Goal: Task Accomplishment & Management: Manage account settings

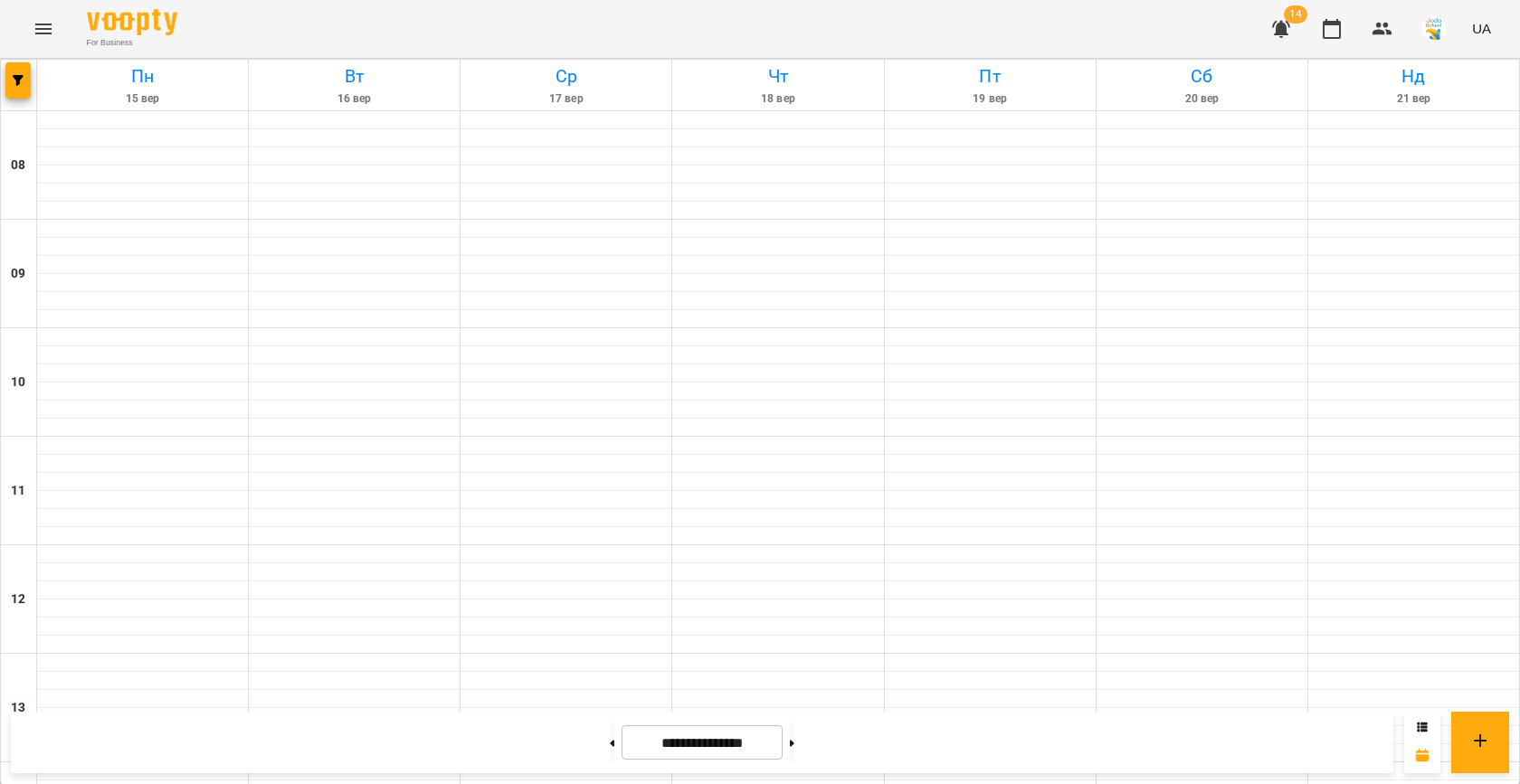
click at [35, 29] on icon "Menu" at bounding box center [43, 29] width 16 height 11
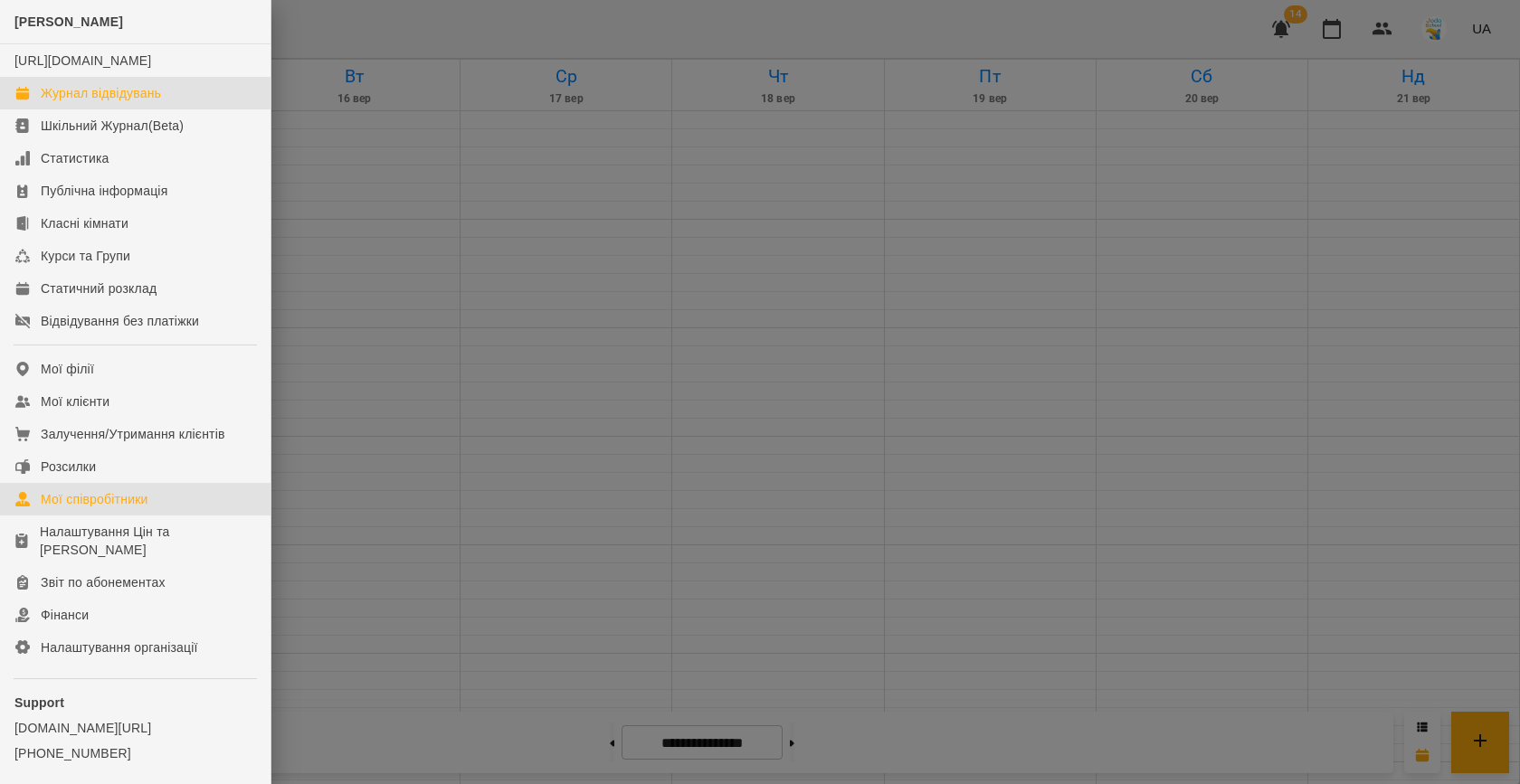
click at [147, 508] on div "Мої співробітники" at bounding box center [95, 499] width 108 height 18
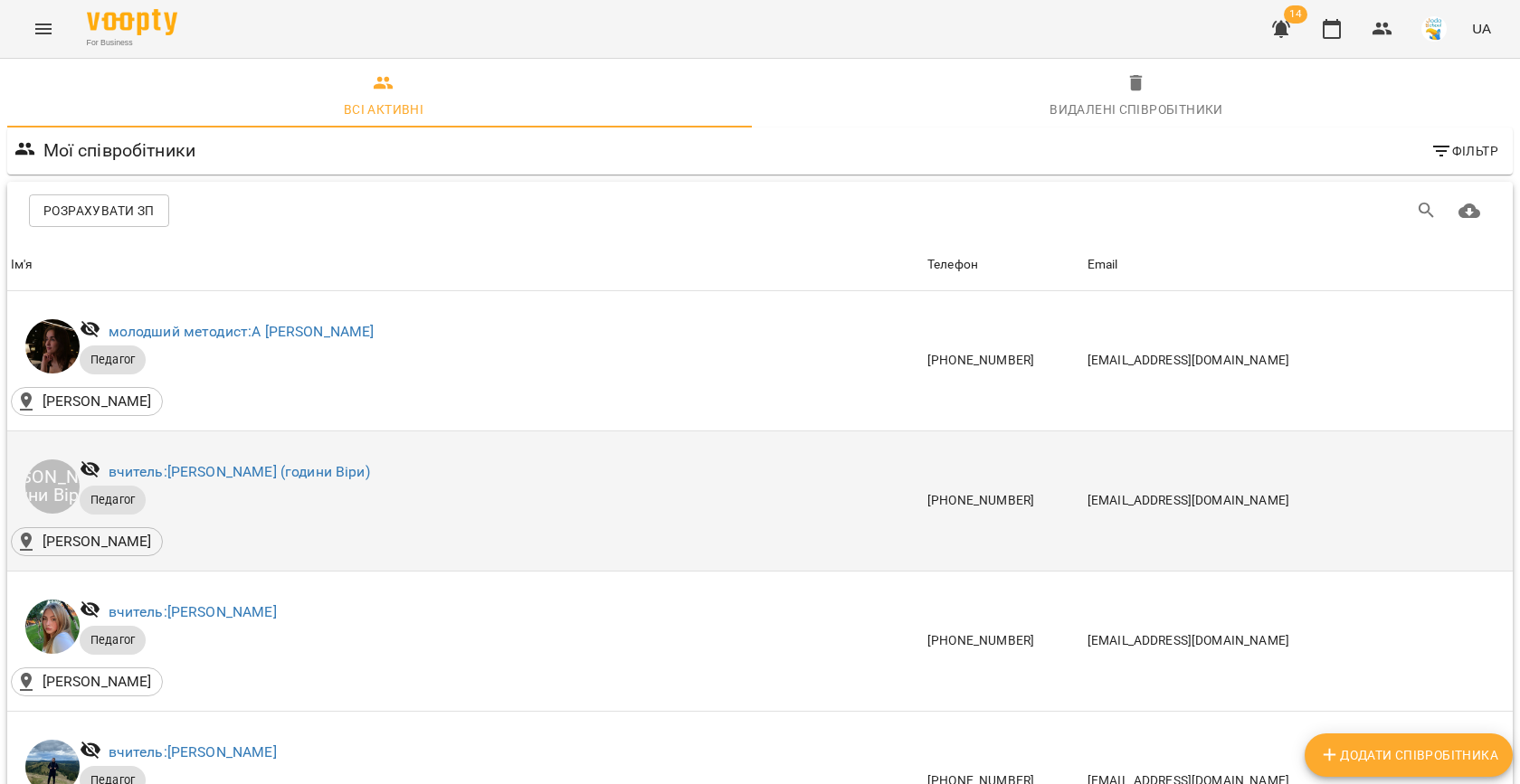
scroll to position [2590, 0]
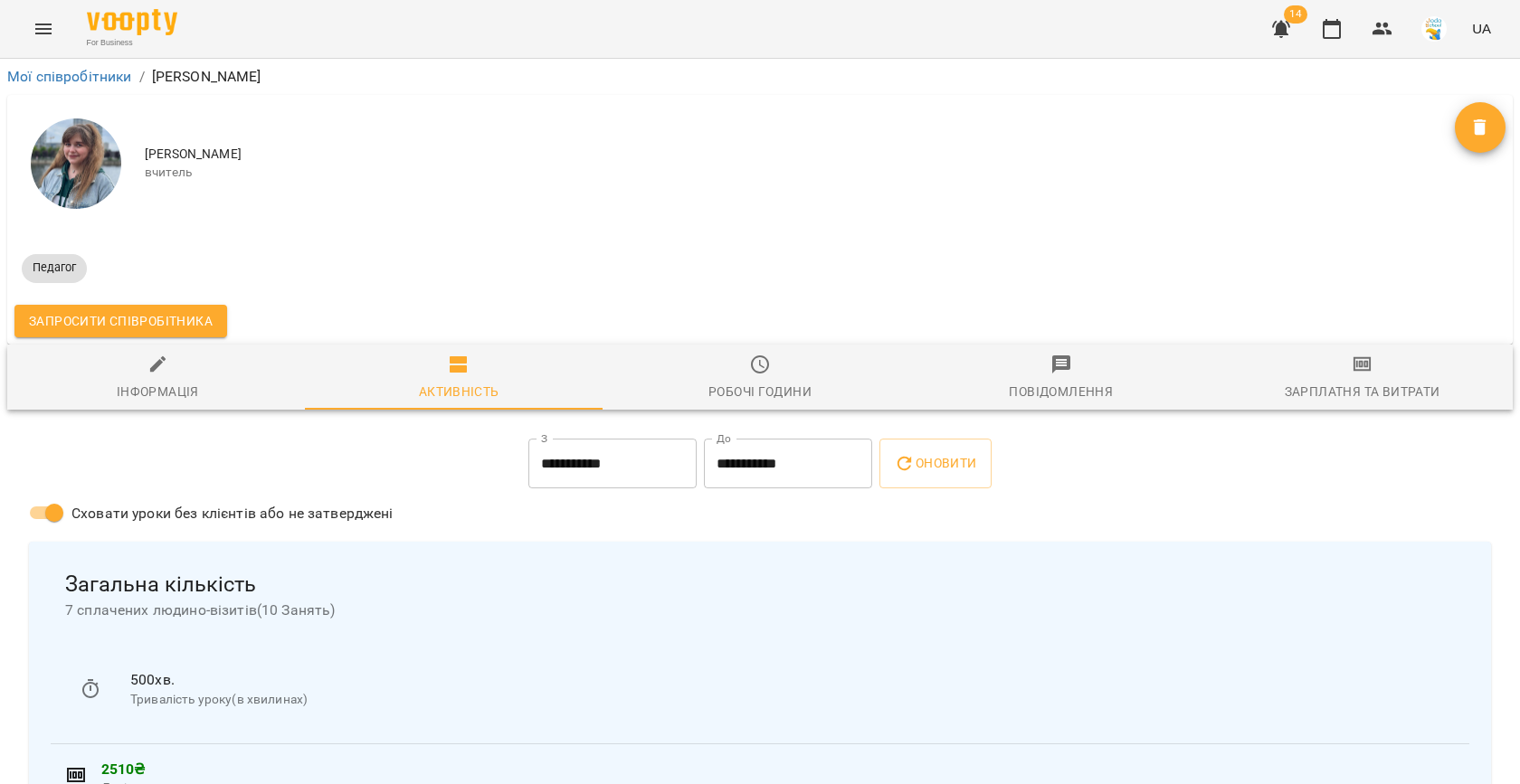
click at [164, 372] on icon "button" at bounding box center [158, 365] width 22 height 22
select select "**"
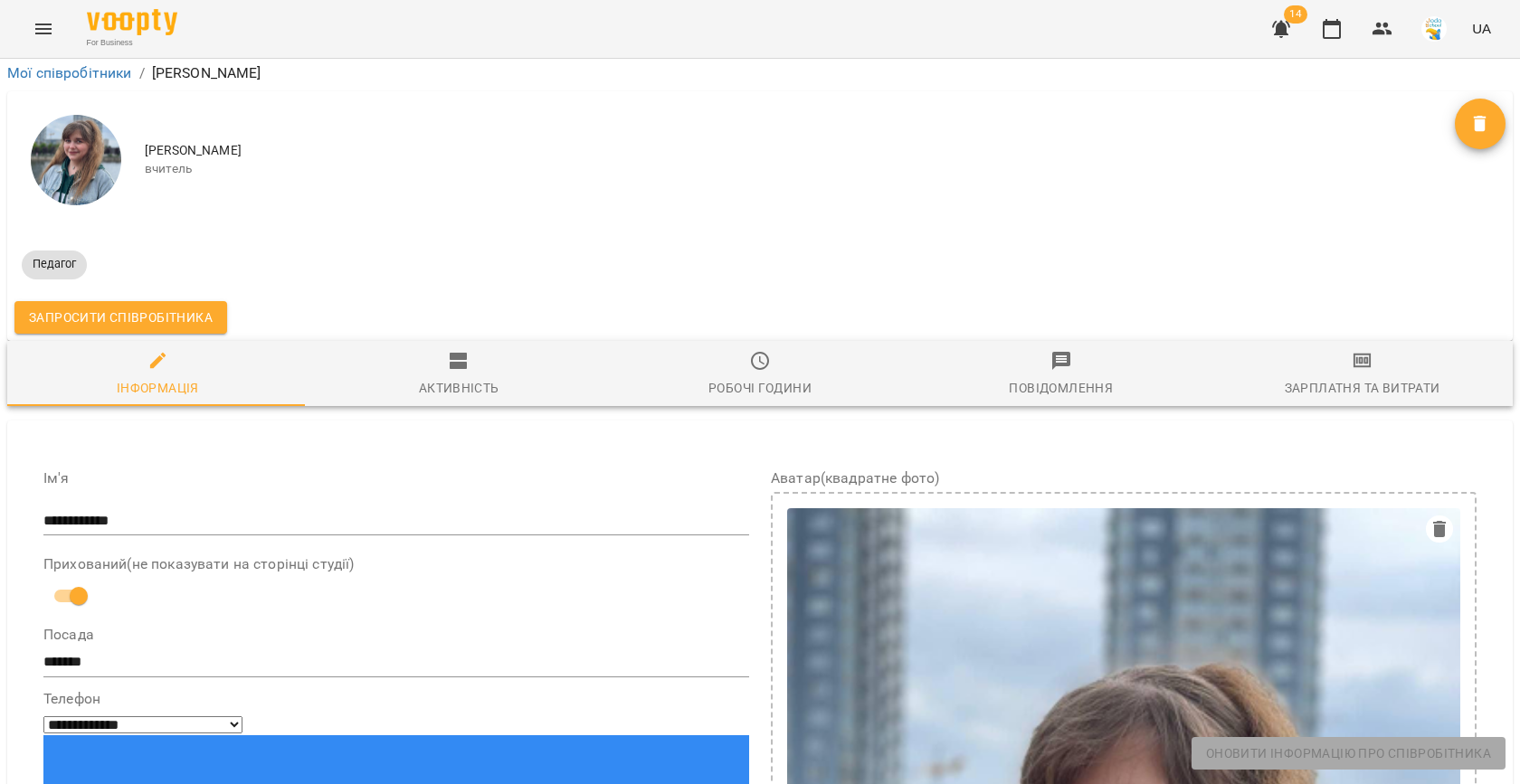
scroll to position [170, 0]
click at [126, 377] on div "Інформація" at bounding box center [157, 388] width 83 height 22
paste input "**********"
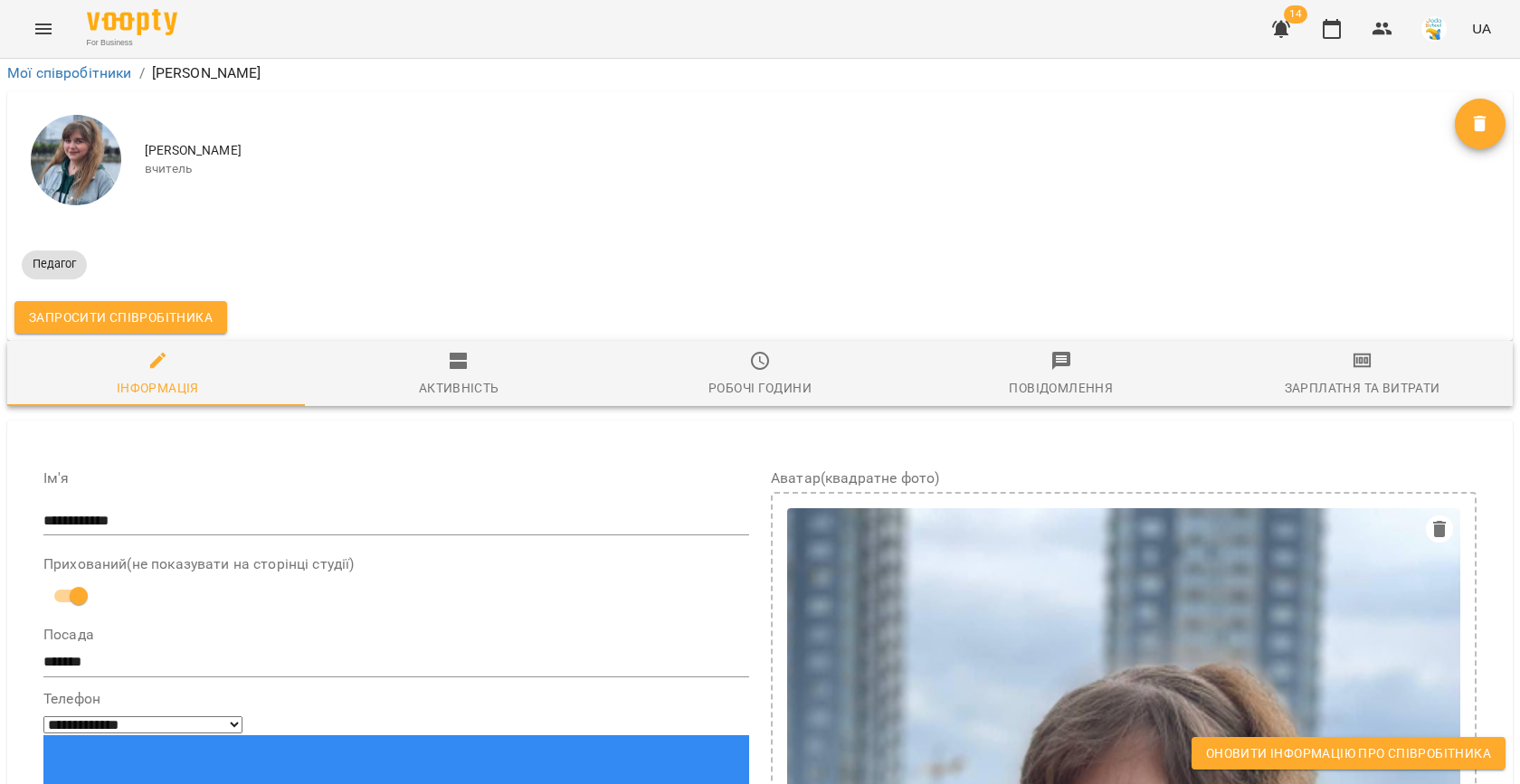
type input "**********"
click at [1332, 756] on span "Оновити інформацію про співробітника" at bounding box center [1349, 753] width 285 height 22
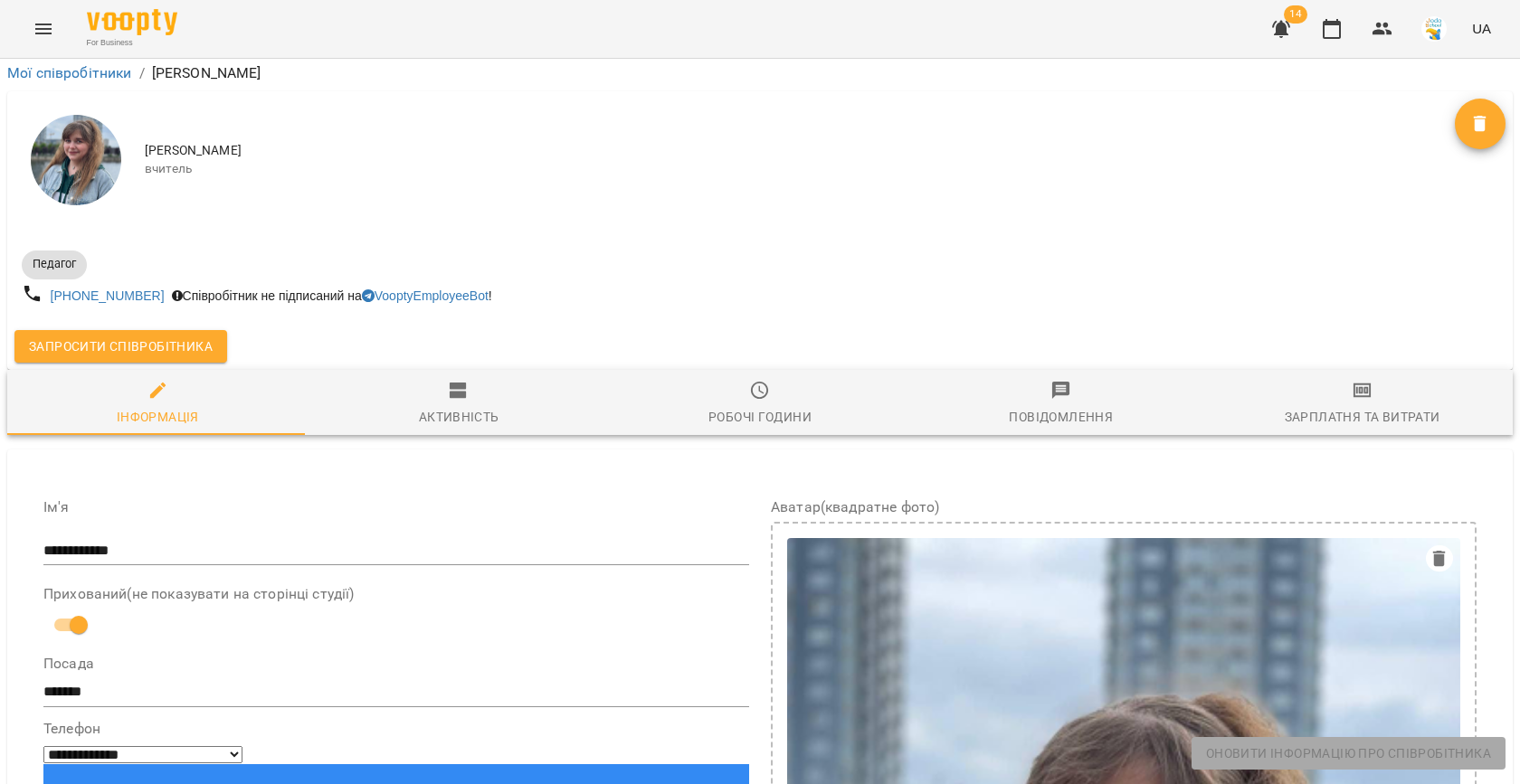
scroll to position [511, 0]
paste input "**********"
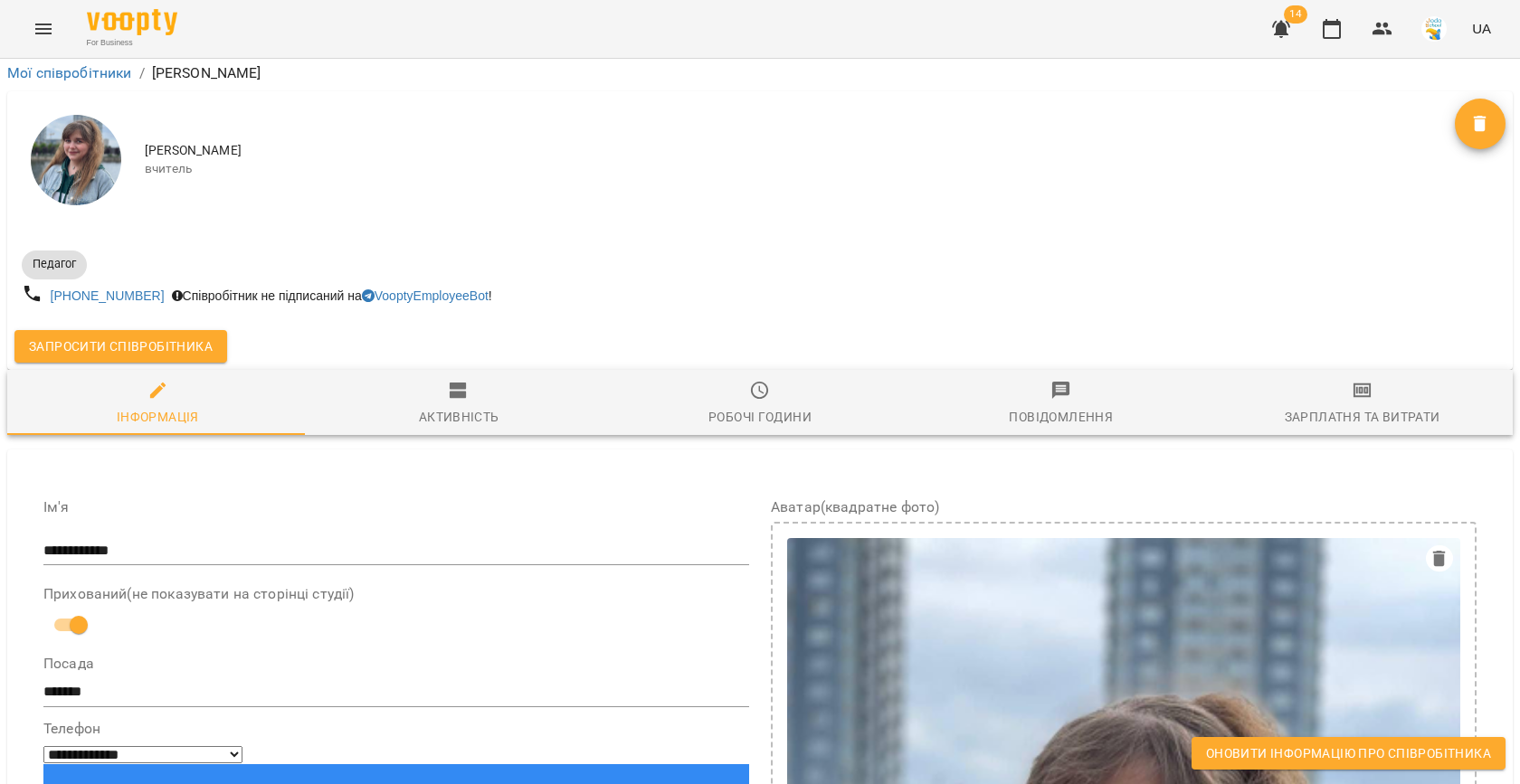
type input "**********"
click at [1320, 741] on button "Оновити інформацію про співробітника" at bounding box center [1348, 753] width 314 height 33
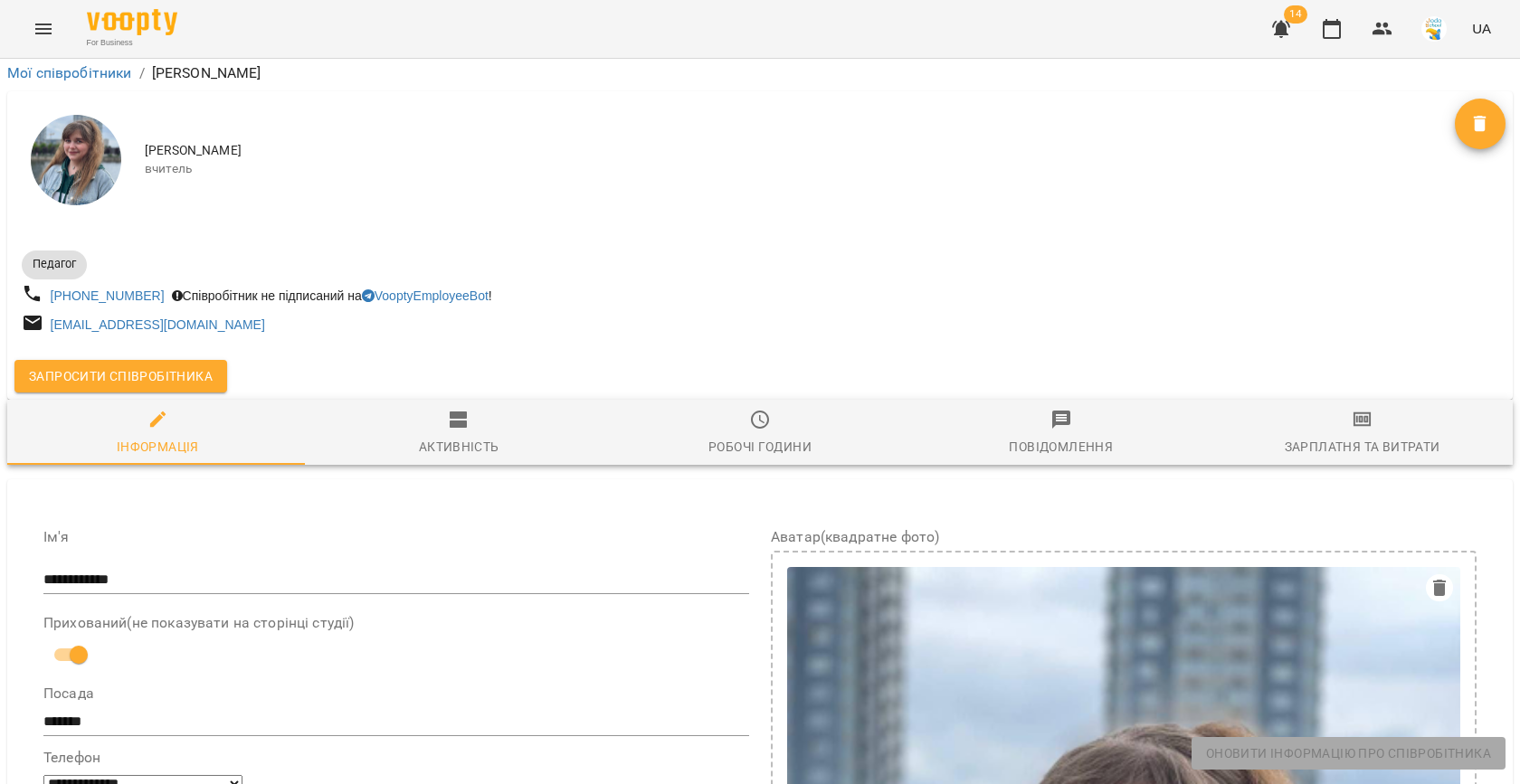
scroll to position [0, 0]
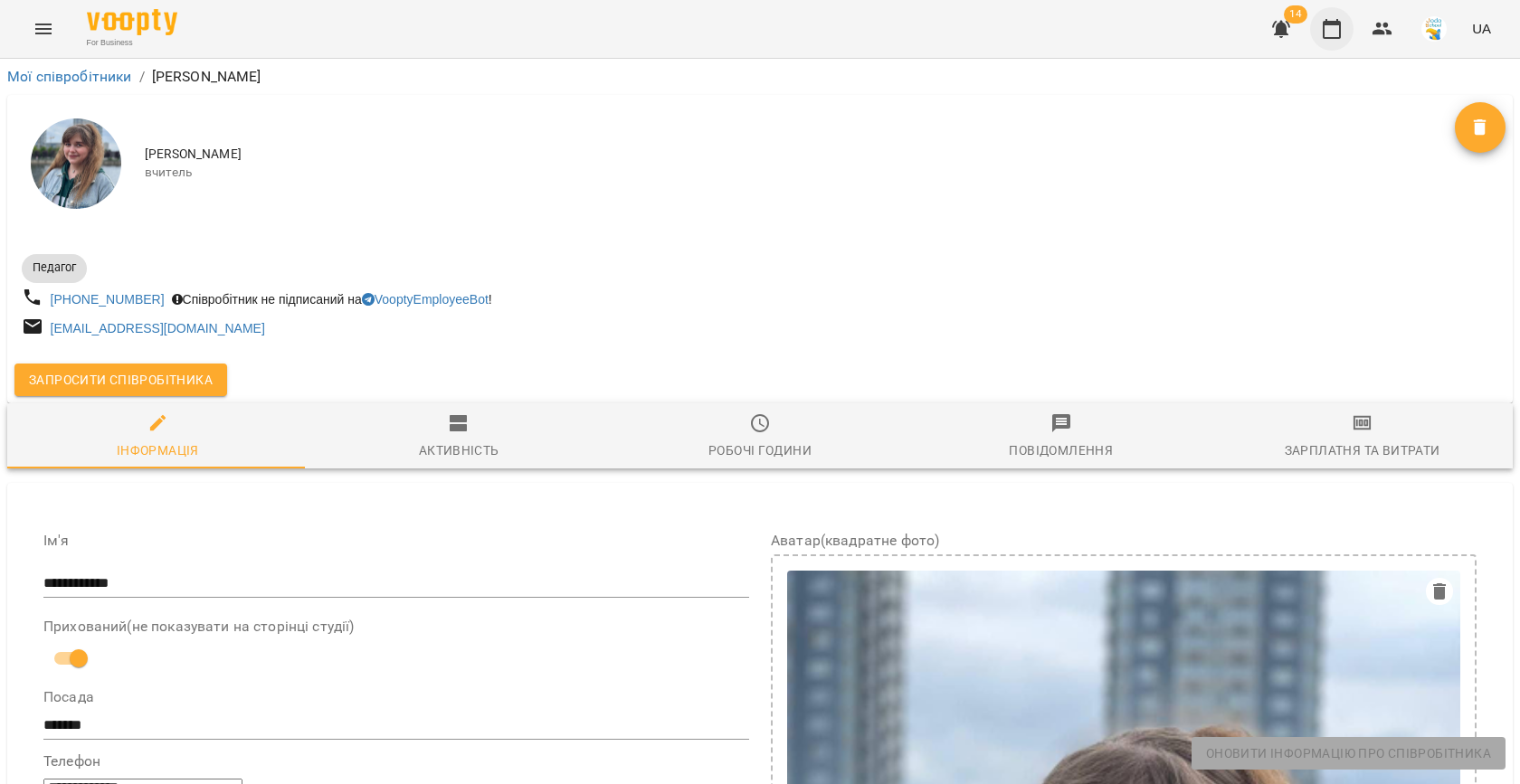
click at [1332, 40] on button "button" at bounding box center [1332, 29] width 44 height 44
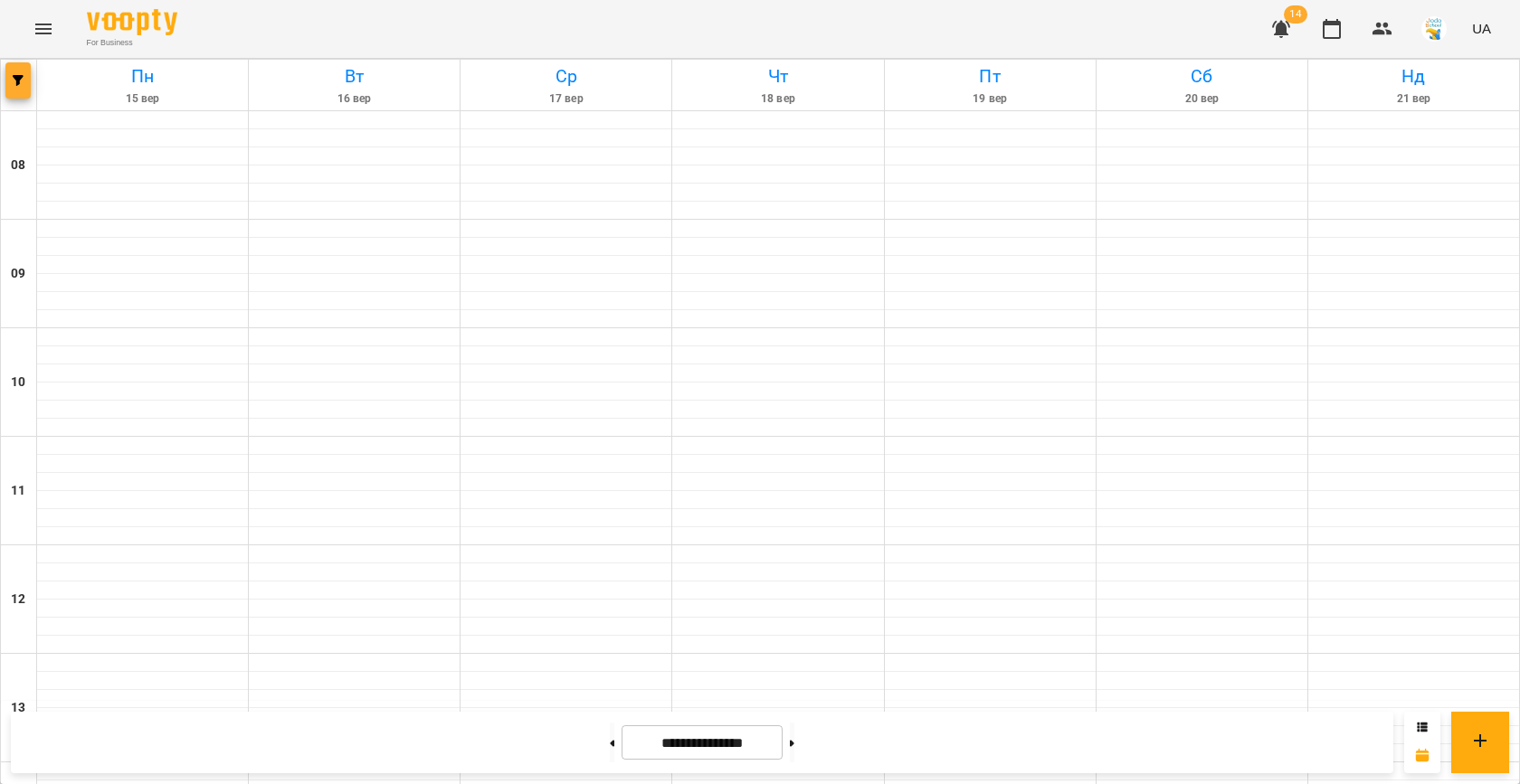
click at [22, 79] on icon "button" at bounding box center [18, 80] width 11 height 11
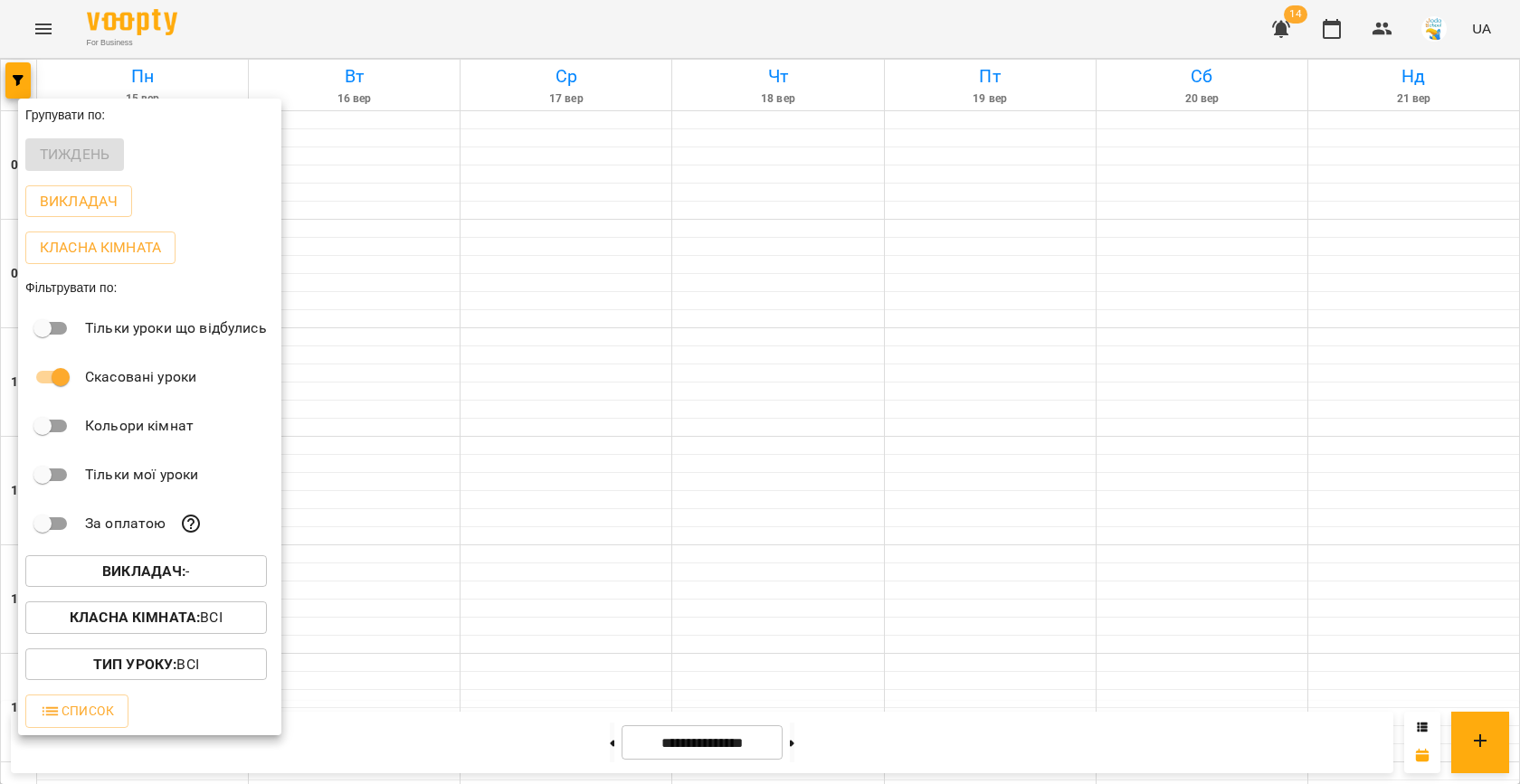
click at [164, 563] on button "Викладач : -" at bounding box center [146, 571] width 241 height 33
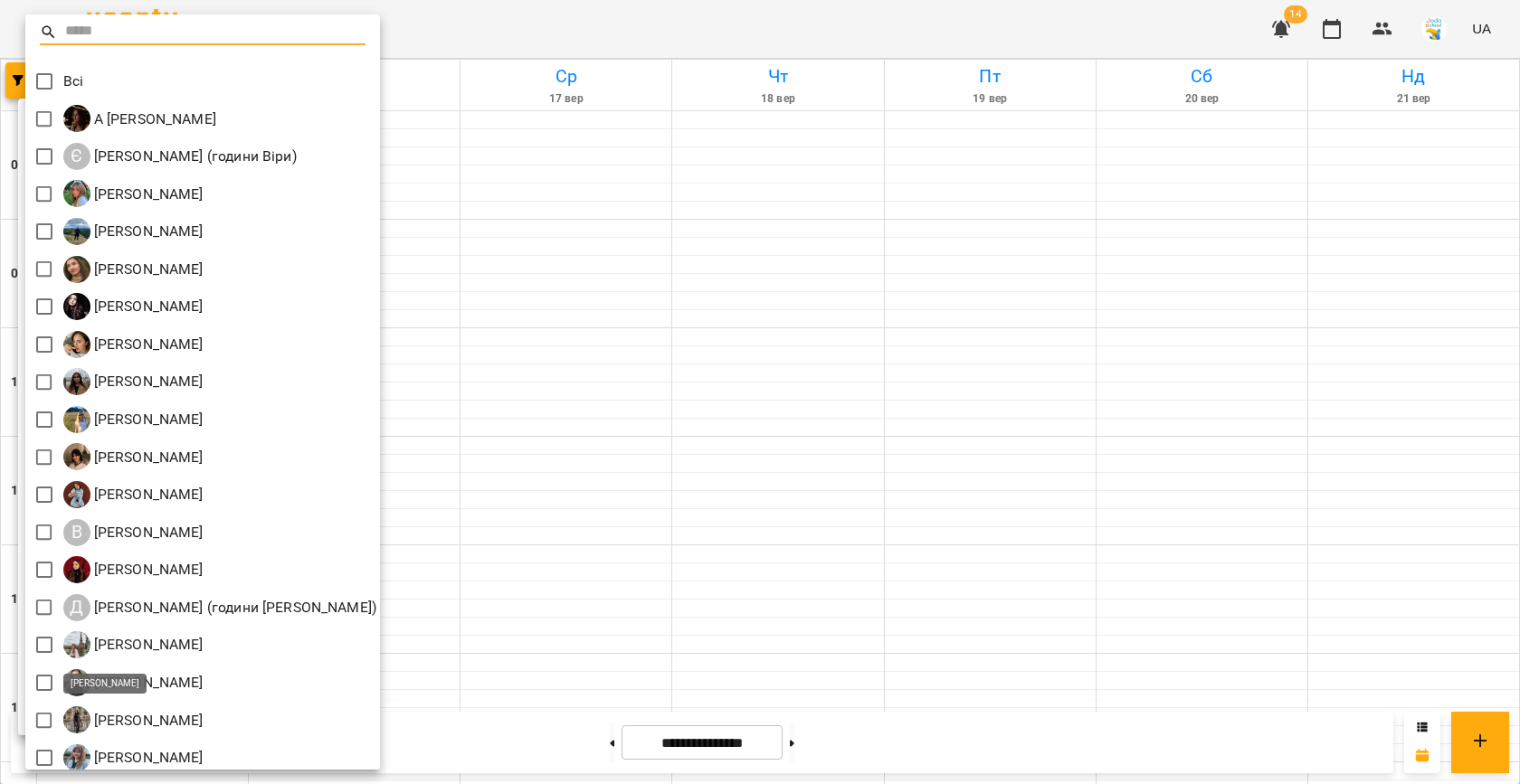
scroll to position [84, 0]
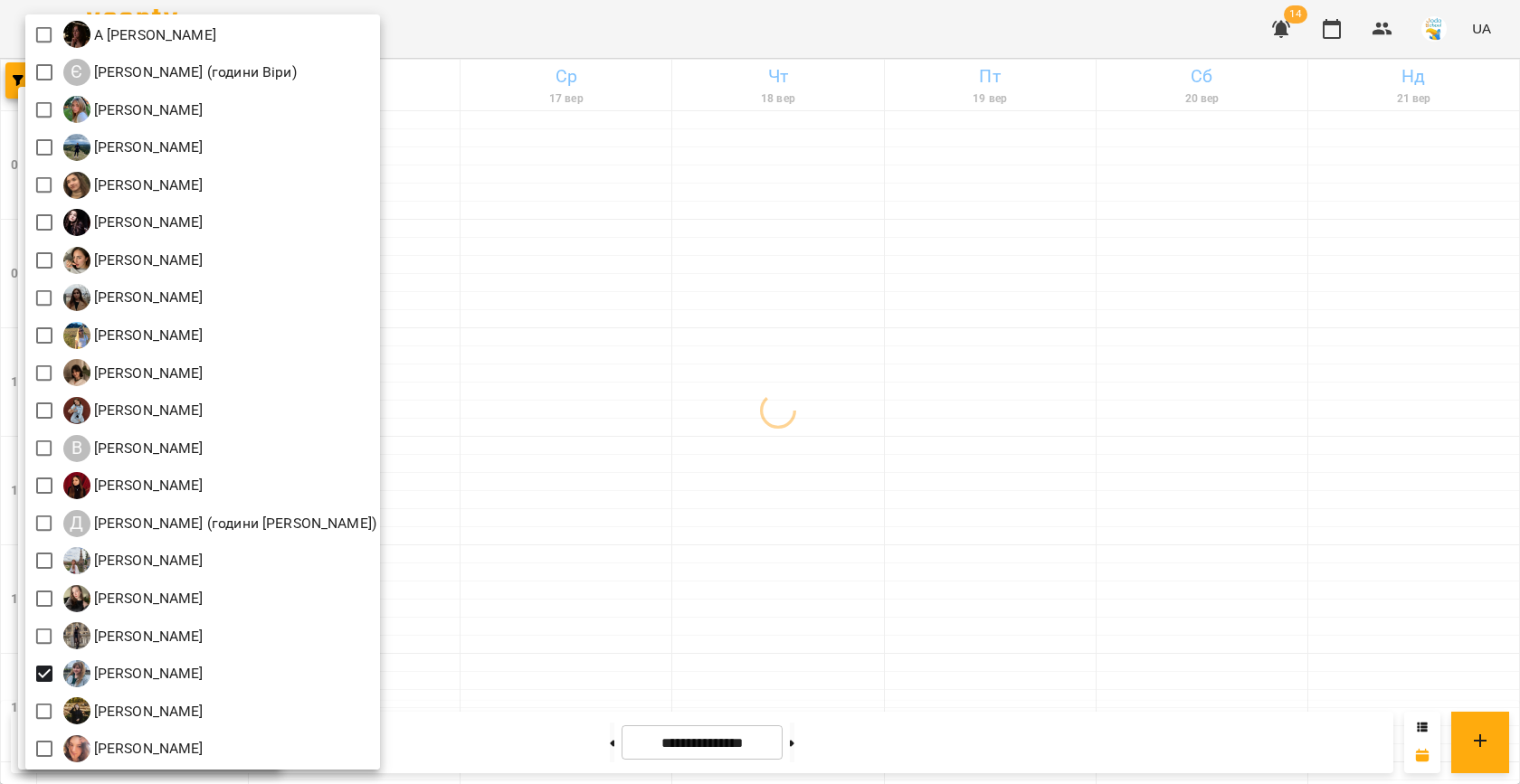
click at [702, 419] on div at bounding box center [760, 392] width 1520 height 784
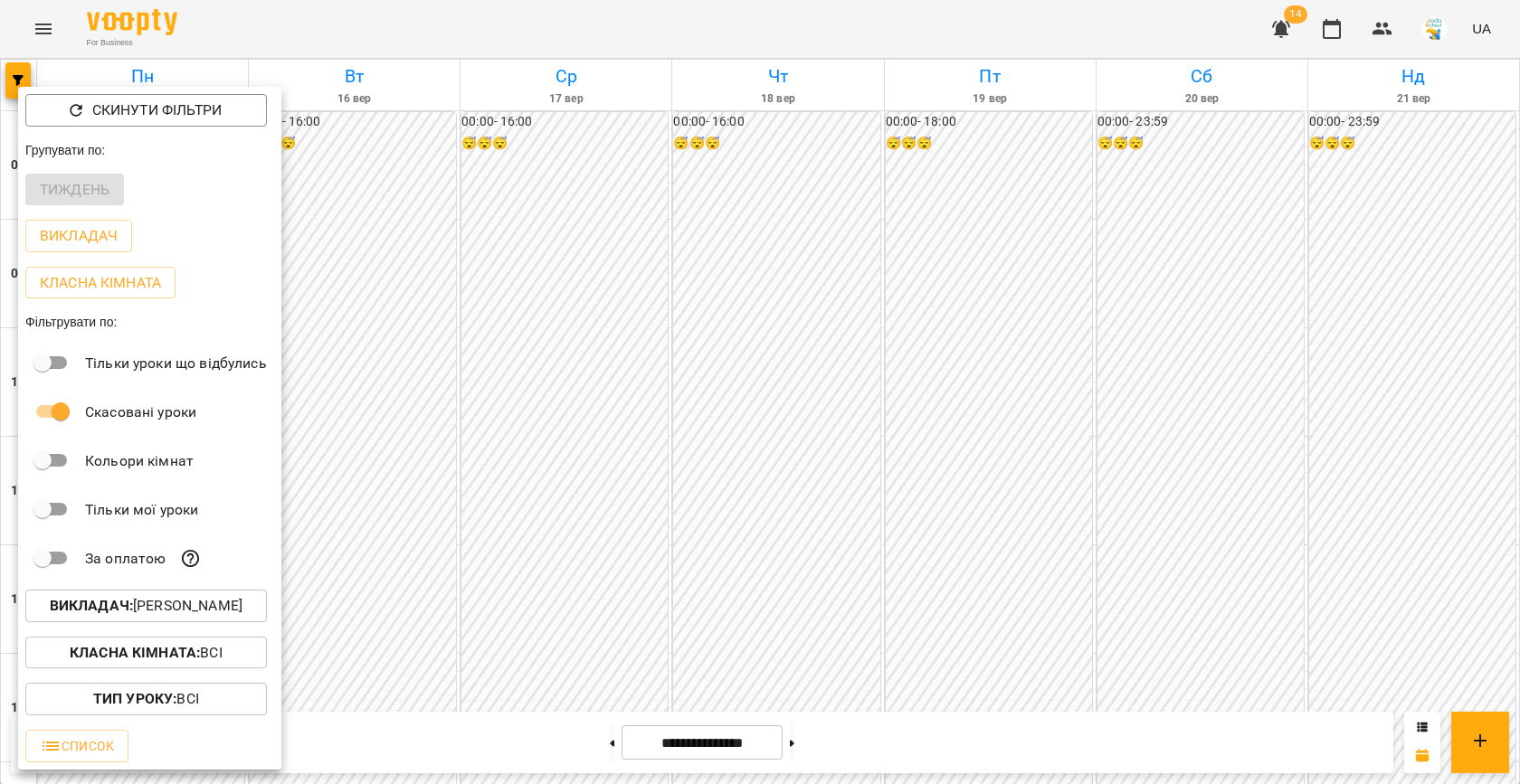
click at [606, 417] on div at bounding box center [760, 392] width 1520 height 784
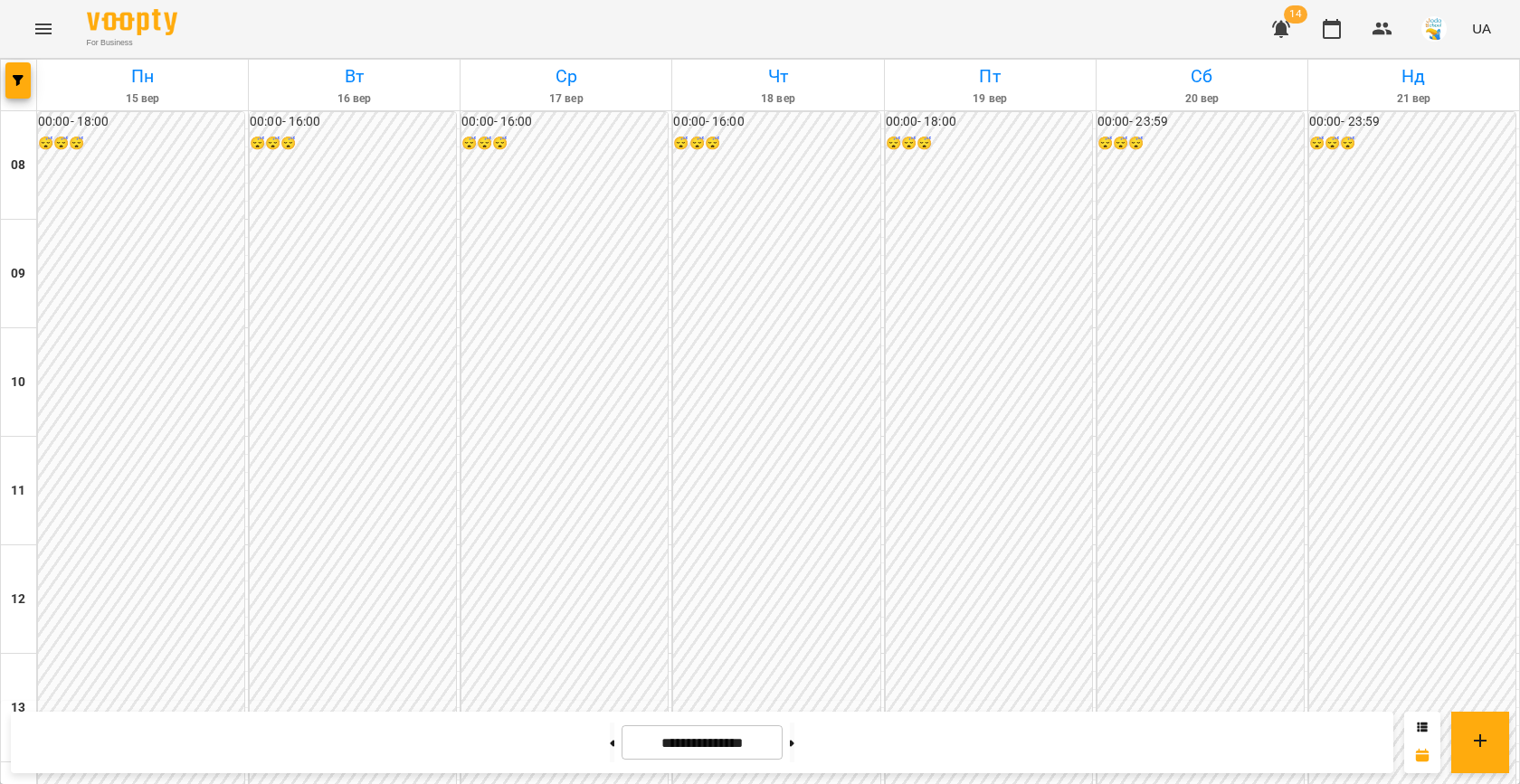
scroll to position [926, 0]
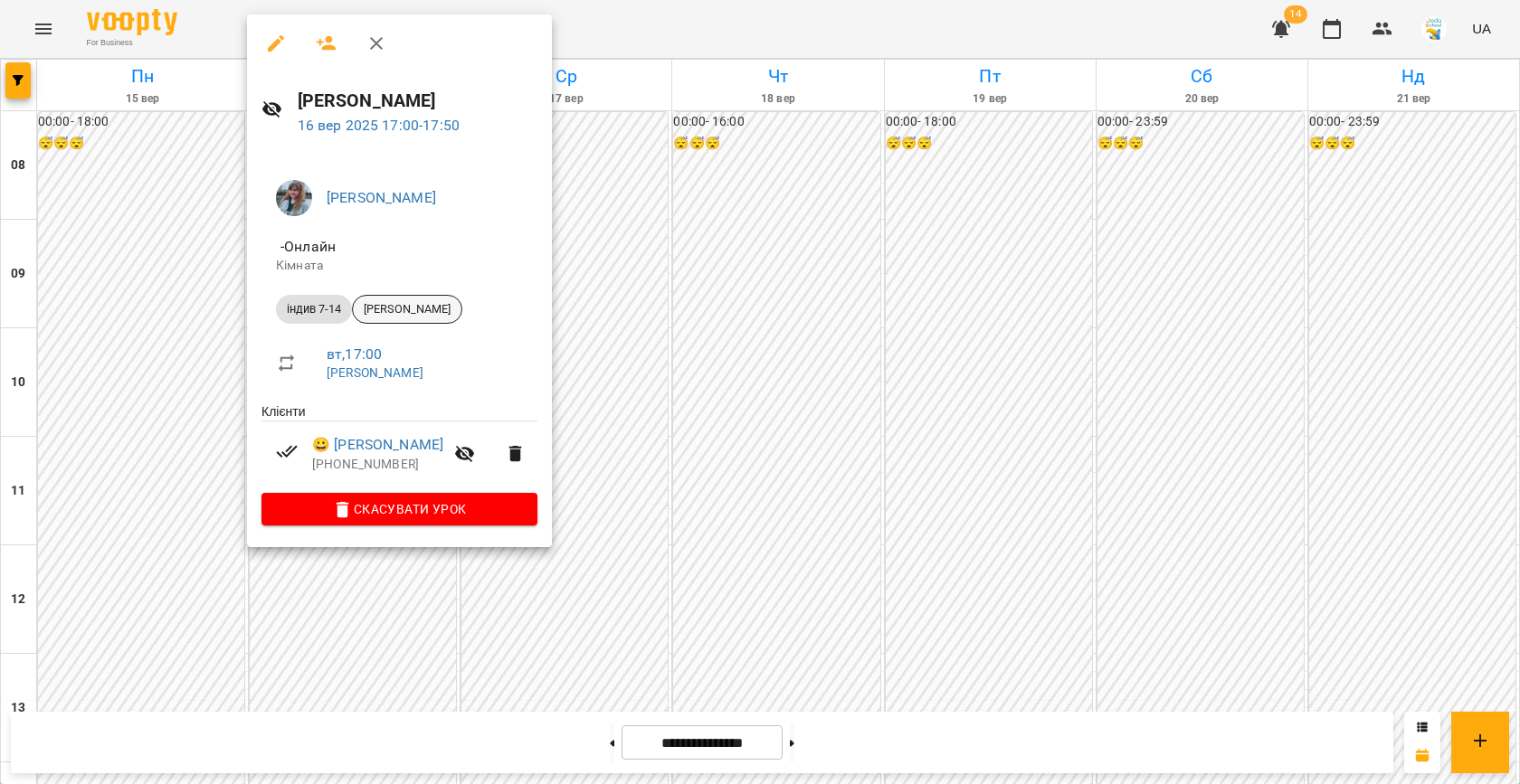
click at [435, 302] on span "Денис Мальований" at bounding box center [407, 309] width 109 height 16
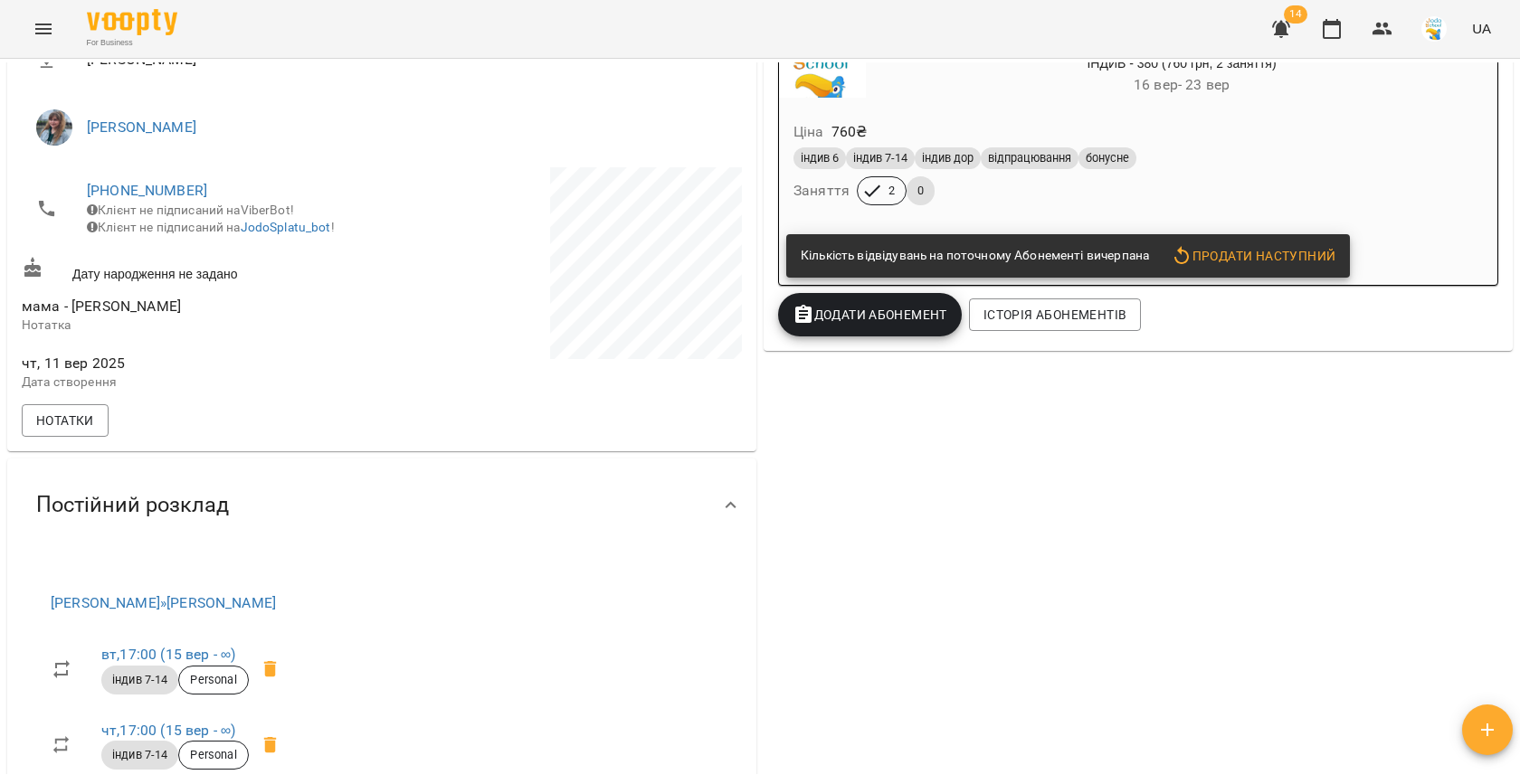
scroll to position [353, 0]
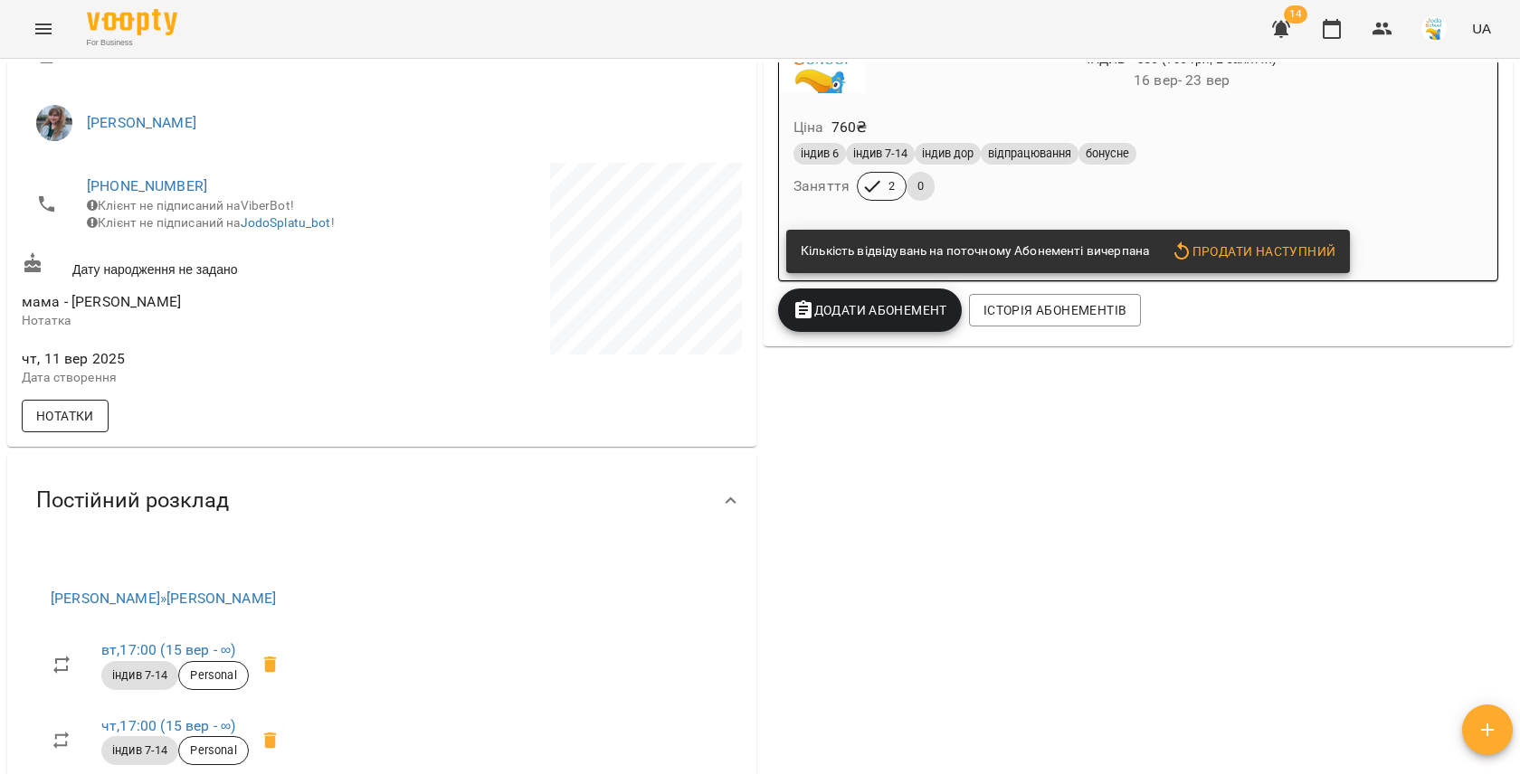
click at [83, 426] on span "Нотатки" at bounding box center [65, 416] width 58 height 22
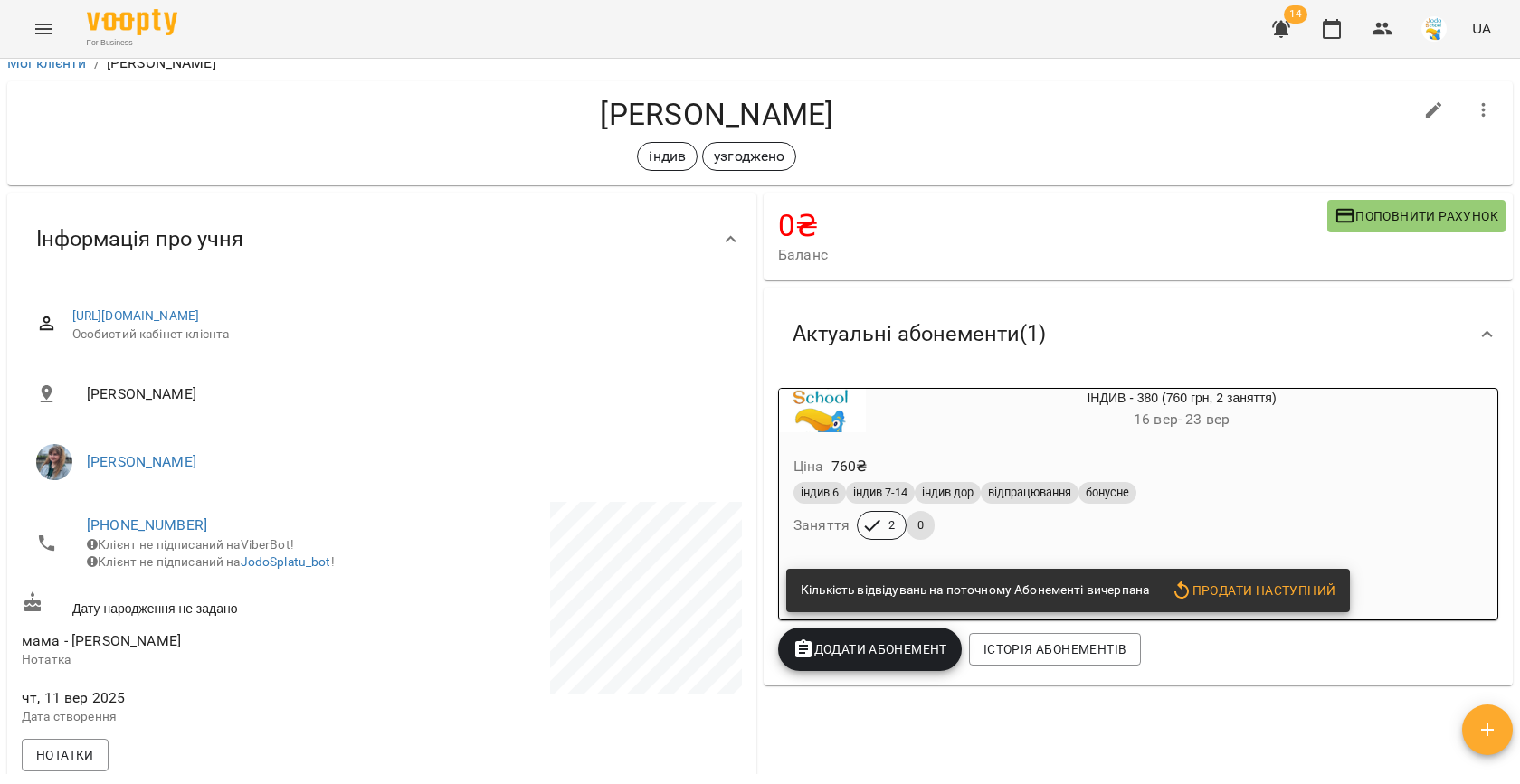
scroll to position [0, 0]
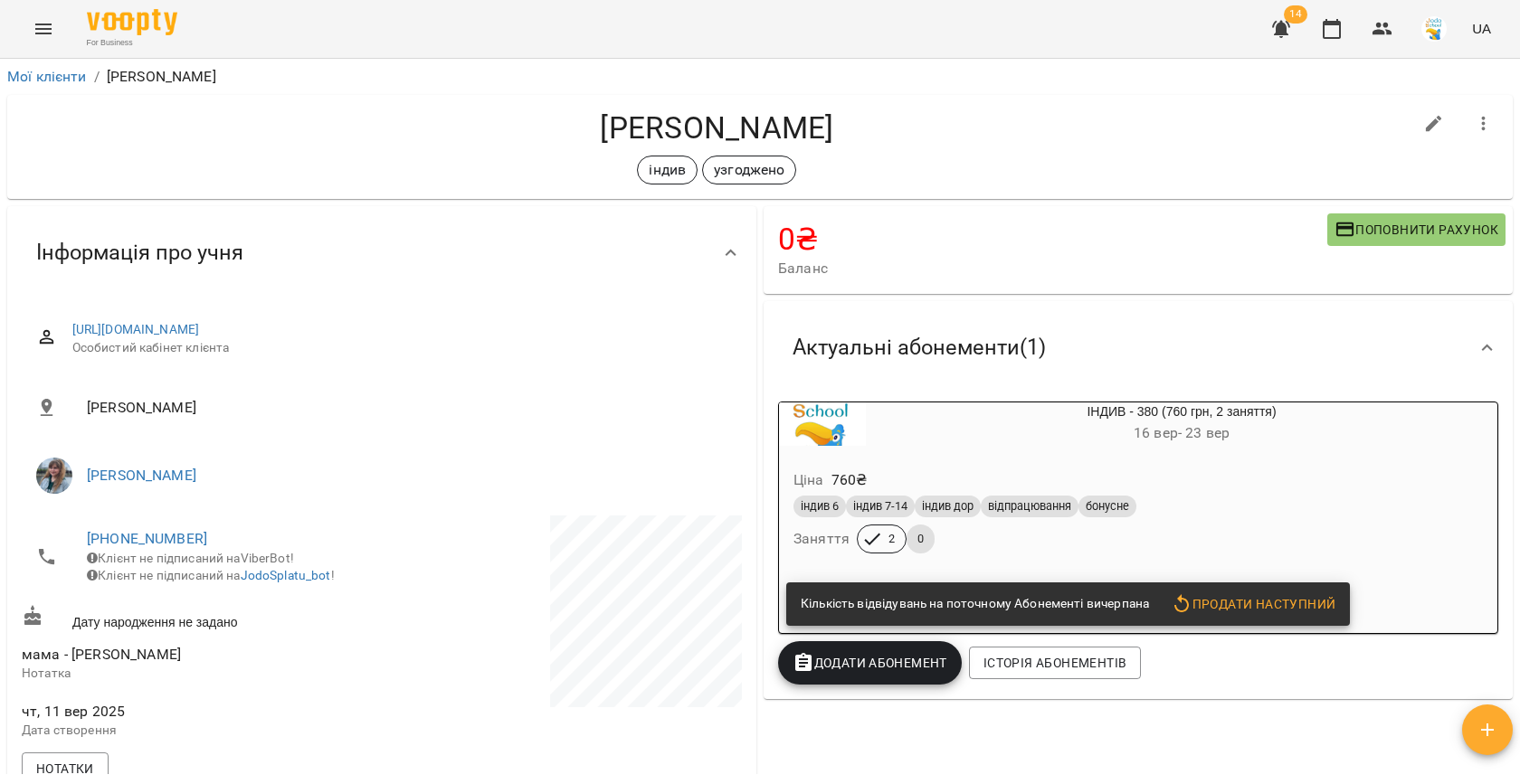
click at [964, 89] on div "Мої клієнти / Денис Мальований" at bounding box center [760, 77] width 1513 height 29
click at [1094, 141] on h4 "Денис Мальований" at bounding box center [717, 128] width 1390 height 37
click at [374, 141] on h4 "Денис Мальований" at bounding box center [717, 128] width 1390 height 37
click at [374, 125] on h4 "Денис Мальований" at bounding box center [717, 128] width 1390 height 37
drag, startPoint x: 571, startPoint y: 130, endPoint x: 866, endPoint y: 132, distance: 295.0
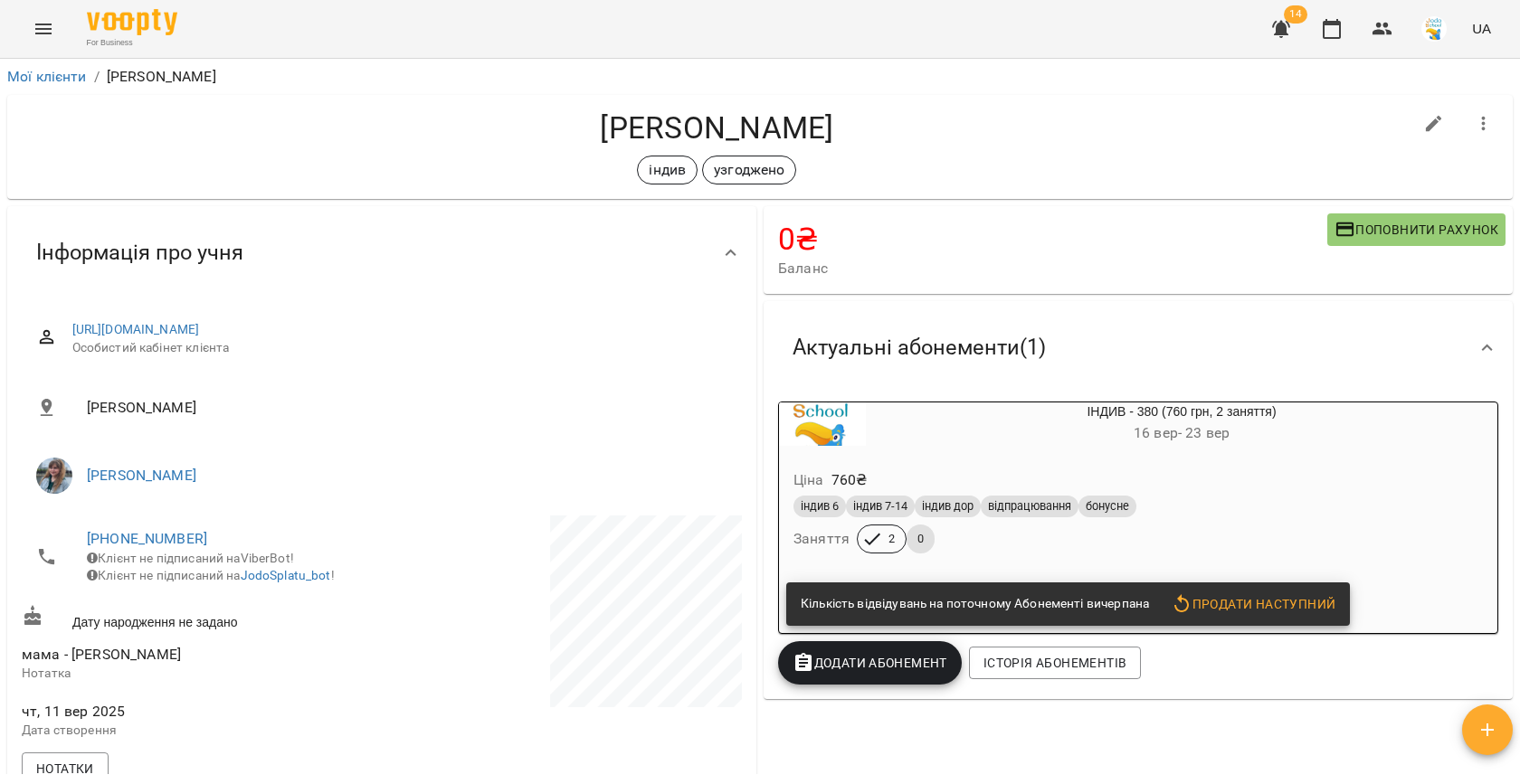
click at [866, 132] on h4 "Денис Мальований" at bounding box center [717, 128] width 1390 height 37
click at [905, 152] on div "Денис Мальований індив узгоджено" at bounding box center [717, 146] width 1390 height 75
drag, startPoint x: 576, startPoint y: 123, endPoint x: 847, endPoint y: 131, distance: 271.1
click at [847, 131] on h4 "Денис Мальований" at bounding box center [717, 128] width 1390 height 37
click at [582, 161] on div "індив узгоджено" at bounding box center [717, 169] width 1390 height 29
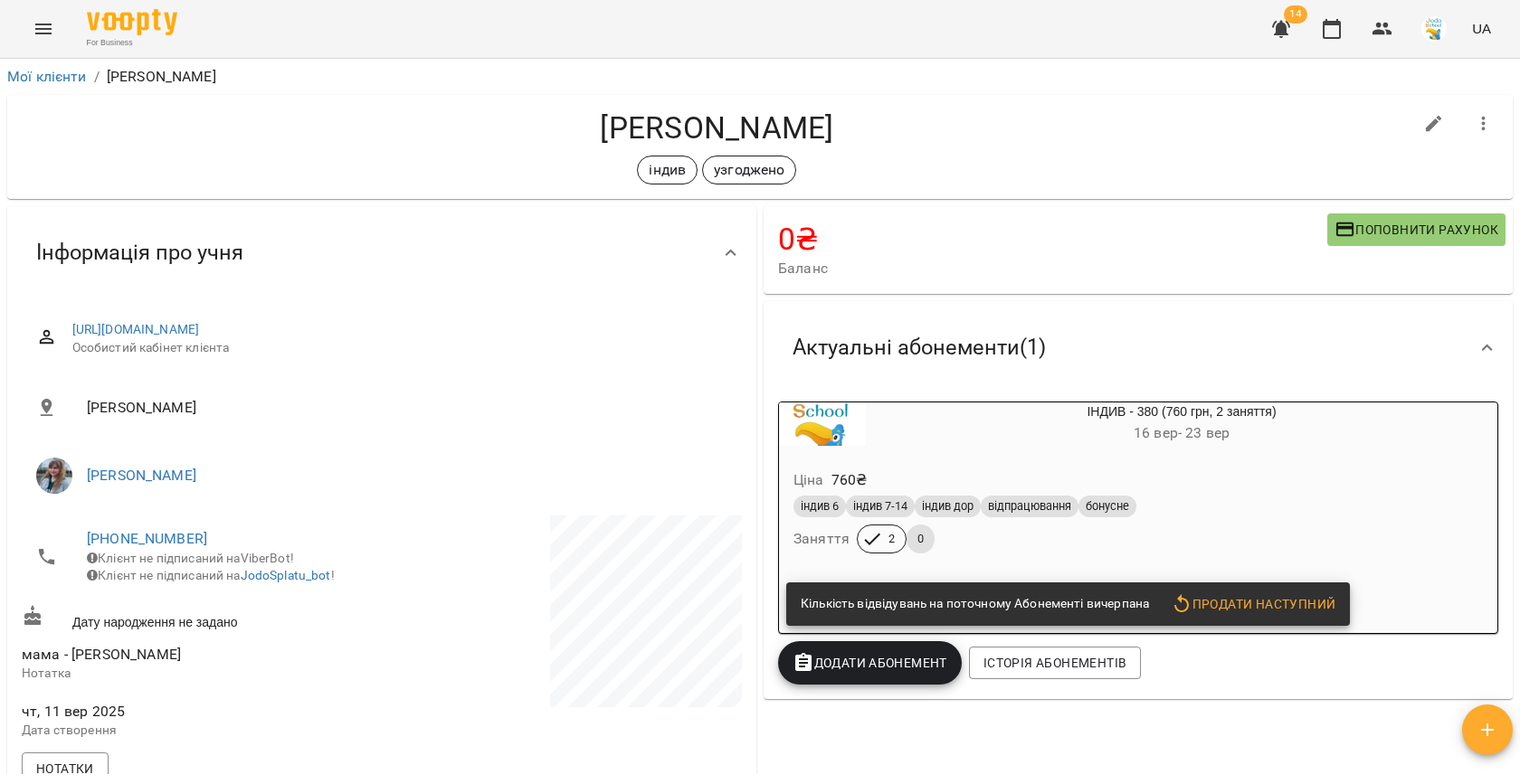
click at [54, 21] on icon "Menu" at bounding box center [44, 29] width 22 height 22
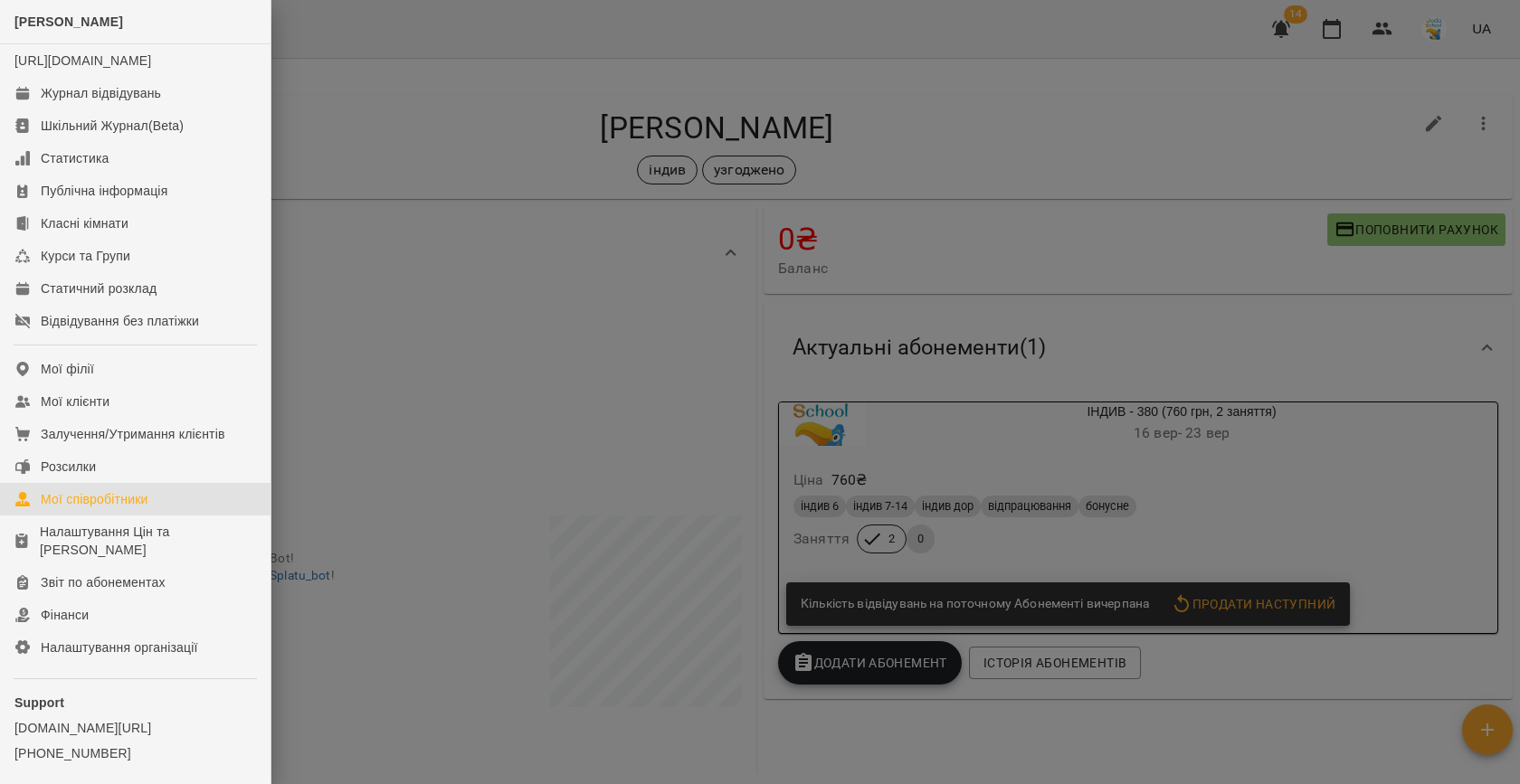
click at [105, 508] on div "Мої співробітники" at bounding box center [95, 499] width 108 height 18
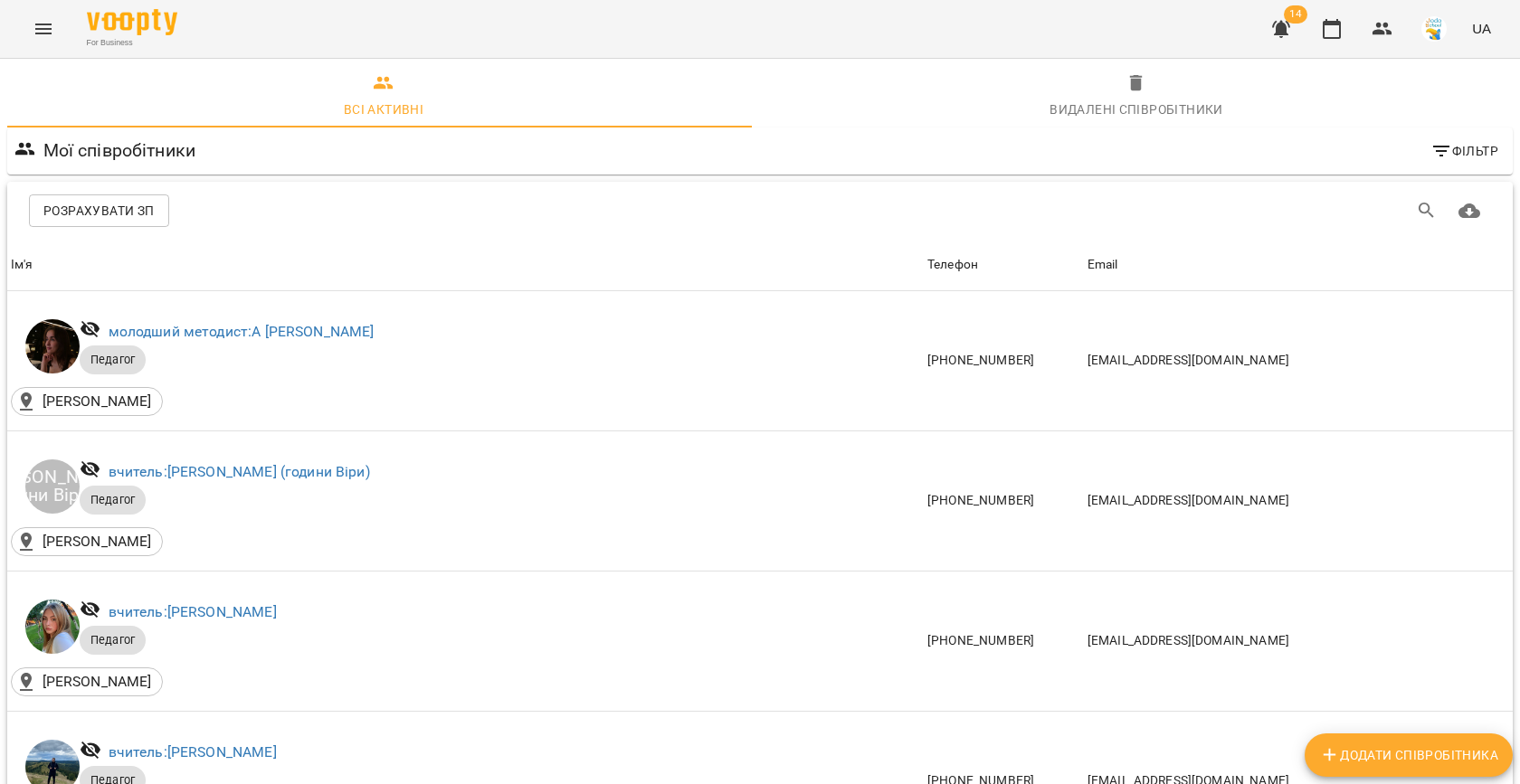
scroll to position [670, 0]
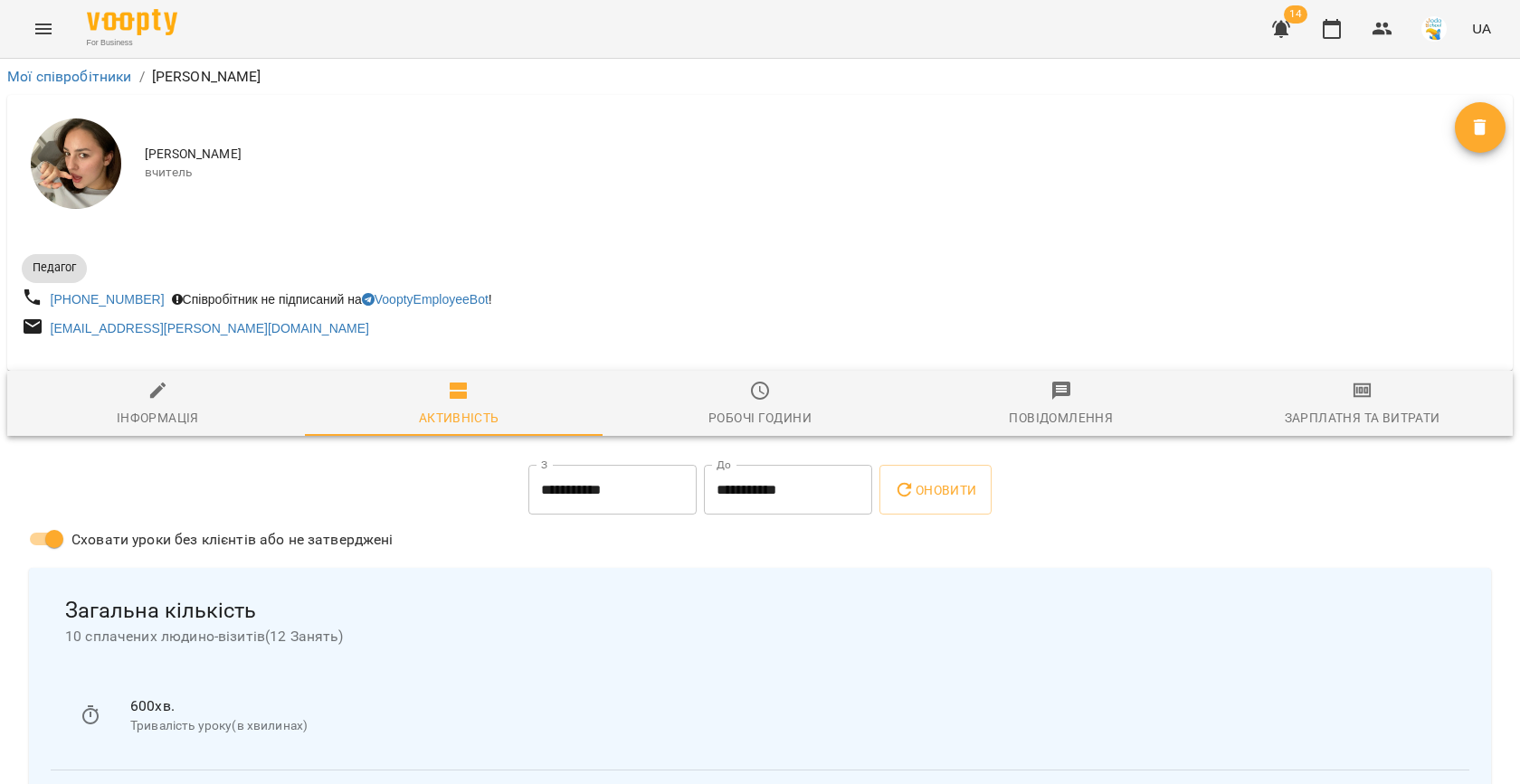
click at [191, 395] on span "Інформація" at bounding box center [157, 403] width 279 height 49
select select "**"
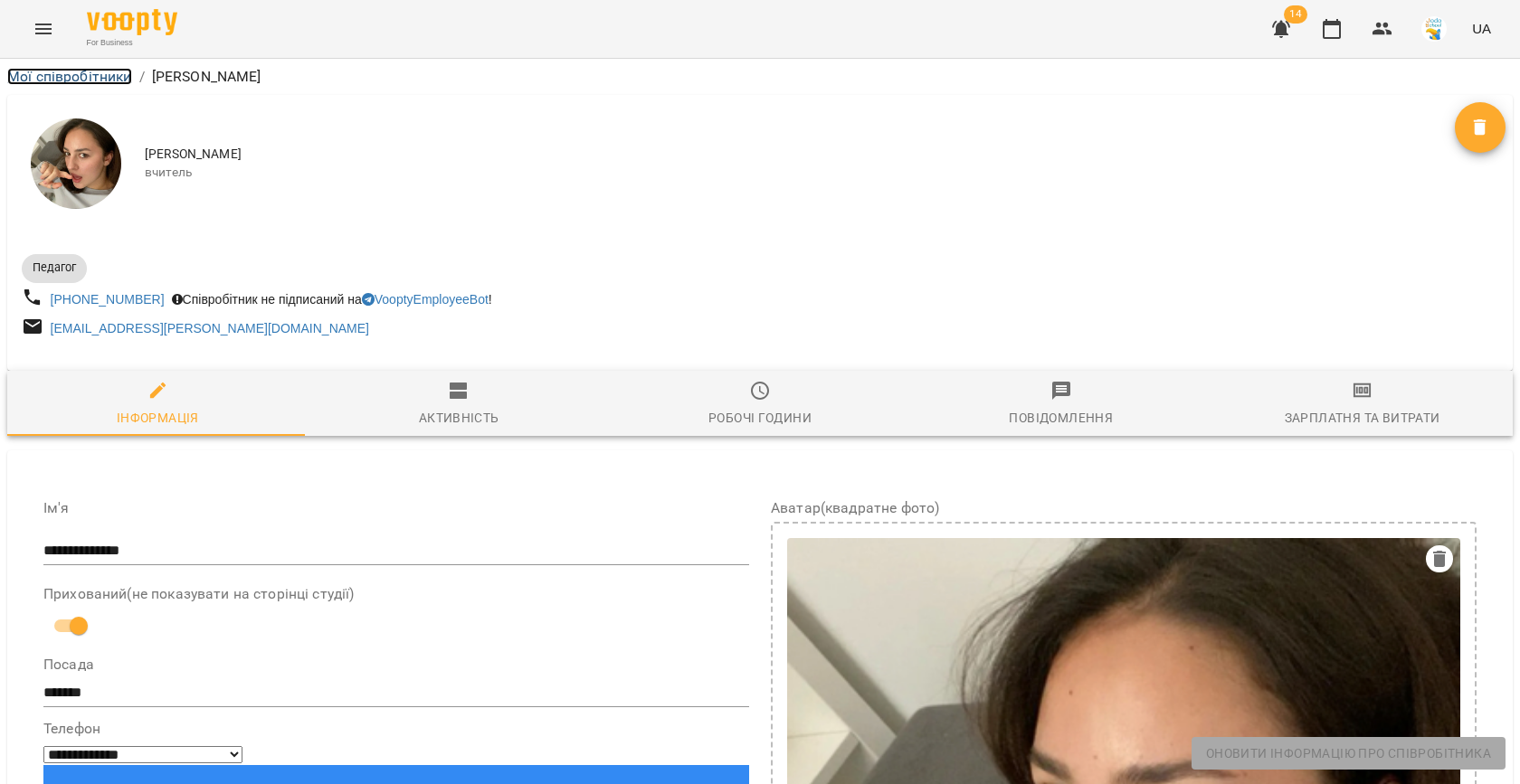
click at [79, 75] on link "Мої співробітники" at bounding box center [69, 76] width 125 height 17
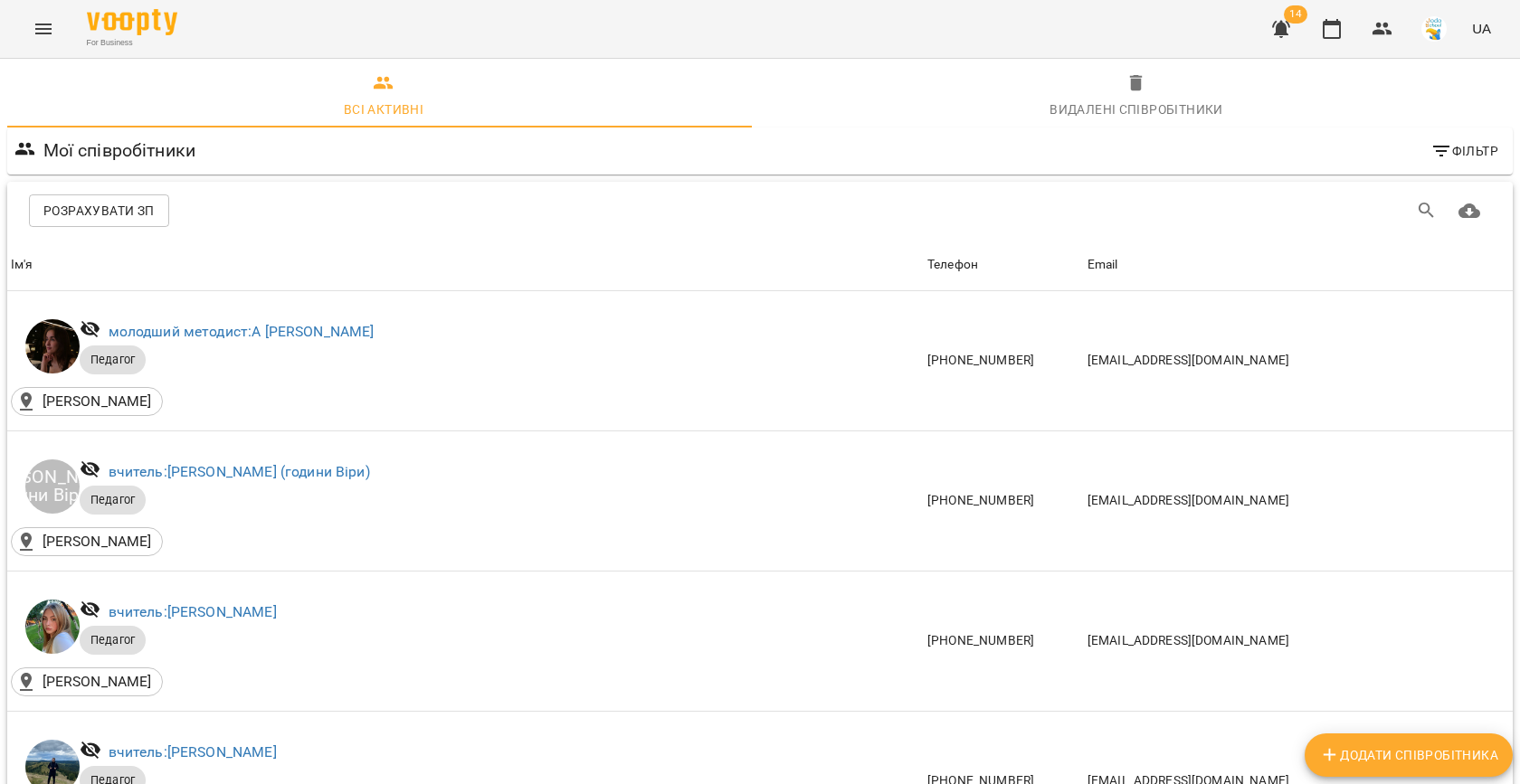
scroll to position [1314, 0]
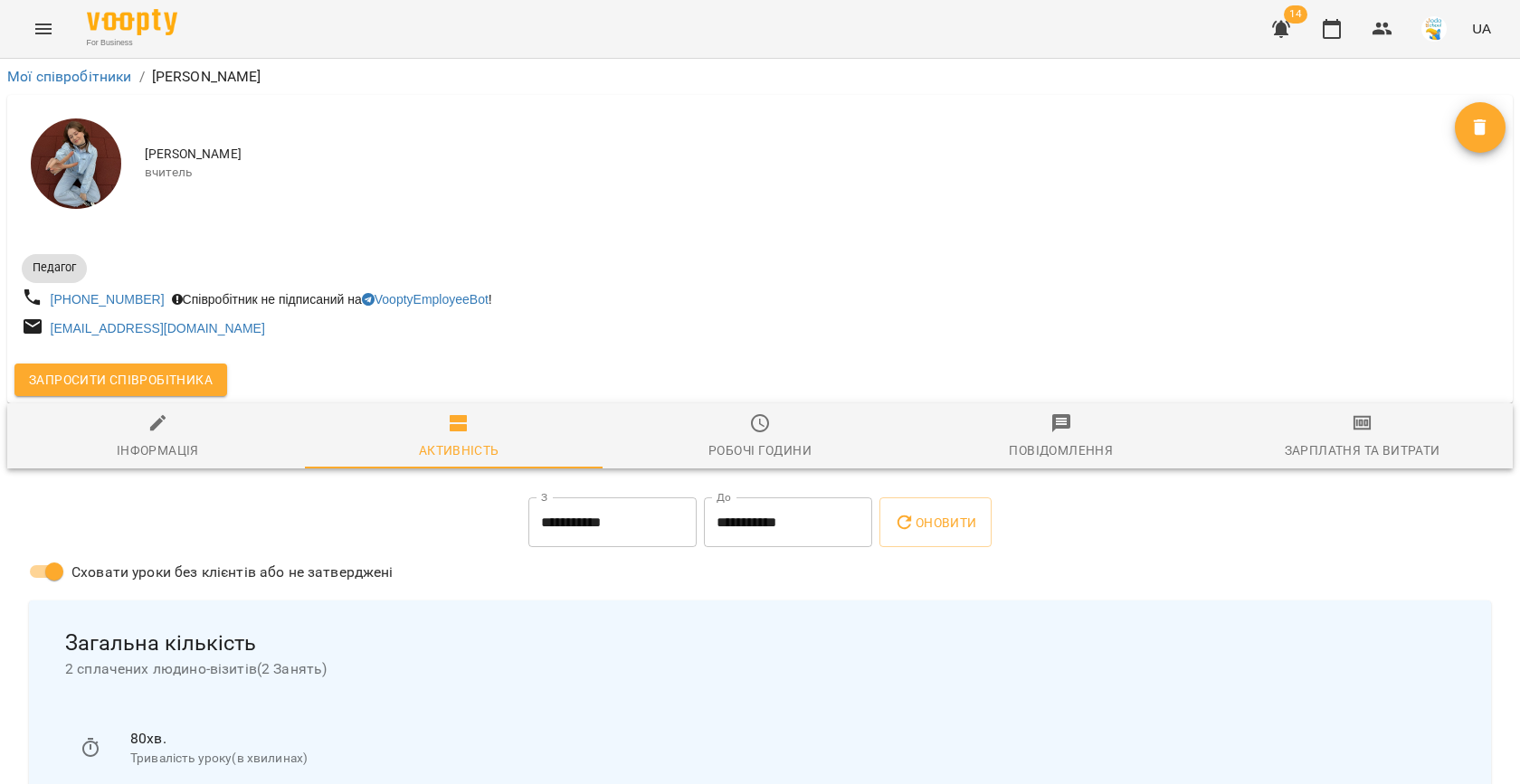
click at [119, 384] on span "Запросити співробітника" at bounding box center [121, 380] width 183 height 22
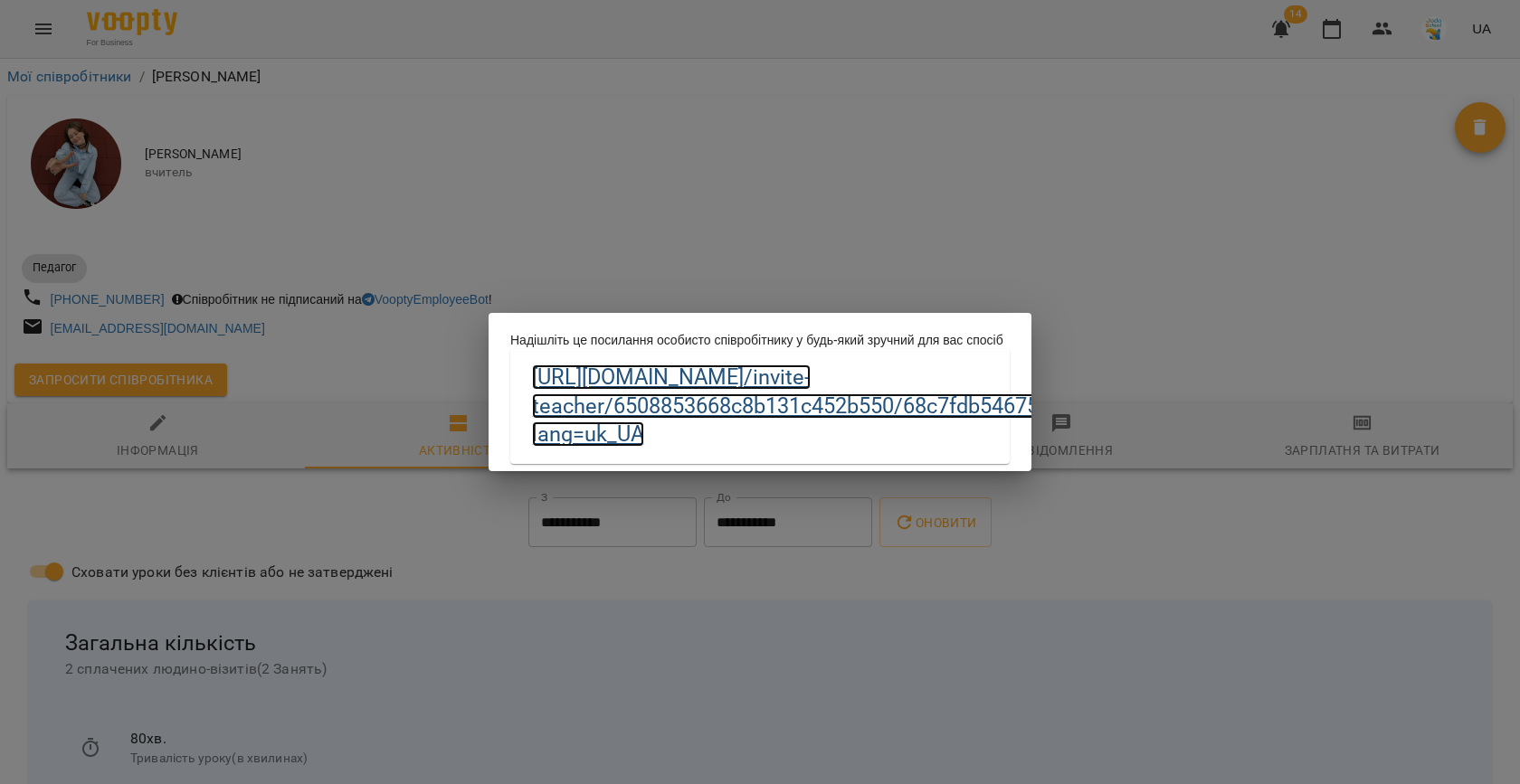
click at [642, 392] on link "https://biz.voopty.com /invite-teacher/6508853668c8b131c452b550/68c7fdb54675e6c…" at bounding box center [857, 405] width 651 height 83
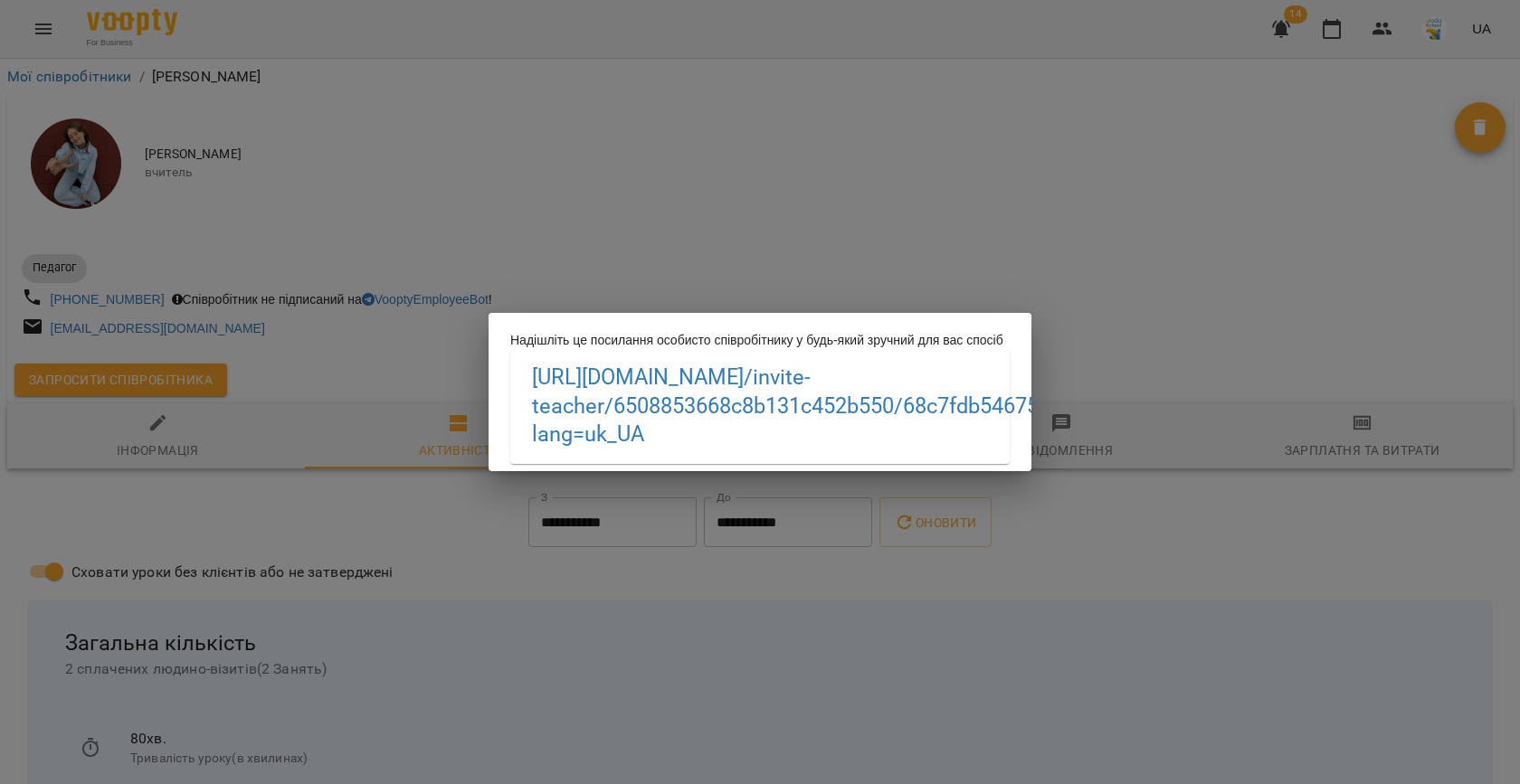
click at [1146, 266] on div "Надішліть це посилання особисто співробітнику у будь-який зручний для вас спосі…" at bounding box center [760, 392] width 1520 height 784
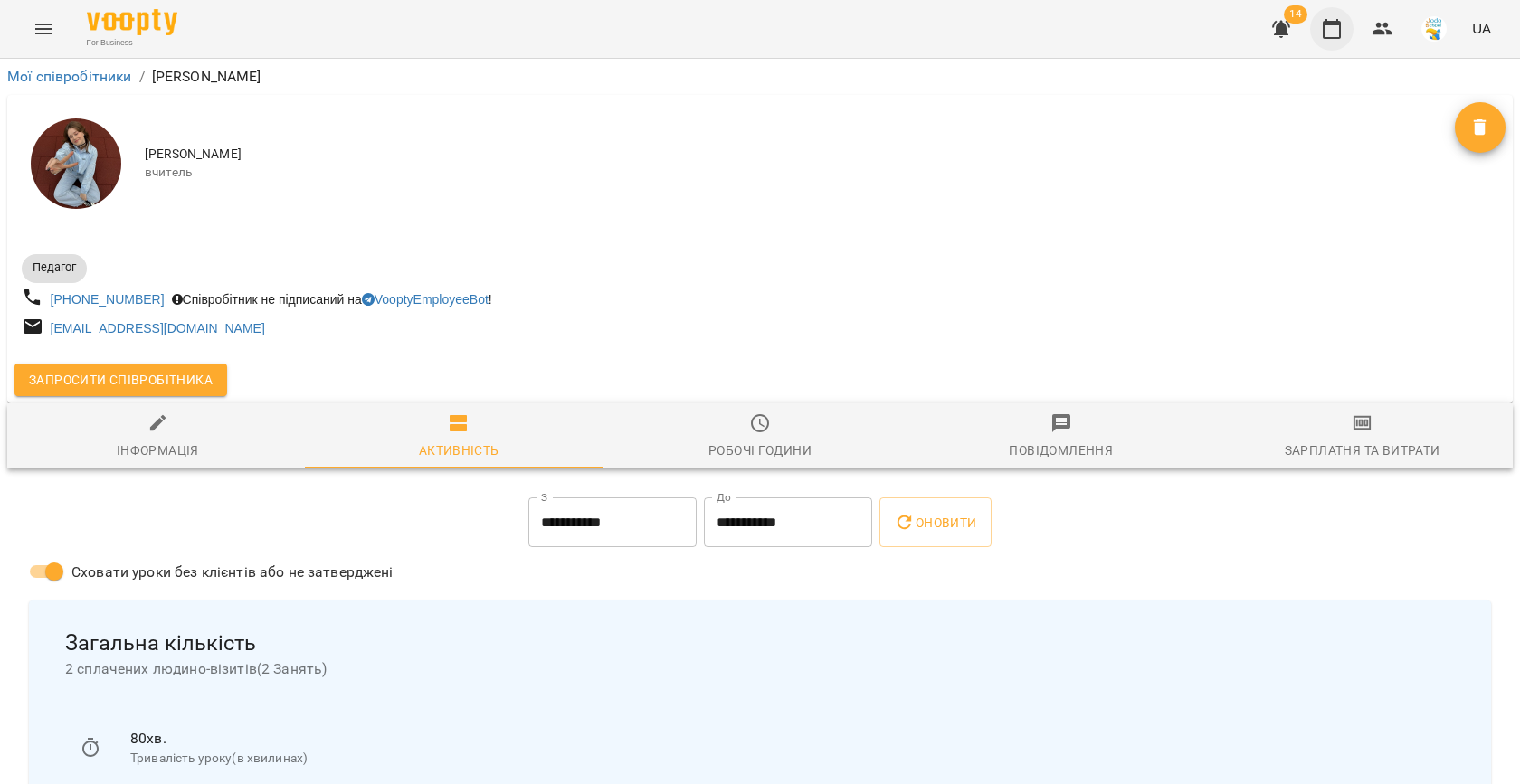
click at [1339, 17] on button "button" at bounding box center [1332, 29] width 44 height 44
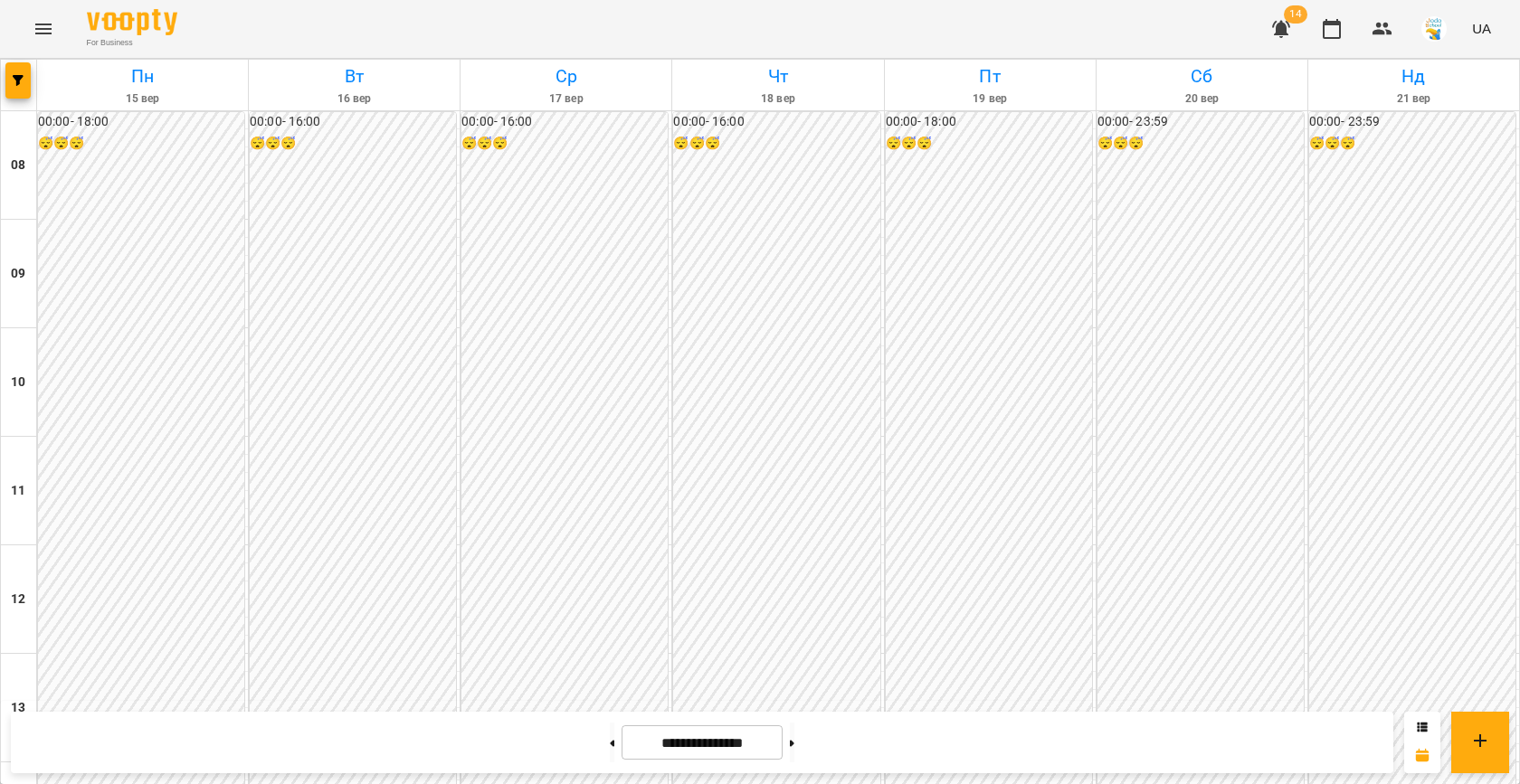
scroll to position [926, 0]
click at [27, 81] on span "button" at bounding box center [17, 80] width 25 height 11
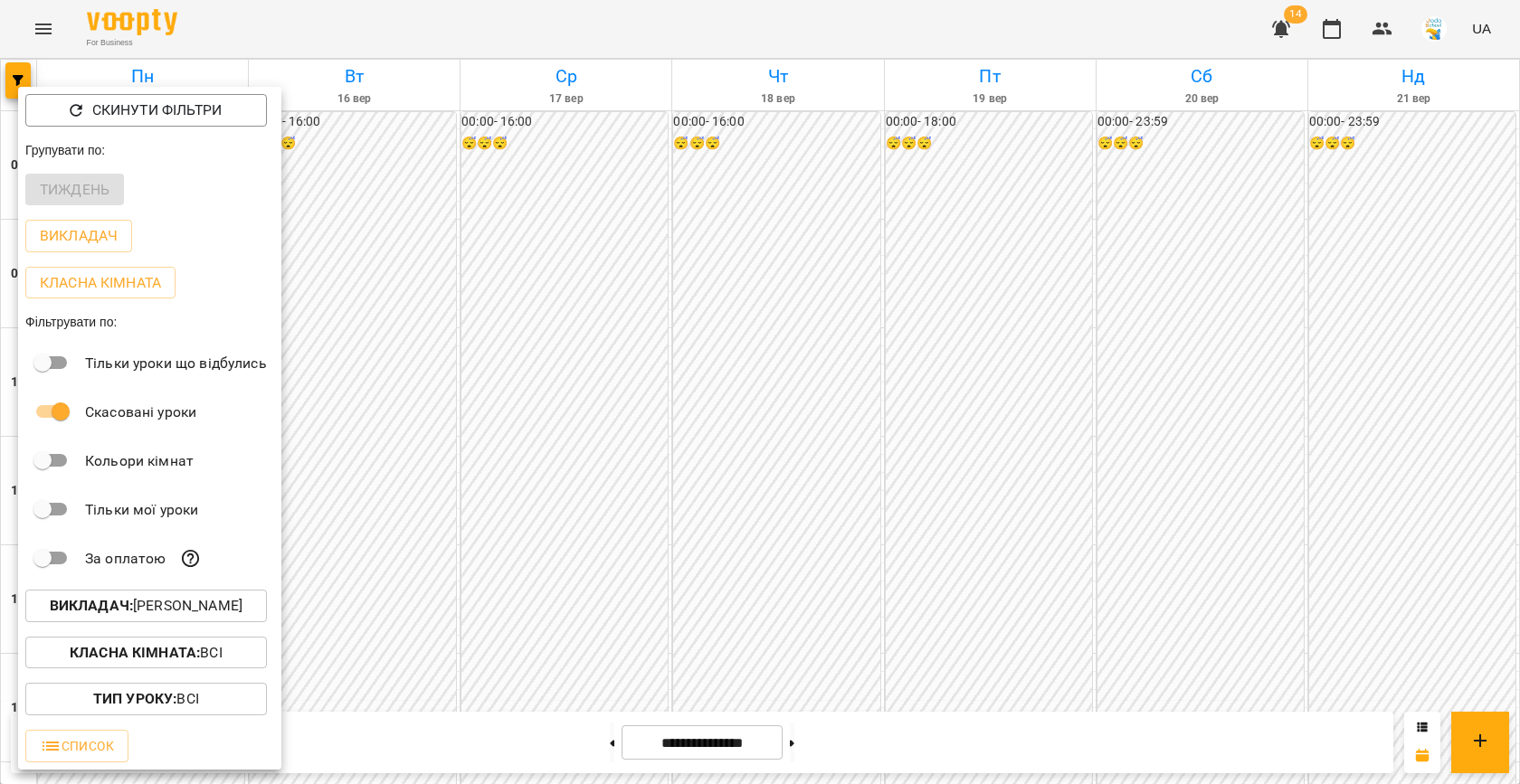
click at [207, 605] on p "Викладач : Софія Ященко" at bounding box center [146, 606] width 192 height 22
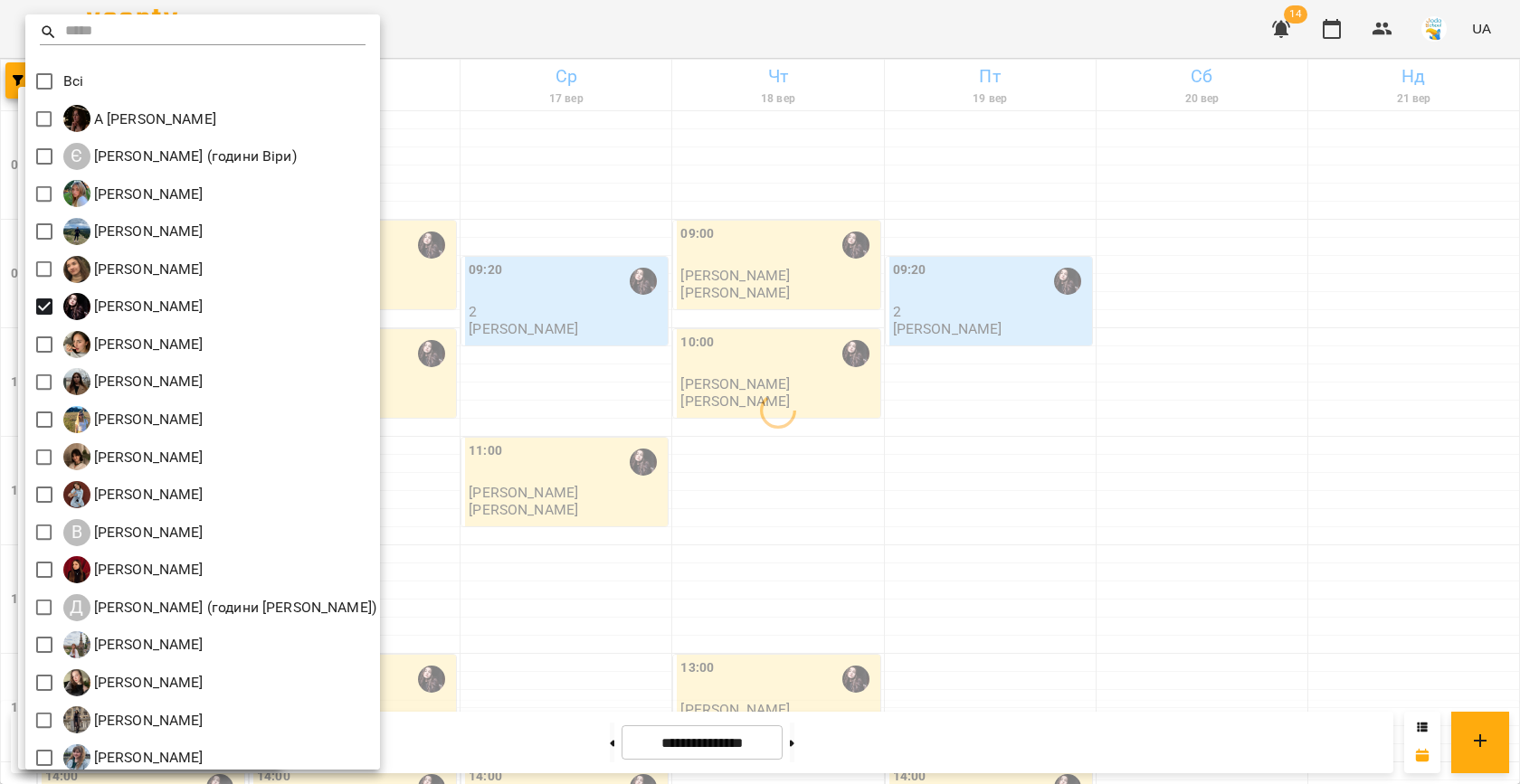
click at [765, 386] on div at bounding box center [760, 392] width 1520 height 784
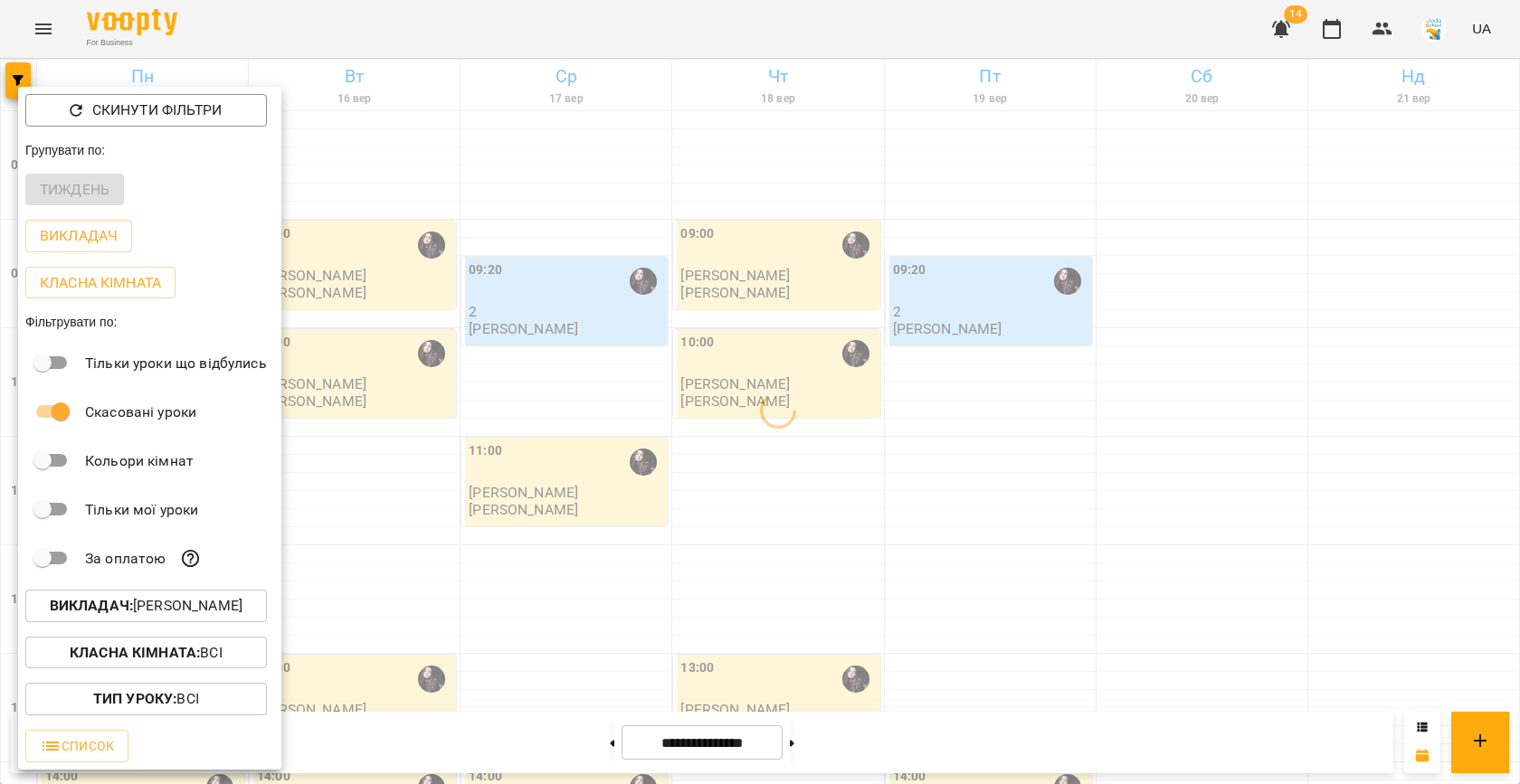
click at [666, 396] on div at bounding box center [760, 392] width 1520 height 784
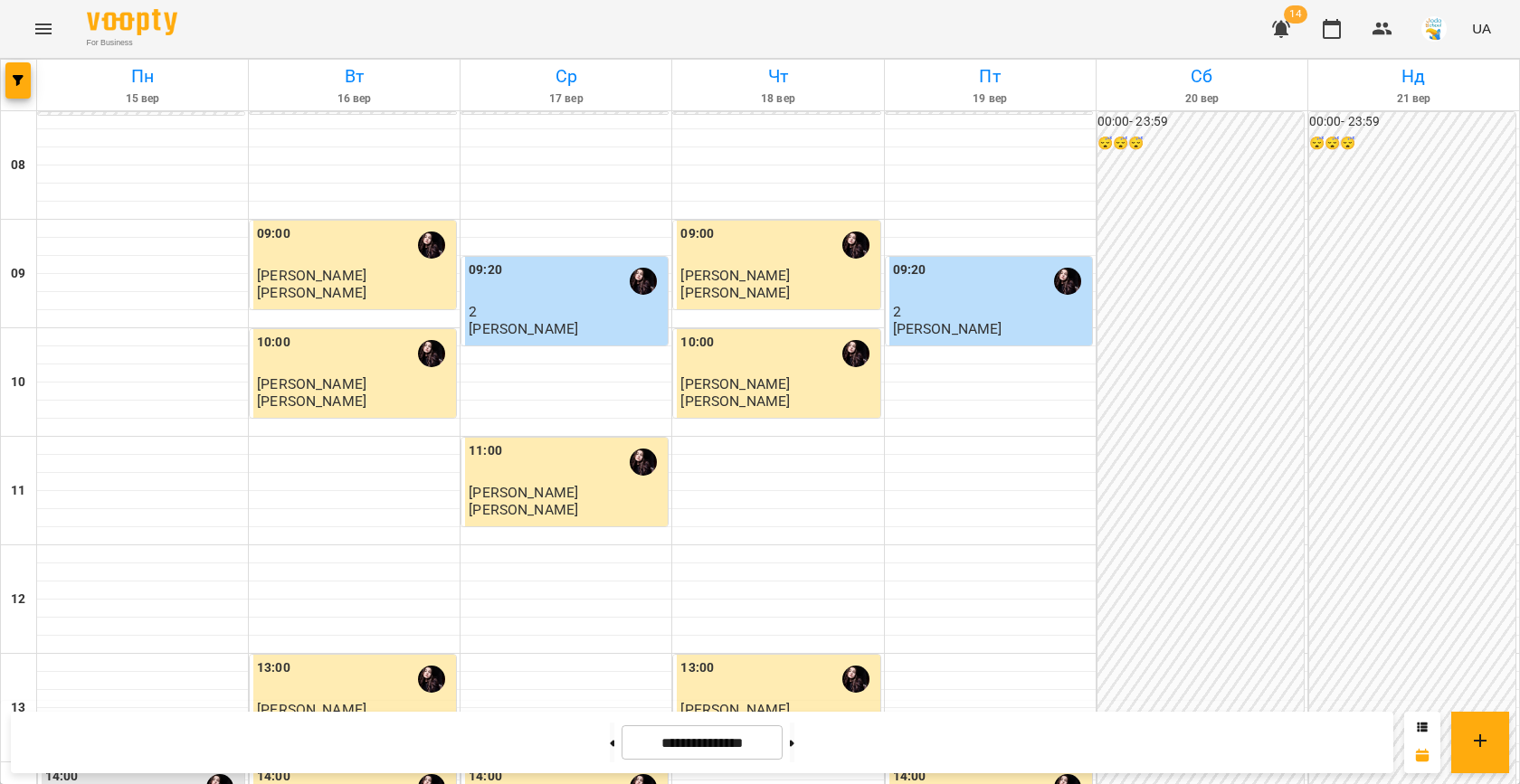
scroll to position [603, 0]
click at [501, 767] on div "14:00" at bounding box center [566, 788] width 195 height 42
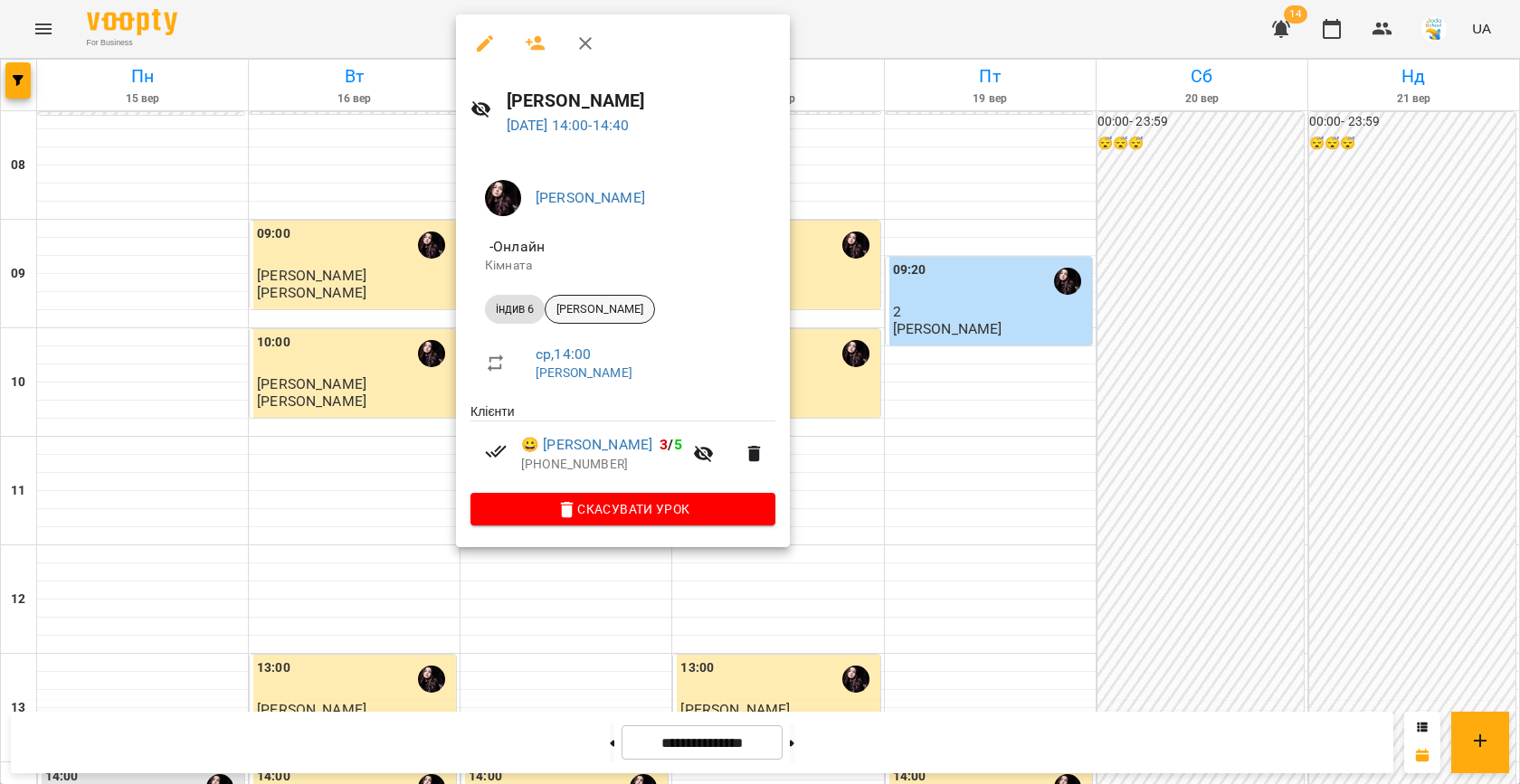
click at [625, 304] on span "[PERSON_NAME]" at bounding box center [599, 309] width 109 height 16
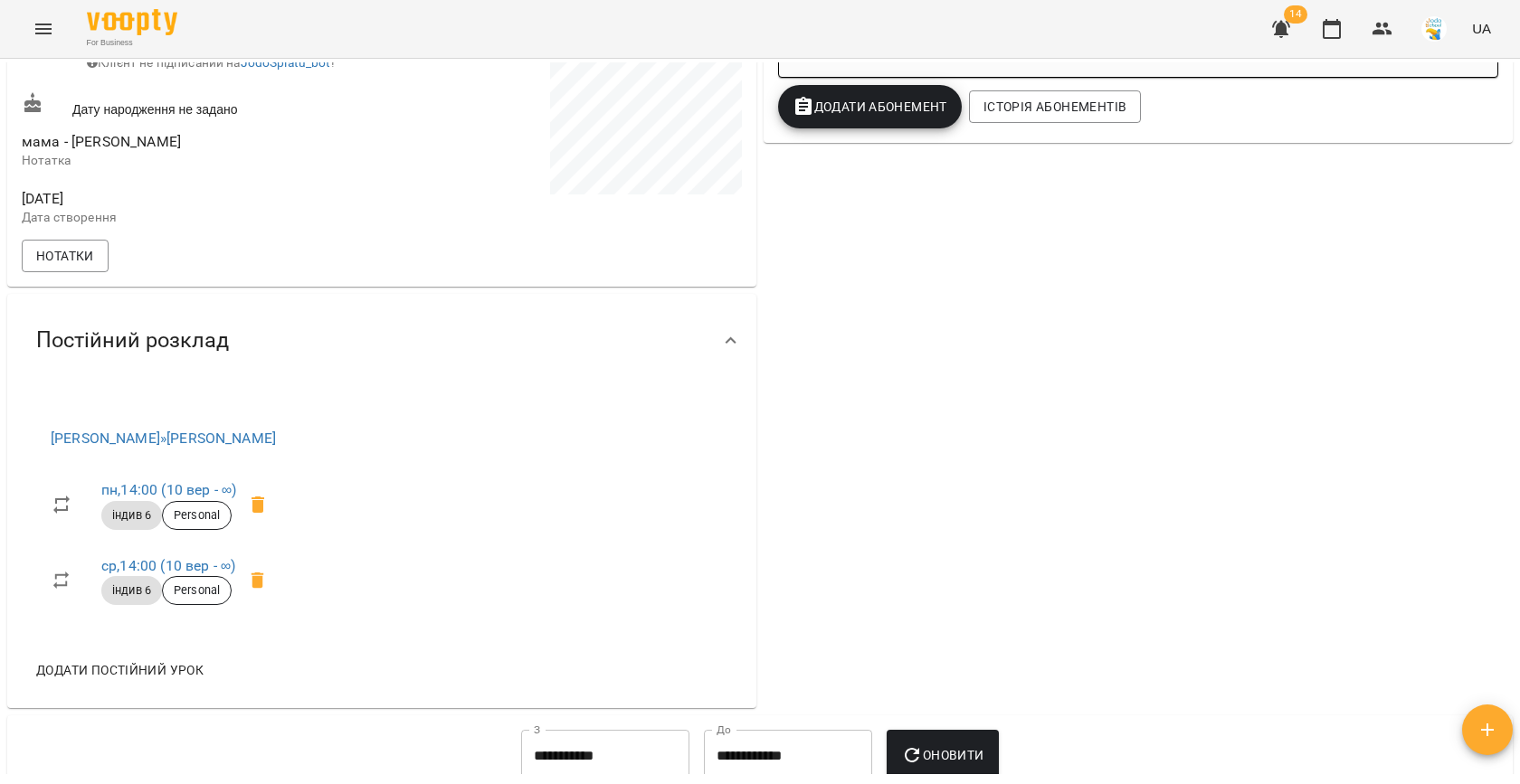
scroll to position [514, 0]
click at [68, 266] on span "Нотатки" at bounding box center [65, 255] width 58 height 22
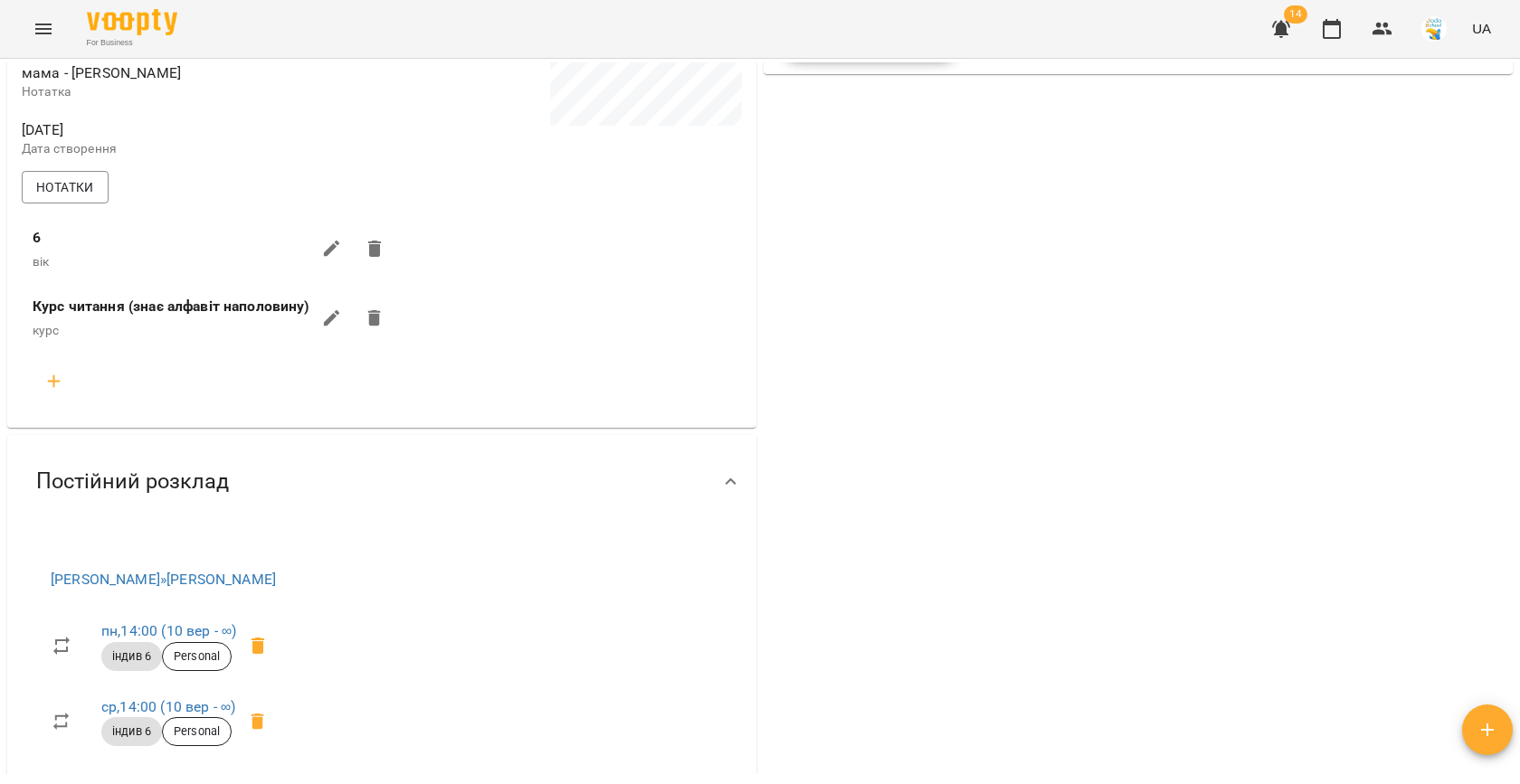
scroll to position [553, 0]
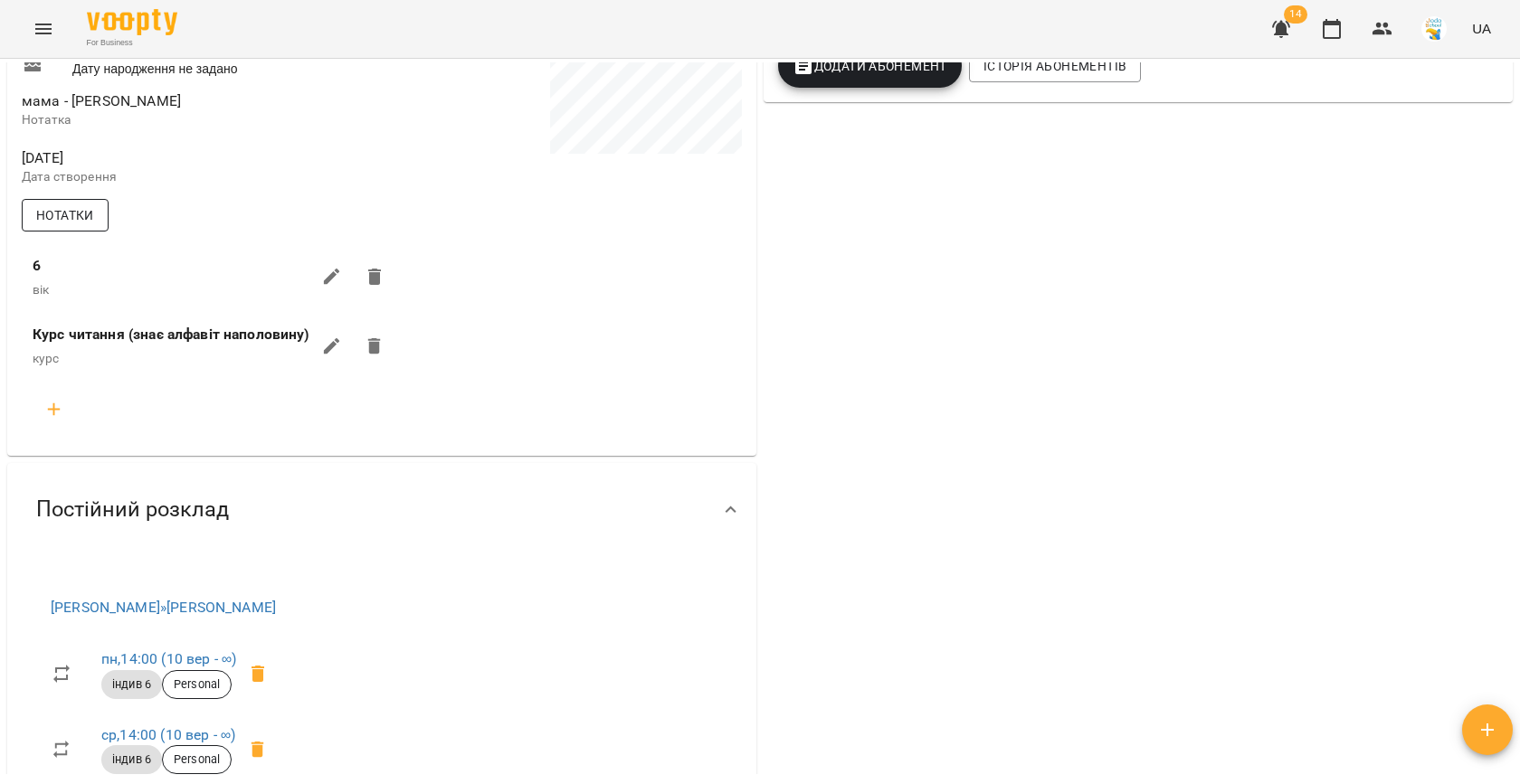
click at [83, 226] on span "Нотатки" at bounding box center [65, 215] width 58 height 22
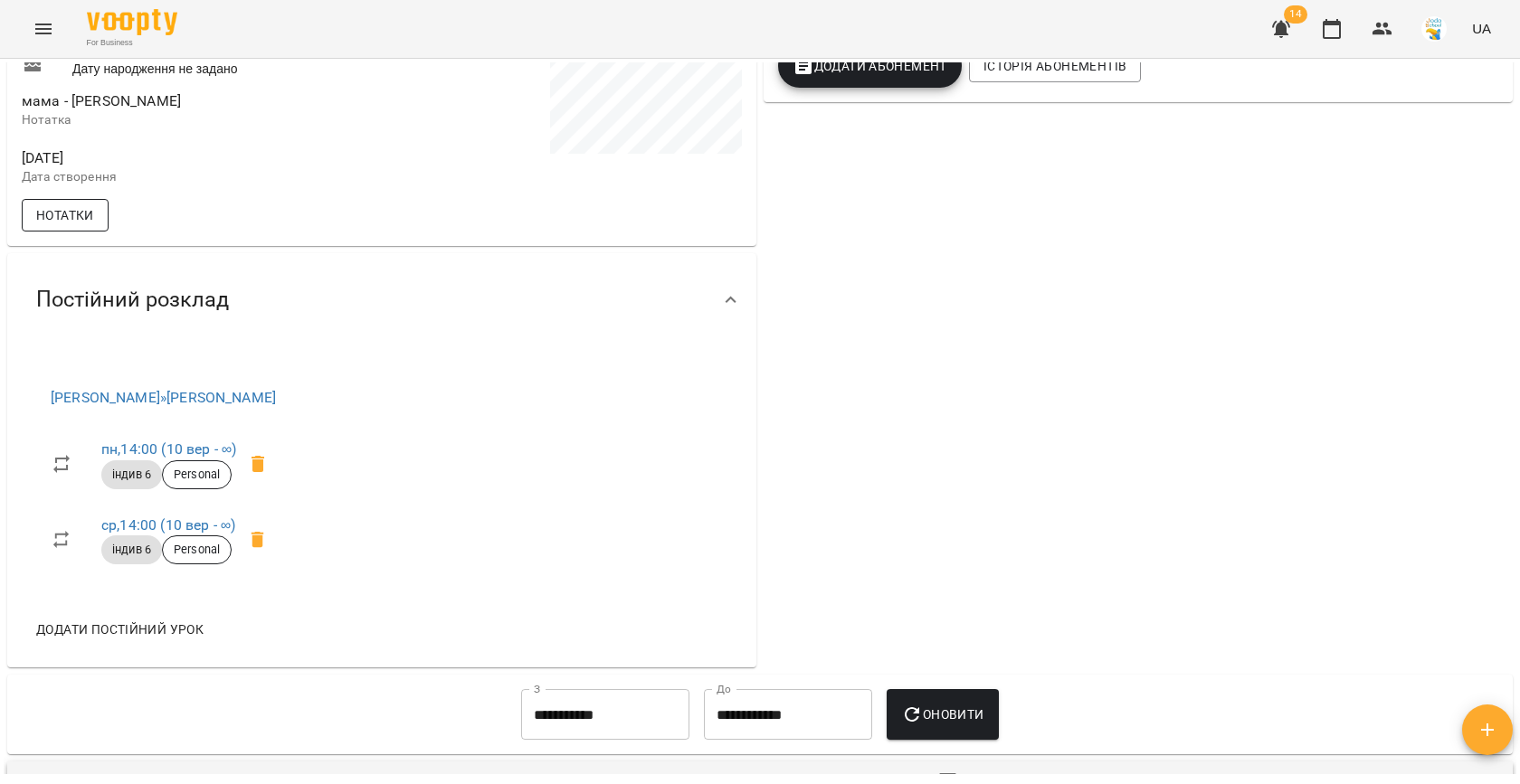
click at [70, 226] on span "Нотатки" at bounding box center [65, 215] width 58 height 22
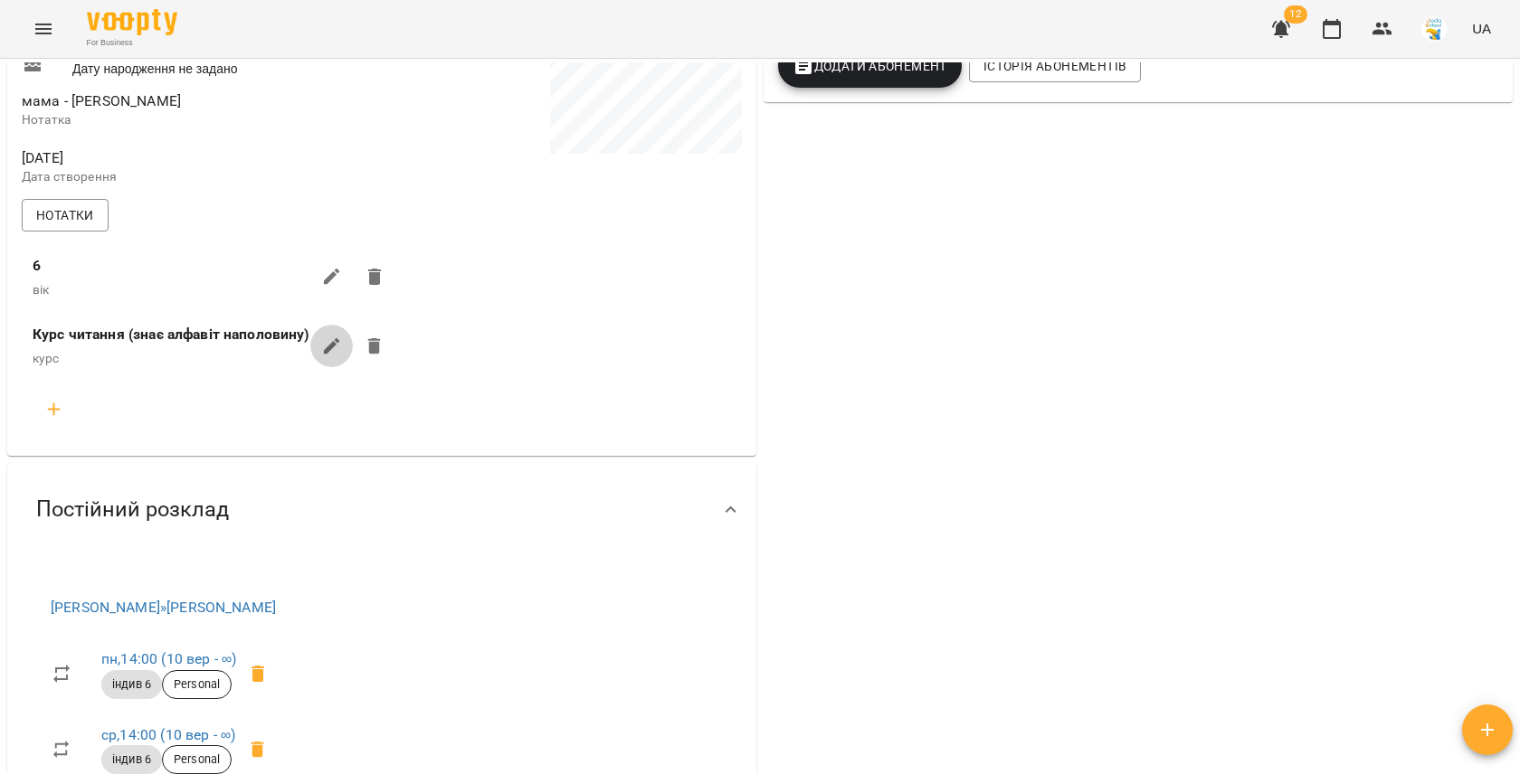
click at [328, 355] on icon "button" at bounding box center [332, 346] width 16 height 16
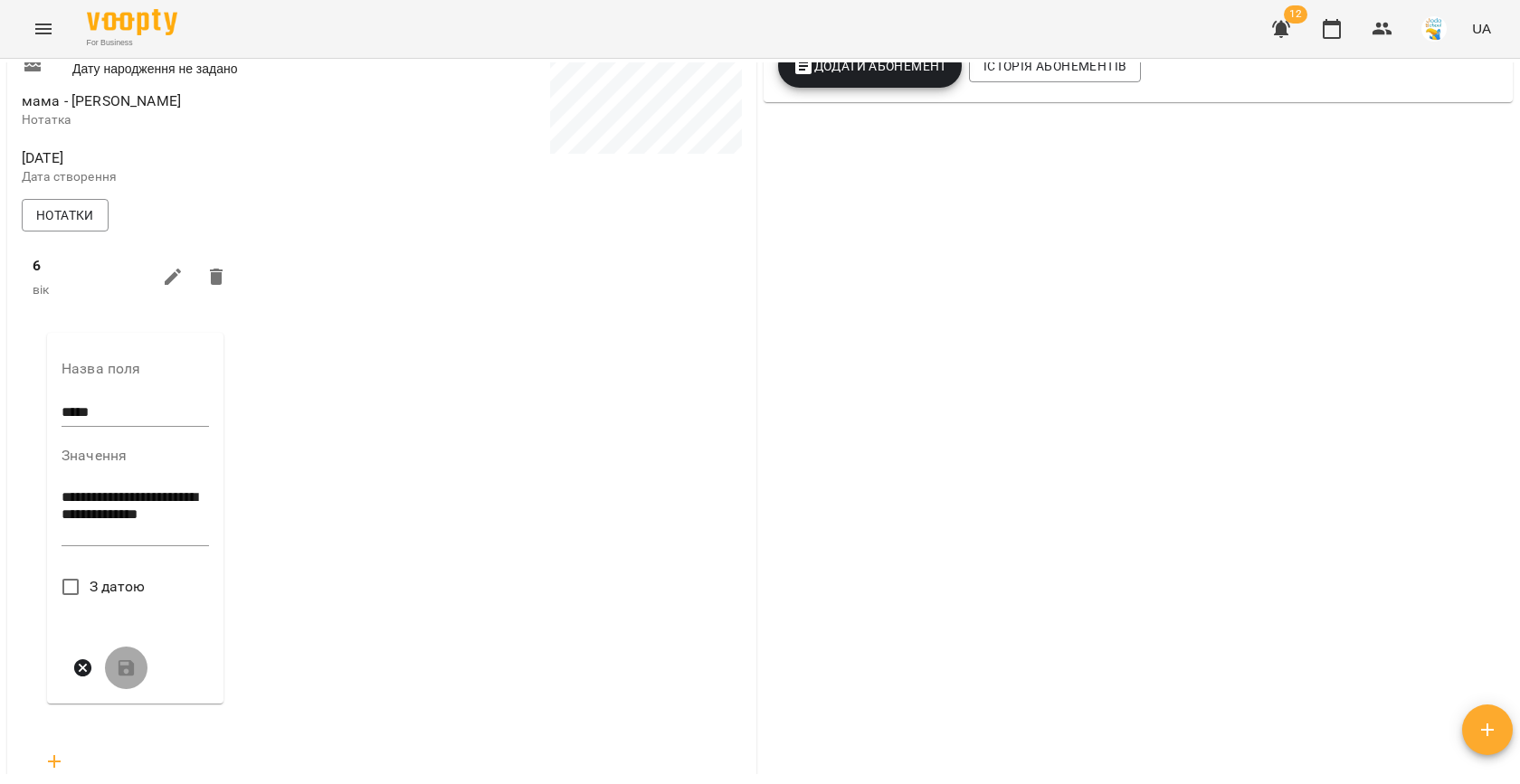
click at [206, 529] on textarea "**********" at bounding box center [136, 514] width 148 height 51
click at [318, 377] on div "**********" at bounding box center [382, 274] width 728 height 1048
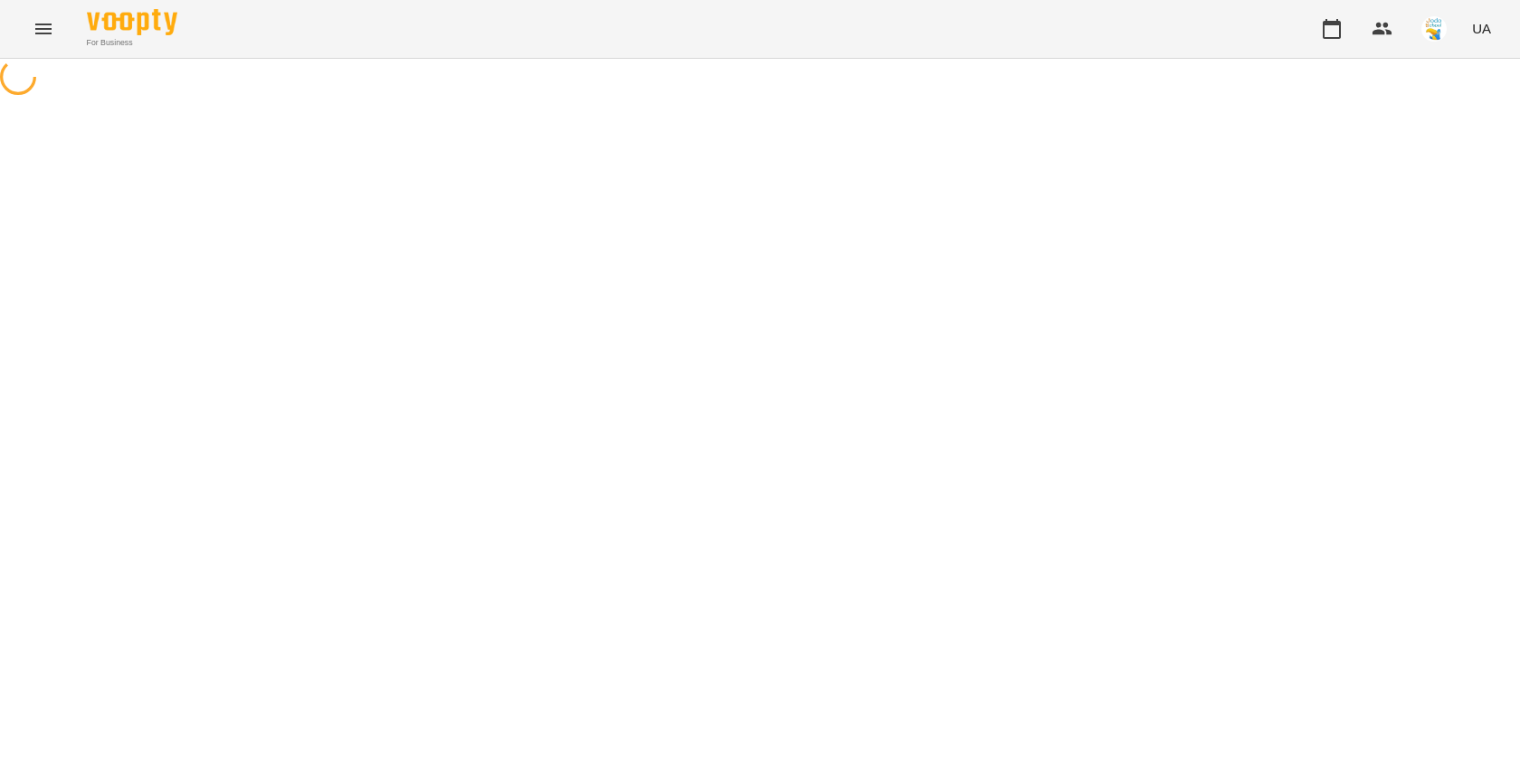
select select "**"
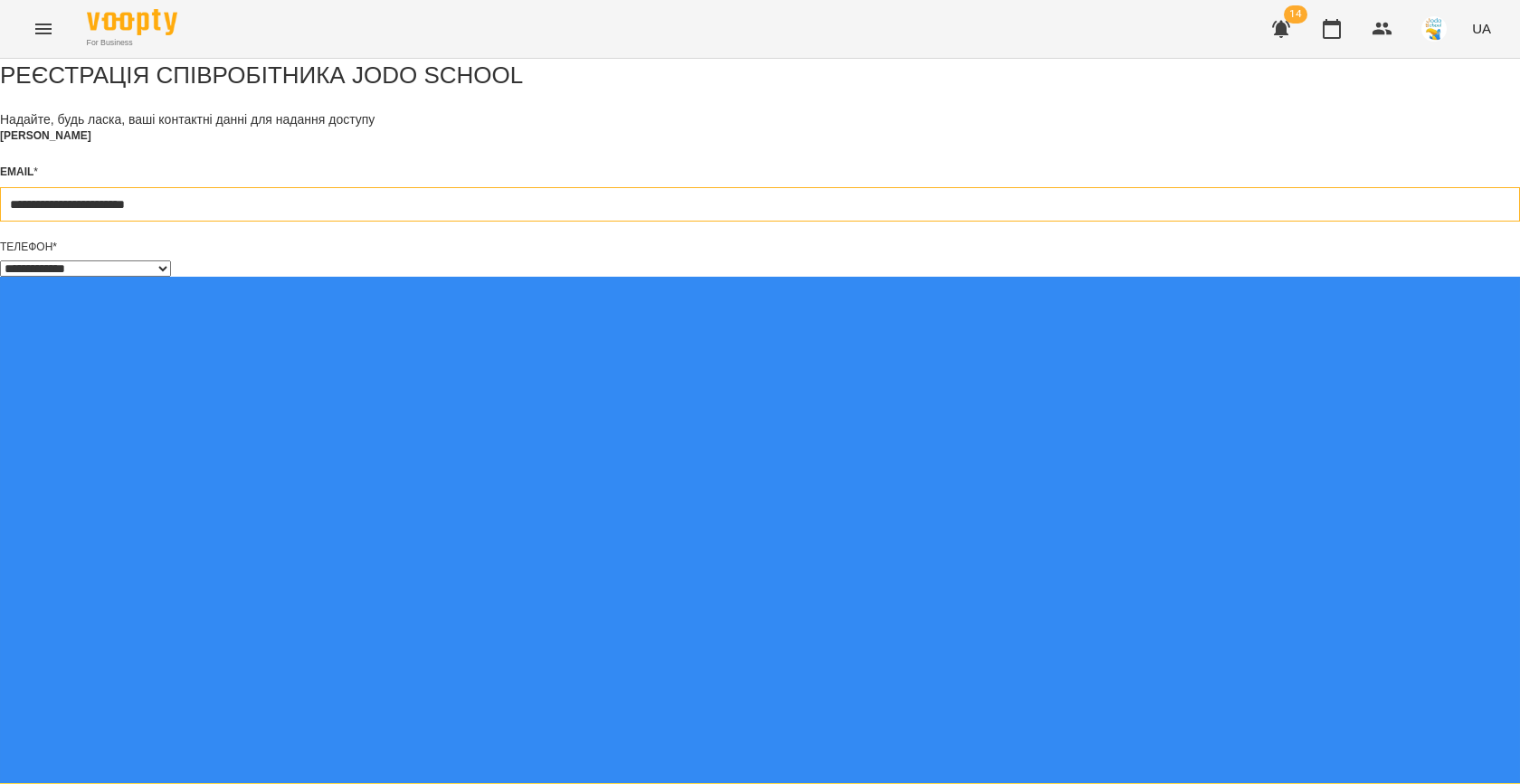
drag, startPoint x: 772, startPoint y: 289, endPoint x: 562, endPoint y: 293, distance: 210.0
click at [562, 221] on input "**********" at bounding box center [760, 204] width 1520 height 34
click at [446, 302] on div "**********" at bounding box center [760, 766] width 1520 height 1415
click at [593, 221] on input "**********" at bounding box center [760, 204] width 1520 height 34
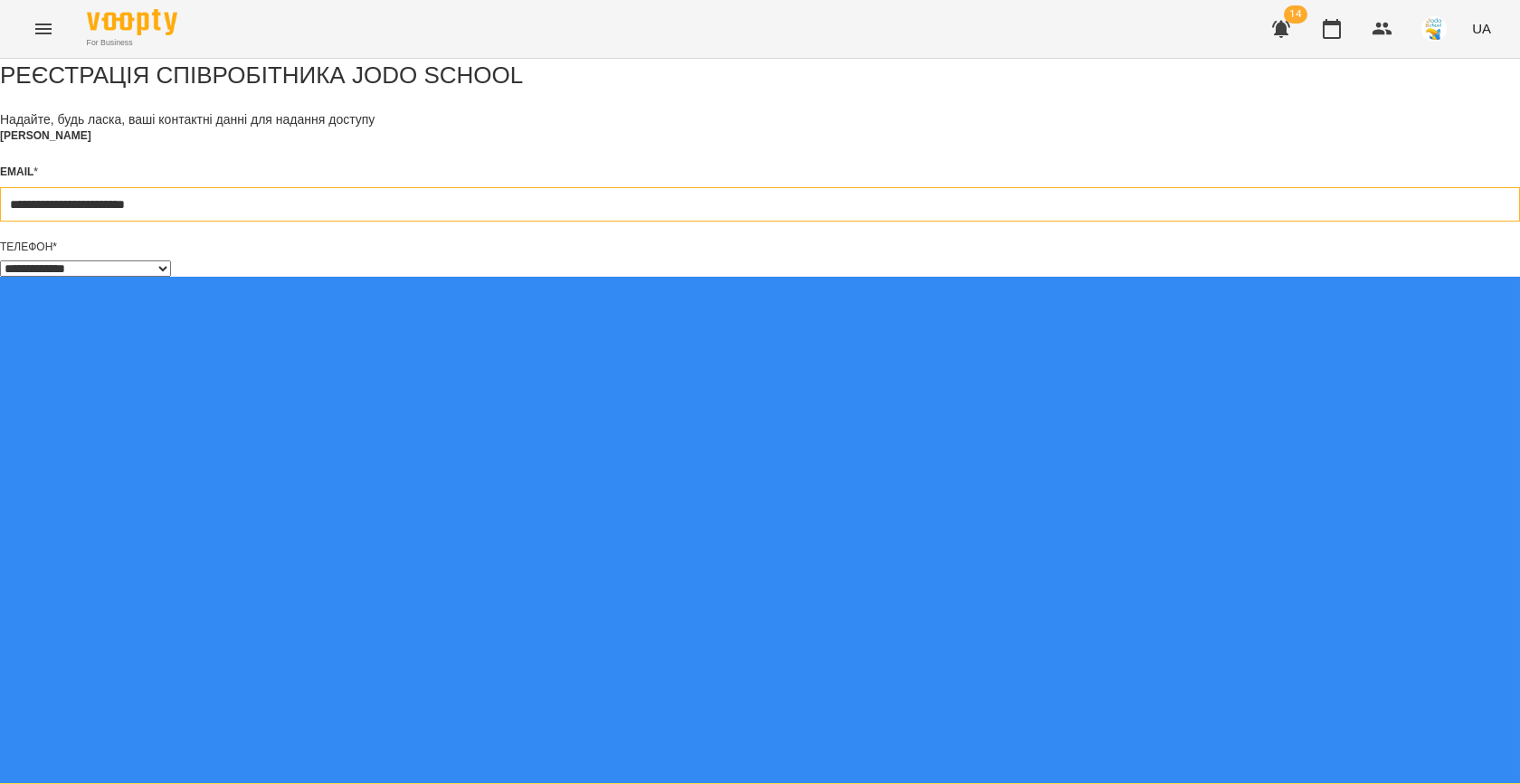
click at [695, 221] on input "**********" at bounding box center [760, 204] width 1520 height 34
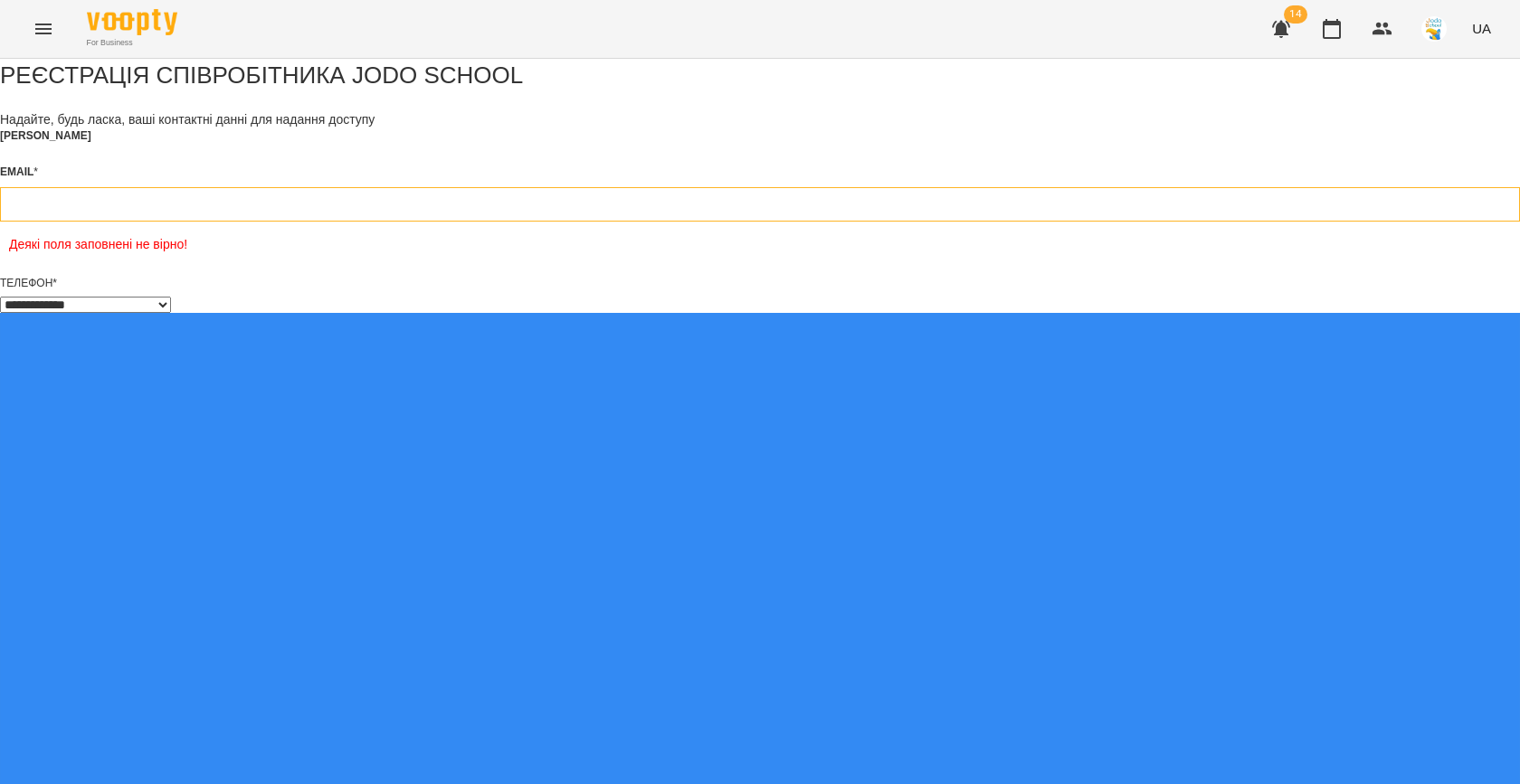
type input "*"
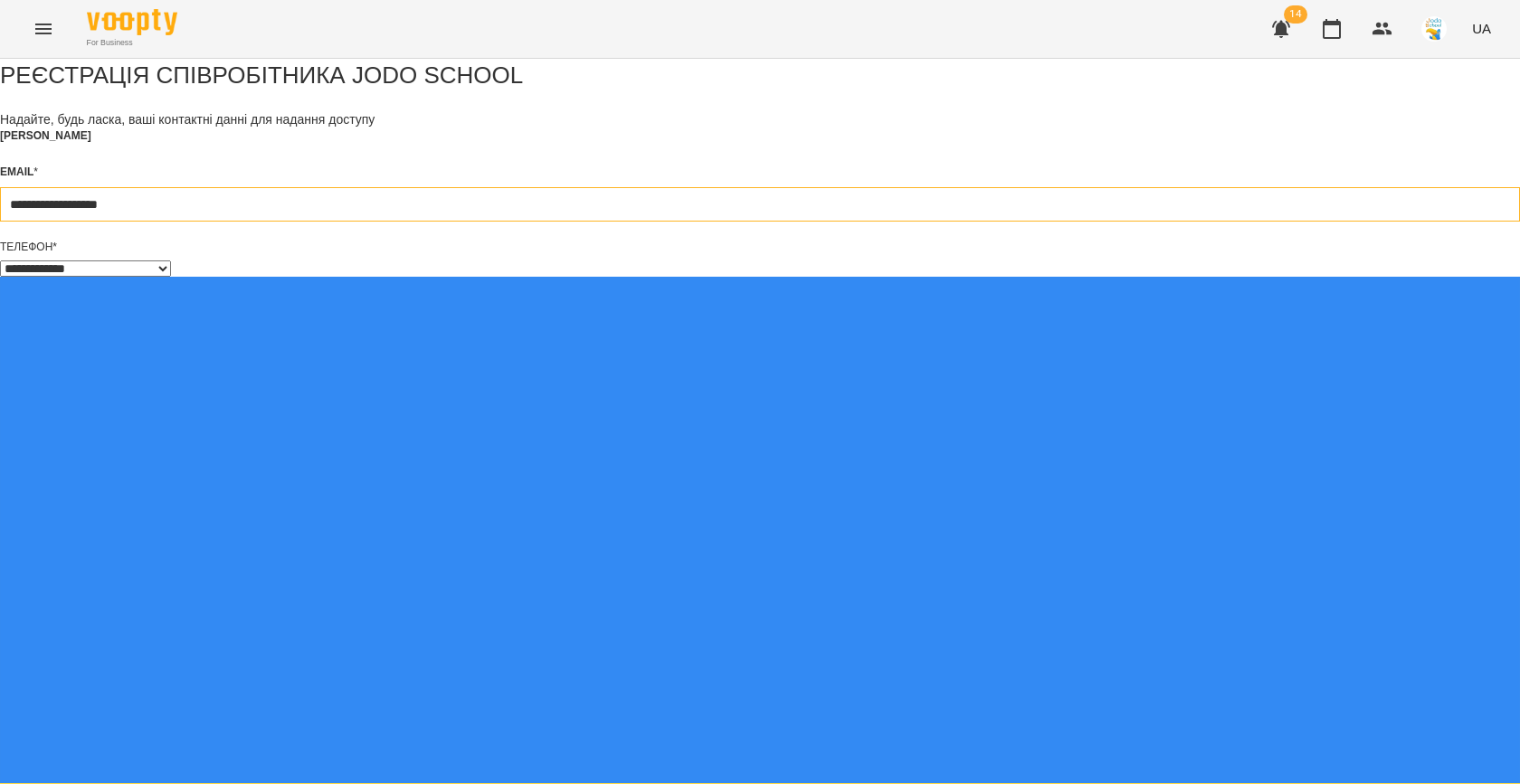
type input "**********"
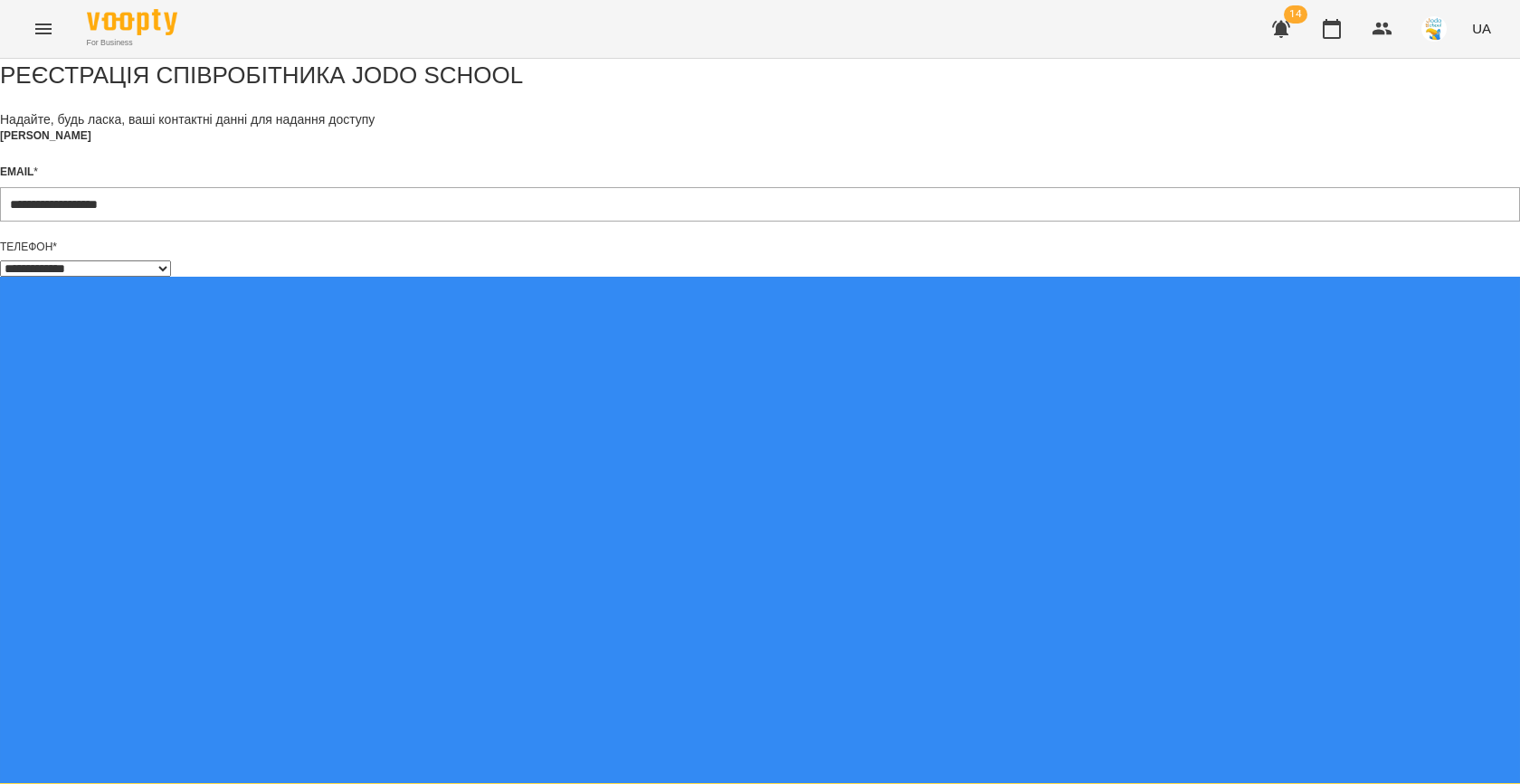
click at [1091, 407] on div "**********" at bounding box center [760, 766] width 1520 height 1415
click at [327, 408] on div "**********" at bounding box center [760, 766] width 1520 height 1415
click at [243, 499] on div "**********" at bounding box center [760, 784] width 1520 height 1451
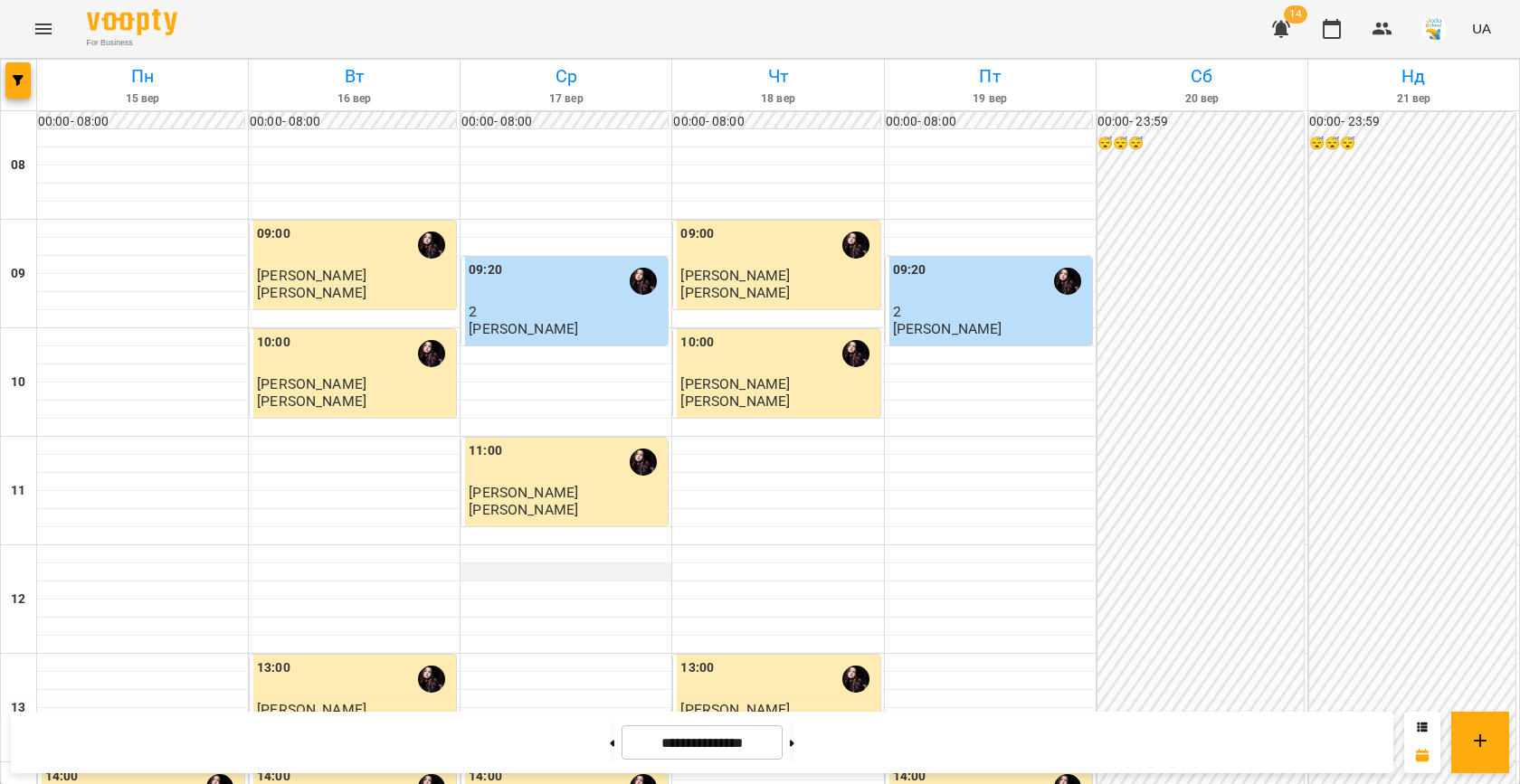
scroll to position [796, 0]
click at [610, 748] on button at bounding box center [612, 742] width 5 height 40
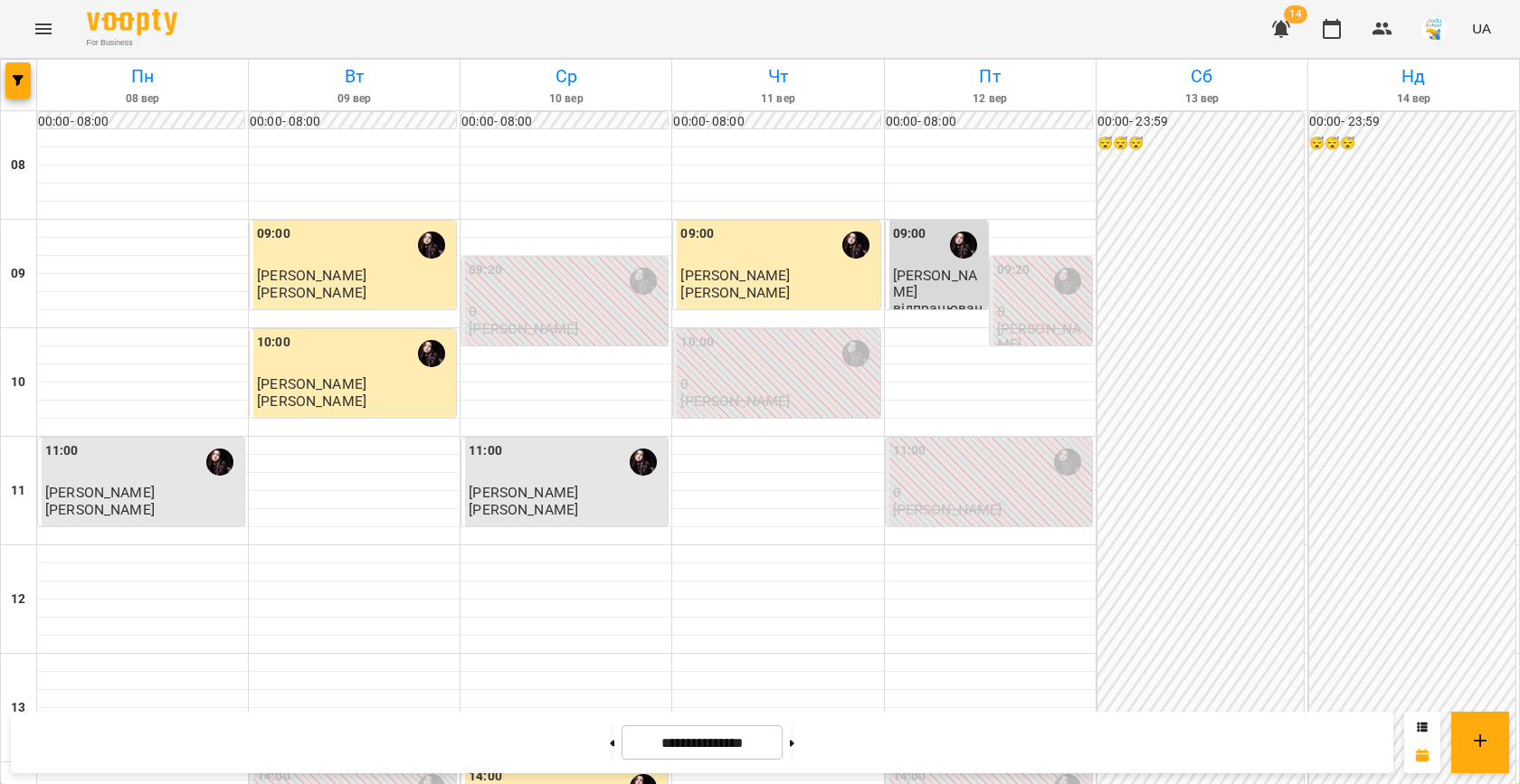
scroll to position [556, 0]
click at [794, 742] on button at bounding box center [791, 742] width 5 height 40
type input "**********"
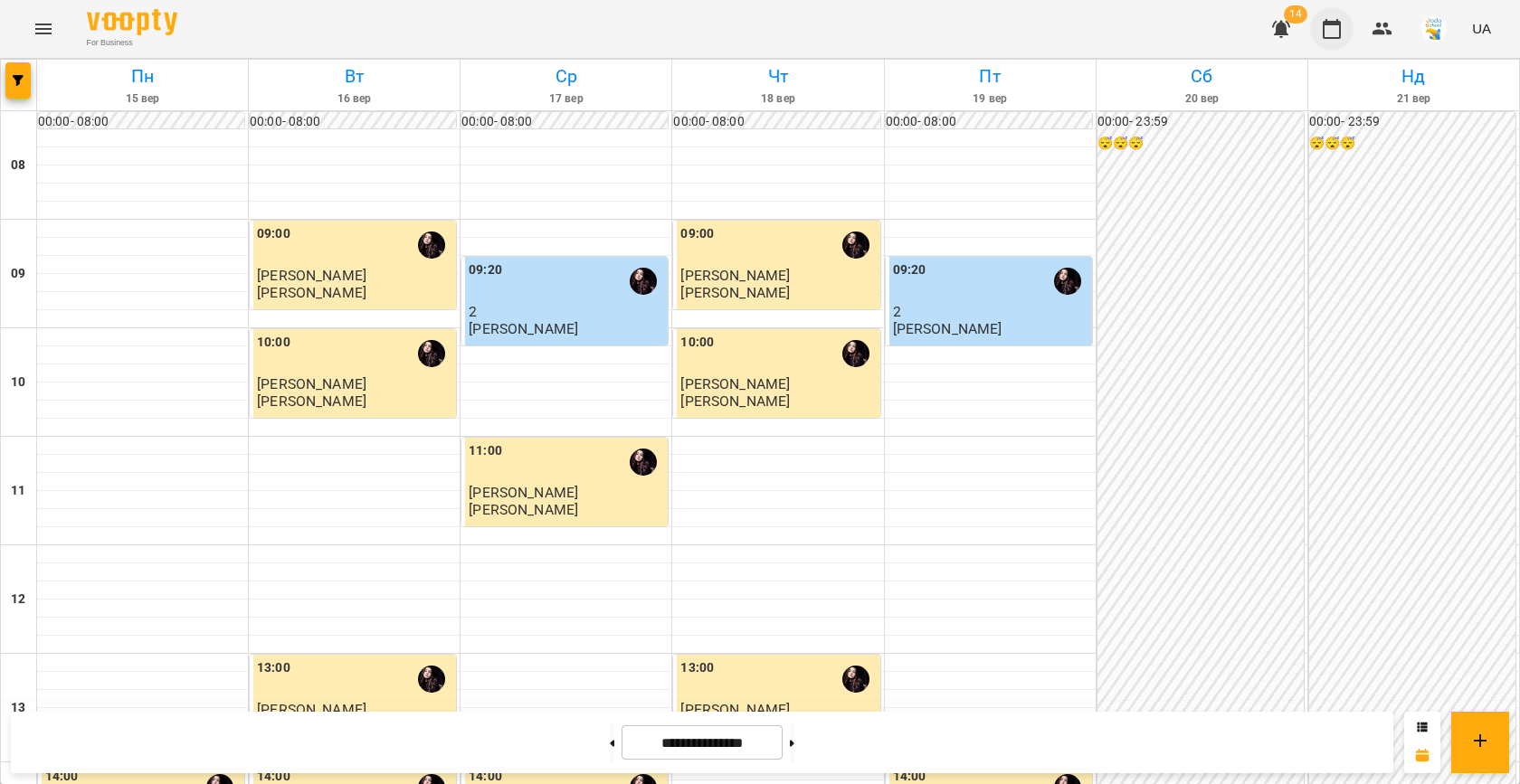
click at [1336, 27] on icon "button" at bounding box center [1332, 29] width 22 height 22
click at [713, 746] on input "**********" at bounding box center [703, 742] width 161 height 35
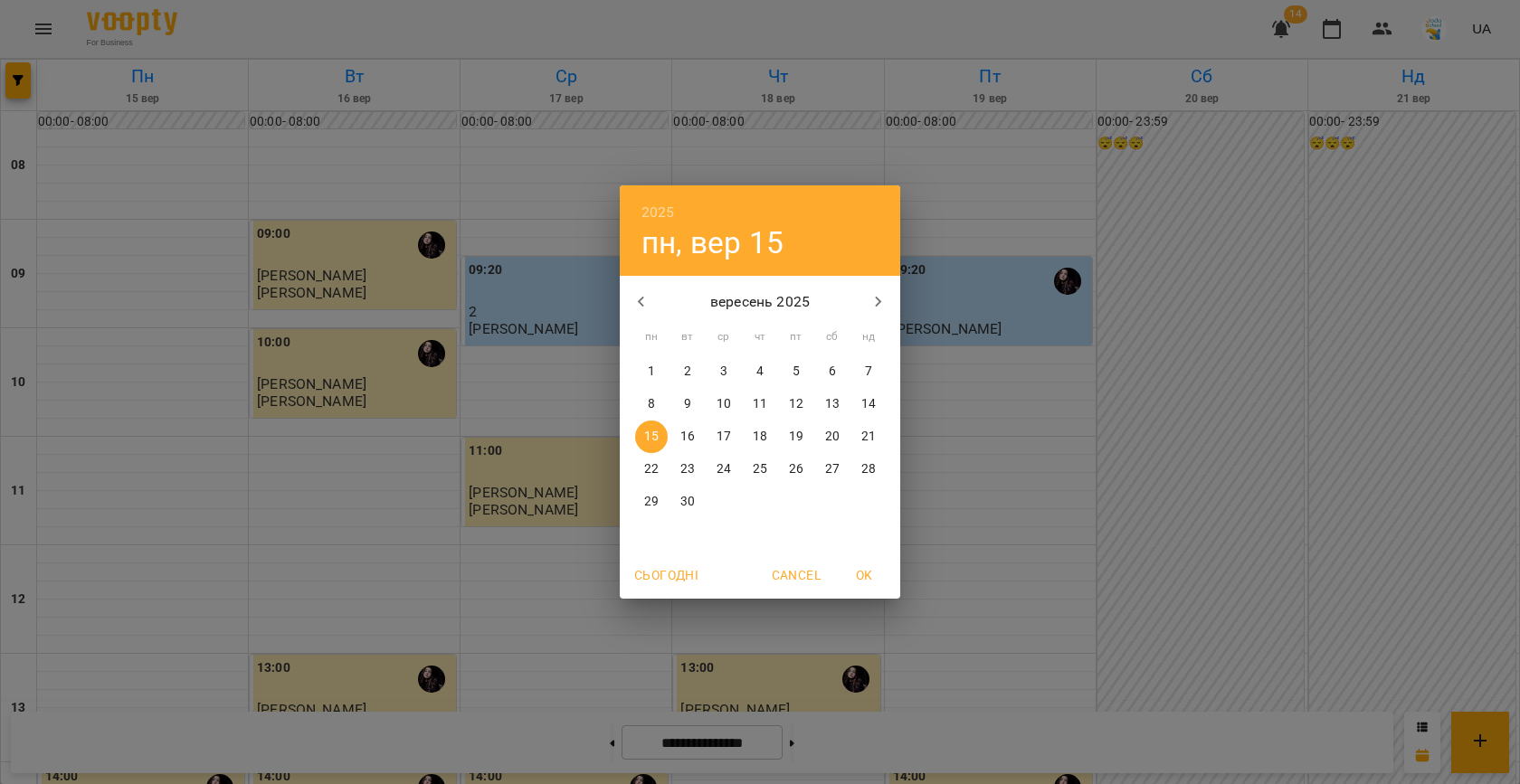
click at [964, 325] on div "2025 пн, вер 15 вересень 2025 пн вт ср чт пт сб нд 1 2 3 4 5 6 7 8 9 10 11 12 1…" at bounding box center [760, 392] width 1520 height 784
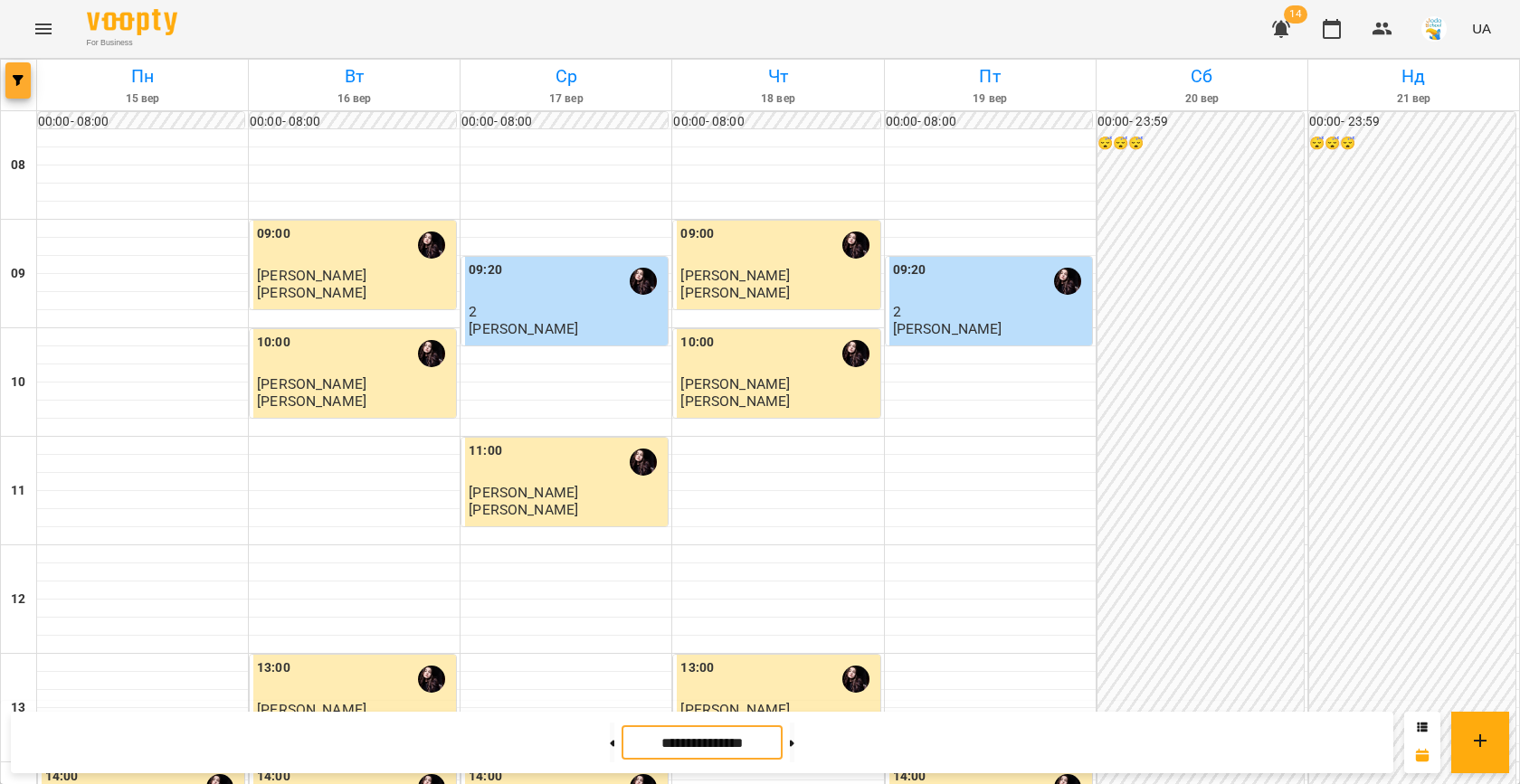
click at [22, 85] on icon "button" at bounding box center [18, 80] width 11 height 11
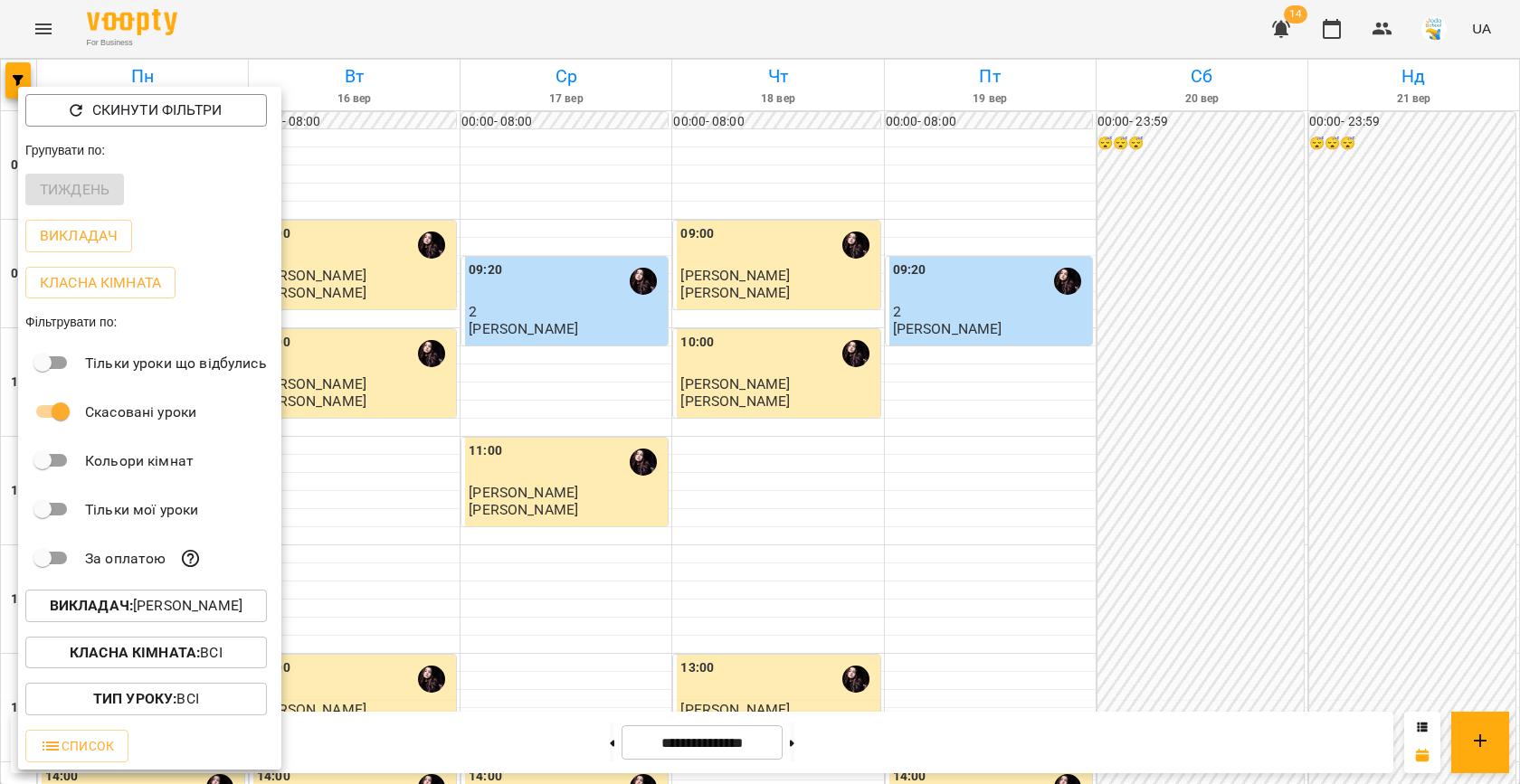
click at [344, 385] on div at bounding box center [760, 392] width 1520 height 784
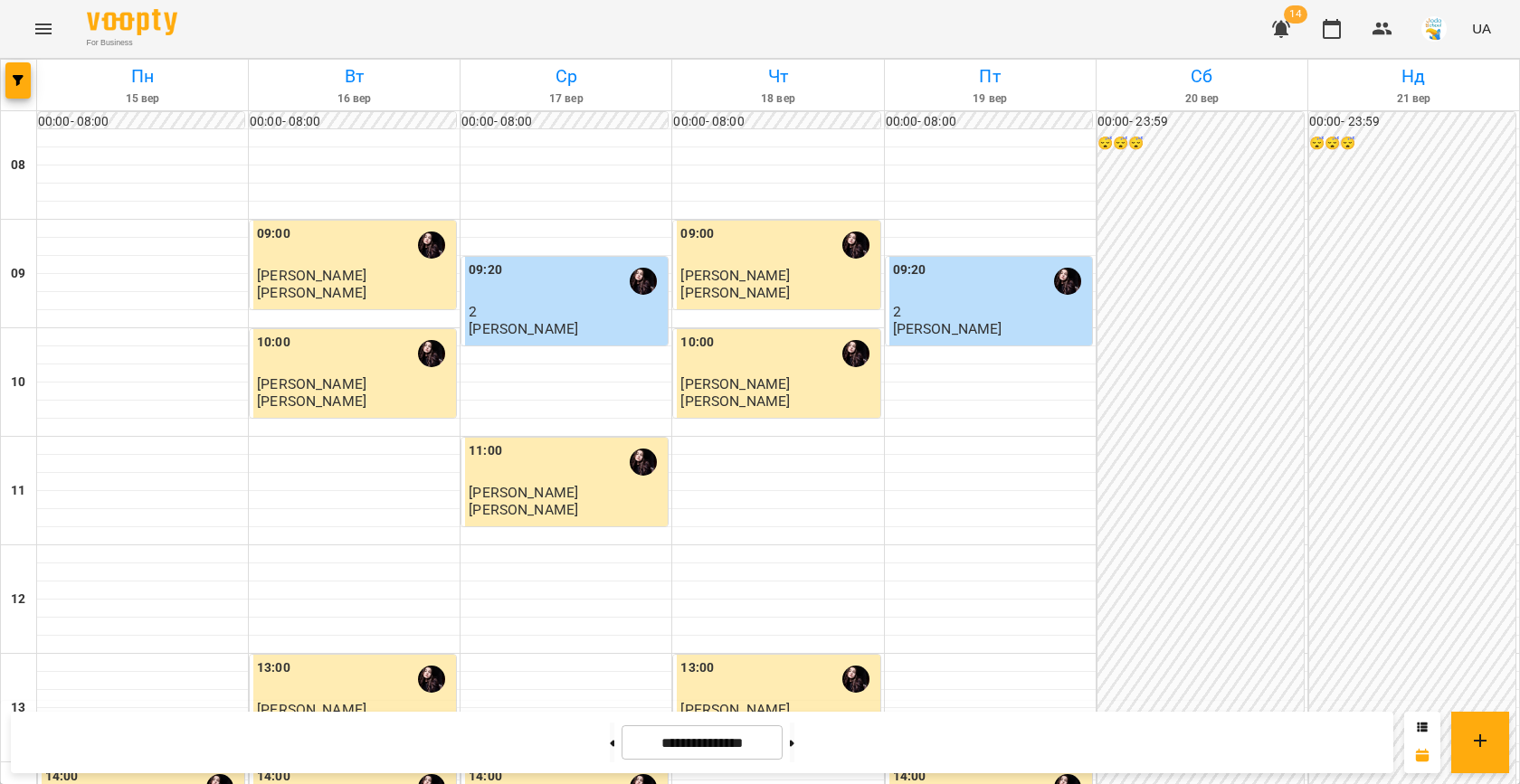
scroll to position [702, 0]
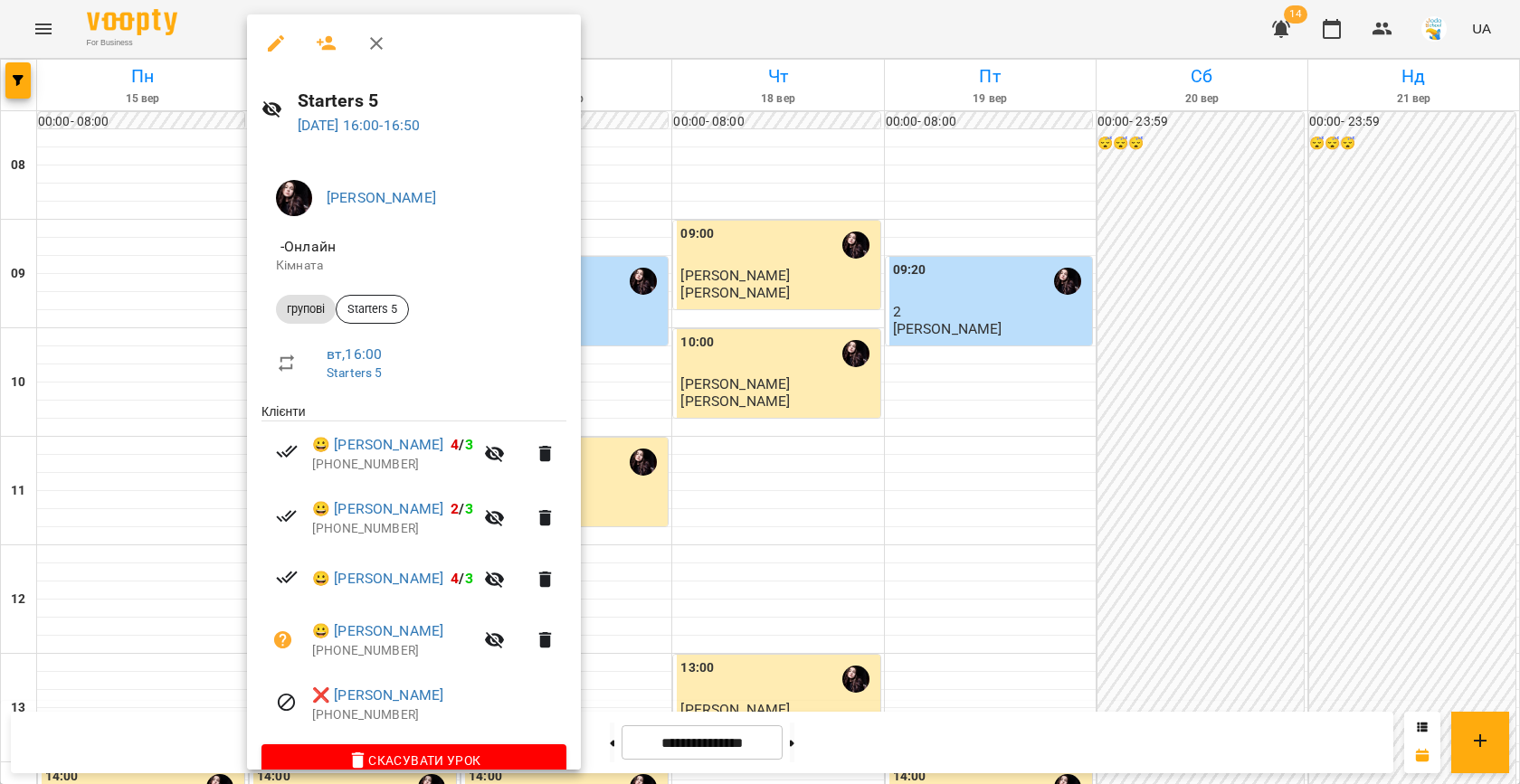
click at [782, 288] on div at bounding box center [760, 392] width 1520 height 784
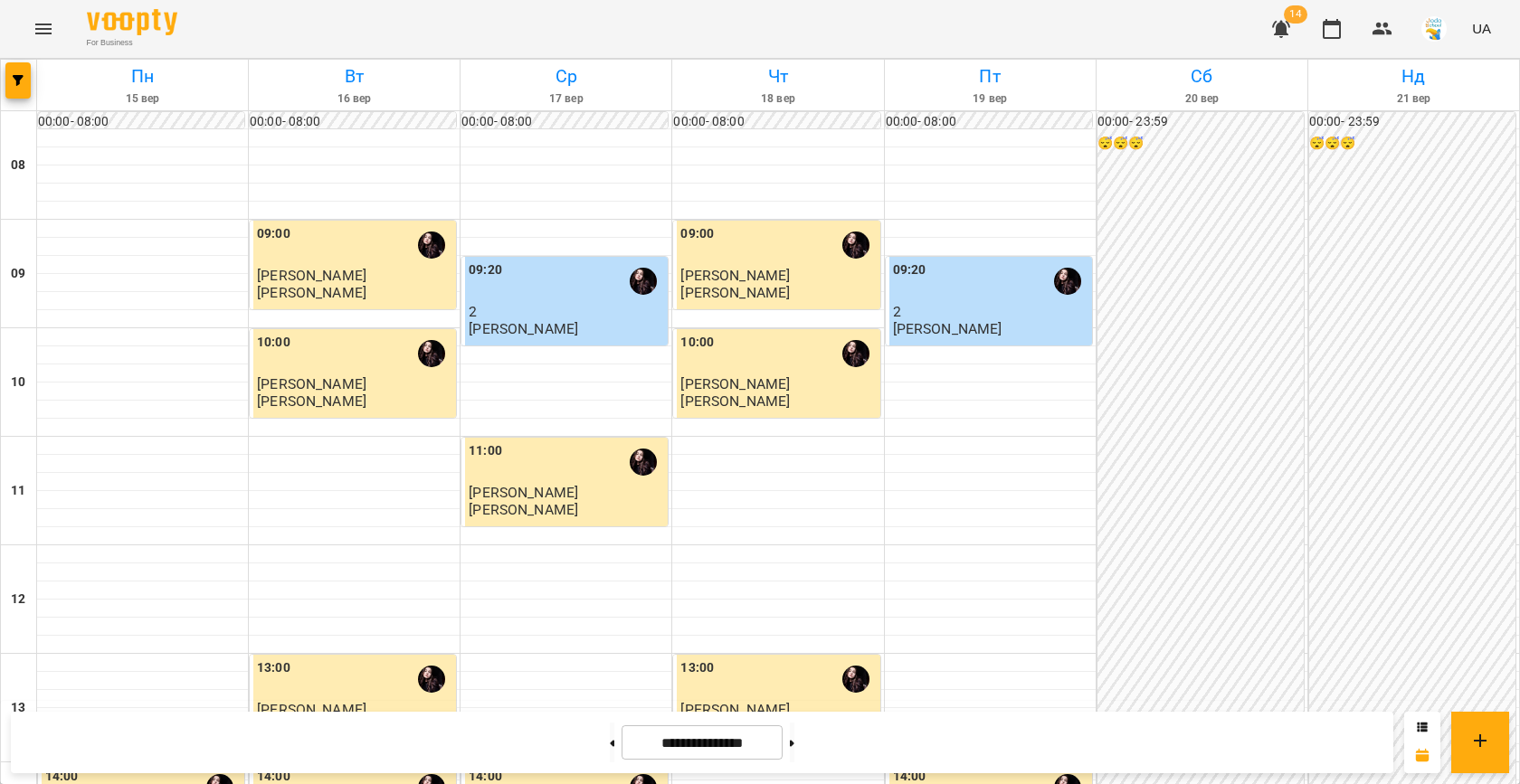
scroll to position [455, 0]
click at [610, 740] on button at bounding box center [612, 742] width 5 height 40
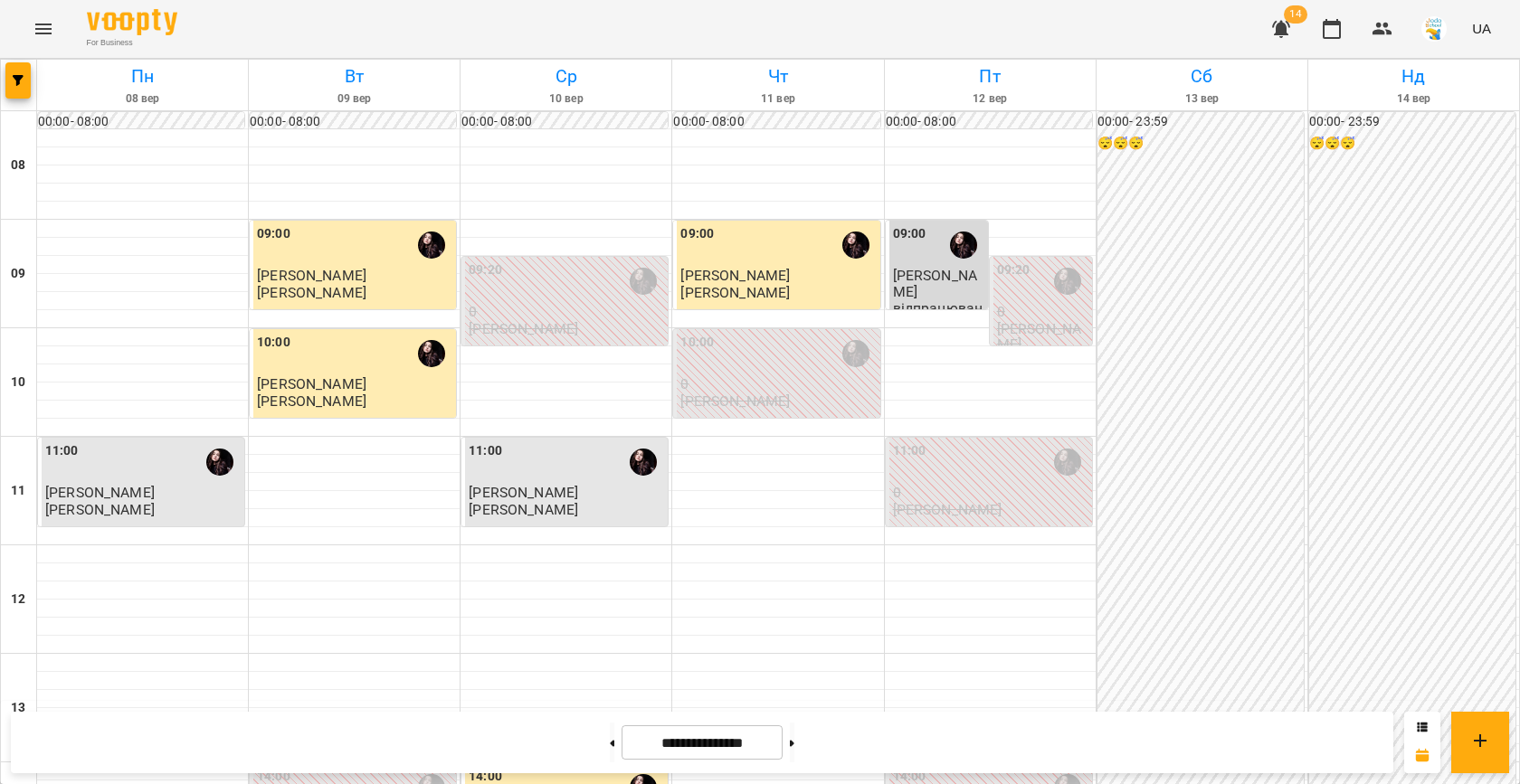
scroll to position [645, 0]
click at [794, 738] on button at bounding box center [791, 742] width 5 height 40
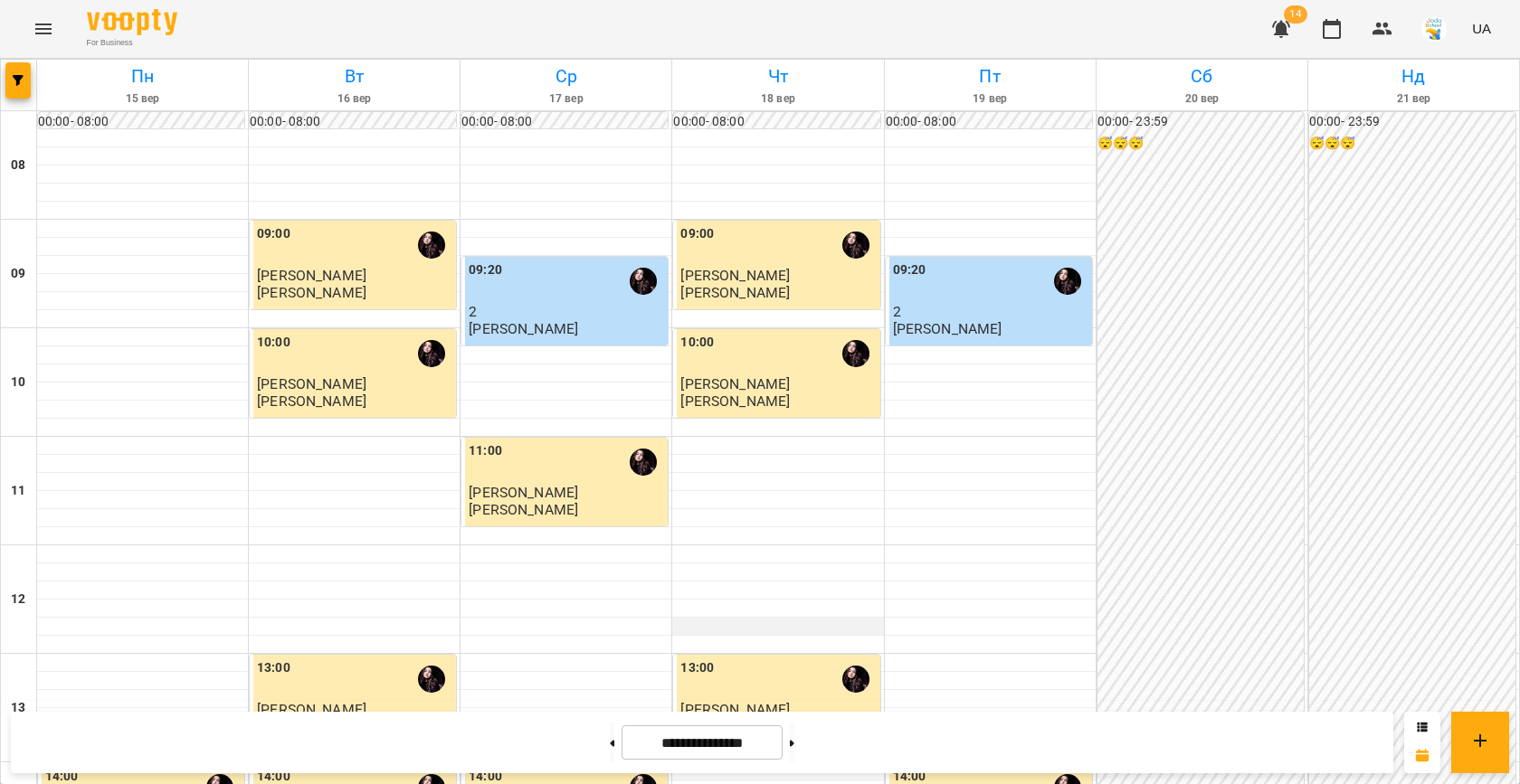
scroll to position [0, 0]
click at [794, 745] on button at bounding box center [791, 742] width 5 height 40
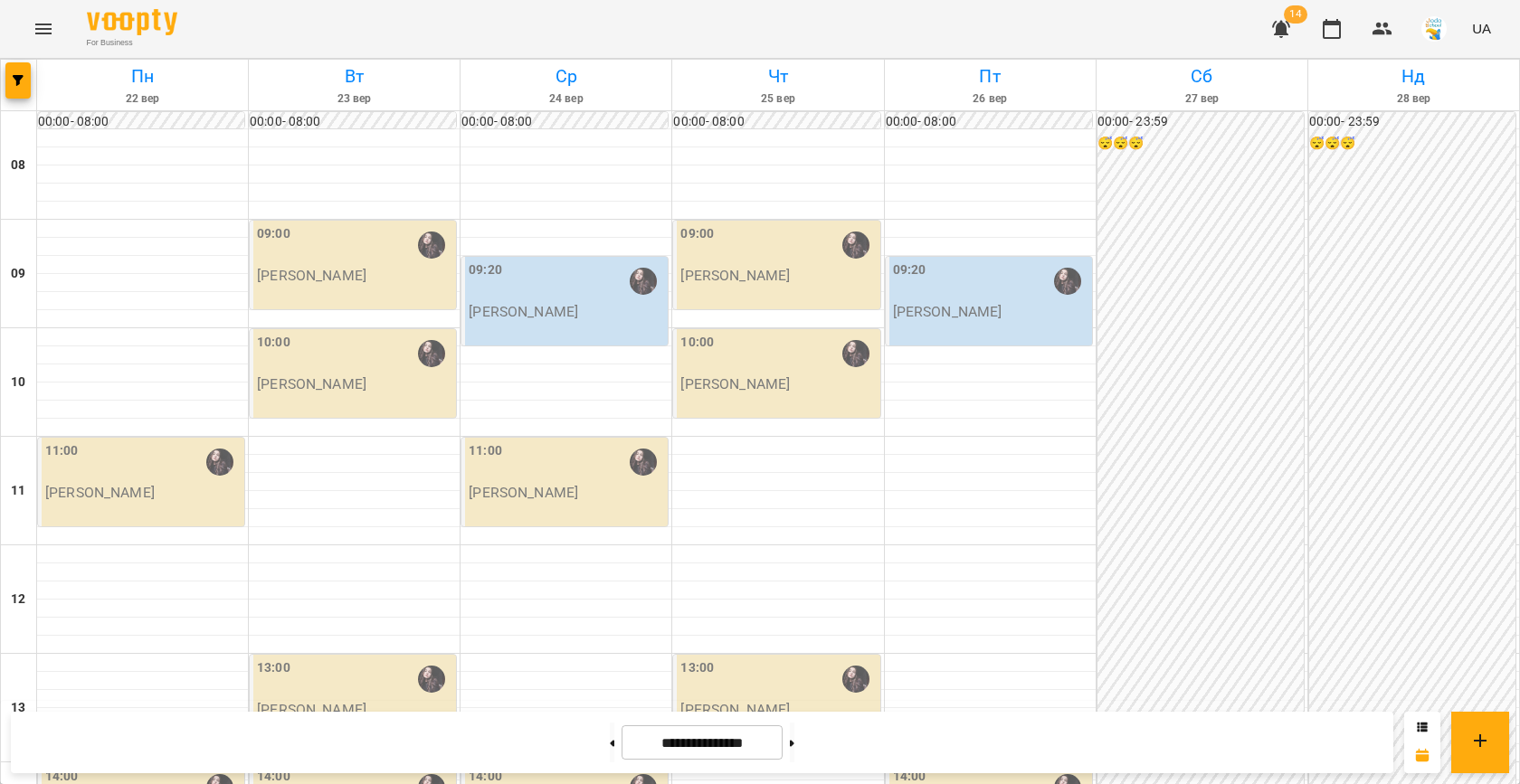
scroll to position [667, 0]
click at [611, 744] on icon at bounding box center [613, 742] width 5 height 6
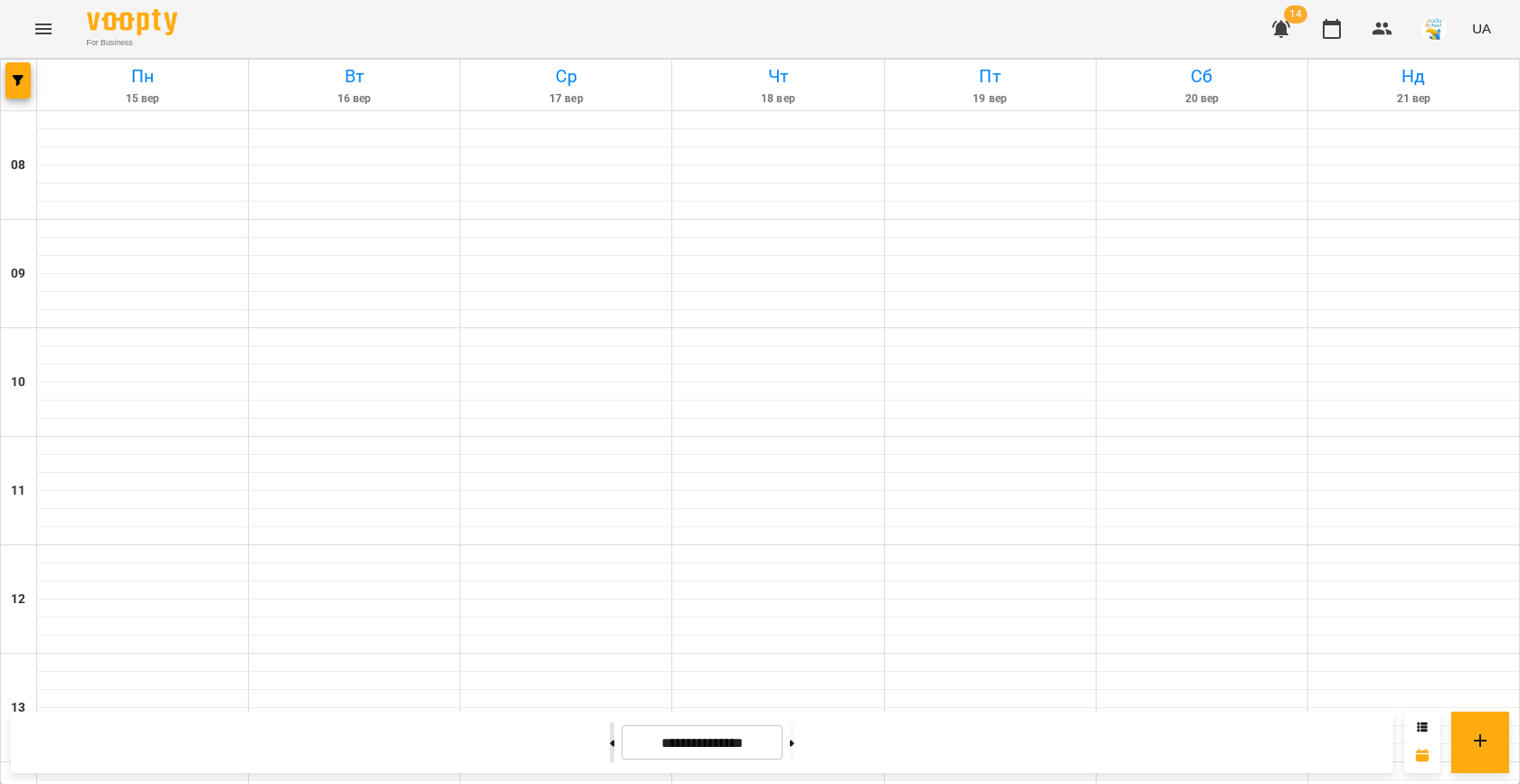
click at [611, 744] on icon at bounding box center [613, 742] width 5 height 6
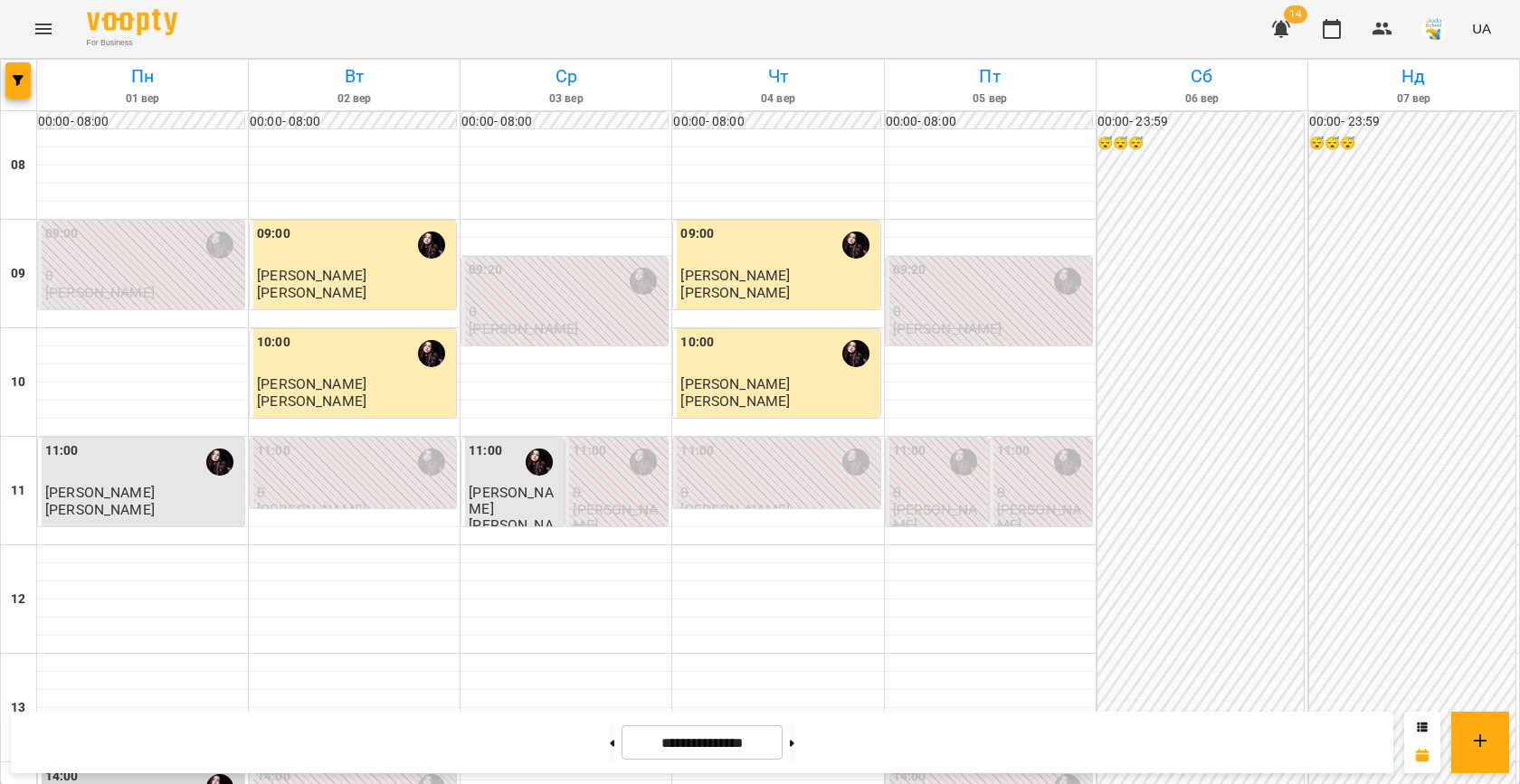
scroll to position [390, 0]
click at [794, 728] on button at bounding box center [791, 742] width 5 height 40
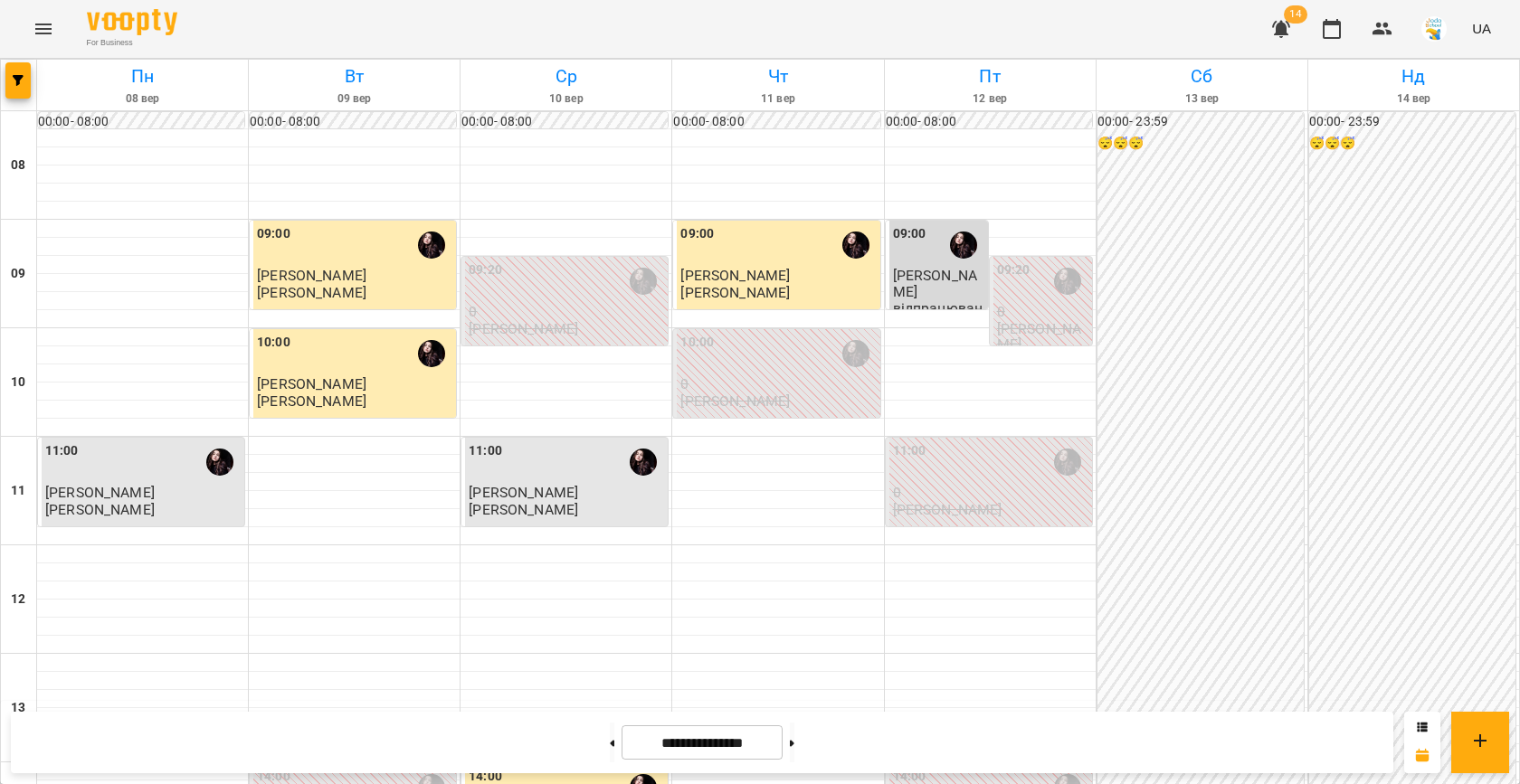
scroll to position [489, 0]
click at [710, 746] on input "**********" at bounding box center [703, 742] width 161 height 35
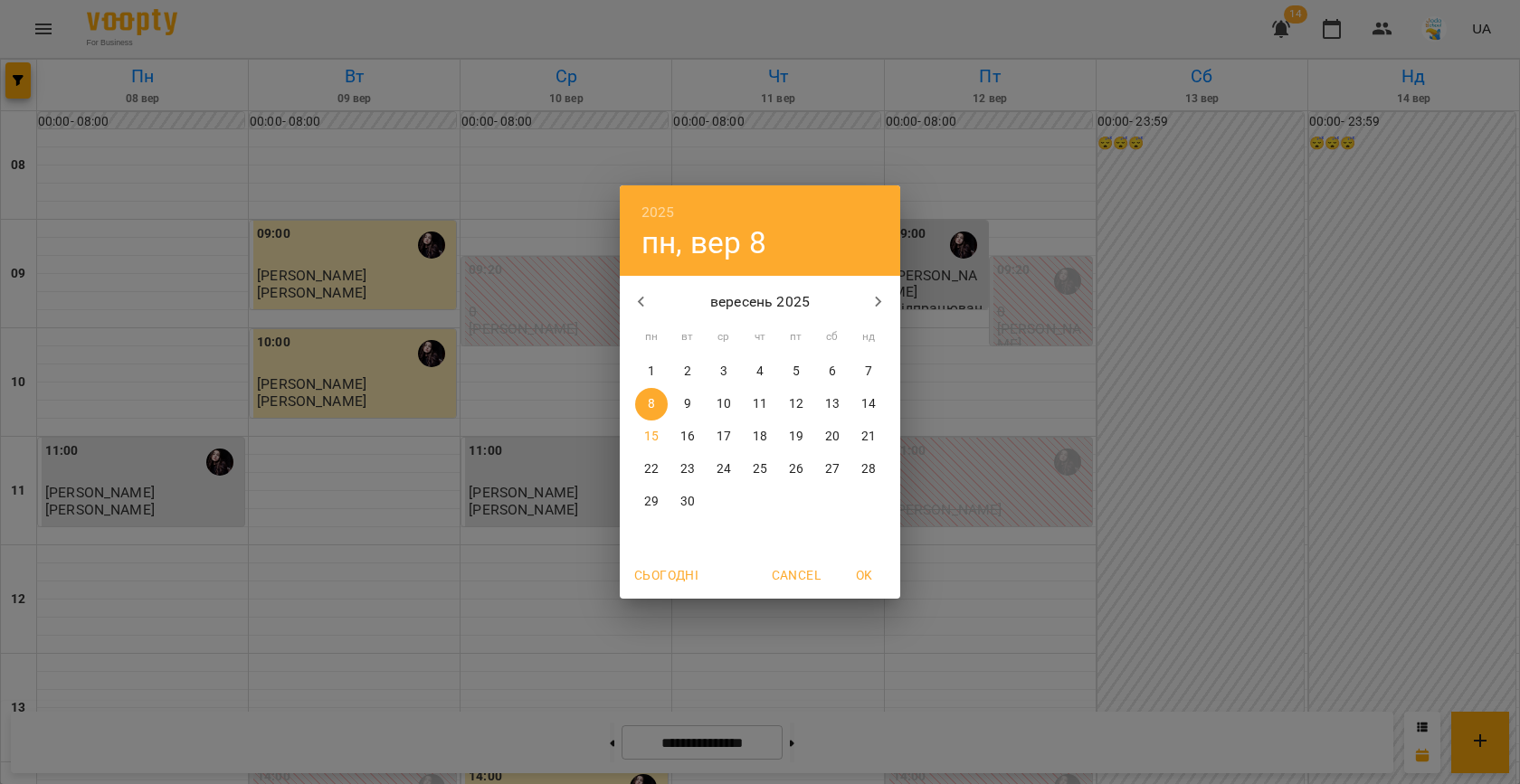
click at [651, 429] on p "15" at bounding box center [651, 436] width 15 height 18
type input "**********"
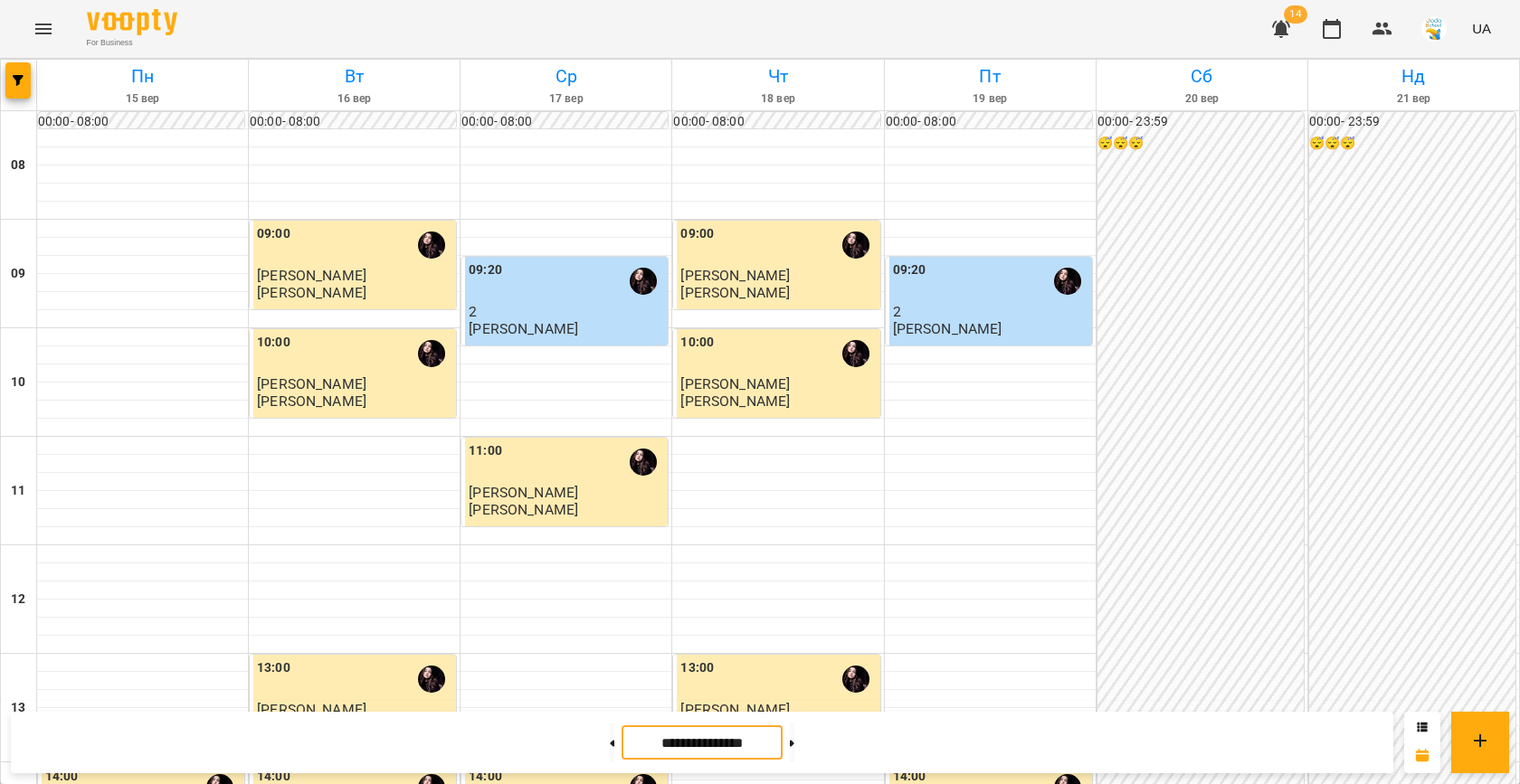
scroll to position [360, 0]
click at [19, 80] on icon "button" at bounding box center [18, 80] width 11 height 11
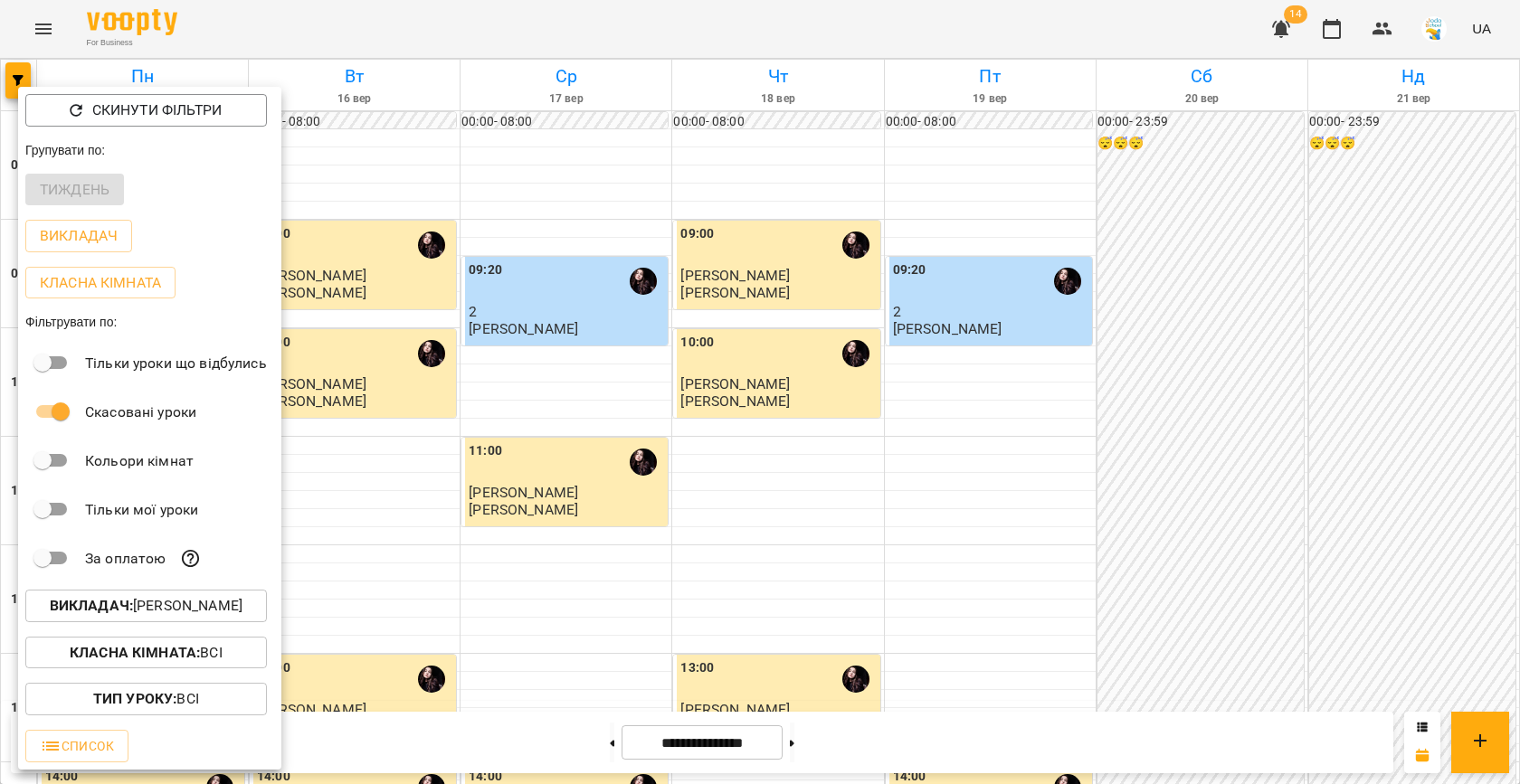
click at [567, 343] on div at bounding box center [760, 392] width 1520 height 784
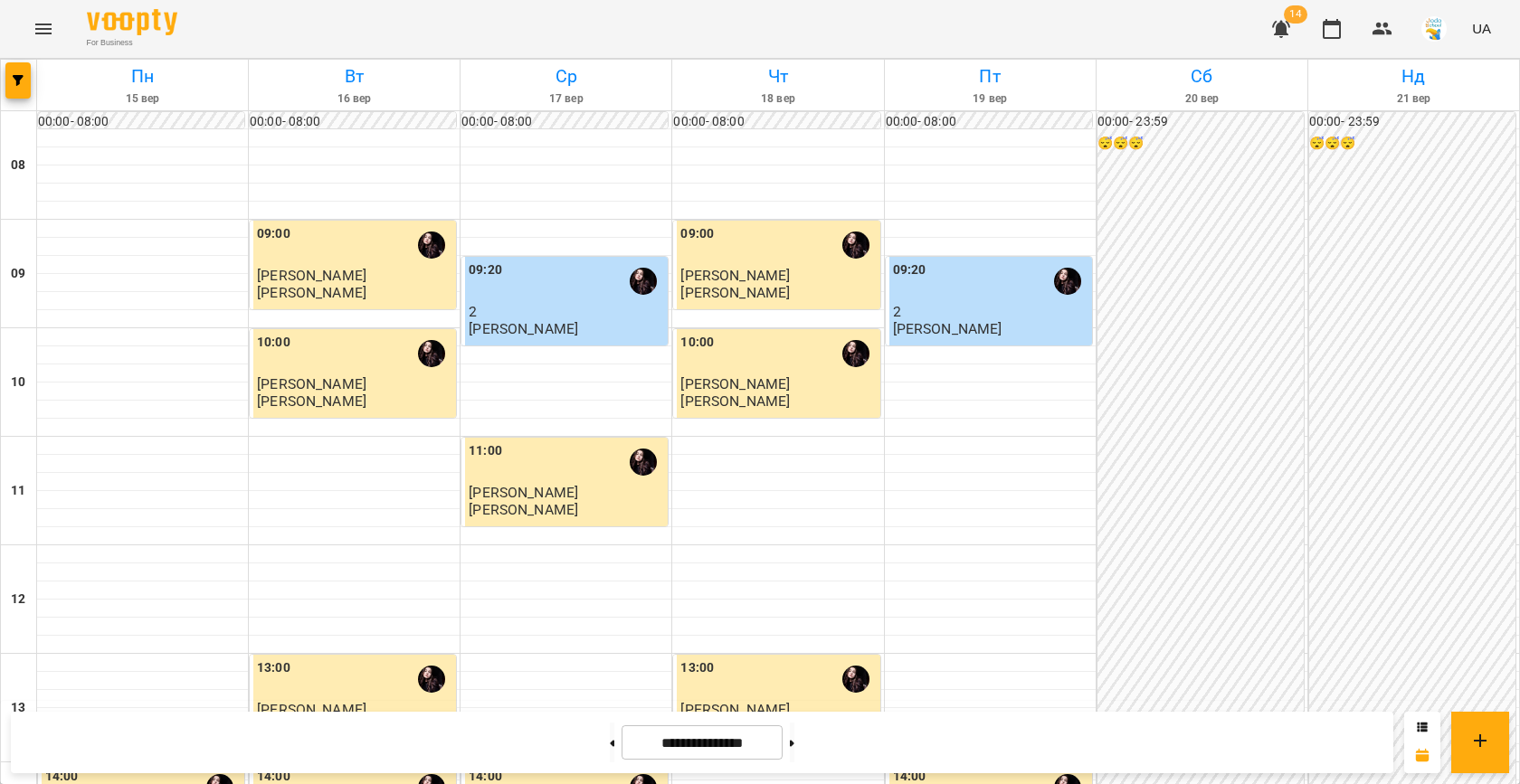
scroll to position [856, 0]
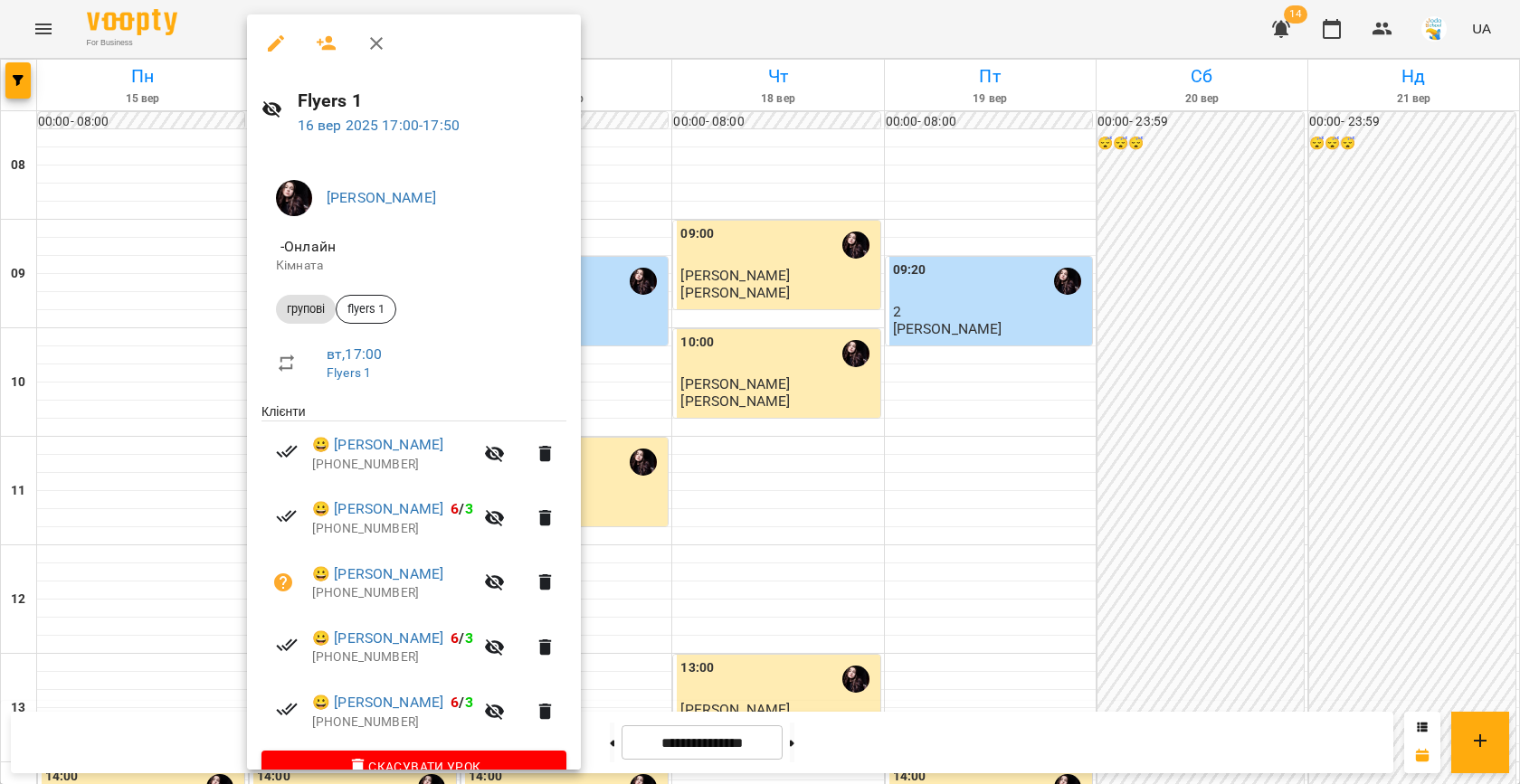
click at [730, 374] on div at bounding box center [760, 392] width 1520 height 784
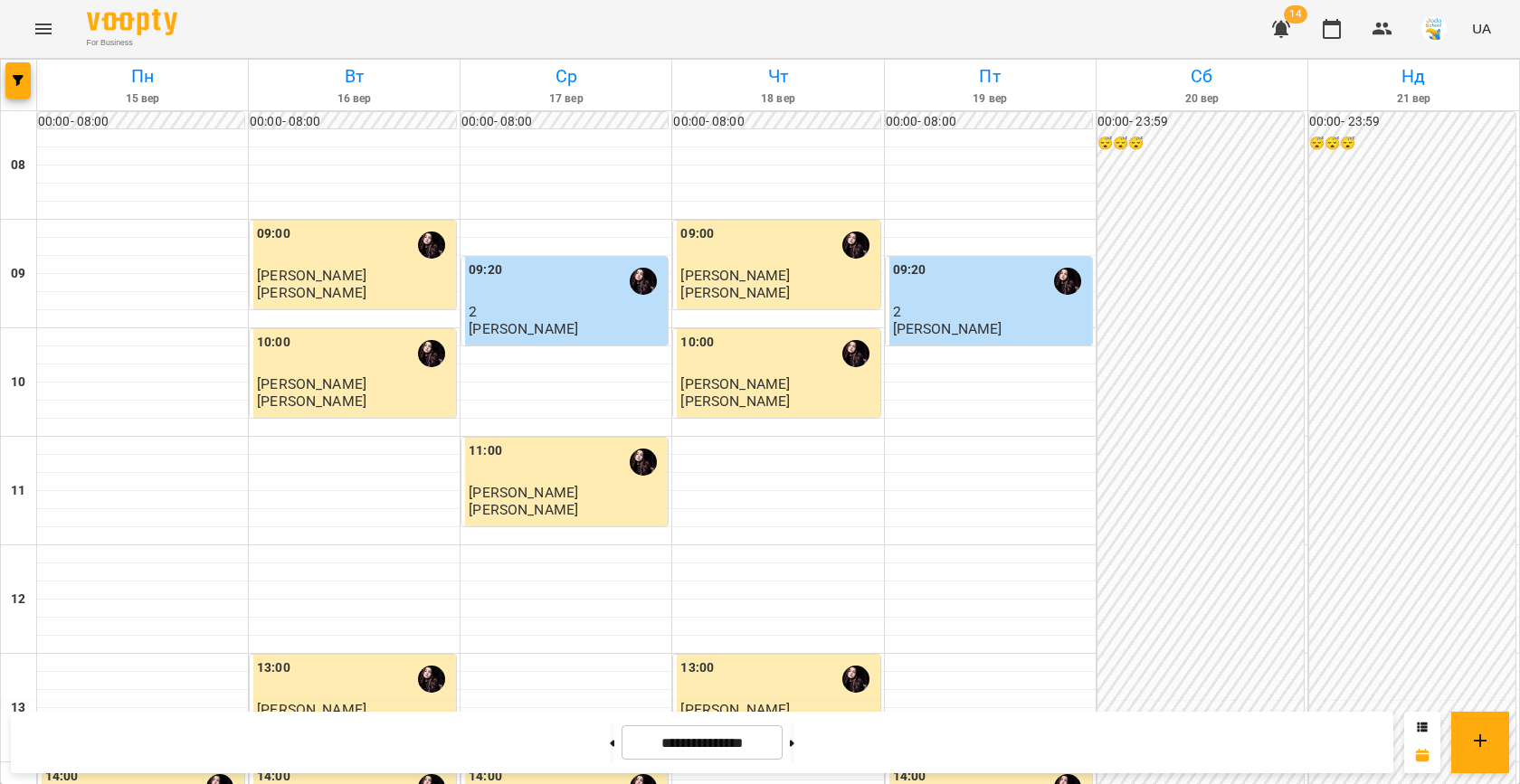
scroll to position [643, 0]
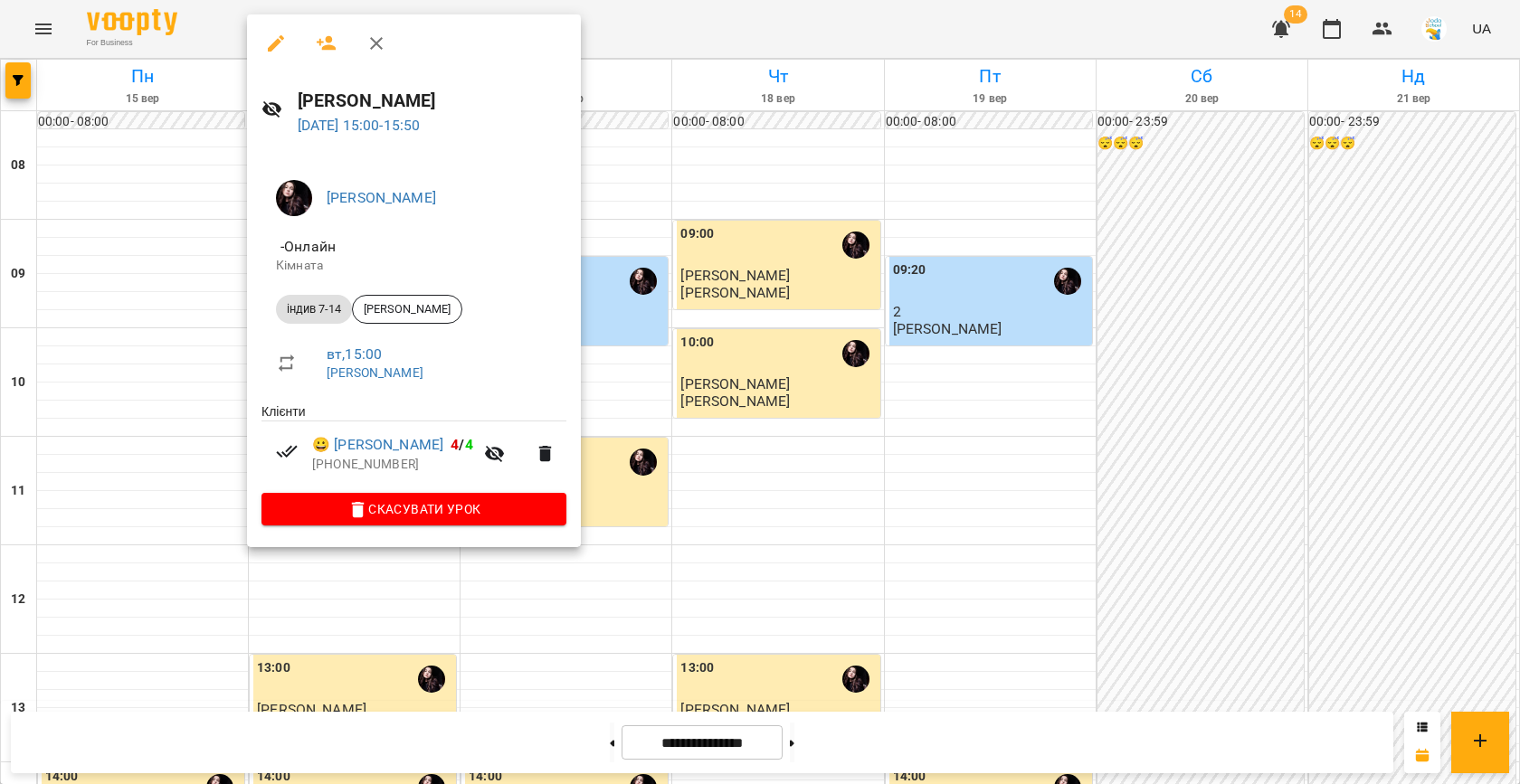
click at [571, 291] on div at bounding box center [760, 392] width 1520 height 784
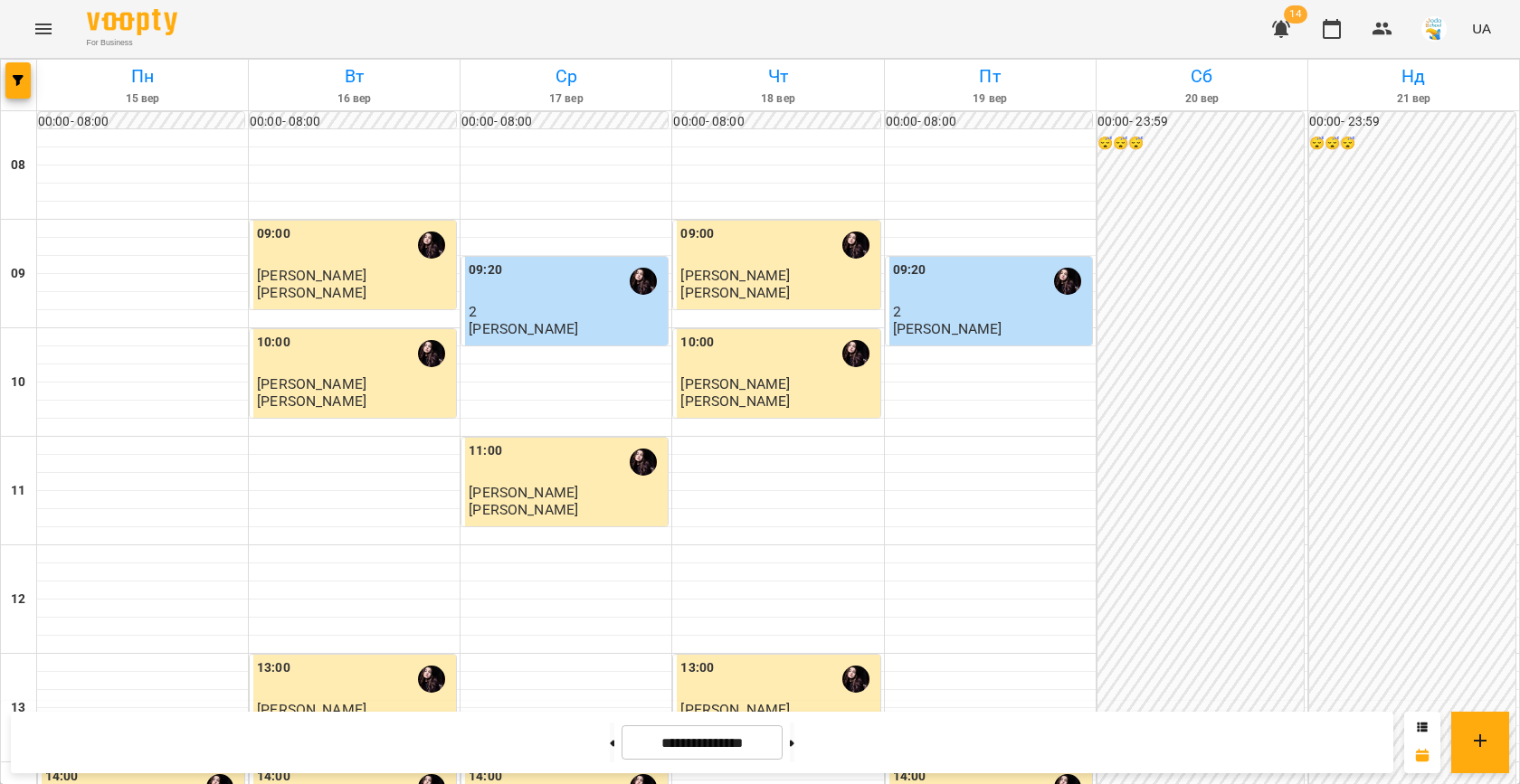
scroll to position [660, 0]
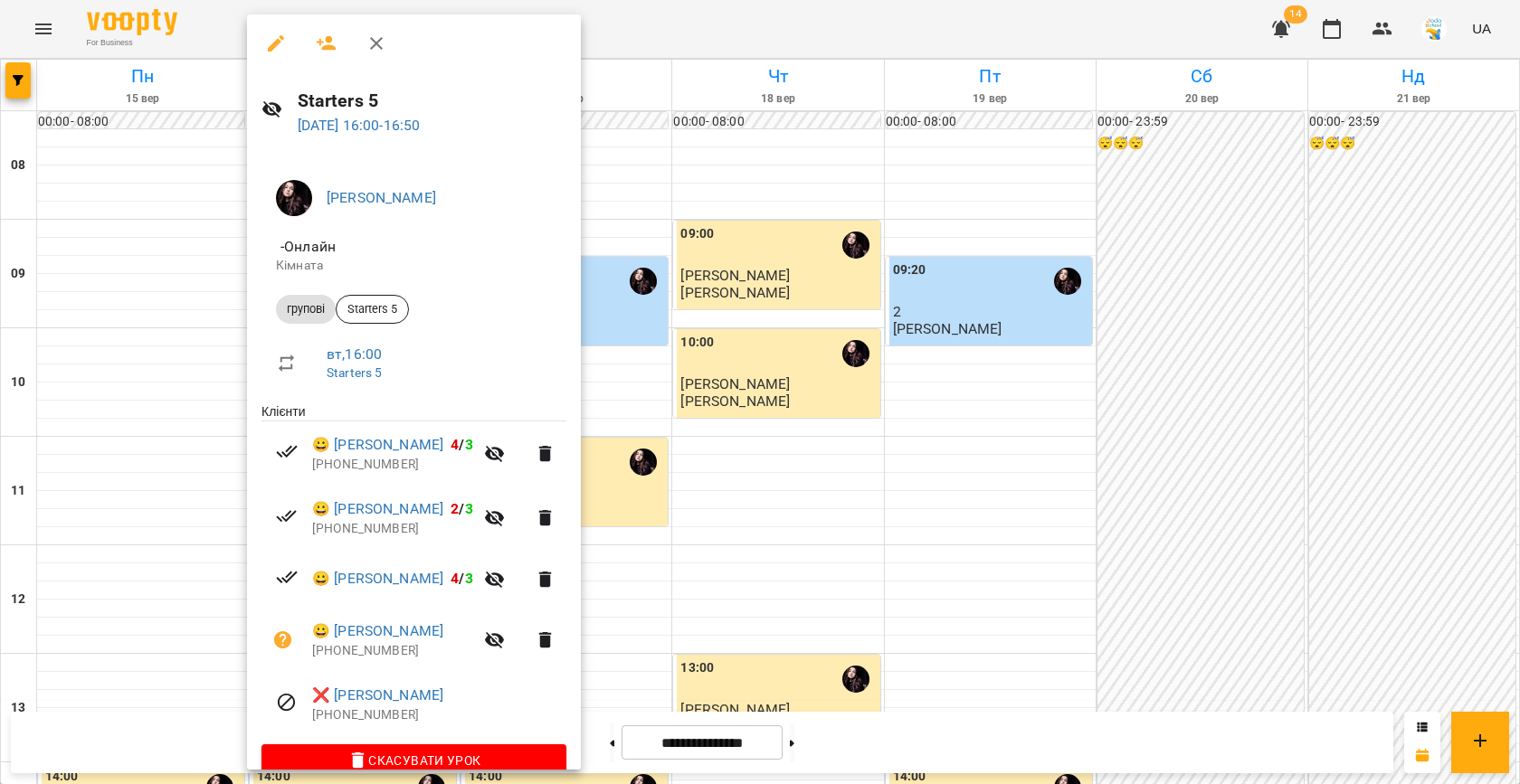
click at [767, 336] on div at bounding box center [760, 392] width 1520 height 784
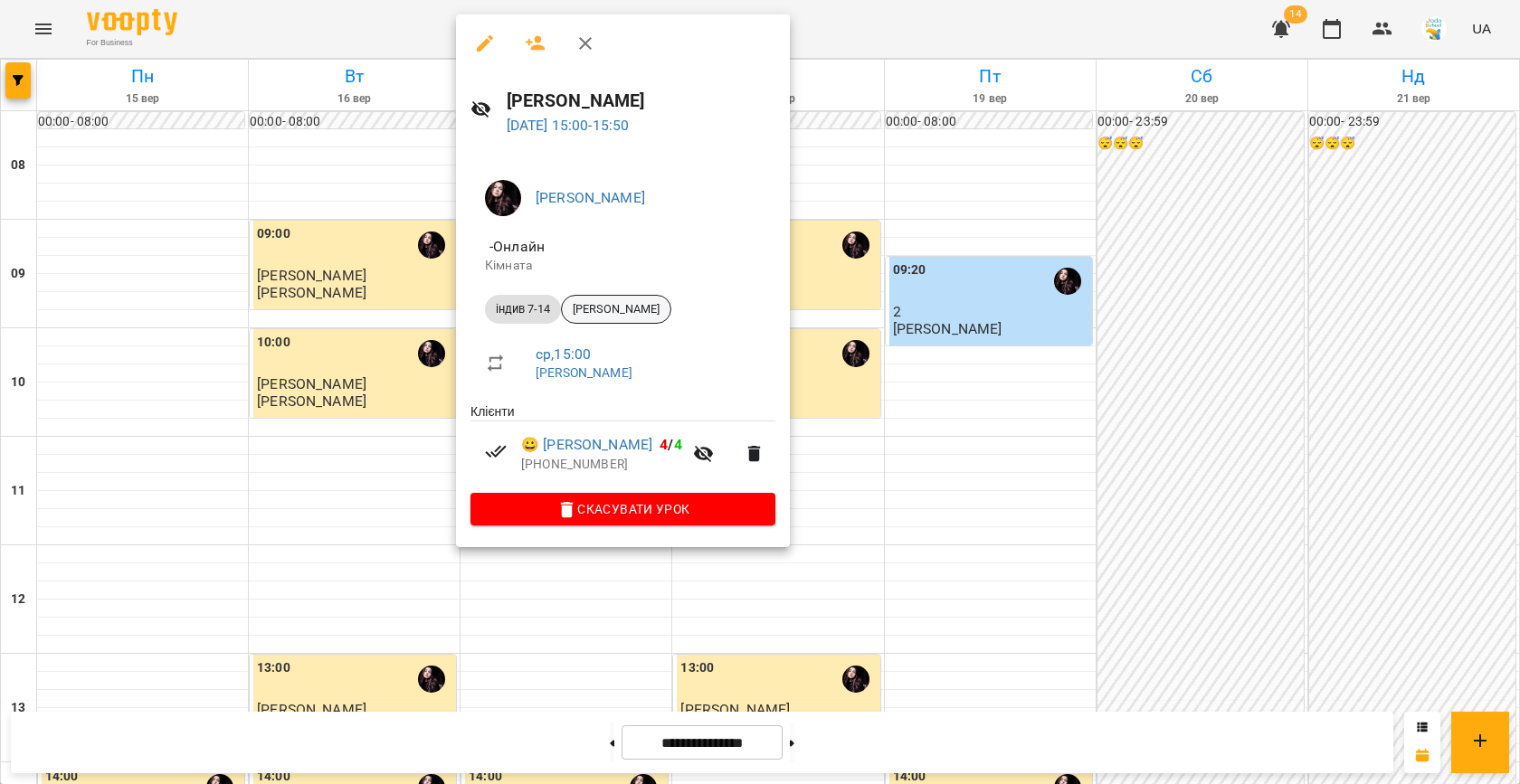
click at [590, 302] on span "[PERSON_NAME]" at bounding box center [616, 309] width 109 height 16
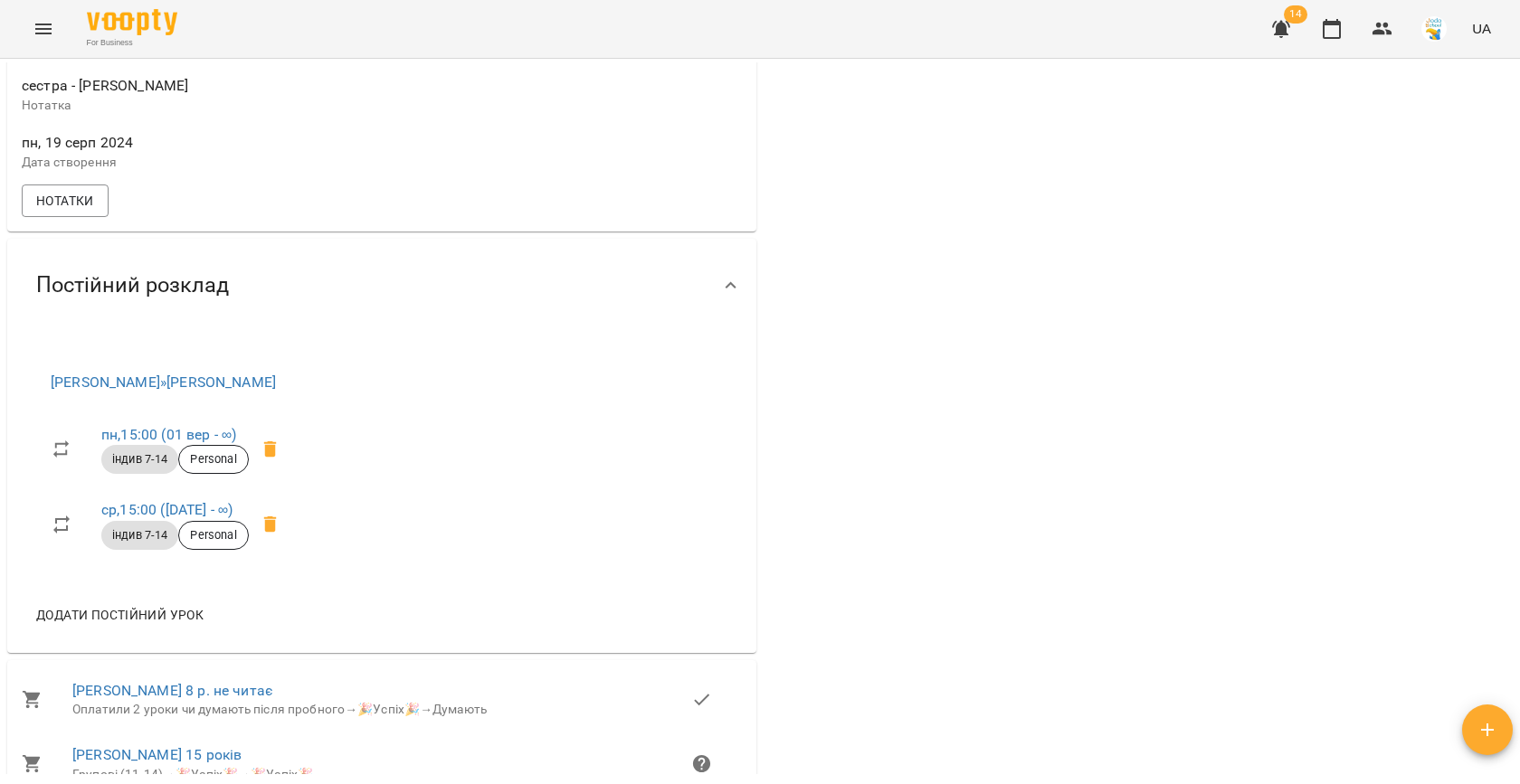
scroll to position [703, 0]
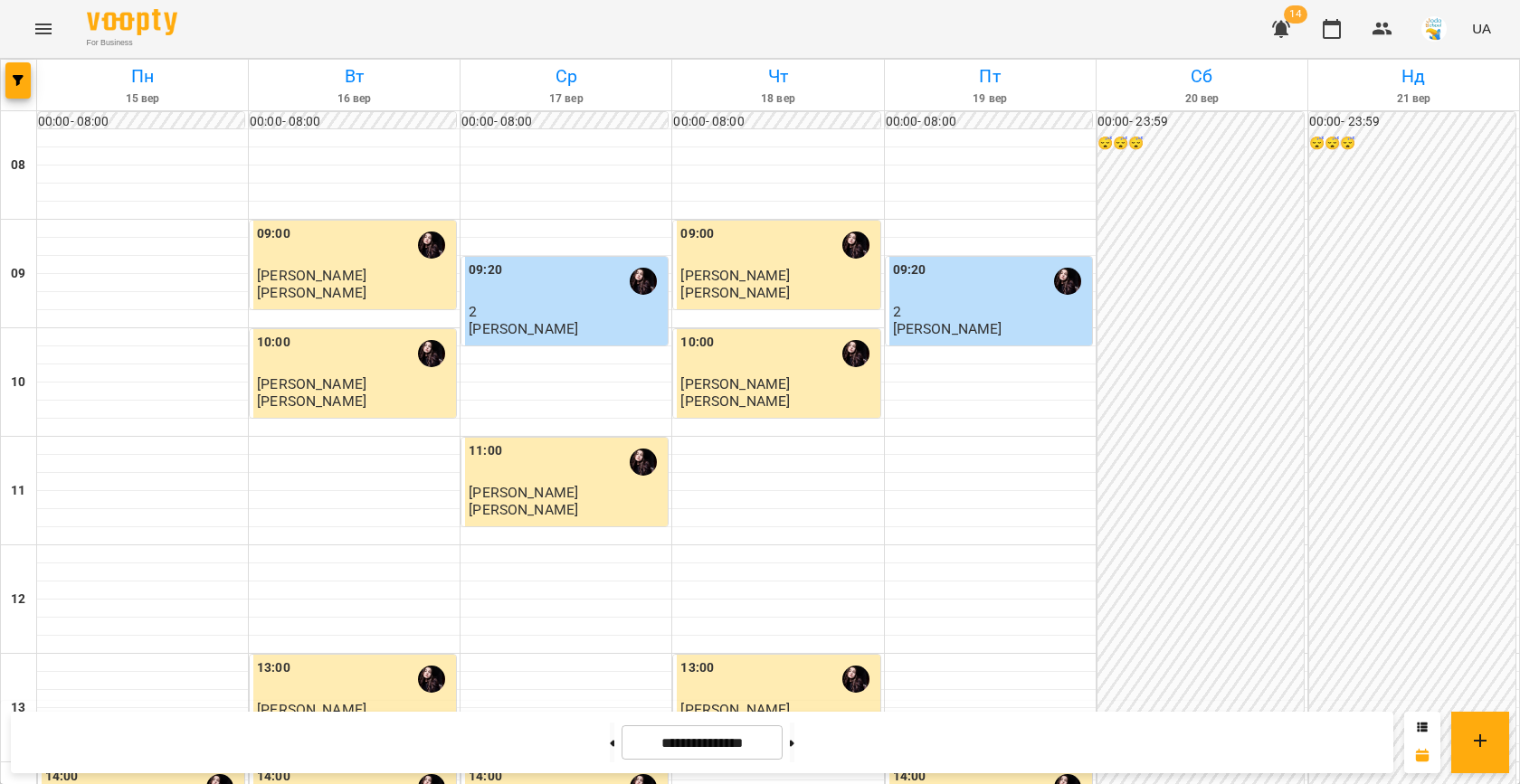
scroll to position [687, 0]
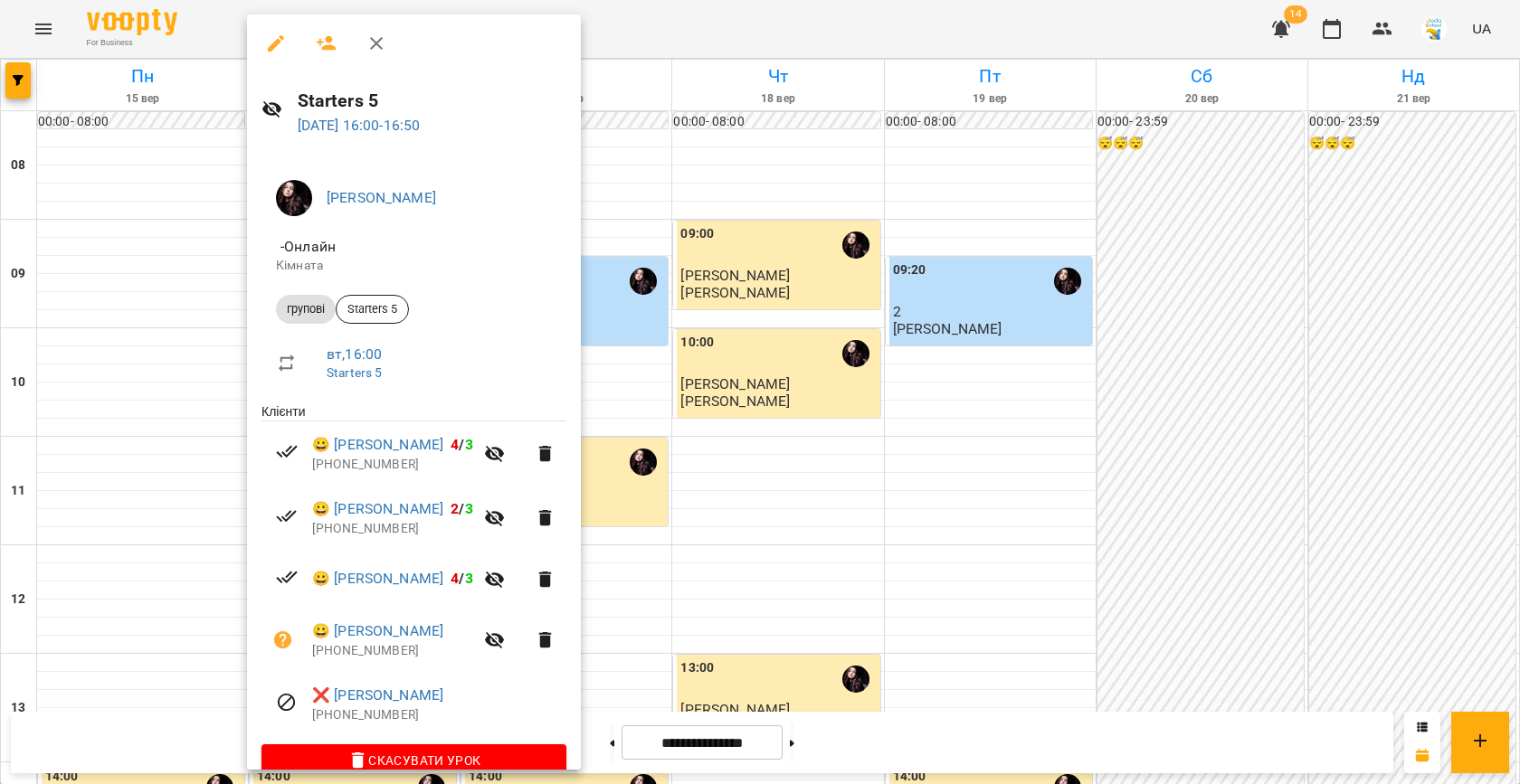
click at [725, 388] on div at bounding box center [760, 392] width 1520 height 784
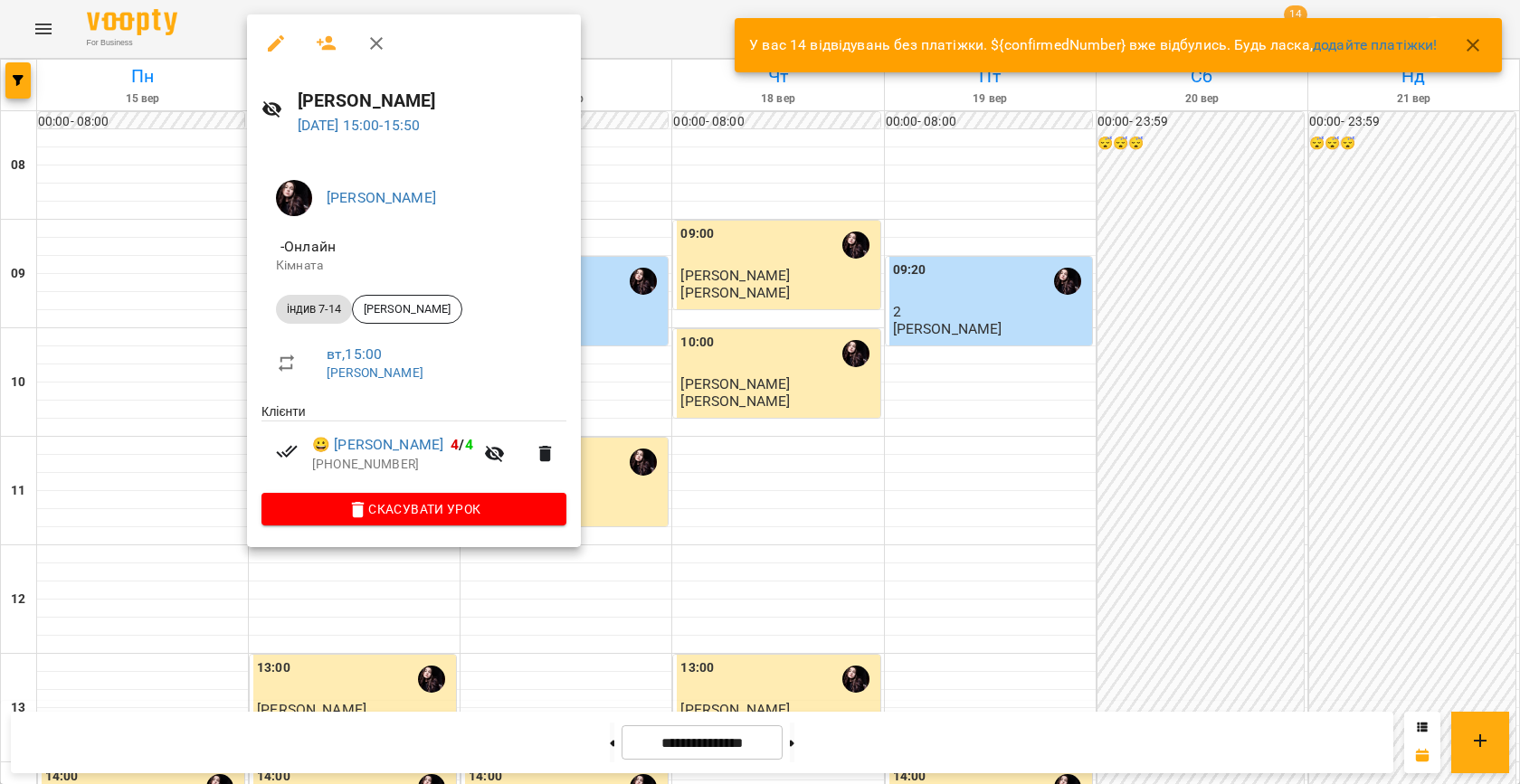
click at [602, 258] on div at bounding box center [760, 392] width 1520 height 784
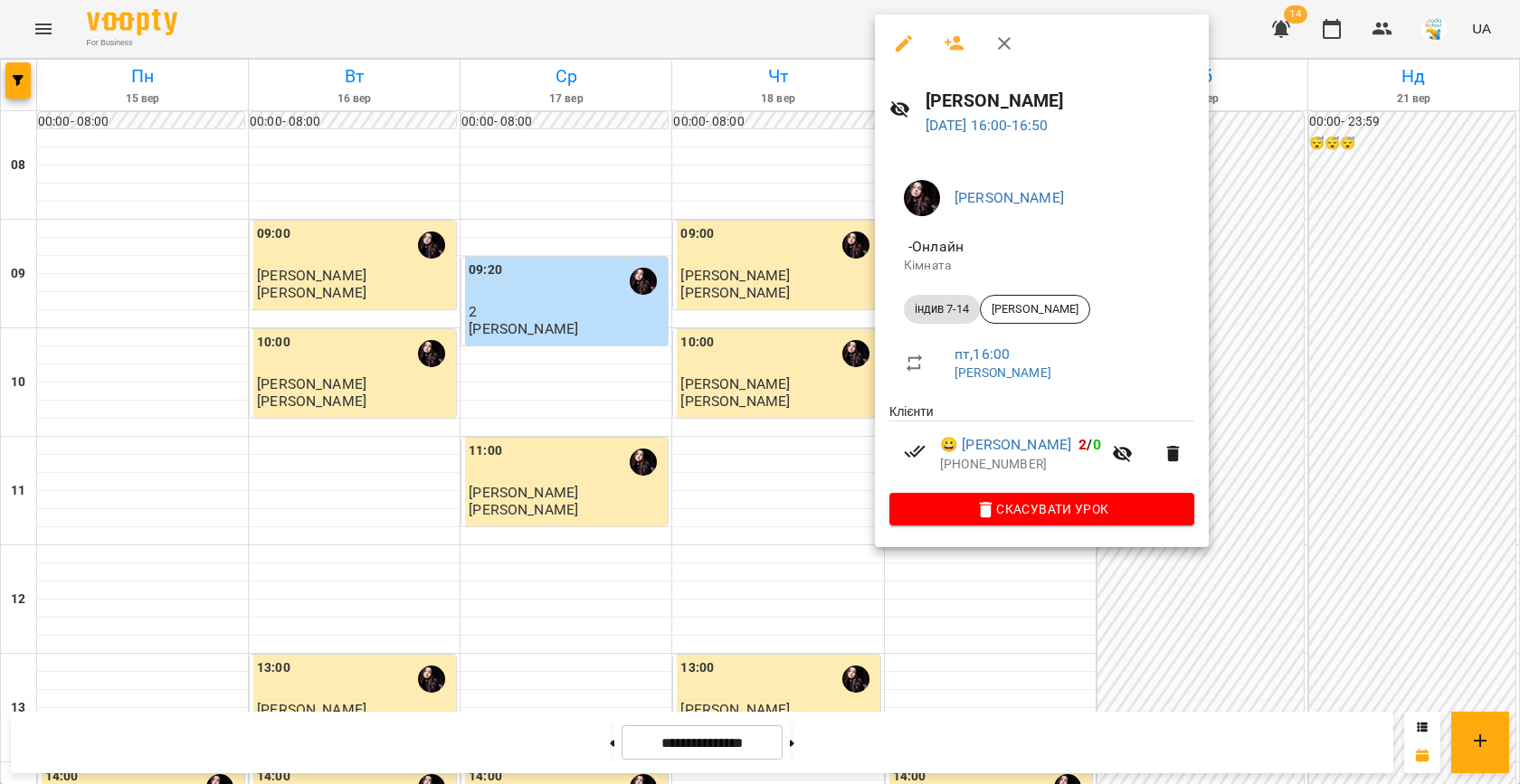
click at [797, 354] on div at bounding box center [760, 392] width 1520 height 784
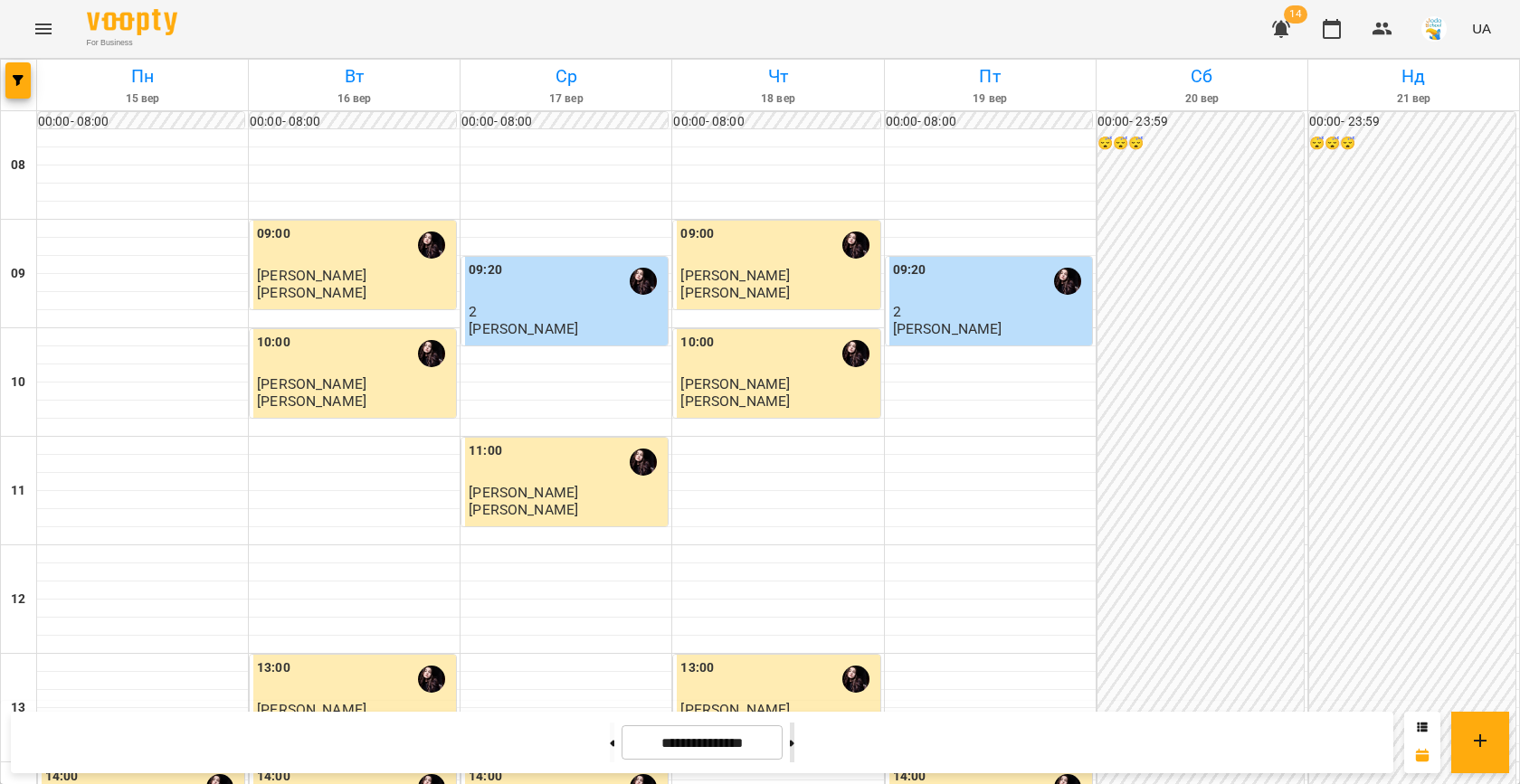
click at [794, 745] on button at bounding box center [791, 742] width 5 height 40
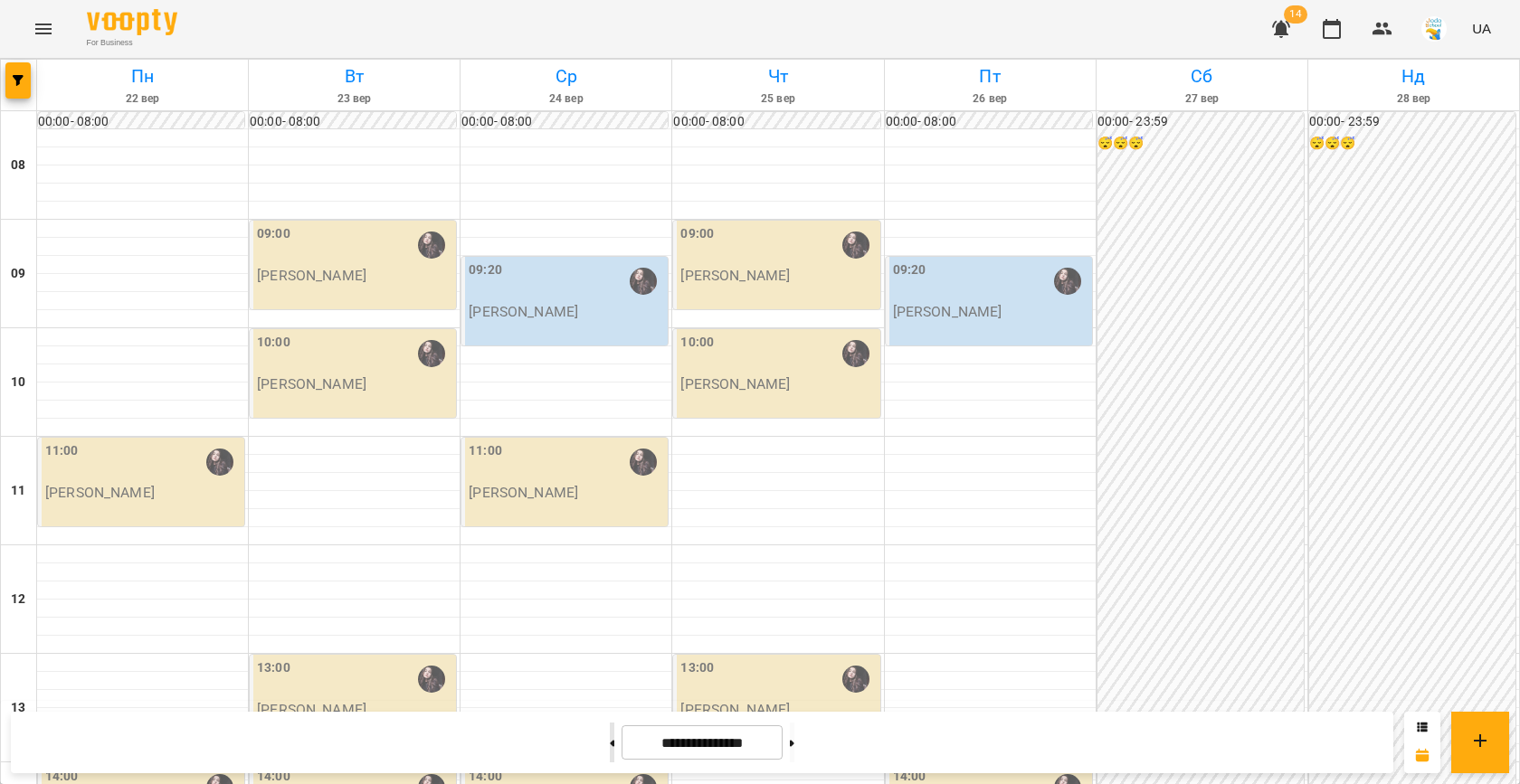
click at [610, 739] on button at bounding box center [612, 742] width 5 height 40
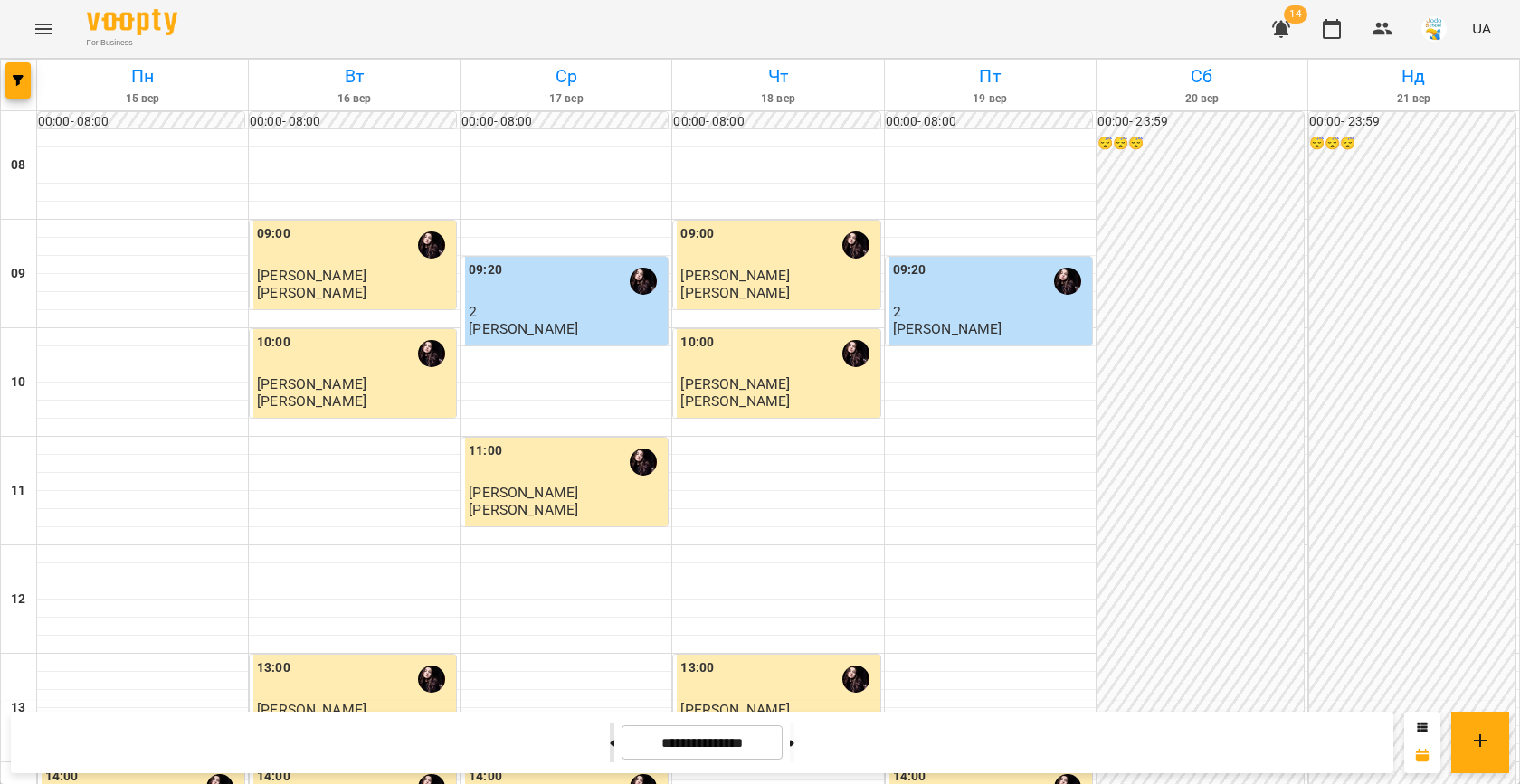
click at [610, 744] on icon at bounding box center [612, 742] width 5 height 7
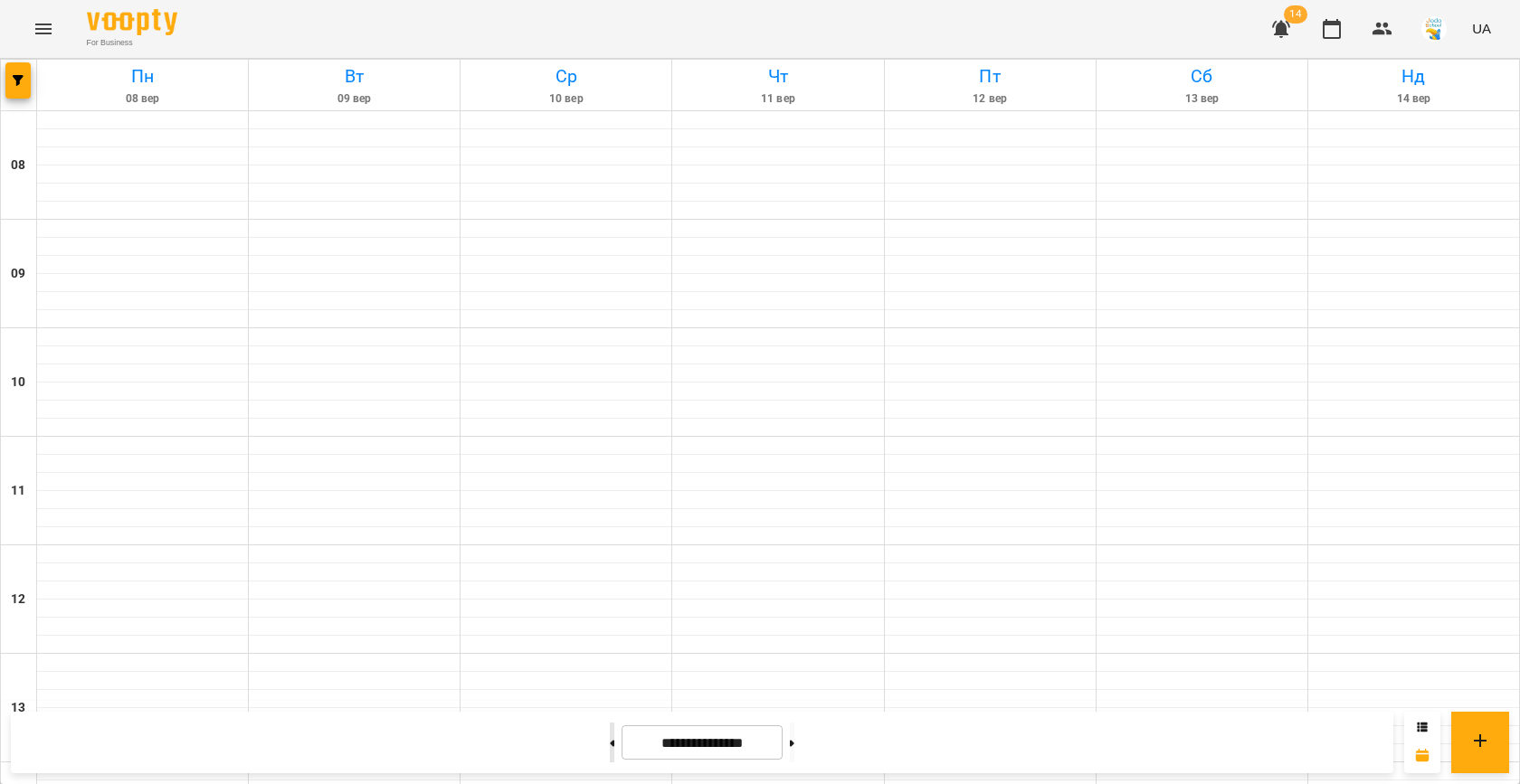
click at [610, 744] on icon at bounding box center [612, 742] width 5 height 7
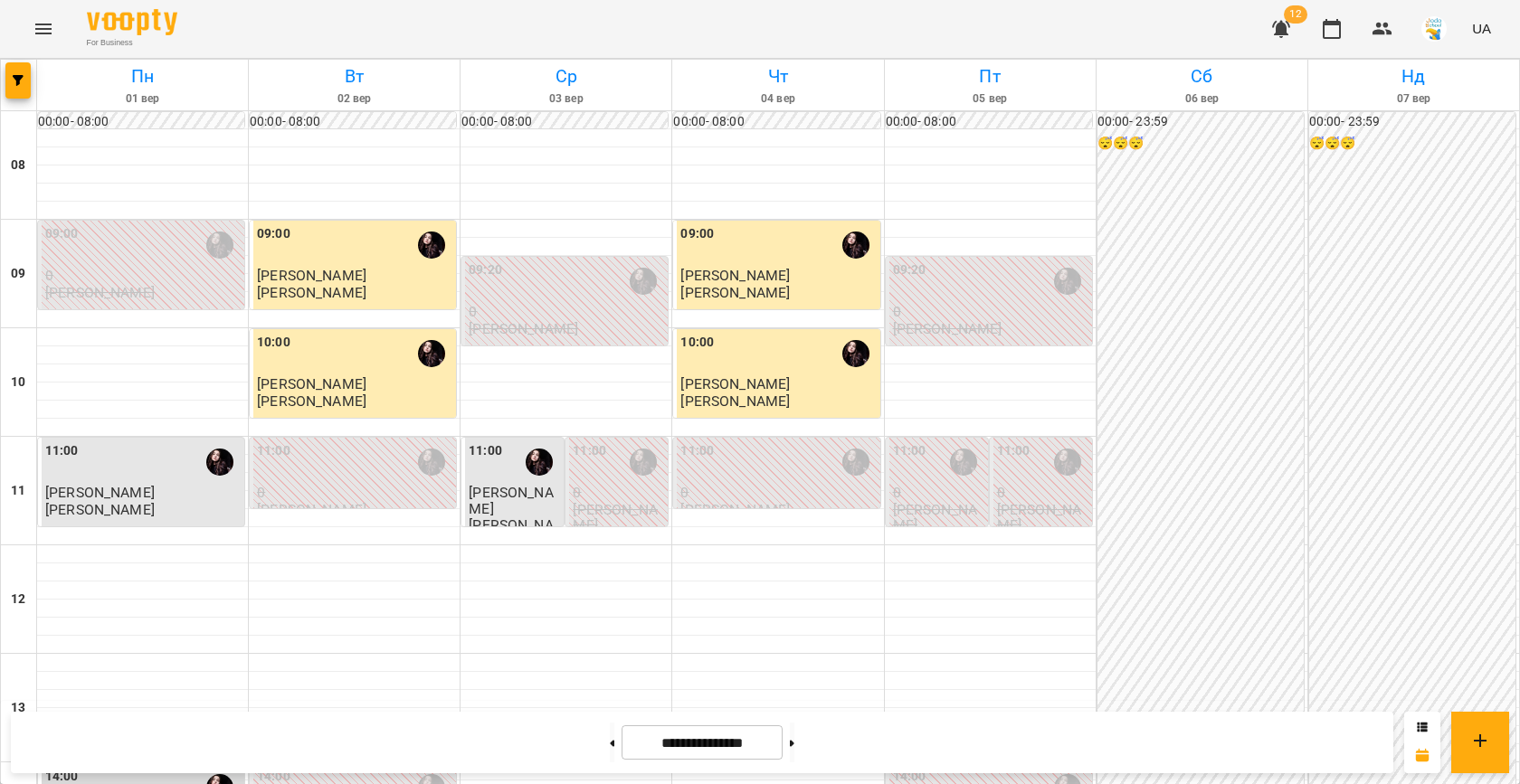
scroll to position [634, 0]
click at [794, 750] on button at bounding box center [791, 742] width 5 height 40
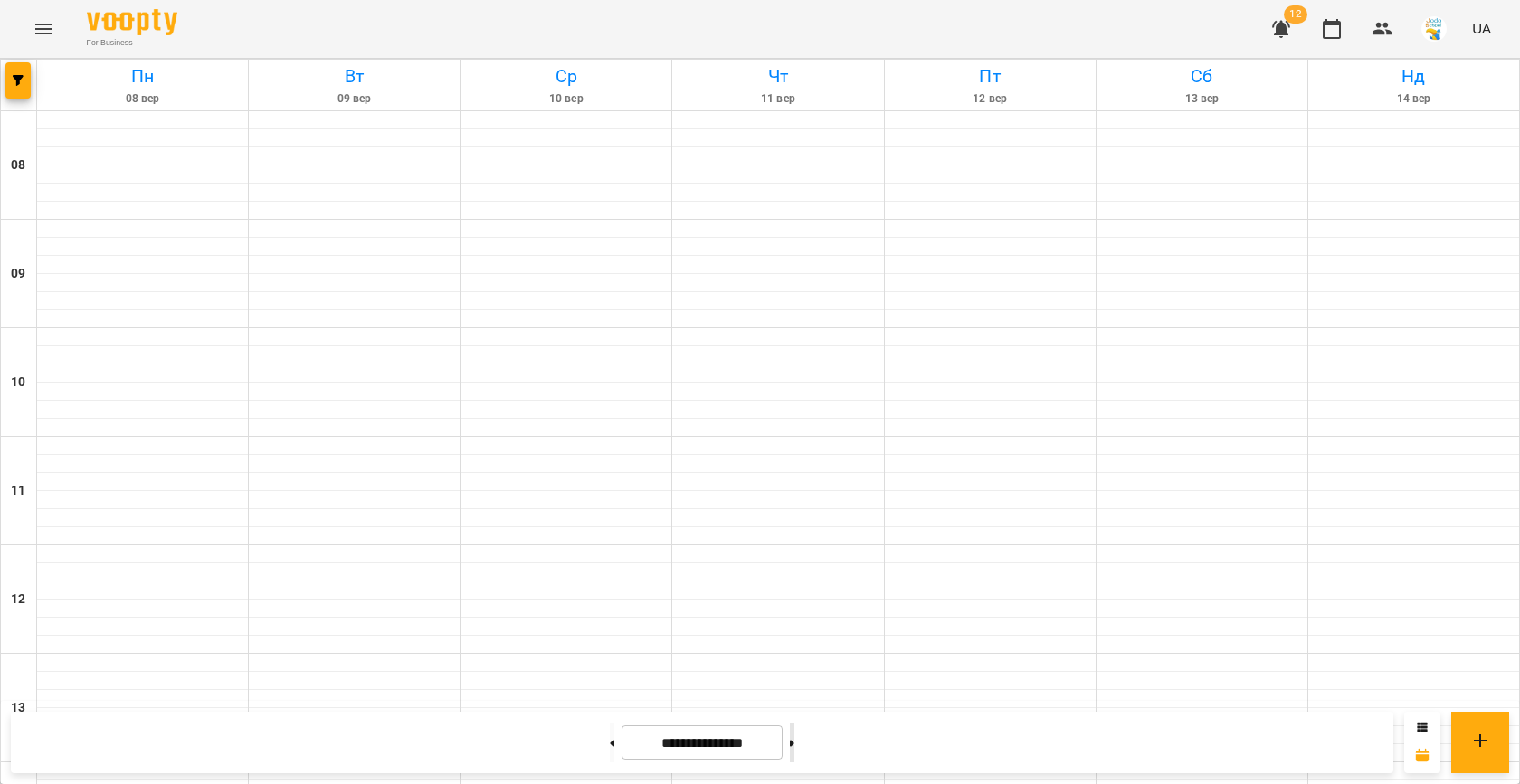
click at [794, 750] on button at bounding box center [791, 742] width 5 height 40
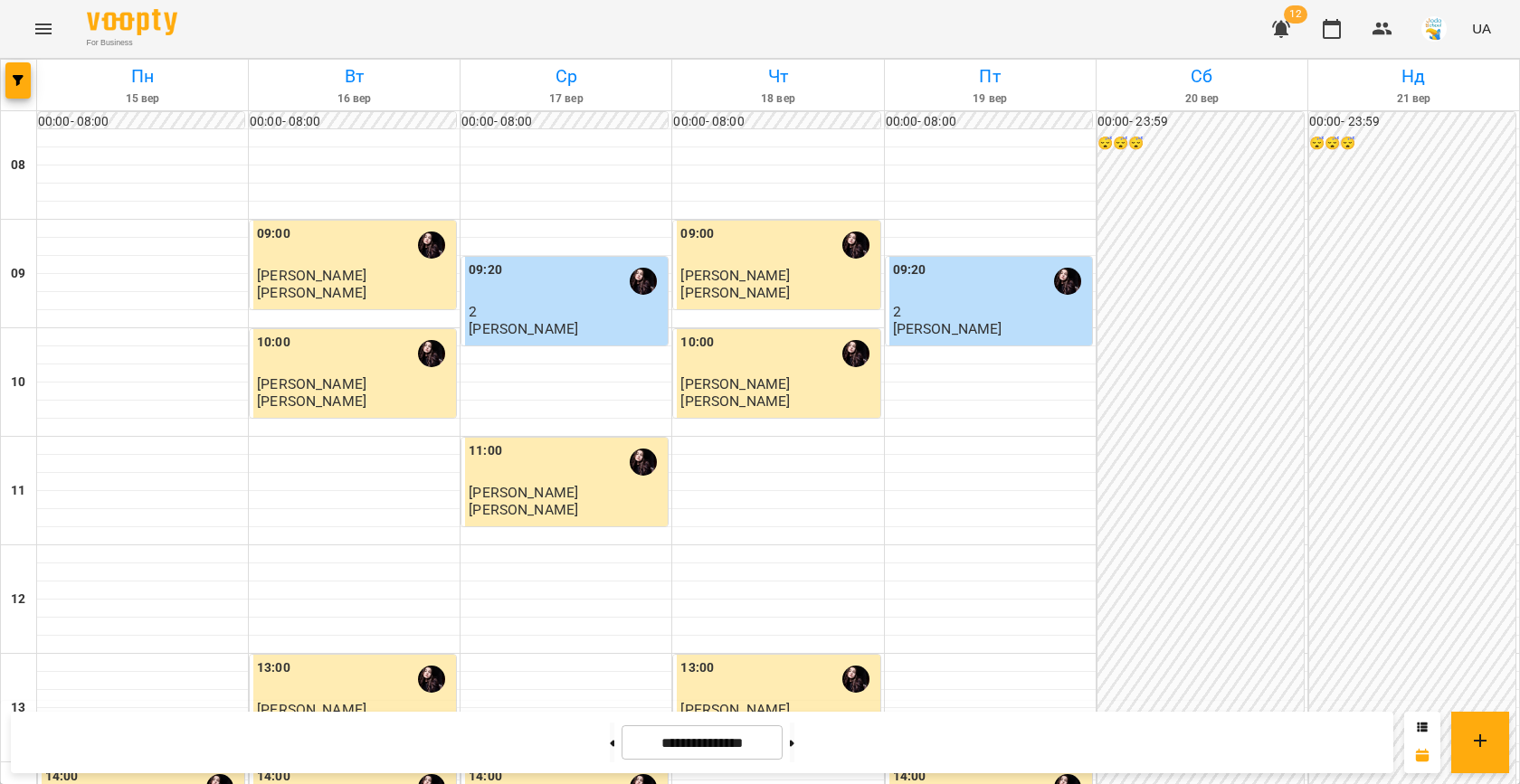
scroll to position [543, 0]
click at [17, 82] on icon "button" at bounding box center [18, 80] width 11 height 11
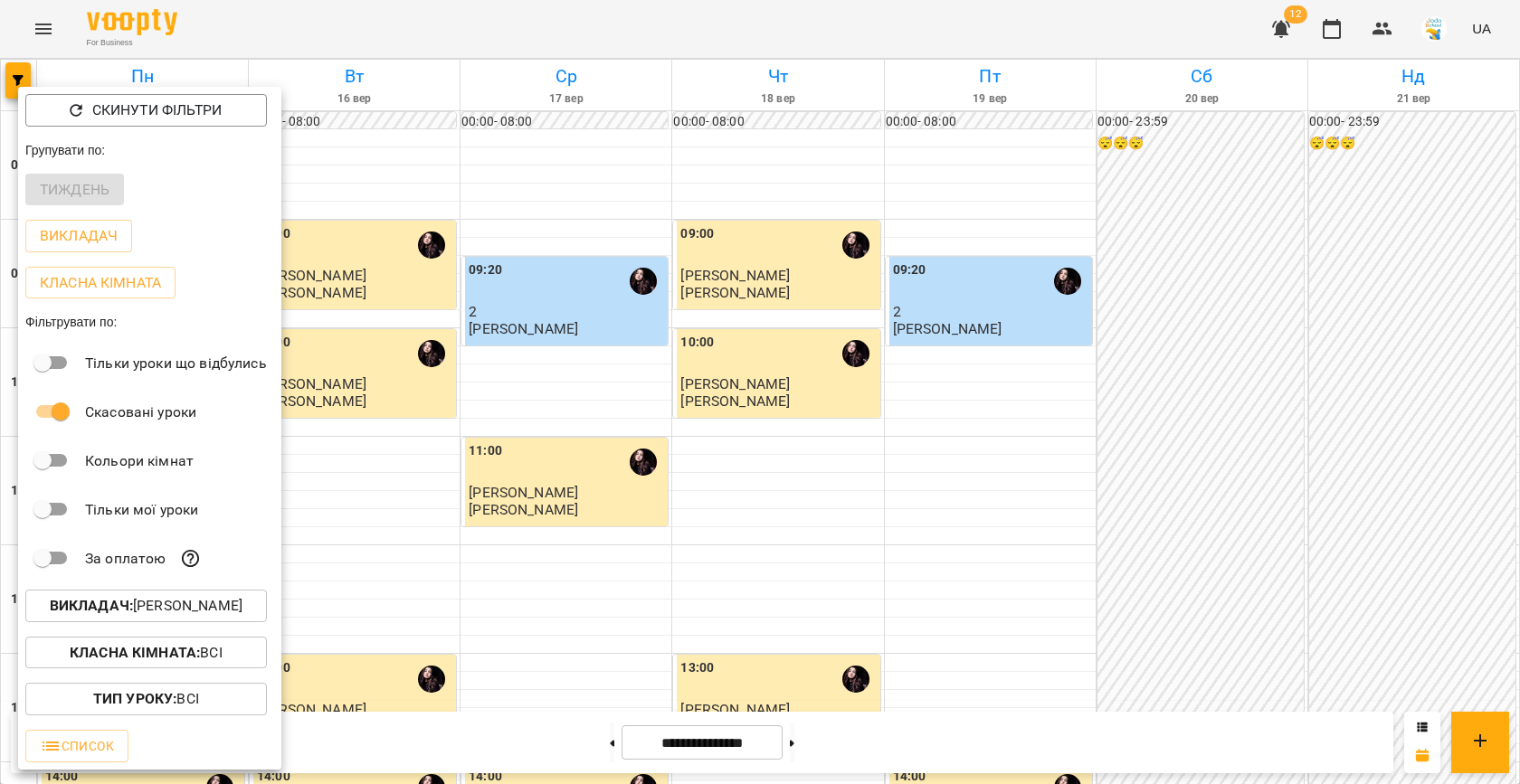
click at [87, 184] on div "Тиждень" at bounding box center [150, 189] width 263 height 47
click at [512, 342] on div at bounding box center [760, 392] width 1520 height 784
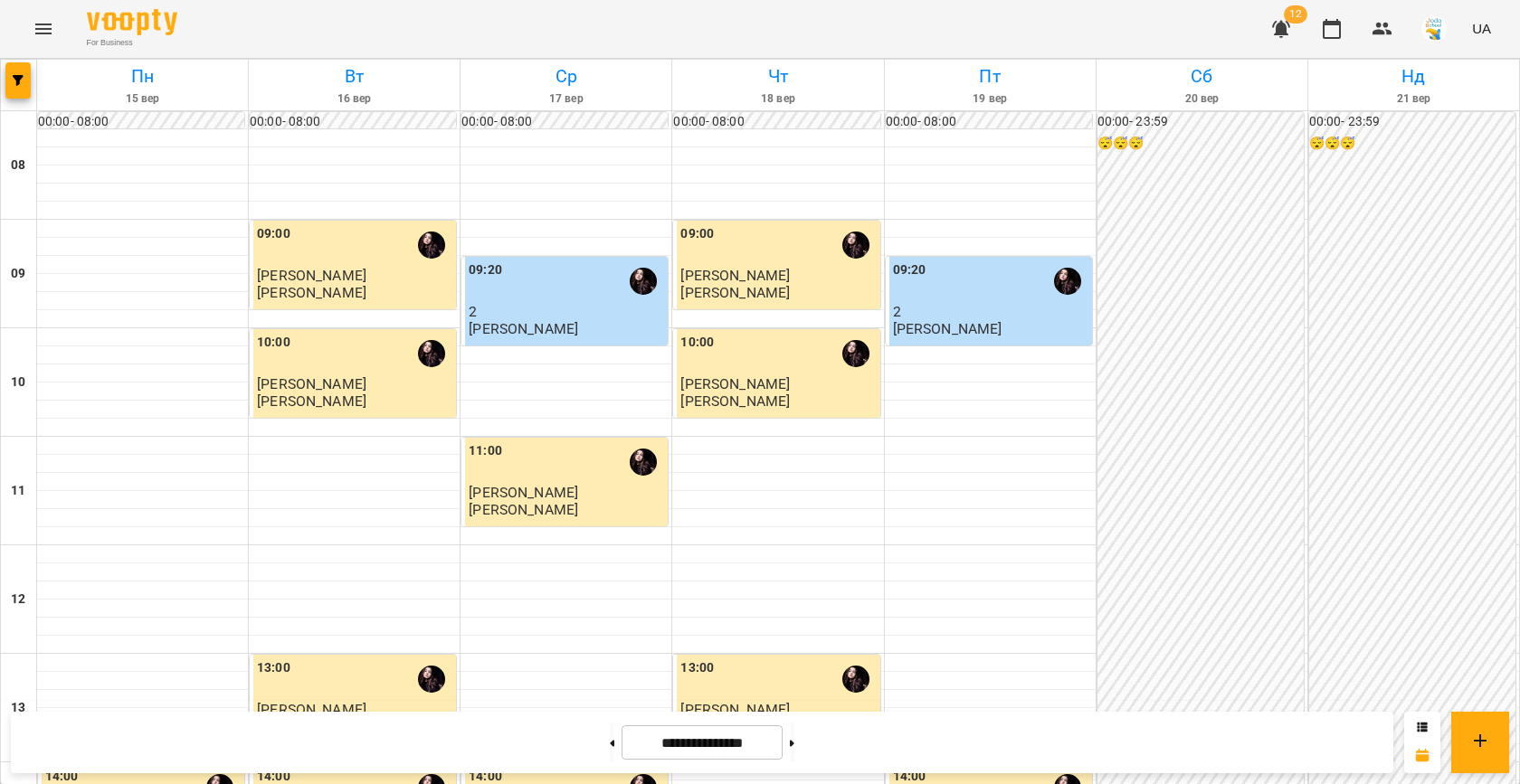
scroll to position [575, 0]
click at [665, 744] on input "**********" at bounding box center [703, 742] width 161 height 35
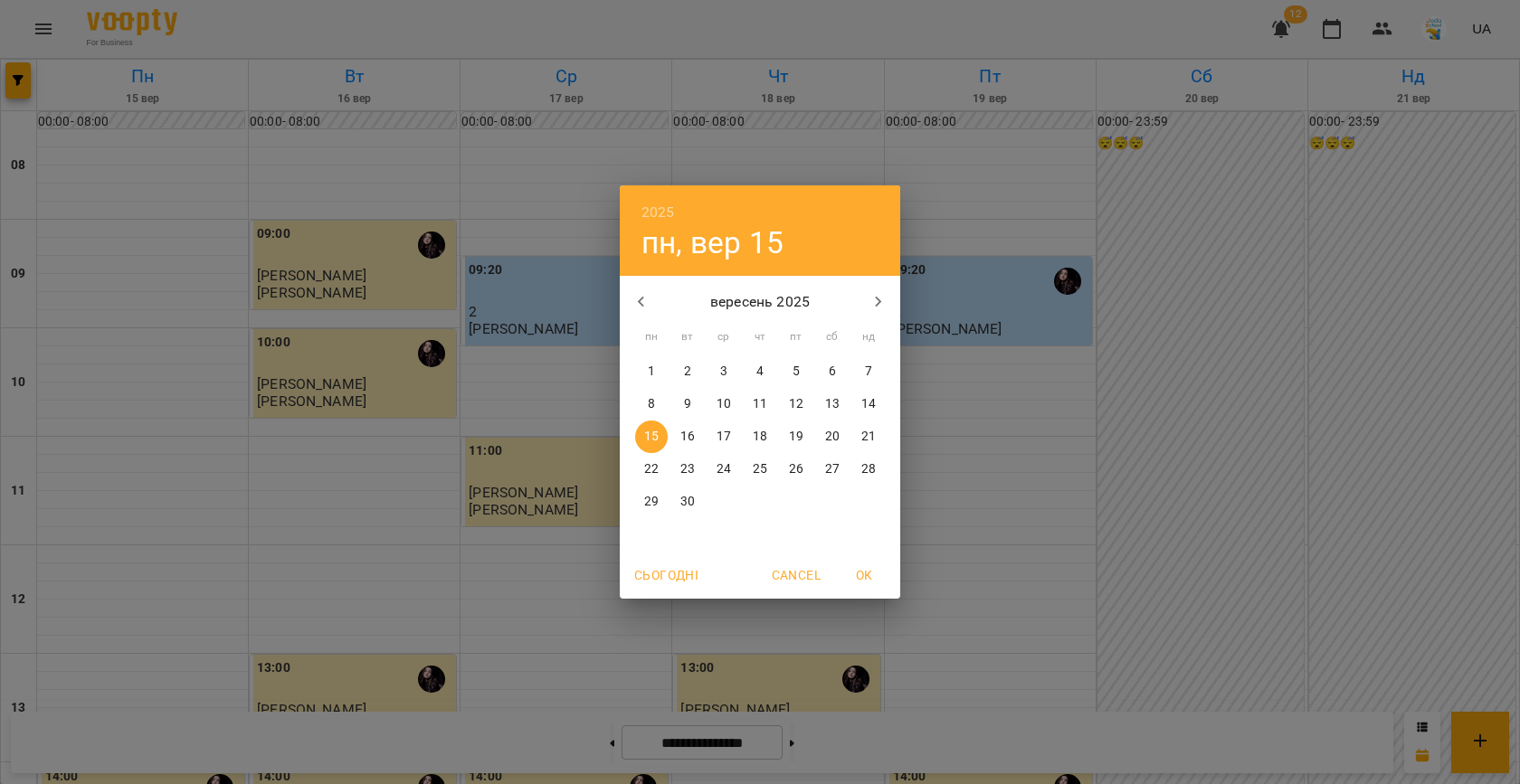
click at [651, 403] on p "8" at bounding box center [651, 404] width 7 height 18
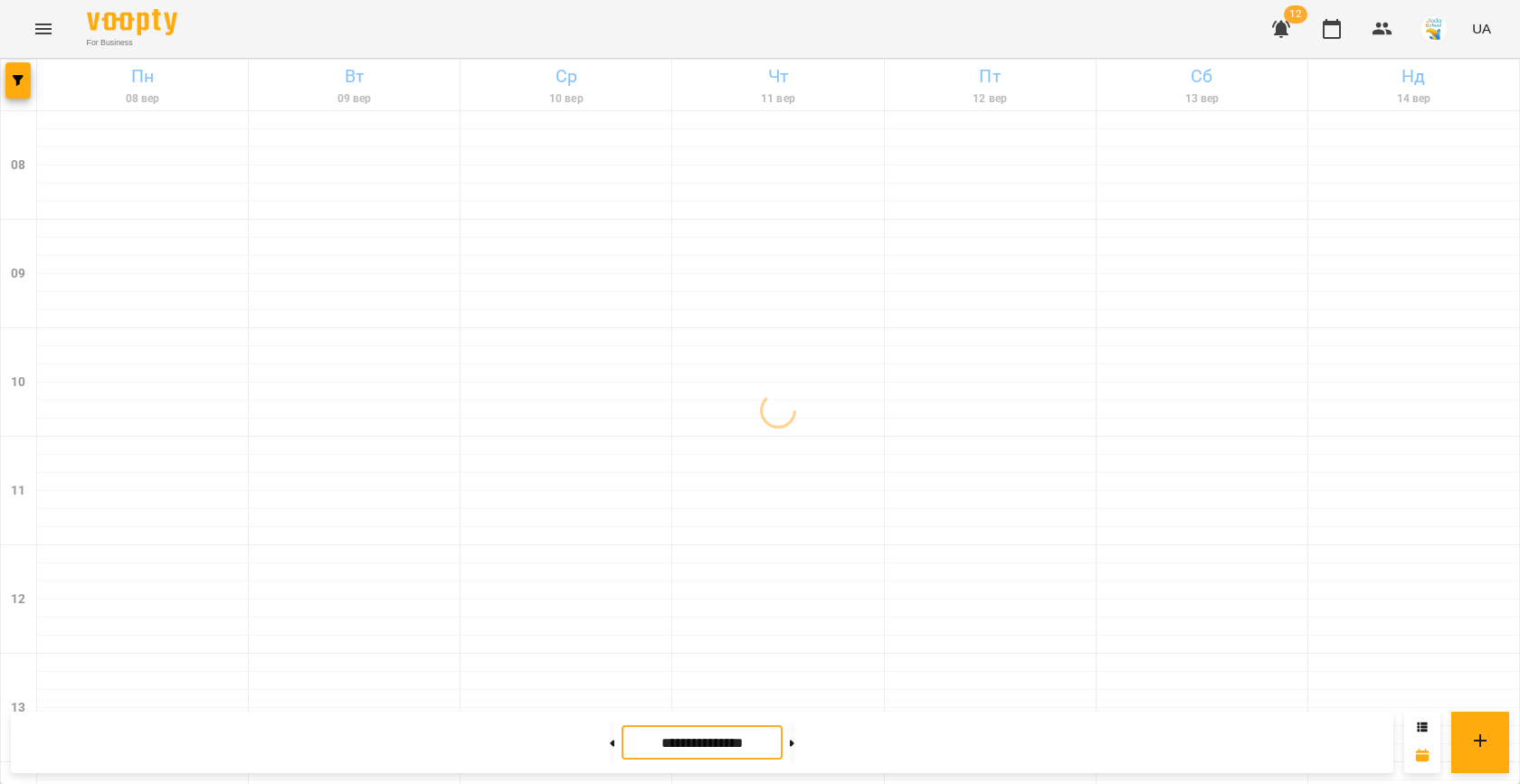
click at [671, 731] on input "**********" at bounding box center [703, 742] width 161 height 35
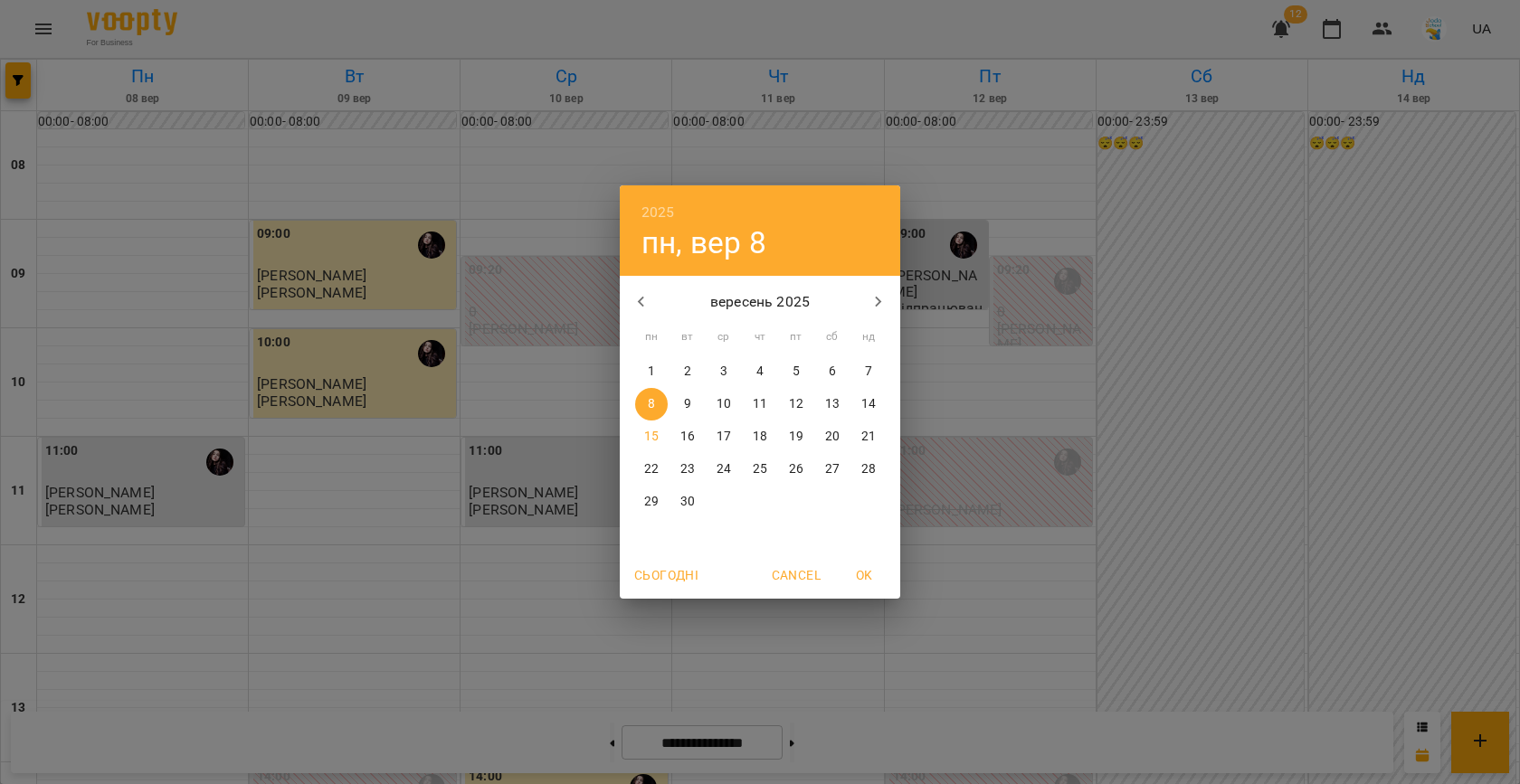
click at [650, 430] on p "15" at bounding box center [651, 436] width 15 height 18
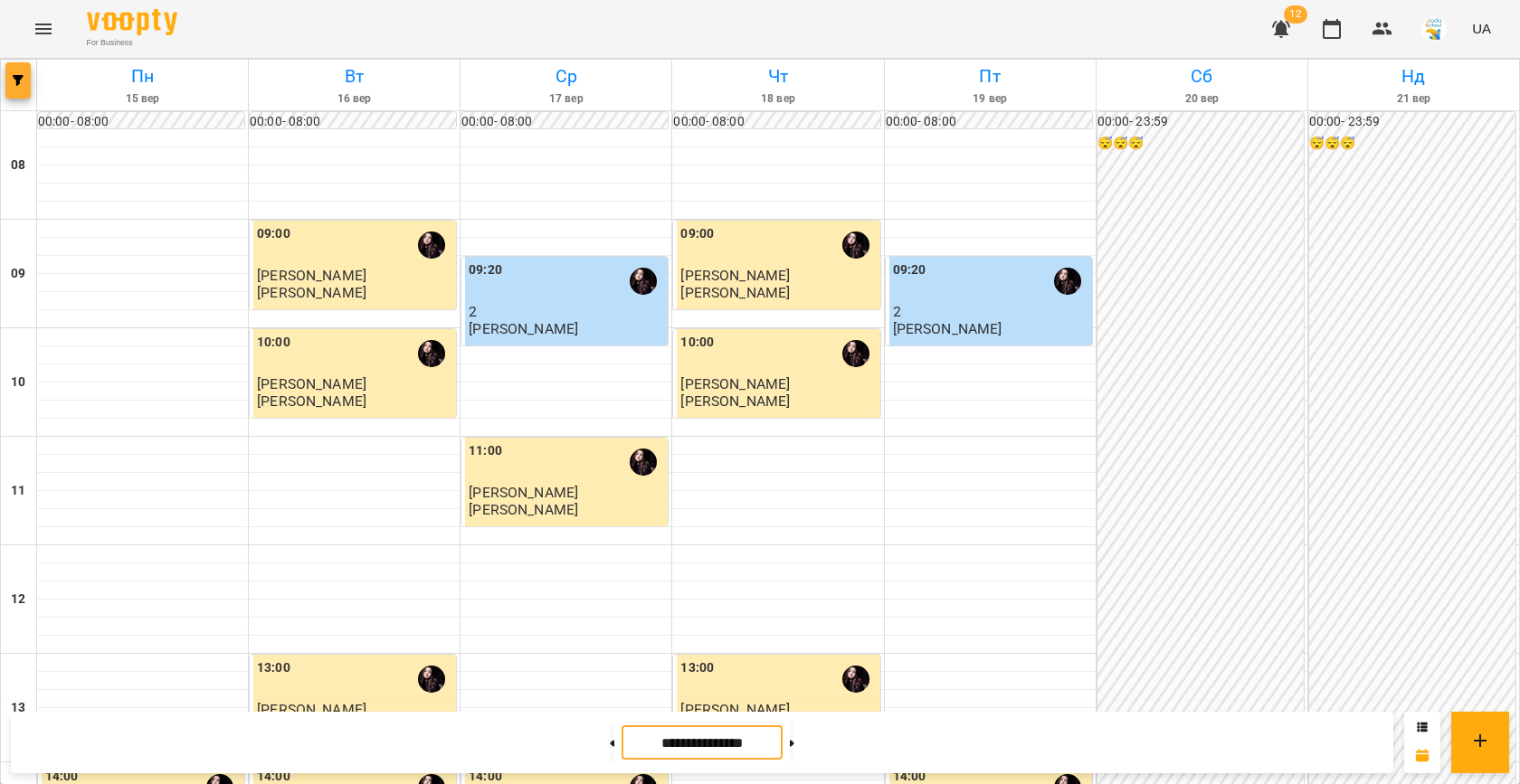
click at [16, 74] on button "button" at bounding box center [17, 81] width 25 height 36
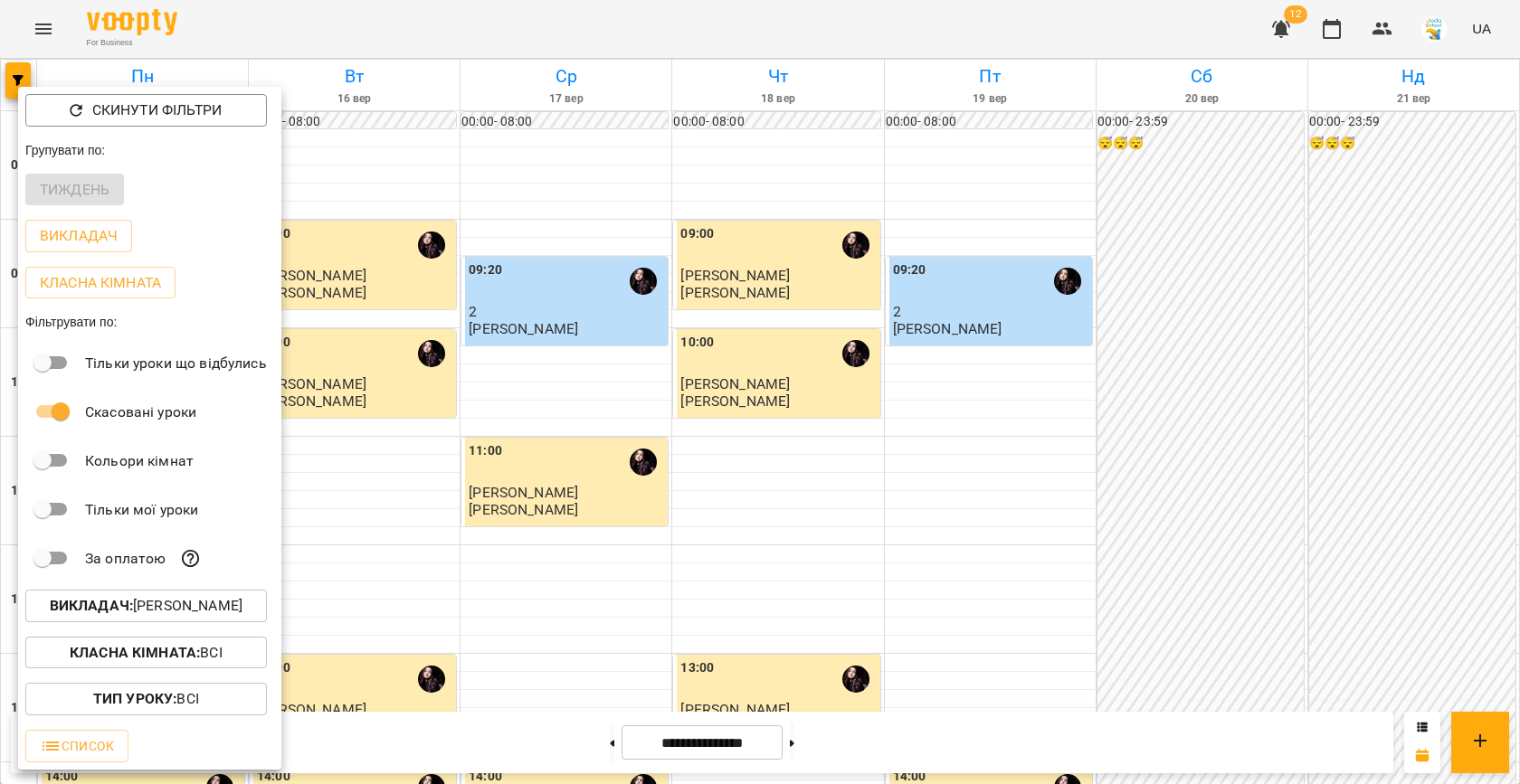
click at [722, 474] on div at bounding box center [760, 392] width 1520 height 784
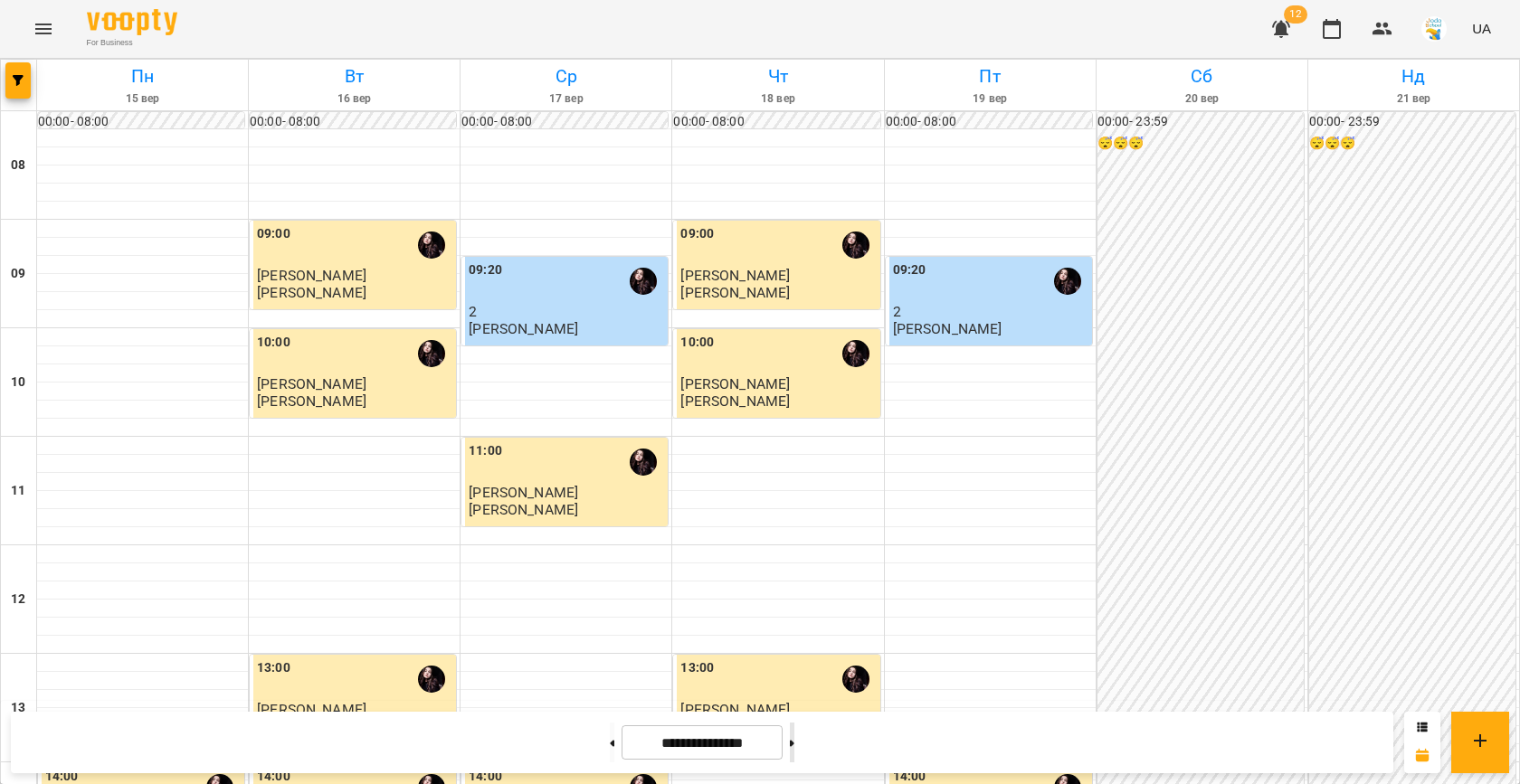
click at [794, 745] on button at bounding box center [791, 742] width 5 height 40
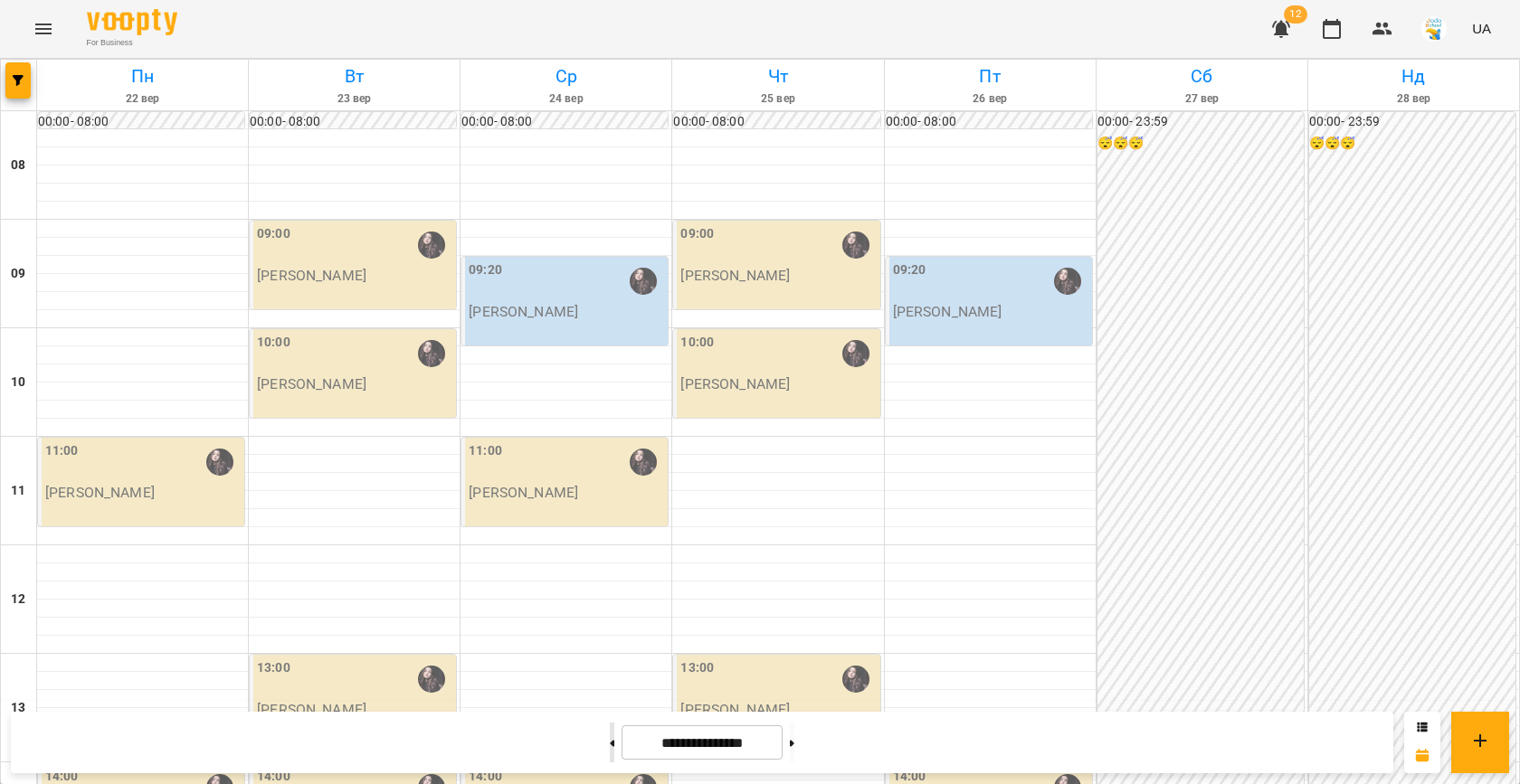
click at [610, 754] on button at bounding box center [612, 742] width 5 height 40
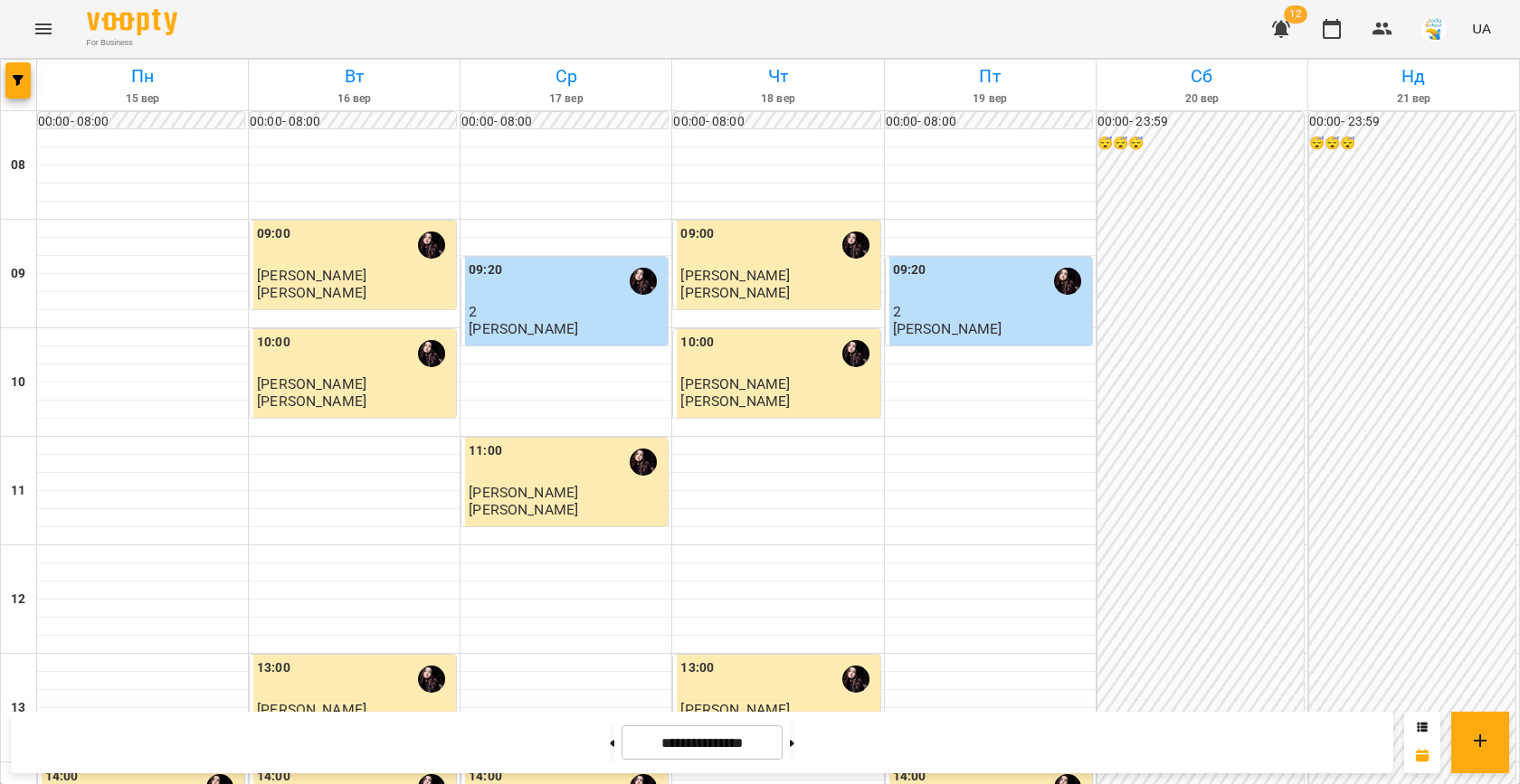
scroll to position [768, 0]
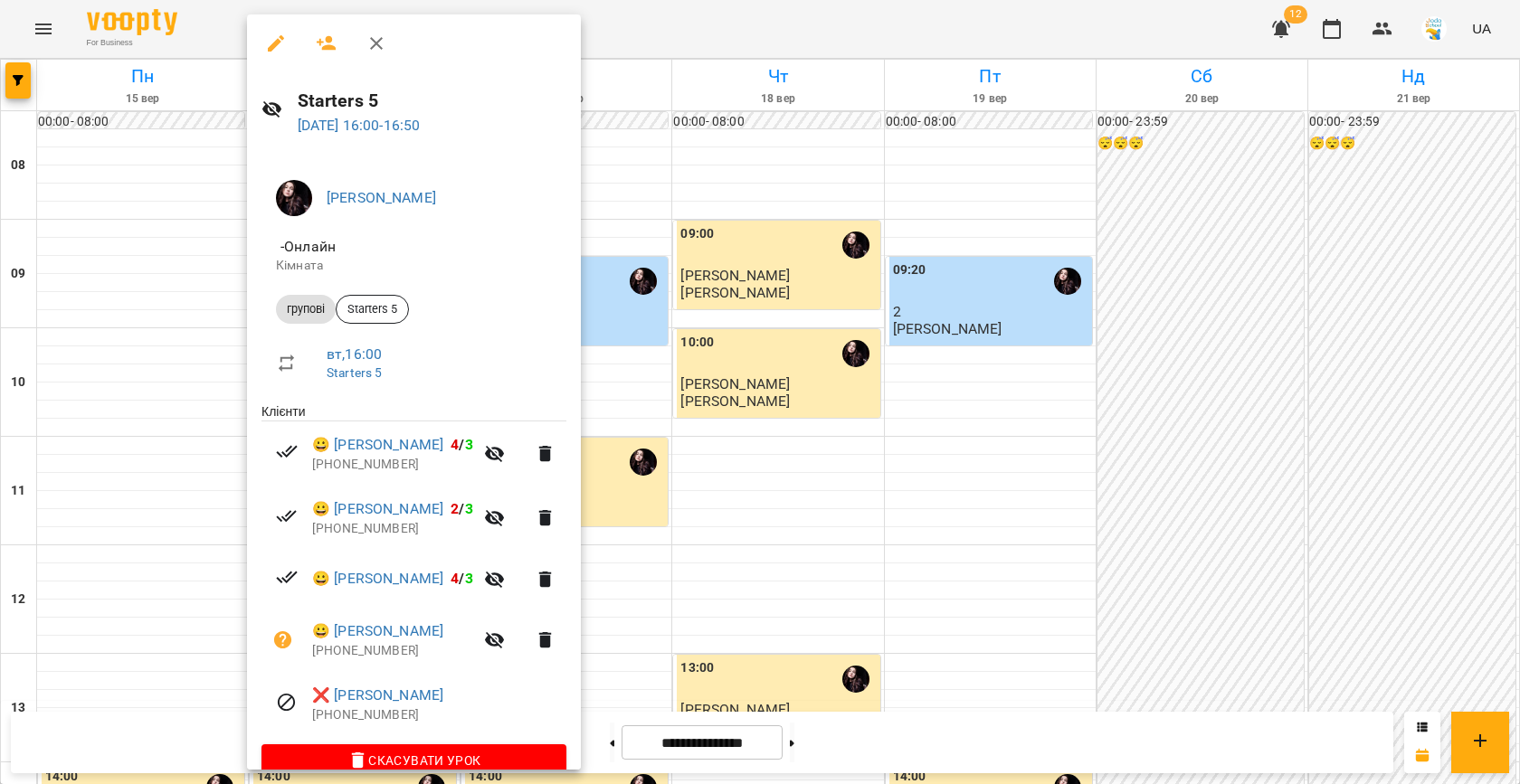
click at [720, 390] on div at bounding box center [760, 392] width 1520 height 784
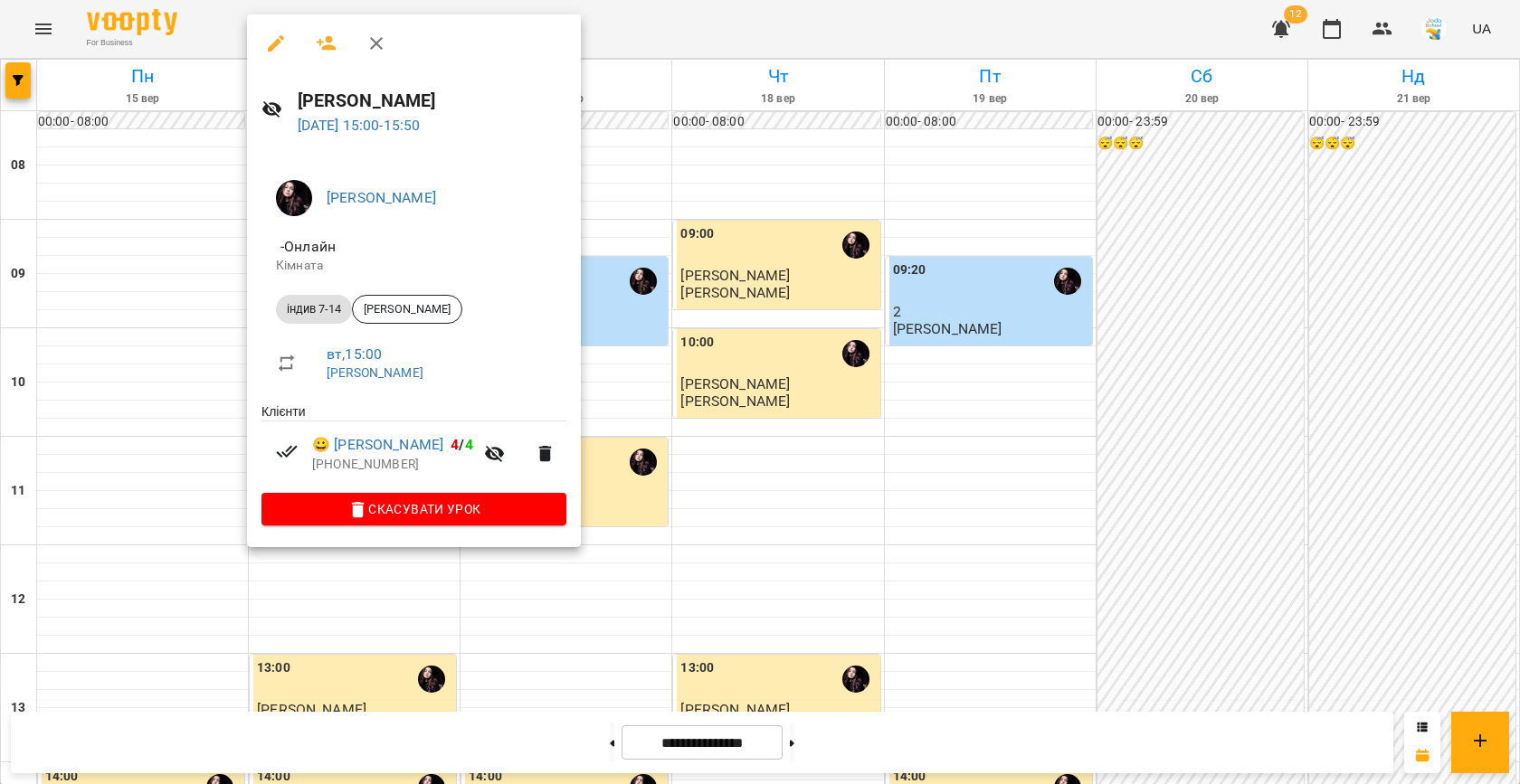
click at [693, 328] on div at bounding box center [760, 392] width 1520 height 784
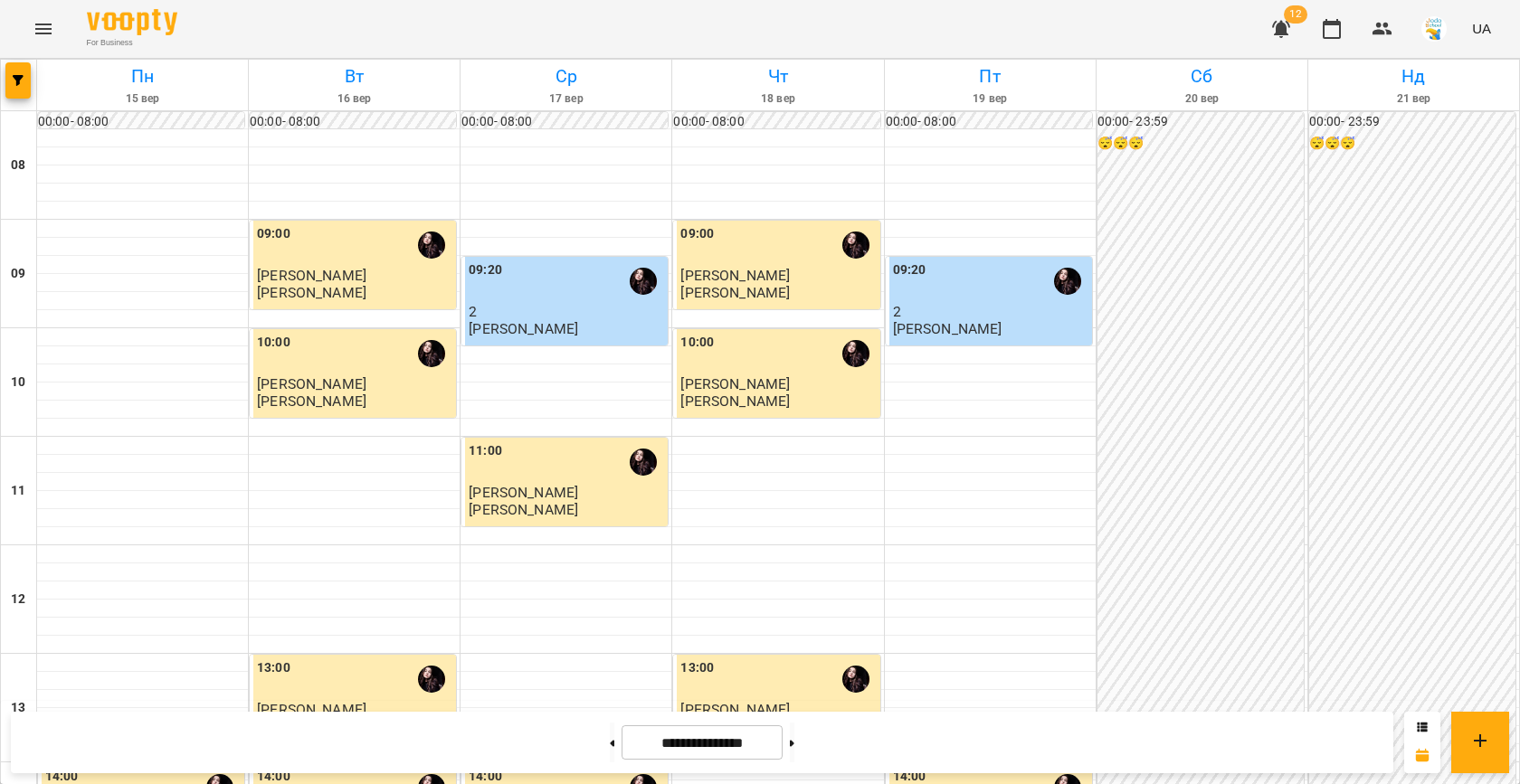
scroll to position [688, 0]
click at [691, 744] on input "**********" at bounding box center [703, 742] width 161 height 35
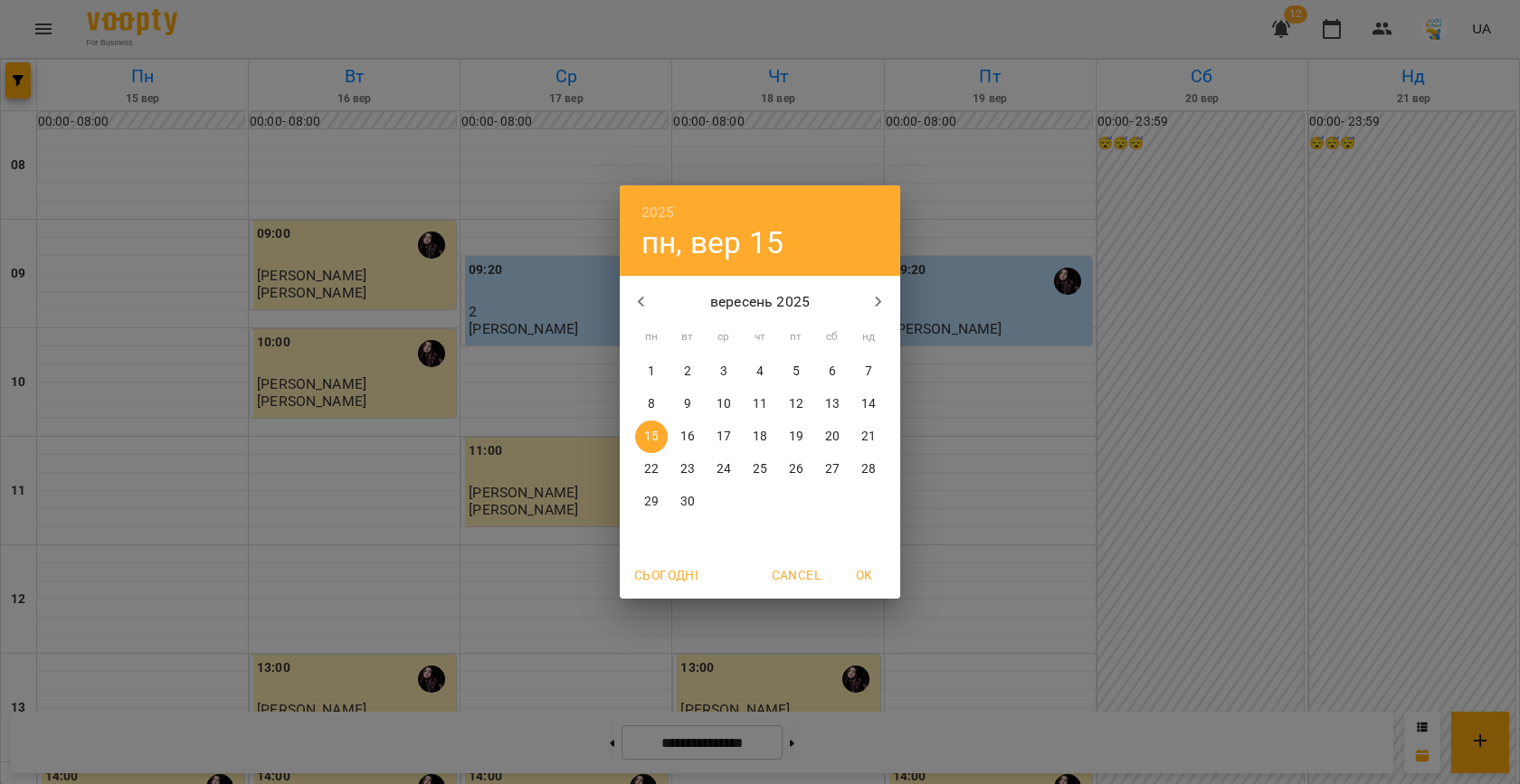
click at [521, 525] on div "2025 пн, вер 15 вересень 2025 пн вт ср чт пт сб нд 1 2 3 4 5 6 7 8 9 10 11 12 1…" at bounding box center [760, 392] width 1520 height 784
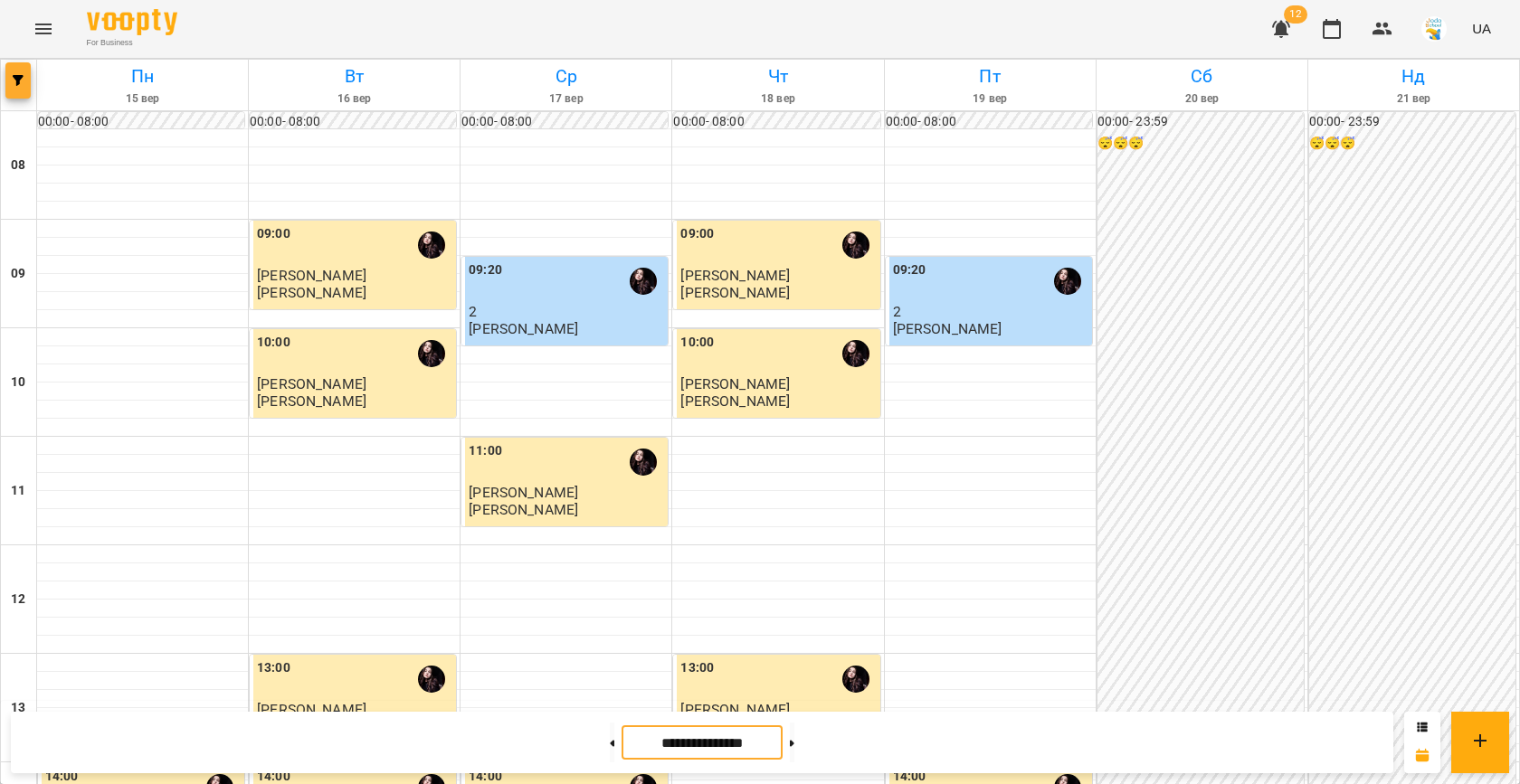
click at [15, 77] on icon "button" at bounding box center [18, 80] width 11 height 11
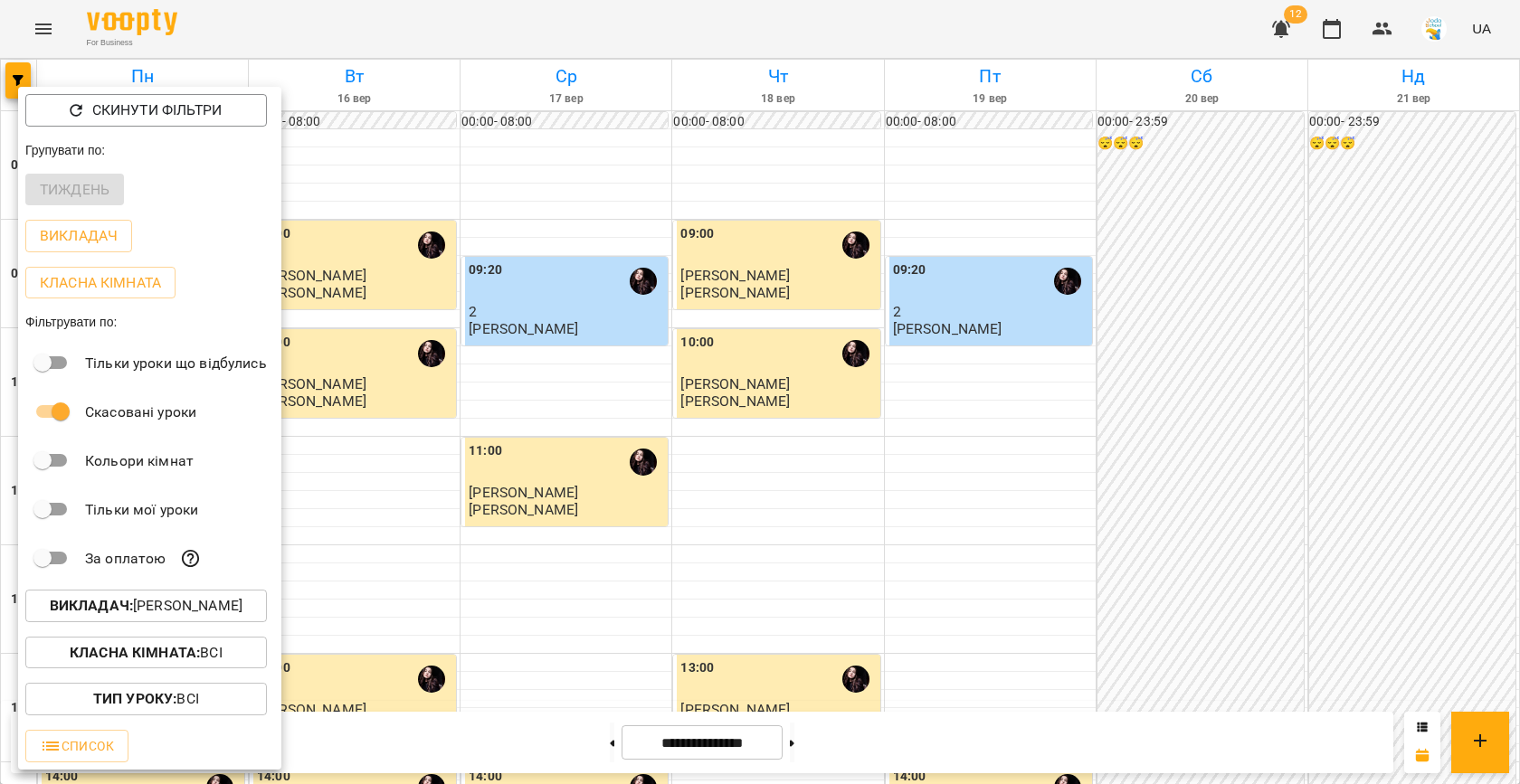
click at [653, 366] on div at bounding box center [760, 392] width 1520 height 784
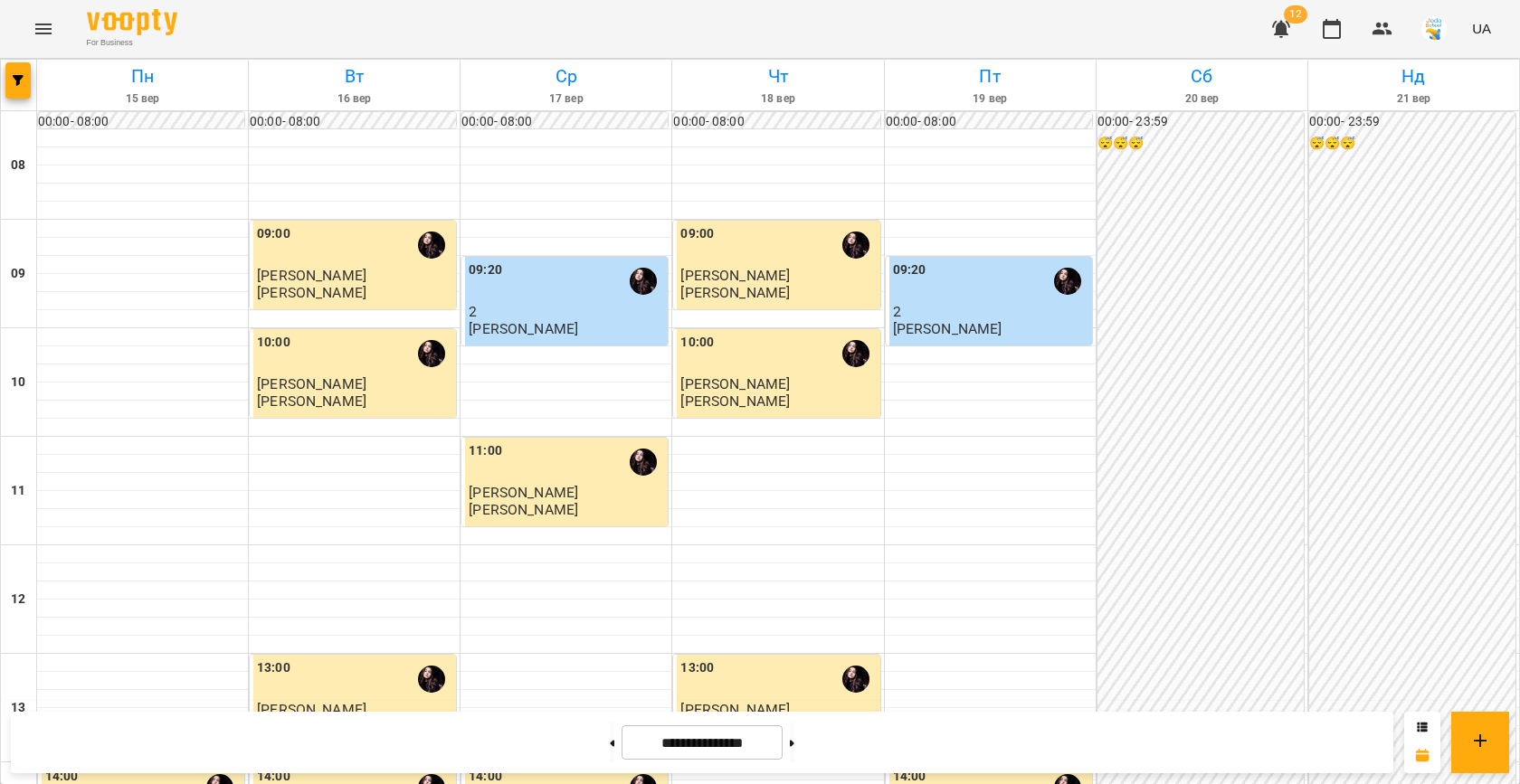
scroll to position [748, 0]
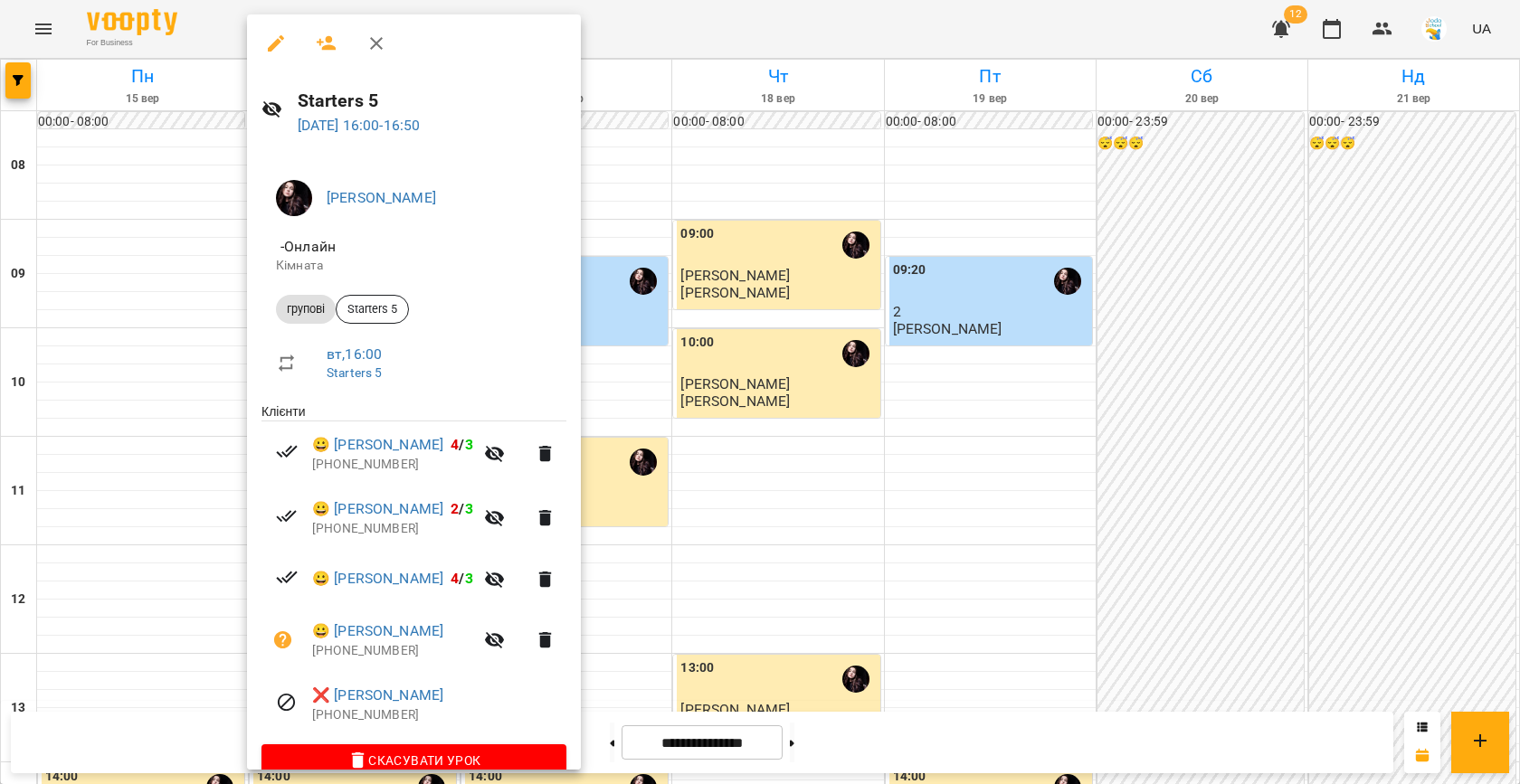
click at [717, 360] on div at bounding box center [760, 392] width 1520 height 784
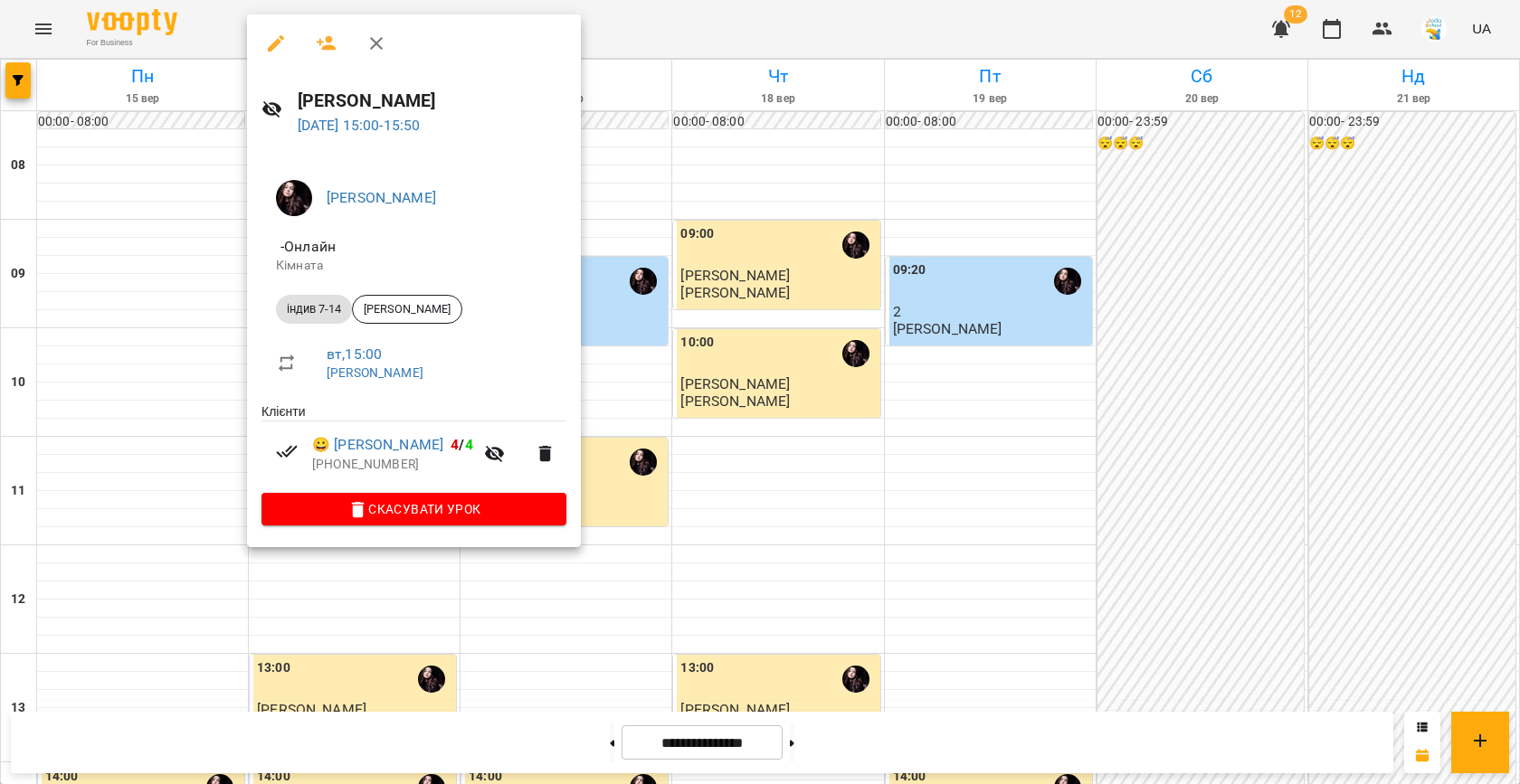
click at [690, 294] on div at bounding box center [760, 392] width 1520 height 784
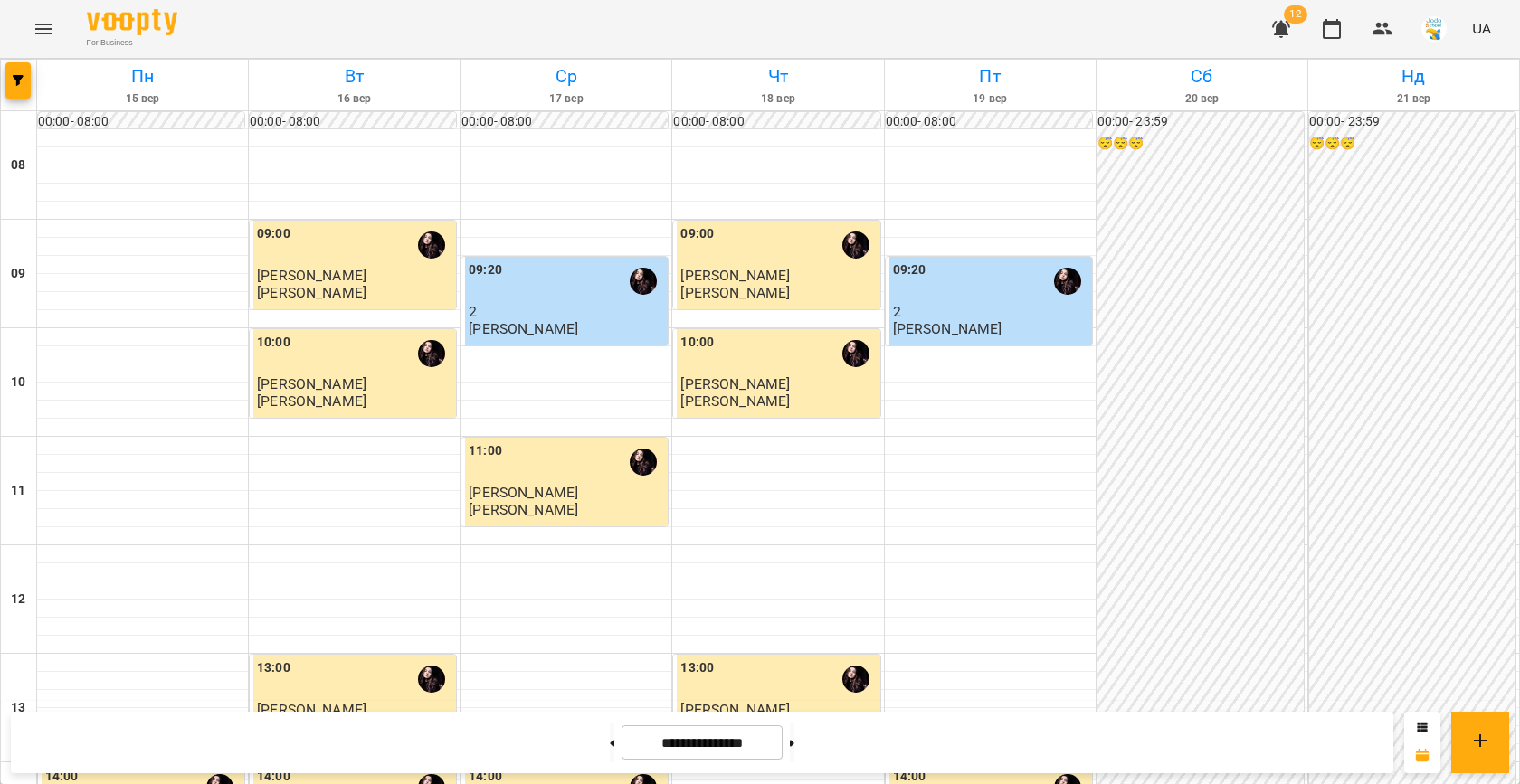
scroll to position [629, 0]
click at [610, 741] on icon at bounding box center [612, 742] width 5 height 7
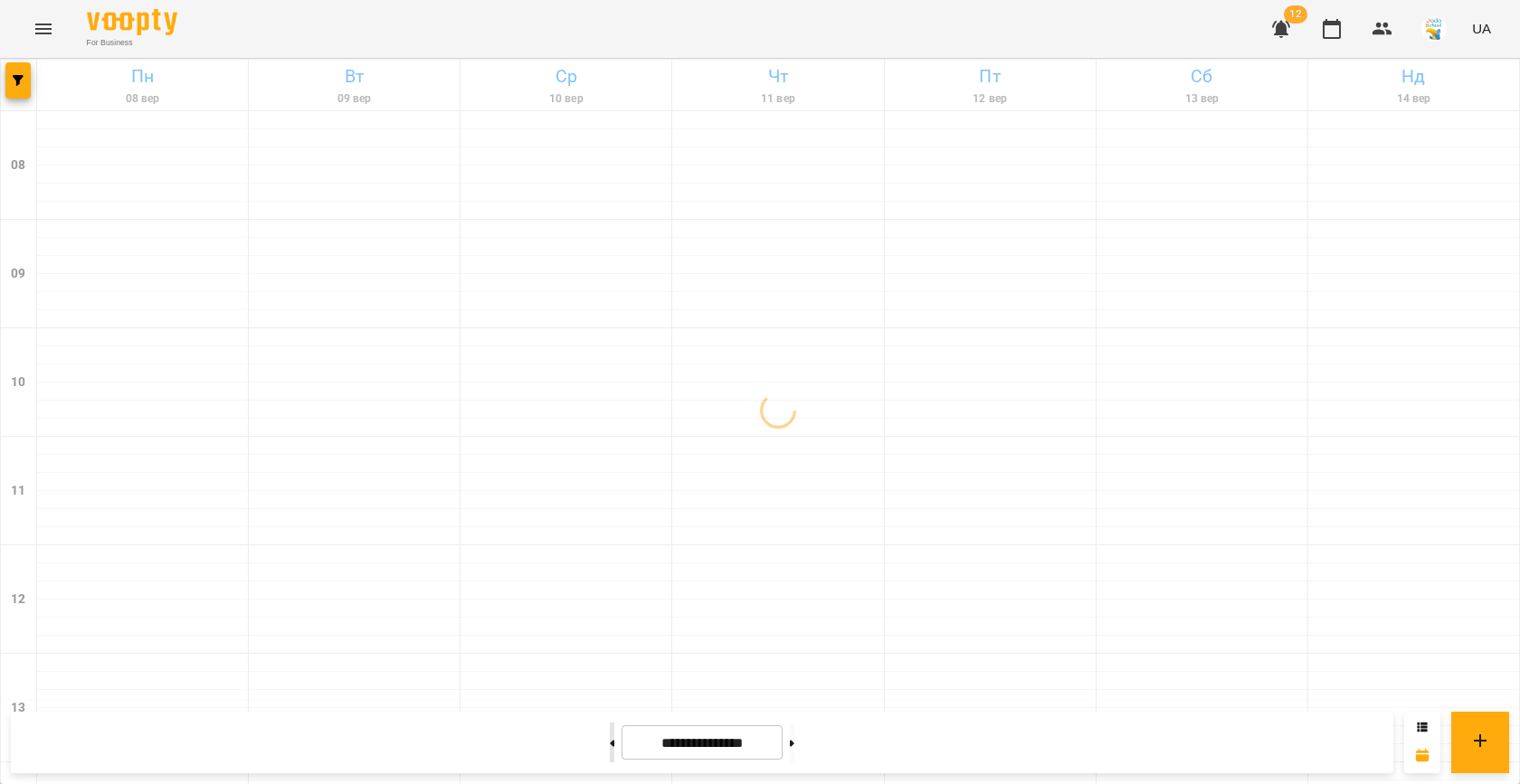
click at [610, 741] on icon at bounding box center [612, 742] width 5 height 7
type input "**********"
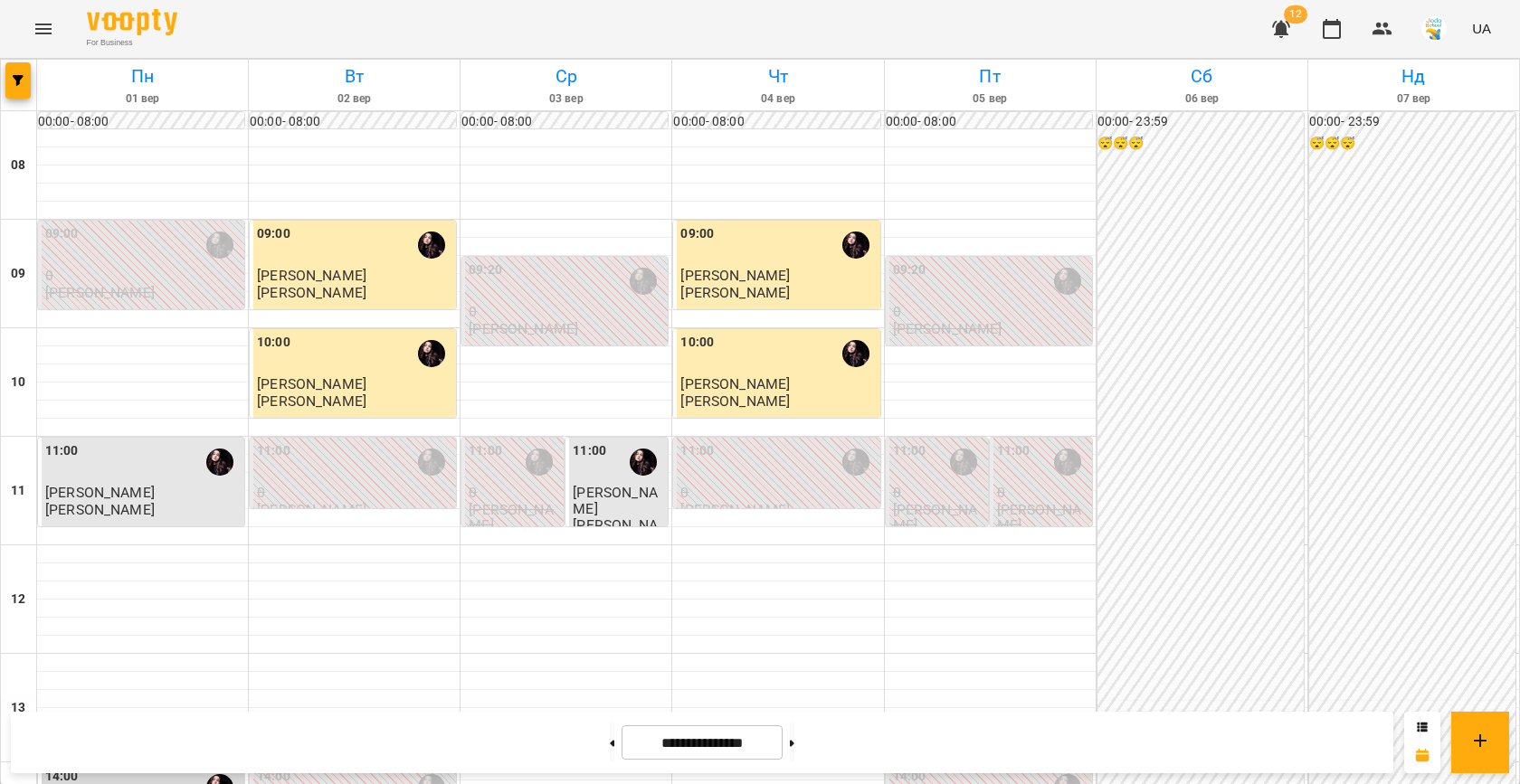
click at [1439, 34] on img "button" at bounding box center [1433, 28] width 25 height 25
click at [847, 165] on div at bounding box center [760, 392] width 1520 height 784
click at [43, 30] on icon "Menu" at bounding box center [44, 29] width 22 height 22
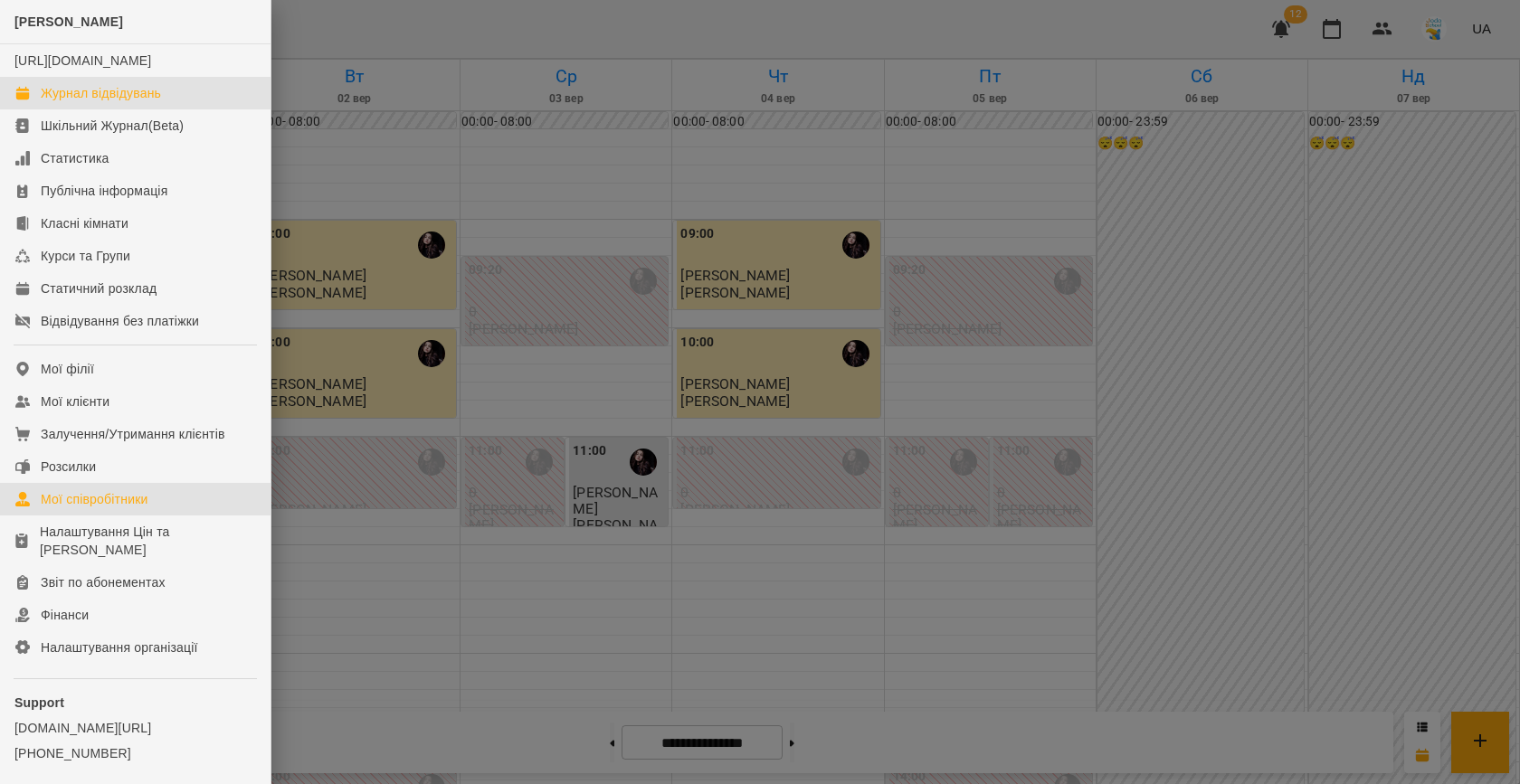
click at [104, 515] on link "Мої співробітники" at bounding box center [135, 499] width 270 height 33
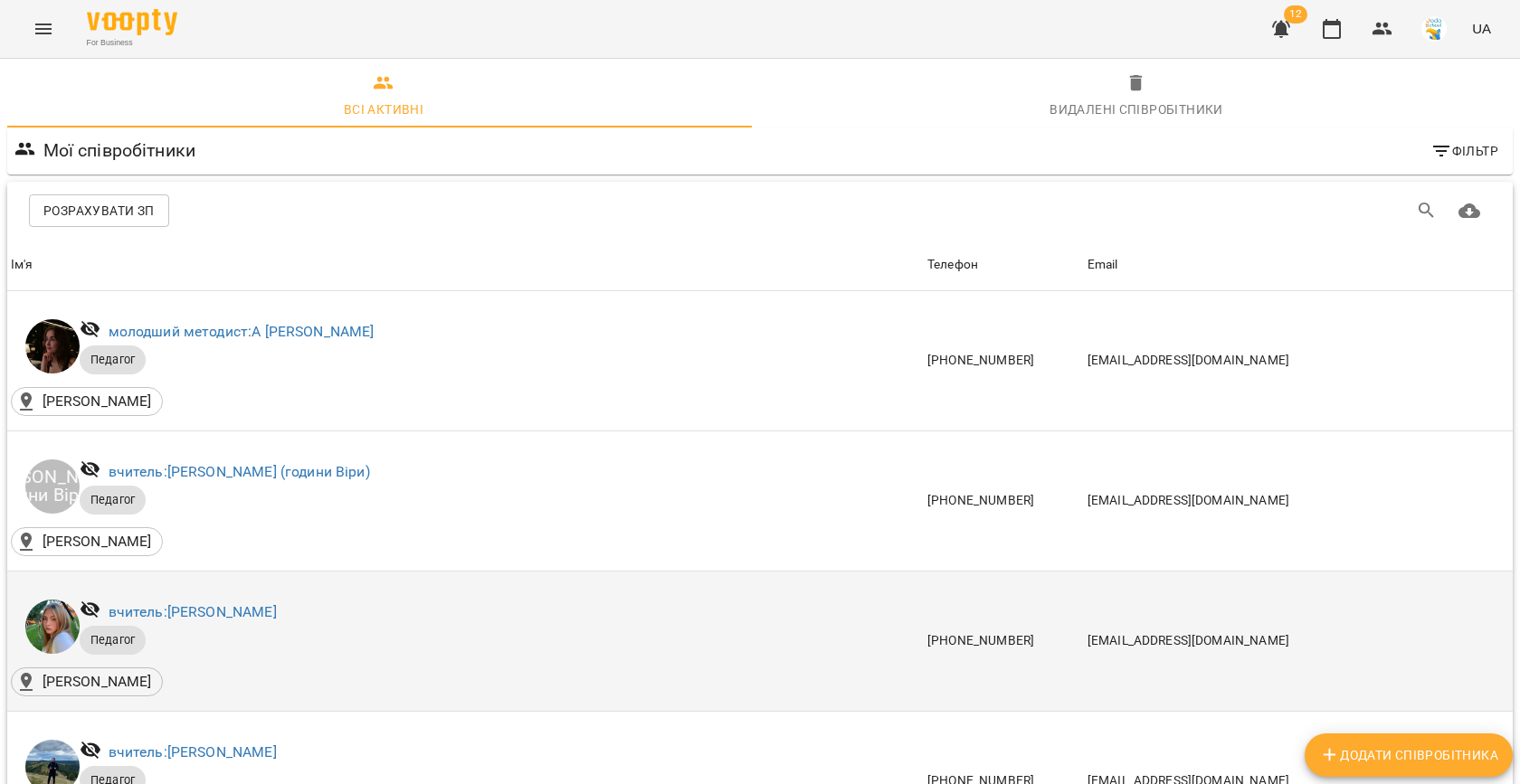
scroll to position [136, 0]
click at [240, 603] on link "вчитель: Іванна Лизун" at bounding box center [192, 611] width 168 height 17
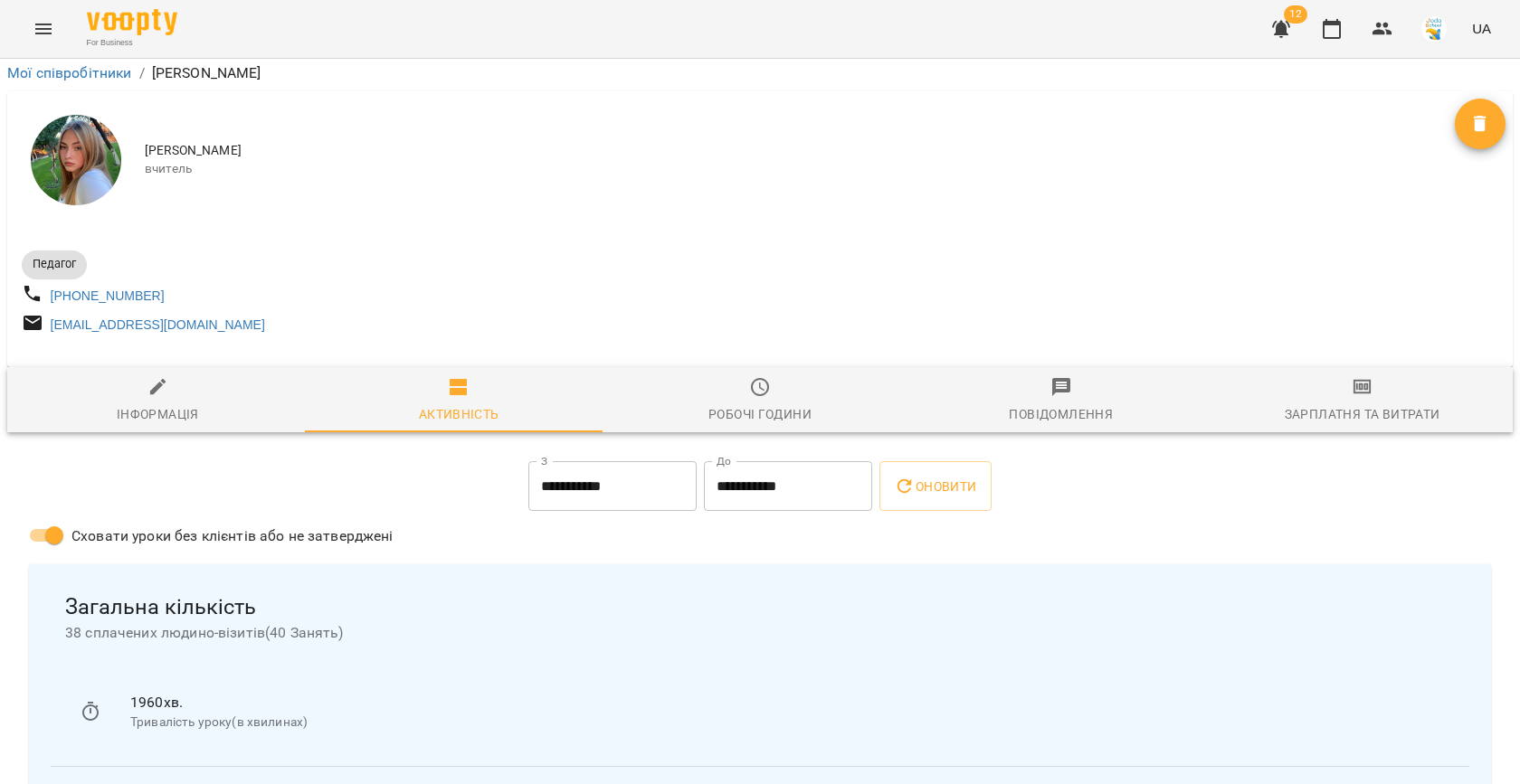
scroll to position [123, 0]
click at [1356, 403] on div "Зарплатня та Витрати" at bounding box center [1363, 414] width 155 height 22
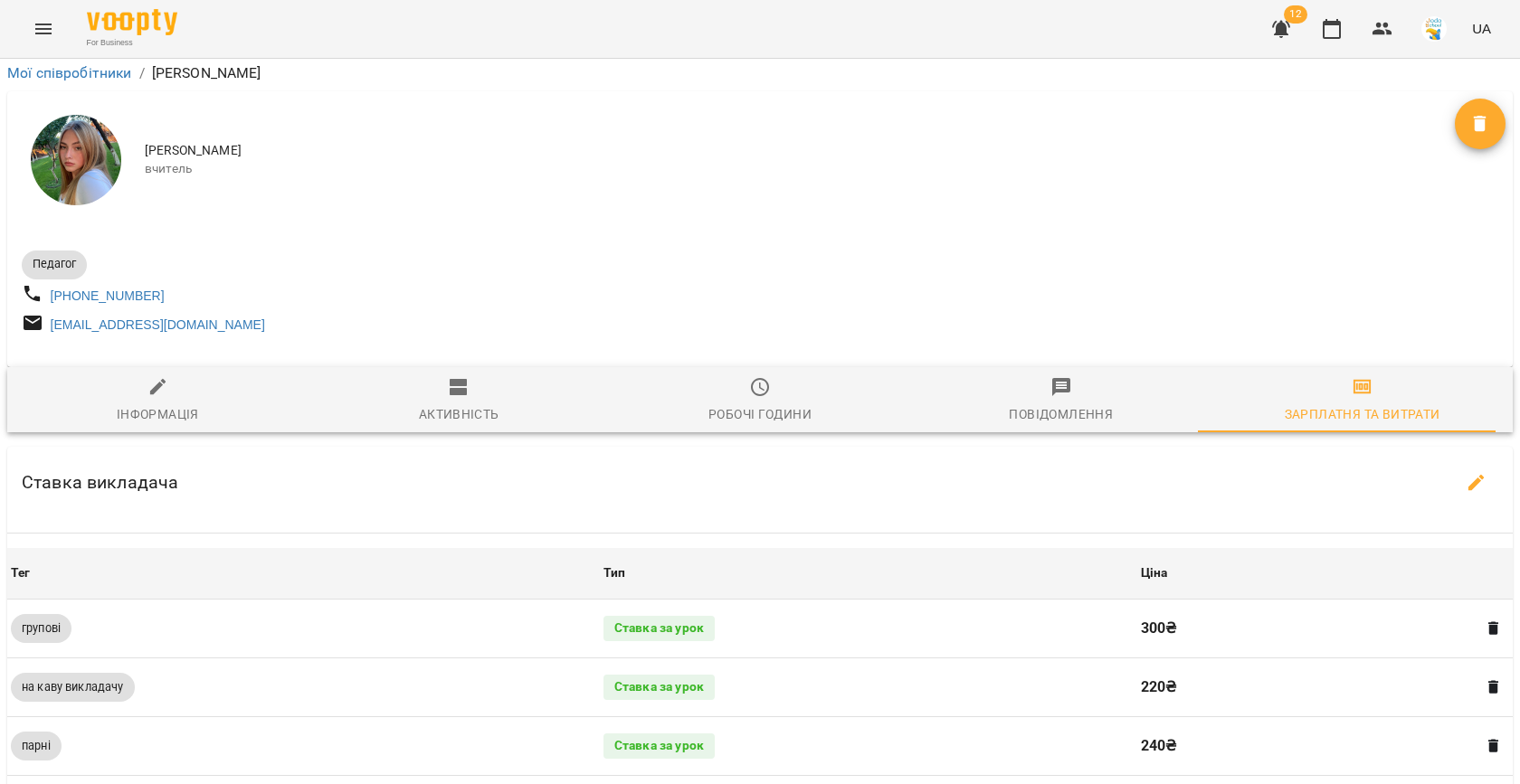
scroll to position [739, 1]
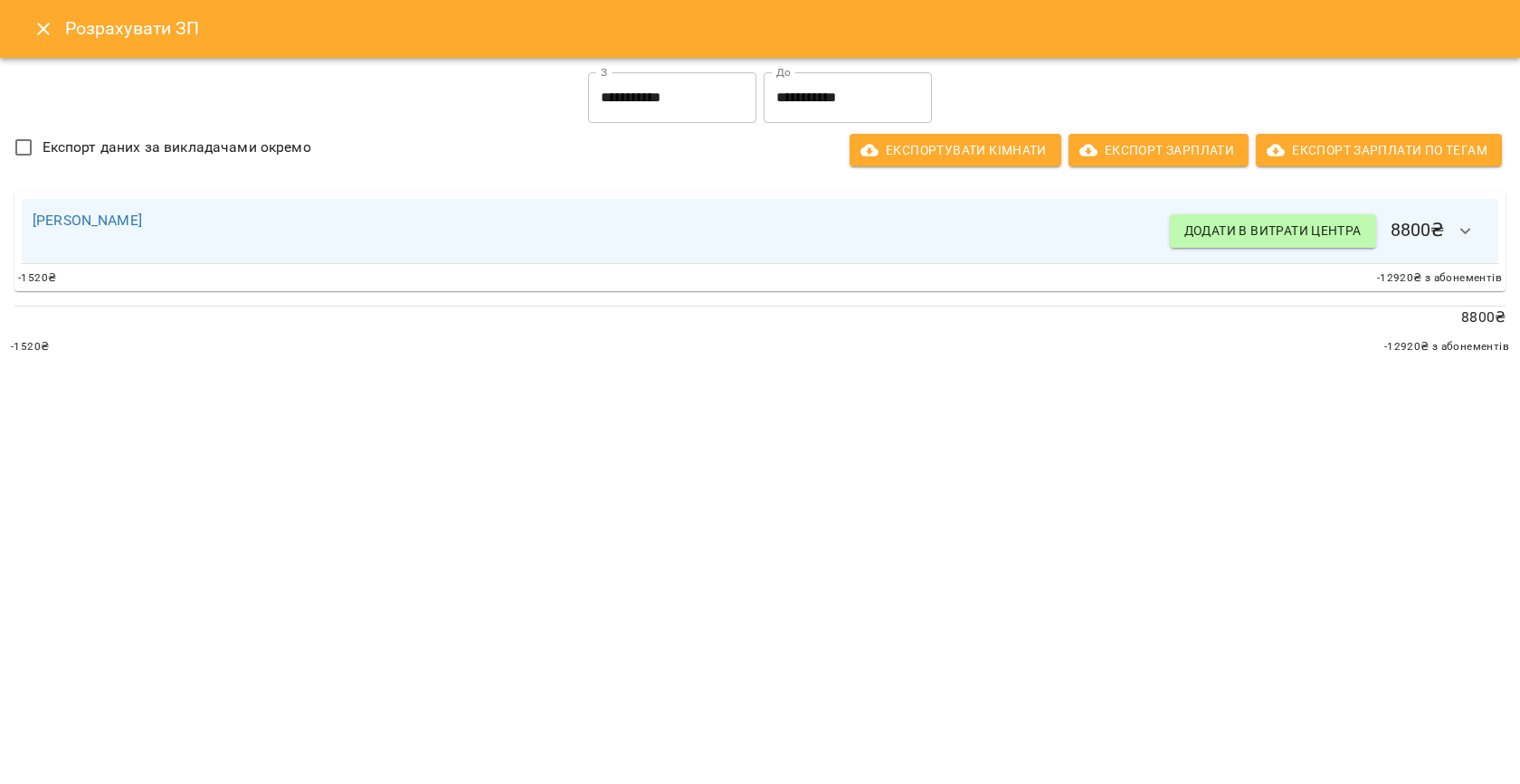
click at [681, 90] on input "**********" at bounding box center [672, 98] width 168 height 51
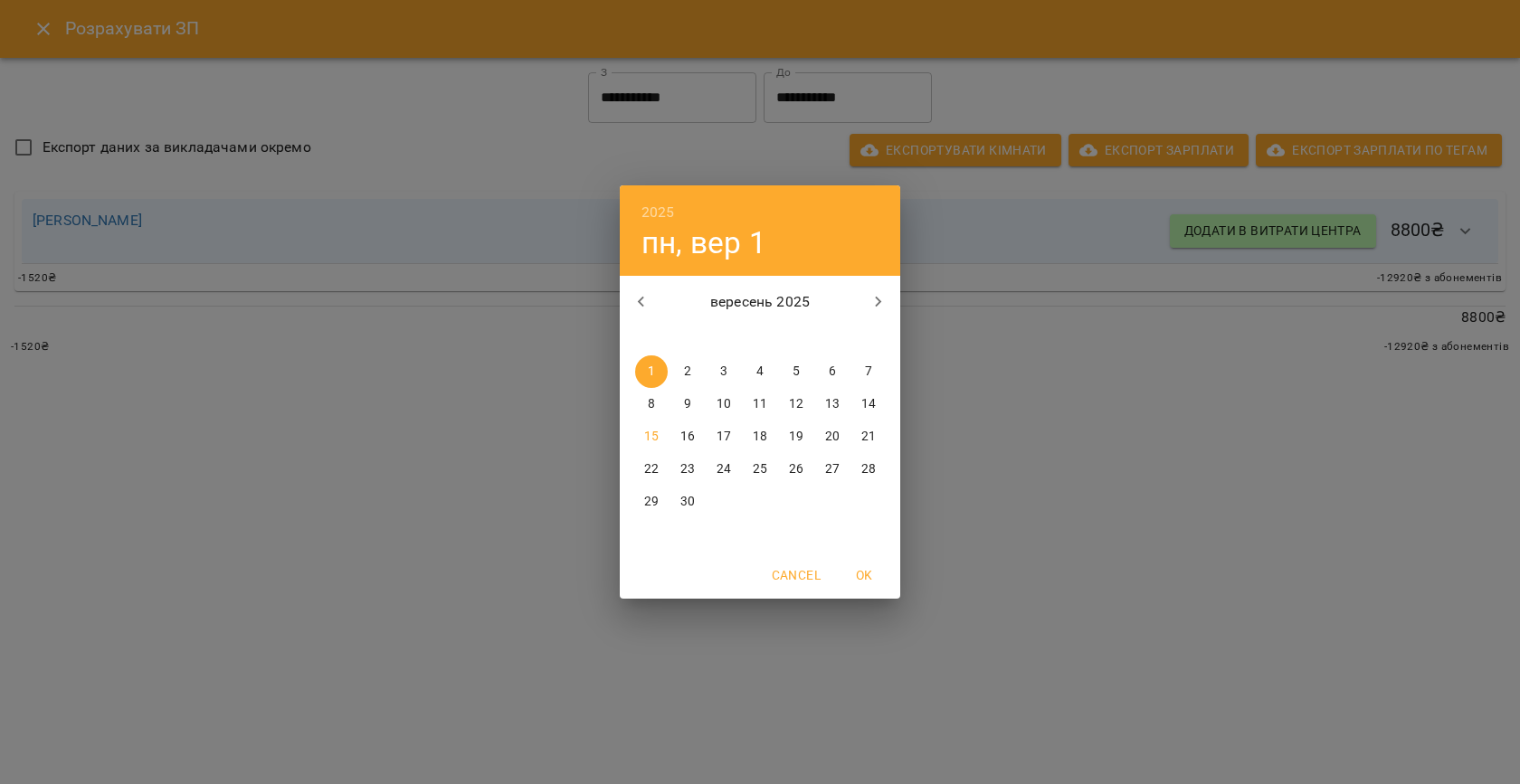
click at [649, 374] on p "1" at bounding box center [651, 372] width 7 height 18
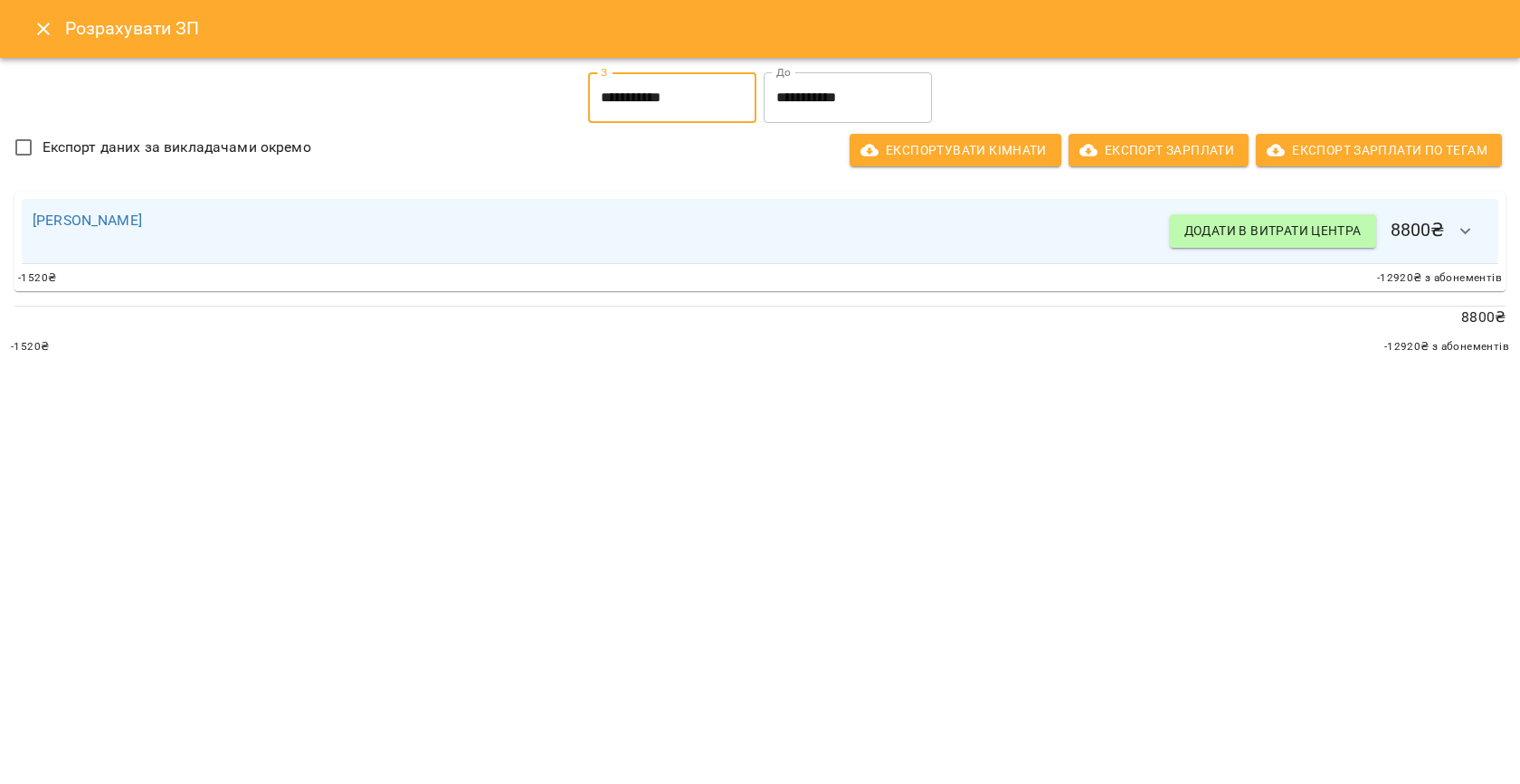
click at [799, 112] on input "**********" at bounding box center [847, 98] width 168 height 51
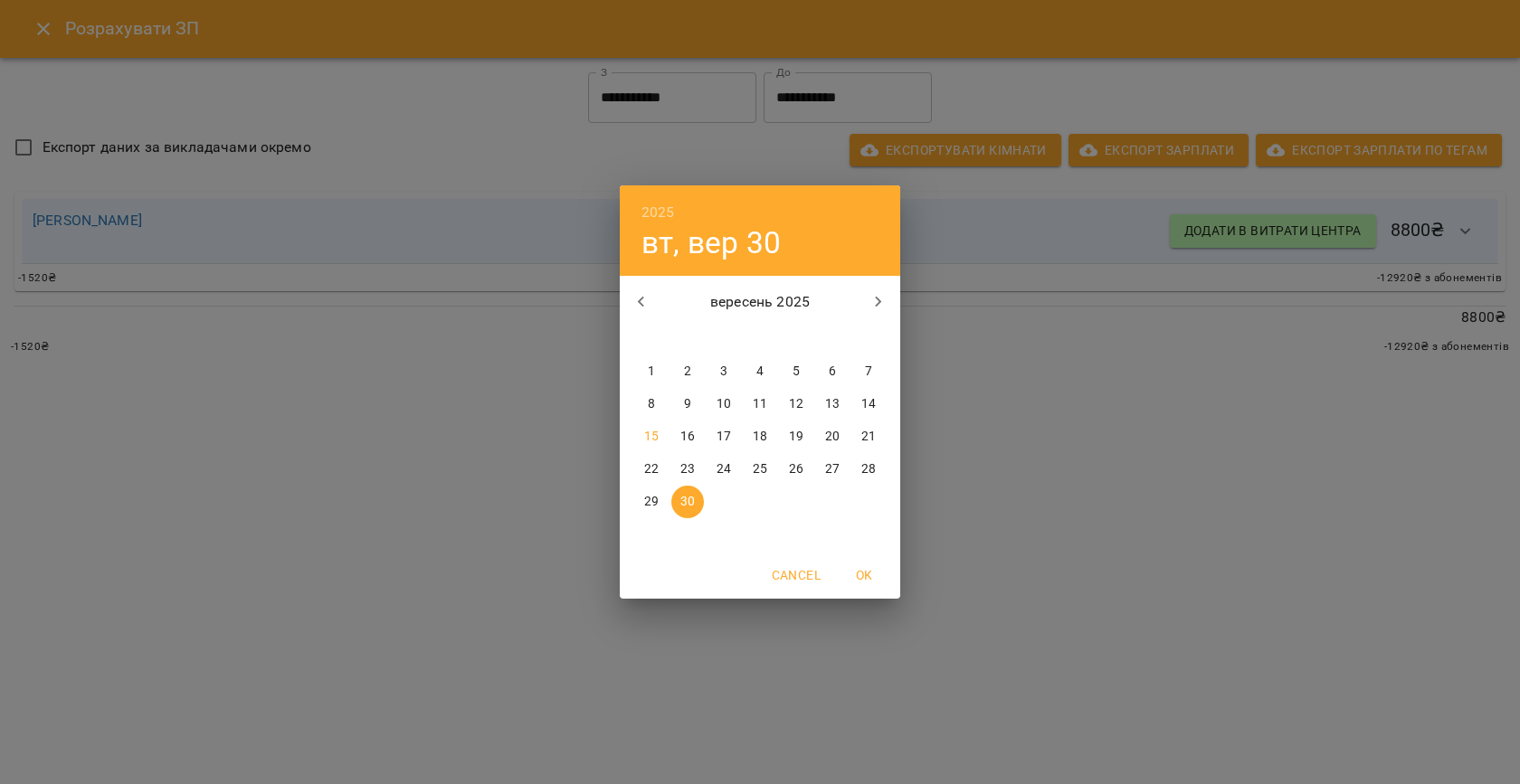
click at [650, 436] on p "15" at bounding box center [651, 436] width 15 height 18
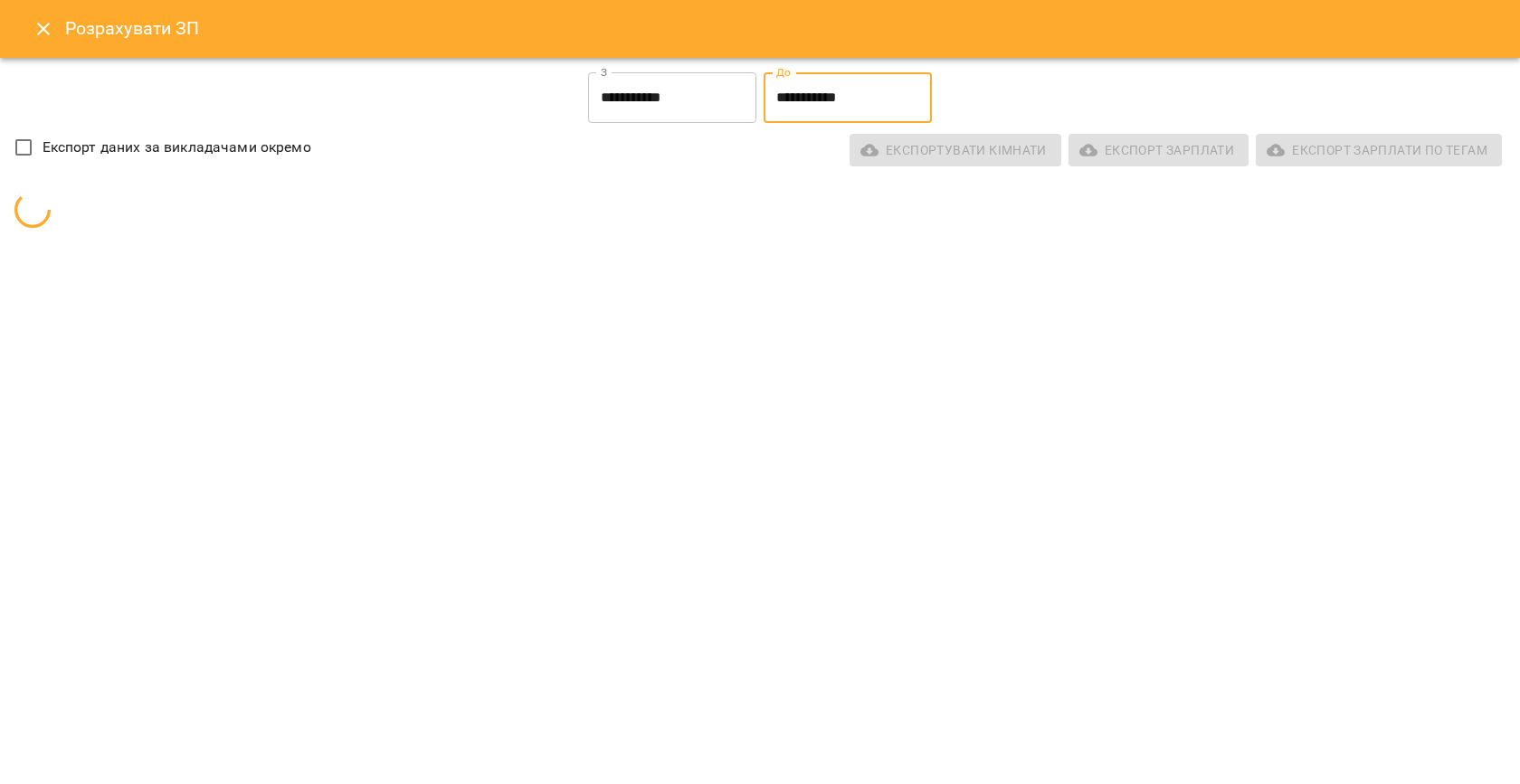
type input "**********"
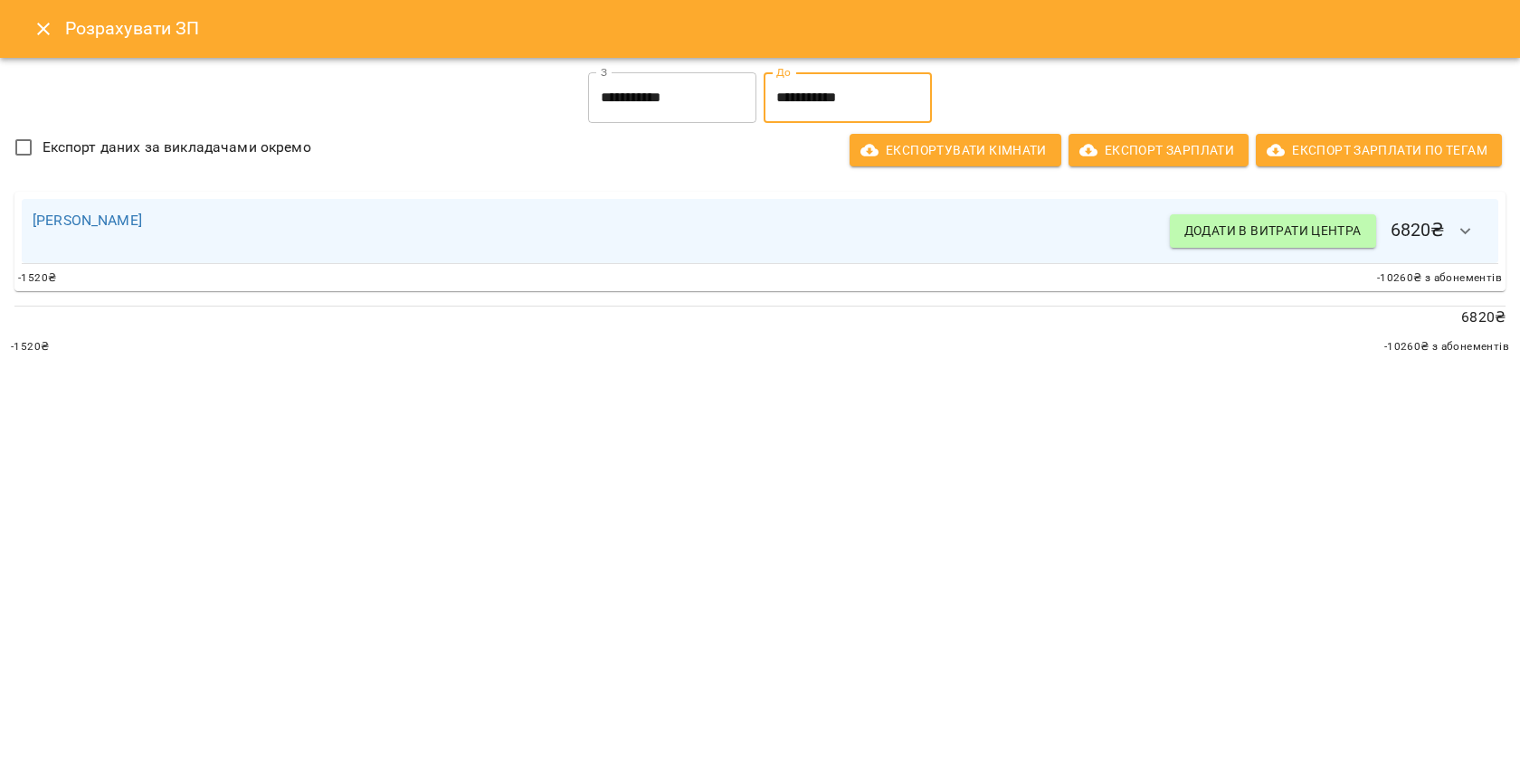
click at [1466, 235] on icon "button" at bounding box center [1465, 231] width 22 height 22
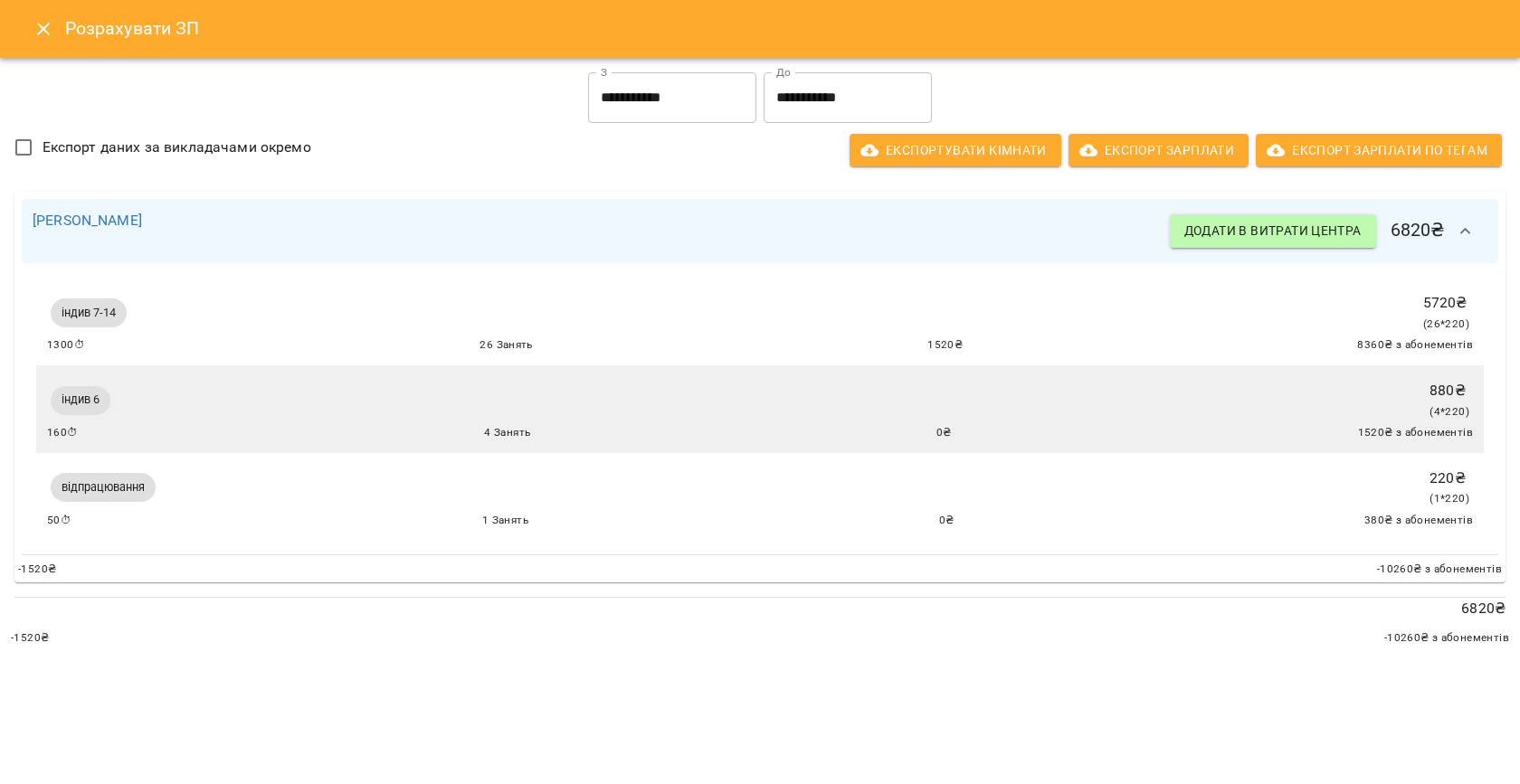
click at [646, 105] on input "**********" at bounding box center [672, 98] width 168 height 51
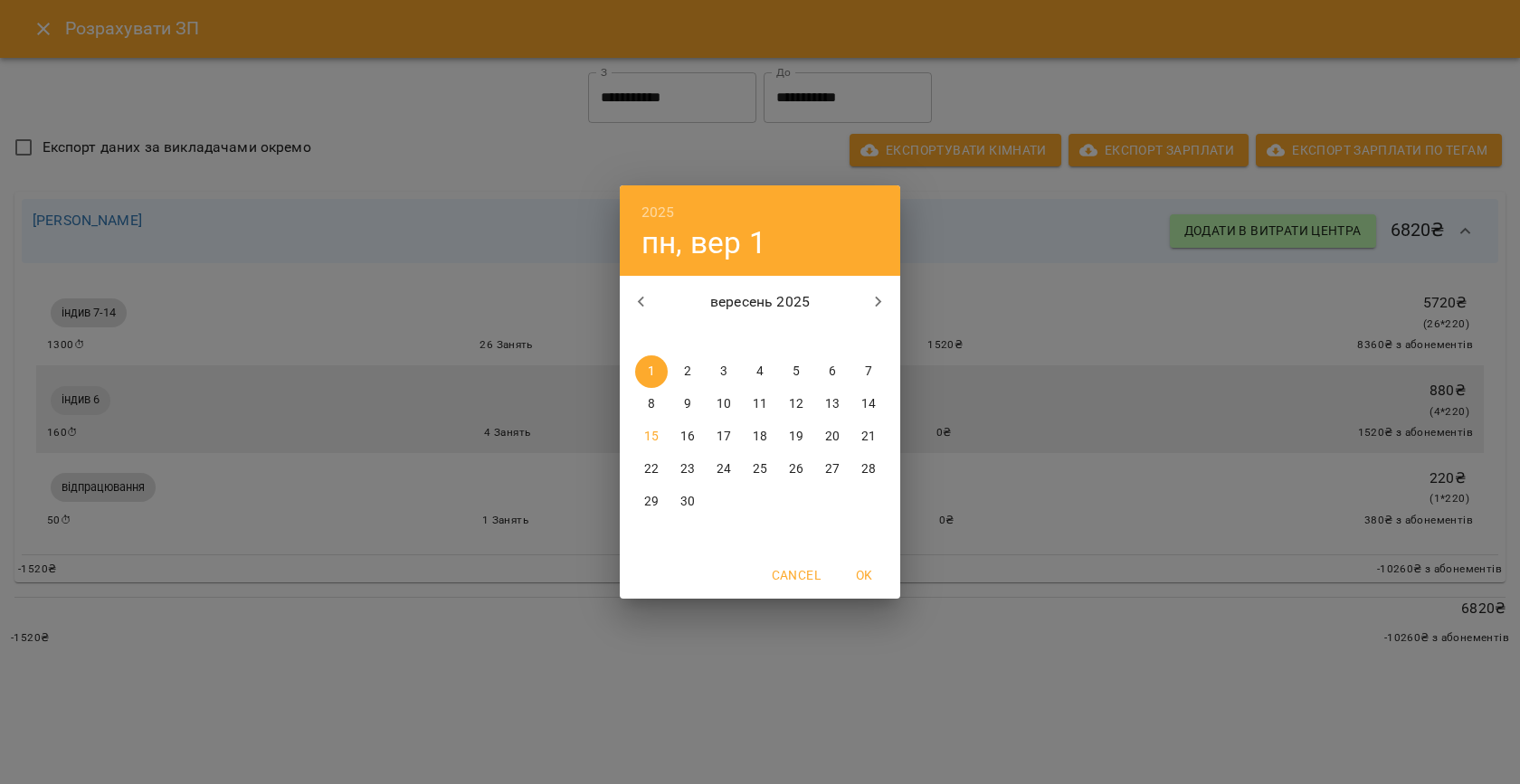
click at [688, 436] on p "16" at bounding box center [688, 436] width 15 height 18
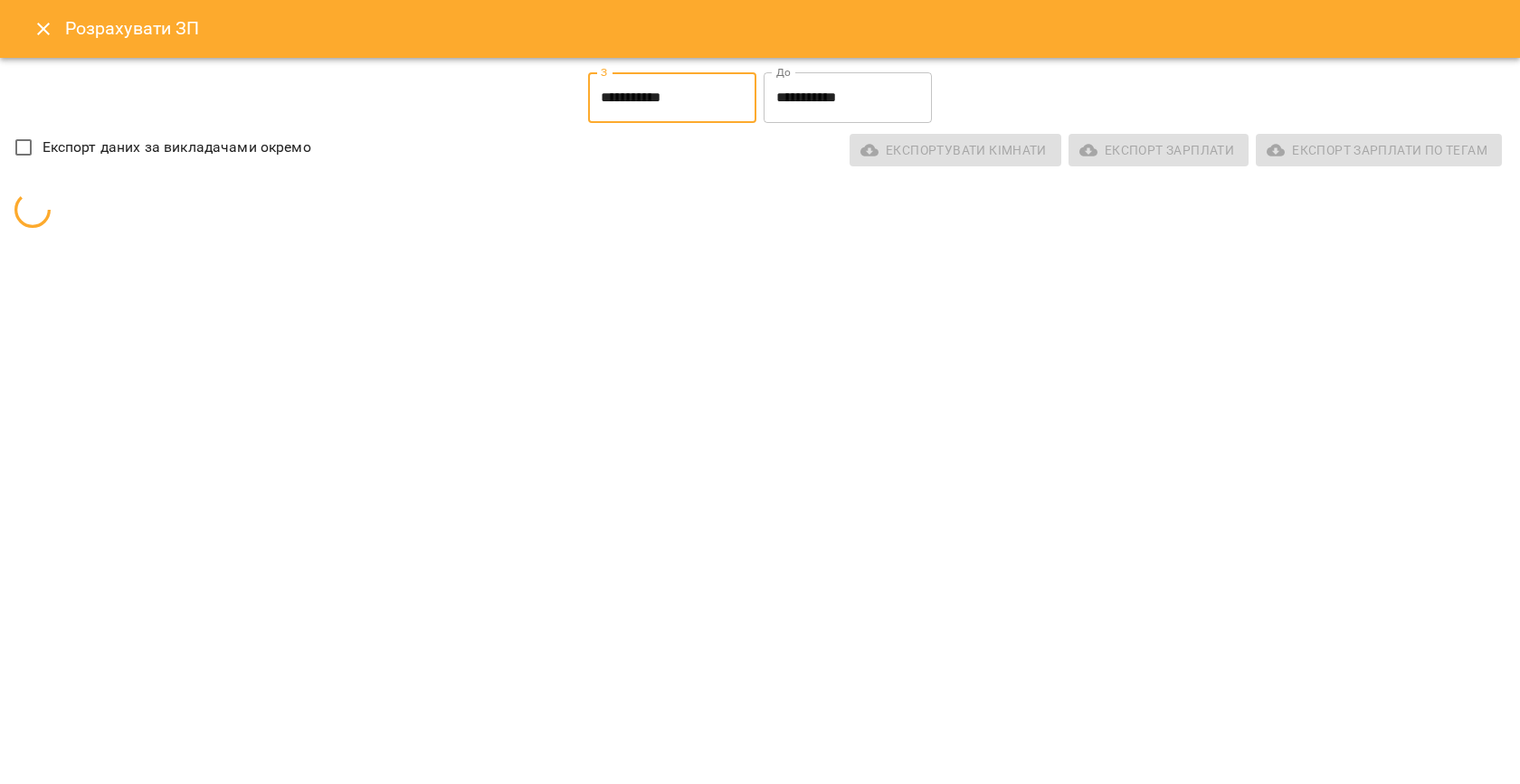
type input "**********"
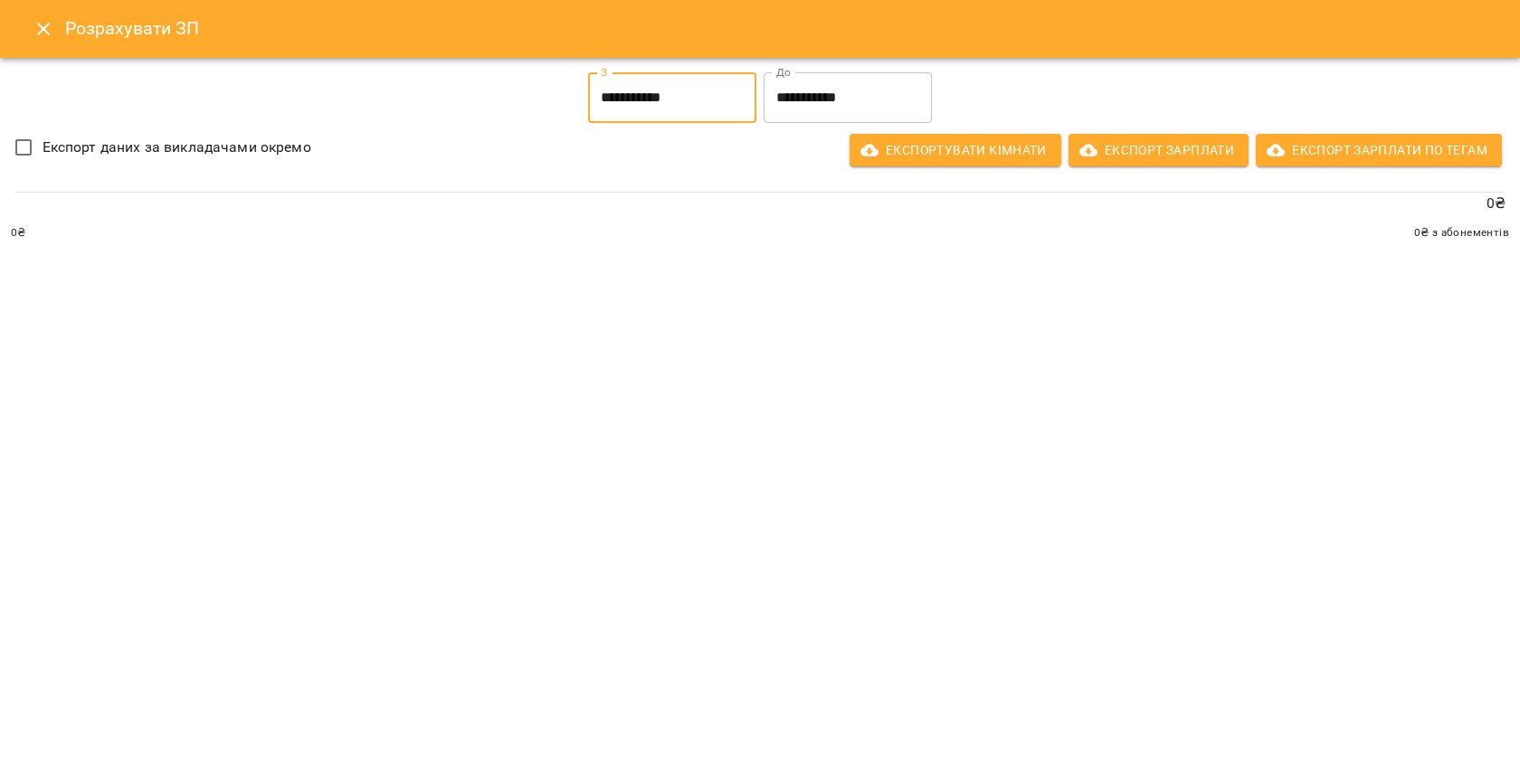
click at [798, 94] on input "**********" at bounding box center [847, 98] width 168 height 51
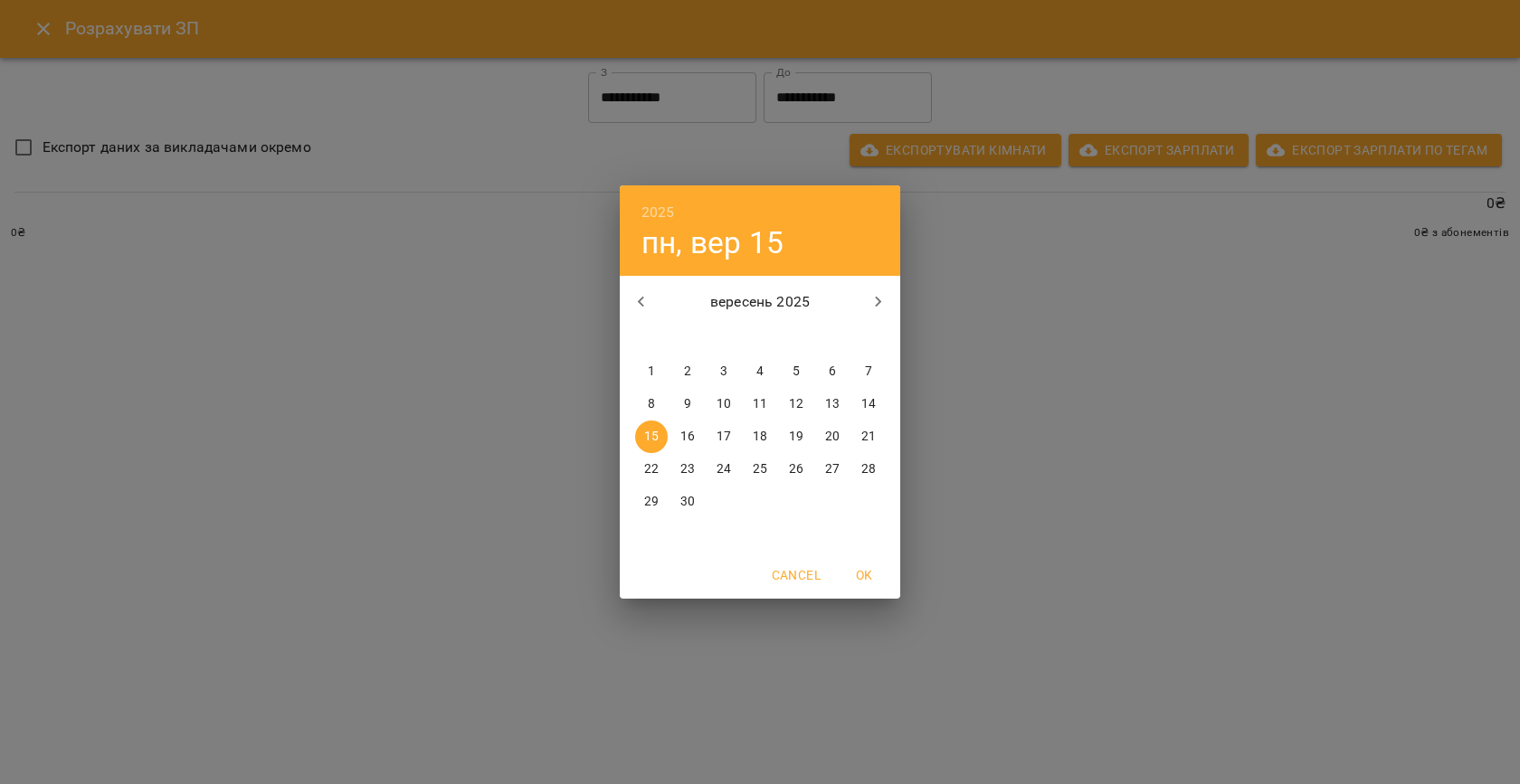
click at [694, 501] on p "30" at bounding box center [688, 502] width 15 height 18
type input "**********"
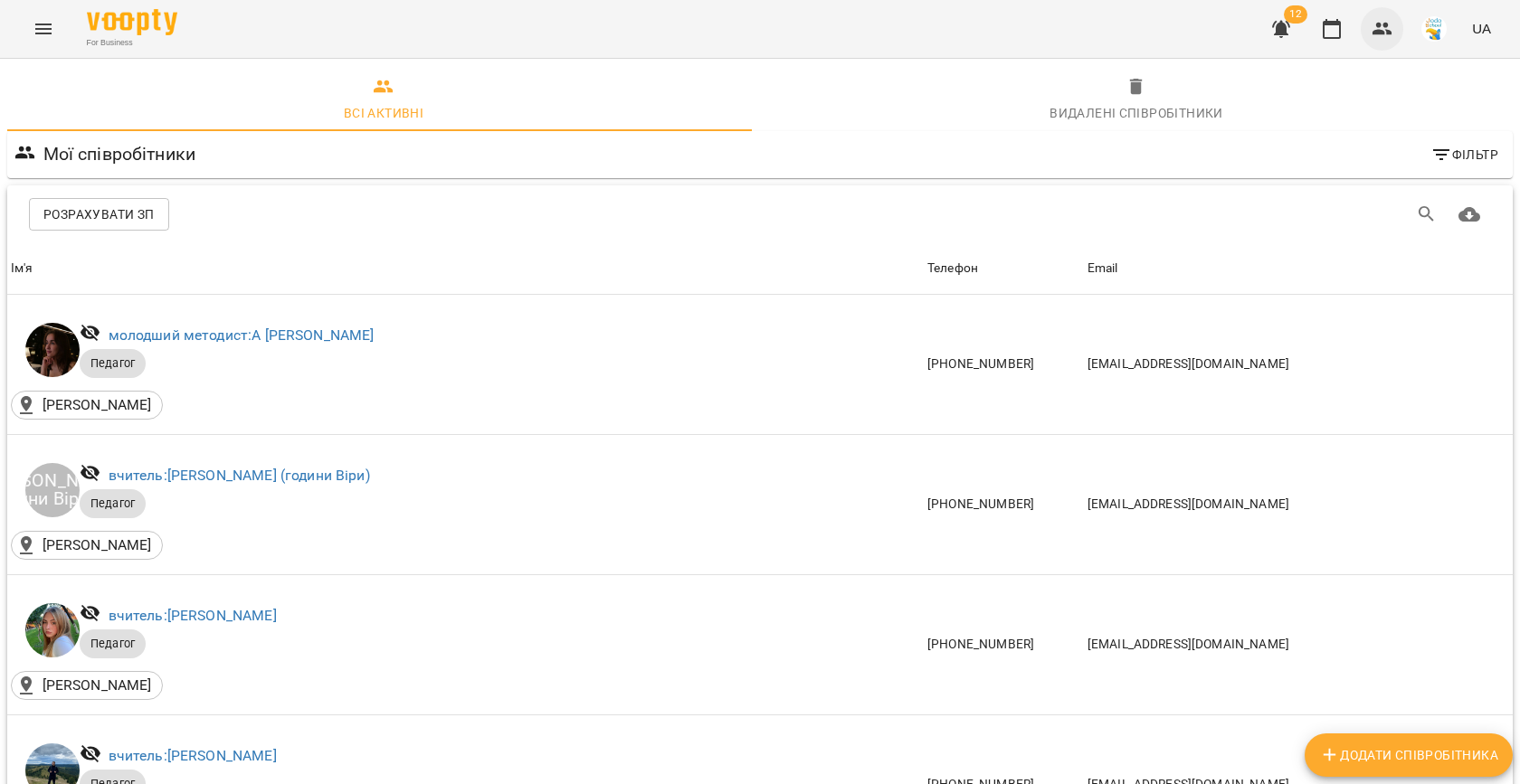
click at [1390, 24] on icon "button" at bounding box center [1382, 29] width 22 height 22
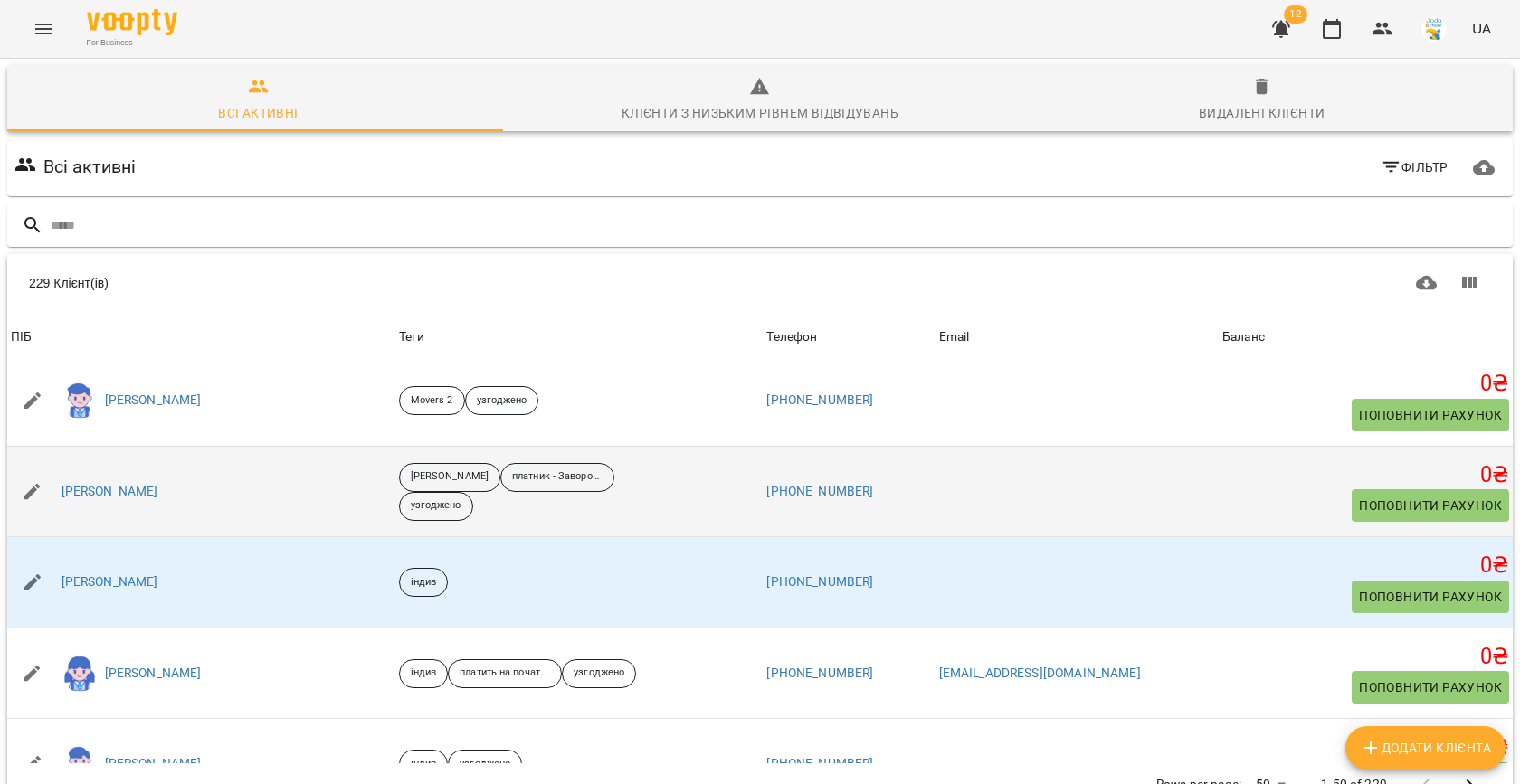
scroll to position [376, 0]
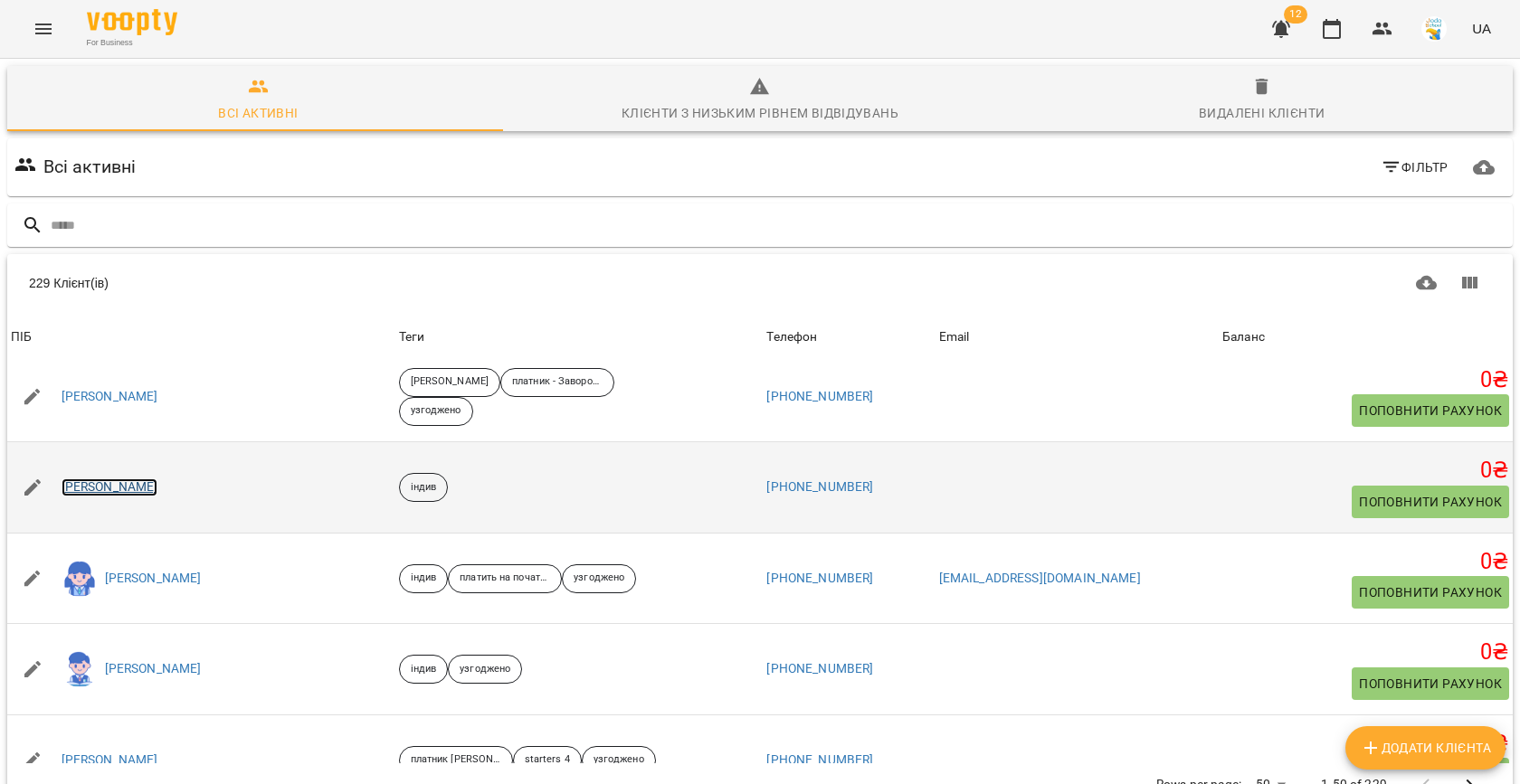
click at [147, 484] on link "[PERSON_NAME]" at bounding box center [110, 487] width 97 height 18
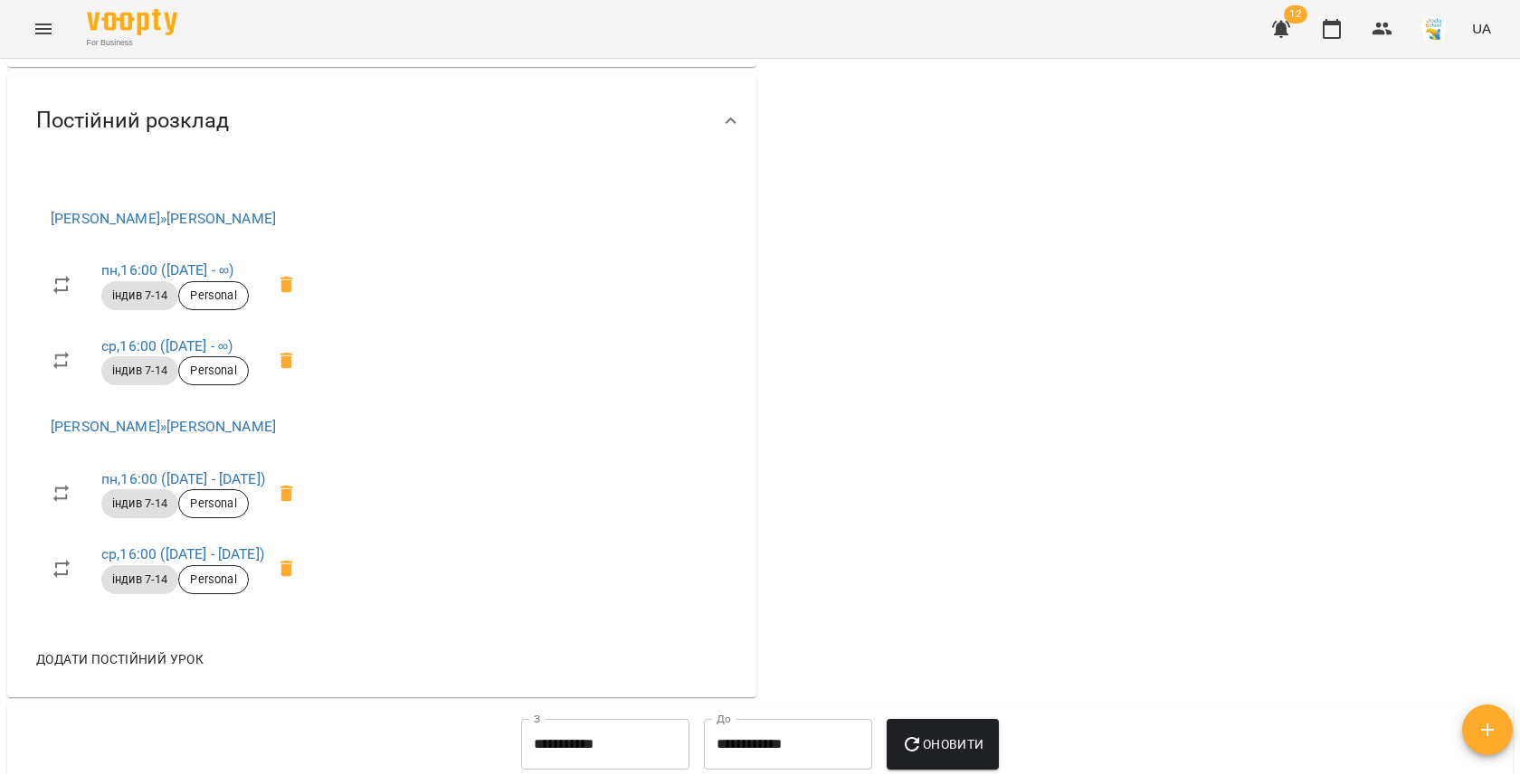
scroll to position [725, 0]
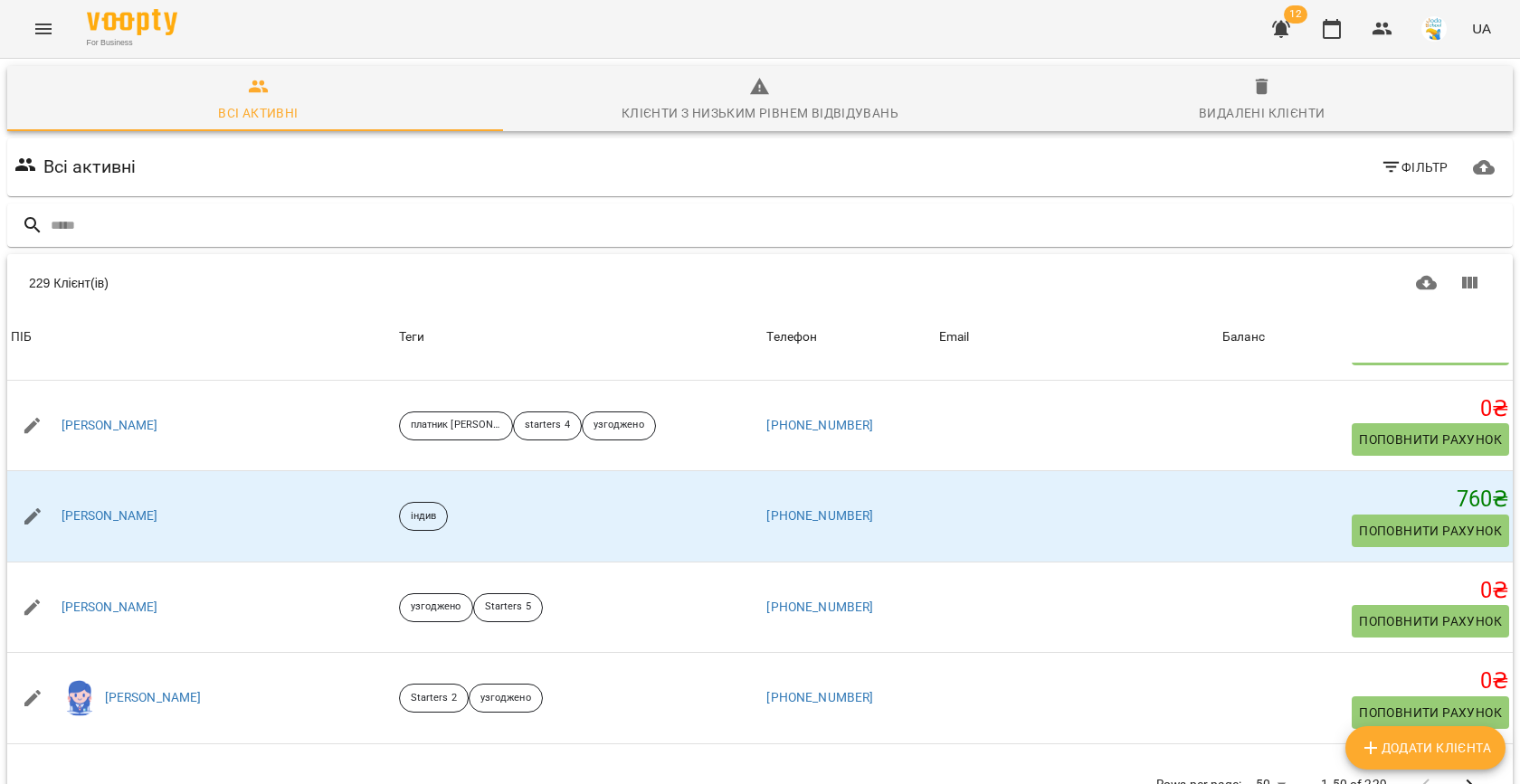
scroll to position [719, 0]
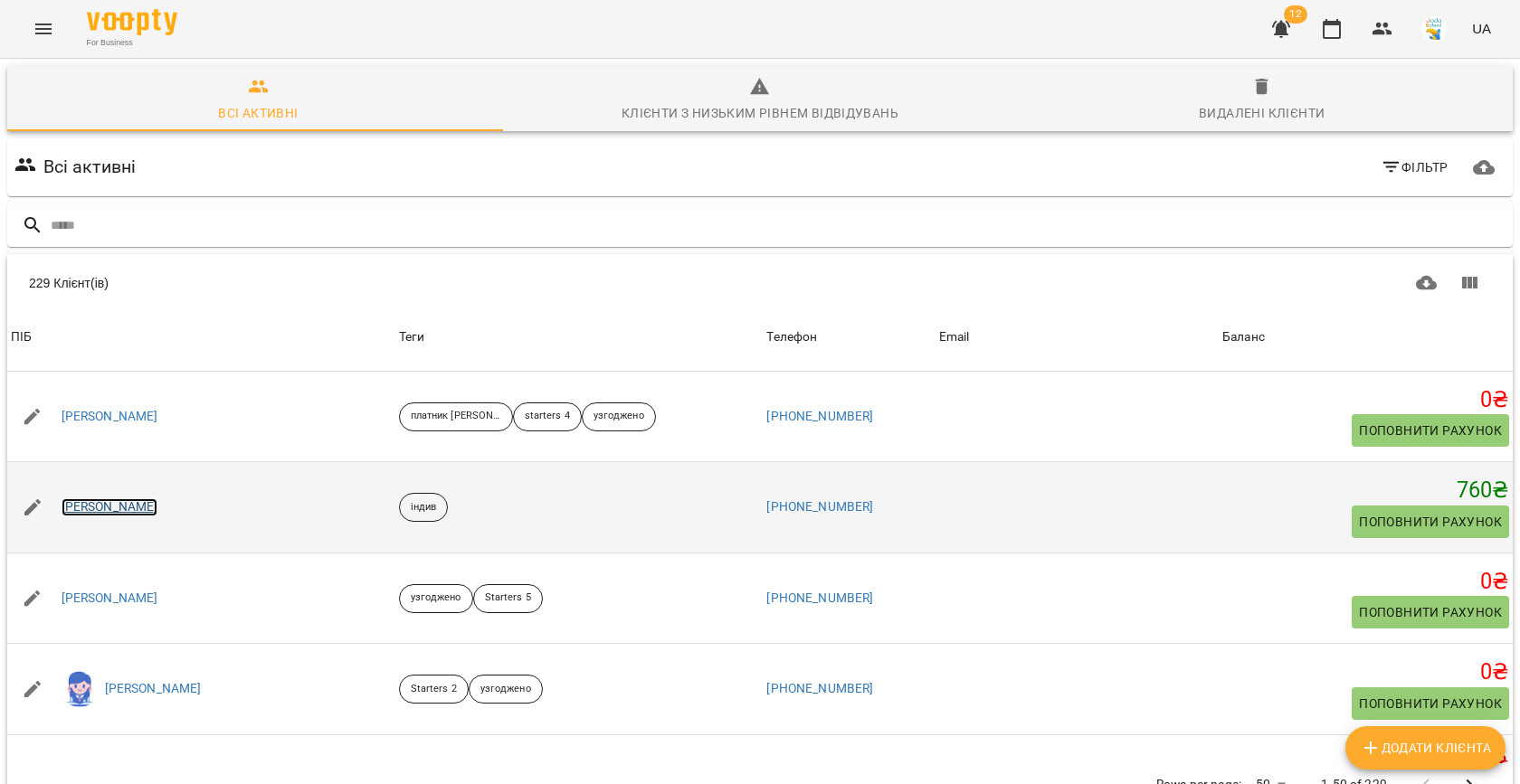
click at [128, 502] on link "[PERSON_NAME]" at bounding box center [110, 507] width 97 height 18
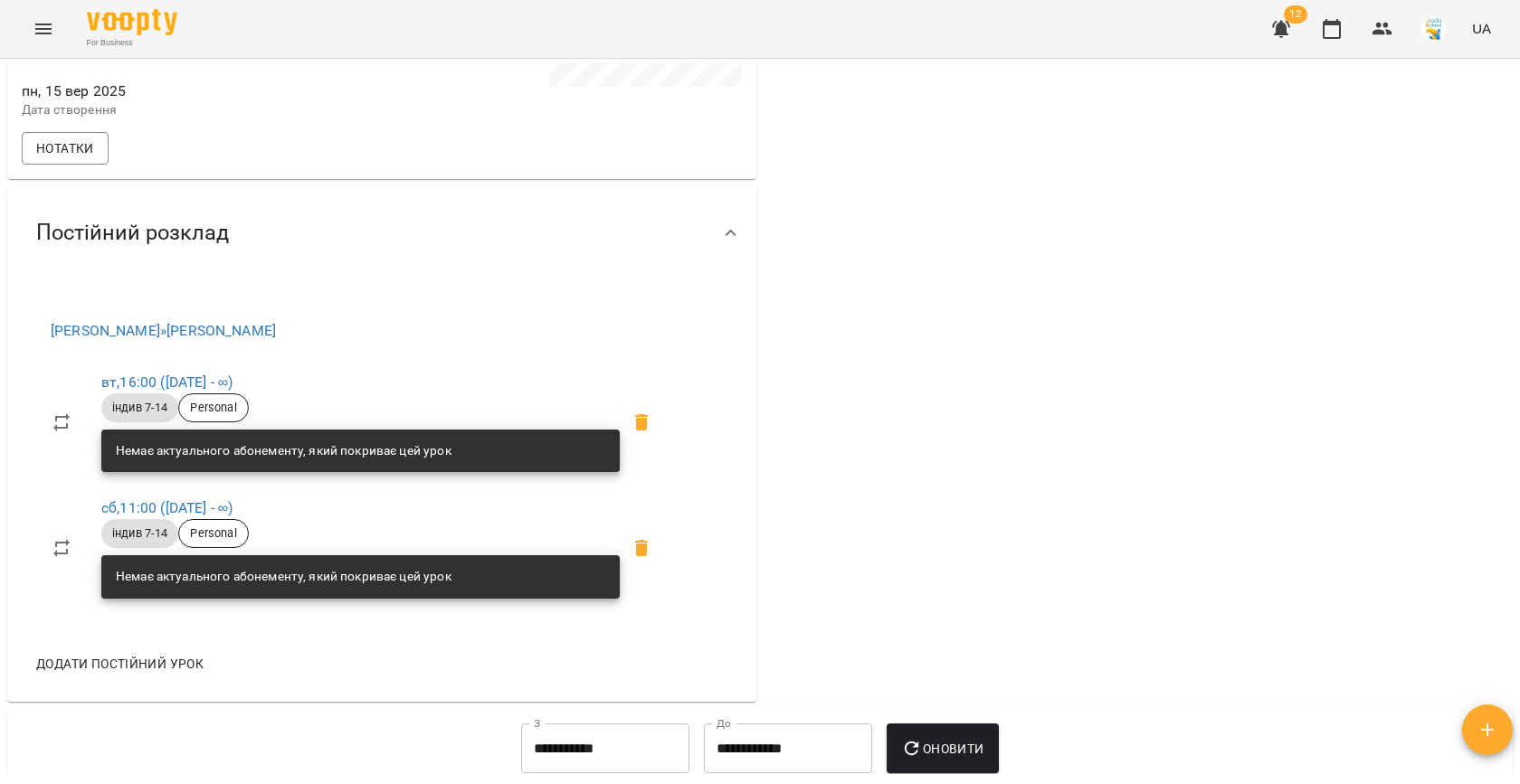
scroll to position [606, 0]
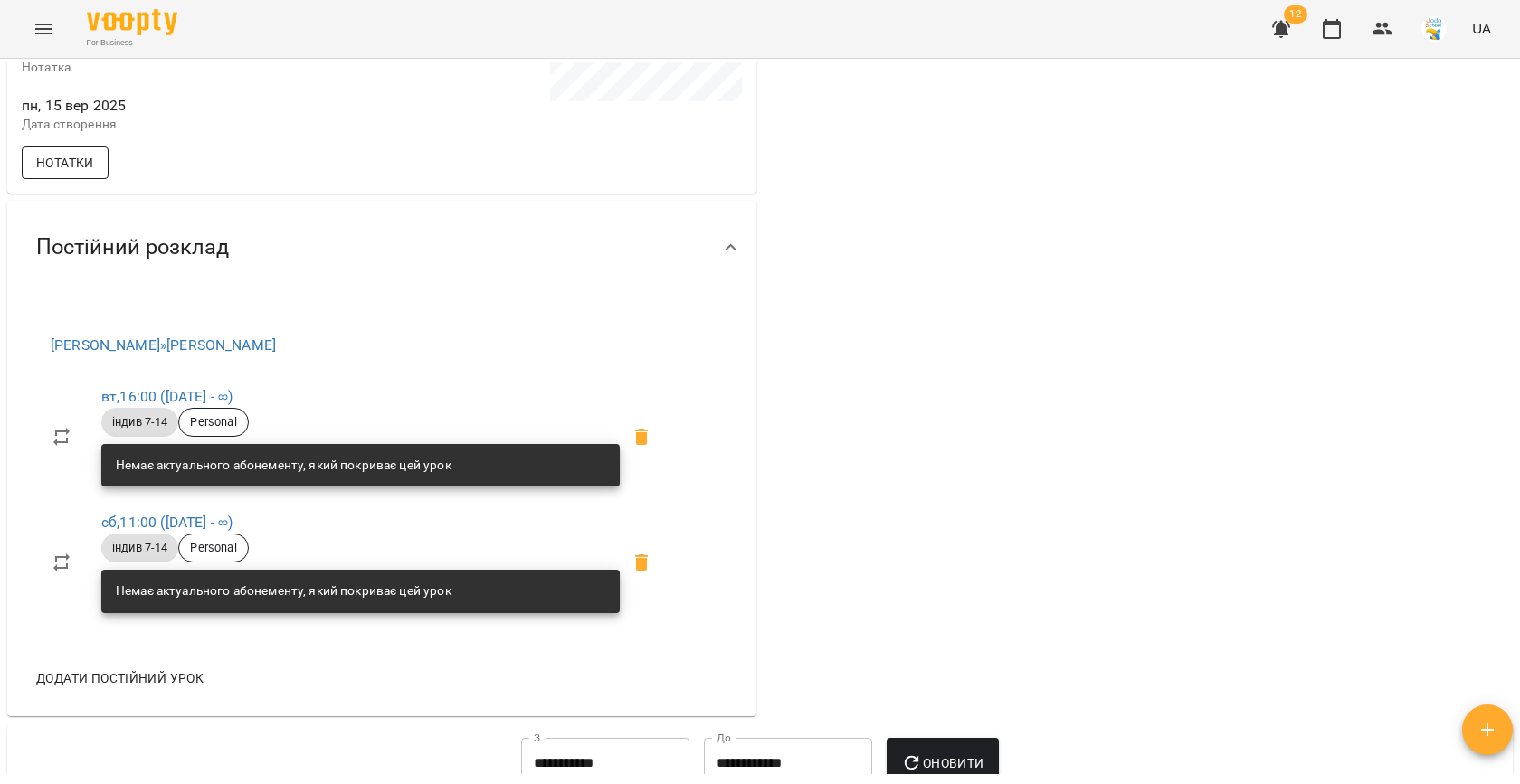
click at [56, 173] on span "Нотатки" at bounding box center [65, 162] width 58 height 22
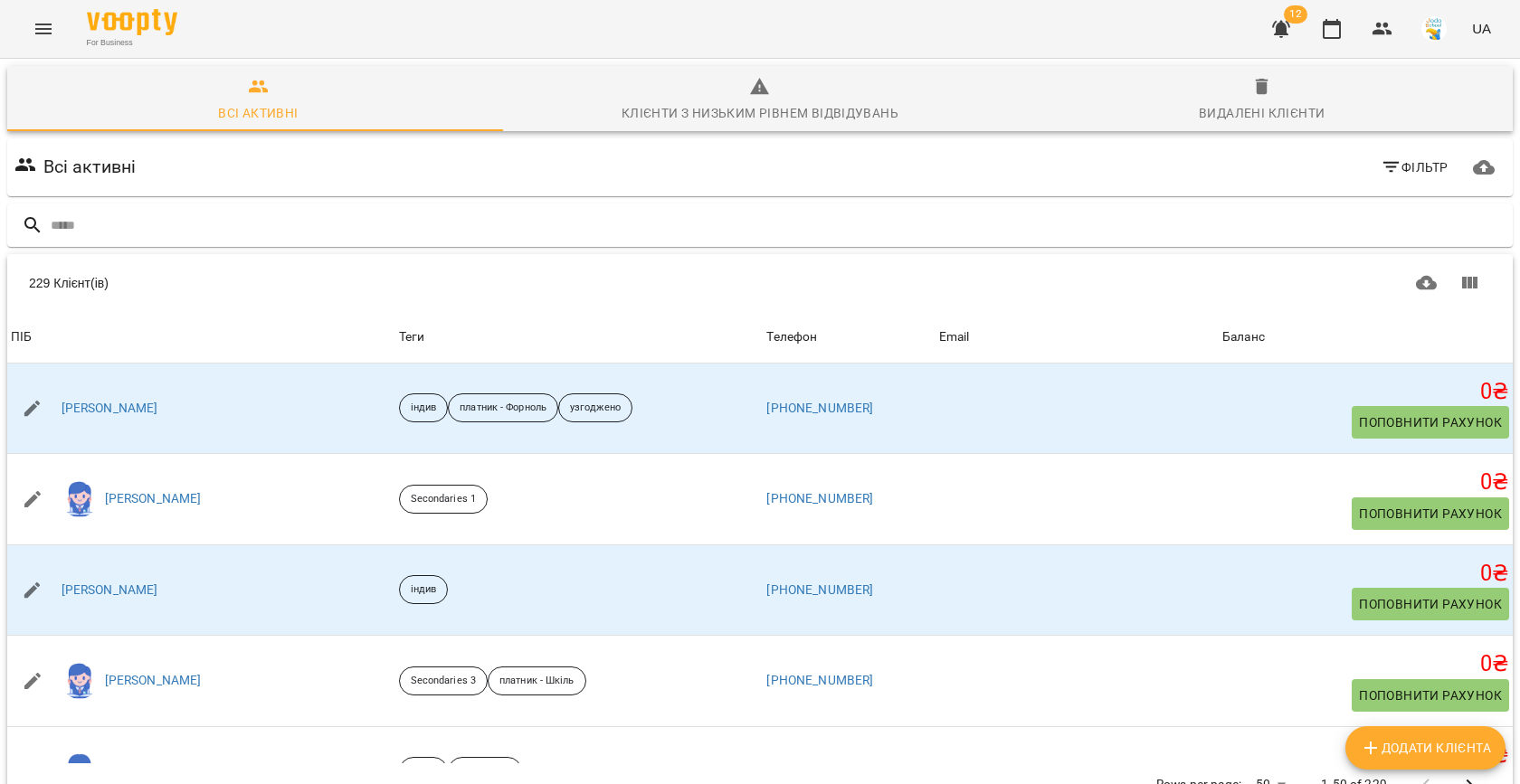
scroll to position [1923, 0]
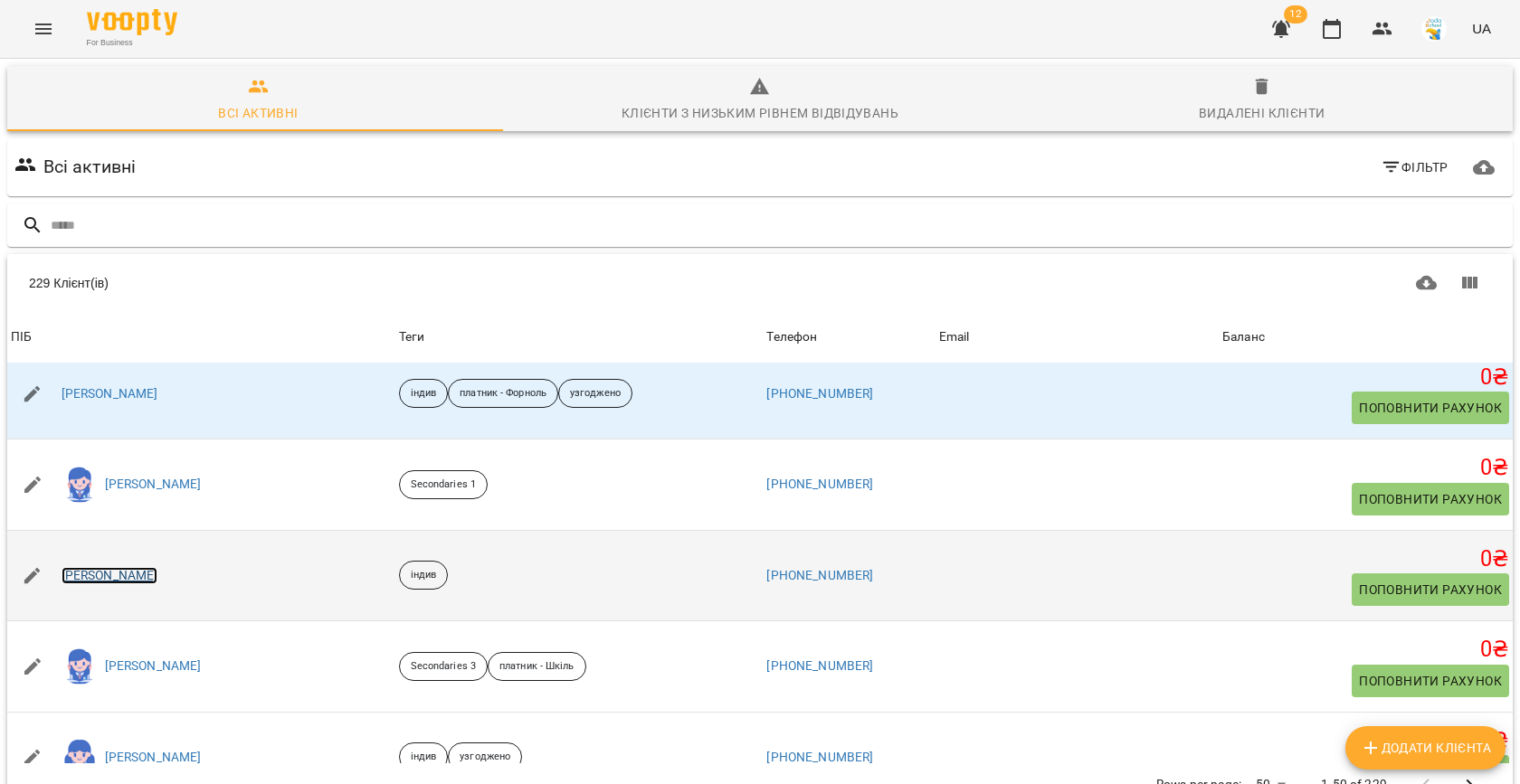
click at [125, 571] on link "Амелія Карунна" at bounding box center [110, 576] width 97 height 18
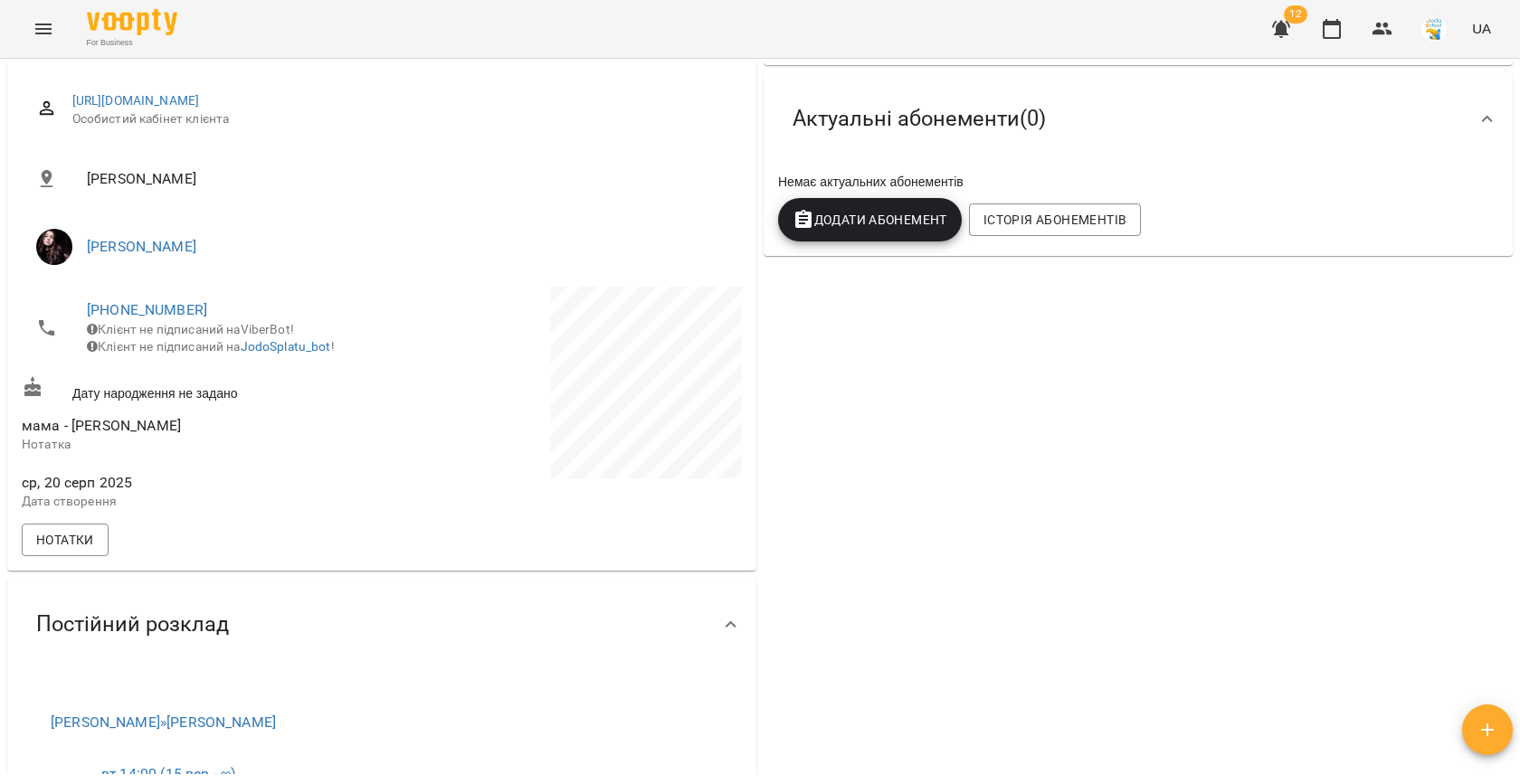
scroll to position [397, 0]
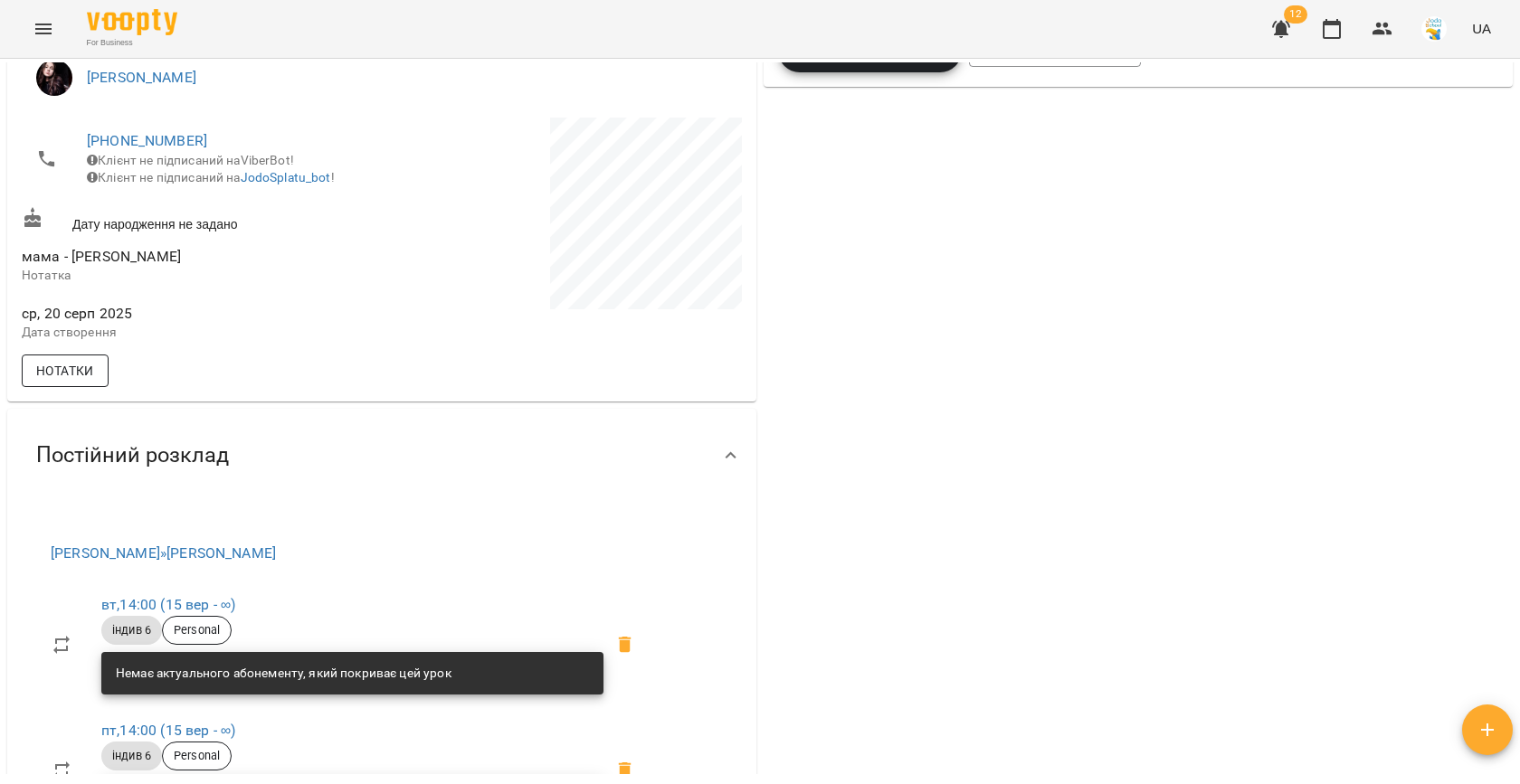
click at [79, 377] on span "Нотатки" at bounding box center [65, 371] width 58 height 22
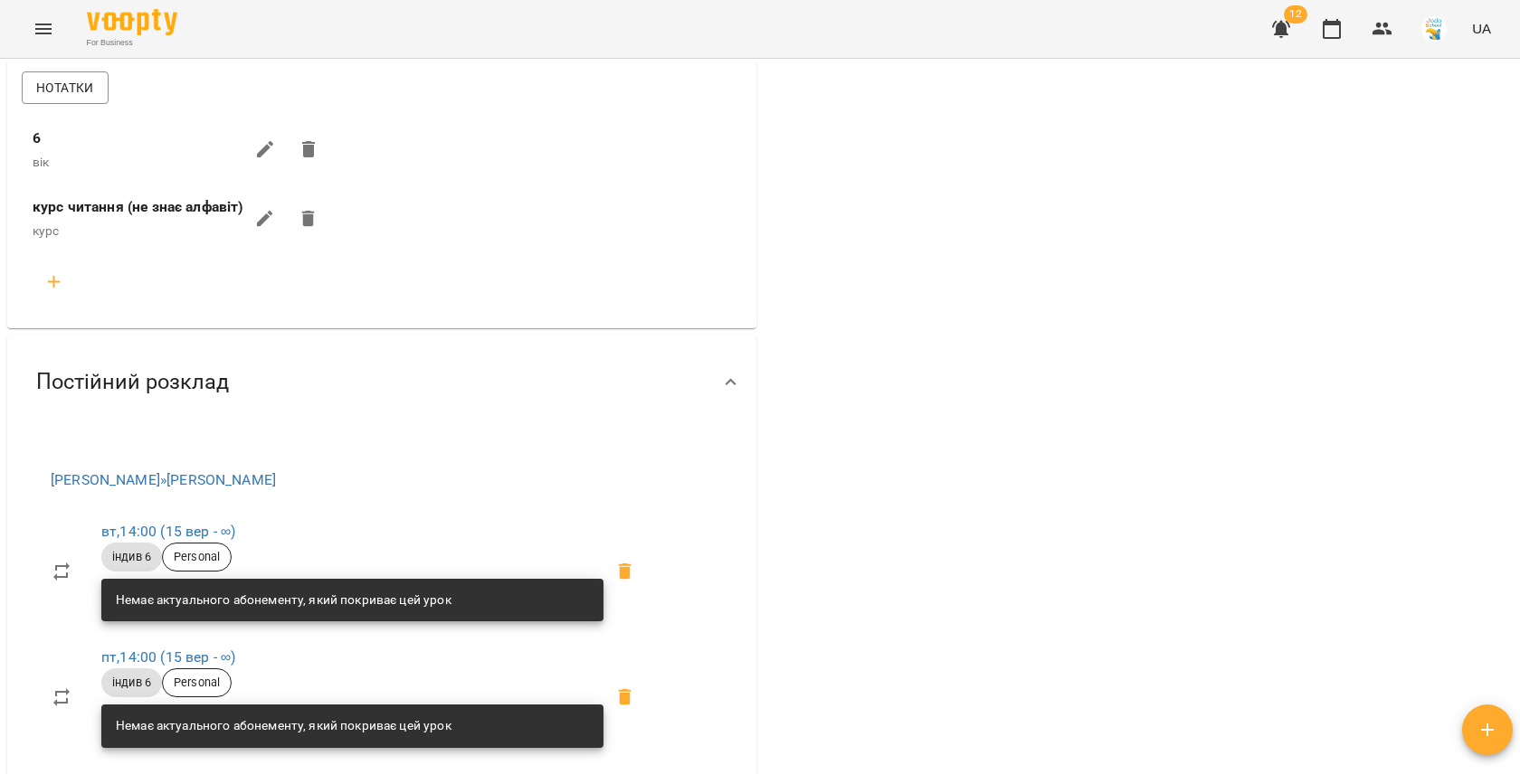
scroll to position [679, 0]
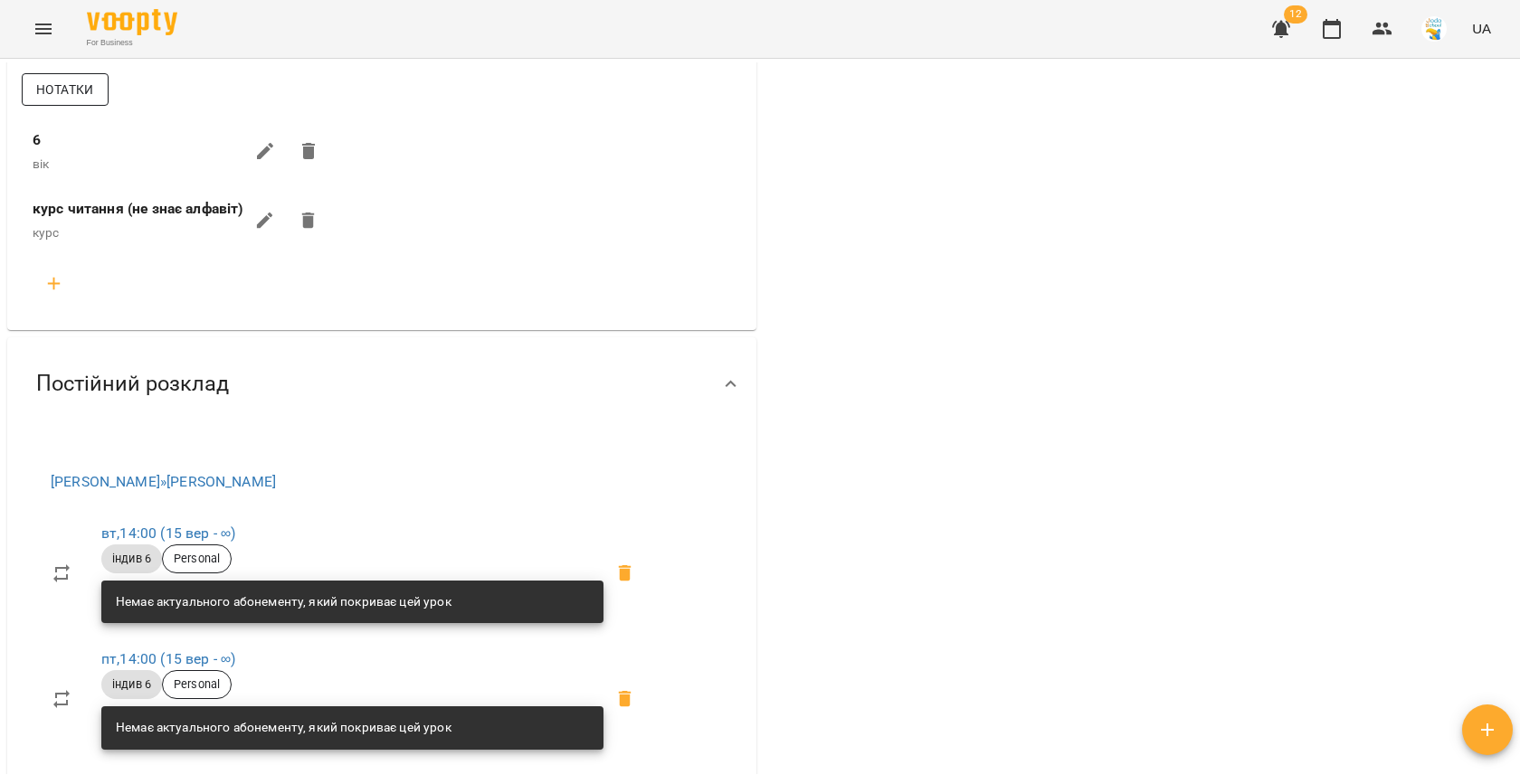
click at [77, 101] on span "Нотатки" at bounding box center [65, 90] width 58 height 22
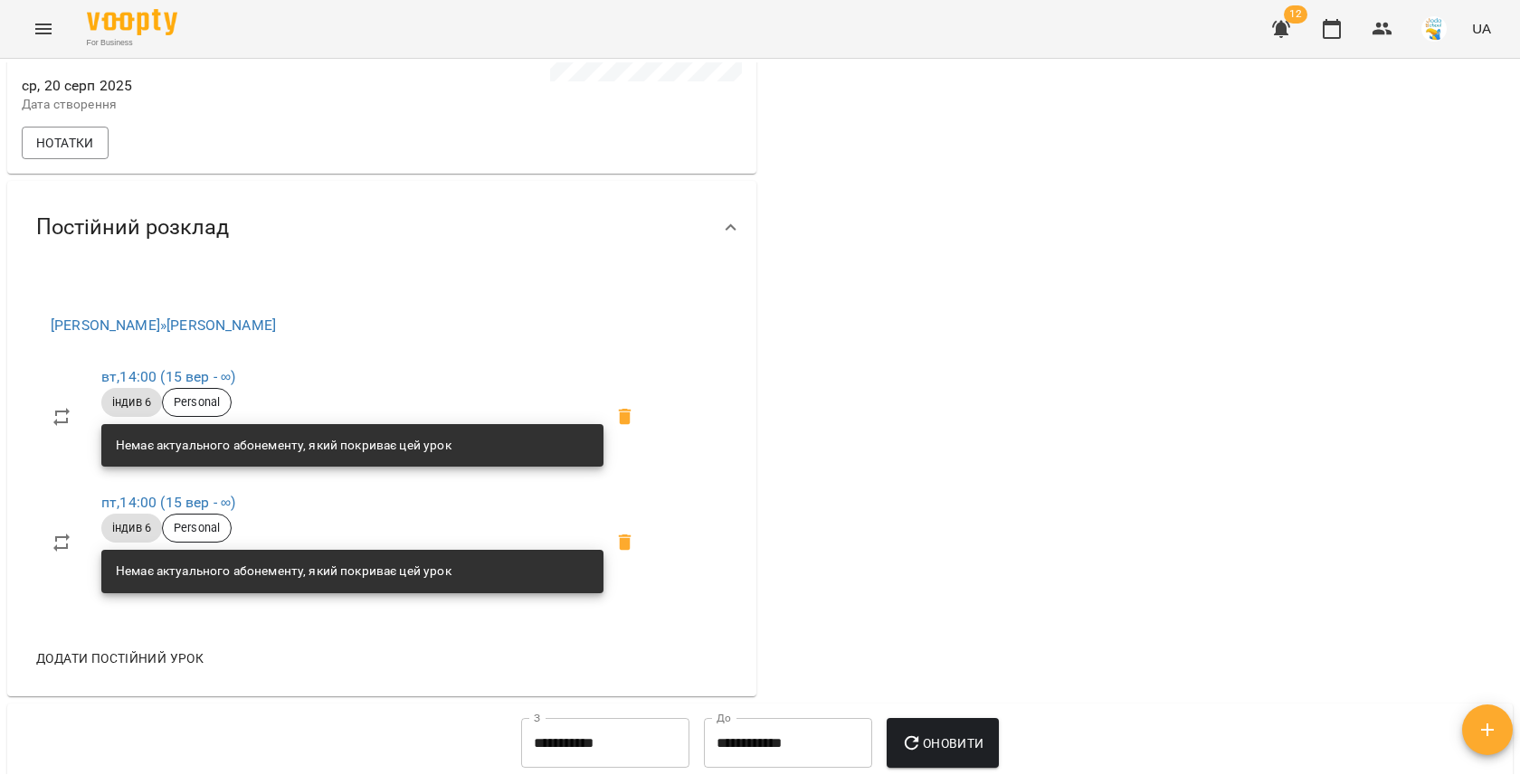
scroll to position [621, 0]
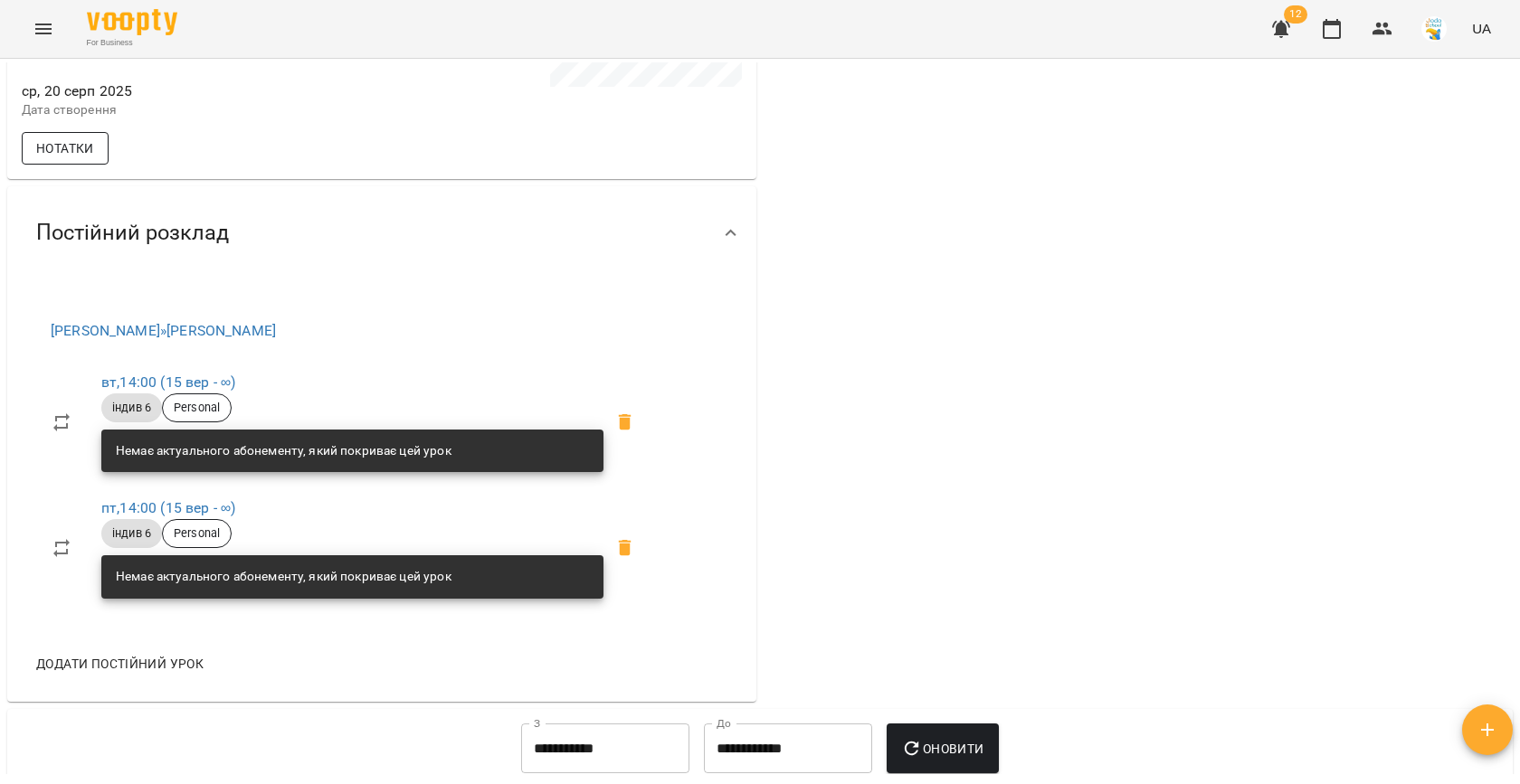
click at [59, 159] on span "Нотатки" at bounding box center [65, 148] width 58 height 22
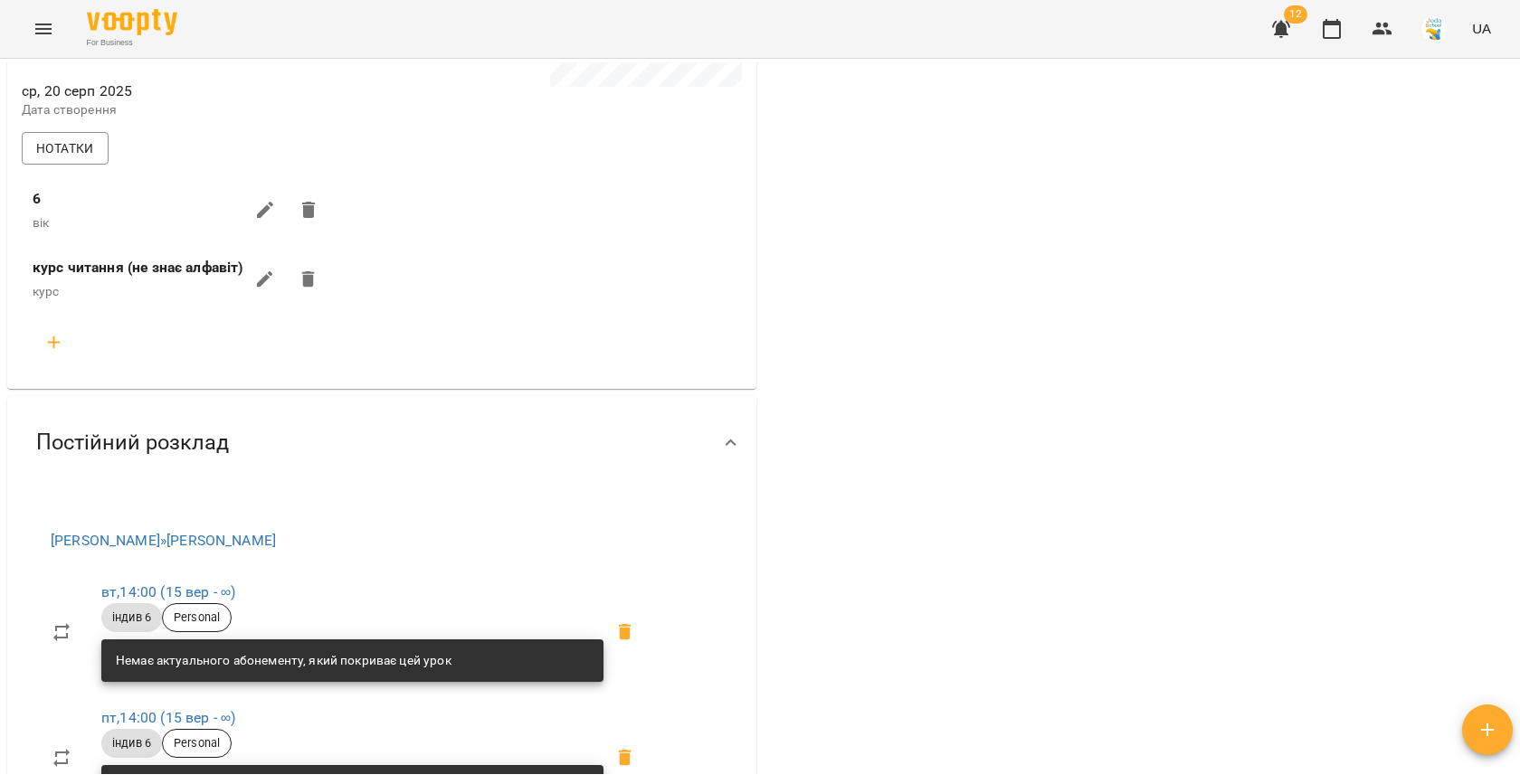
click at [264, 281] on icon "button" at bounding box center [265, 280] width 22 height 22
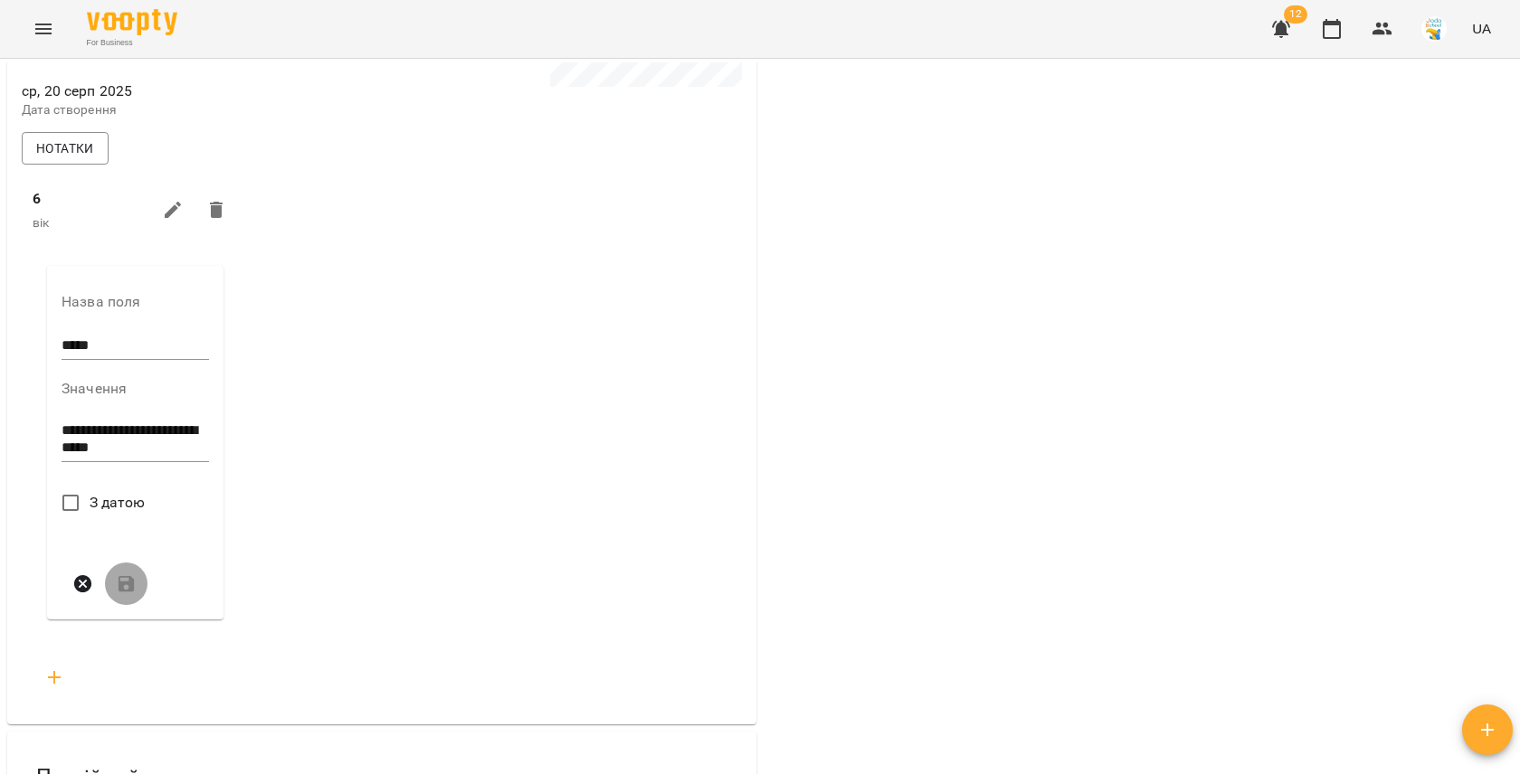
click at [173, 455] on textarea "**********" at bounding box center [136, 439] width 148 height 34
type textarea "**********"
click at [127, 592] on icon "submit" at bounding box center [127, 584] width 16 height 16
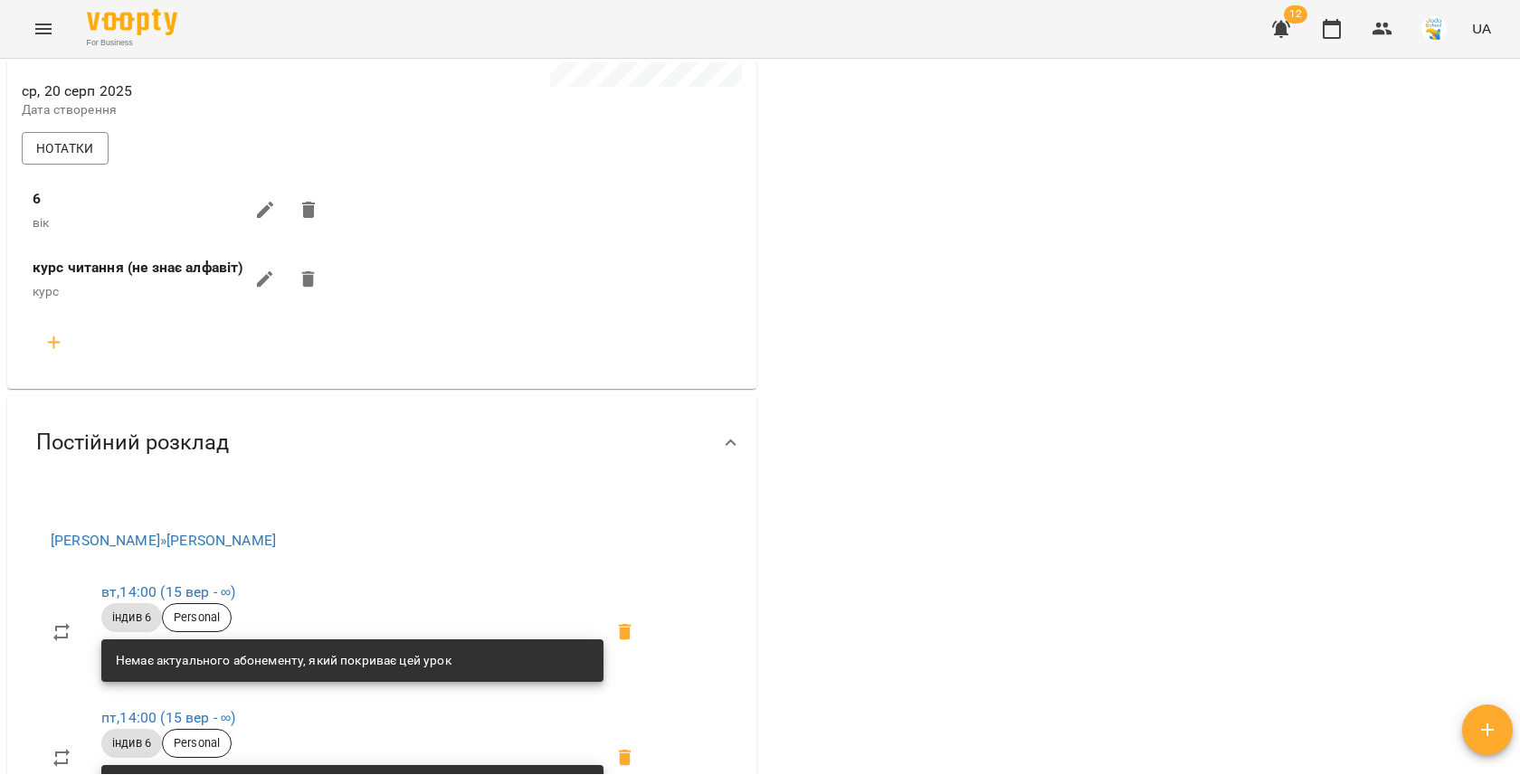
click at [34, 26] on icon "Menu" at bounding box center [44, 29] width 22 height 22
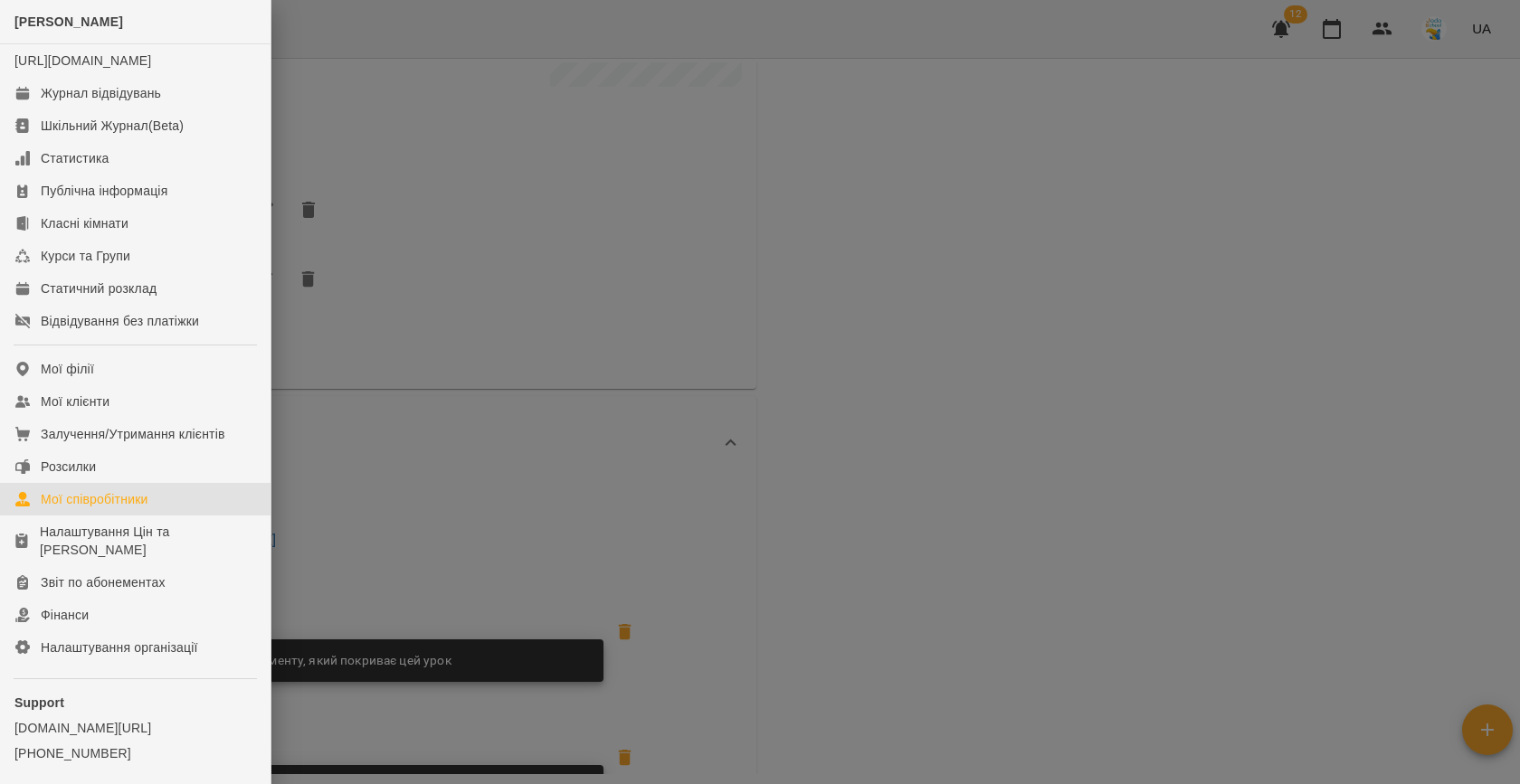
click at [111, 508] on div "Мої співробітники" at bounding box center [95, 499] width 108 height 18
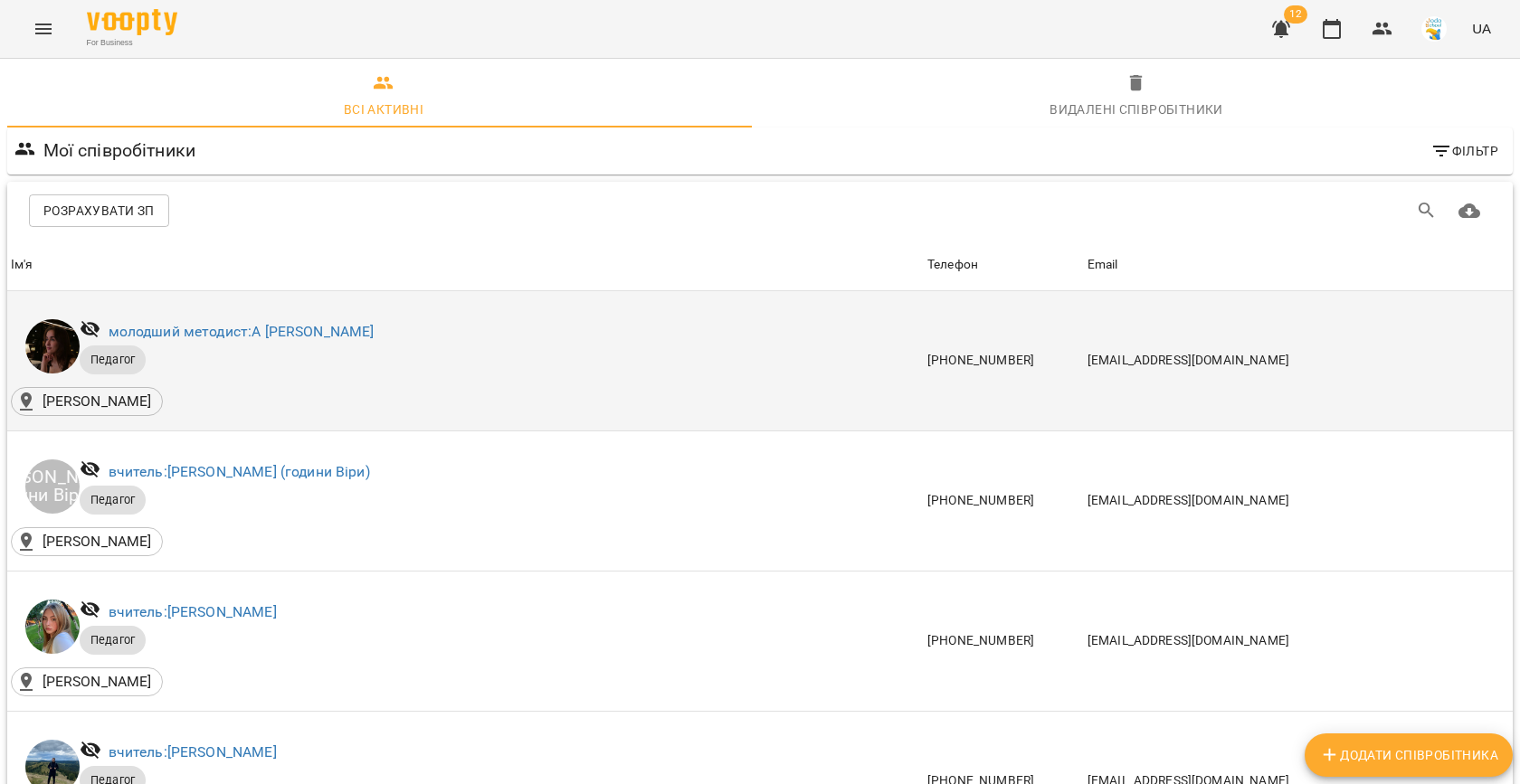
scroll to position [2590, 0]
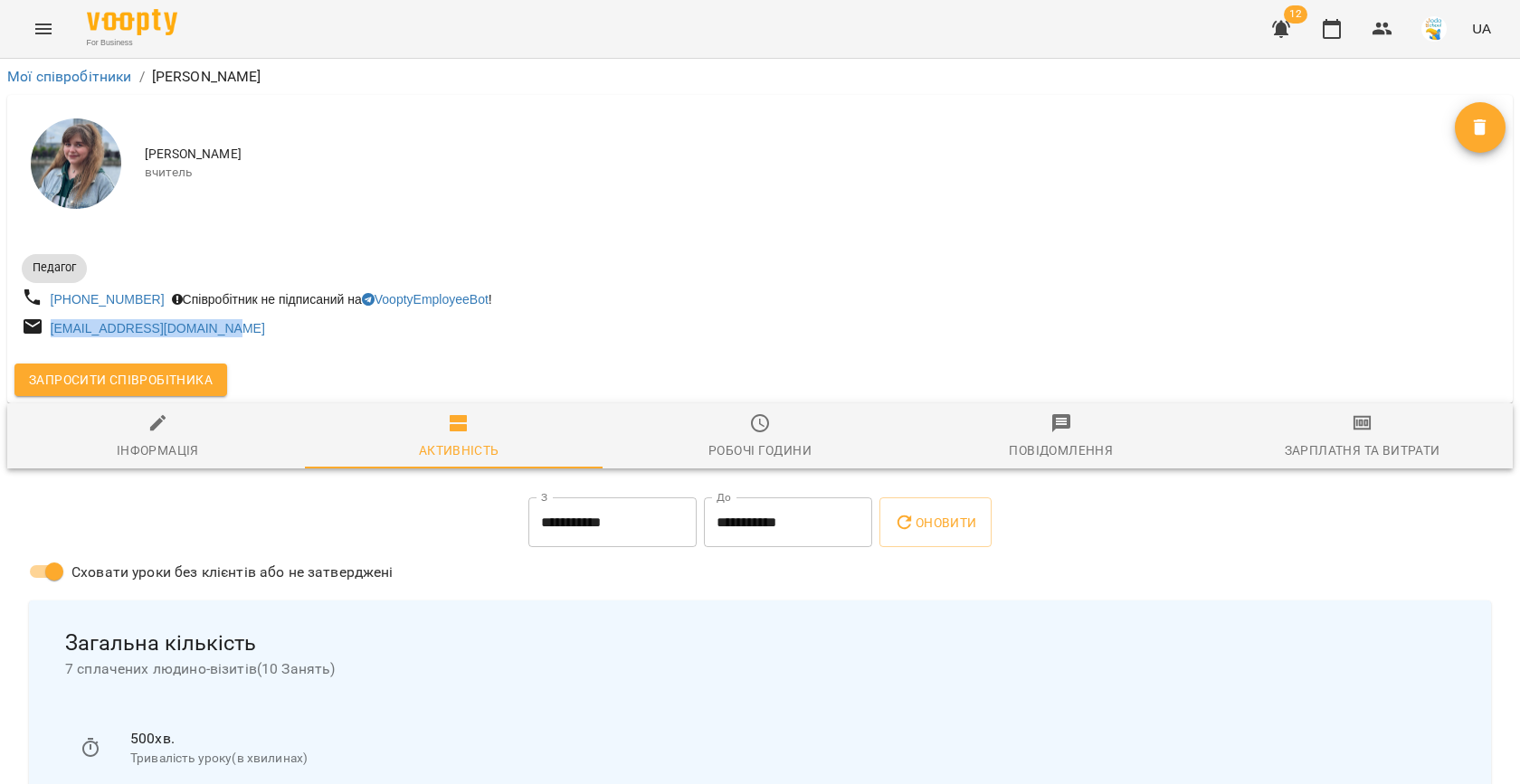
click at [137, 374] on span "Запросити співробітника" at bounding box center [121, 380] width 183 height 22
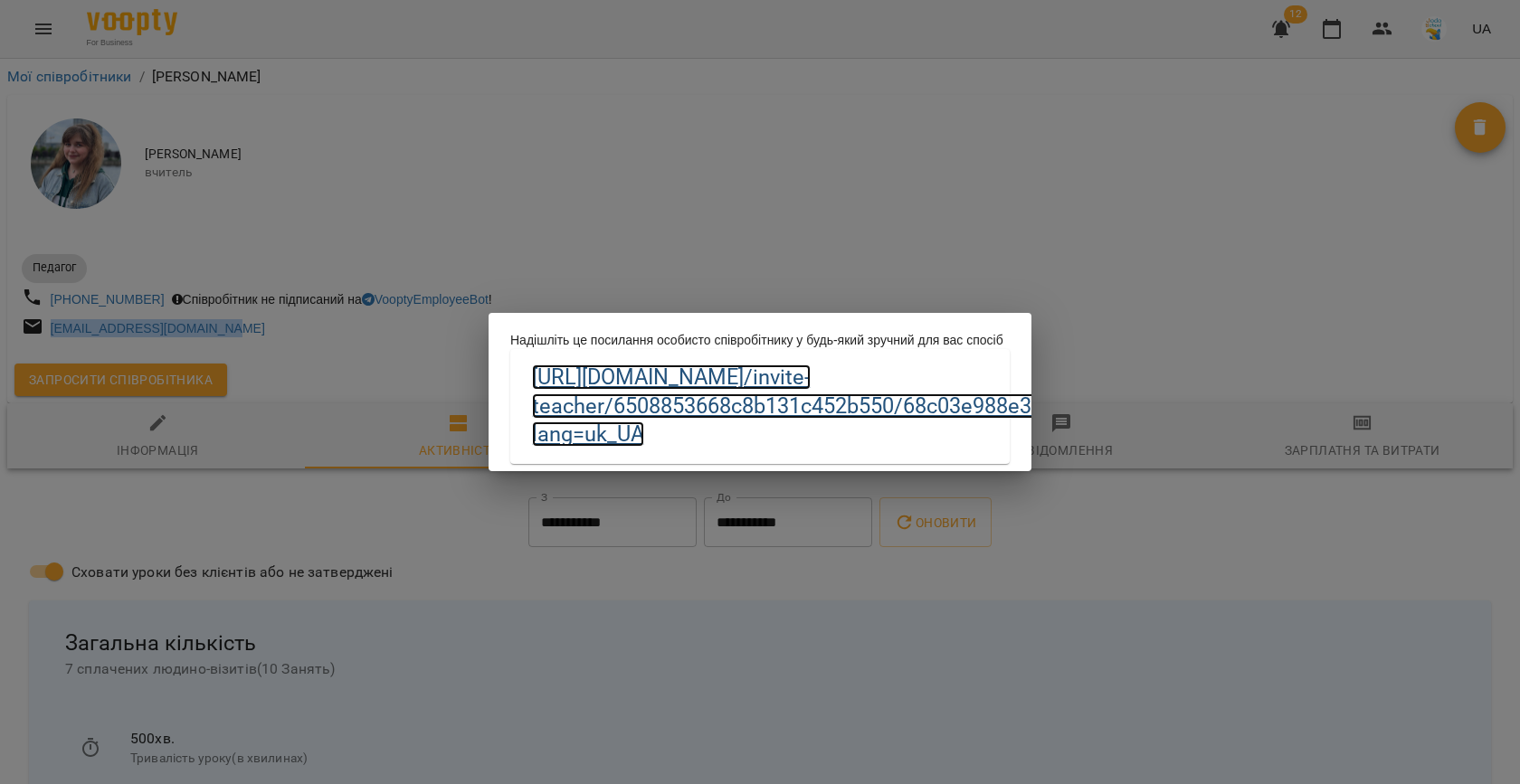
click at [603, 417] on link "https://biz.voopty.com /invite-teacher/6508853668c8b131c452b550/68c03e988e321ce…" at bounding box center [862, 405] width 661 height 83
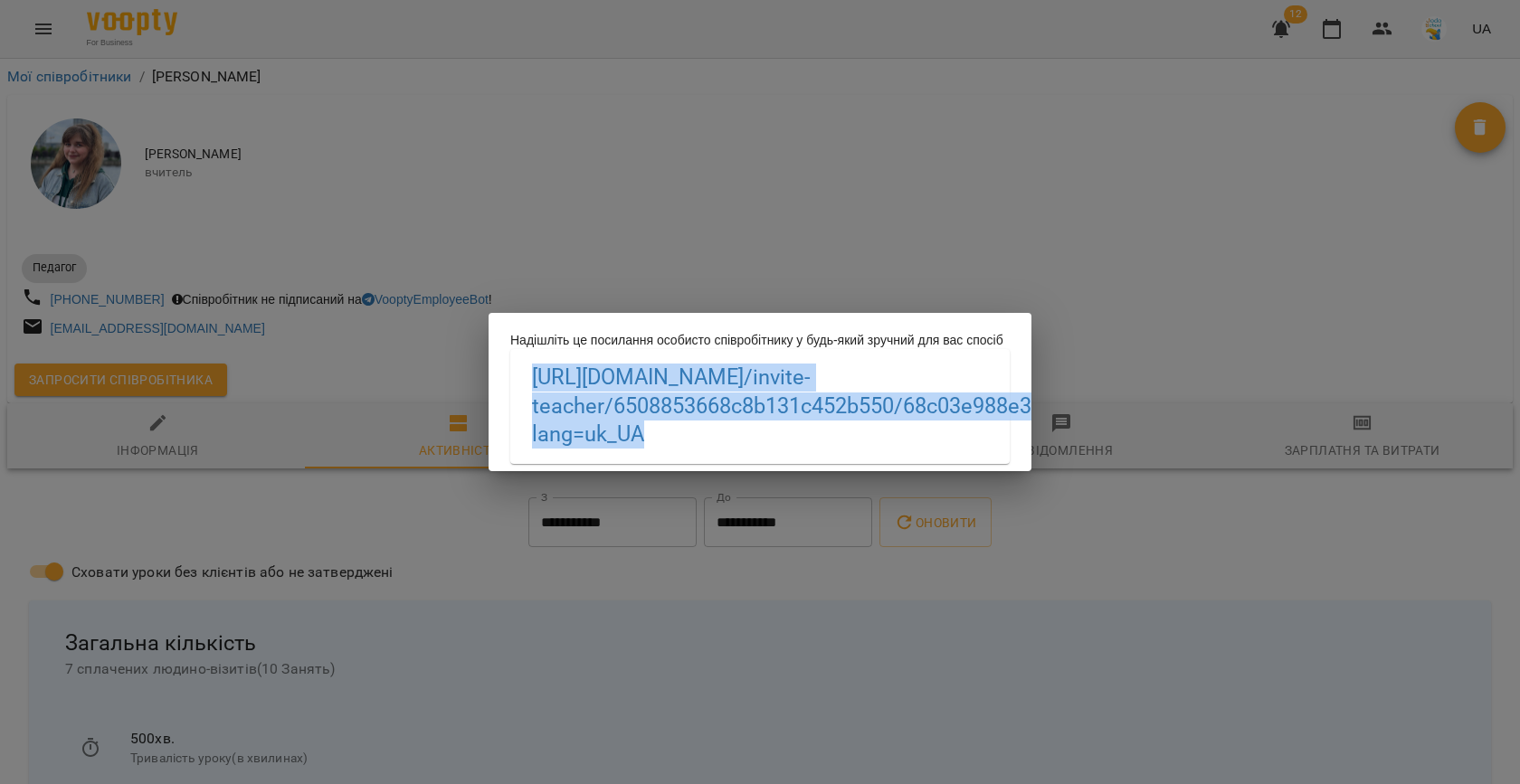
click at [874, 186] on div "Надішліть це посилання особисто співробітнику у будь-який зручний для вас спосі…" at bounding box center [760, 392] width 1520 height 784
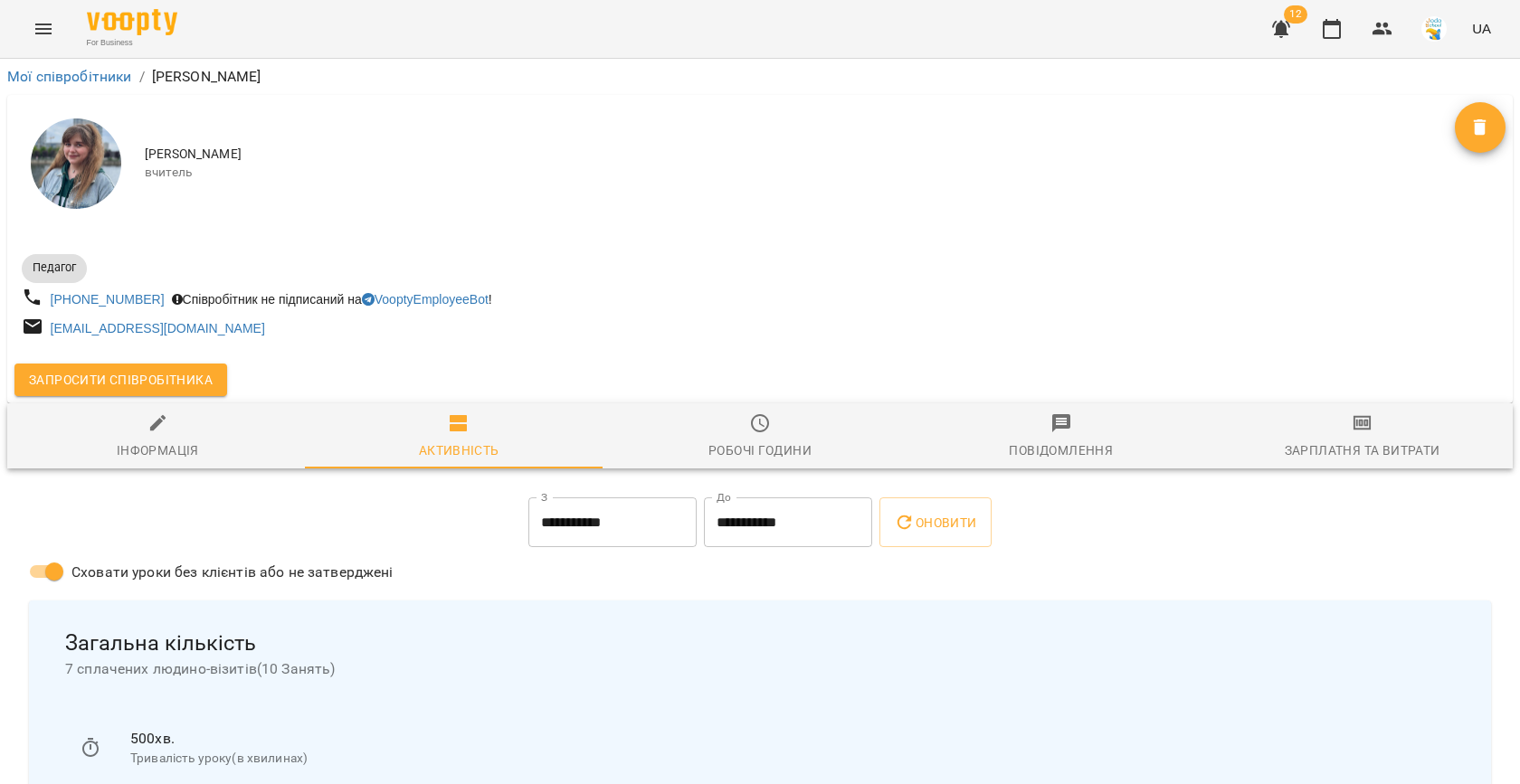
click at [152, 456] on div "Інформація" at bounding box center [157, 450] width 83 height 22
select select "**"
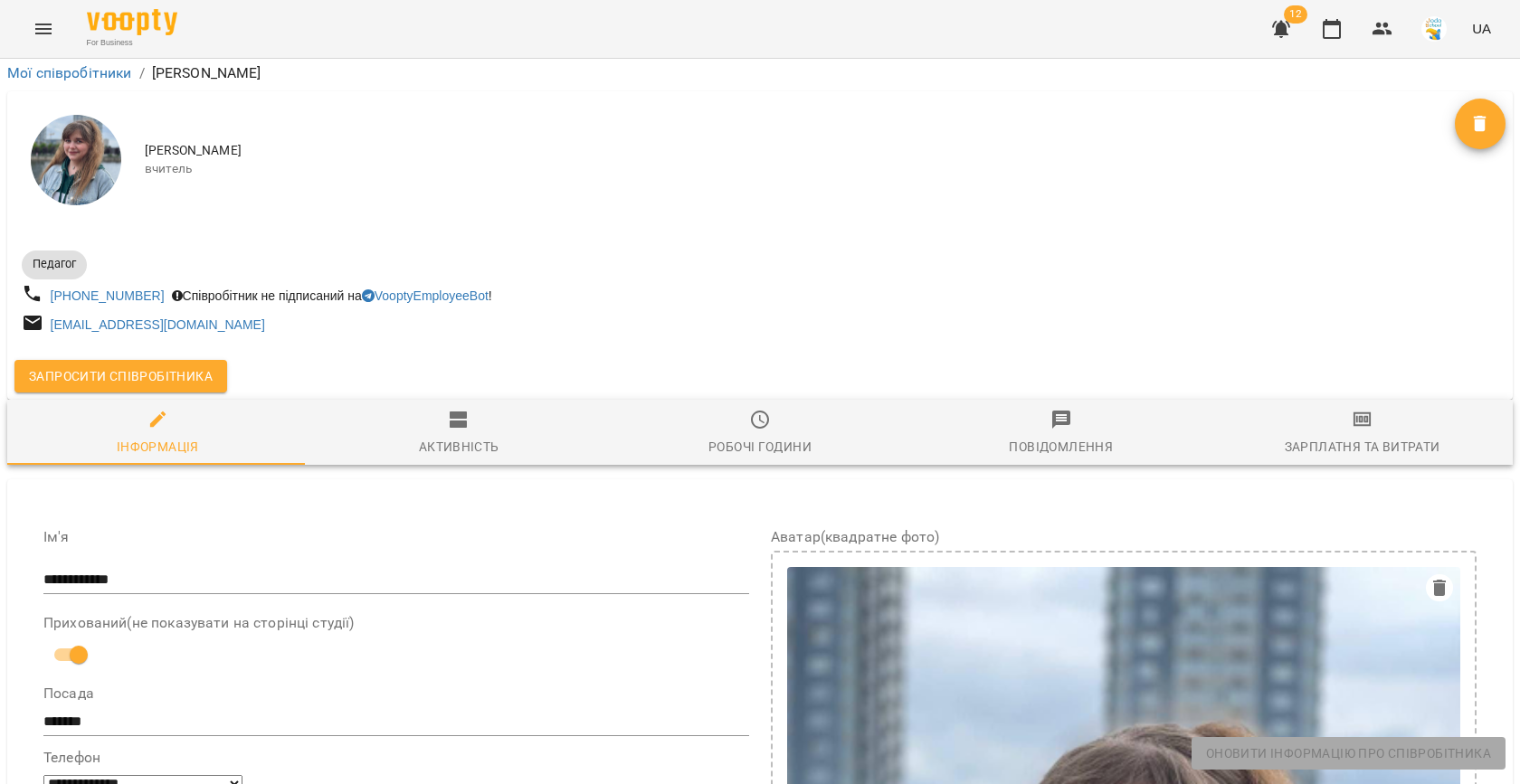
scroll to position [680, 0]
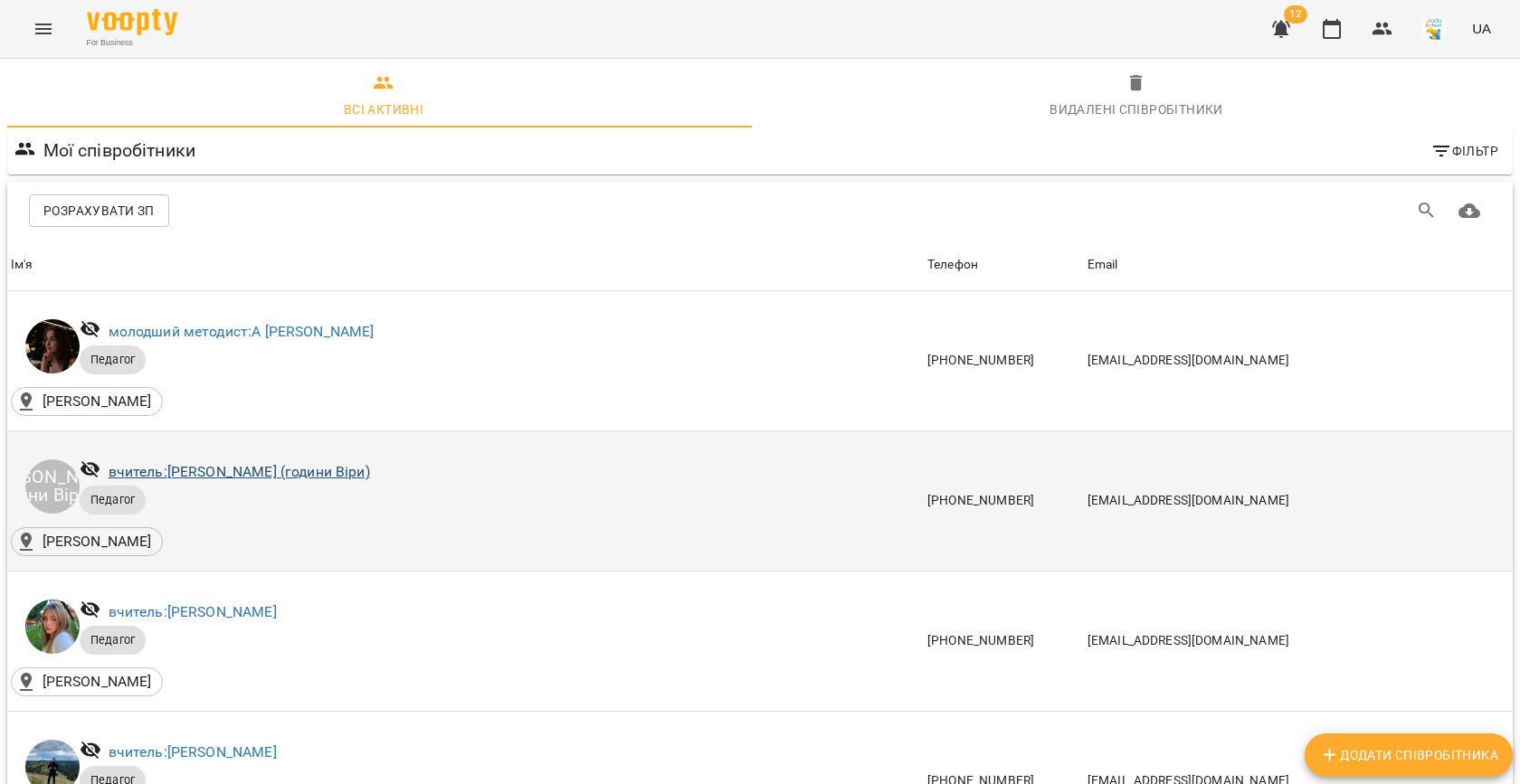
scroll to position [2103, 0]
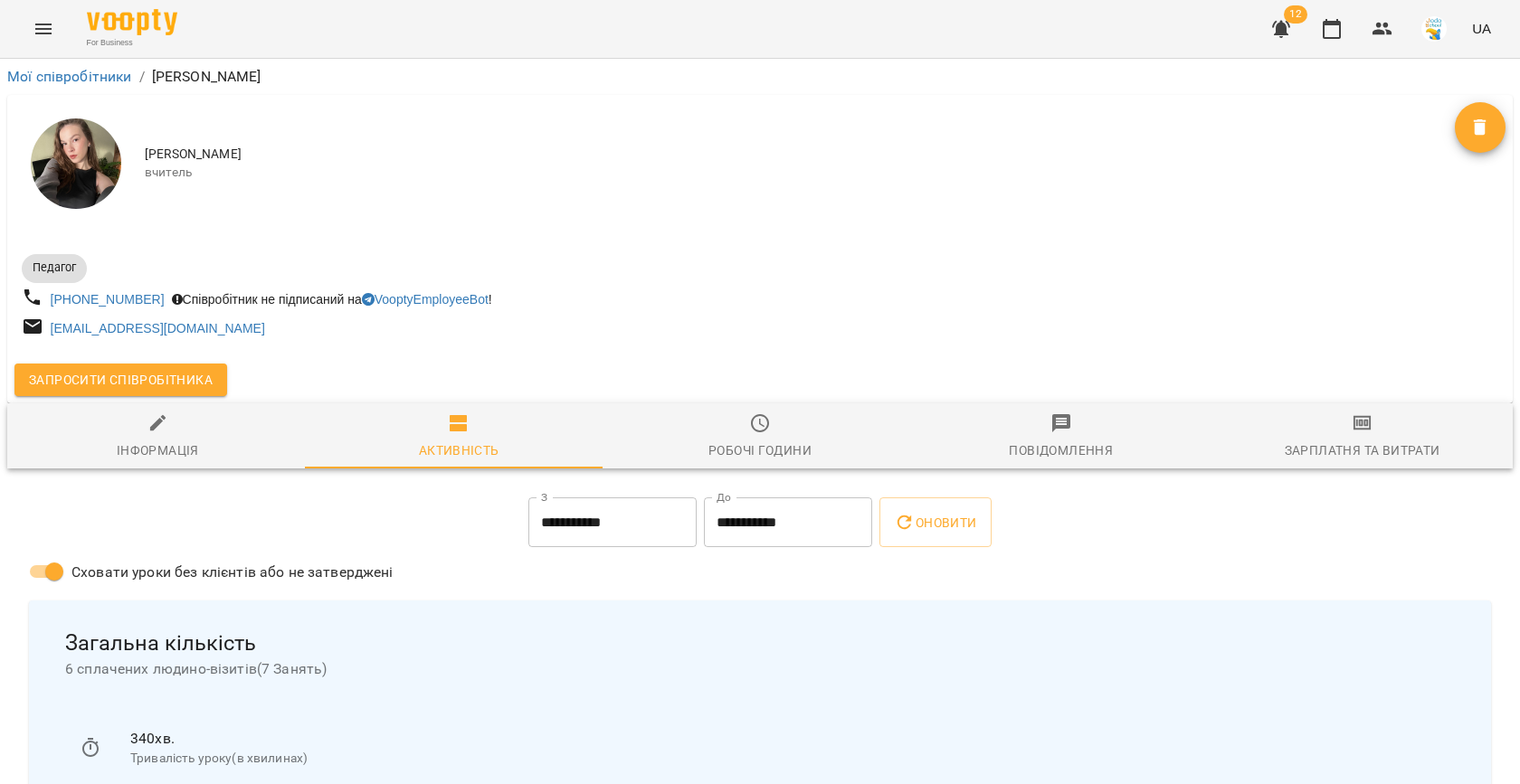
click at [170, 455] on div "Інформація" at bounding box center [157, 450] width 83 height 22
select select "**"
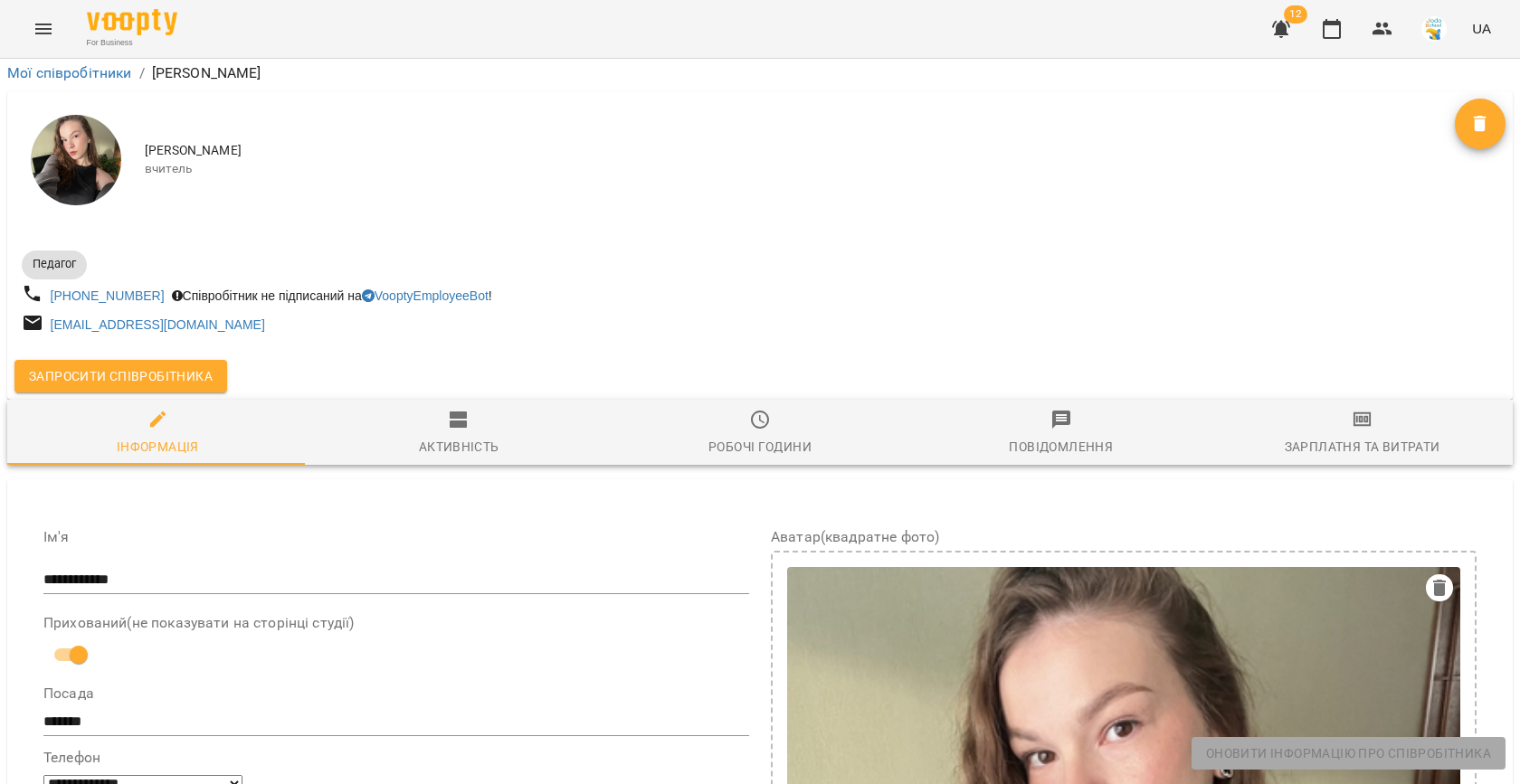
scroll to position [644, 0]
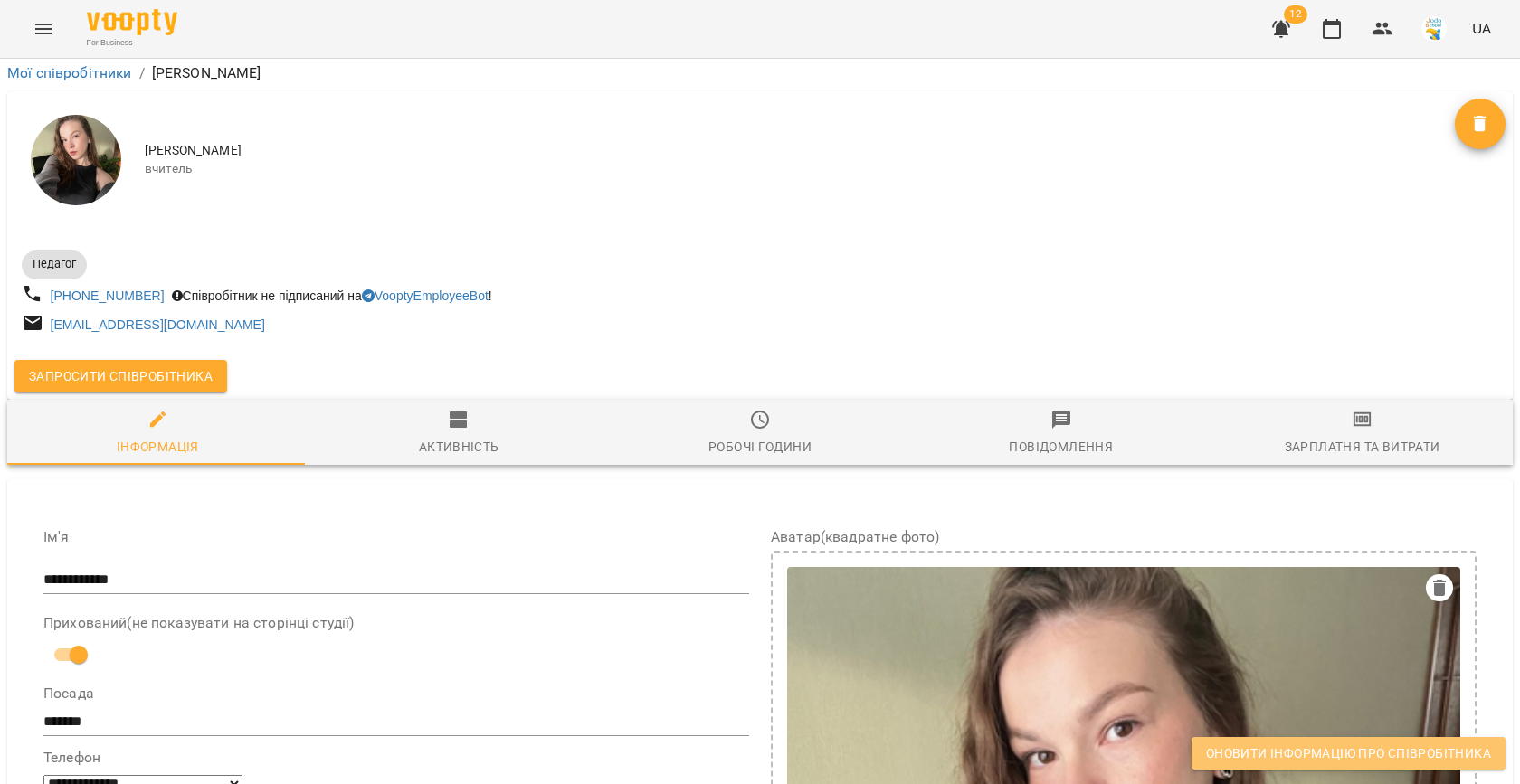
click at [1336, 763] on span "Оновити інформацію про співробітника" at bounding box center [1349, 753] width 285 height 22
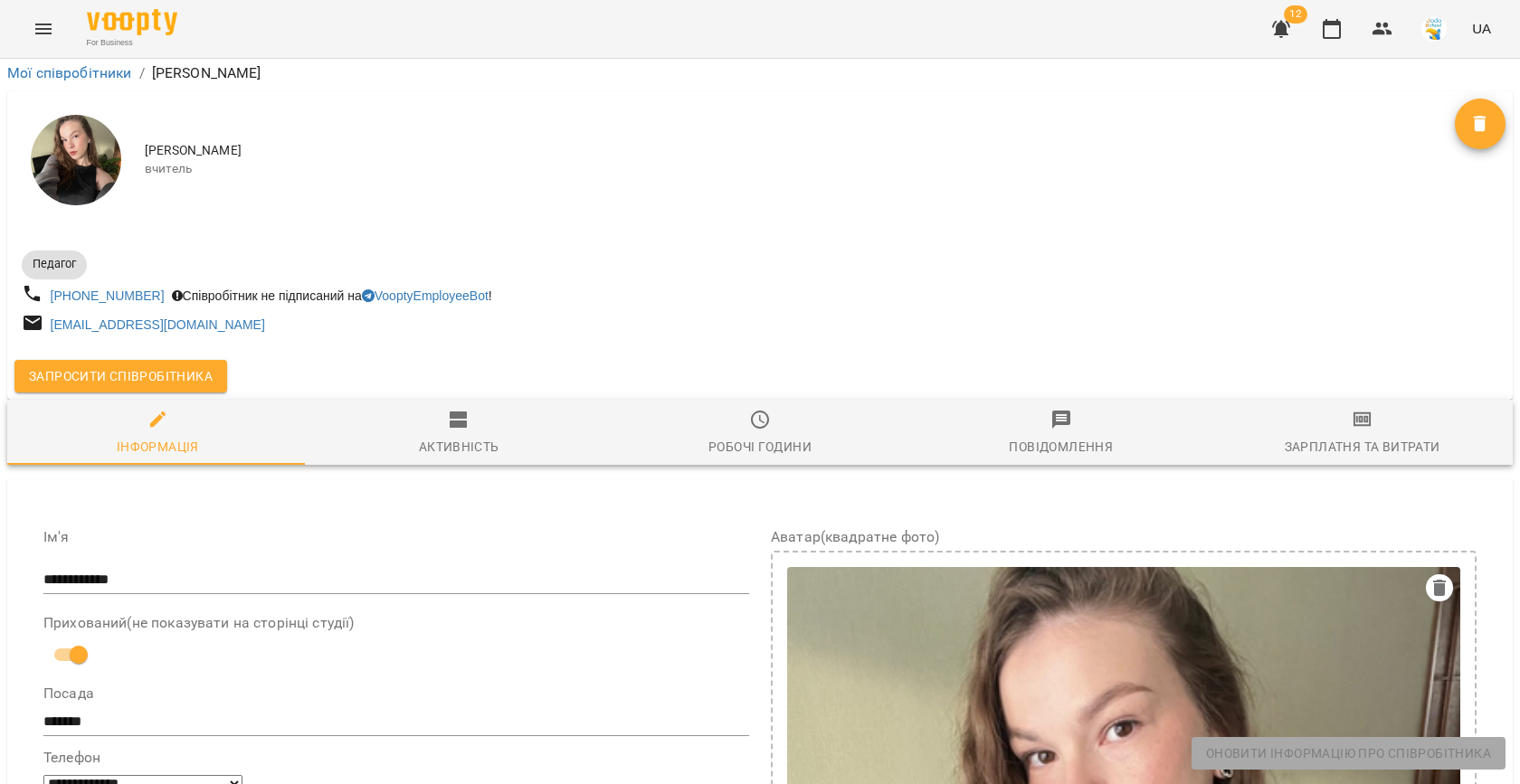
scroll to position [0, 0]
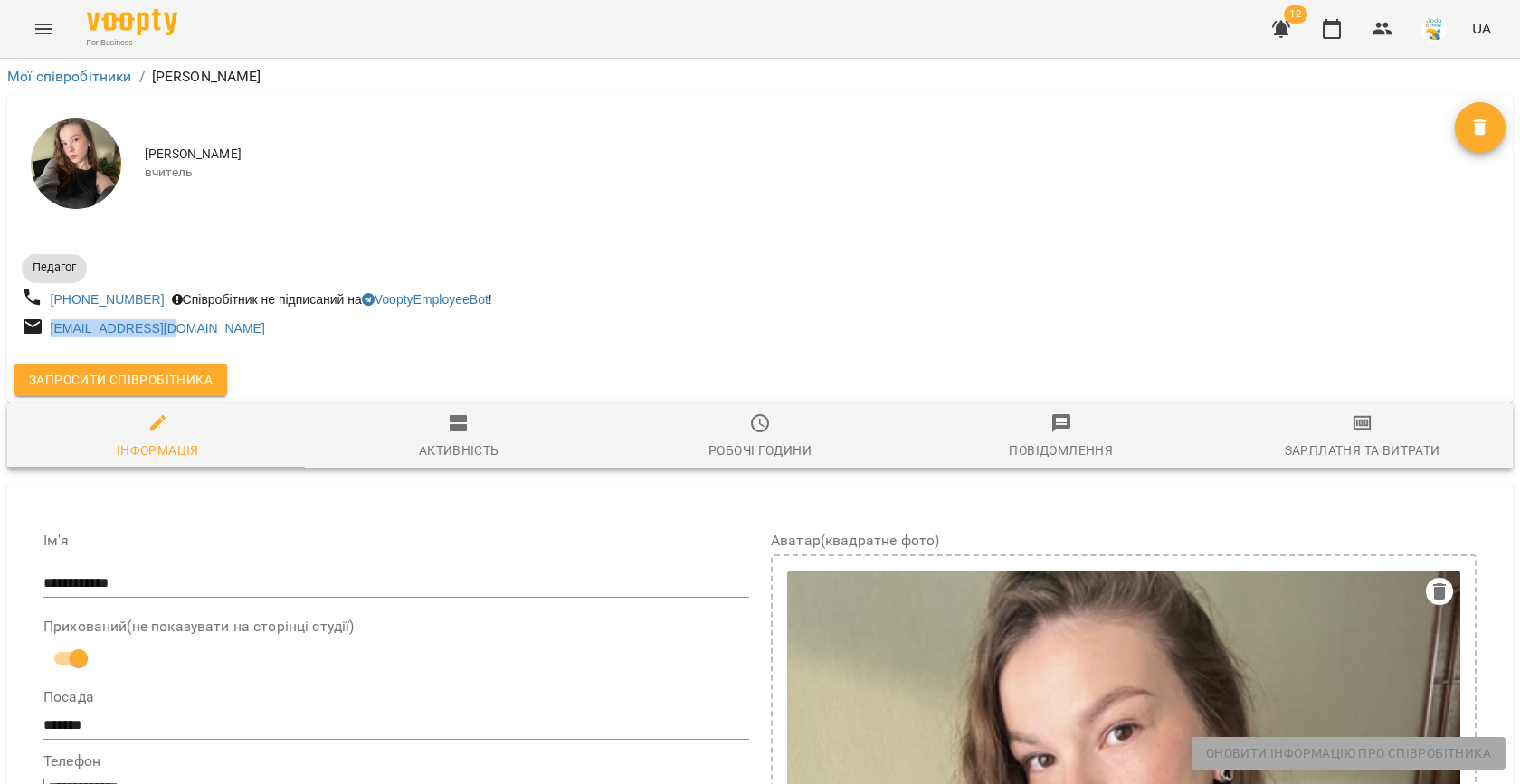
click at [148, 383] on span "Запросити співробітника" at bounding box center [121, 380] width 183 height 22
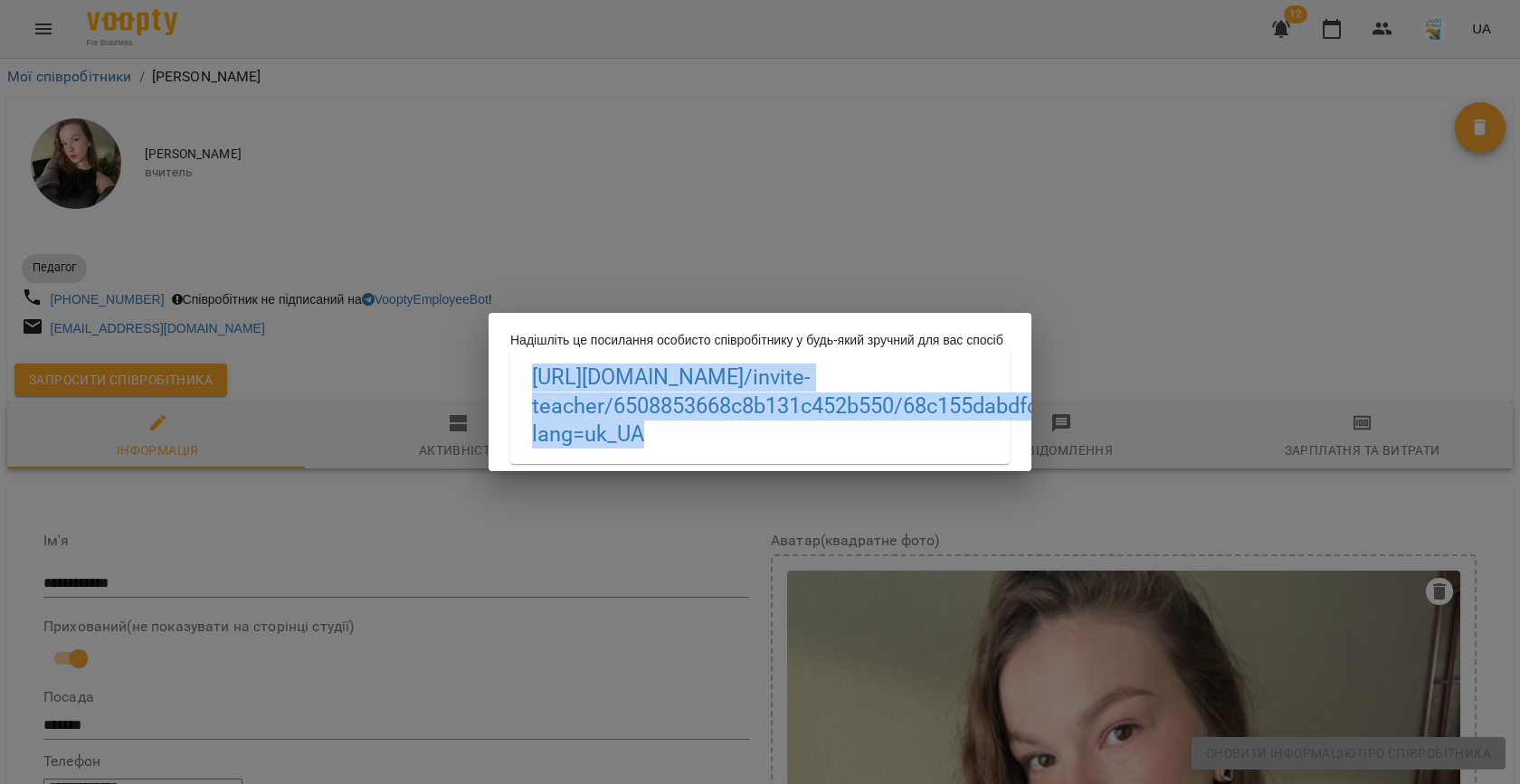
click at [700, 232] on div "Надішліть це посилання особисто співробітнику у будь-який зручний для вас спосі…" at bounding box center [760, 392] width 1520 height 784
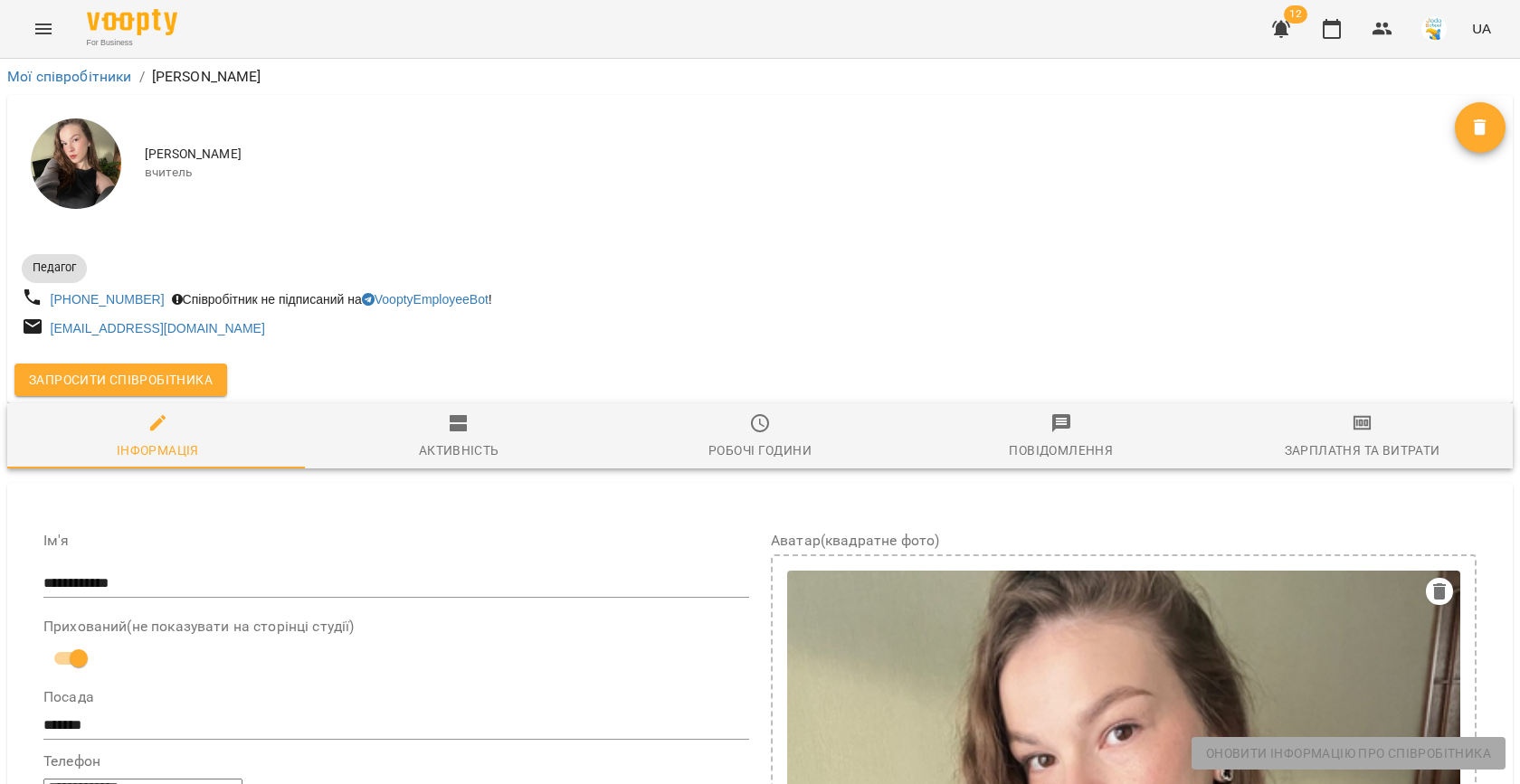
click at [66, 88] on div "Мої співробітники / Марія Капись" at bounding box center [760, 77] width 1513 height 29
click at [55, 78] on link "Мої співробітники" at bounding box center [69, 76] width 125 height 17
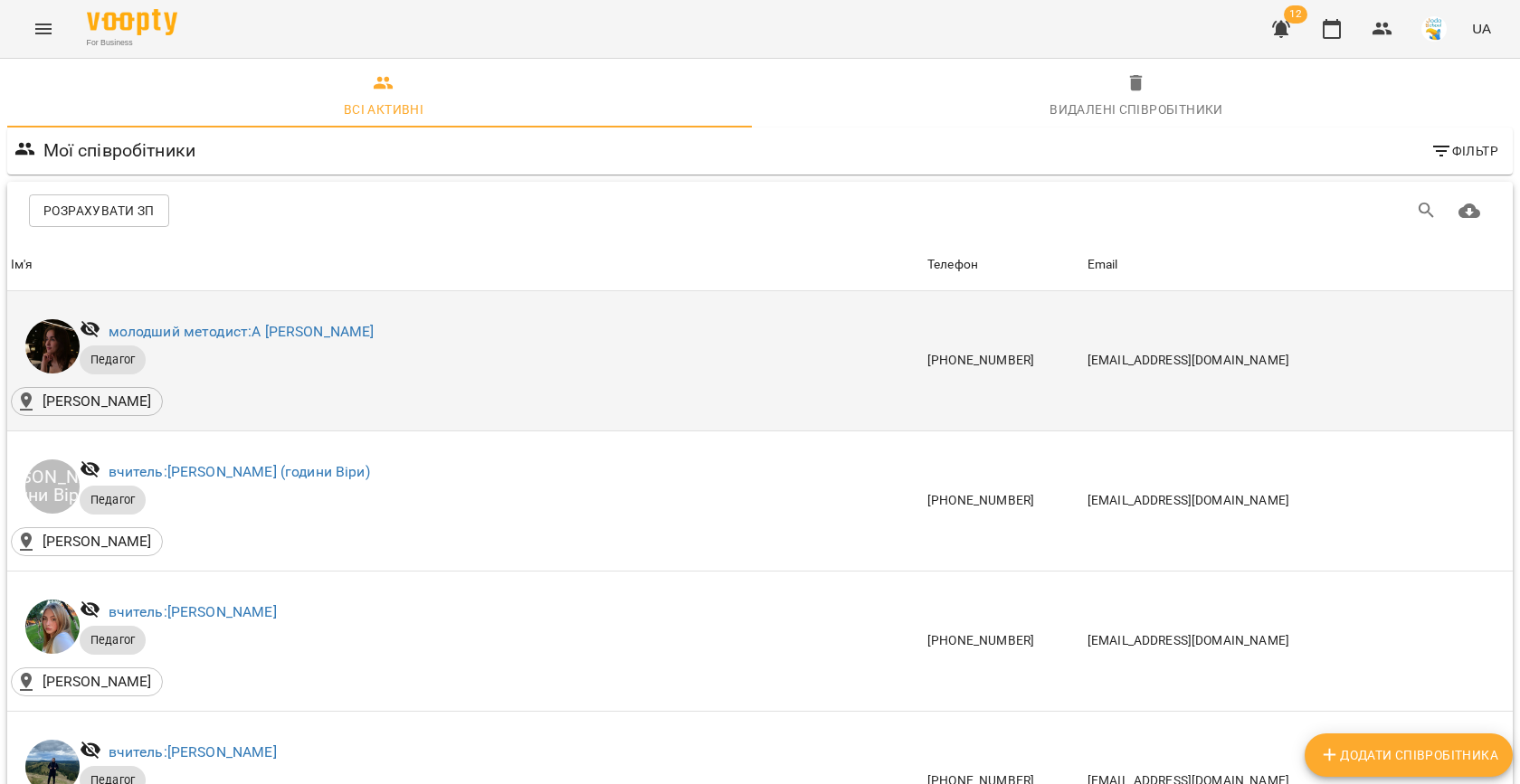
scroll to position [603, 0]
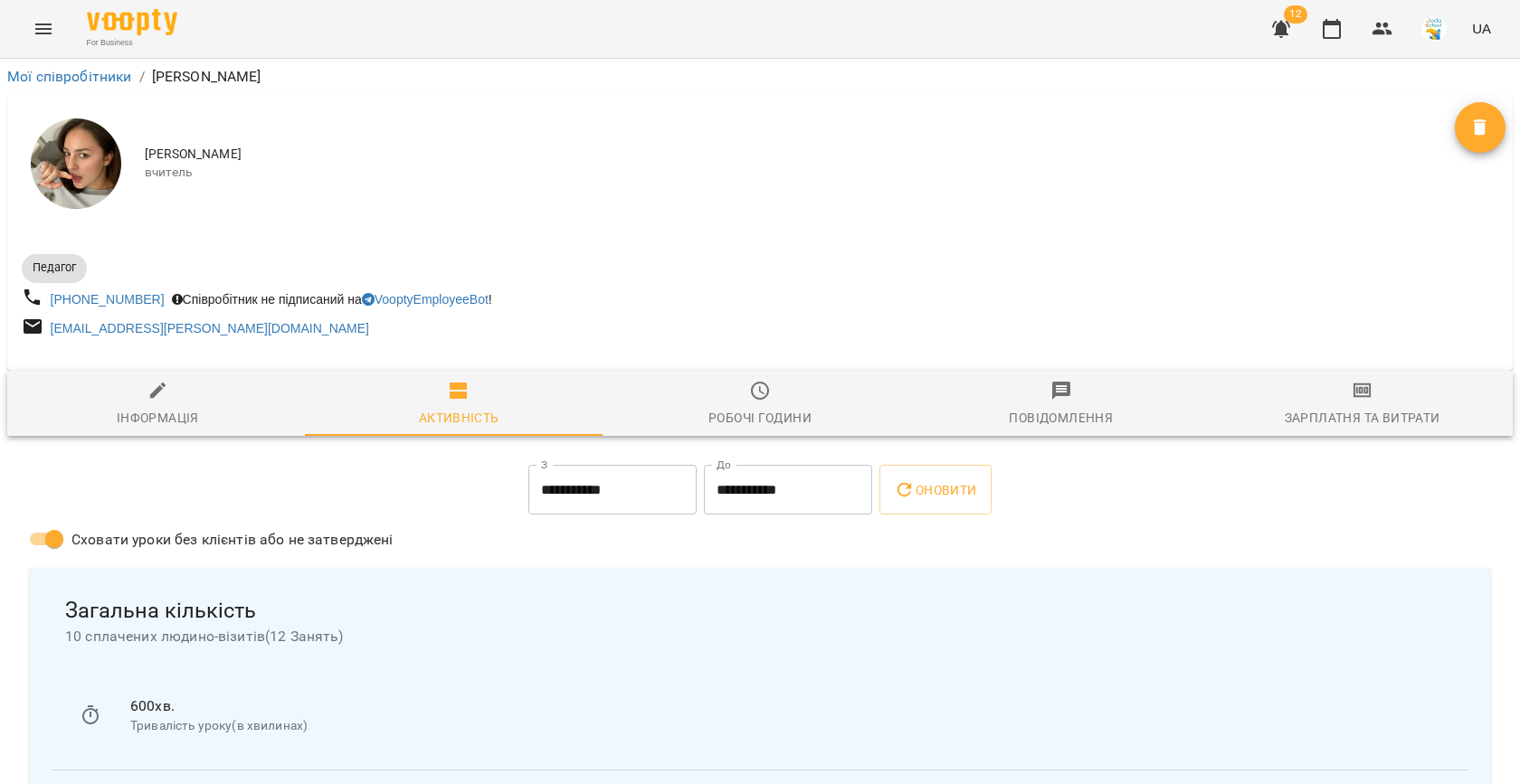
click at [161, 382] on icon "button" at bounding box center [158, 391] width 22 height 22
select select "**"
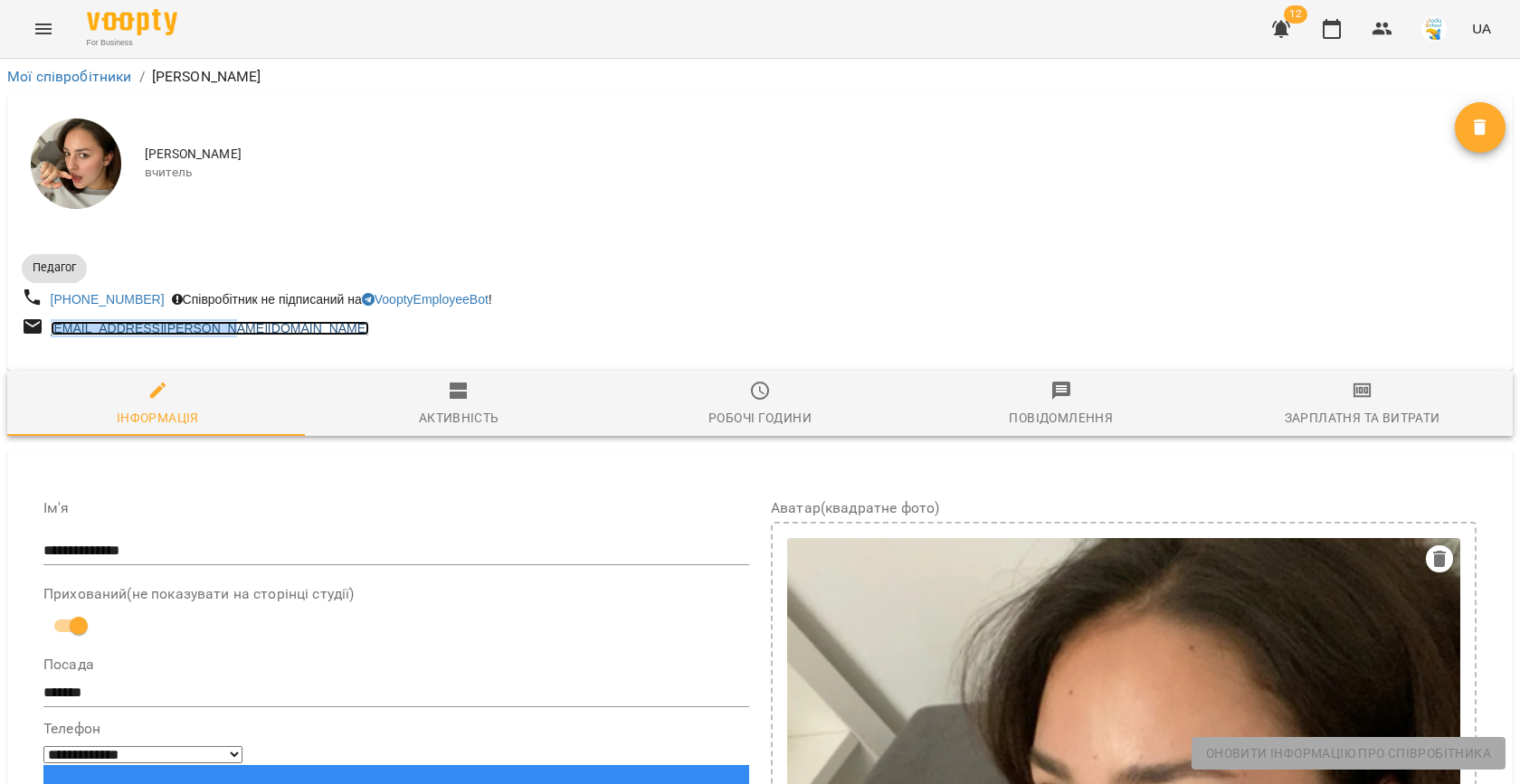
copy link "karpinets.anna@gmail.com"
click at [1335, 33] on icon "button" at bounding box center [1332, 29] width 22 height 22
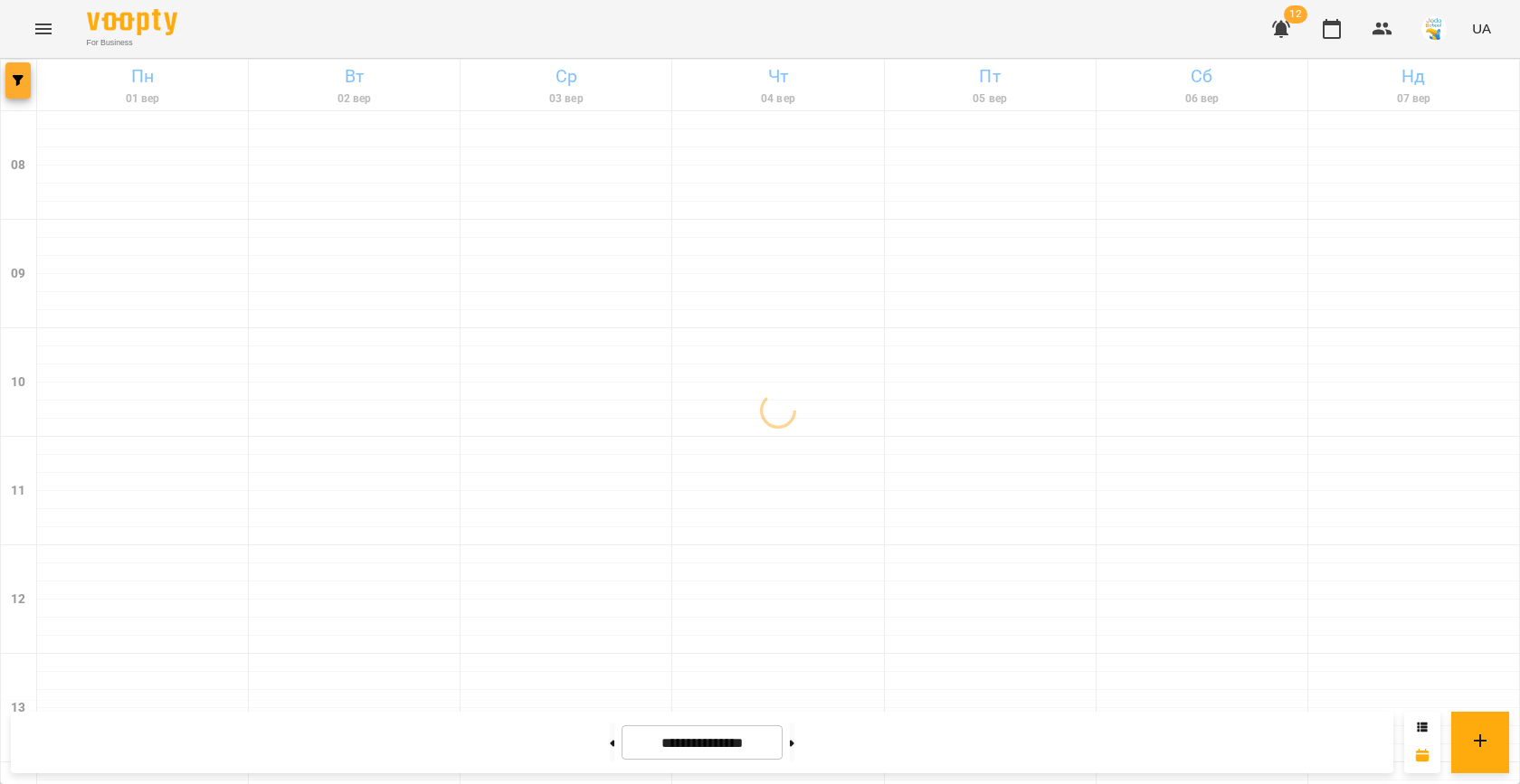
click at [25, 89] on button "button" at bounding box center [17, 81] width 25 height 36
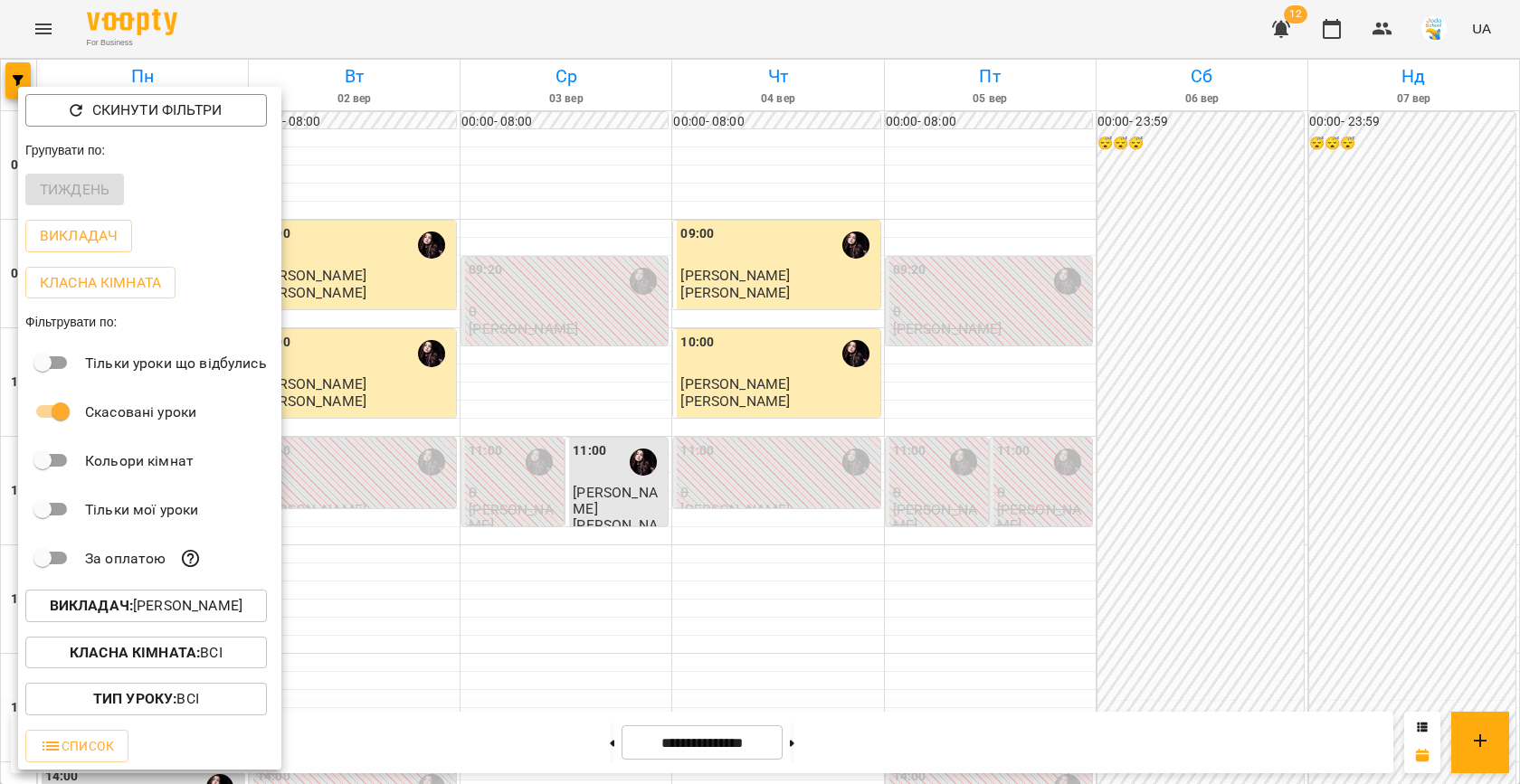
click at [195, 620] on button "Викладач : [PERSON_NAME]" at bounding box center [146, 606] width 241 height 33
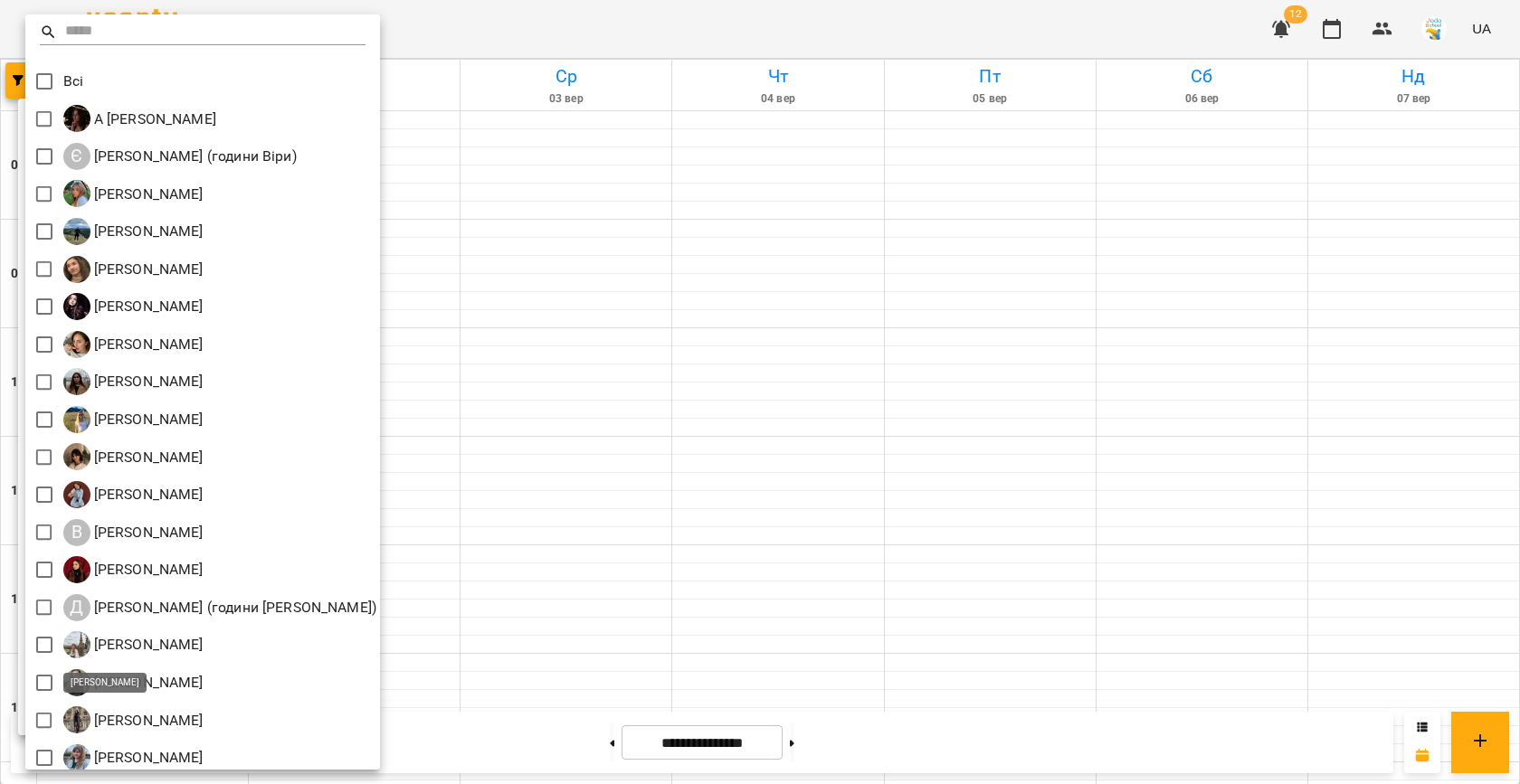
scroll to position [84, 0]
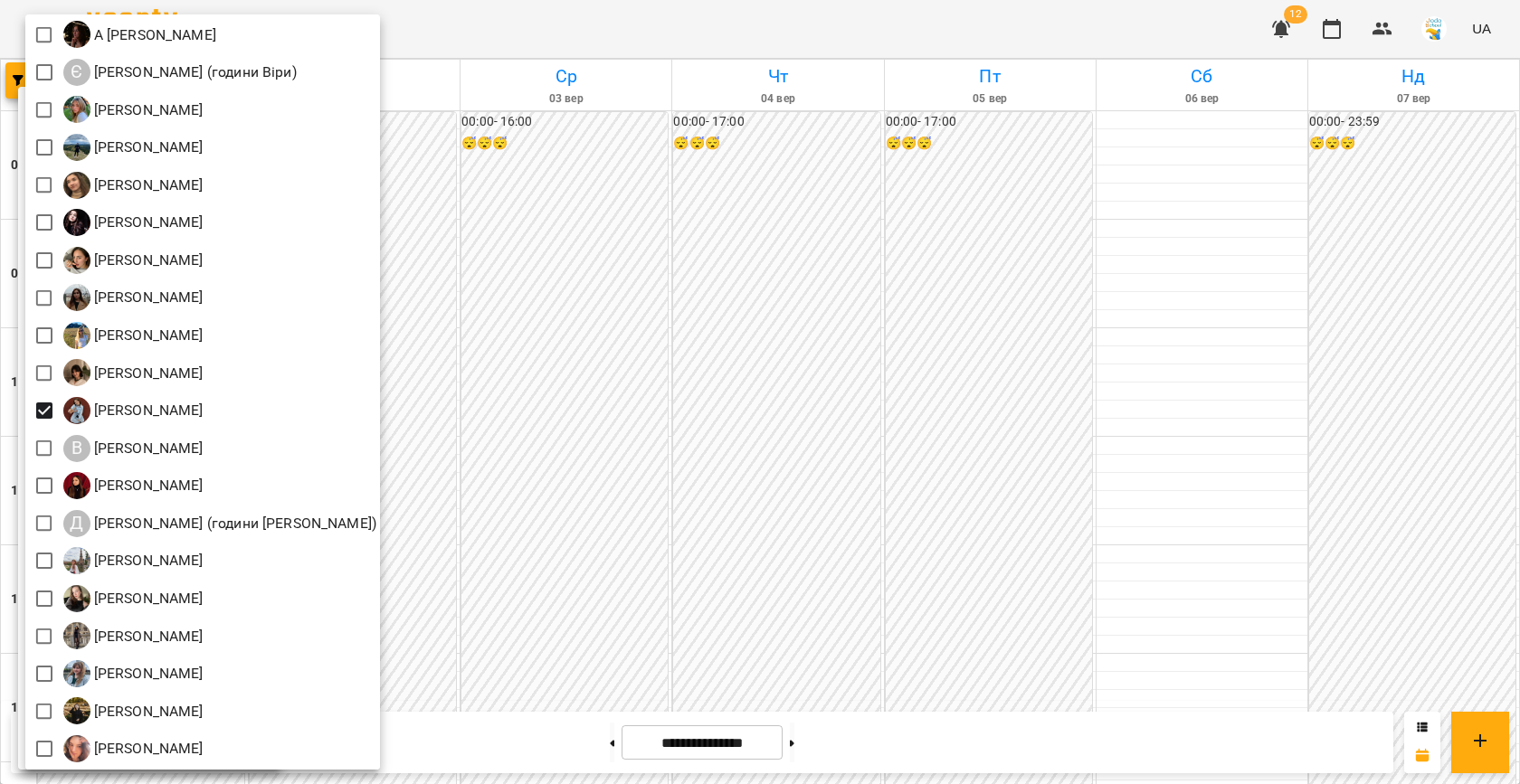
click at [636, 431] on div at bounding box center [760, 392] width 1520 height 784
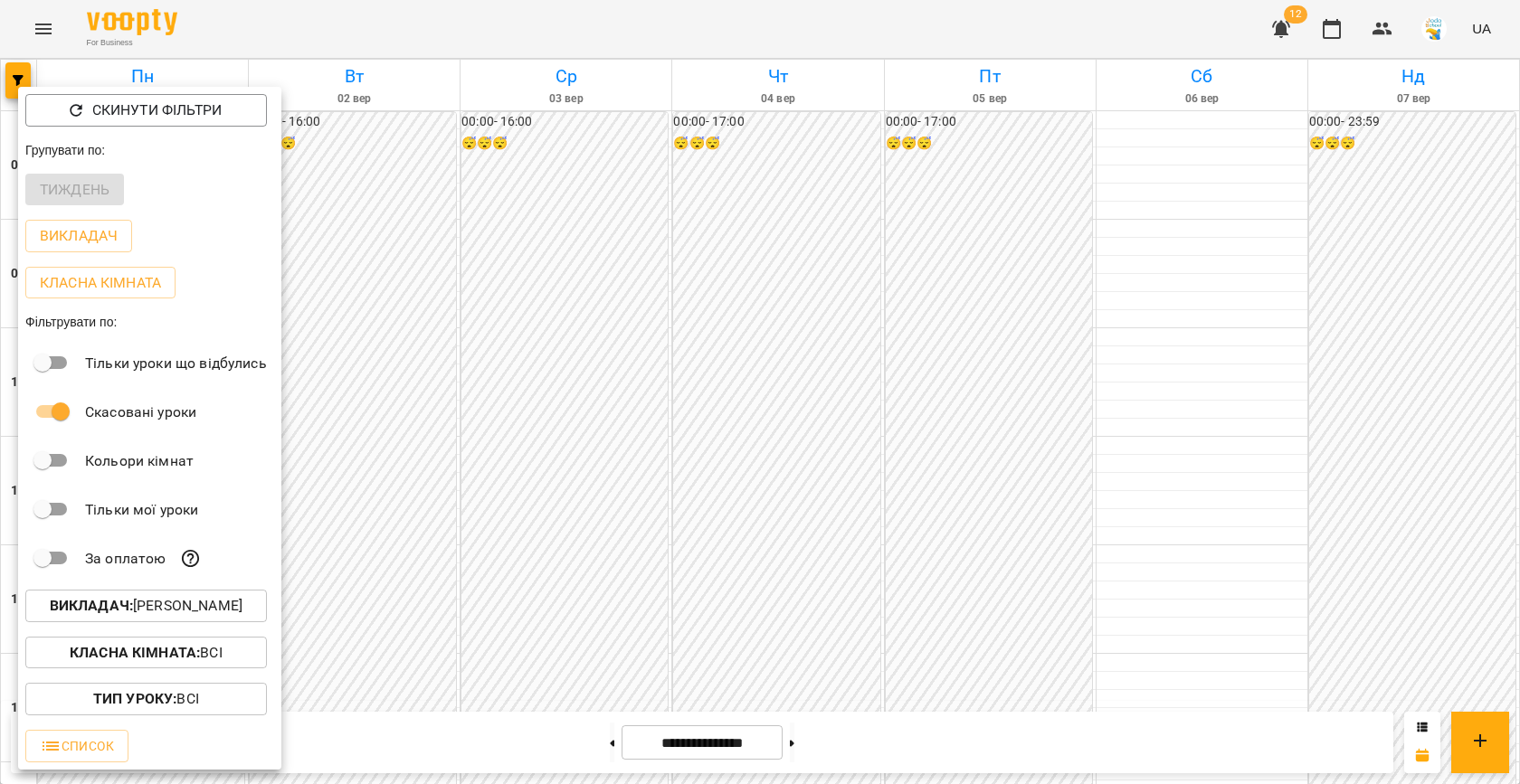
click at [636, 431] on div at bounding box center [760, 392] width 1520 height 784
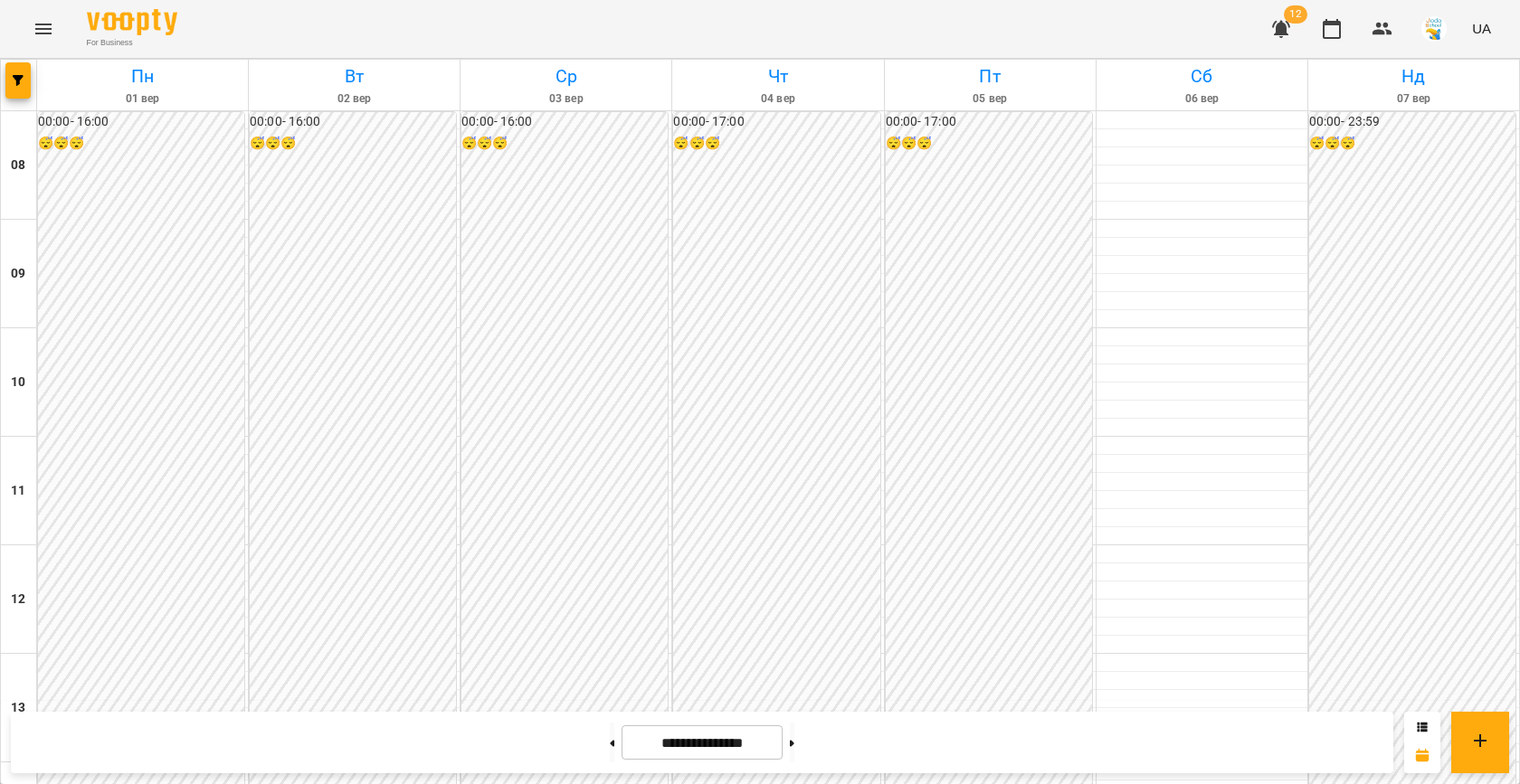
scroll to position [926, 0]
click at [794, 735] on button at bounding box center [791, 742] width 5 height 40
click at [794, 725] on button at bounding box center [791, 742] width 5 height 40
type input "**********"
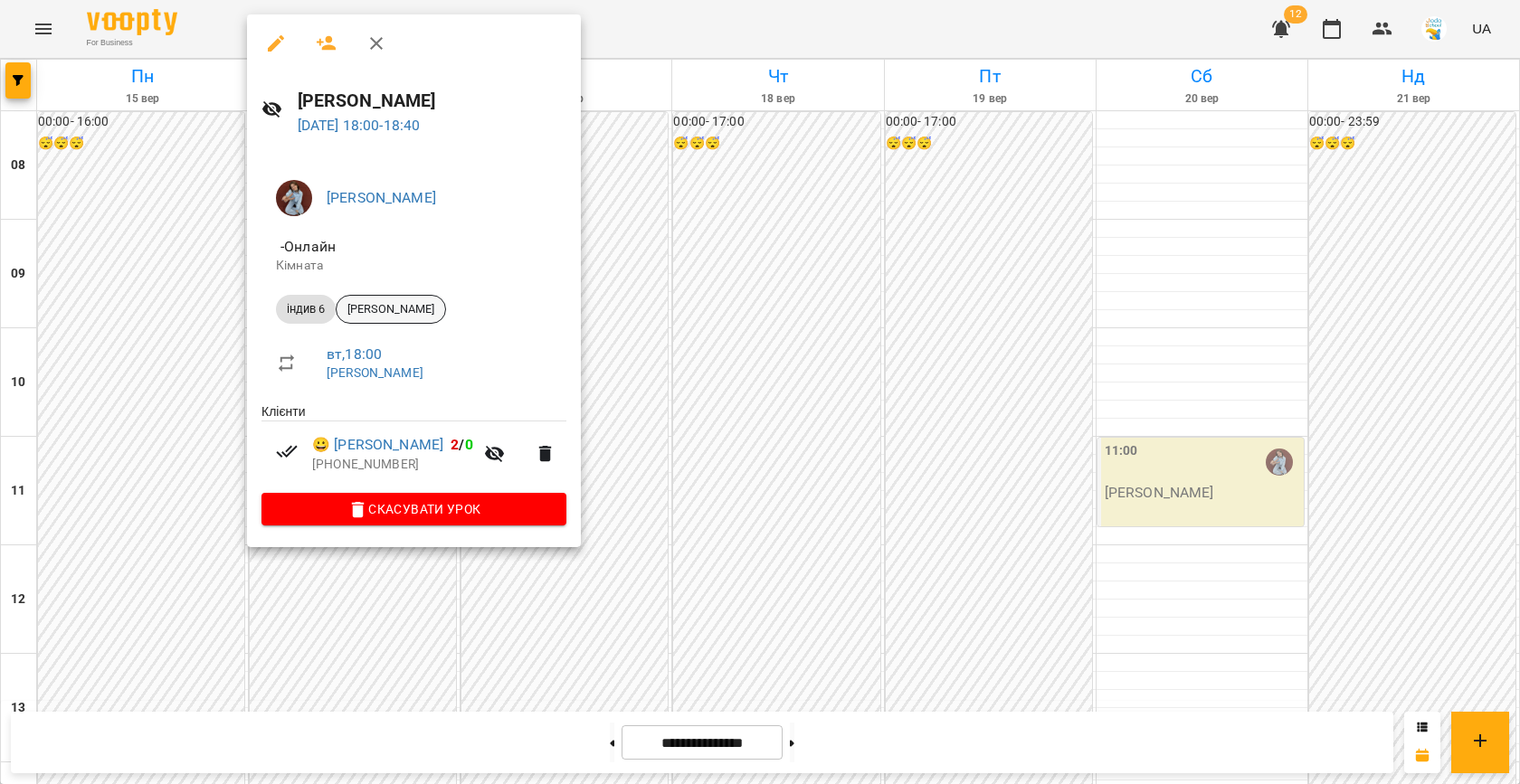
click at [410, 308] on span "Давид Андрієвський" at bounding box center [391, 309] width 109 height 16
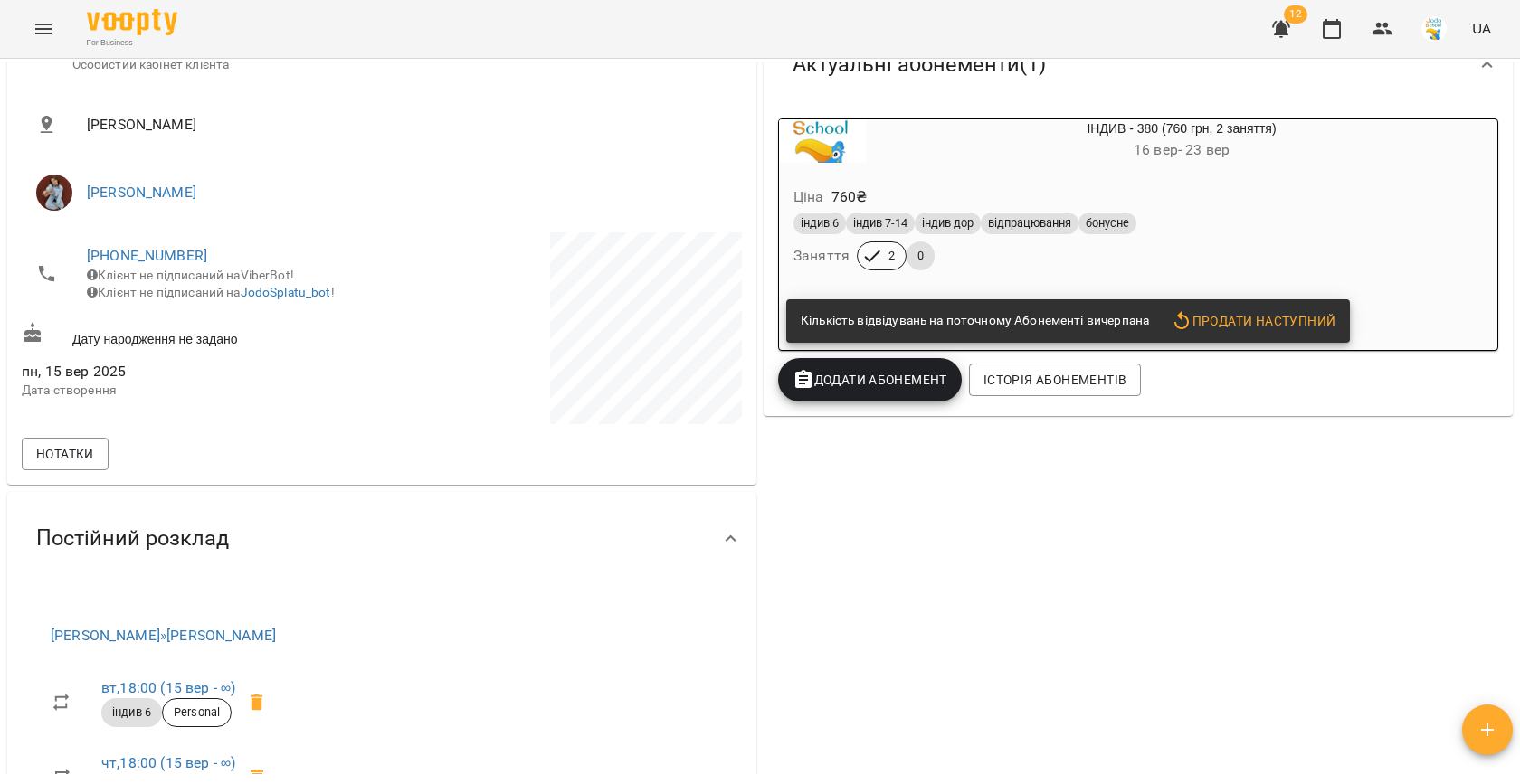
scroll to position [303, 0]
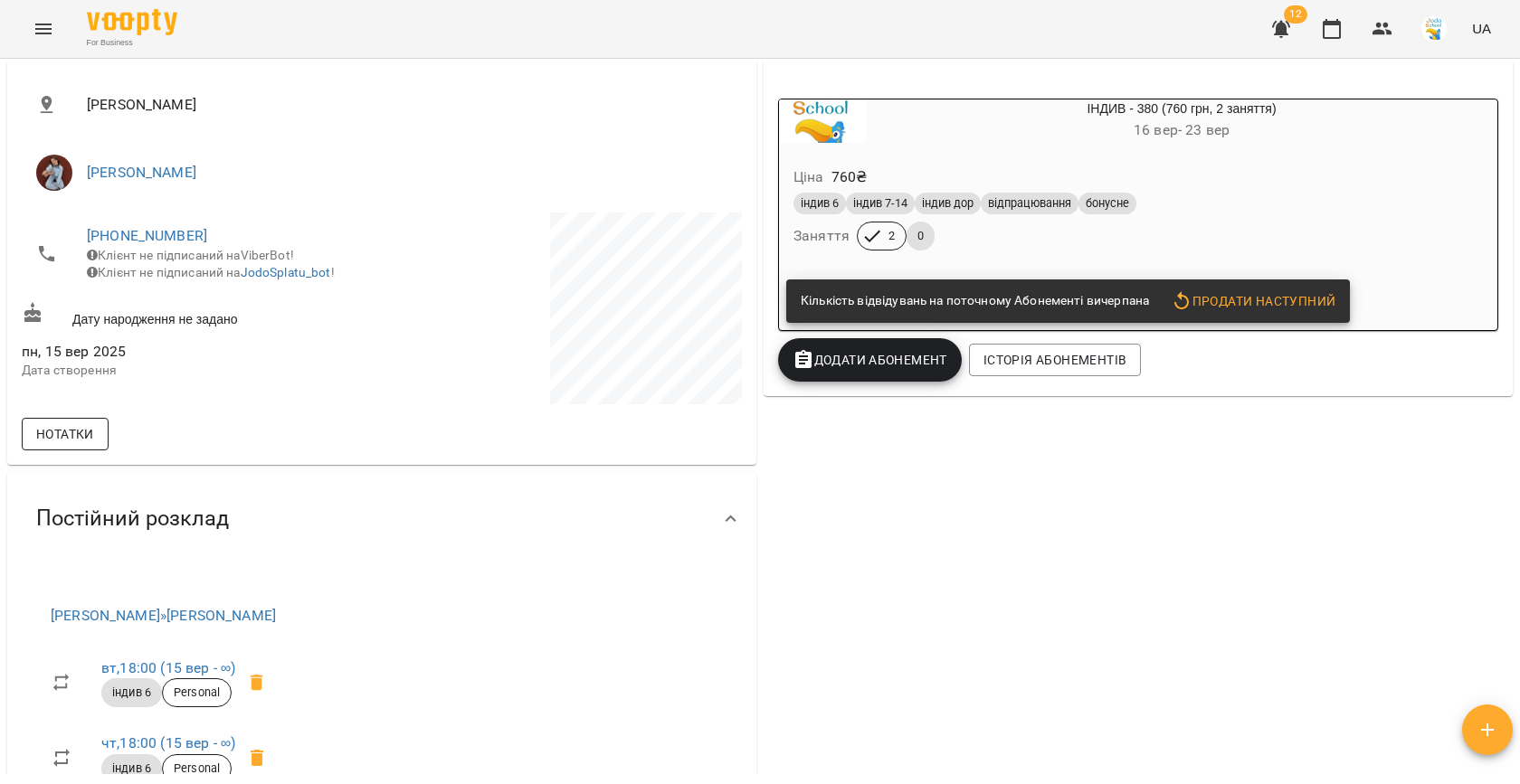
click at [74, 445] on button "Нотатки" at bounding box center [65, 433] width 87 height 33
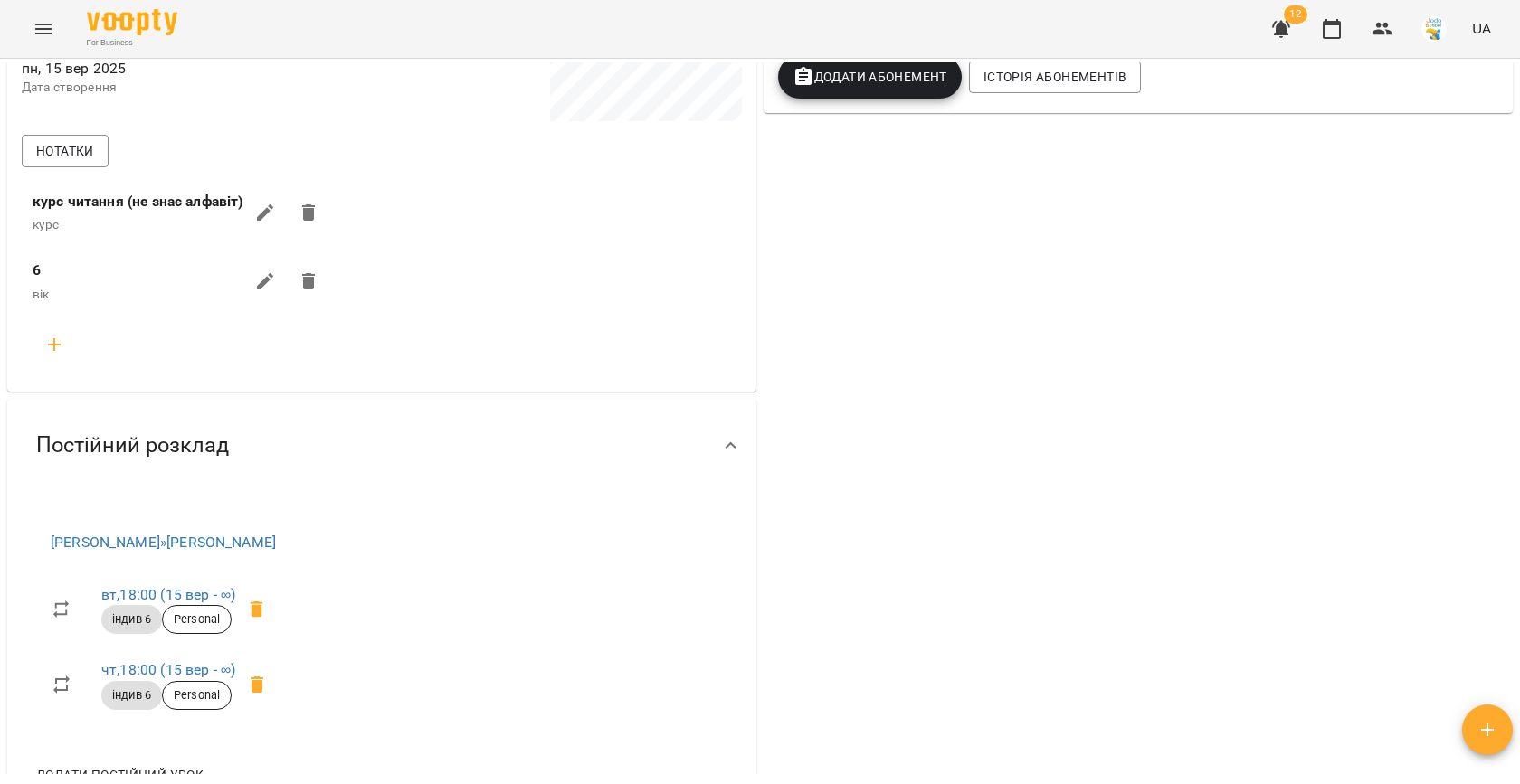
scroll to position [0, 0]
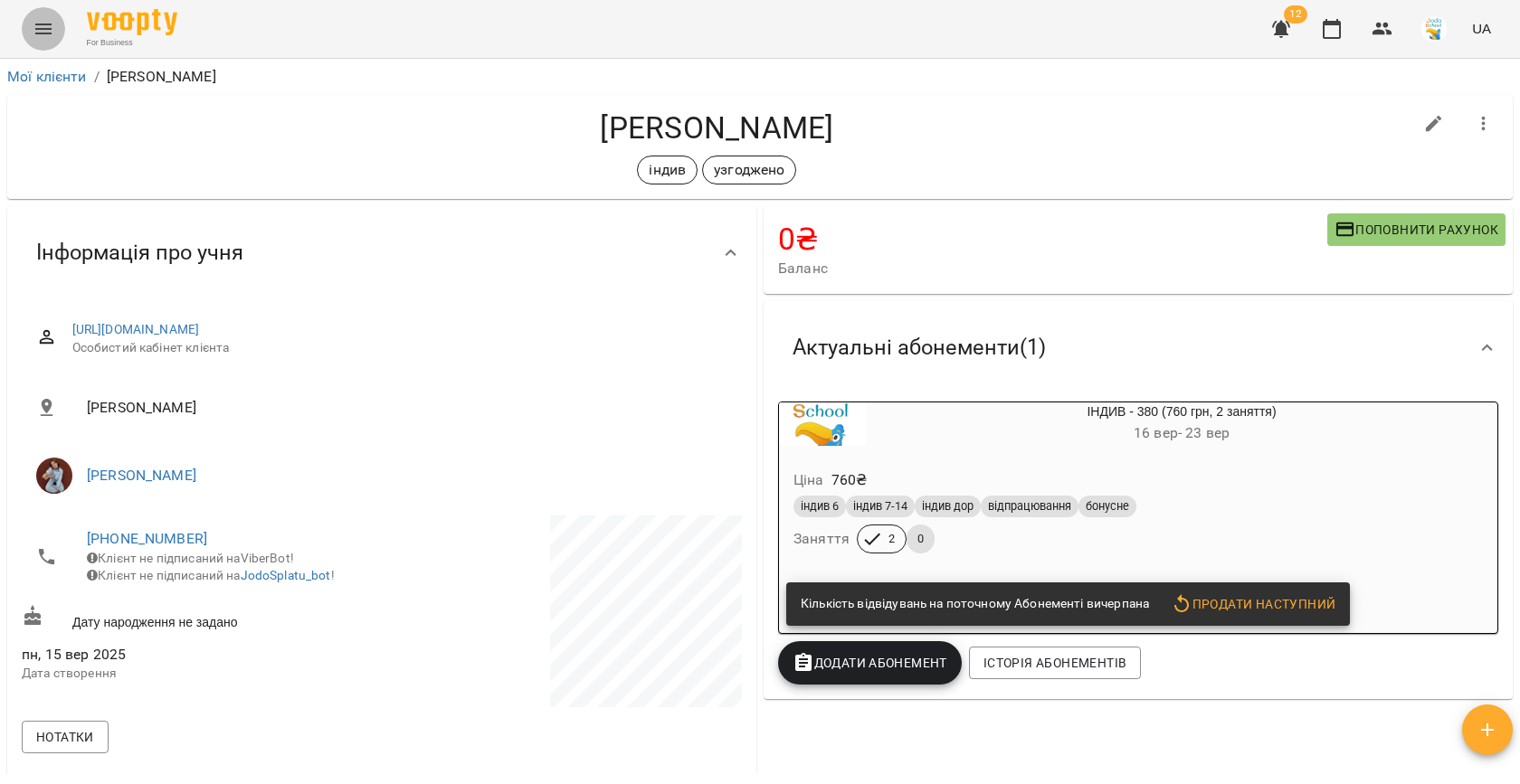
click at [38, 37] on icon "Menu" at bounding box center [44, 29] width 22 height 22
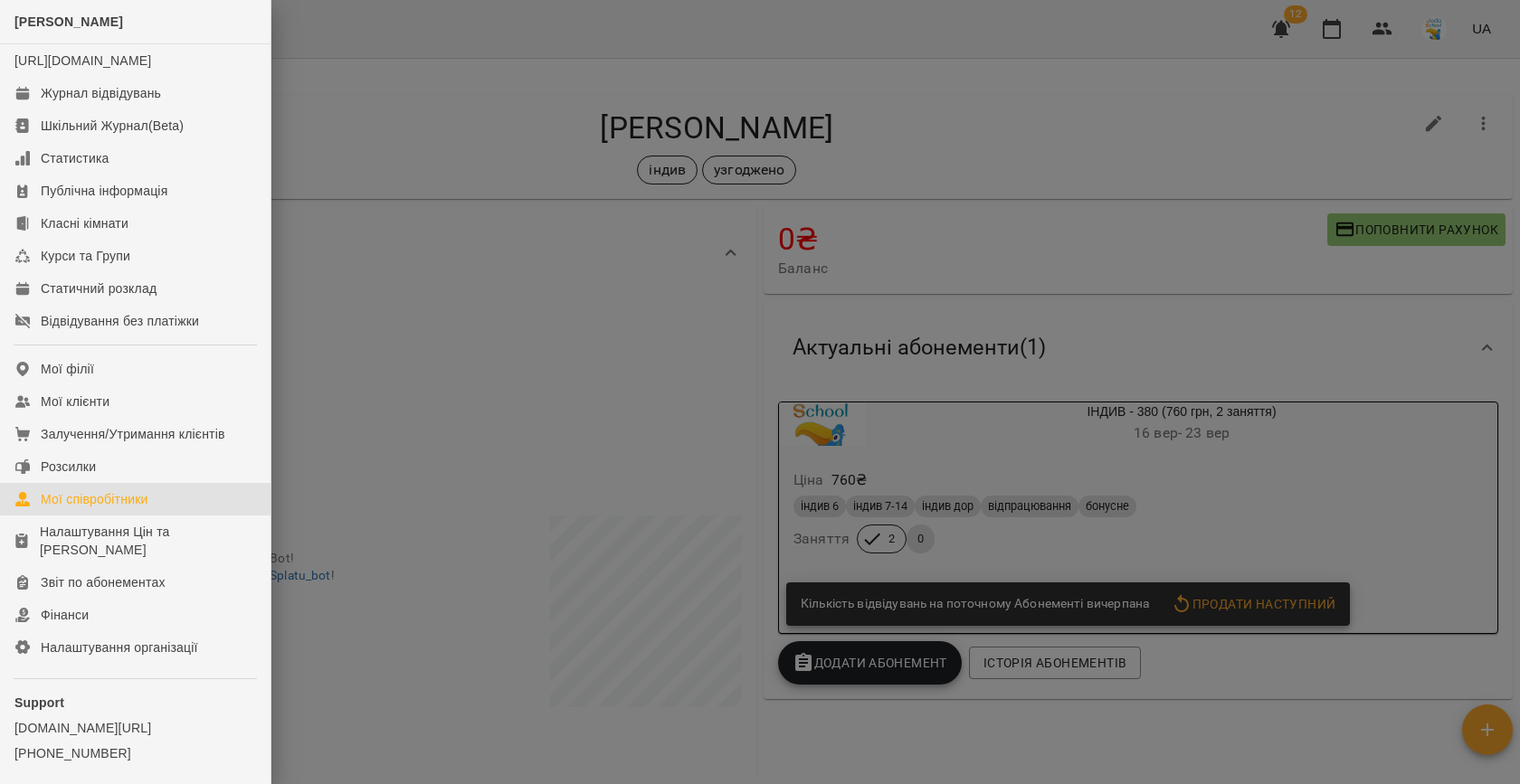
click at [103, 508] on div "Мої співробітники" at bounding box center [95, 499] width 108 height 18
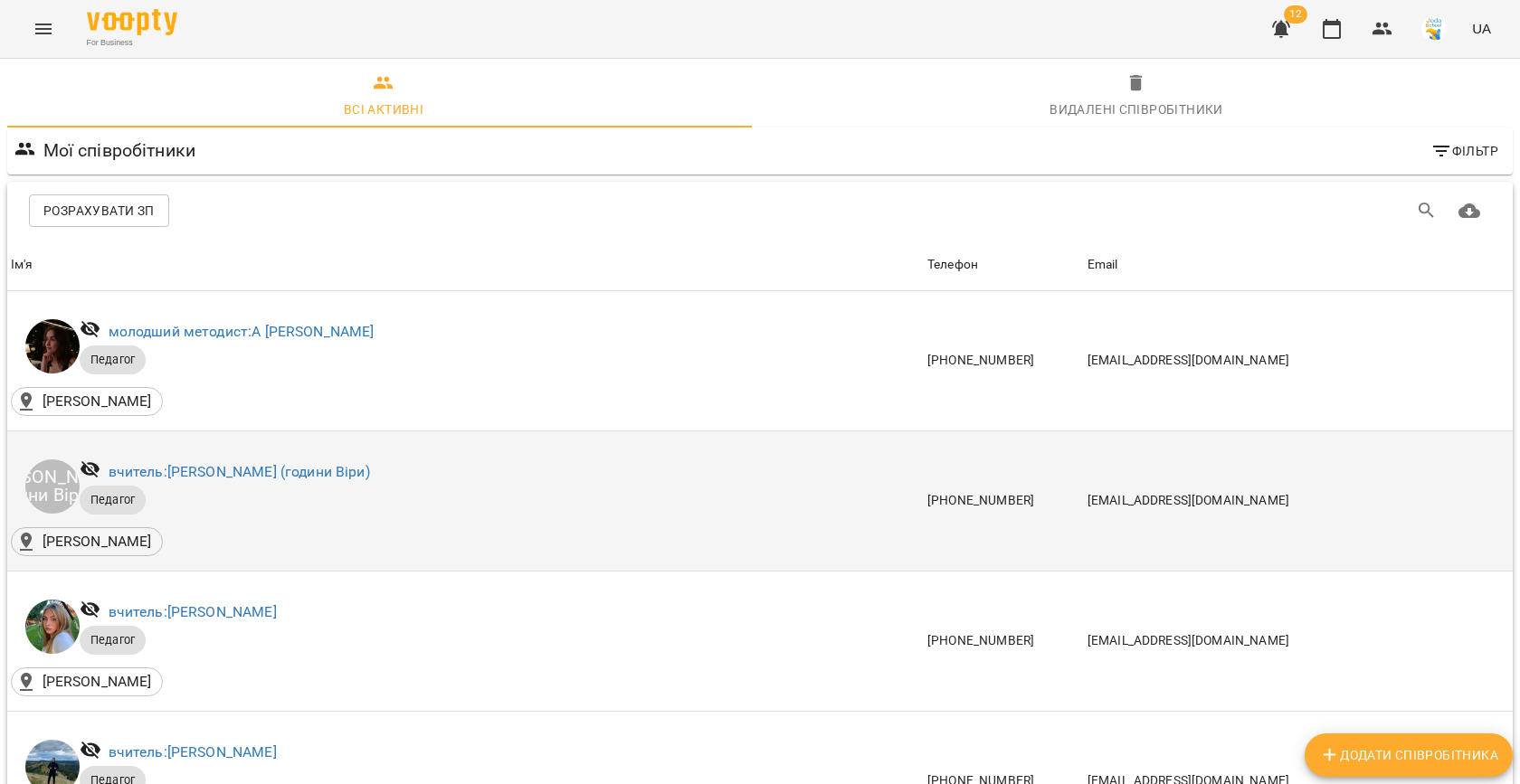
scroll to position [1126, 0]
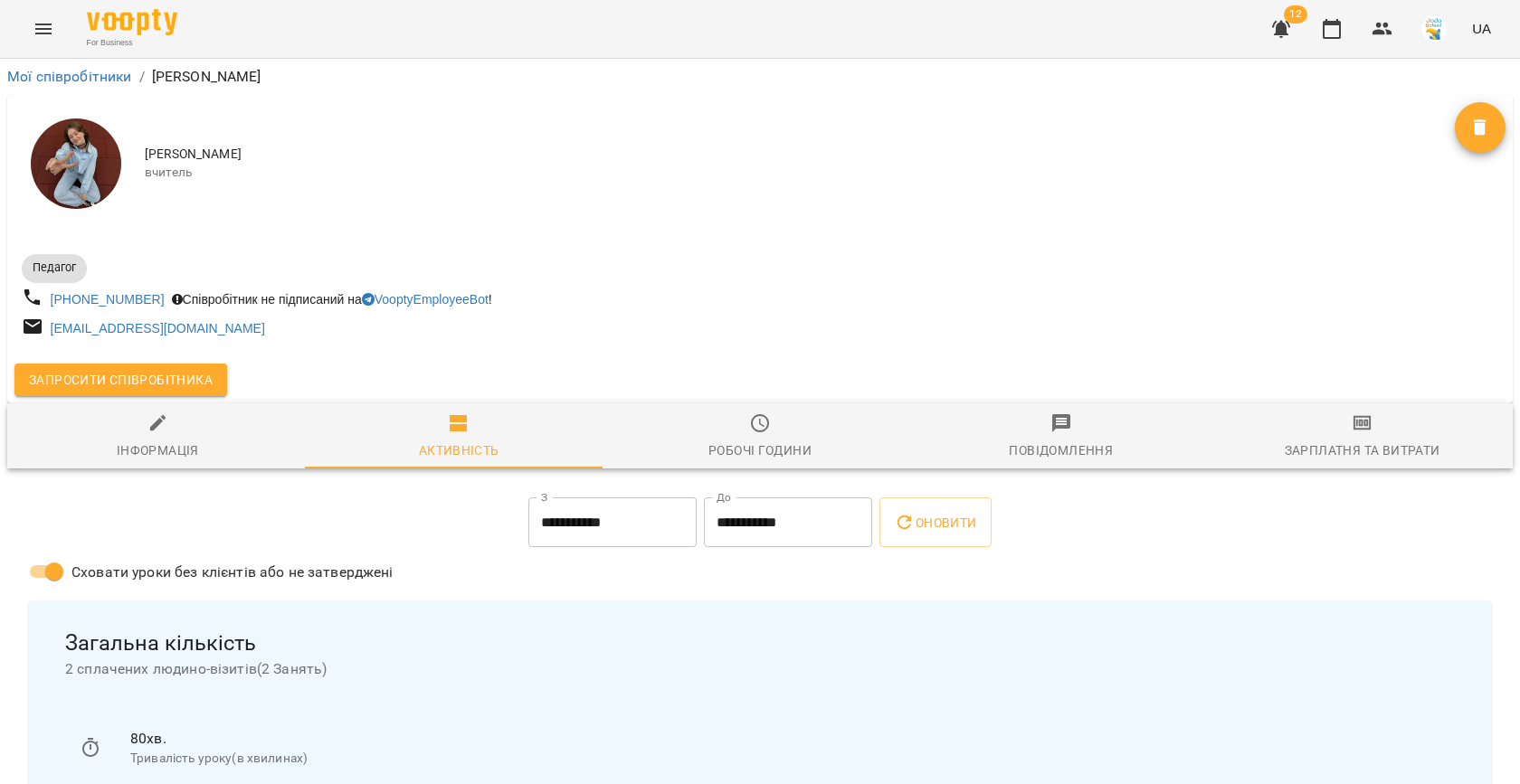
click at [170, 447] on div "Інформація" at bounding box center [157, 450] width 83 height 22
select select "**"
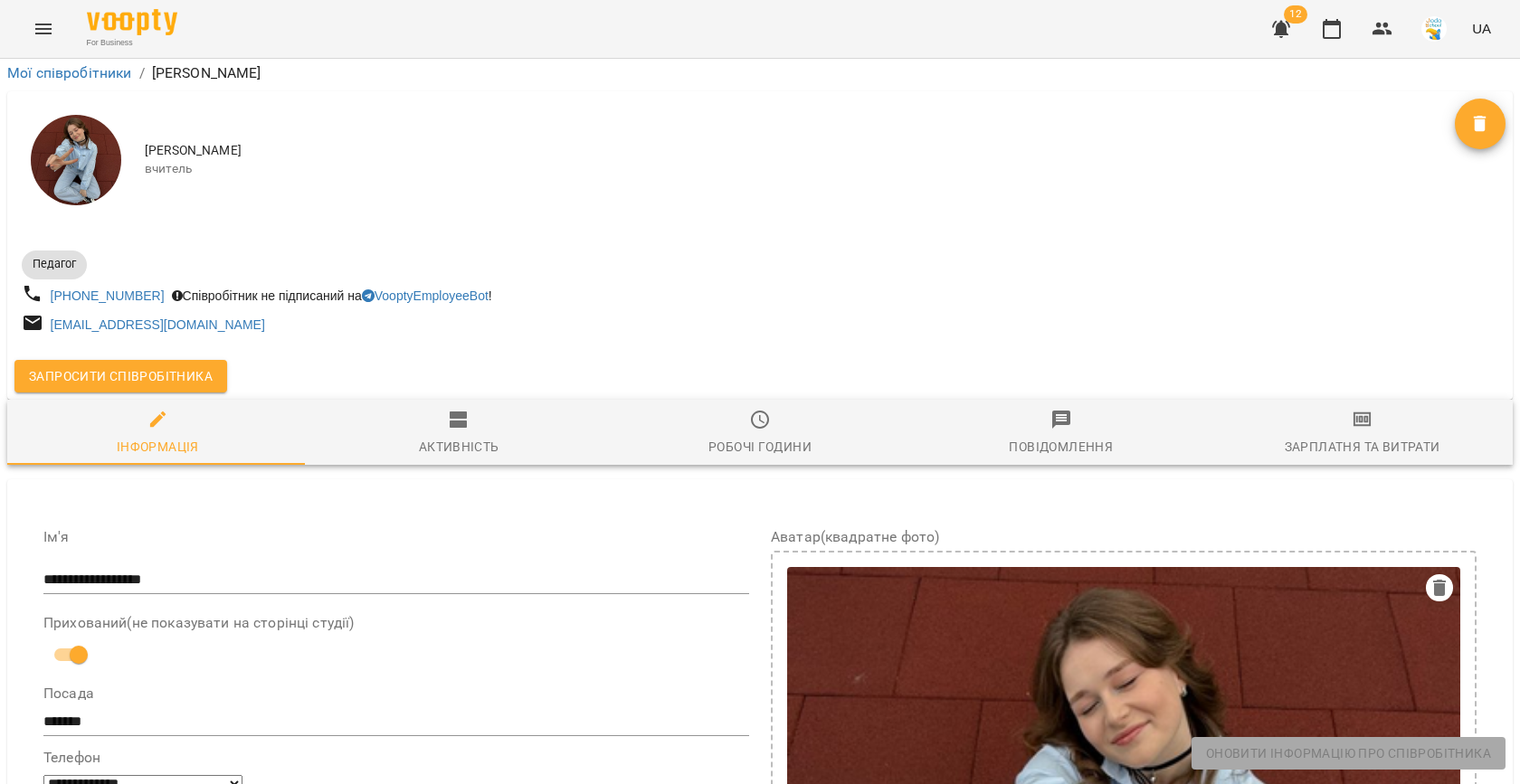
scroll to position [25, 0]
click at [142, 366] on span "Запросити співробітника" at bounding box center [121, 377] width 183 height 22
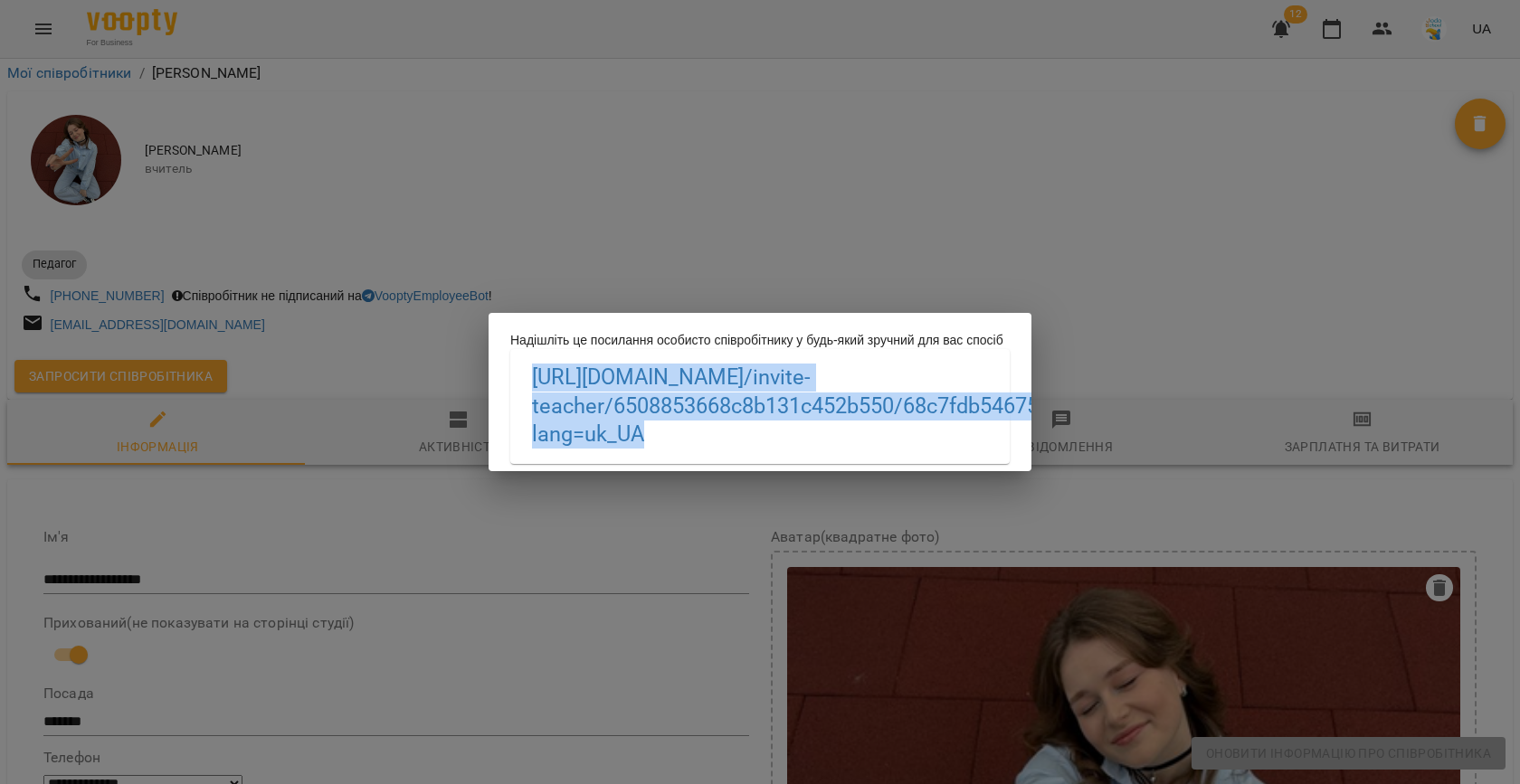
click at [751, 219] on div "Надішліть це посилання особисто співробітнику у будь-який зручний для вас спосі…" at bounding box center [760, 392] width 1520 height 784
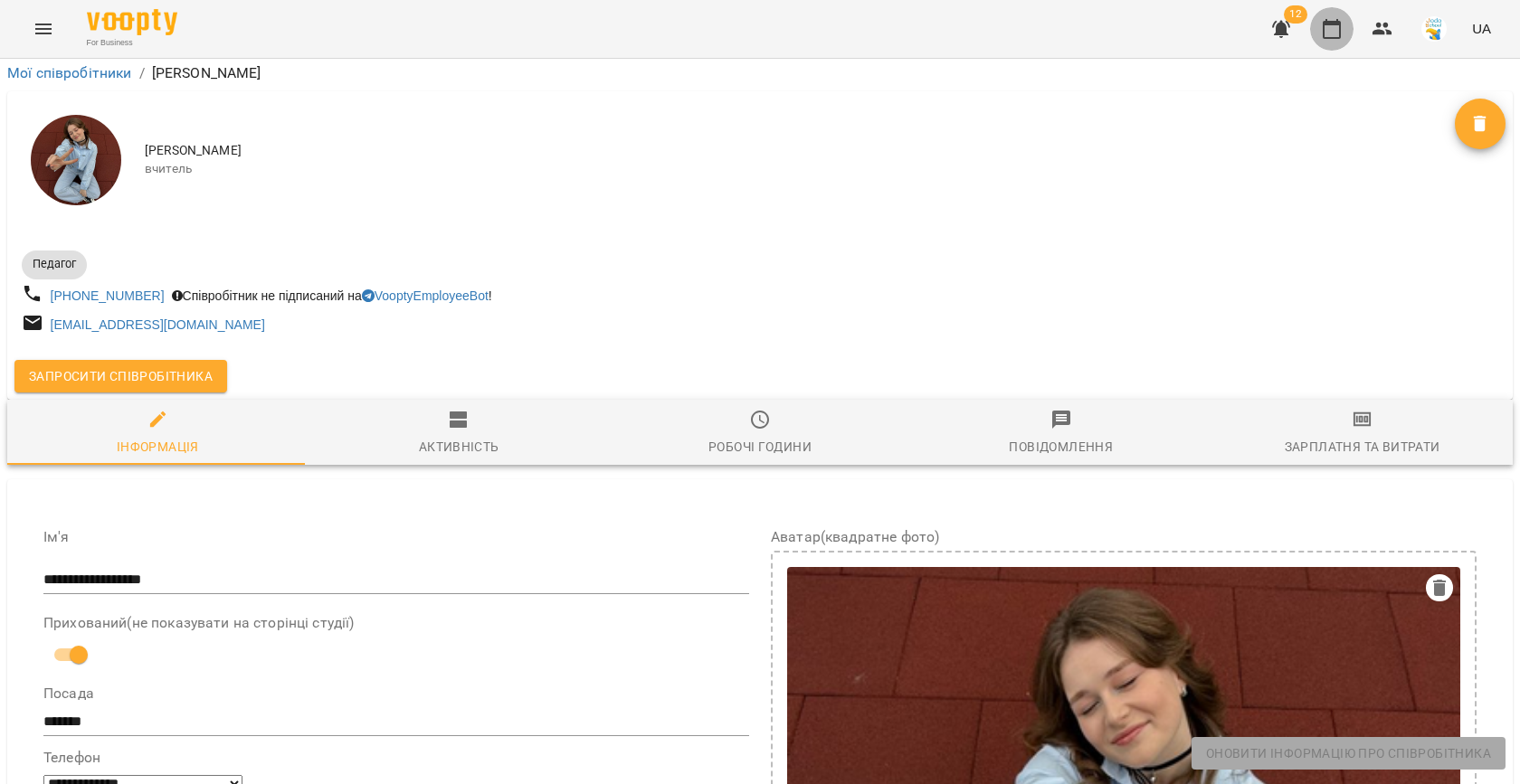
click at [1319, 31] on button "button" at bounding box center [1332, 29] width 44 height 44
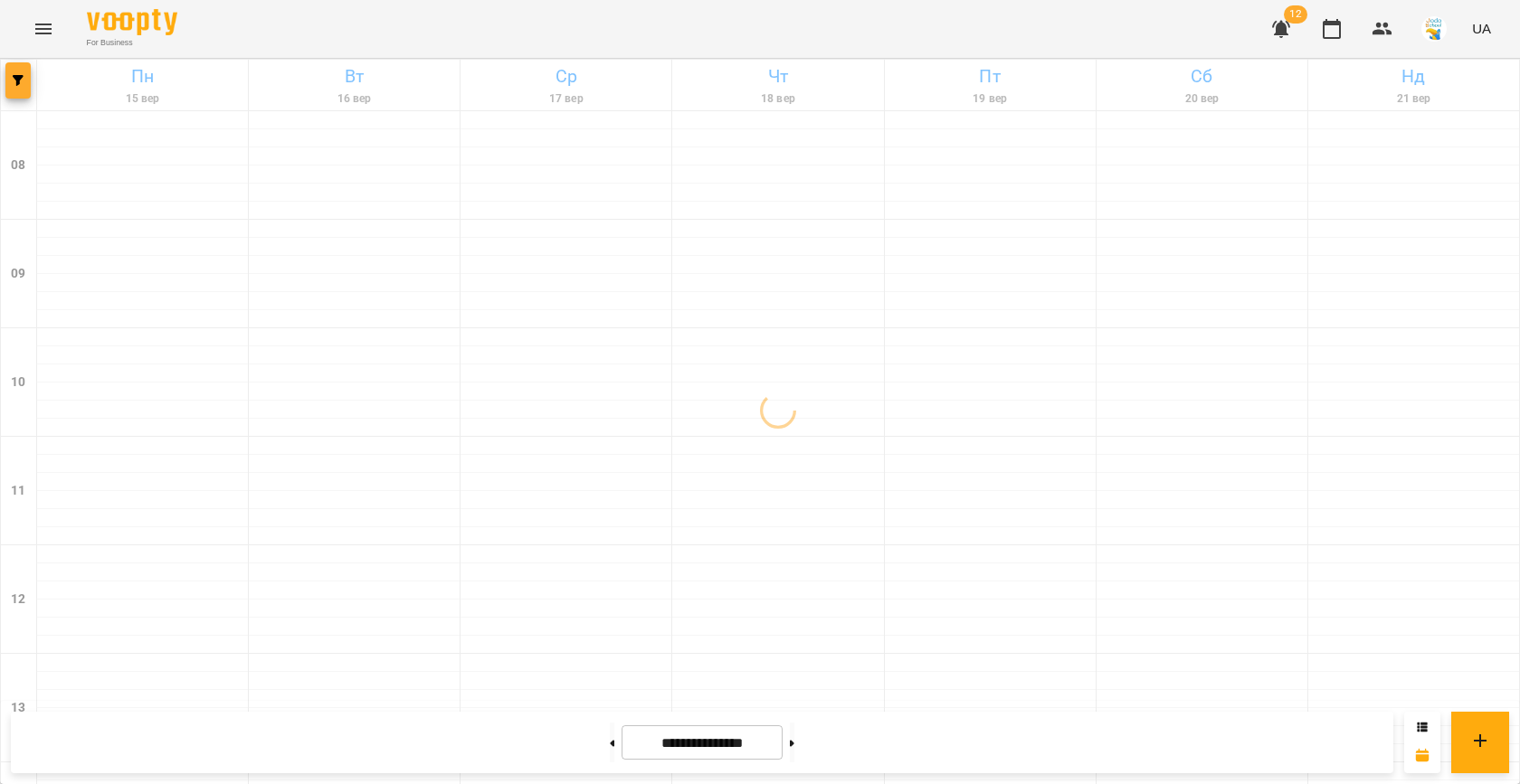
click at [14, 82] on icon "button" at bounding box center [18, 80] width 11 height 11
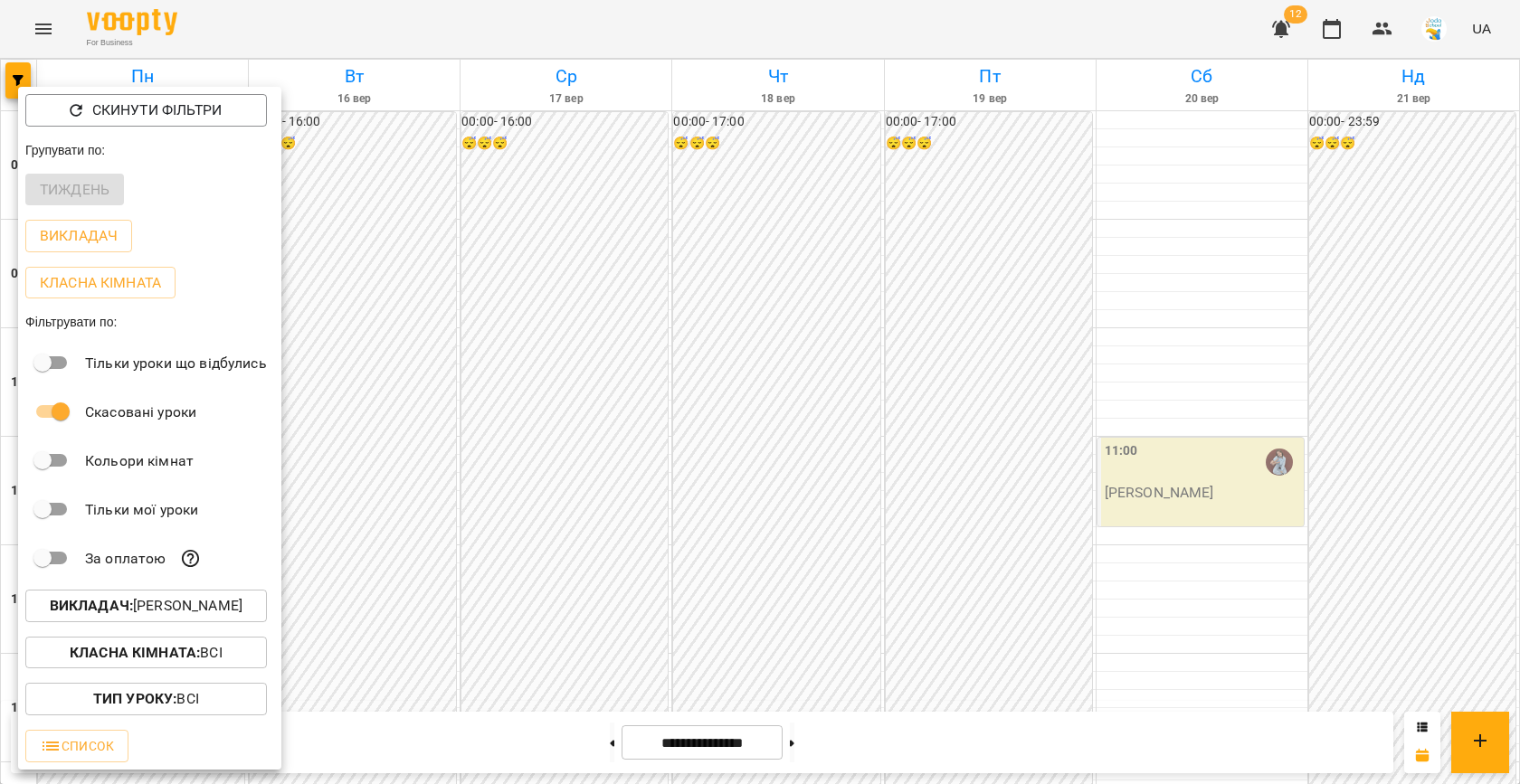
click at [145, 603] on p "Викладач : Вікторія Мельничук" at bounding box center [146, 606] width 192 height 22
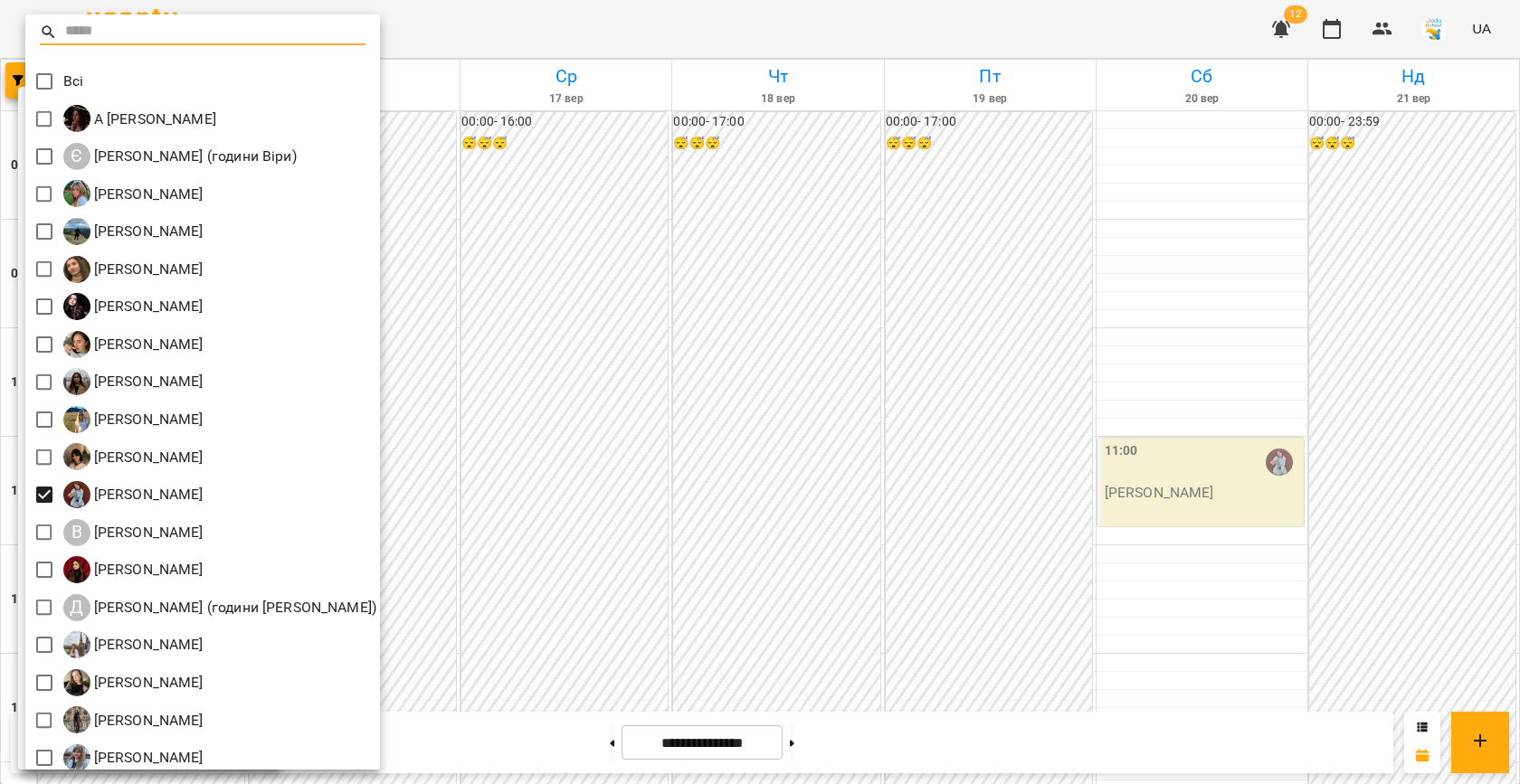
click at [529, 466] on div at bounding box center [760, 392] width 1520 height 784
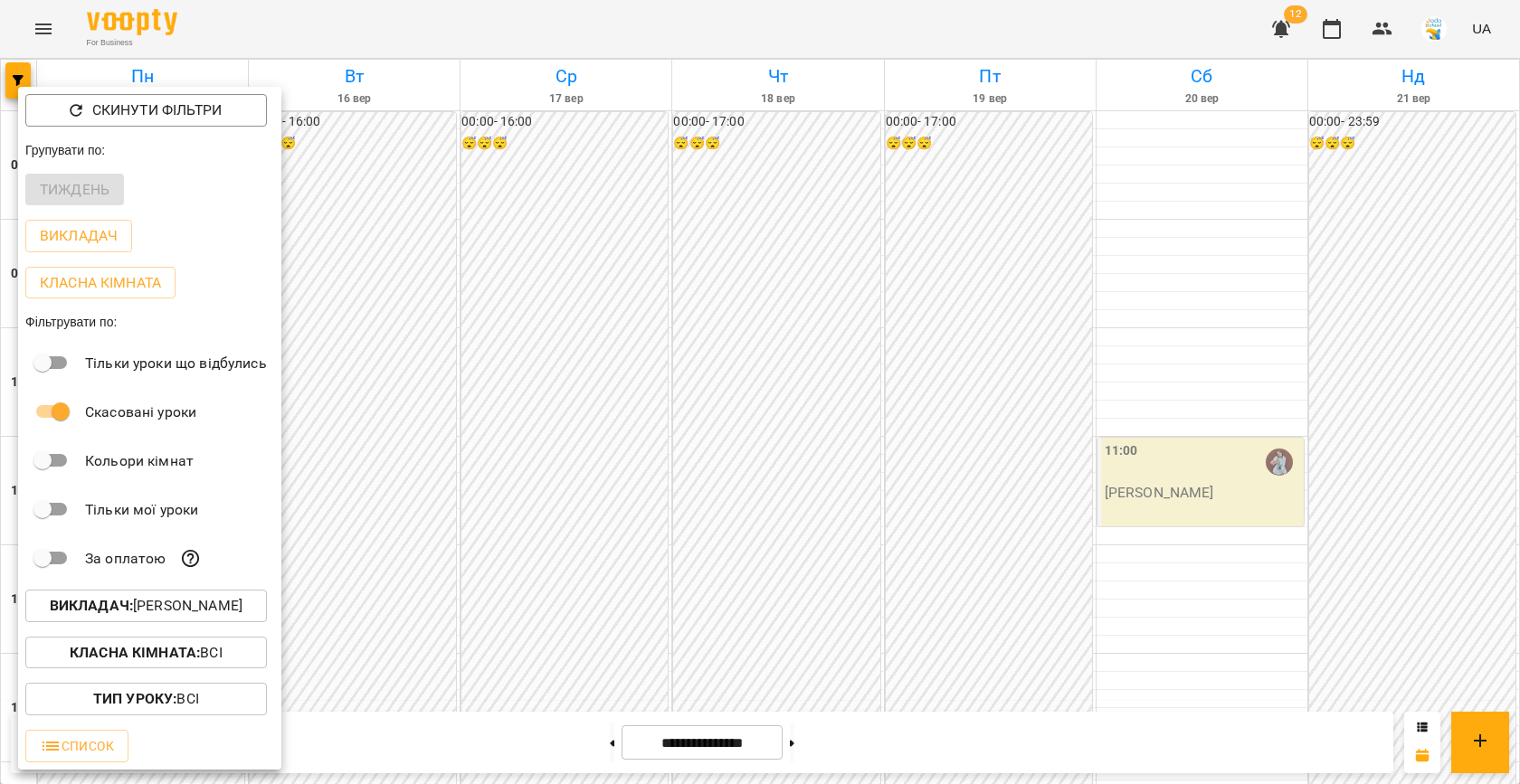
click at [529, 466] on div at bounding box center [760, 392] width 1520 height 784
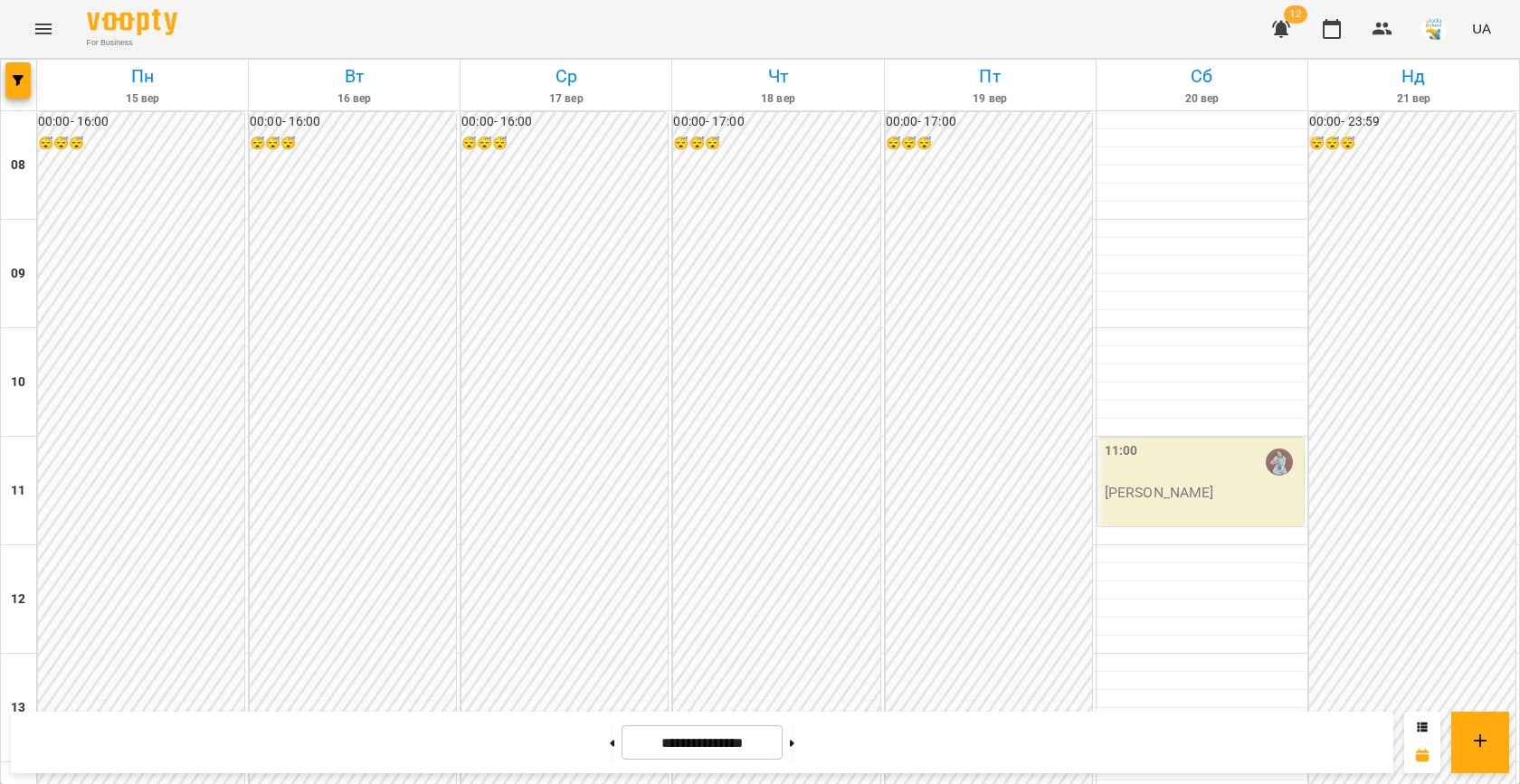
scroll to position [739, 0]
click at [12, 79] on span "button" at bounding box center [17, 80] width 25 height 11
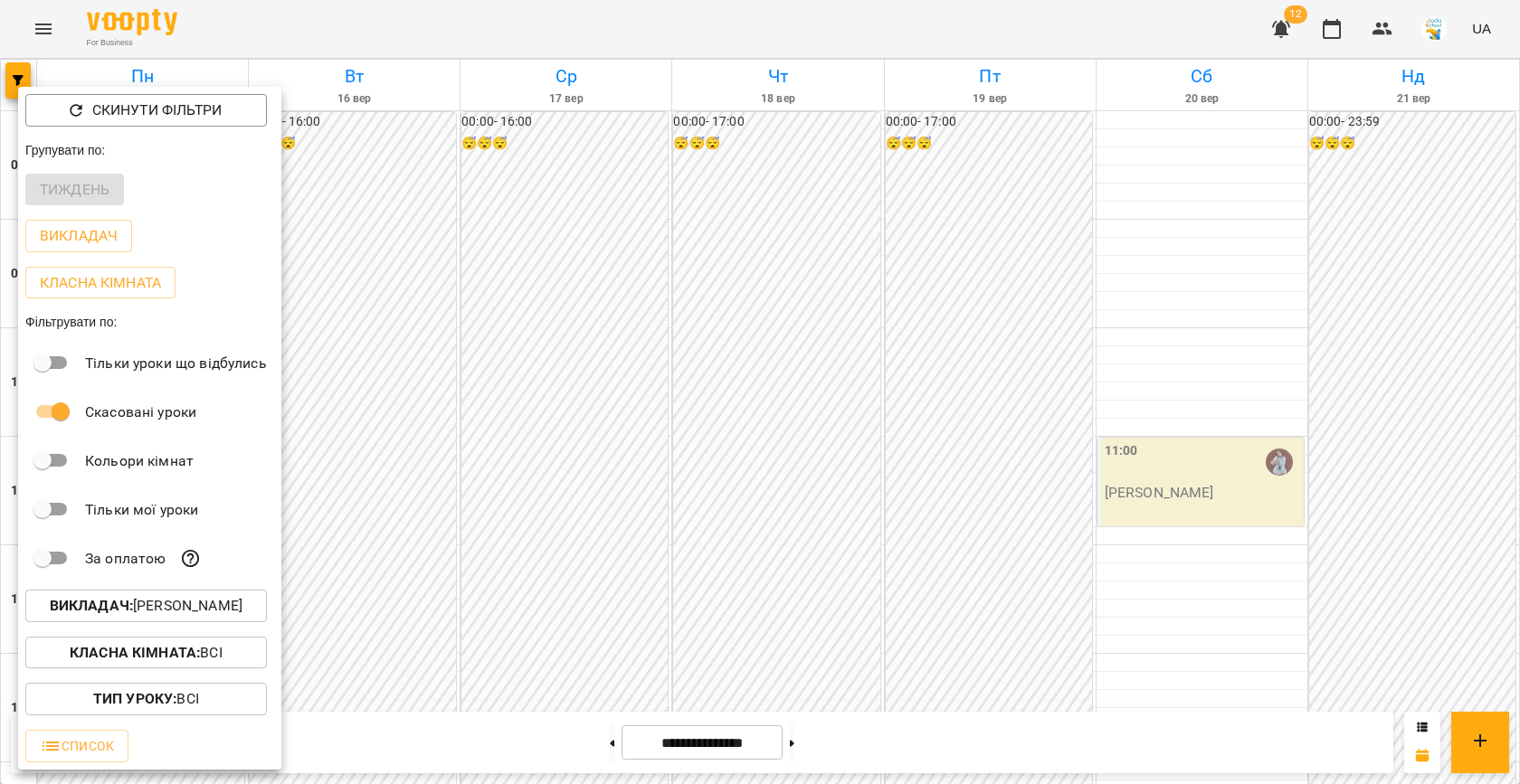
click at [213, 609] on p "Викладач : Вікторія Мельничук" at bounding box center [146, 606] width 192 height 22
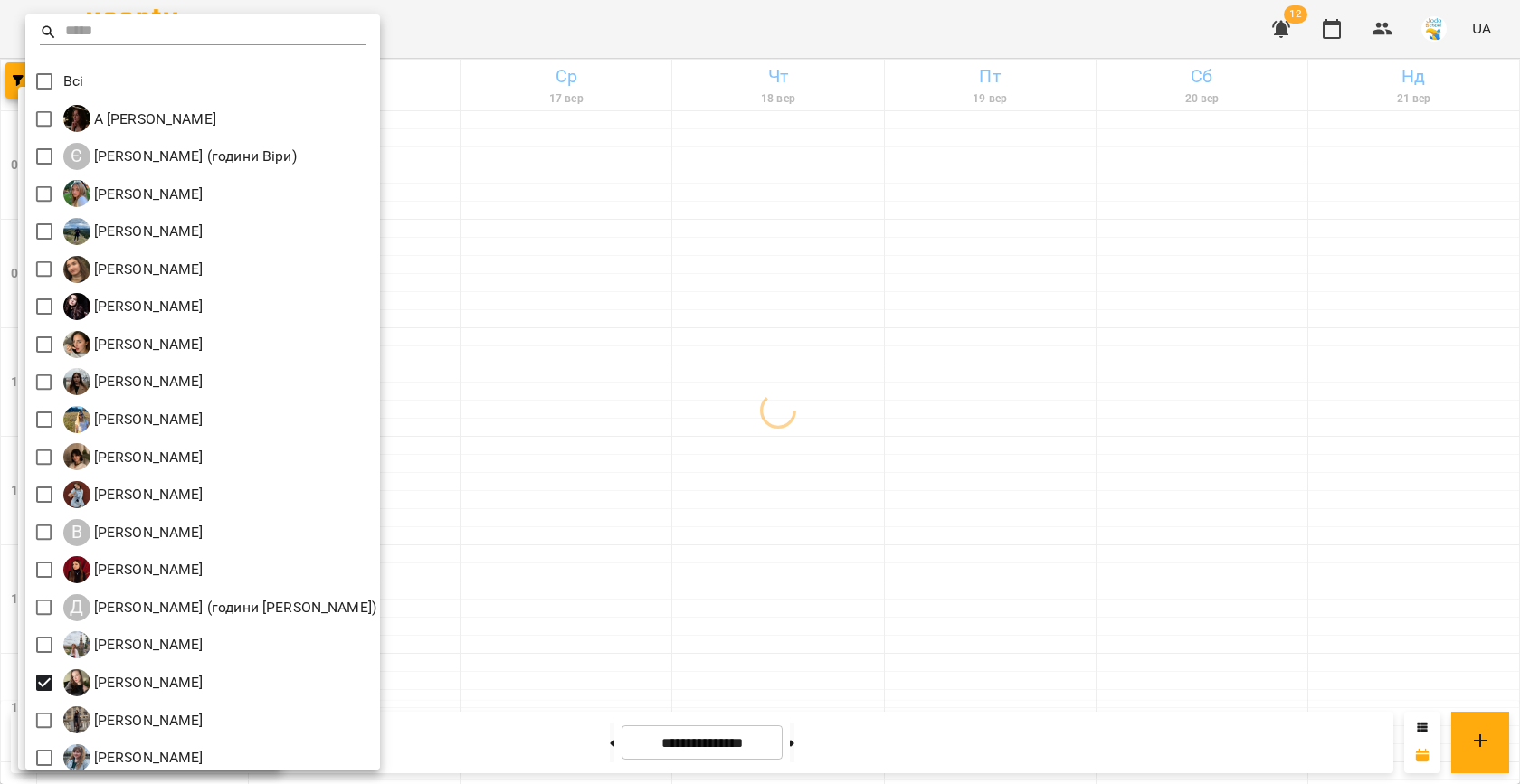
click at [658, 425] on div at bounding box center [760, 392] width 1520 height 784
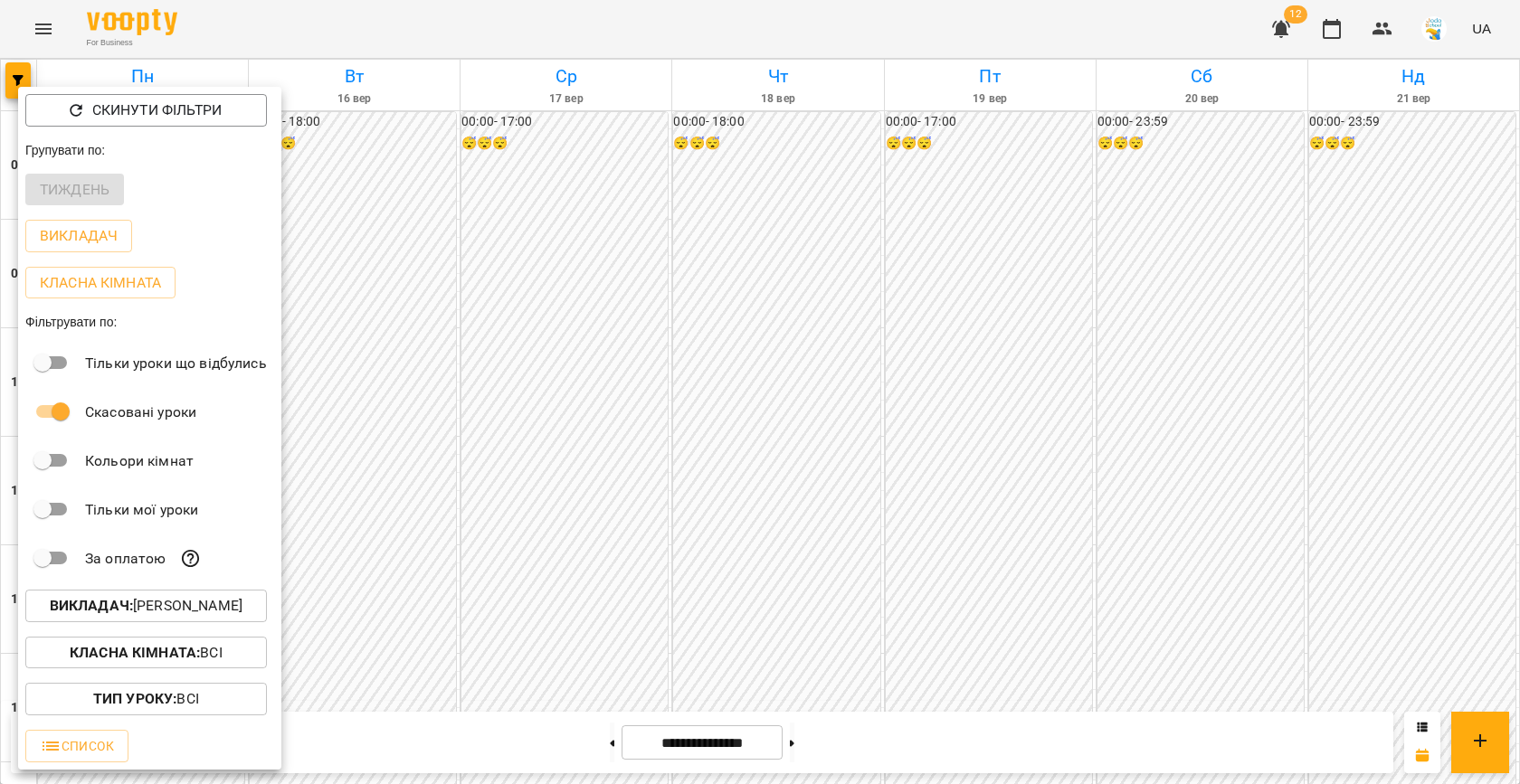
click at [510, 405] on div at bounding box center [760, 392] width 1520 height 784
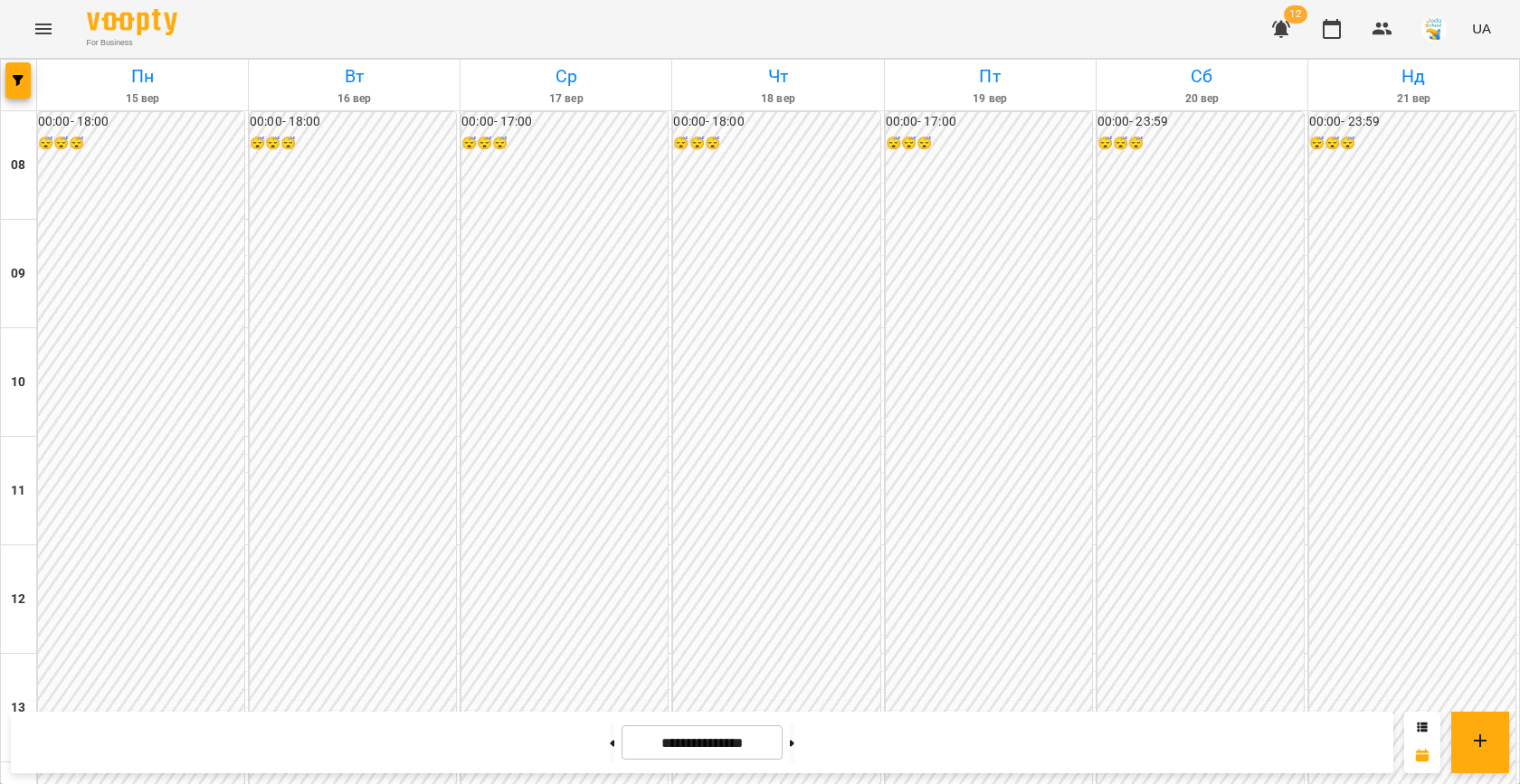
scroll to position [926, 0]
click at [16, 76] on icon "button" at bounding box center [18, 80] width 11 height 11
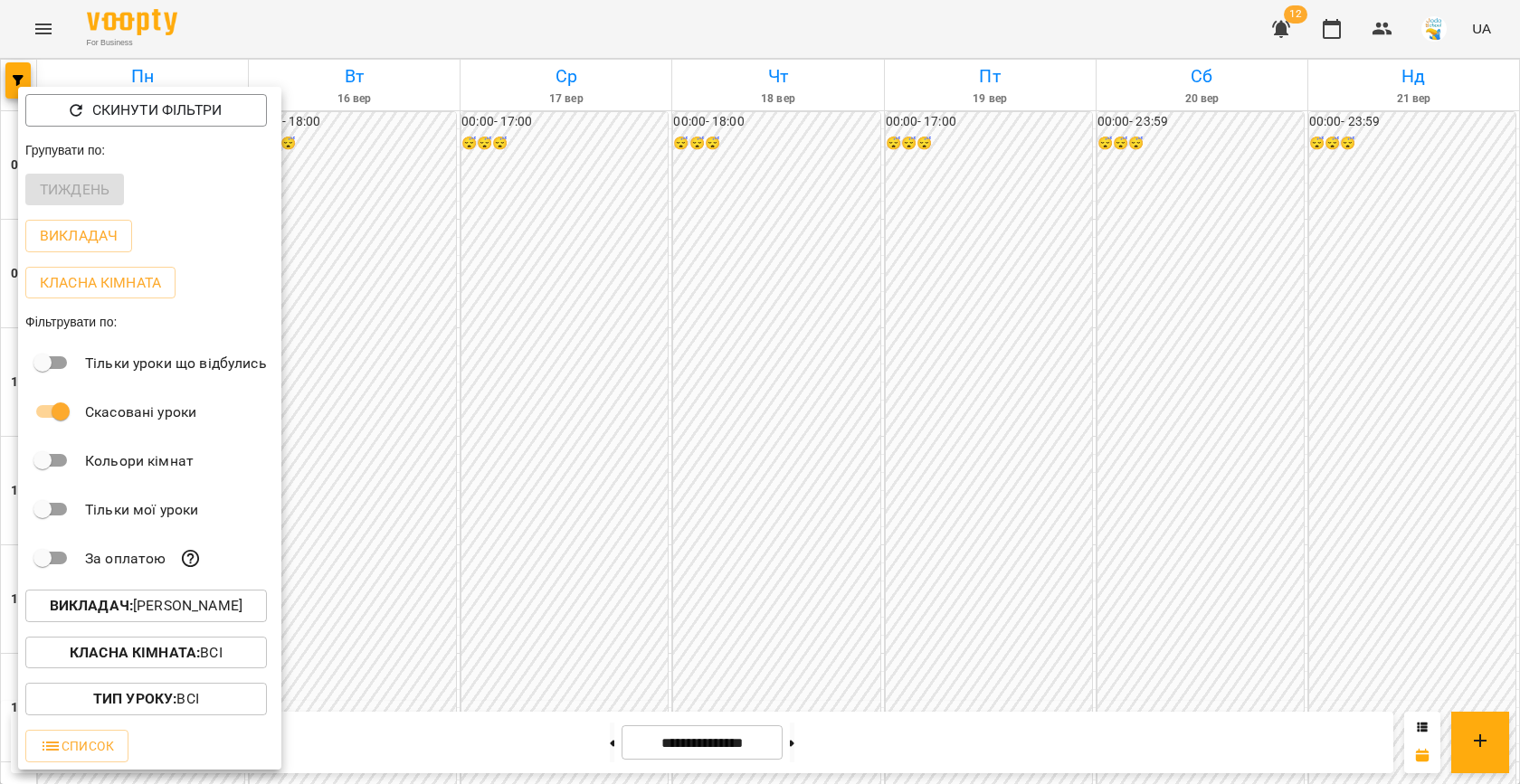
click at [155, 600] on p "Викладач : Марія Капись" at bounding box center [146, 606] width 192 height 22
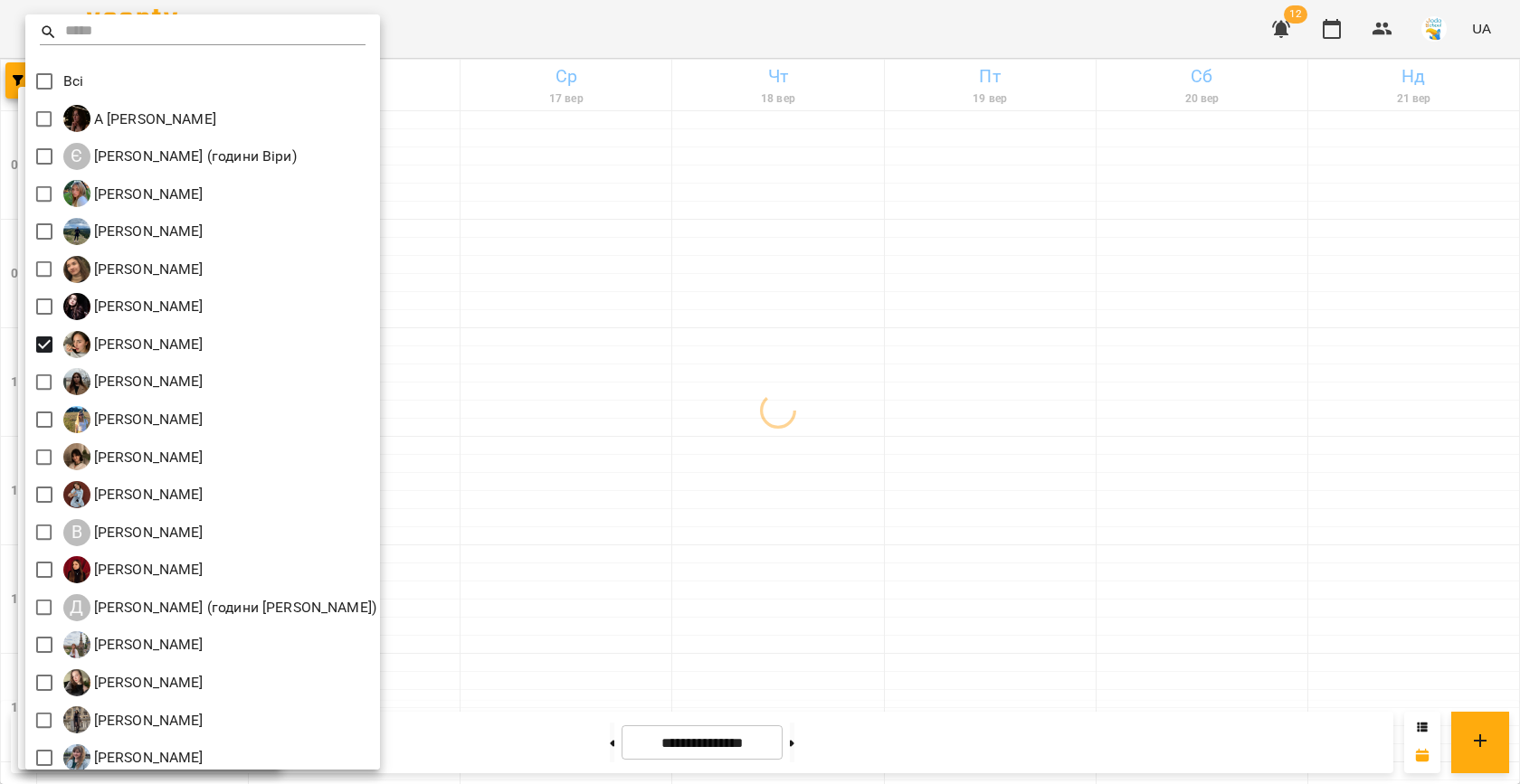
click at [534, 396] on div at bounding box center [760, 392] width 1520 height 784
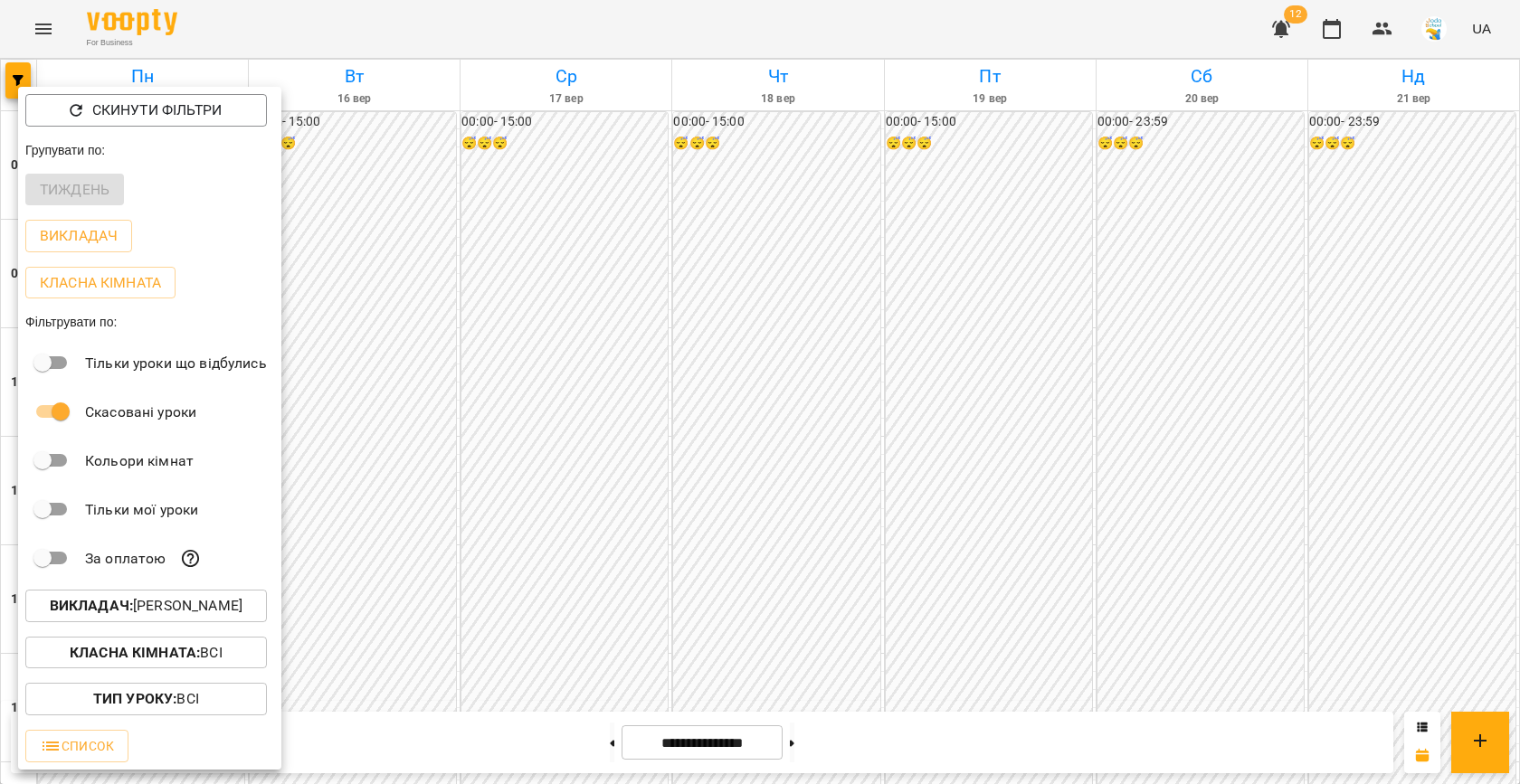
click at [465, 385] on div at bounding box center [760, 392] width 1520 height 784
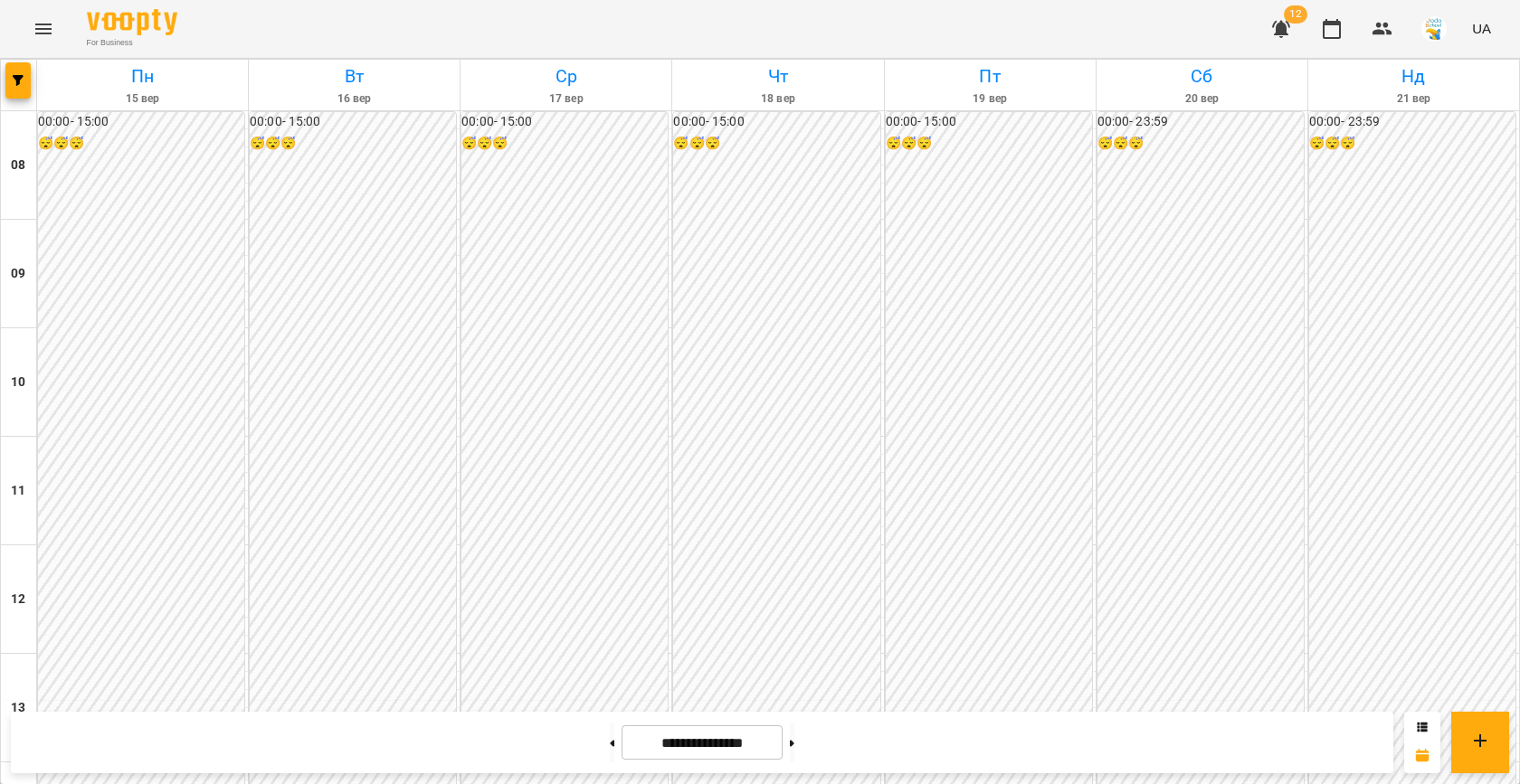
scroll to position [874, 0]
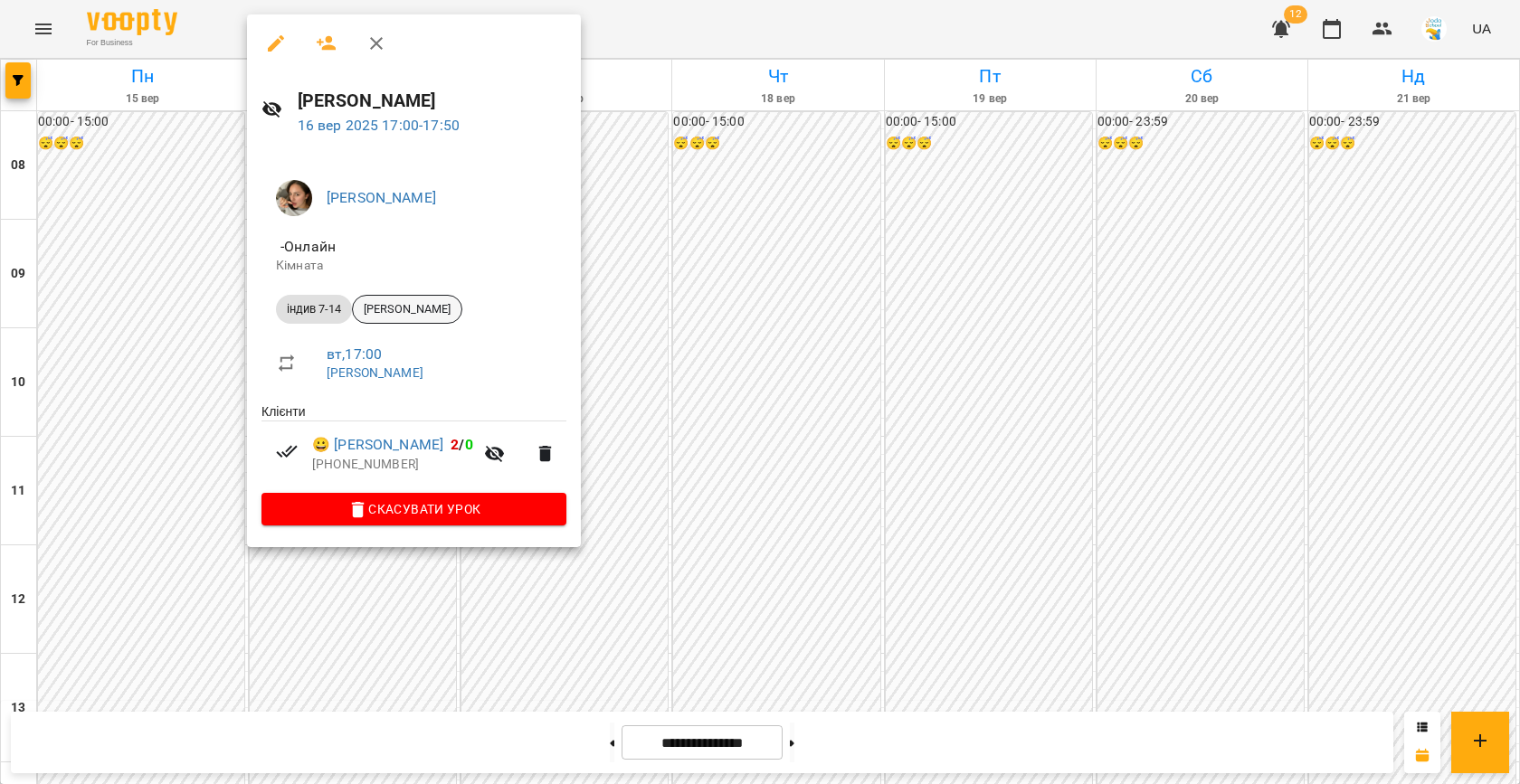
click at [416, 303] on span "Саша Лінник" at bounding box center [407, 309] width 109 height 16
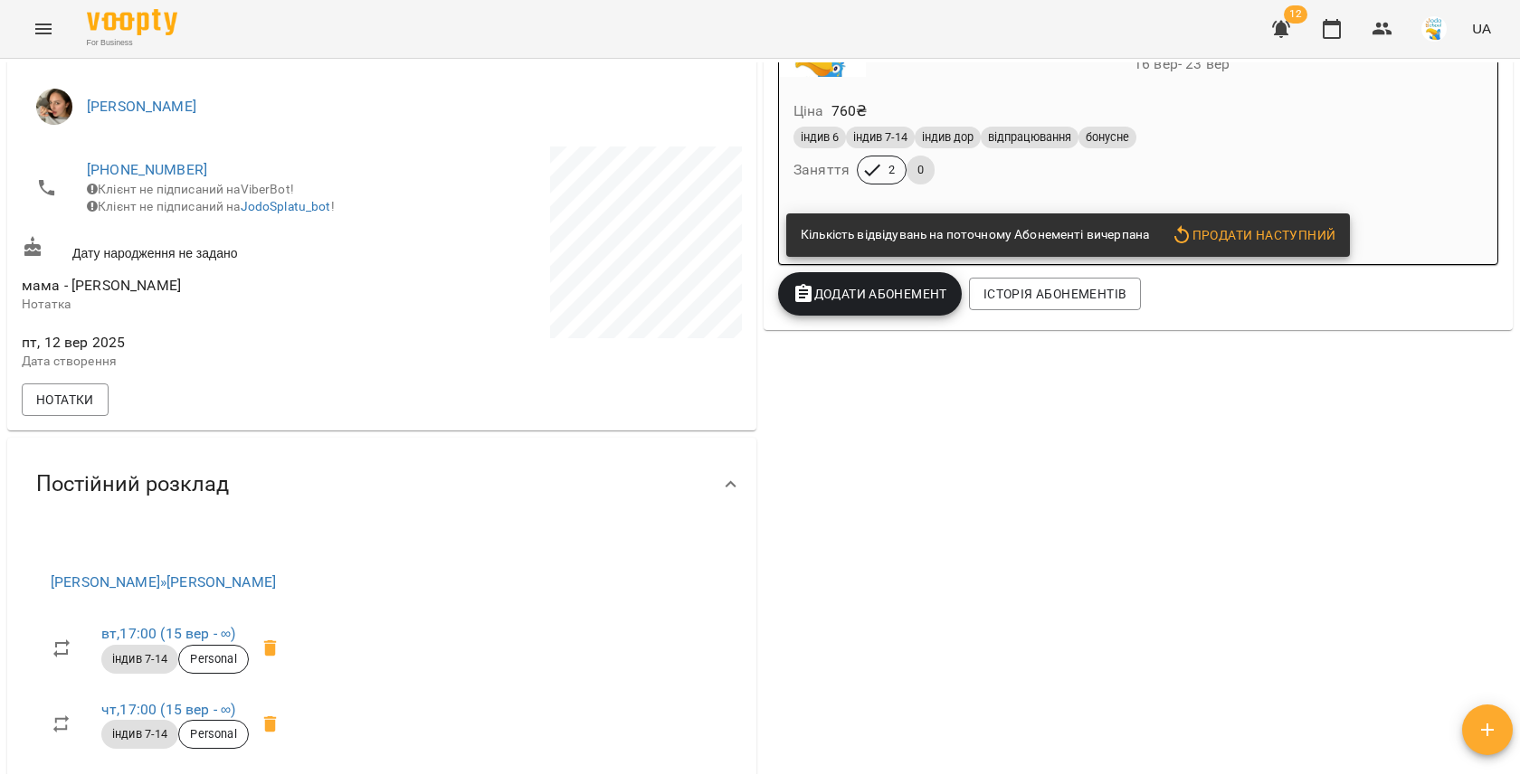
scroll to position [444, 0]
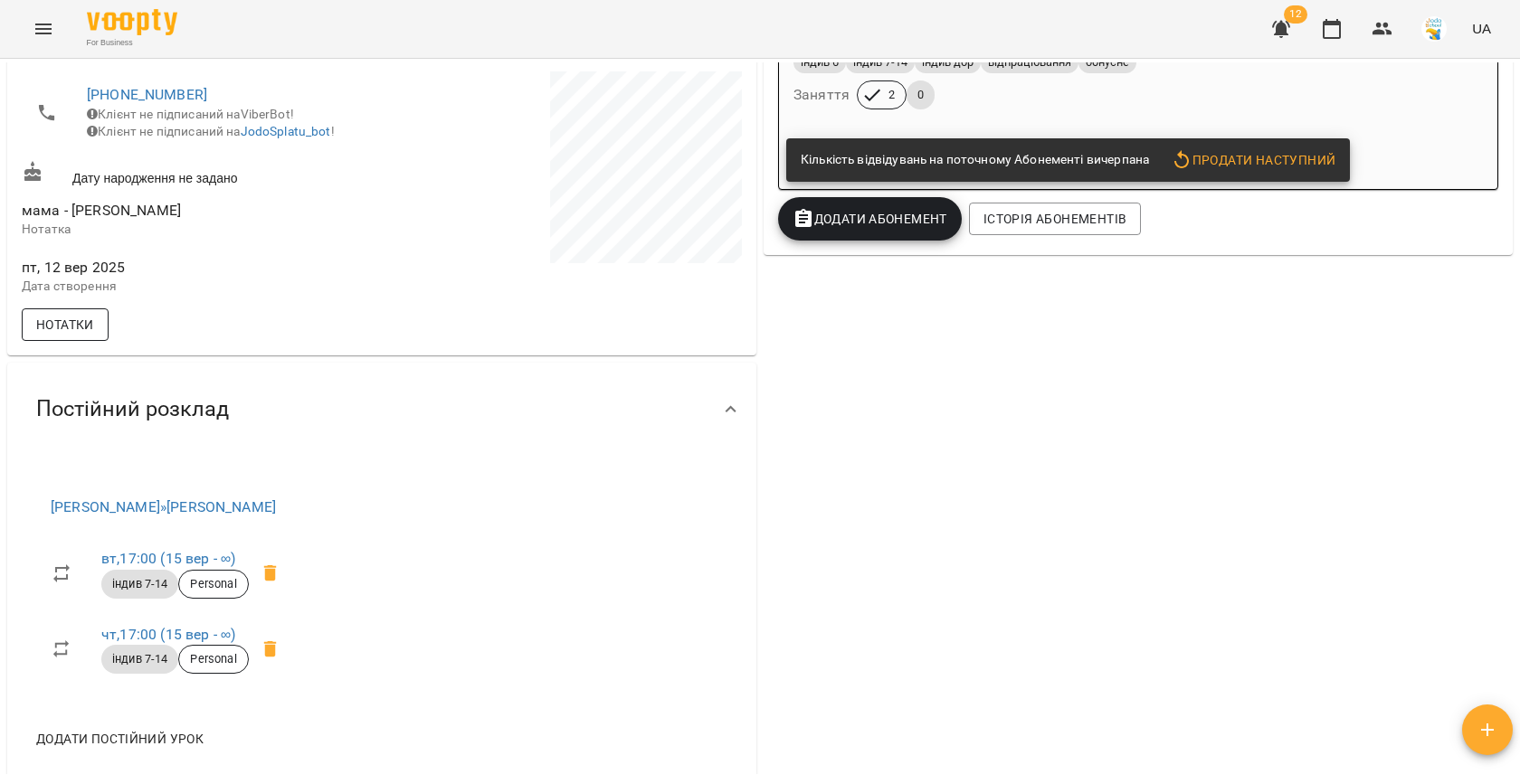
click at [57, 336] on span "Нотатки" at bounding box center [65, 325] width 58 height 22
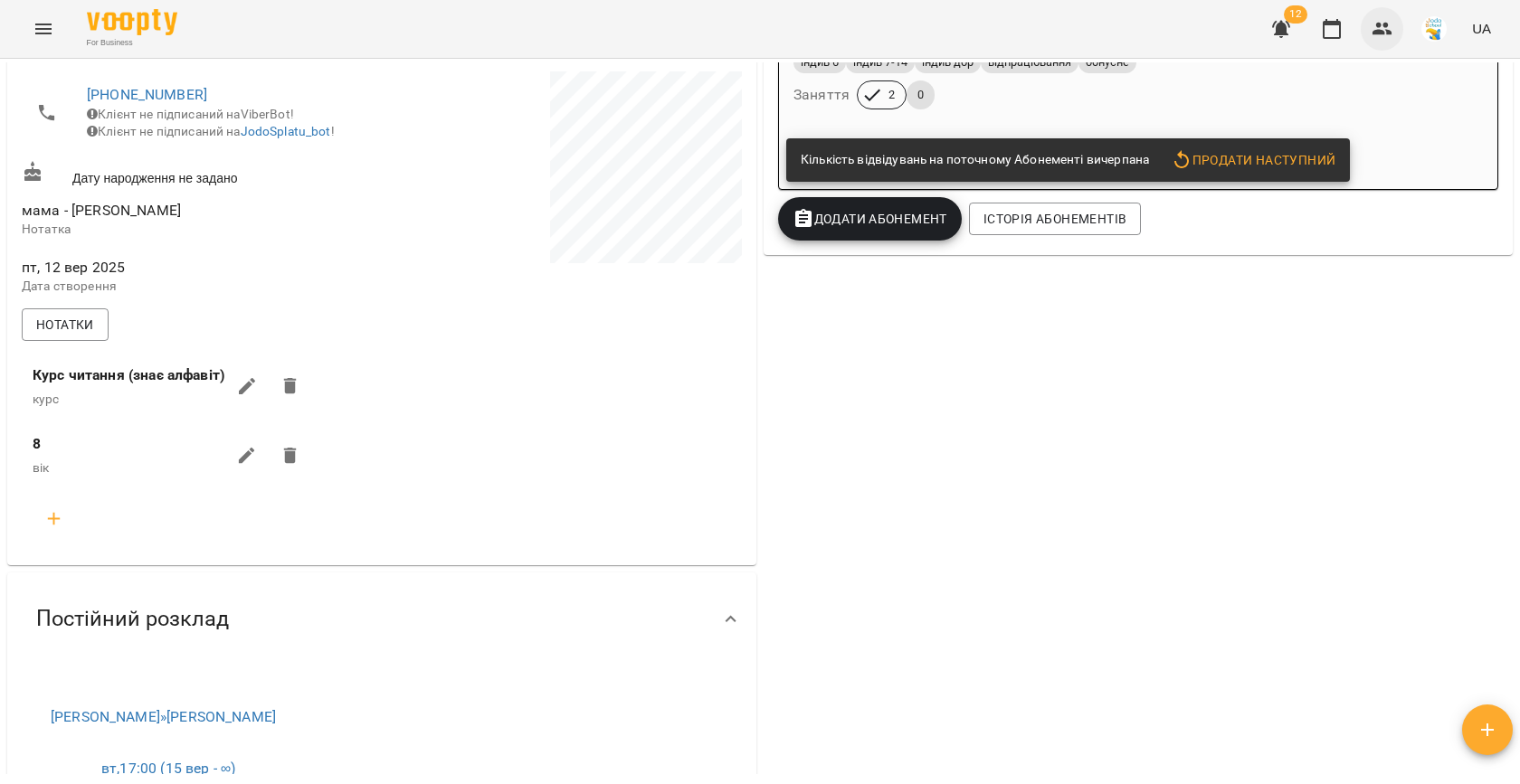
click at [1369, 43] on button "button" at bounding box center [1382, 29] width 44 height 44
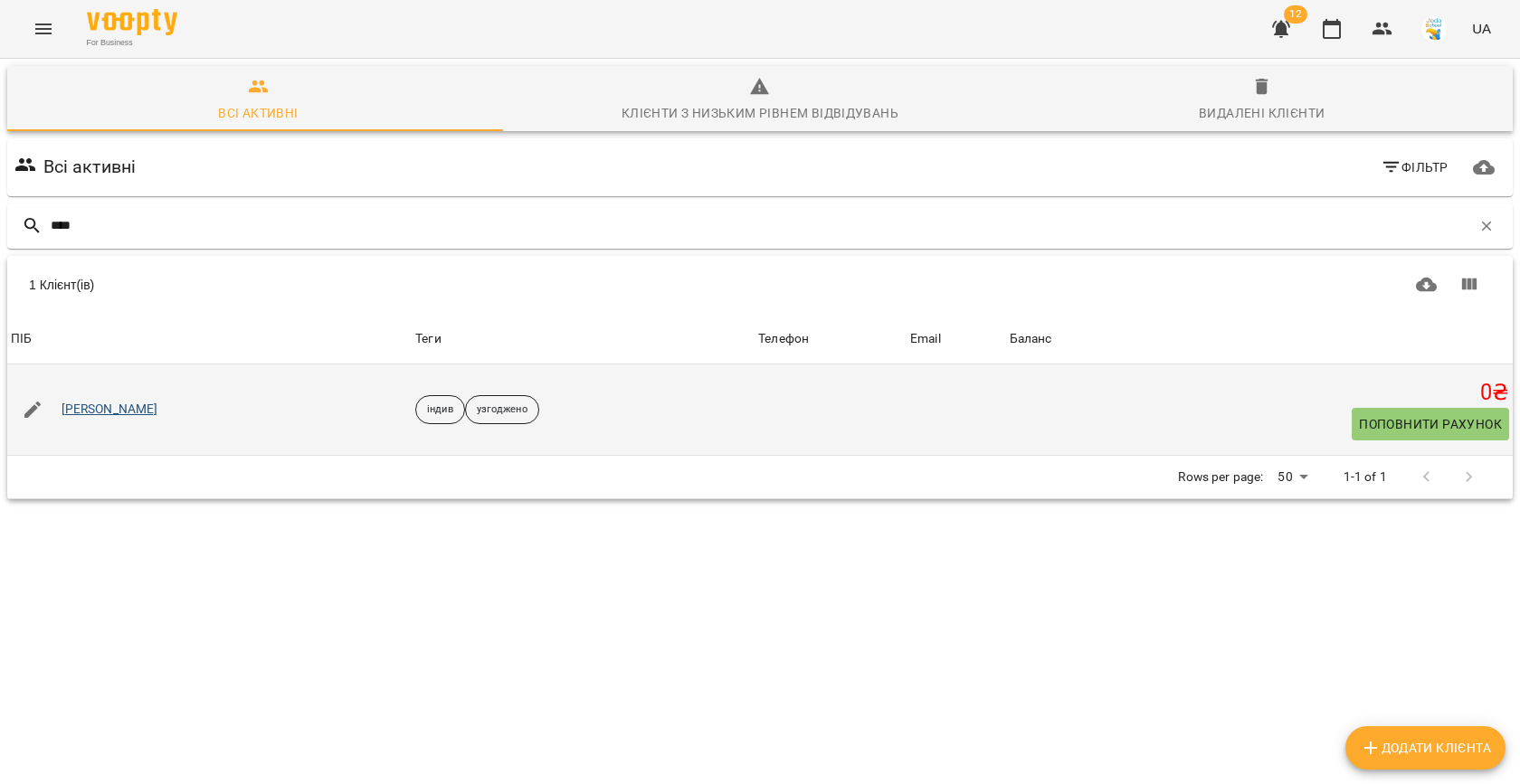
type input "****"
click at [112, 411] on link "Даниїл Позняк" at bounding box center [110, 409] width 97 height 18
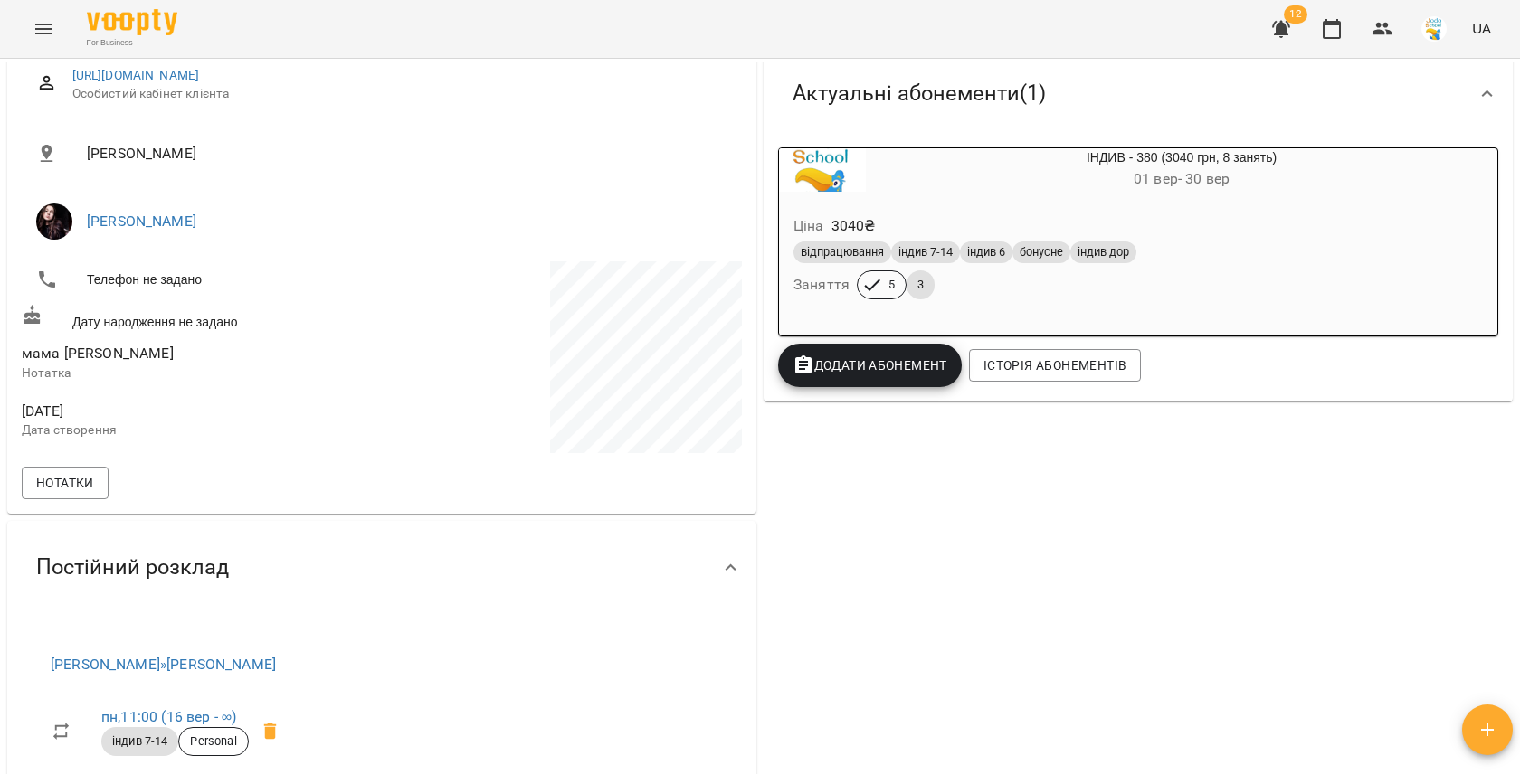
scroll to position [269, 0]
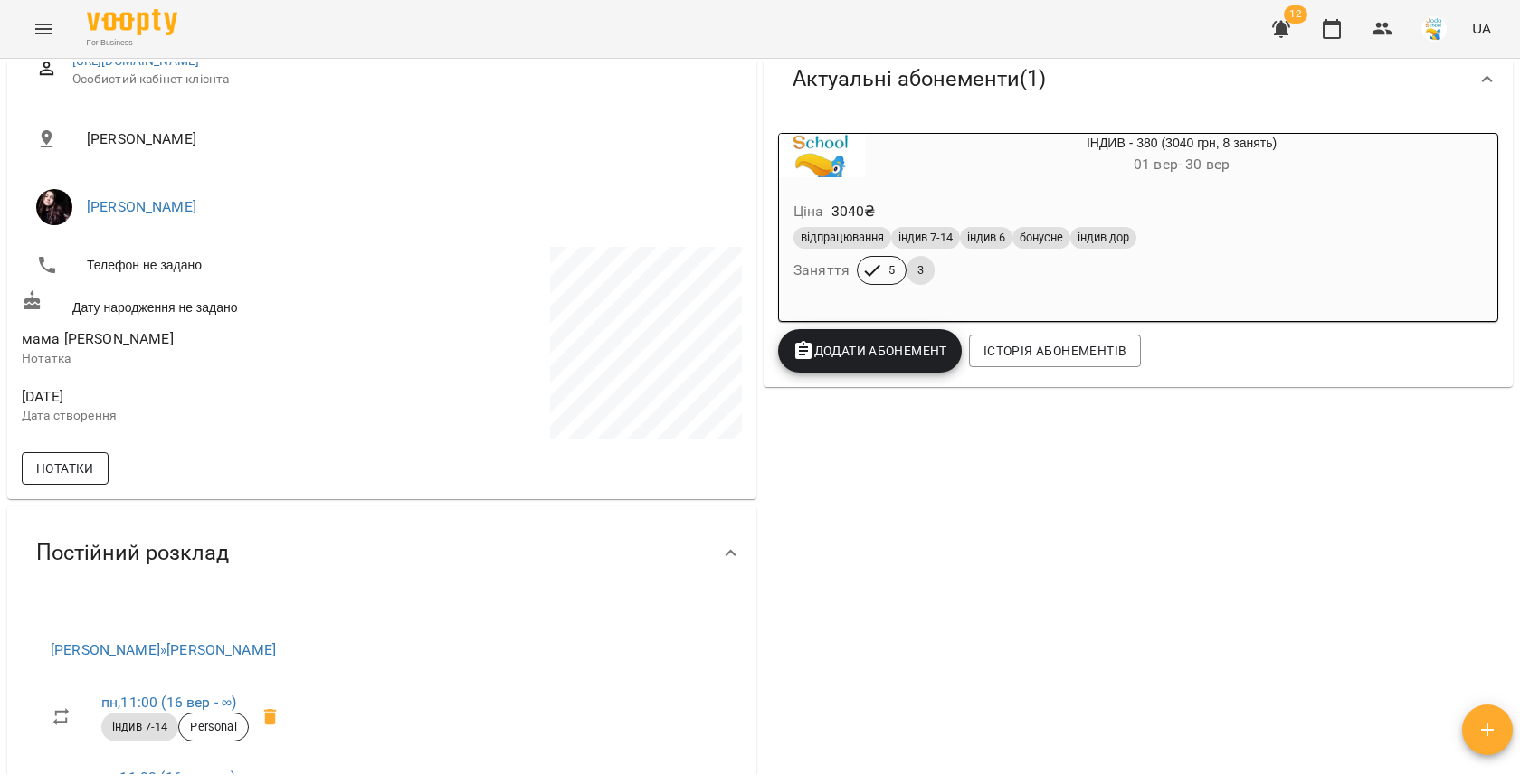
click at [70, 471] on span "Нотатки" at bounding box center [65, 468] width 58 height 22
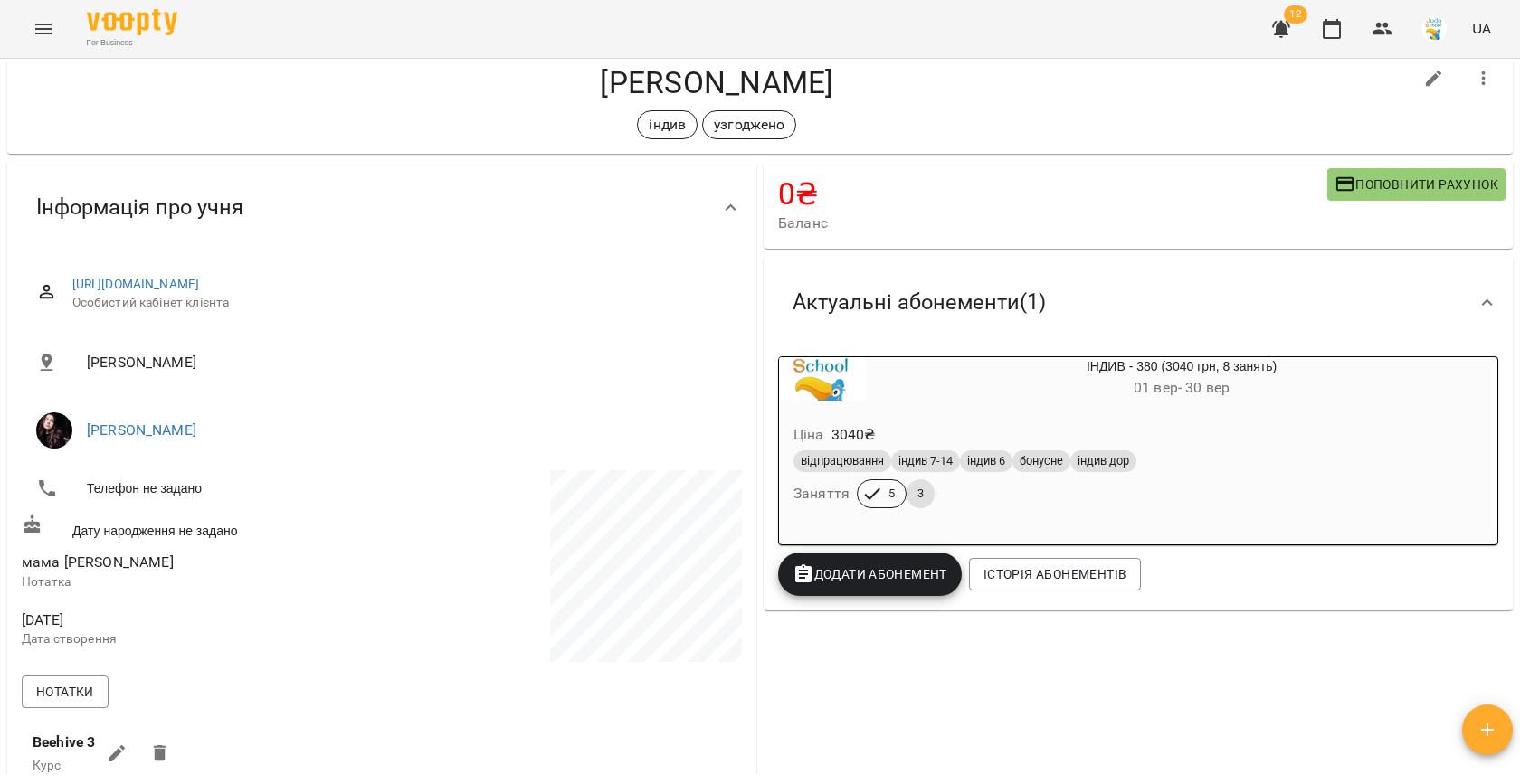
scroll to position [0, 0]
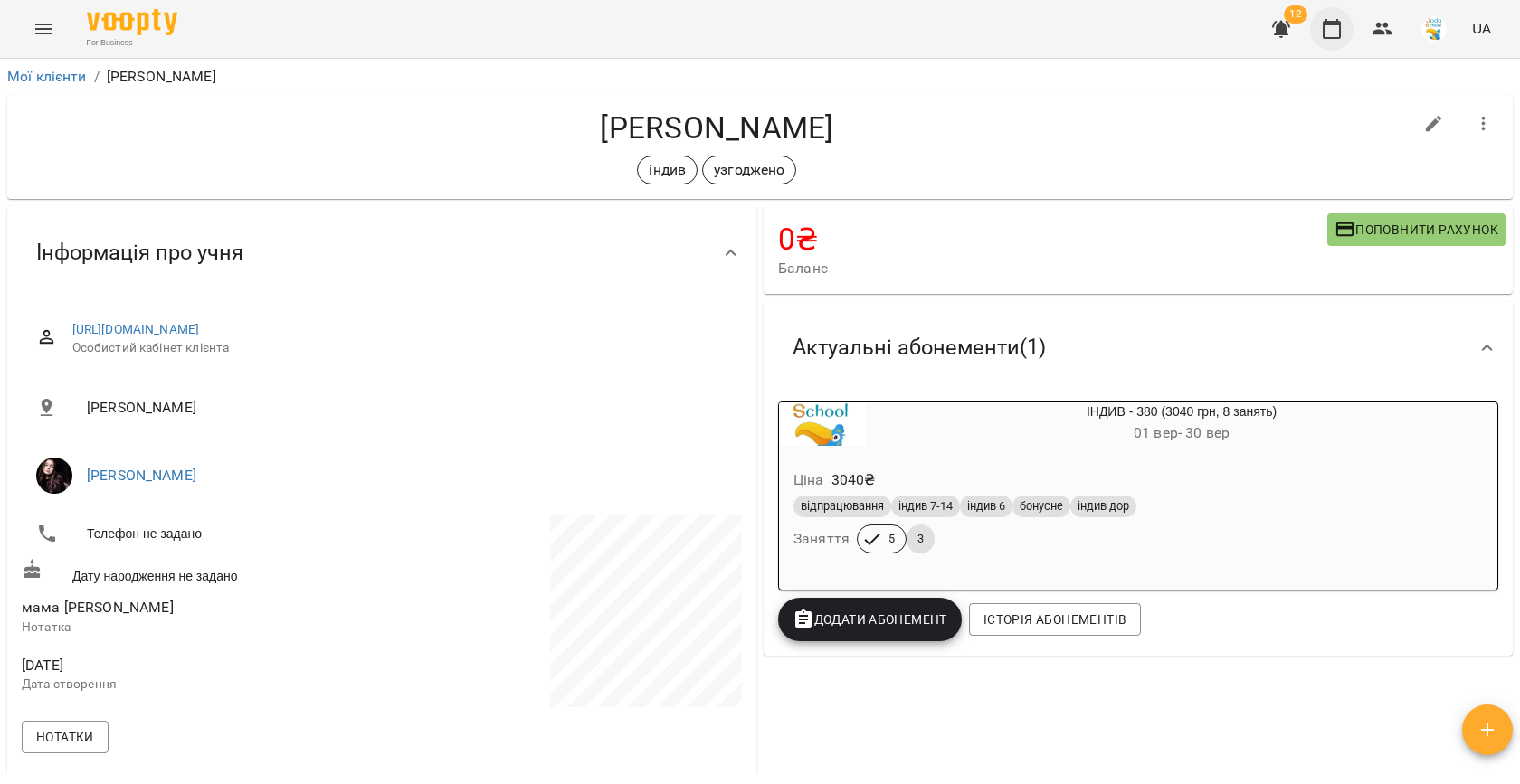
click at [1327, 38] on icon "button" at bounding box center [1332, 29] width 18 height 20
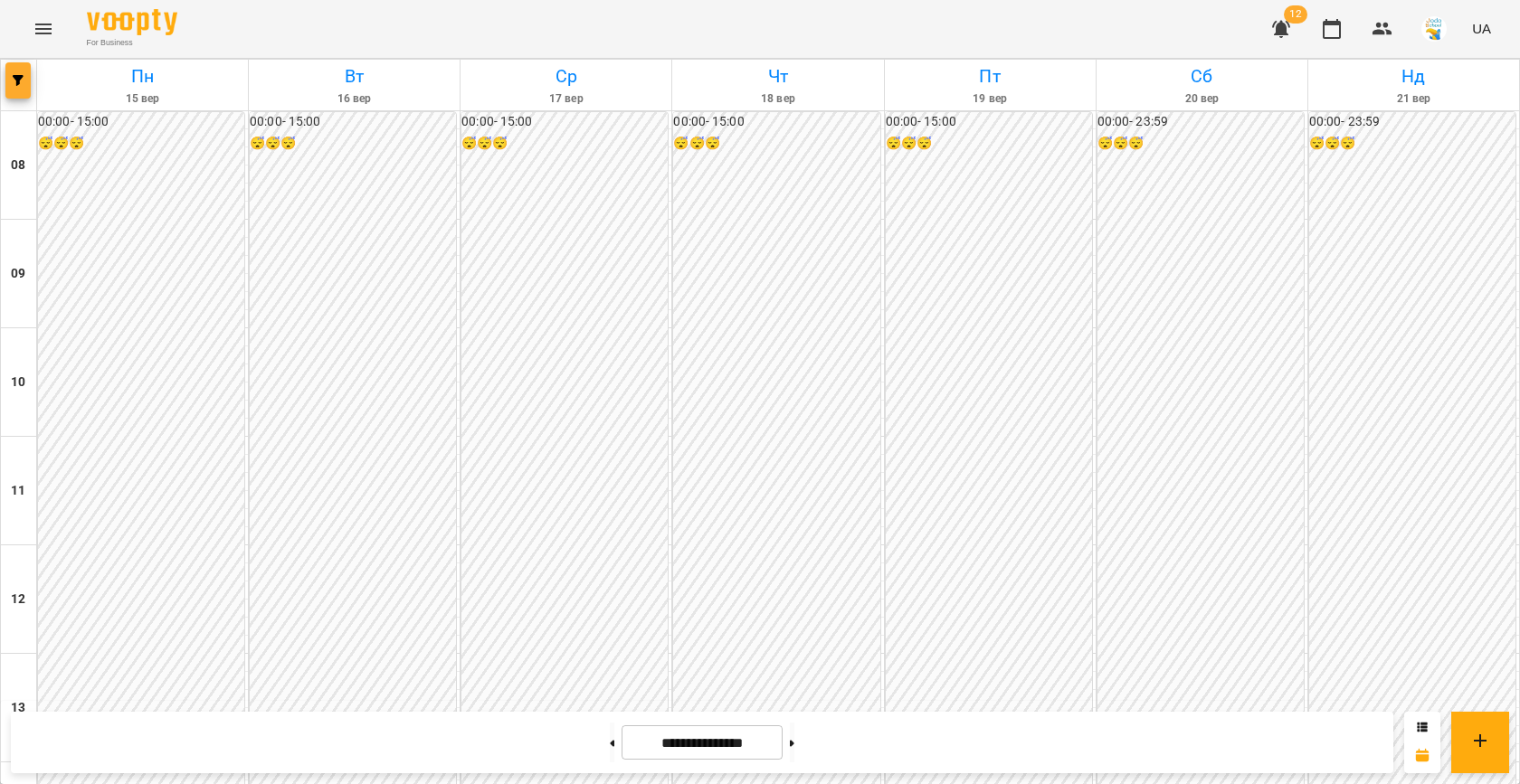
click at [20, 84] on icon "button" at bounding box center [18, 80] width 11 height 11
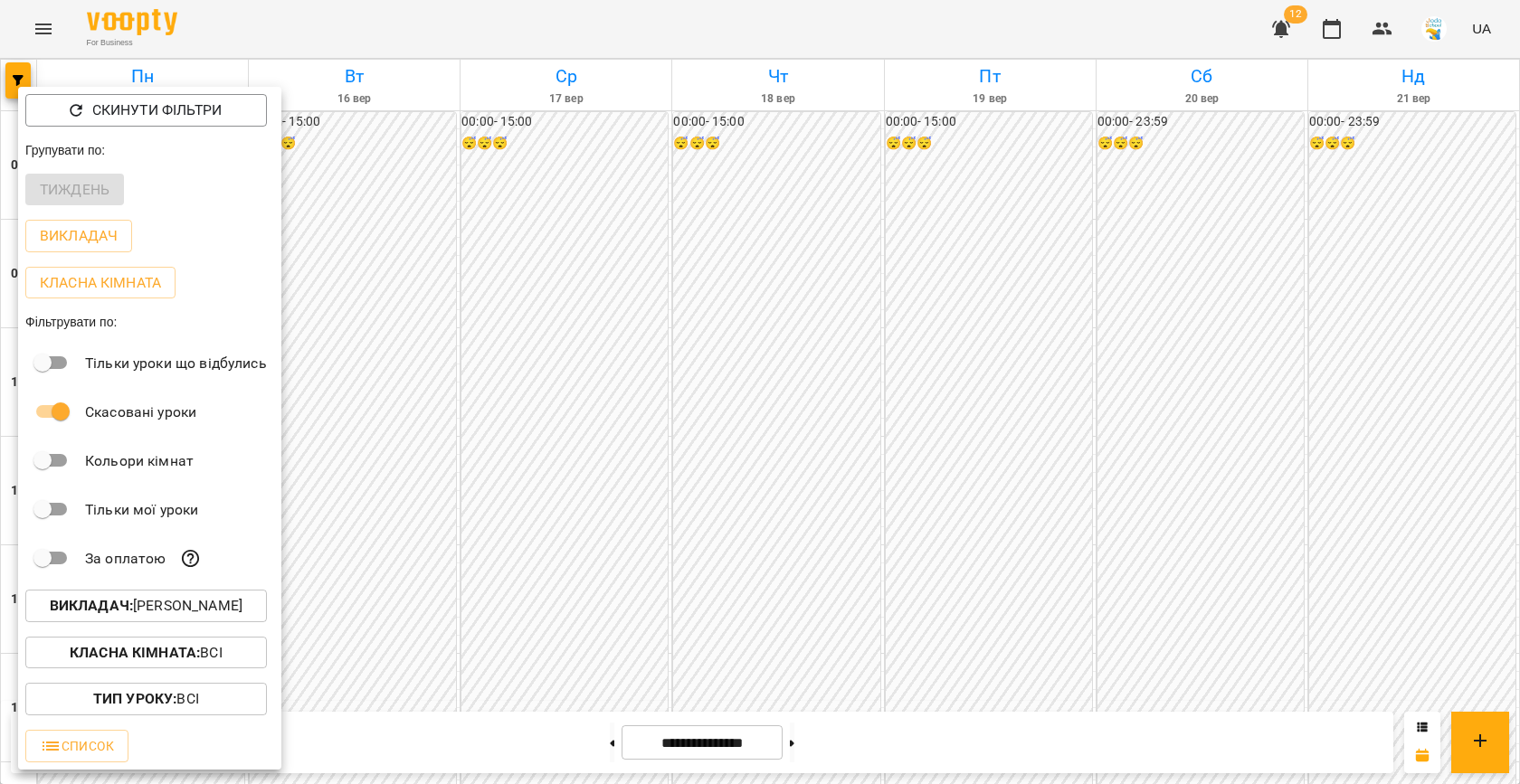
click at [152, 609] on p "Викладач : Анна Карпінець" at bounding box center [146, 606] width 192 height 22
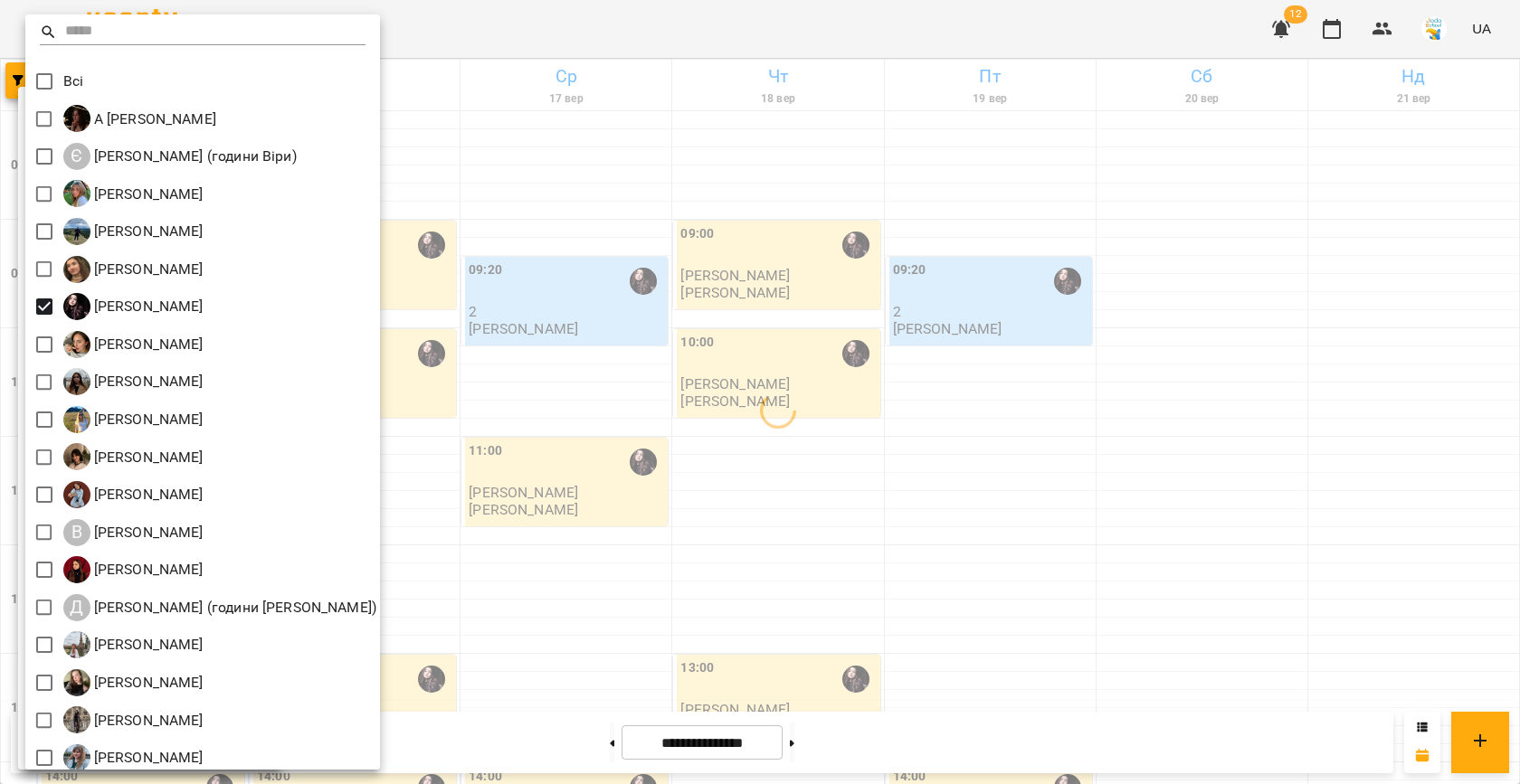
click at [495, 397] on div at bounding box center [760, 392] width 1520 height 784
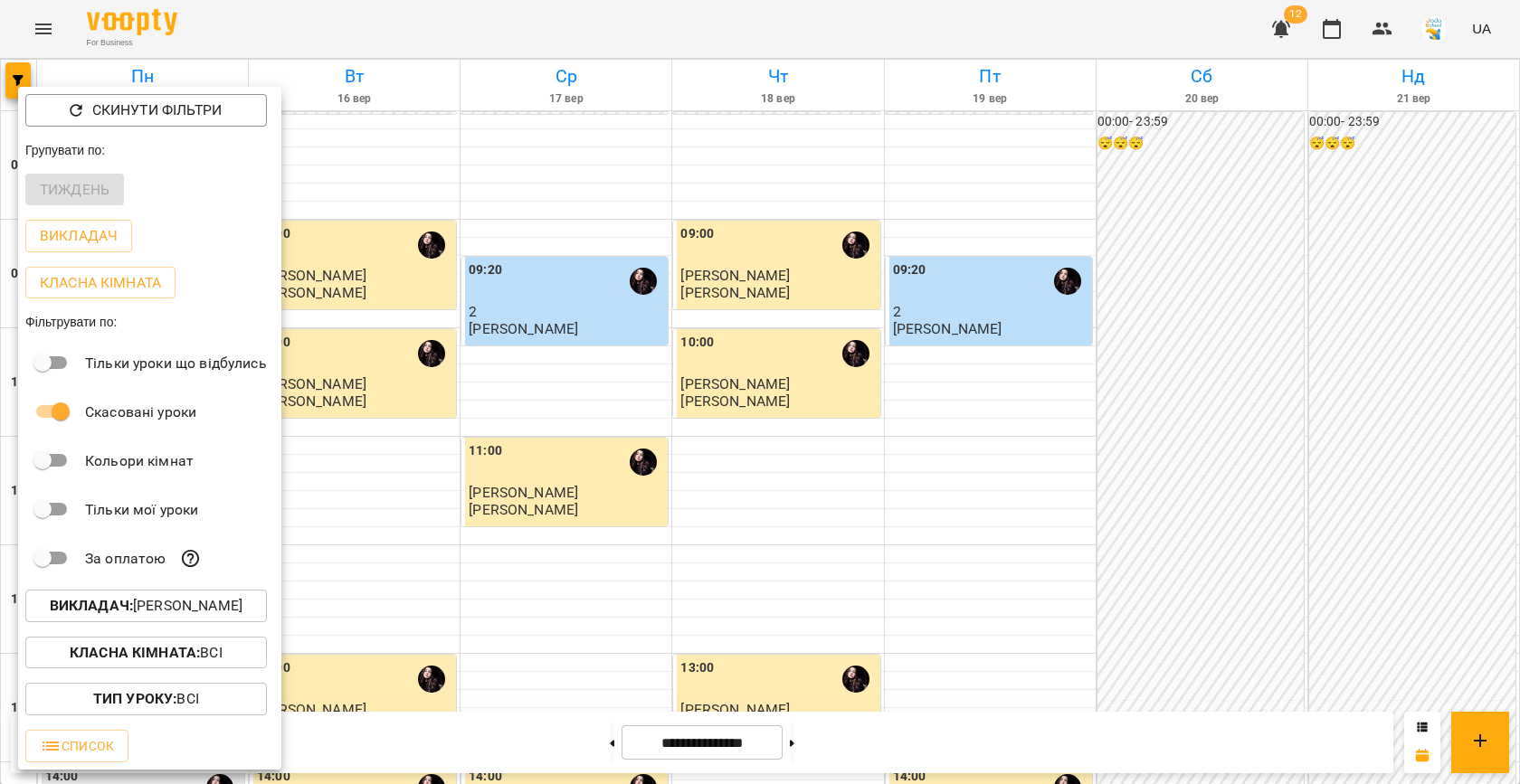
click at [495, 397] on div at bounding box center [760, 392] width 1520 height 784
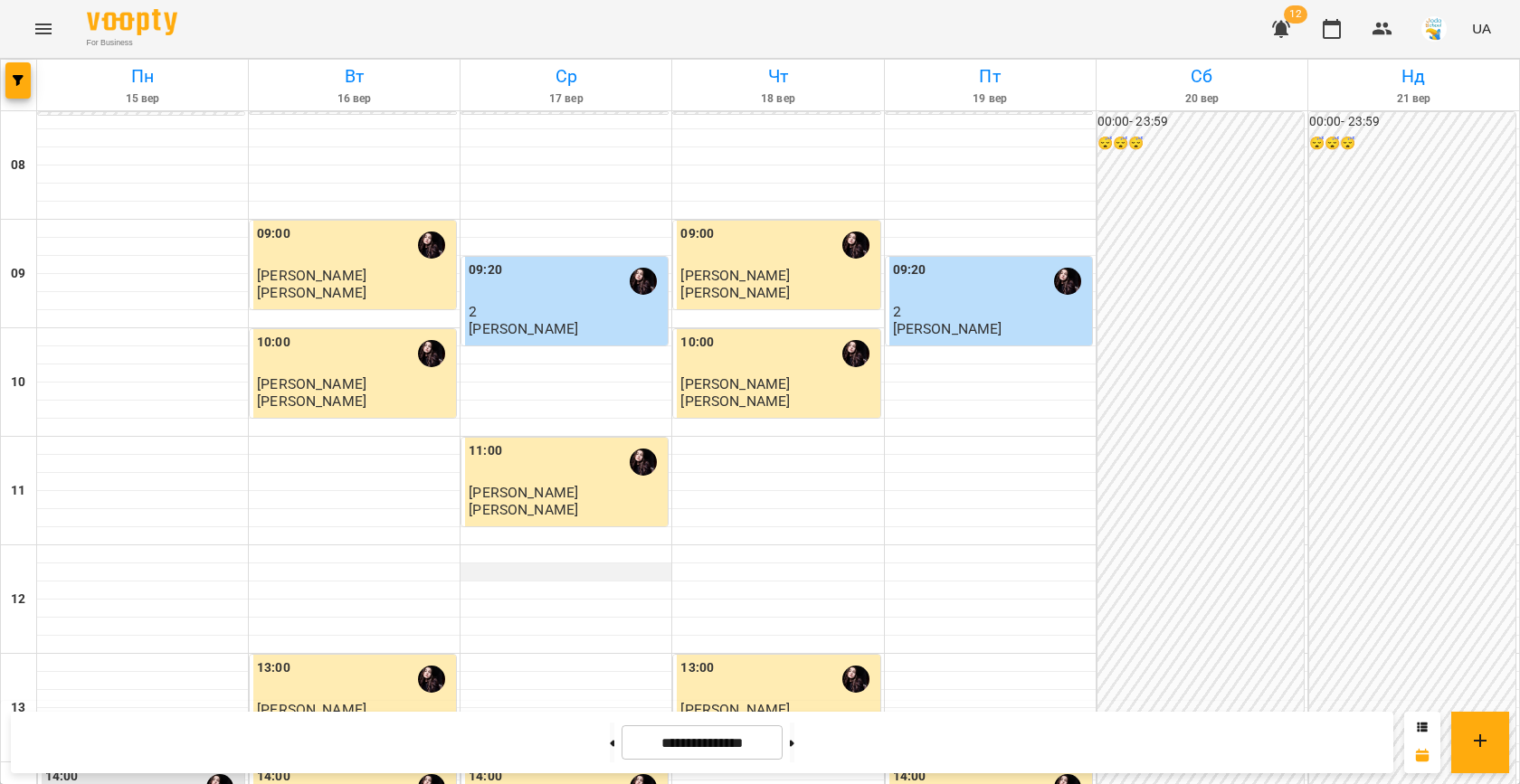
scroll to position [205, 0]
click at [563, 441] on div "11:00" at bounding box center [566, 462] width 195 height 42
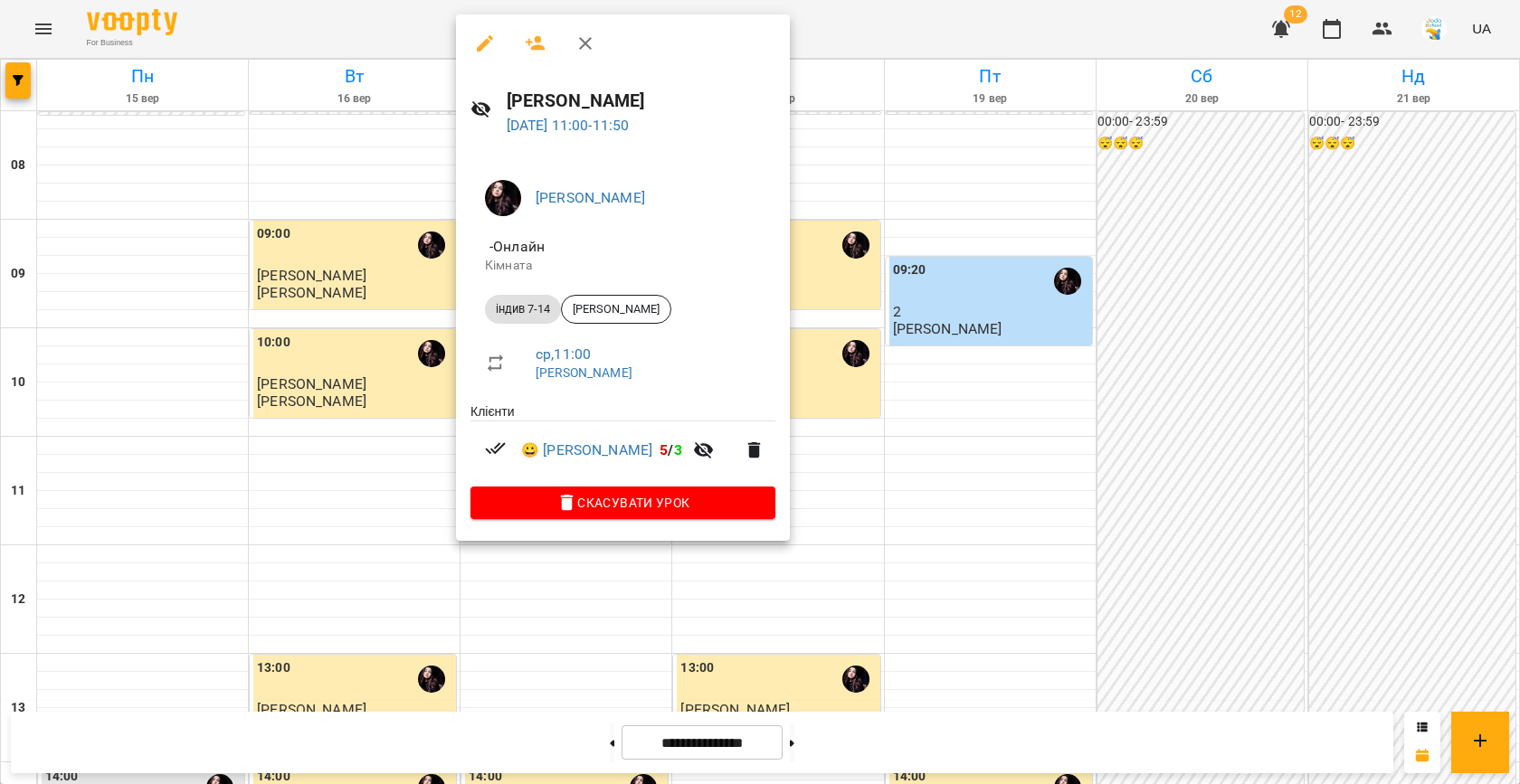
click at [346, 340] on div at bounding box center [760, 392] width 1520 height 784
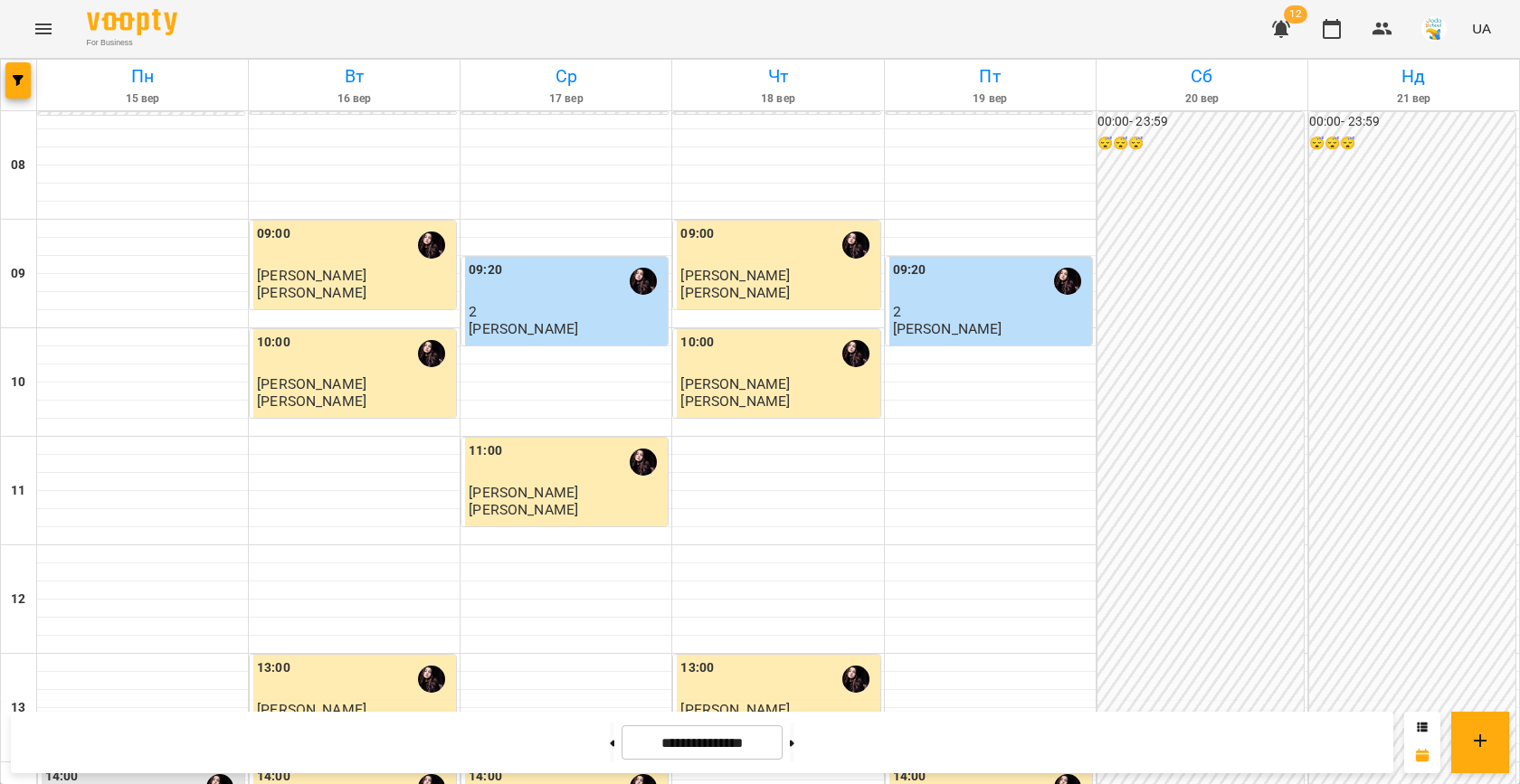
scroll to position [5, 0]
click at [411, 233] on div at bounding box center [432, 245] width 42 height 42
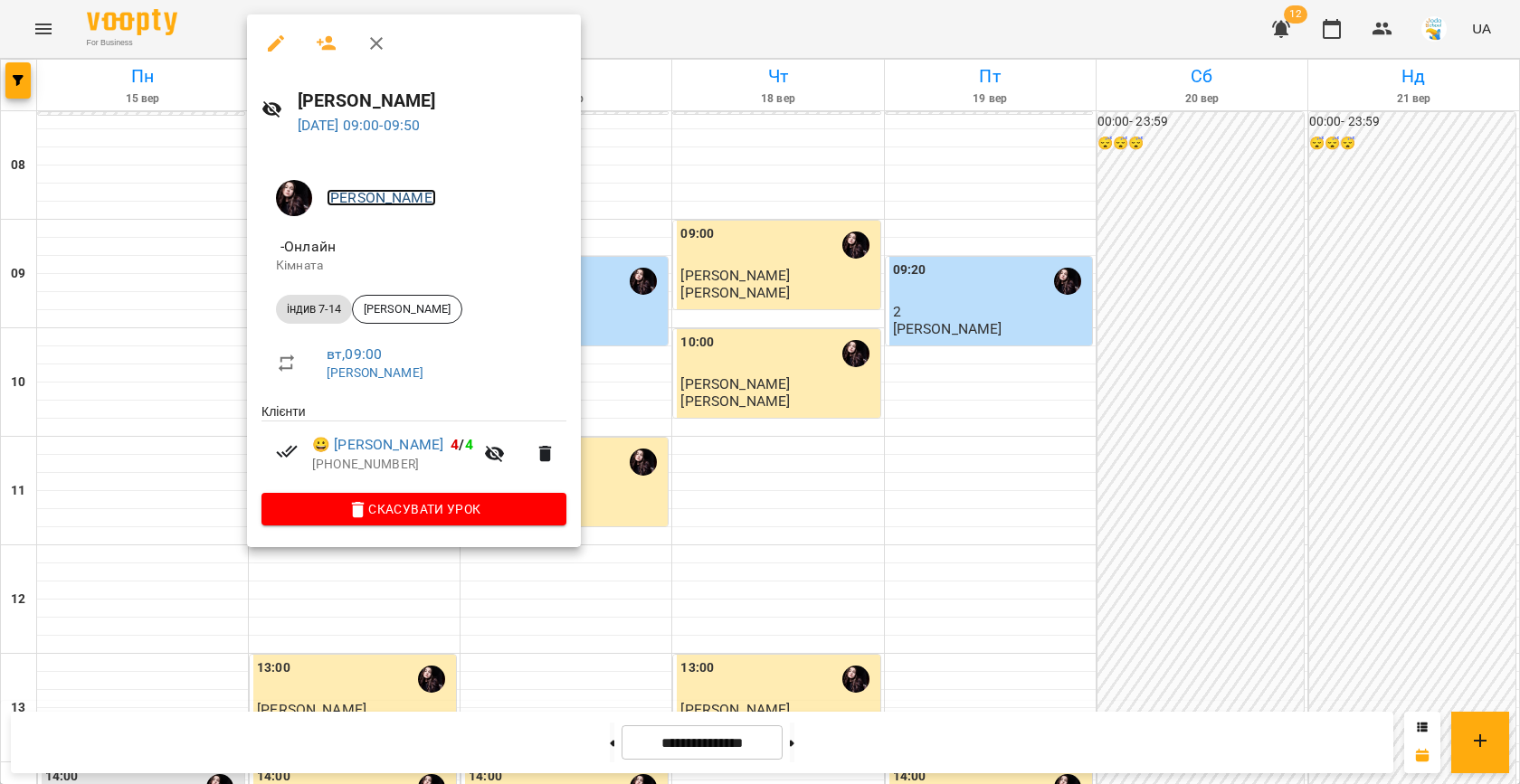
click at [348, 197] on link "[PERSON_NAME]" at bounding box center [382, 197] width 110 height 17
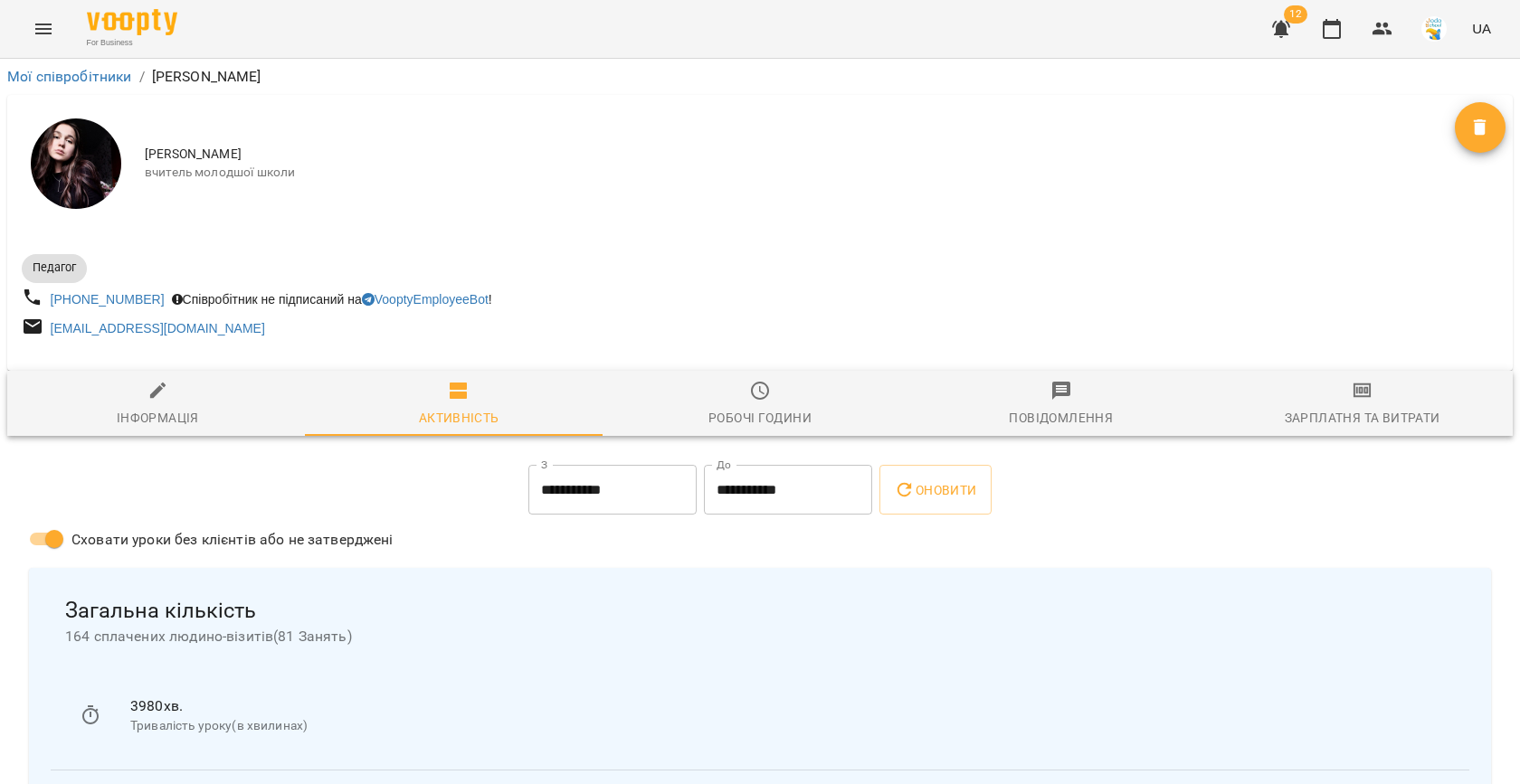
click at [1356, 404] on span "Зарплатня та Витрати" at bounding box center [1362, 403] width 279 height 49
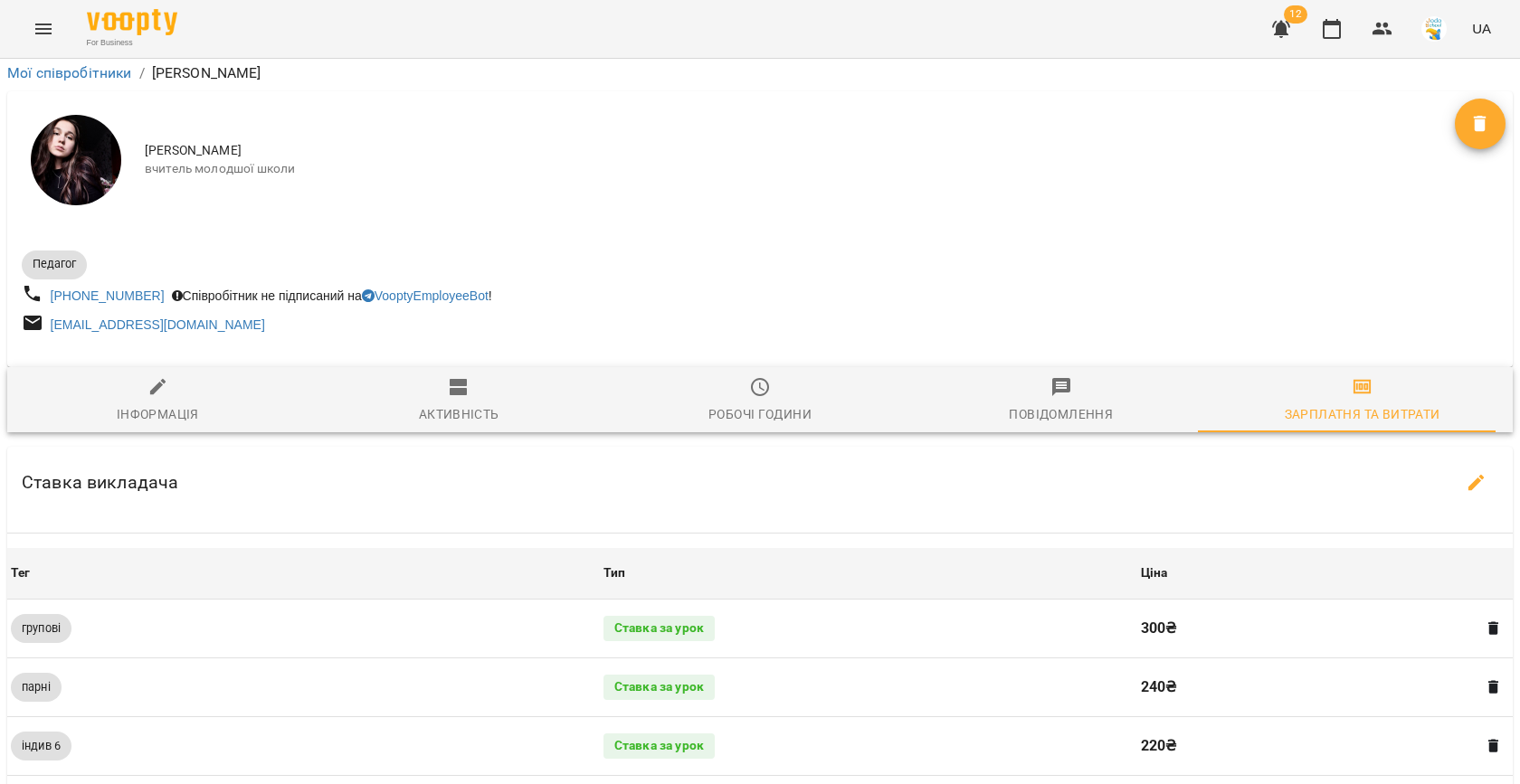
scroll to position [679, 0]
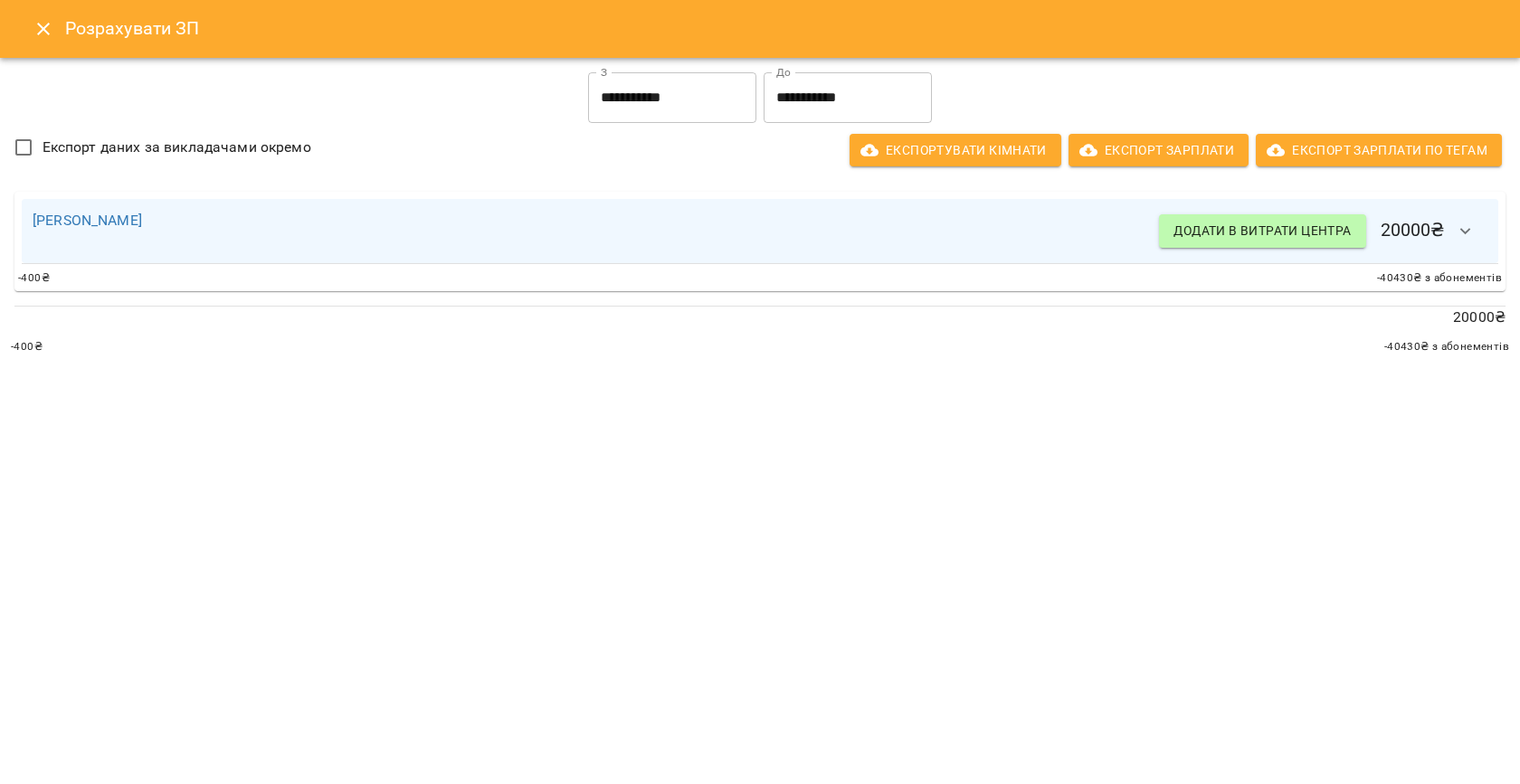
click at [795, 89] on input "**********" at bounding box center [847, 98] width 168 height 51
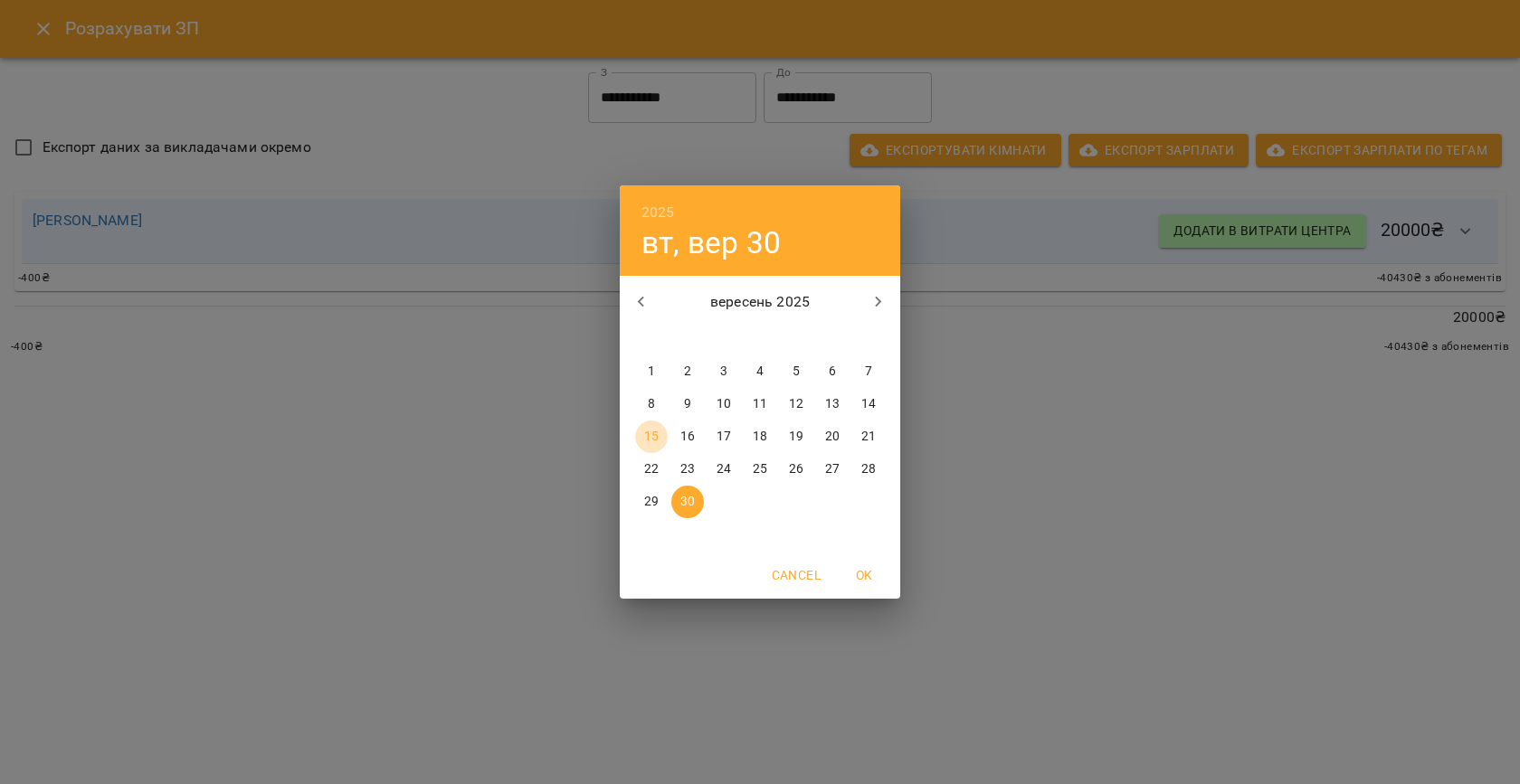
click at [663, 428] on span "15" at bounding box center [651, 436] width 33 height 18
type input "**********"
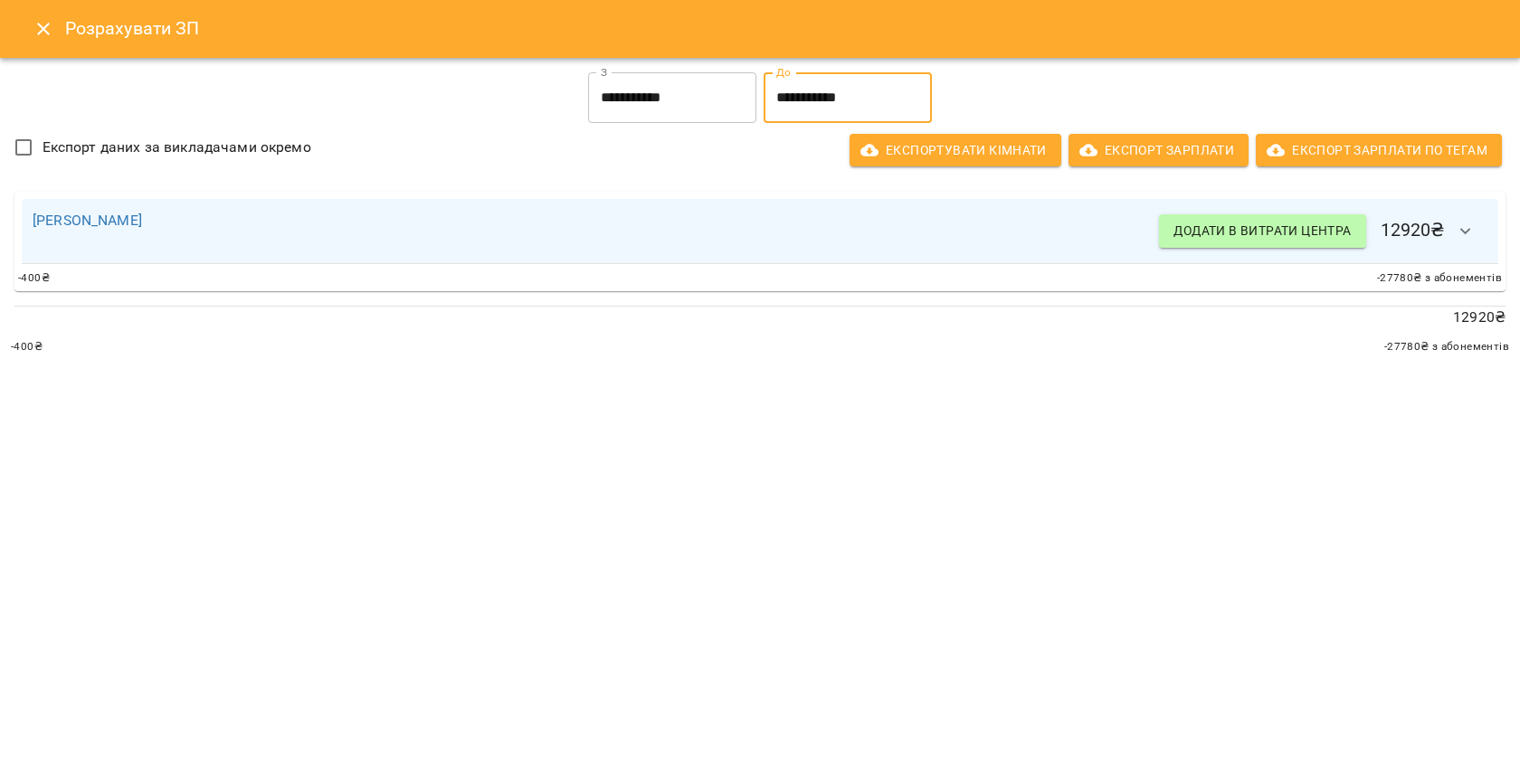
click at [34, 42] on button "Close" at bounding box center [44, 29] width 44 height 44
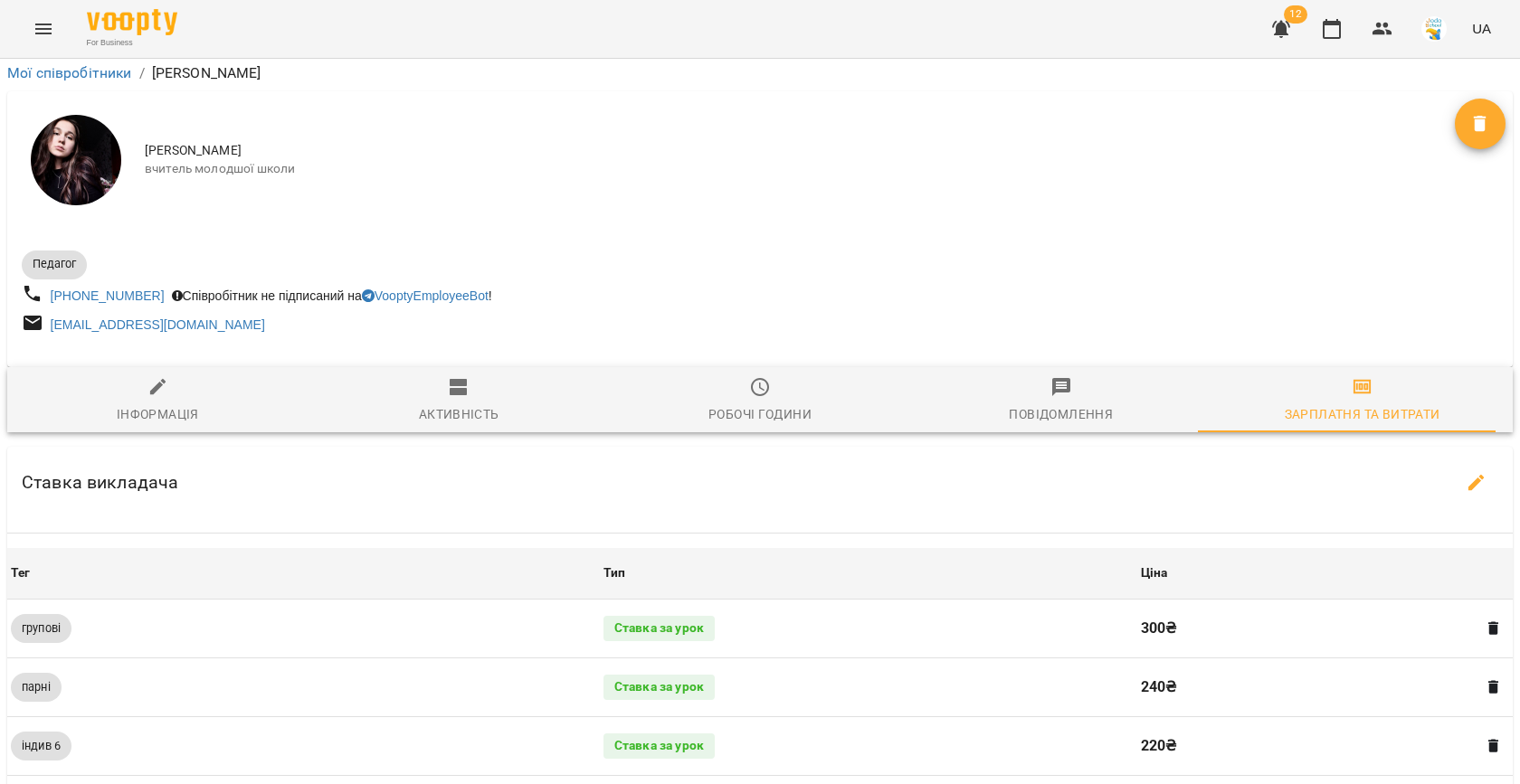
scroll to position [0, 0]
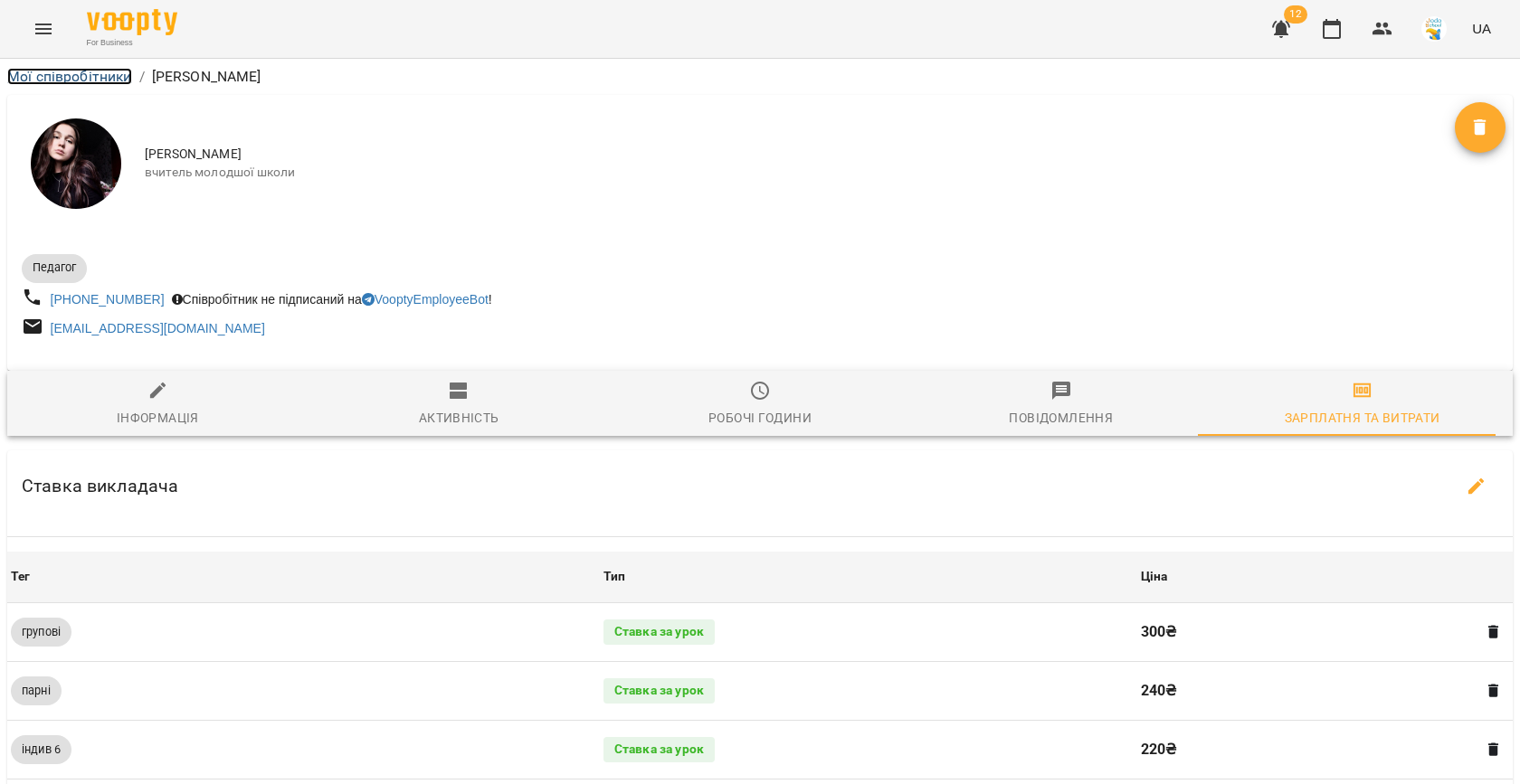
click at [42, 71] on link "Мої співробітники" at bounding box center [69, 76] width 125 height 17
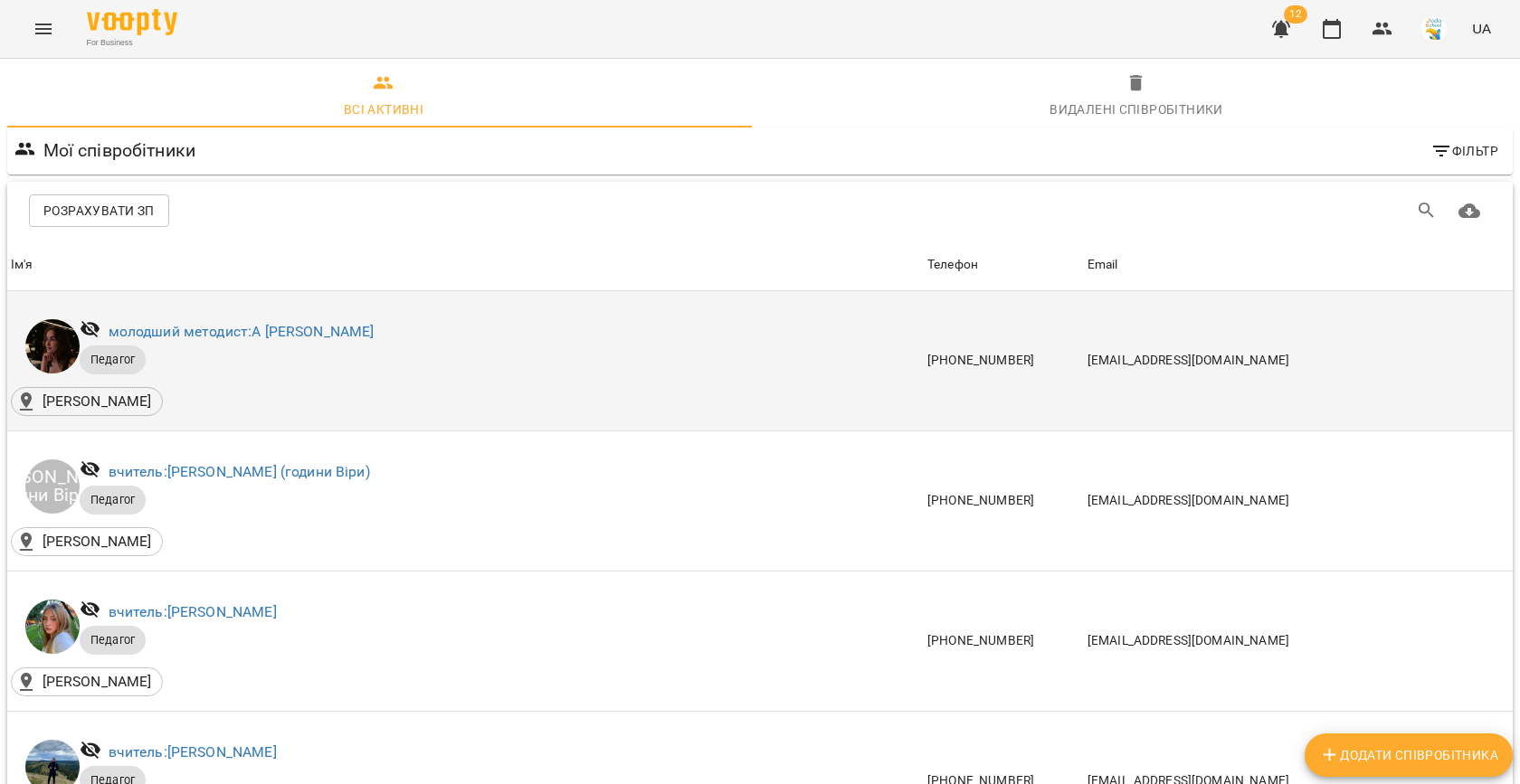
scroll to position [730, 0]
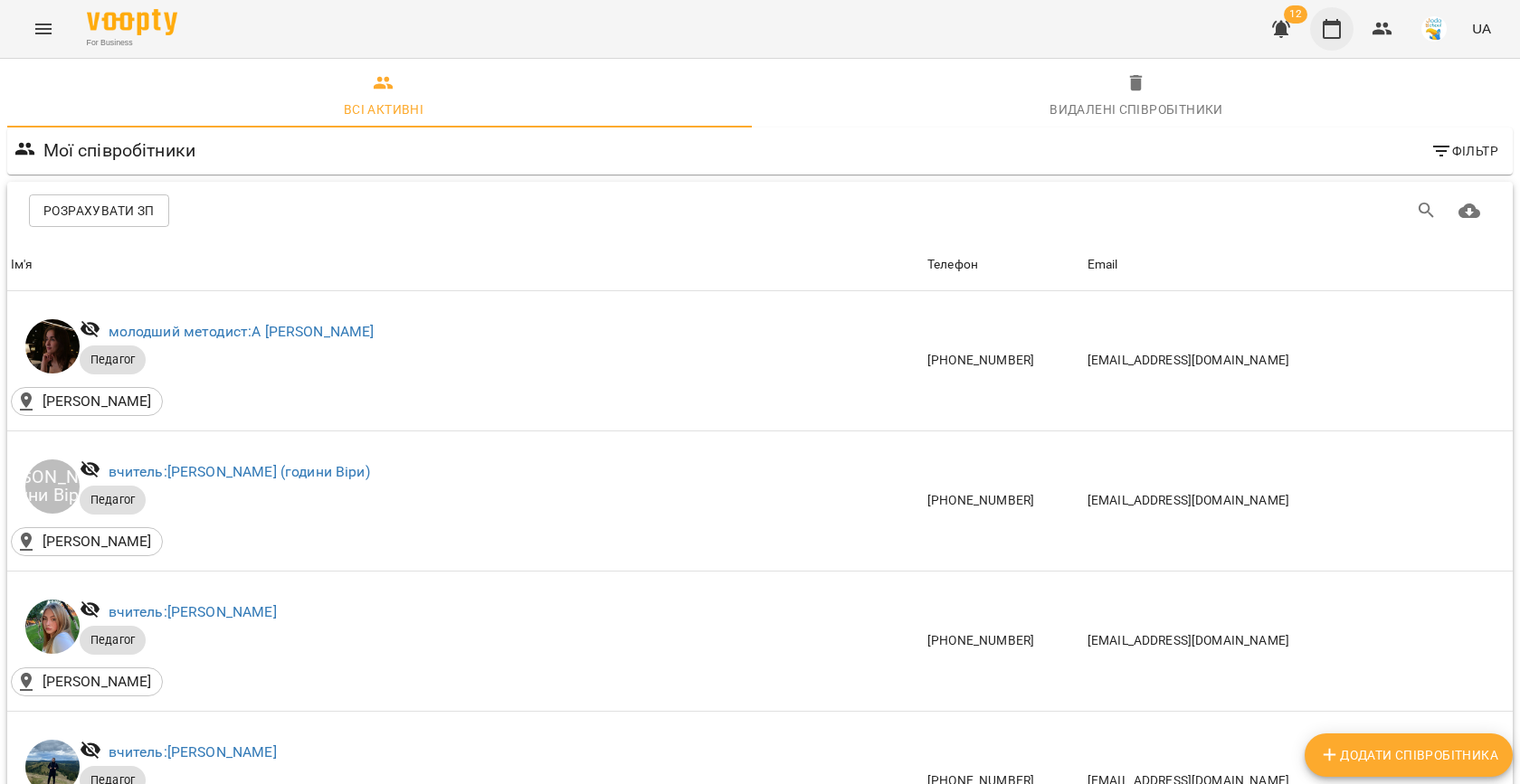
click at [1331, 35] on icon "button" at bounding box center [1332, 29] width 22 height 22
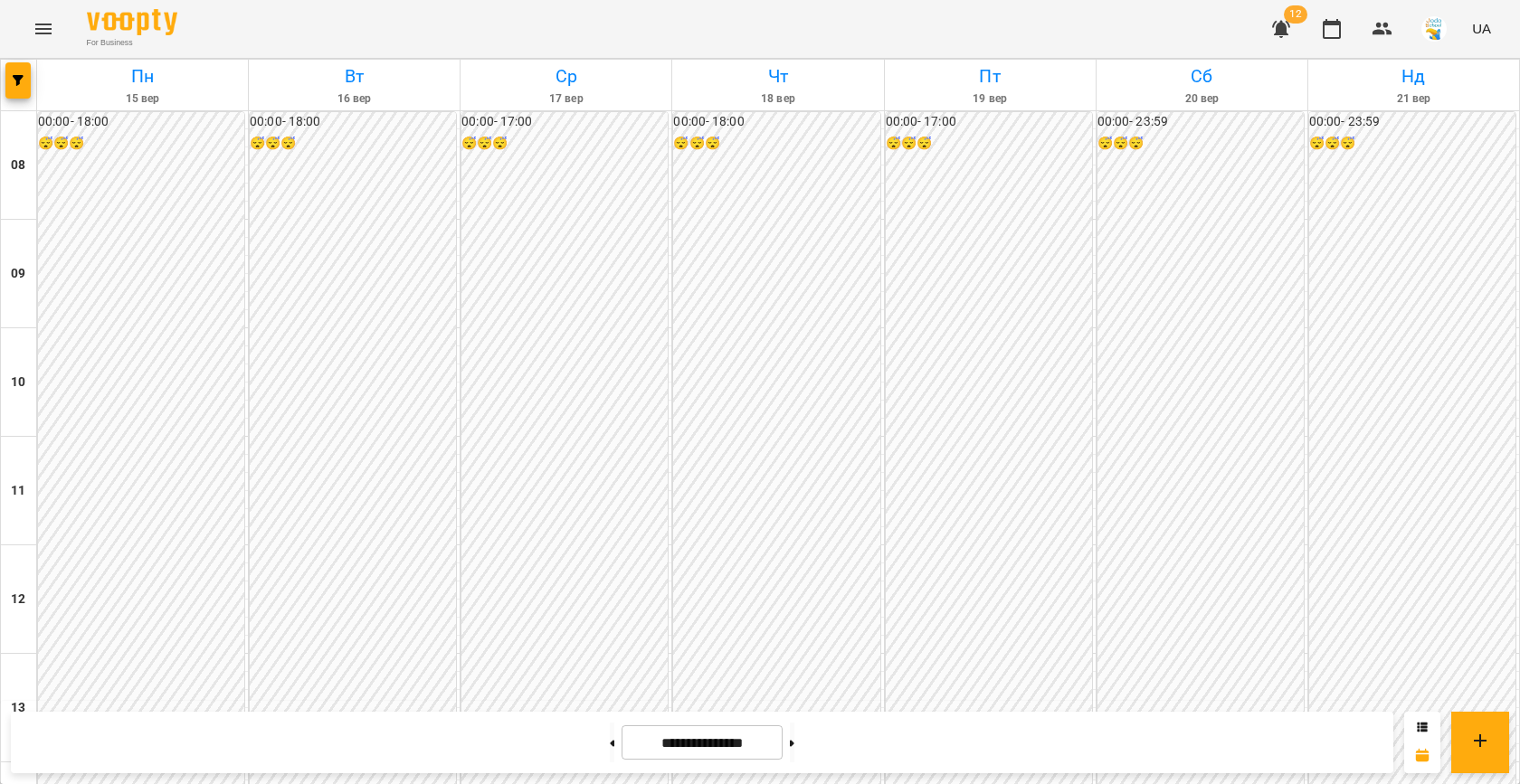
scroll to position [926, 0]
click at [18, 77] on icon "button" at bounding box center [18, 80] width 11 height 11
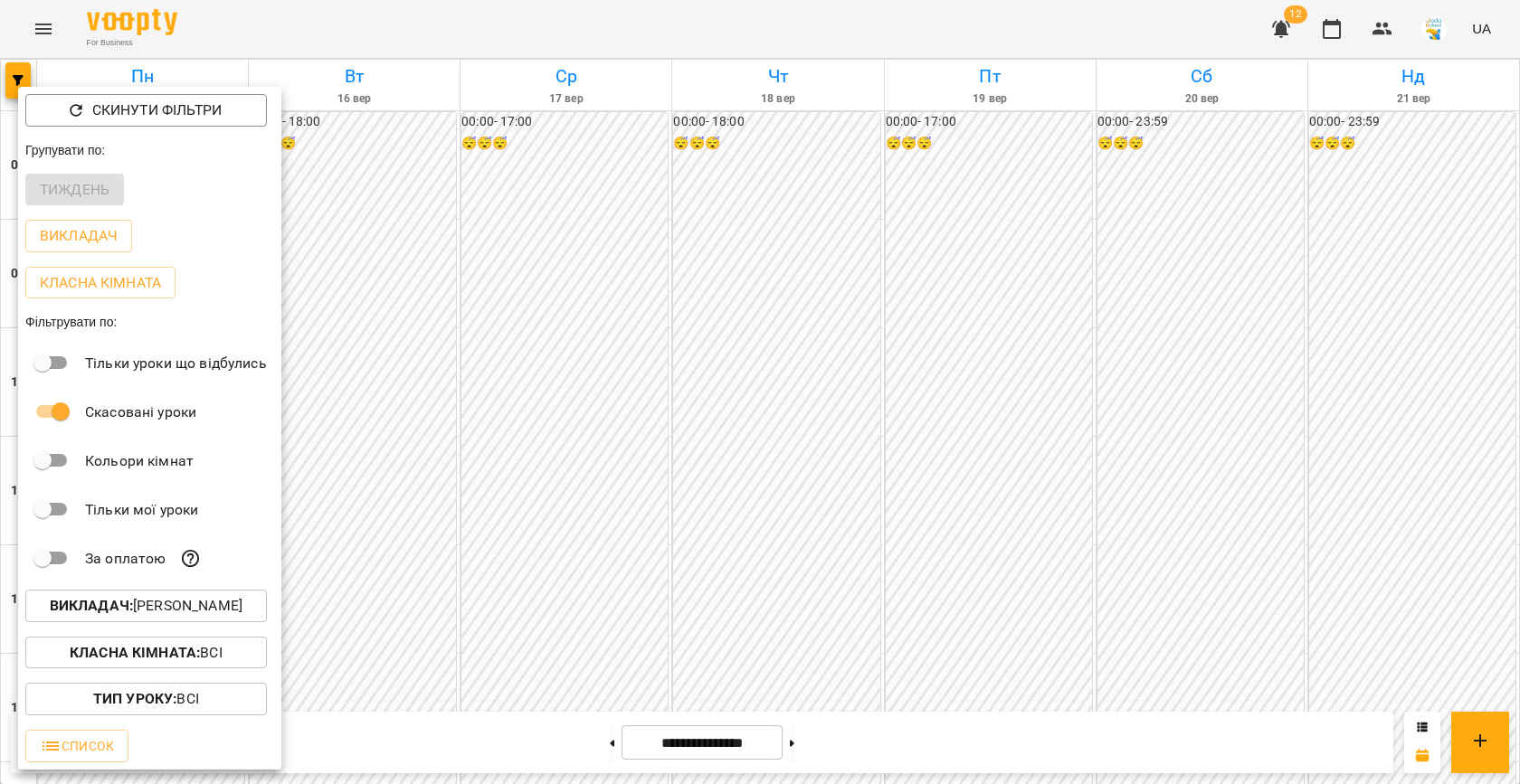
click at [205, 607] on p "Викладач : Марія Капись" at bounding box center [146, 606] width 192 height 22
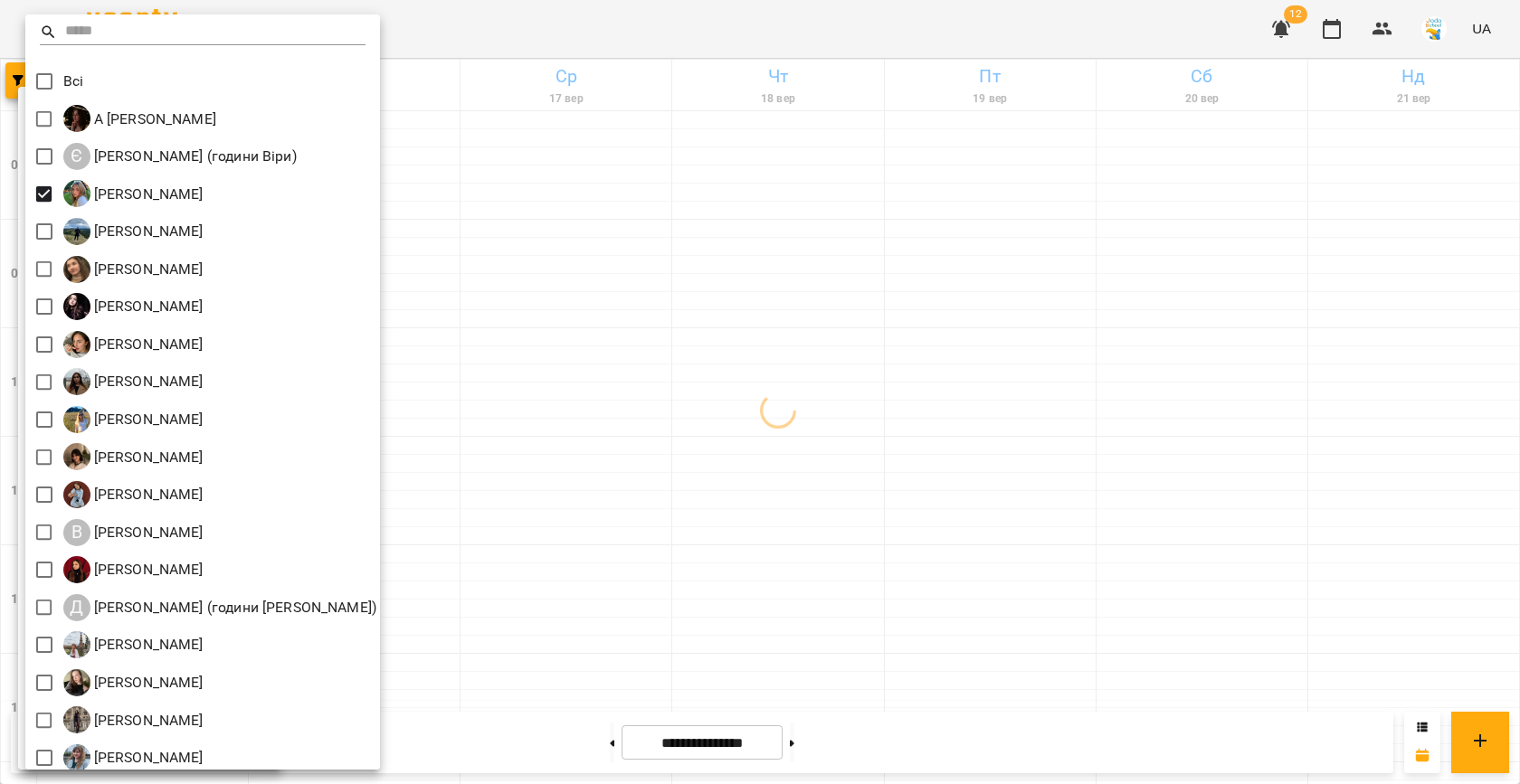
click at [552, 273] on div at bounding box center [760, 392] width 1520 height 784
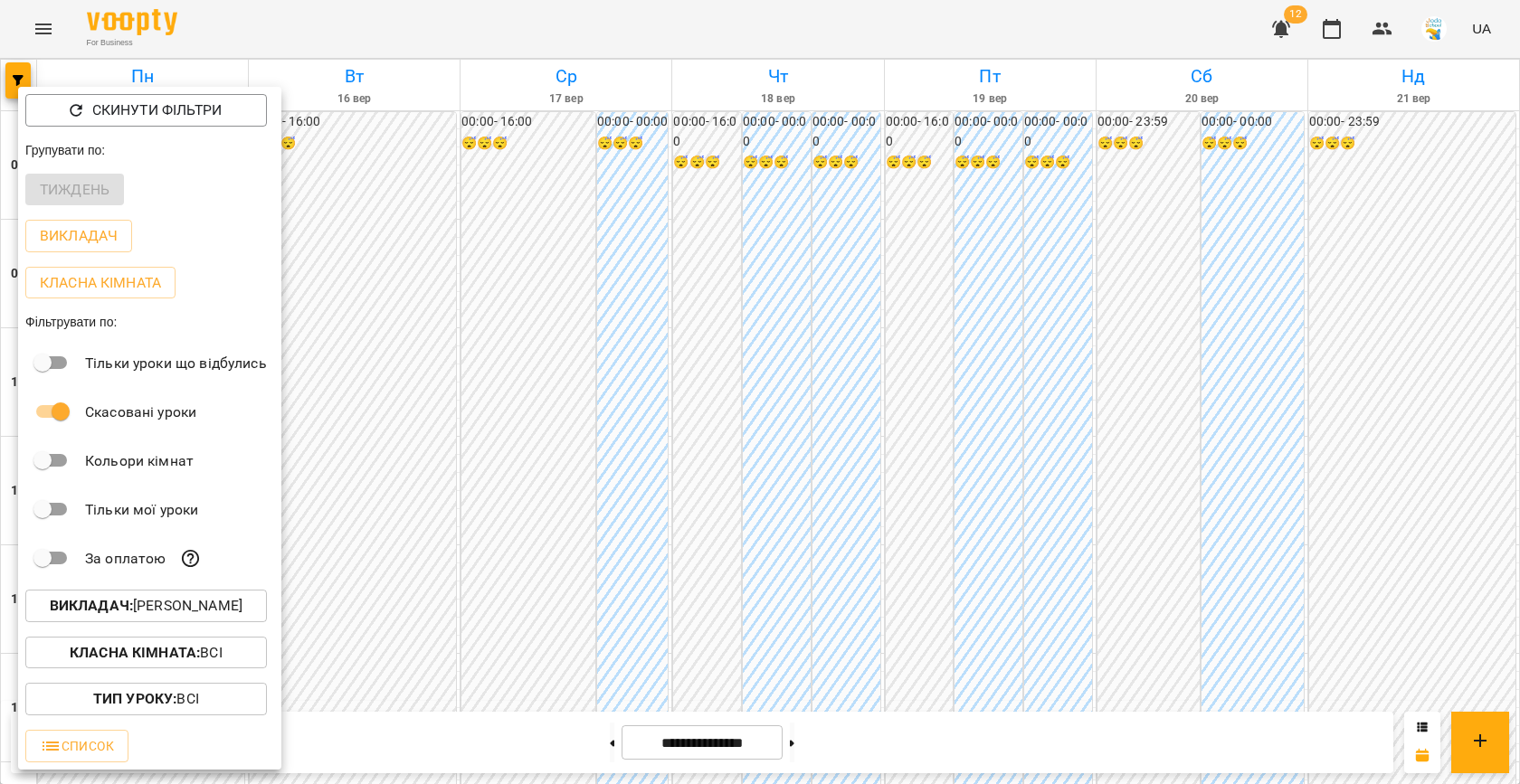
click at [552, 273] on div at bounding box center [760, 392] width 1520 height 784
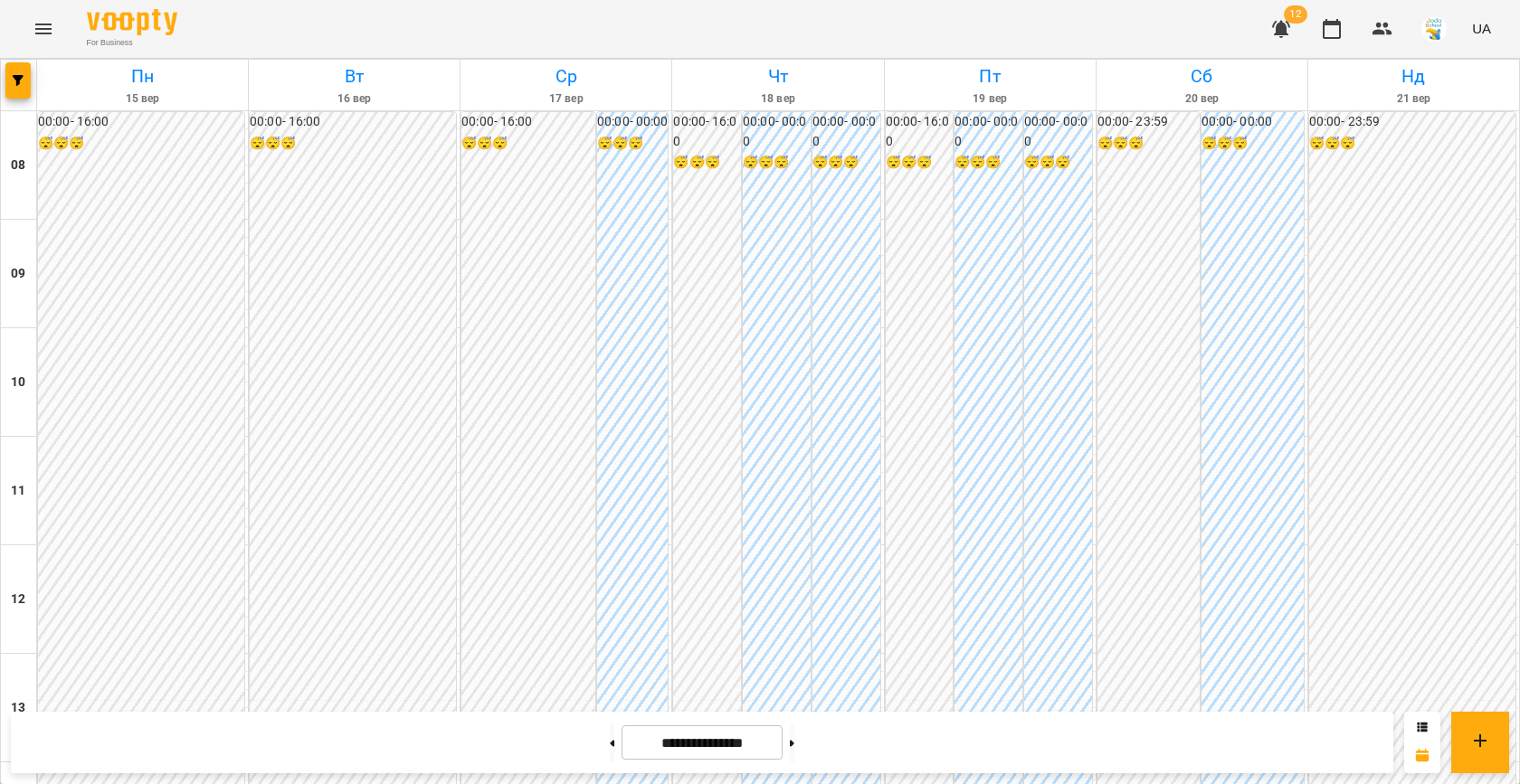
scroll to position [875, 0]
click at [45, 34] on icon "Menu" at bounding box center [43, 29] width 16 height 11
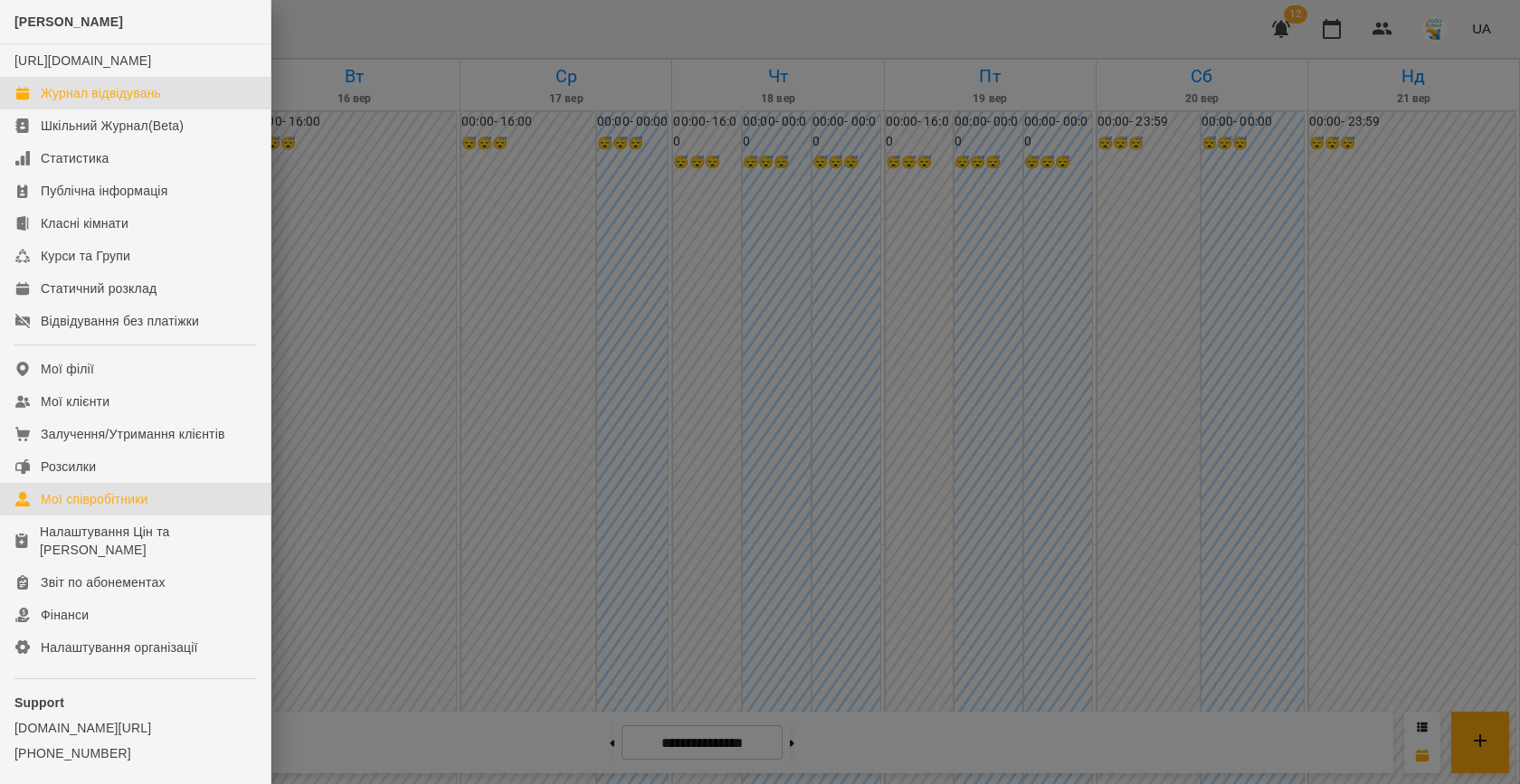
click at [81, 508] on div "Мої співробітники" at bounding box center [95, 499] width 108 height 18
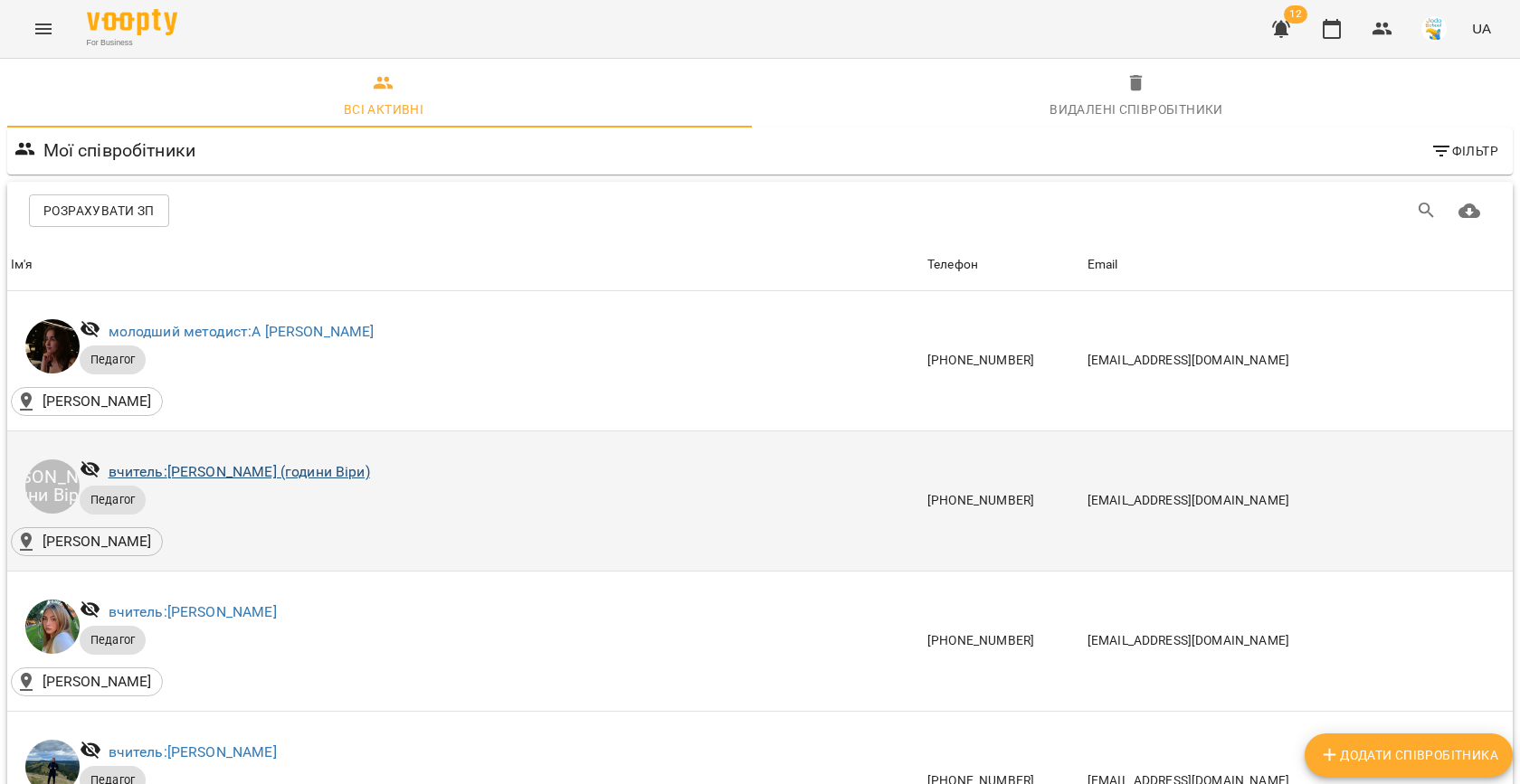
scroll to position [97, 0]
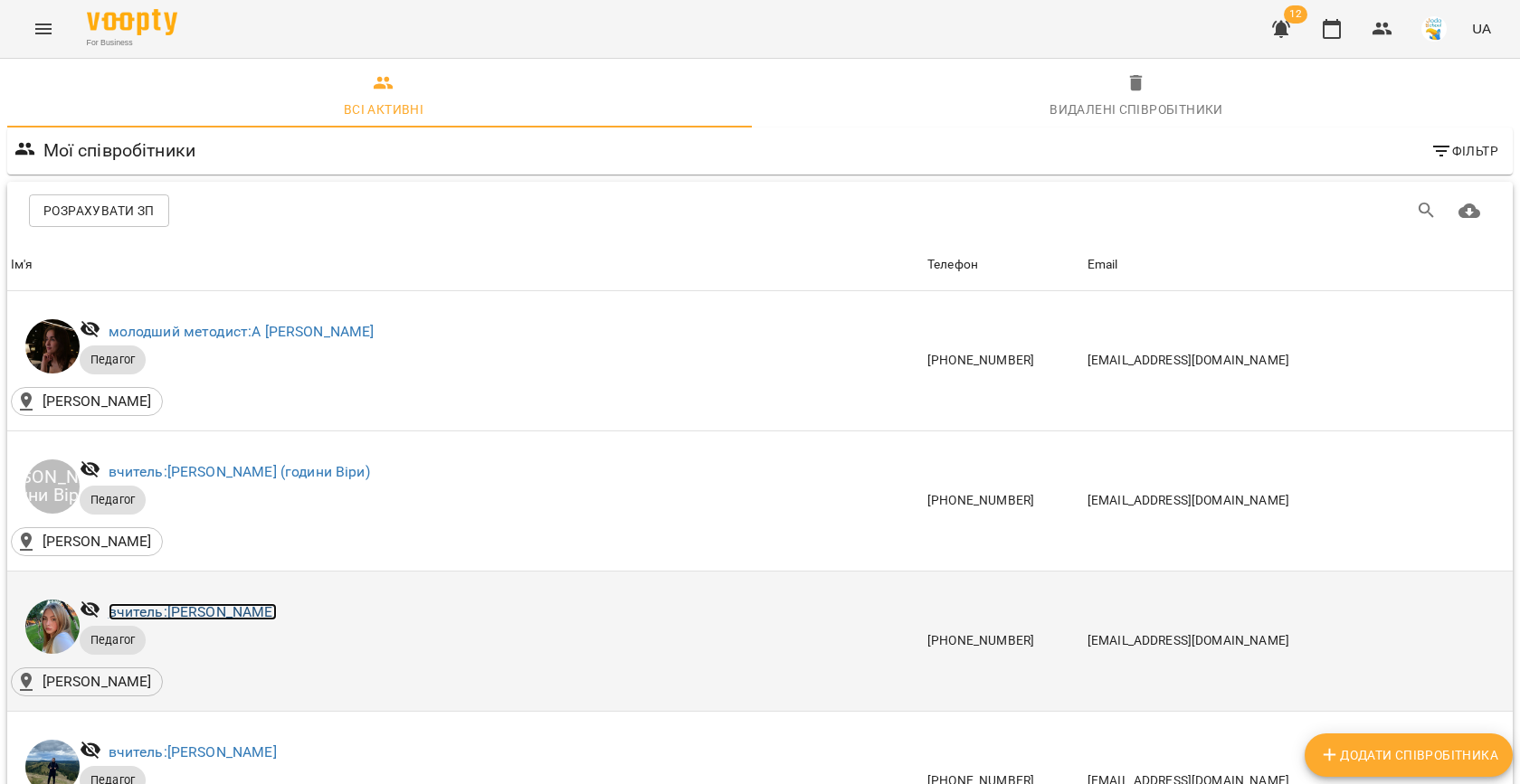
click at [223, 603] on link "вчитель: Іванна Лизун" at bounding box center [192, 611] width 168 height 17
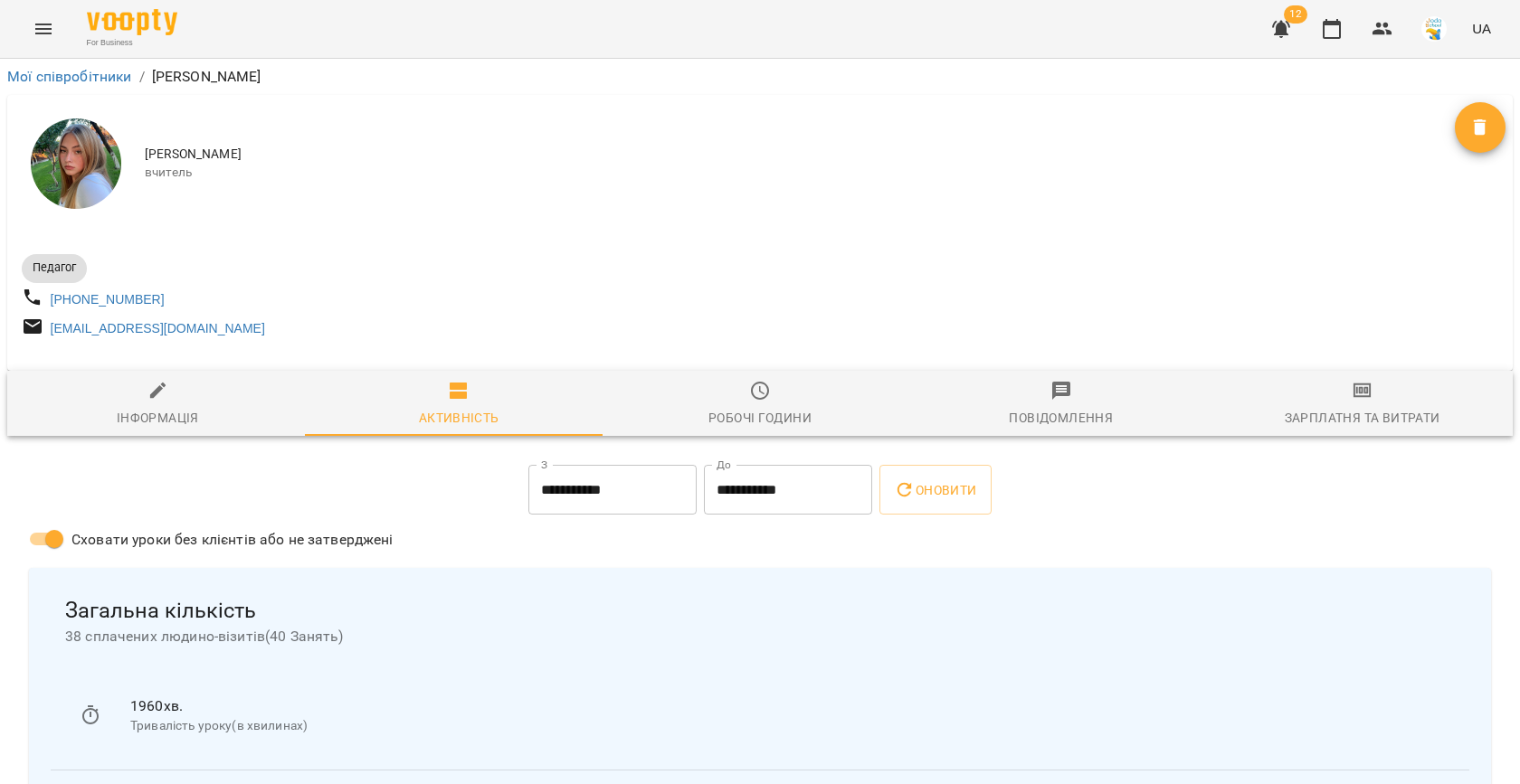
click at [1297, 371] on div at bounding box center [760, 364] width 1505 height 15
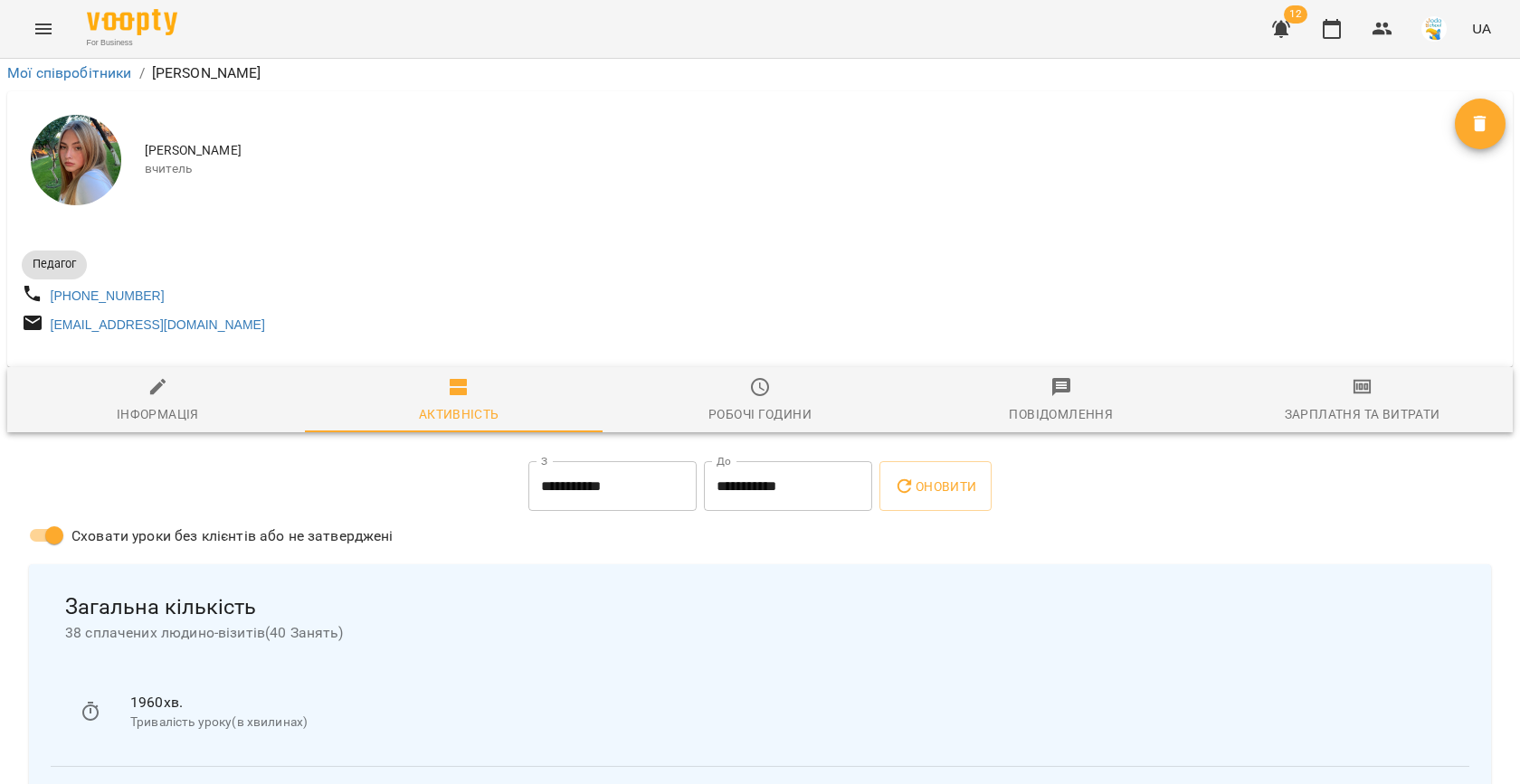
scroll to position [304, 0]
click at [746, 403] on div "Робочі години" at bounding box center [760, 414] width 103 height 22
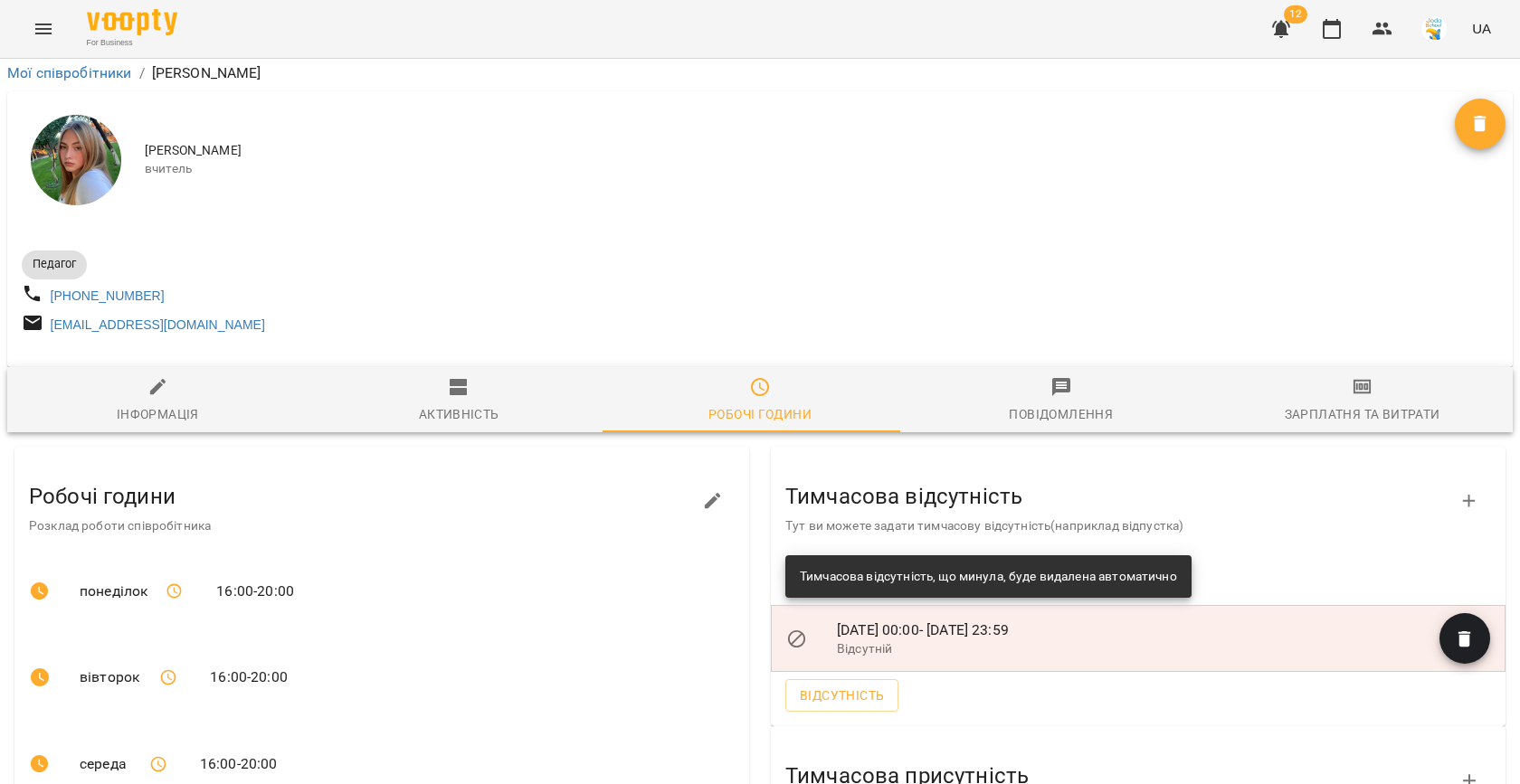
click at [1458, 770] on icon "button" at bounding box center [1469, 781] width 22 height 22
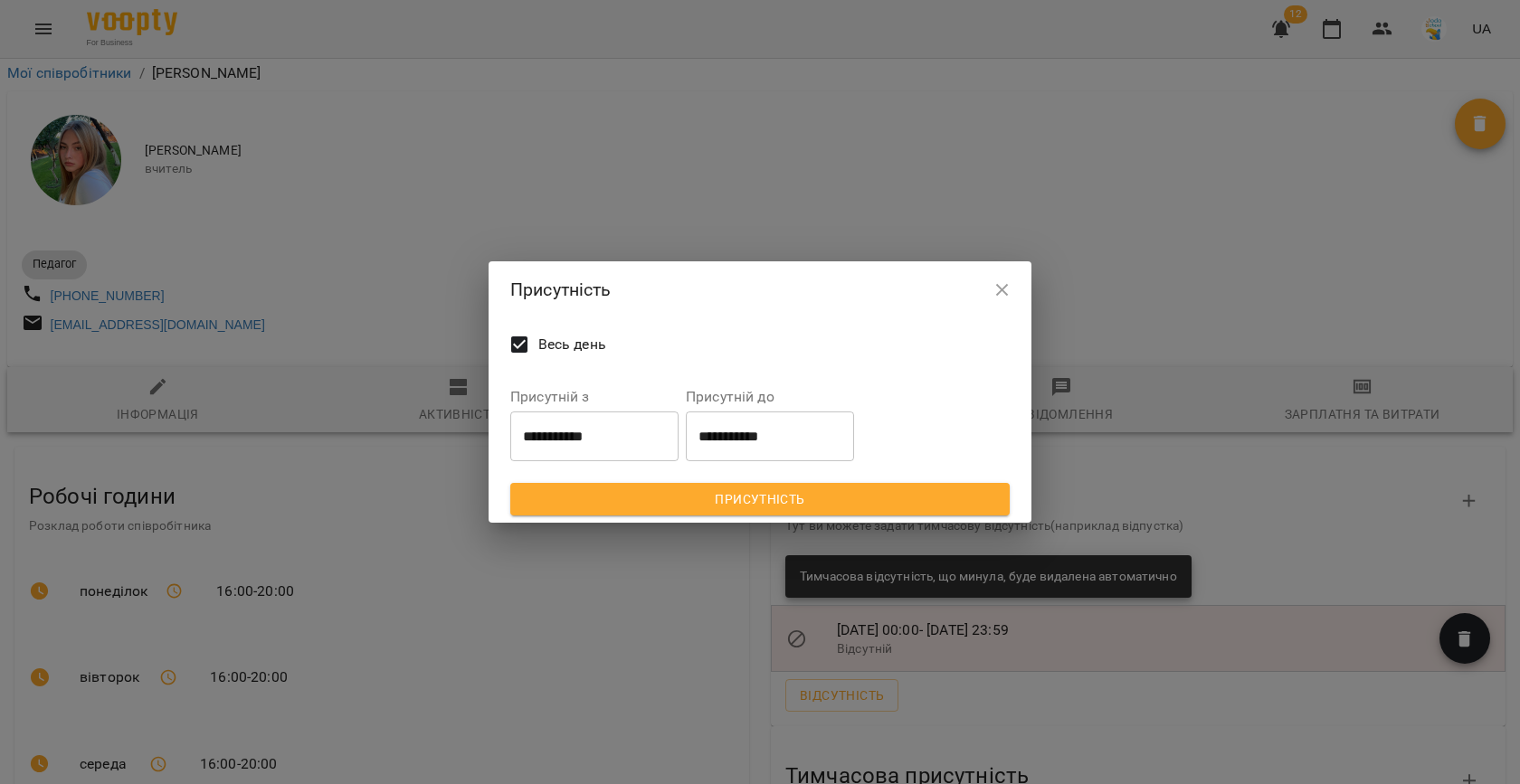
click at [600, 451] on input "**********" at bounding box center [594, 435] width 168 height 51
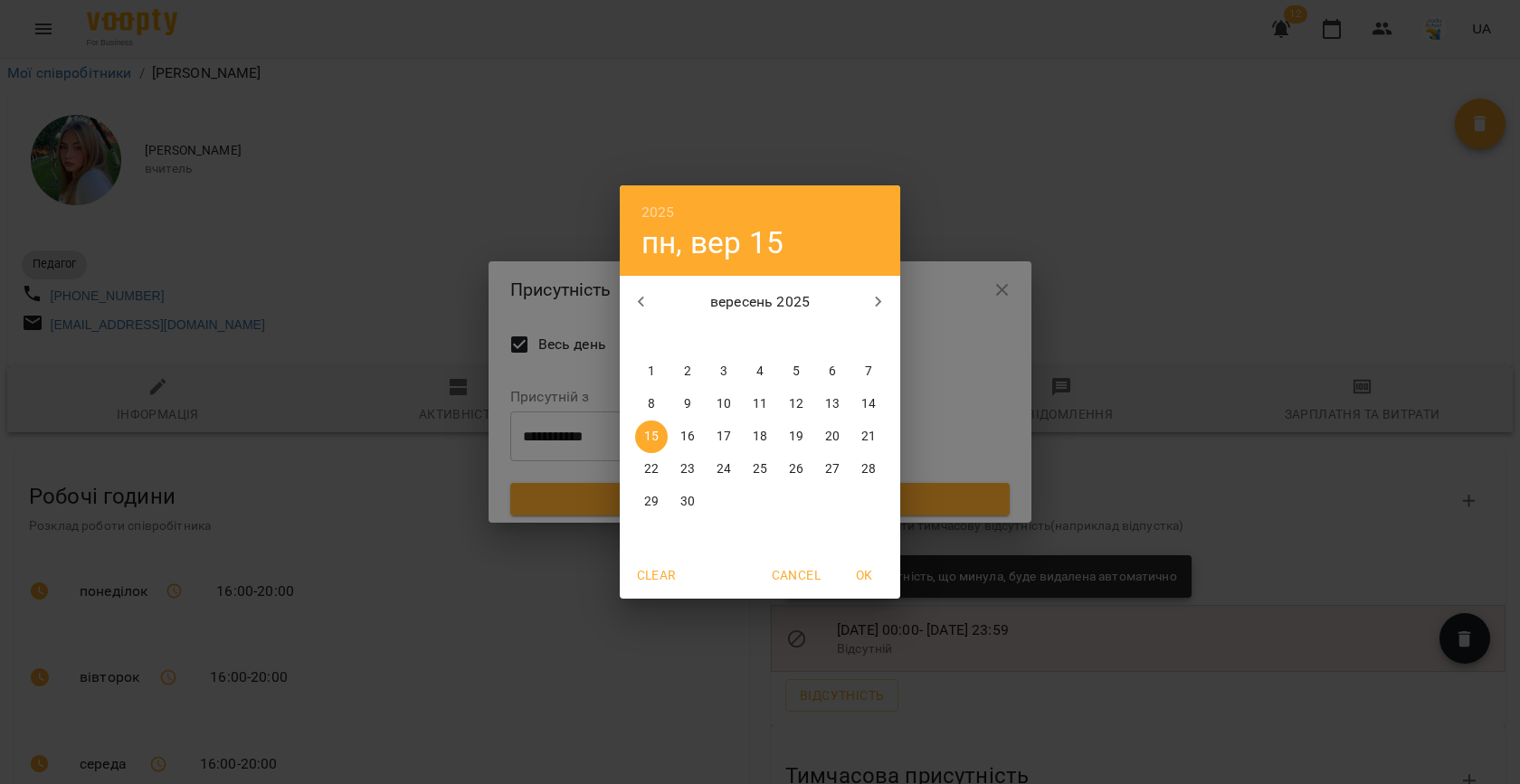
click at [680, 443] on span "16" at bounding box center [687, 436] width 33 height 18
type input "**********"
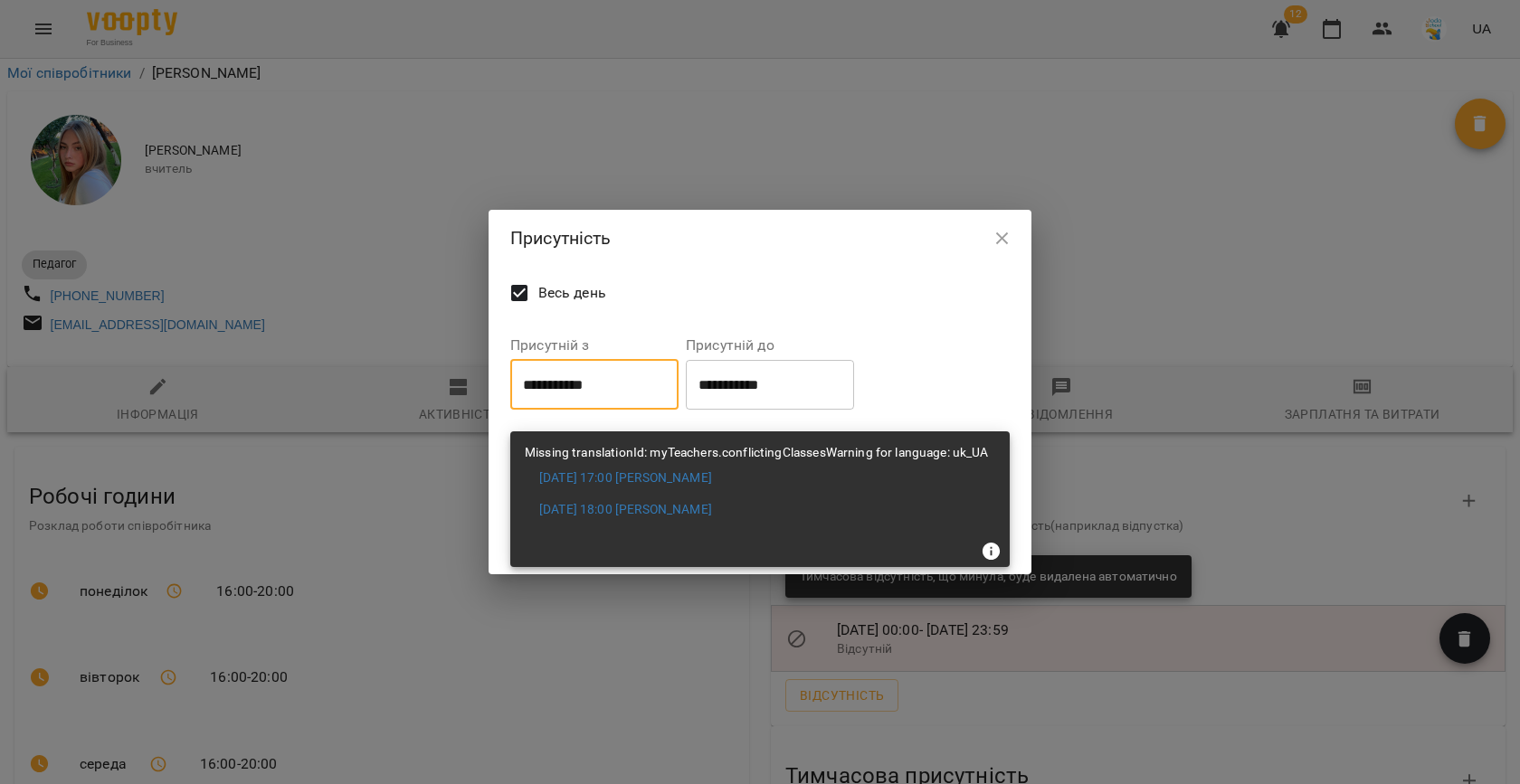
click at [994, 548] on icon at bounding box center [992, 552] width 18 height 18
click at [749, 396] on input "**********" at bounding box center [769, 384] width 168 height 51
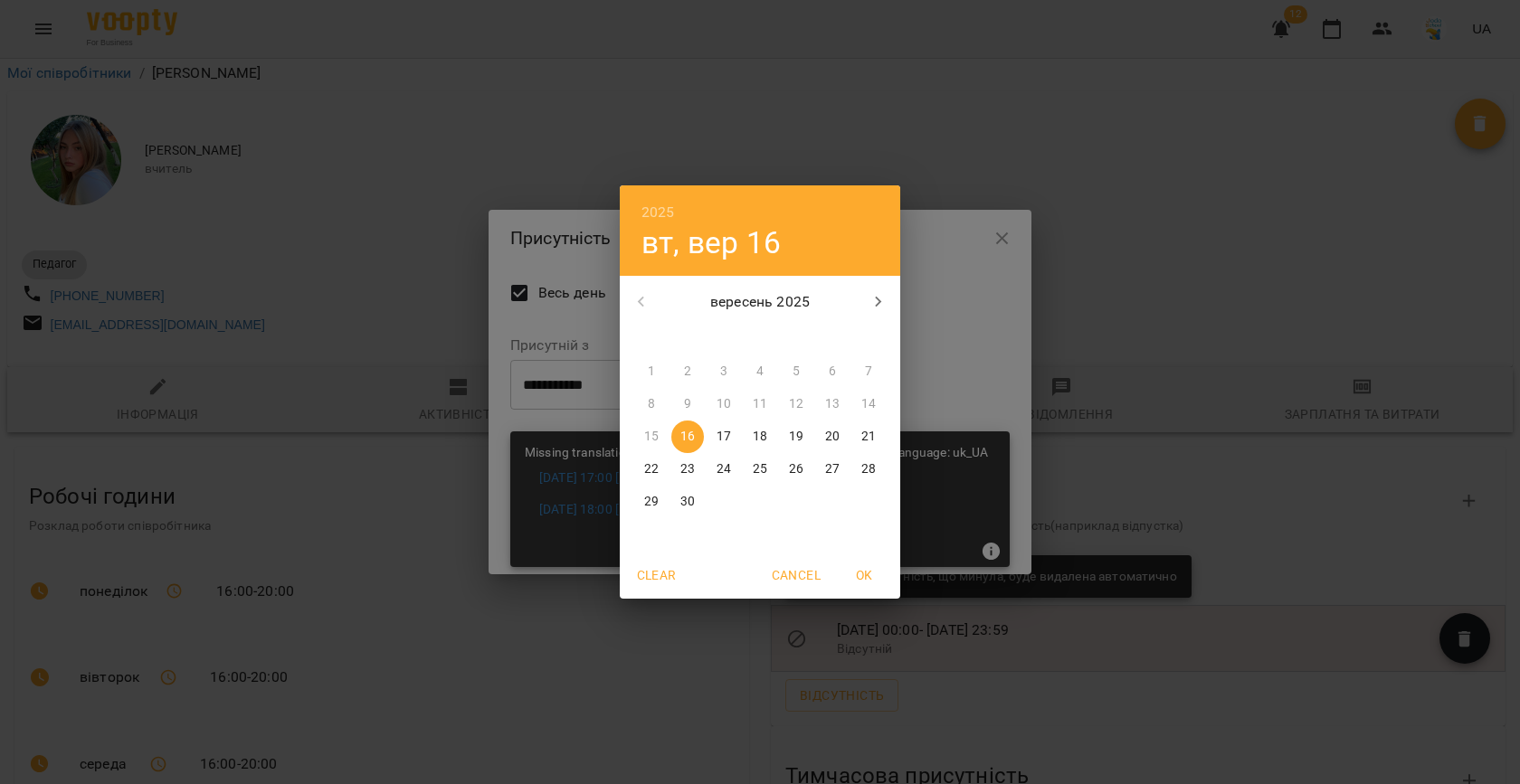
click at [689, 436] on p "16" at bounding box center [688, 436] width 15 height 18
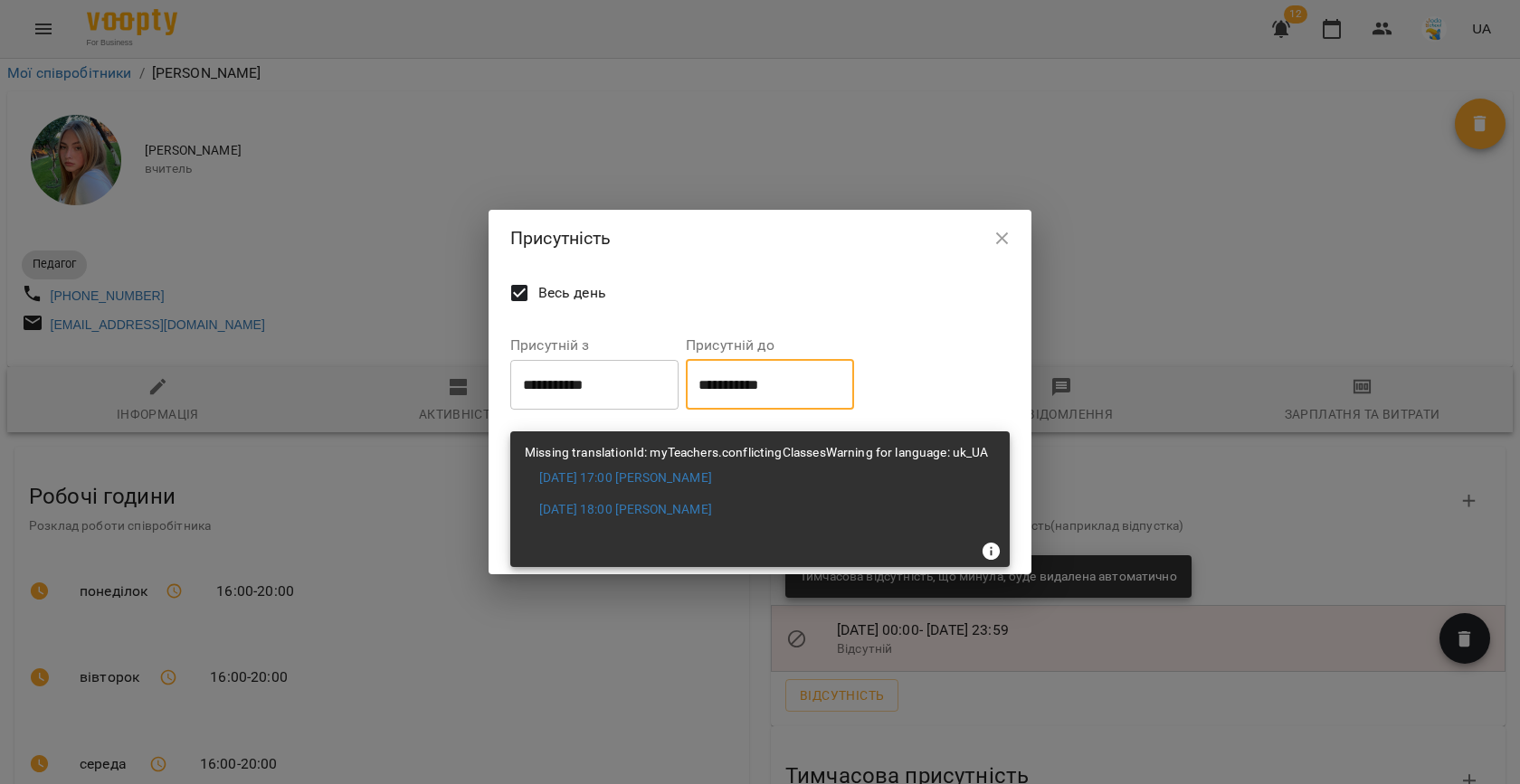
click at [805, 478] on li "2025-09-16 17:00 Іванна Лизун" at bounding box center [757, 478] width 464 height 33
click at [1001, 228] on icon "button" at bounding box center [1003, 239] width 22 height 22
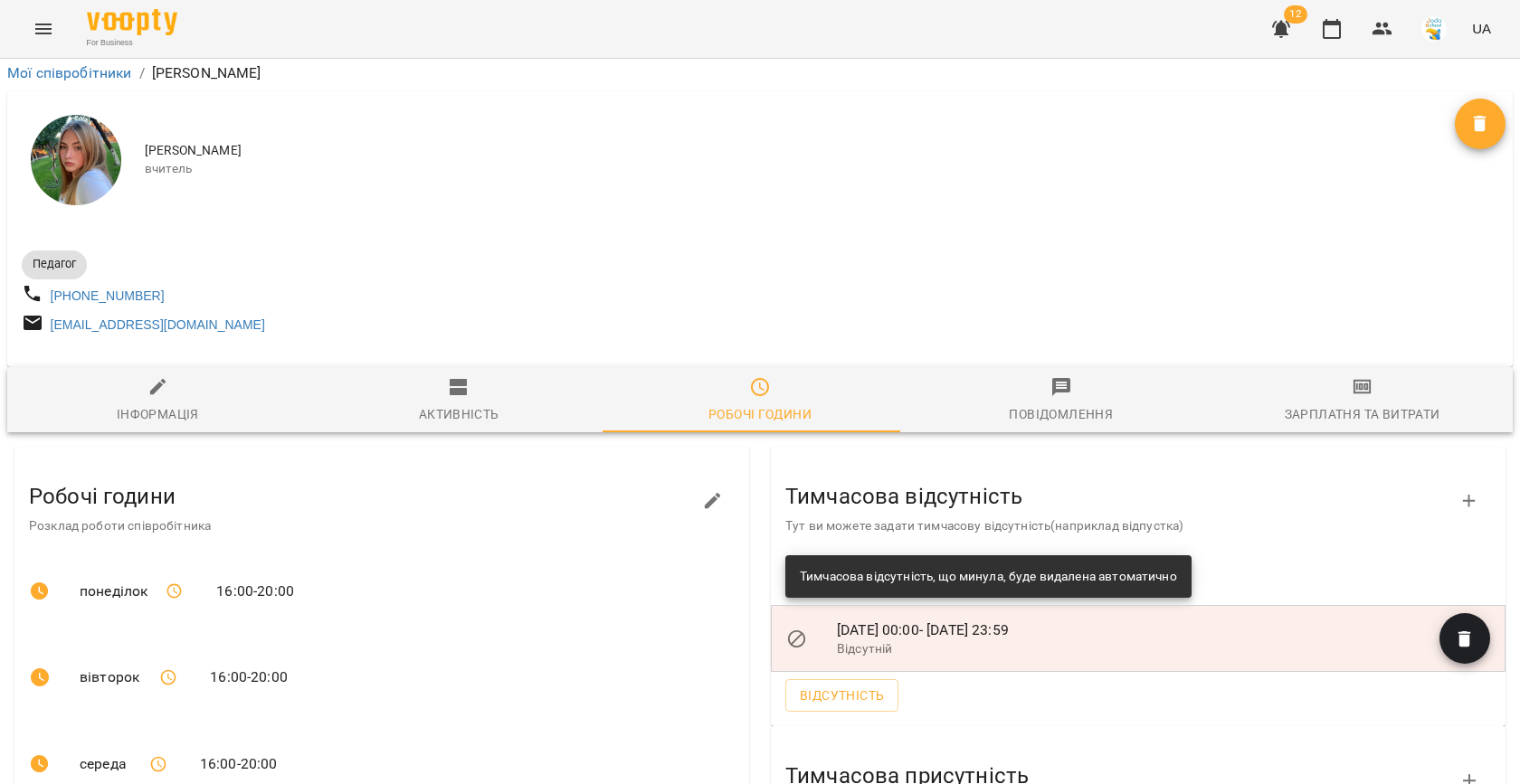
click at [155, 377] on icon "button" at bounding box center [158, 388] width 22 height 22
select select "**"
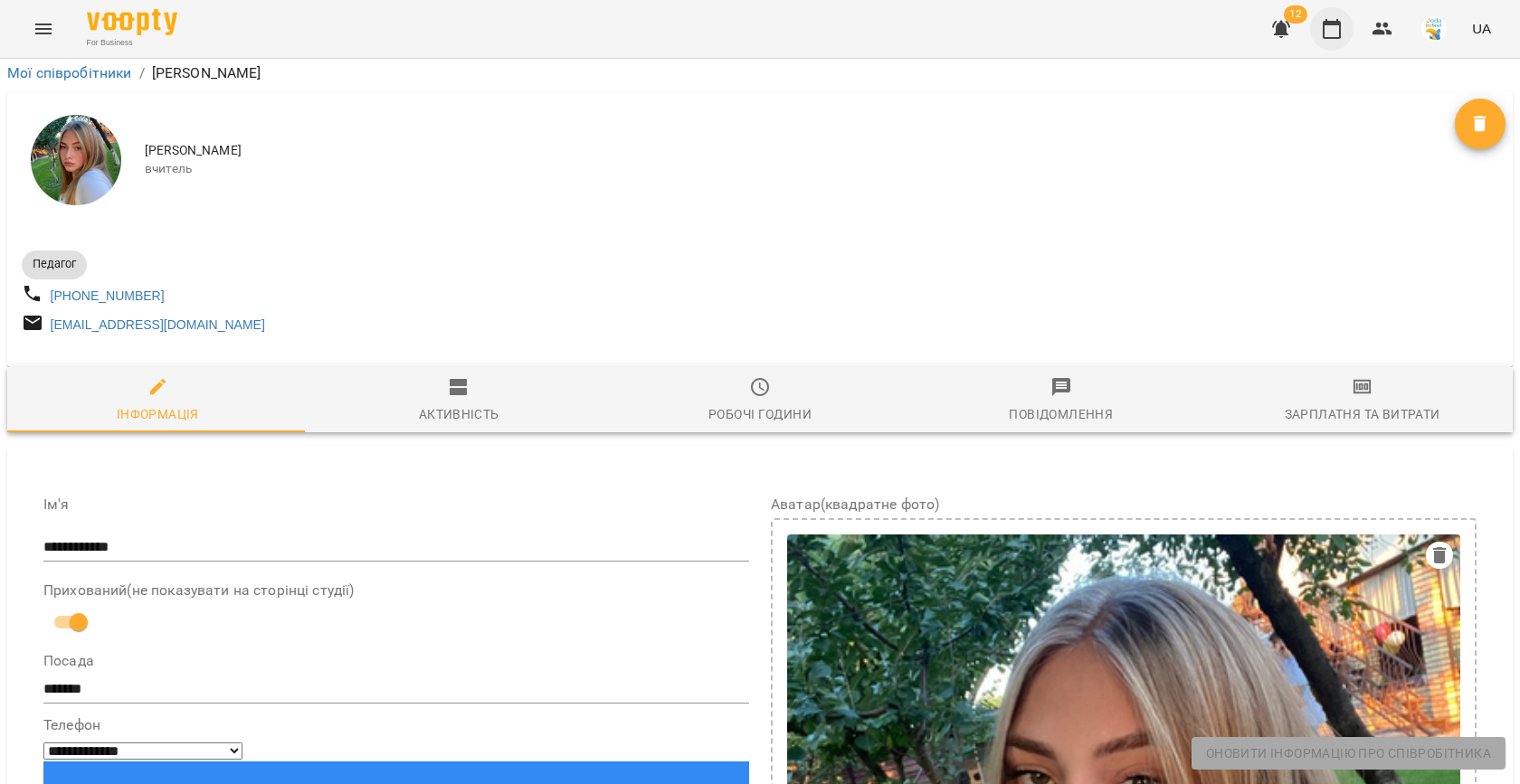
click at [1337, 31] on icon "button" at bounding box center [1332, 29] width 22 height 22
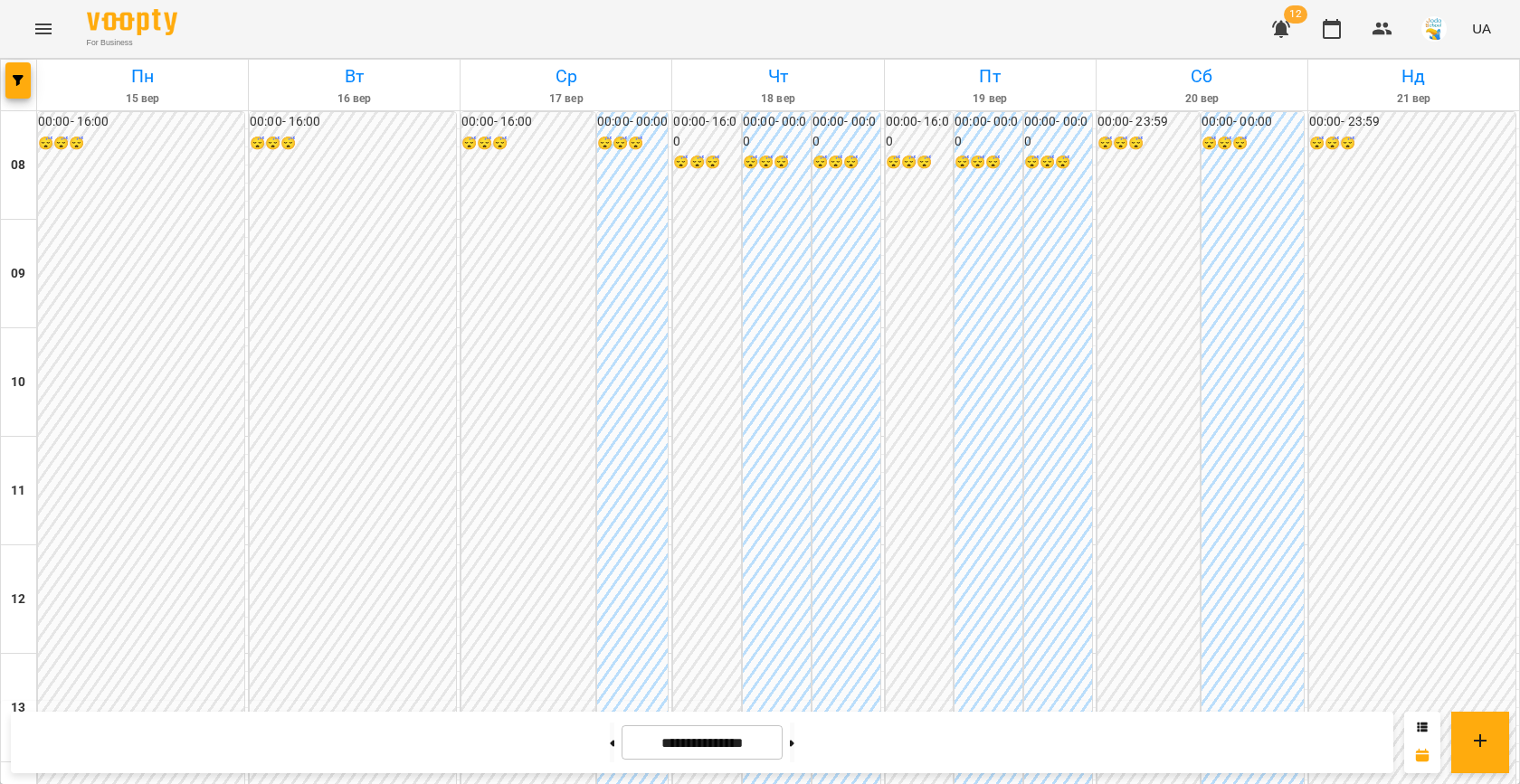
scroll to position [748, 0]
click at [61, 30] on button "Menu" at bounding box center [44, 29] width 44 height 44
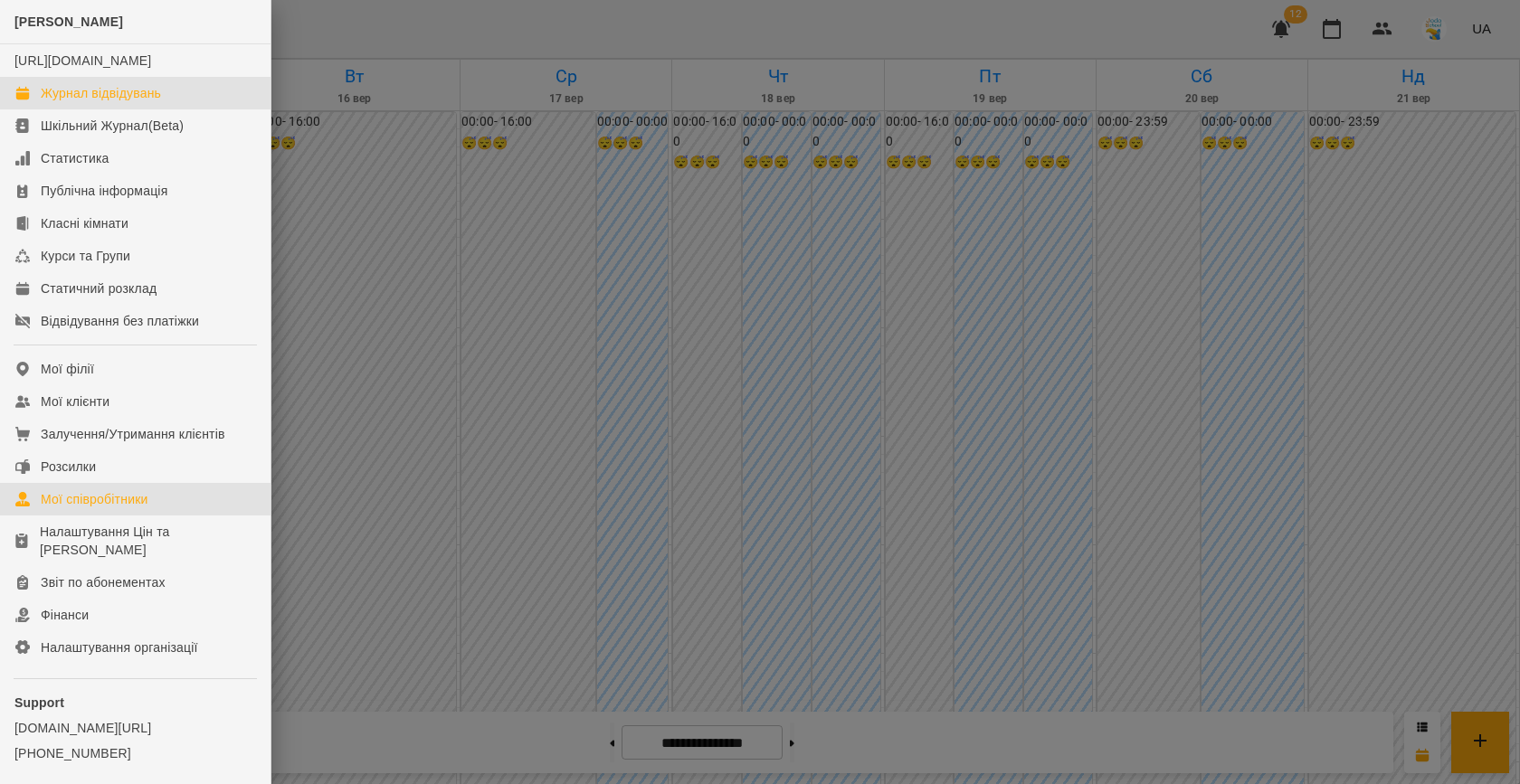
click at [92, 508] on div "Мої співробітники" at bounding box center [95, 499] width 108 height 18
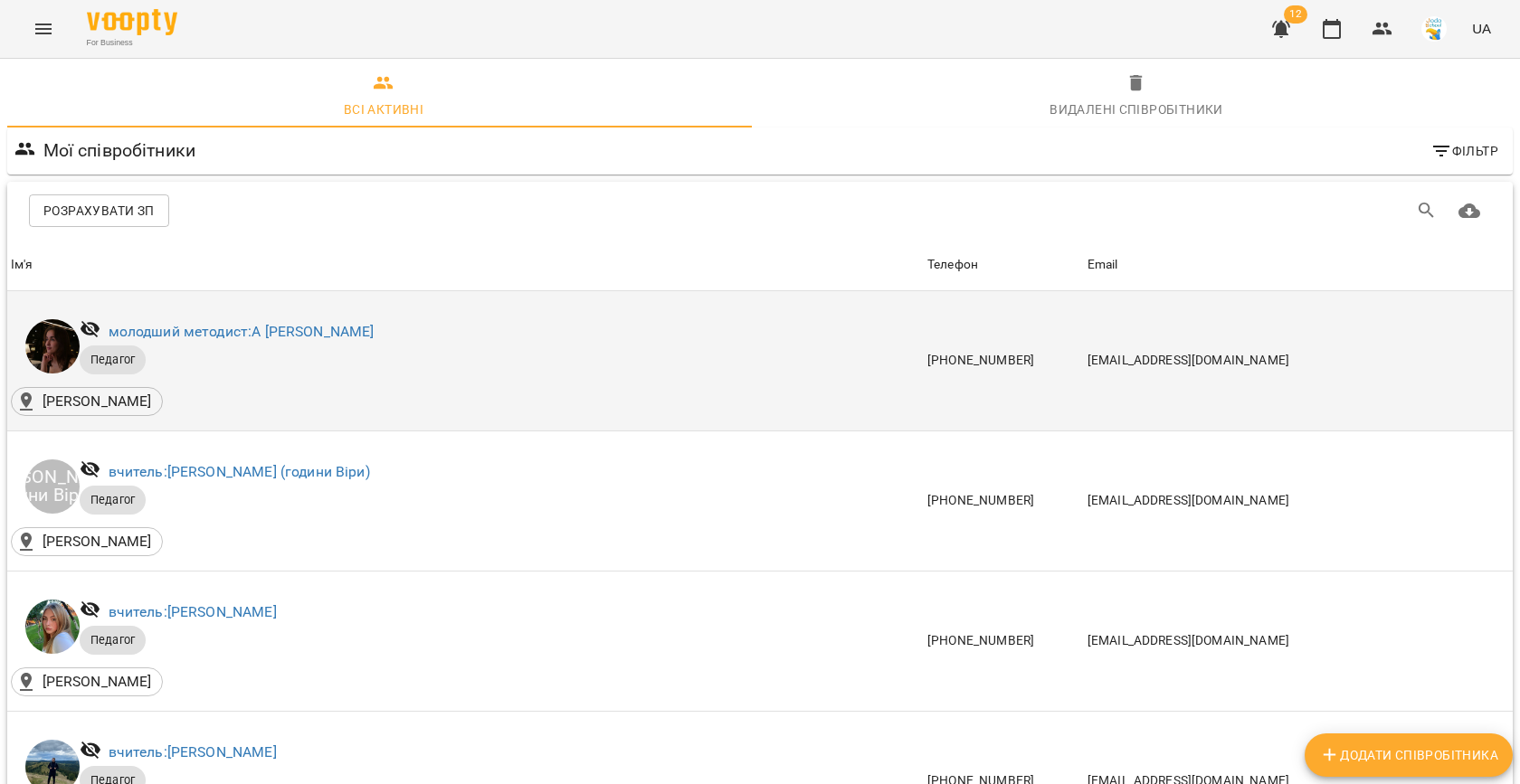
scroll to position [598, 0]
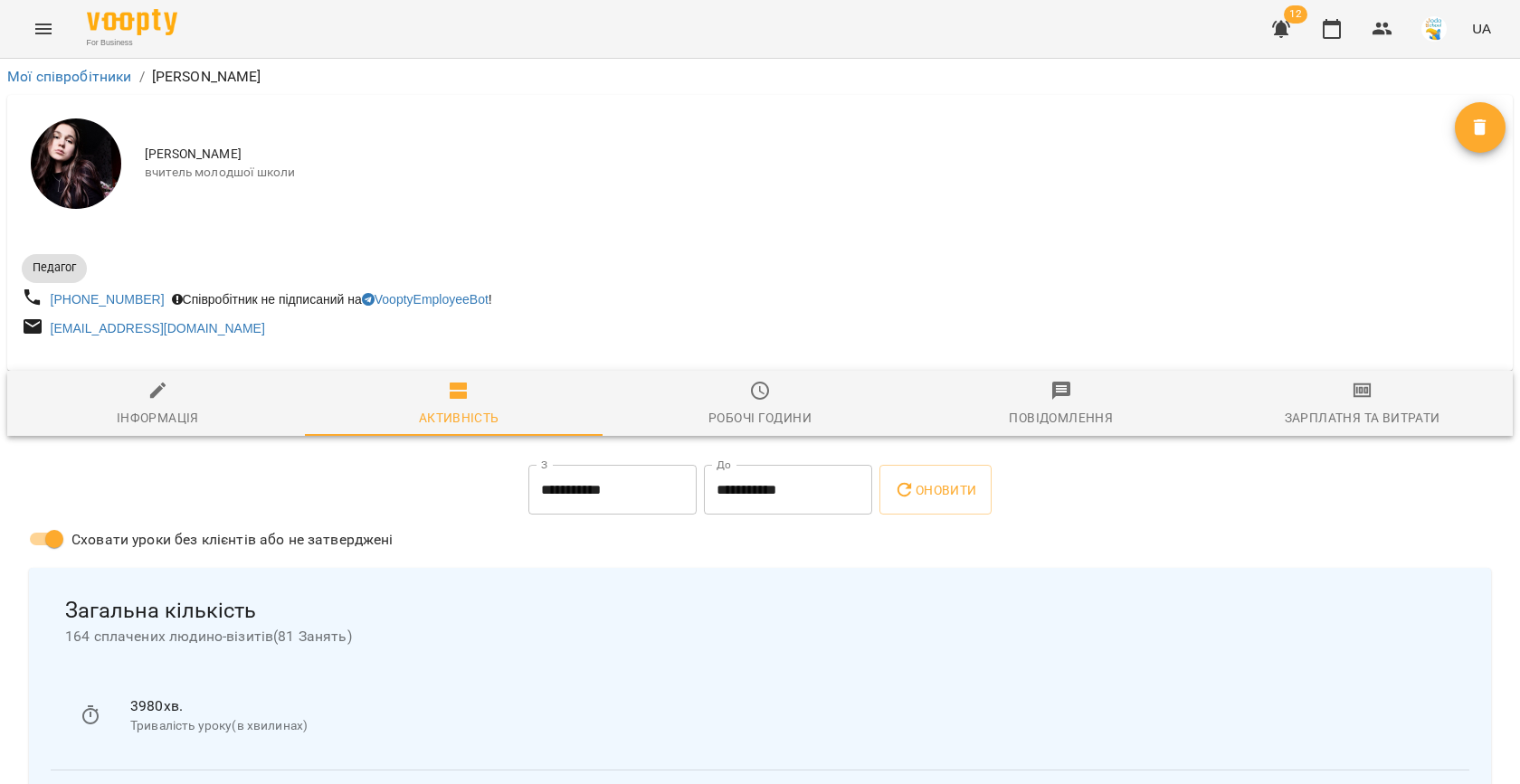
click at [749, 401] on icon "button" at bounding box center [760, 391] width 22 height 22
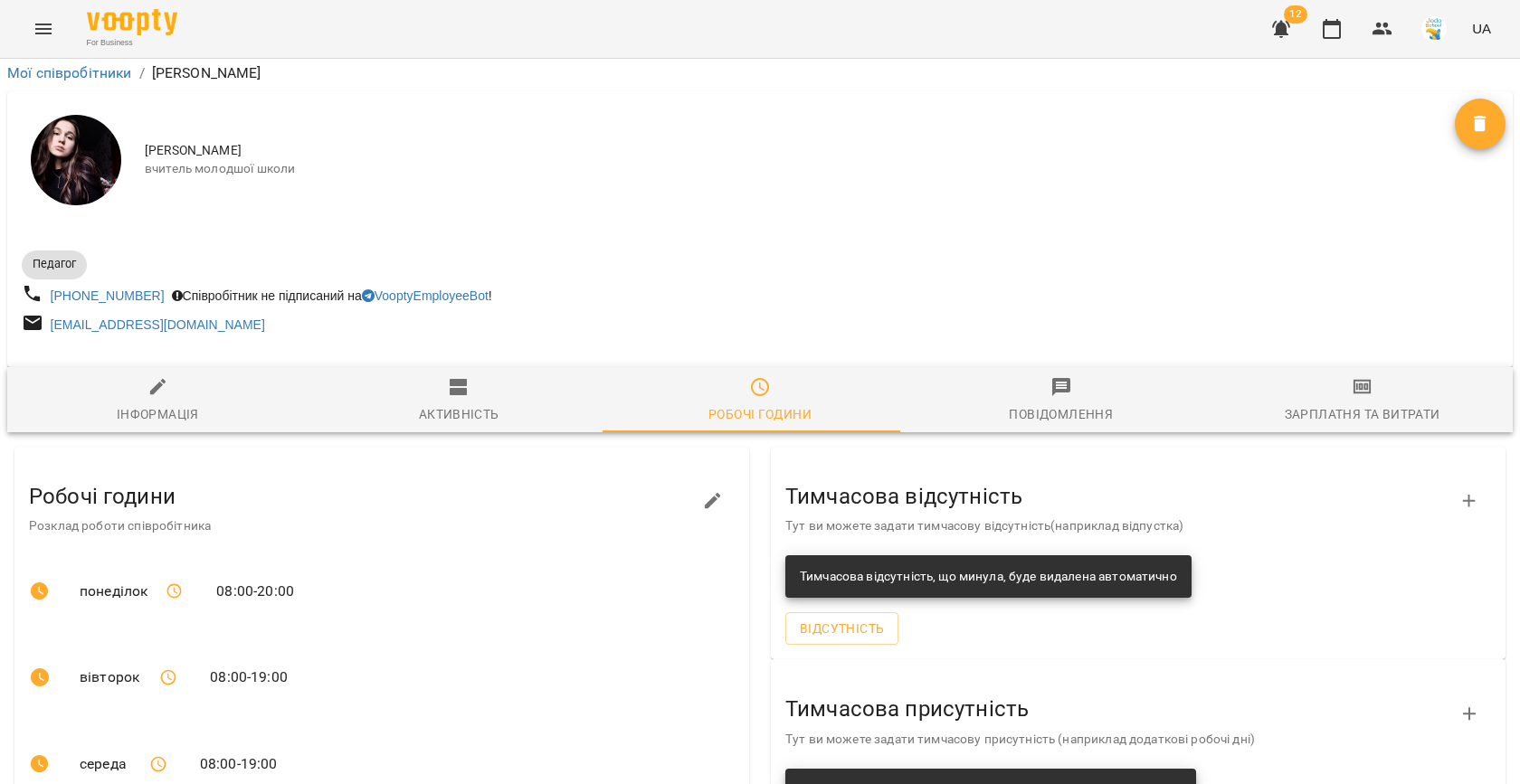
scroll to position [299, 0]
click at [830, 612] on button "Відсутність" at bounding box center [841, 628] width 113 height 33
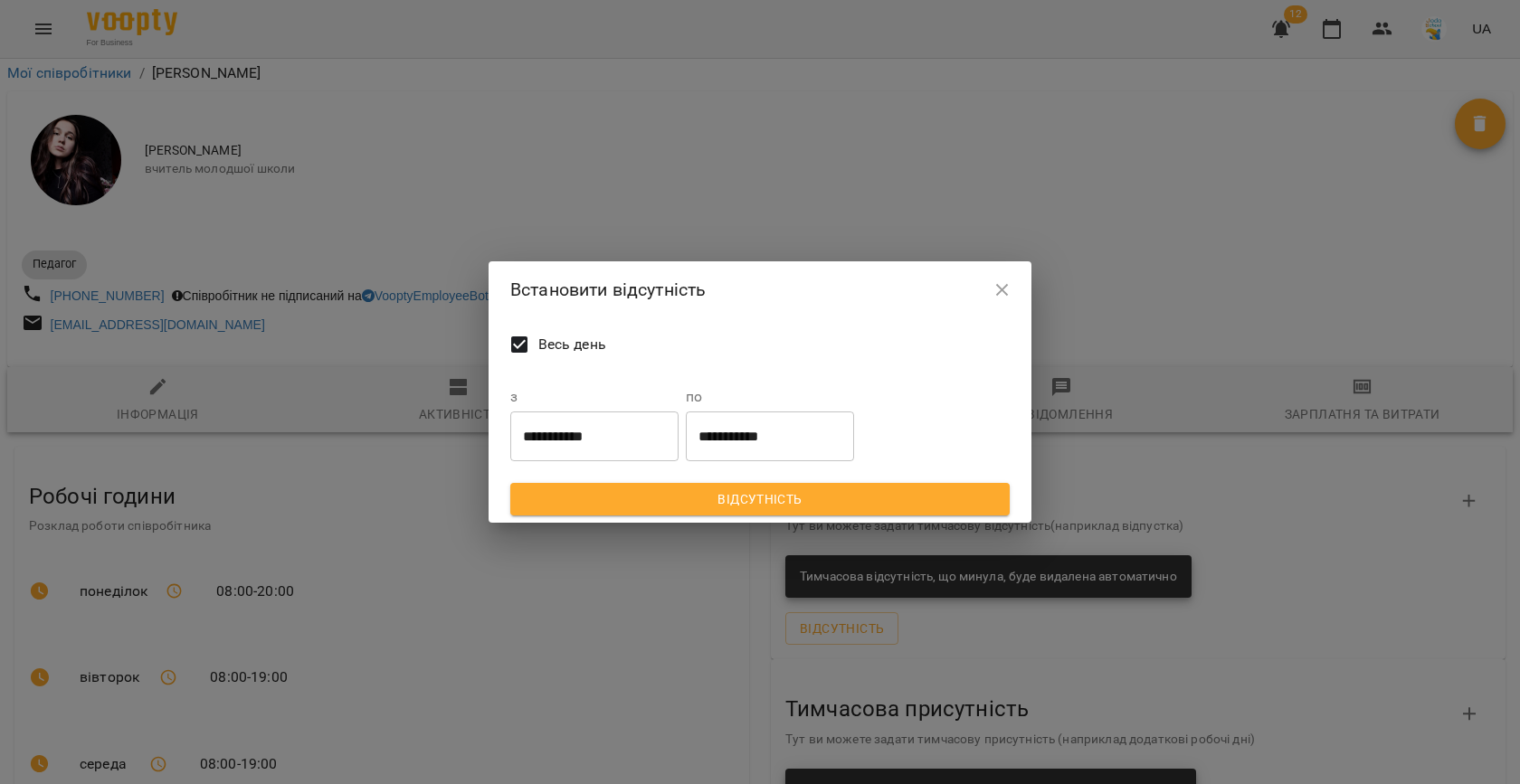
click at [583, 447] on input "**********" at bounding box center [594, 435] width 168 height 51
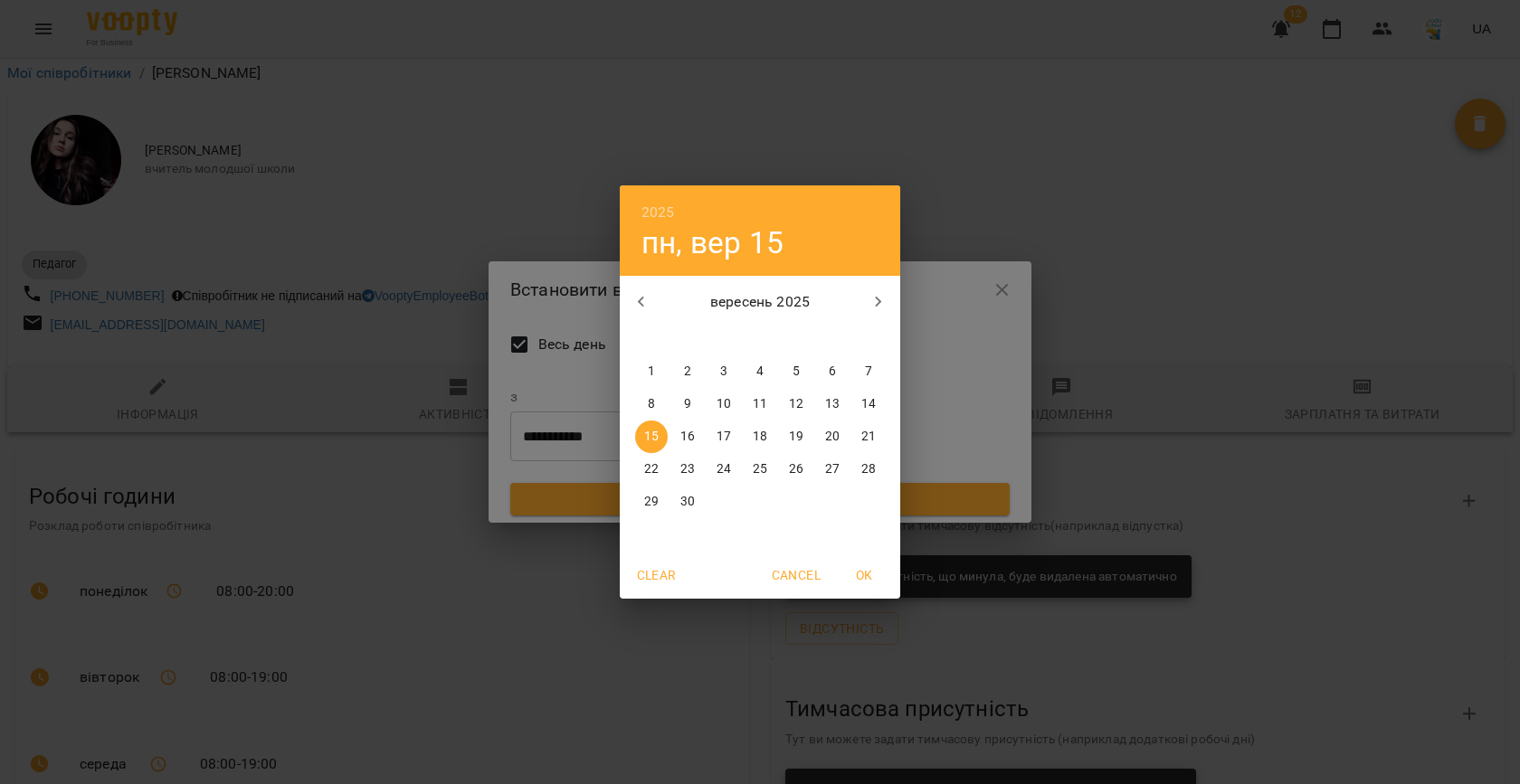
click at [691, 438] on p "16" at bounding box center [688, 436] width 15 height 18
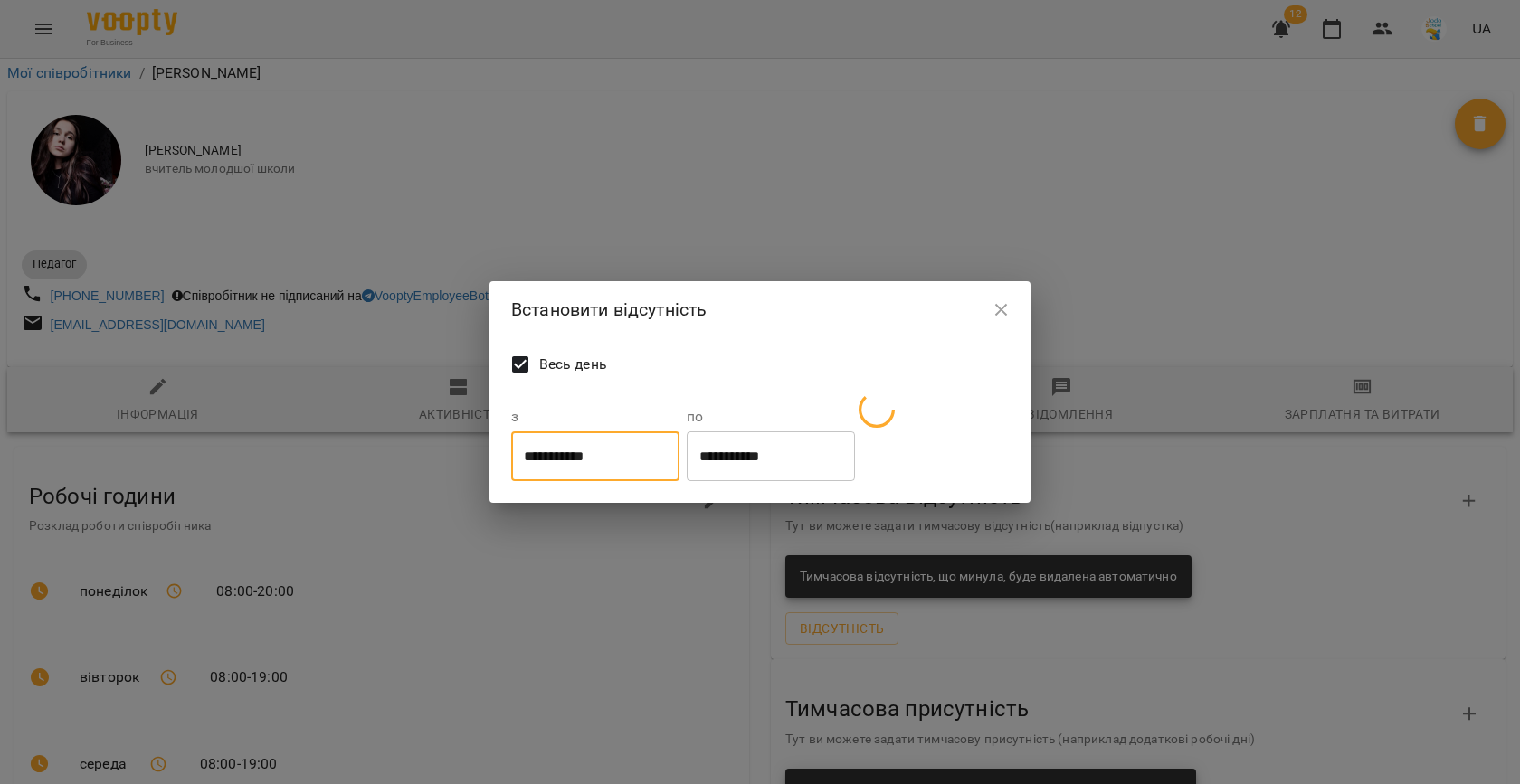
type input "**********"
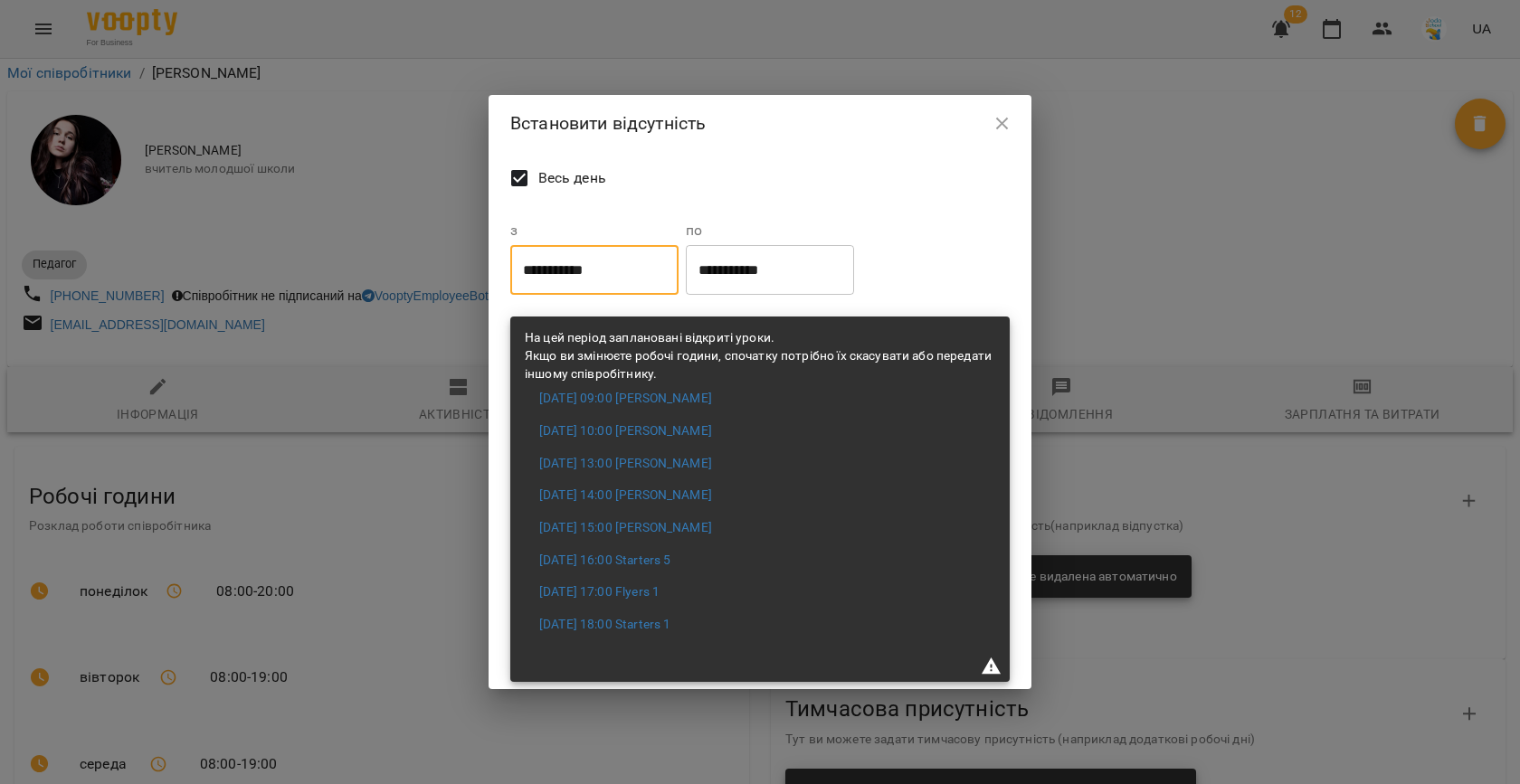
click at [733, 275] on input "**********" at bounding box center [769, 270] width 168 height 51
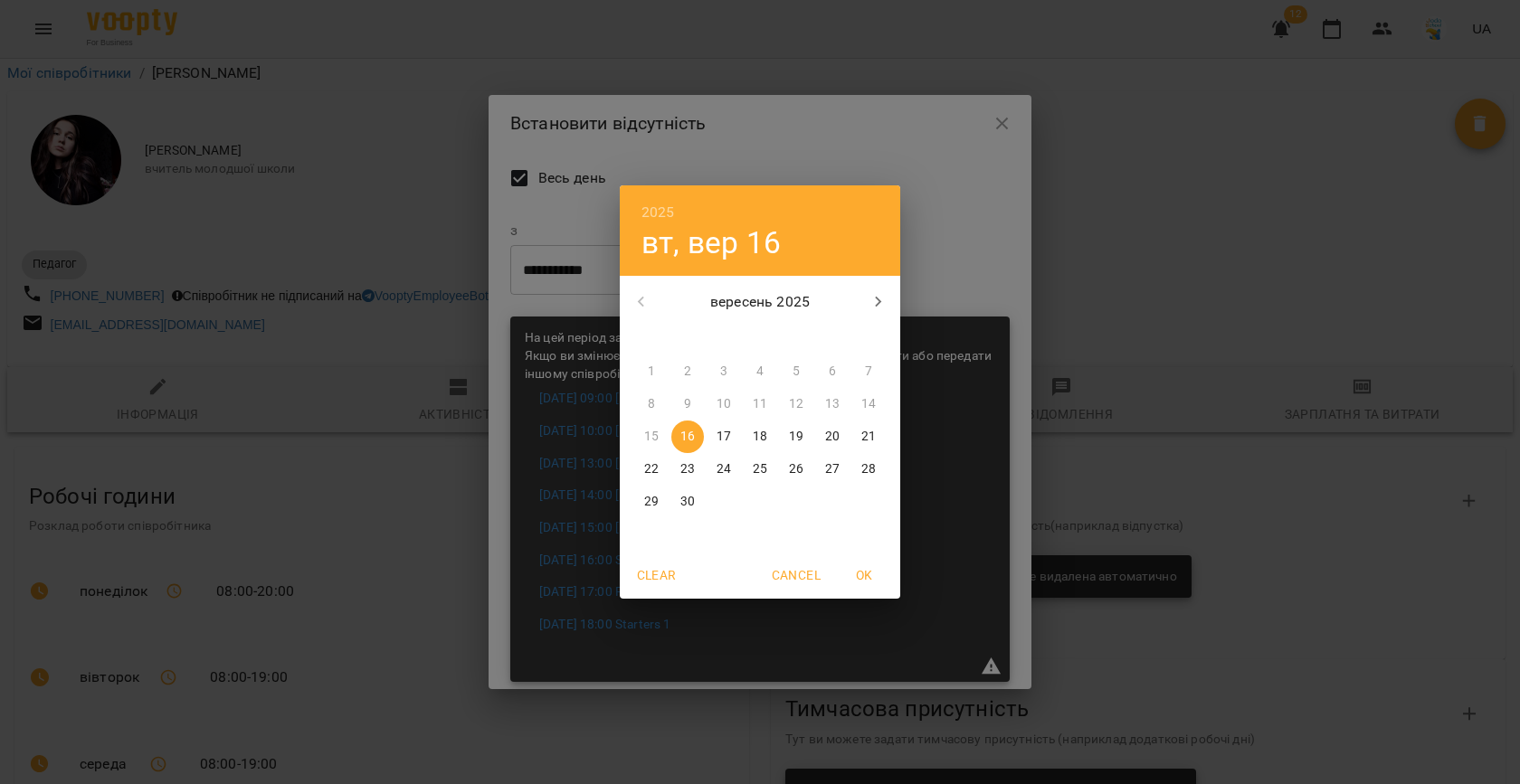
click at [756, 436] on p "18" at bounding box center [760, 436] width 15 height 18
type input "**********"
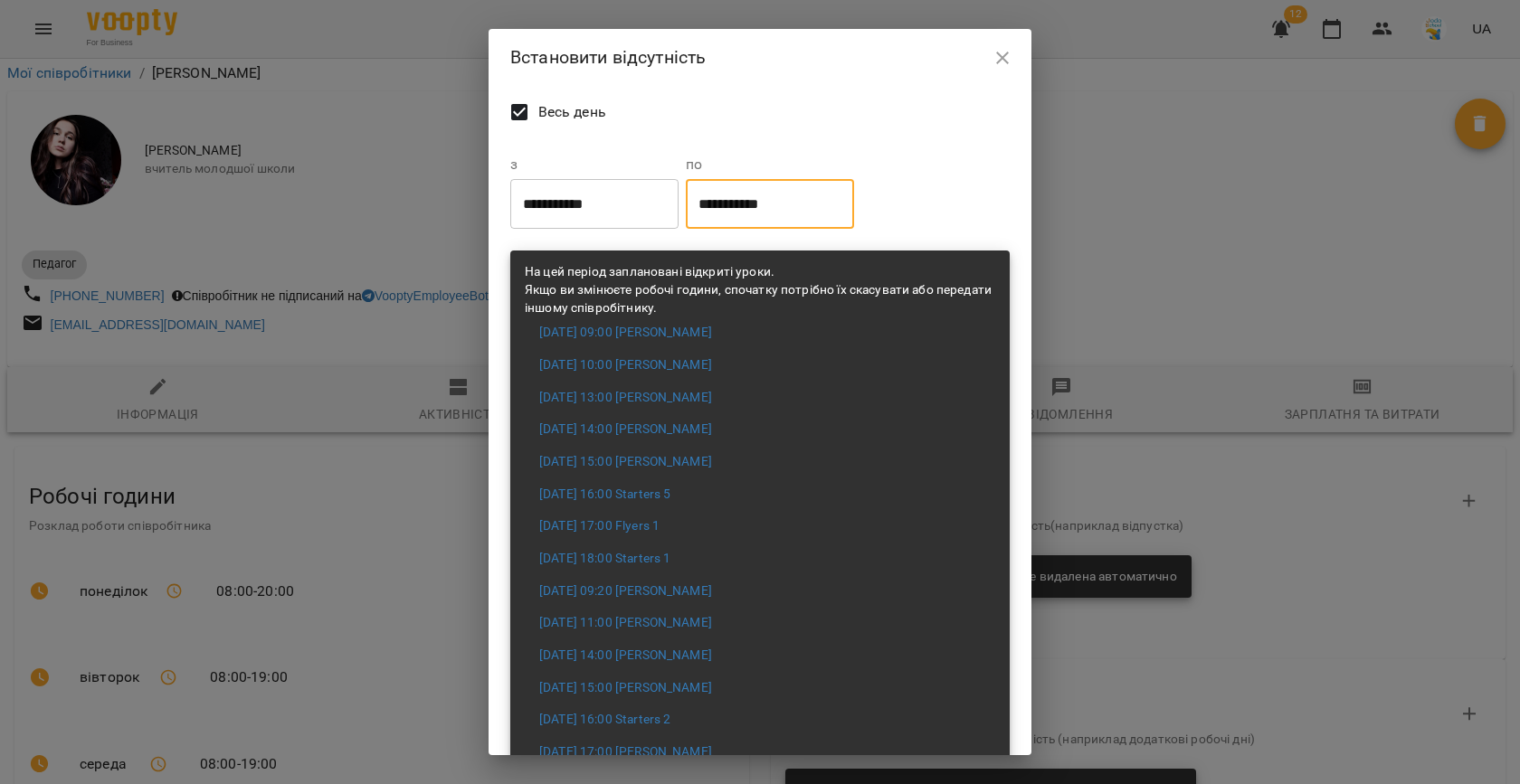
scroll to position [351, 0]
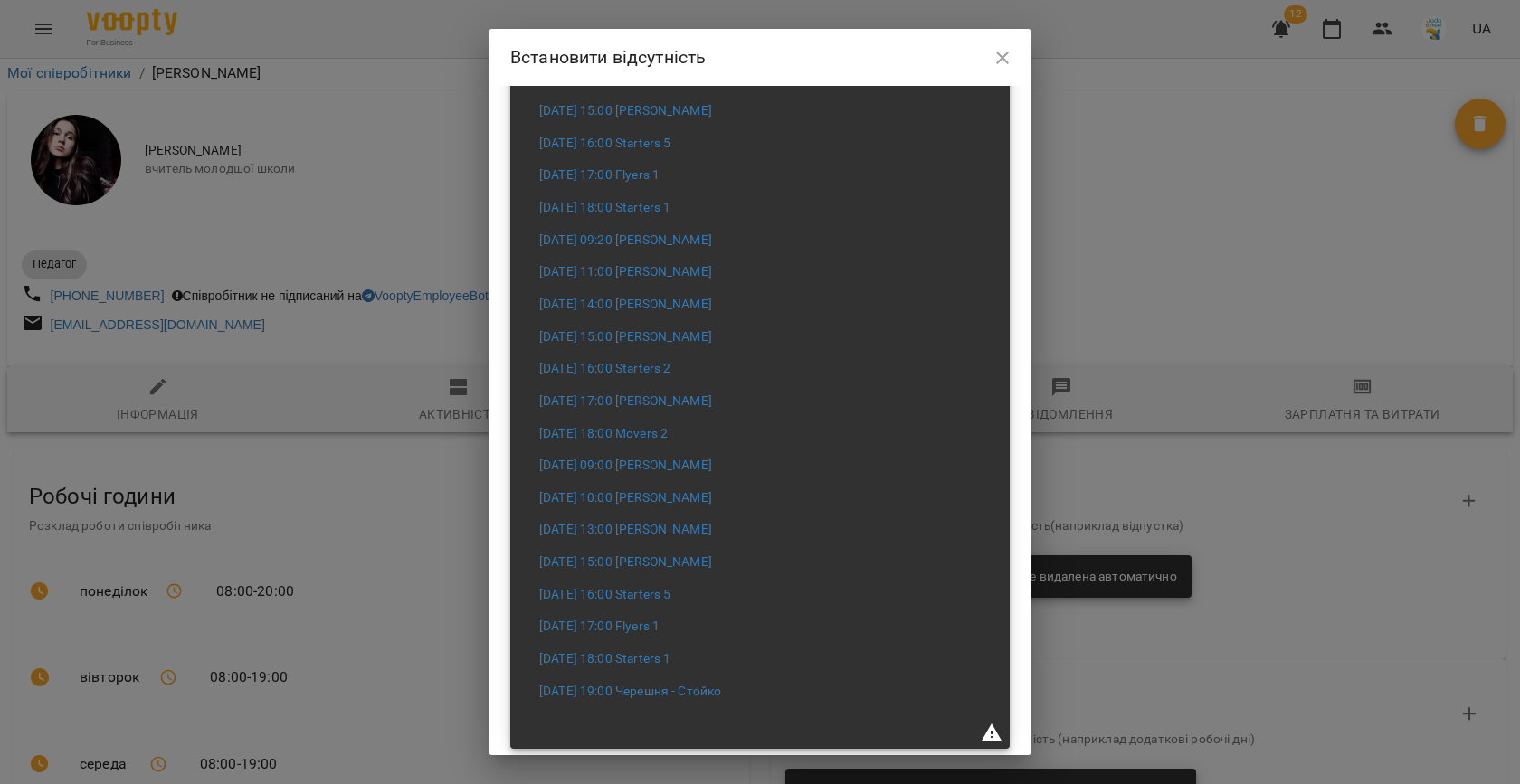
click at [982, 726] on icon at bounding box center [992, 731] width 20 height 17
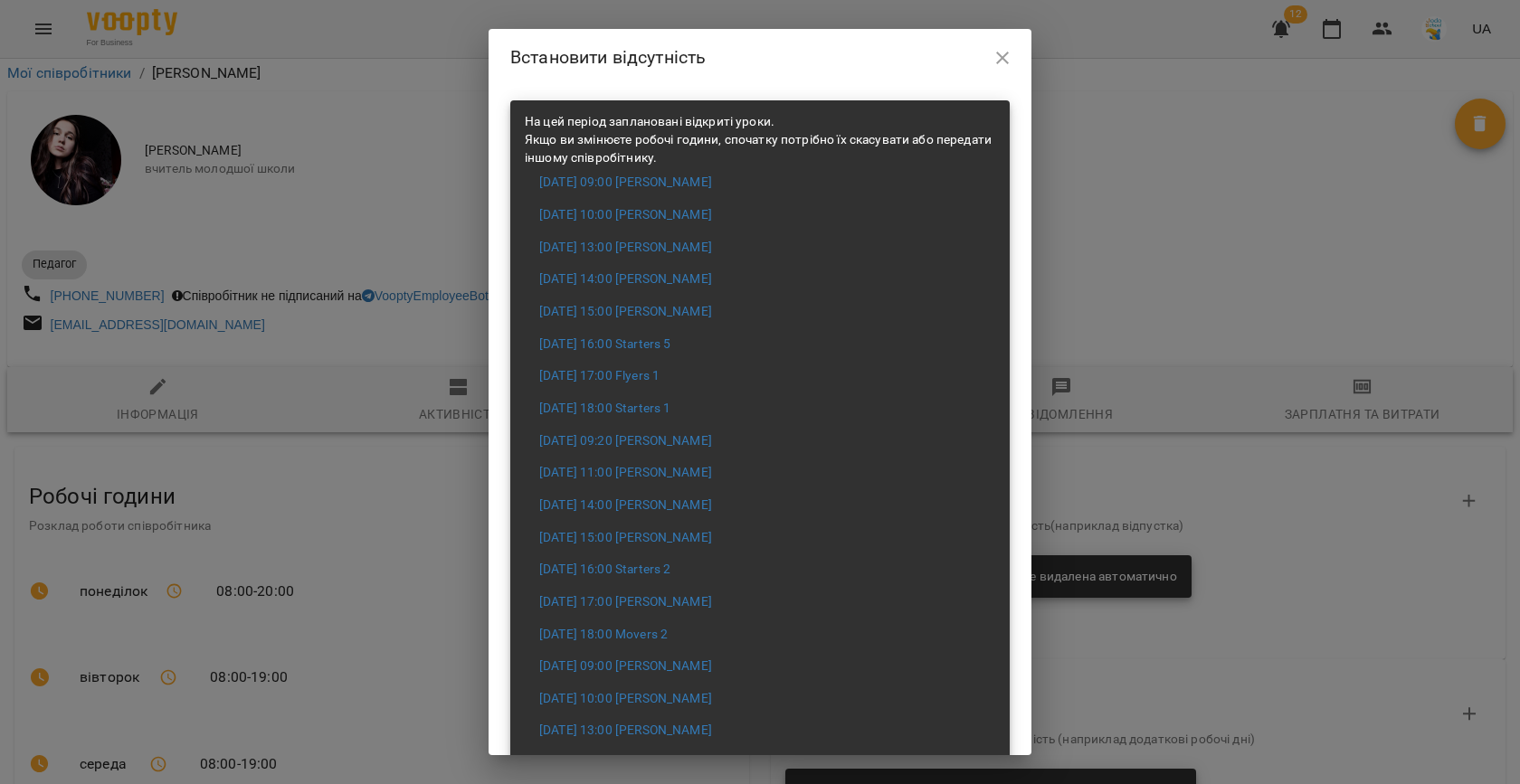
scroll to position [0, 0]
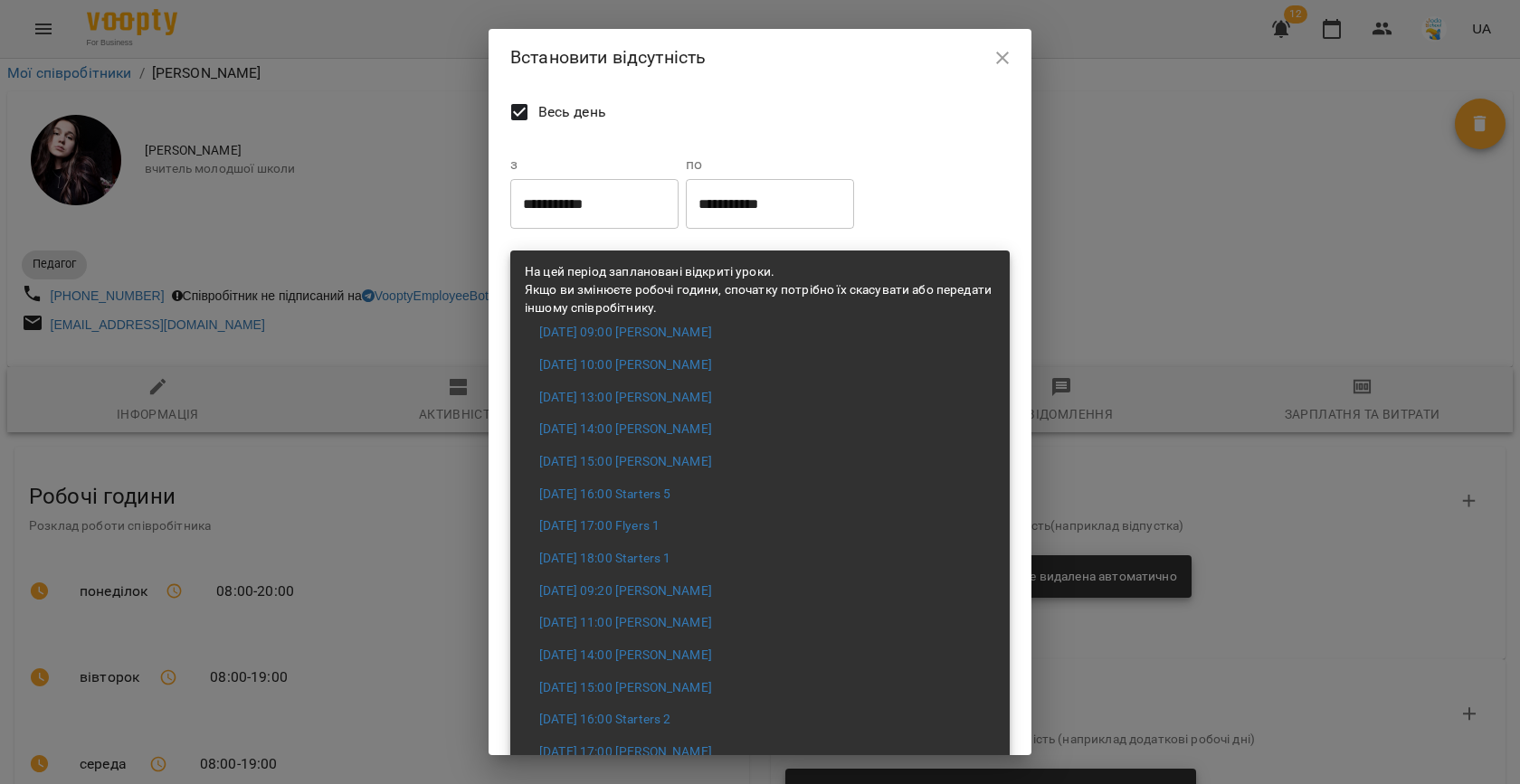
click at [1014, 63] on button "button" at bounding box center [1003, 58] width 44 height 44
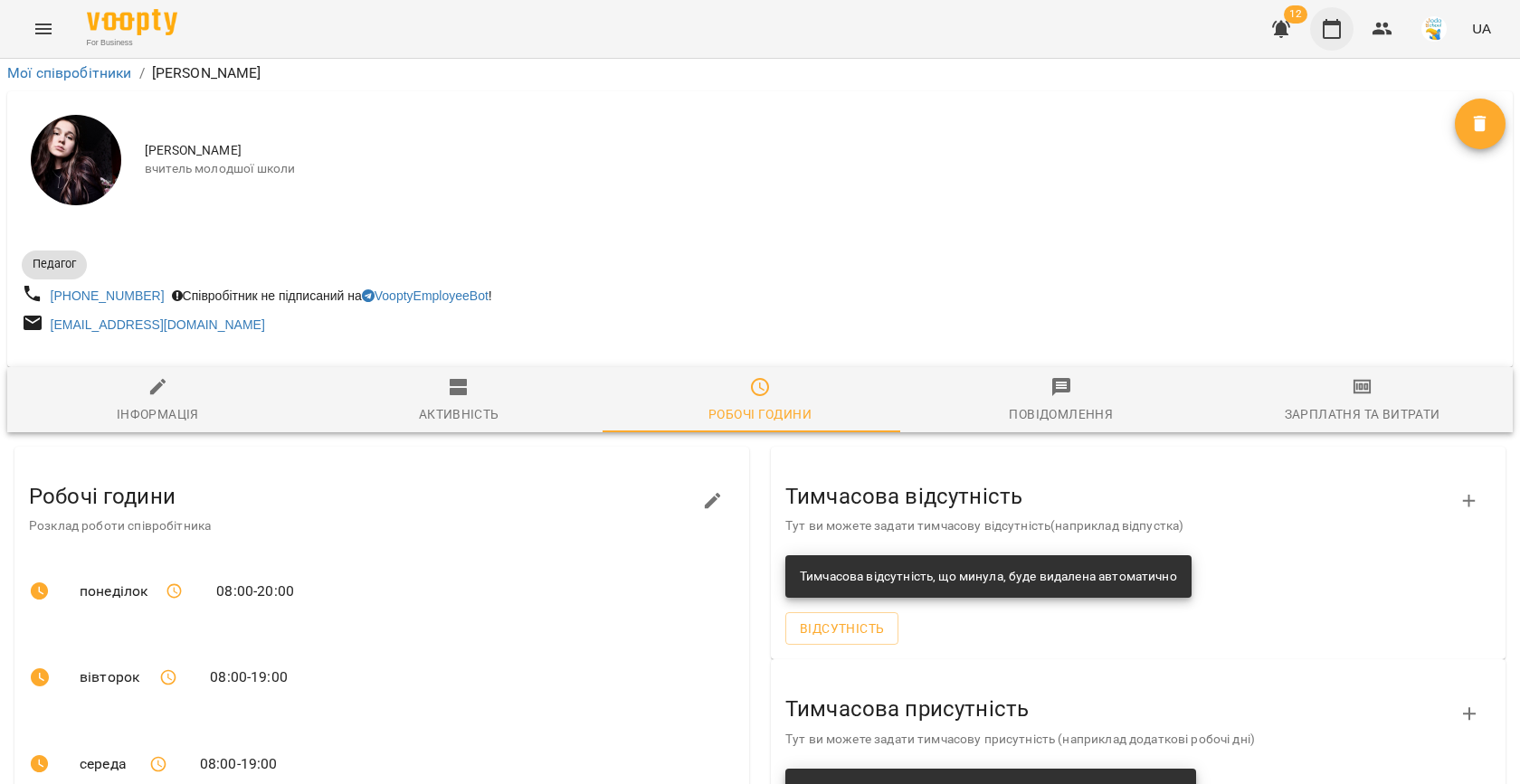
click at [1325, 45] on button "button" at bounding box center [1332, 29] width 44 height 44
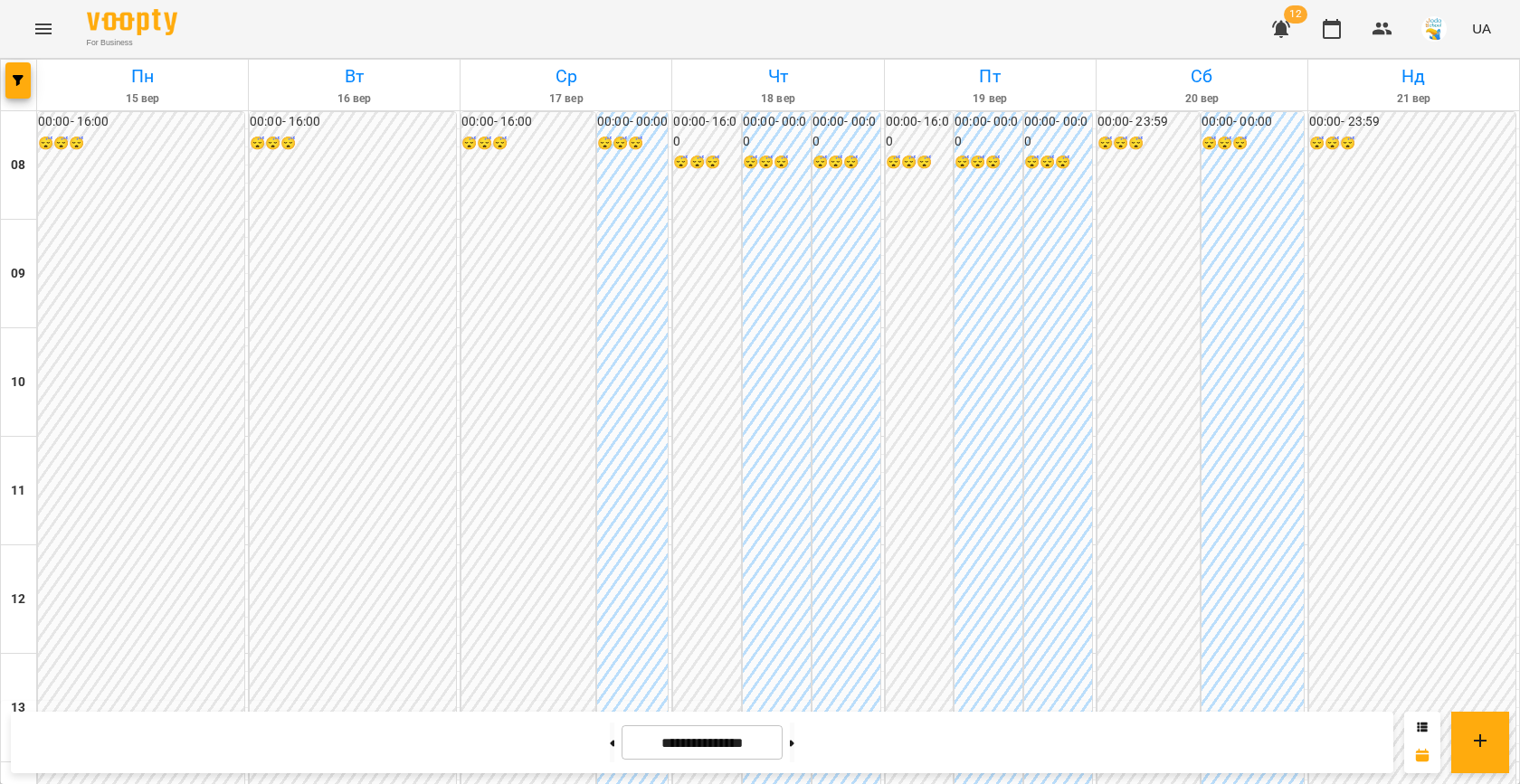
scroll to position [538, 0]
click at [14, 89] on button "button" at bounding box center [17, 81] width 25 height 36
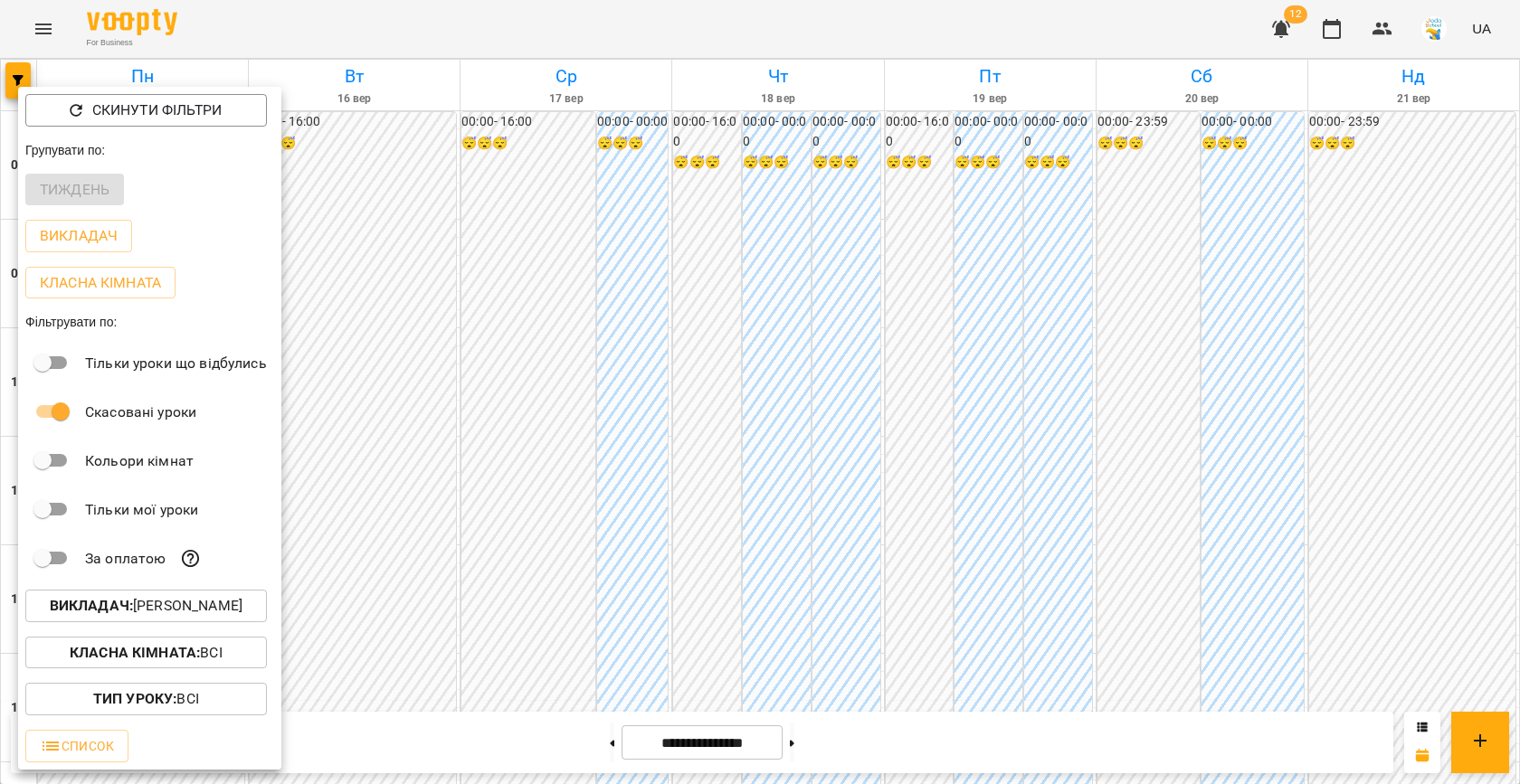
click at [435, 552] on div at bounding box center [760, 392] width 1520 height 784
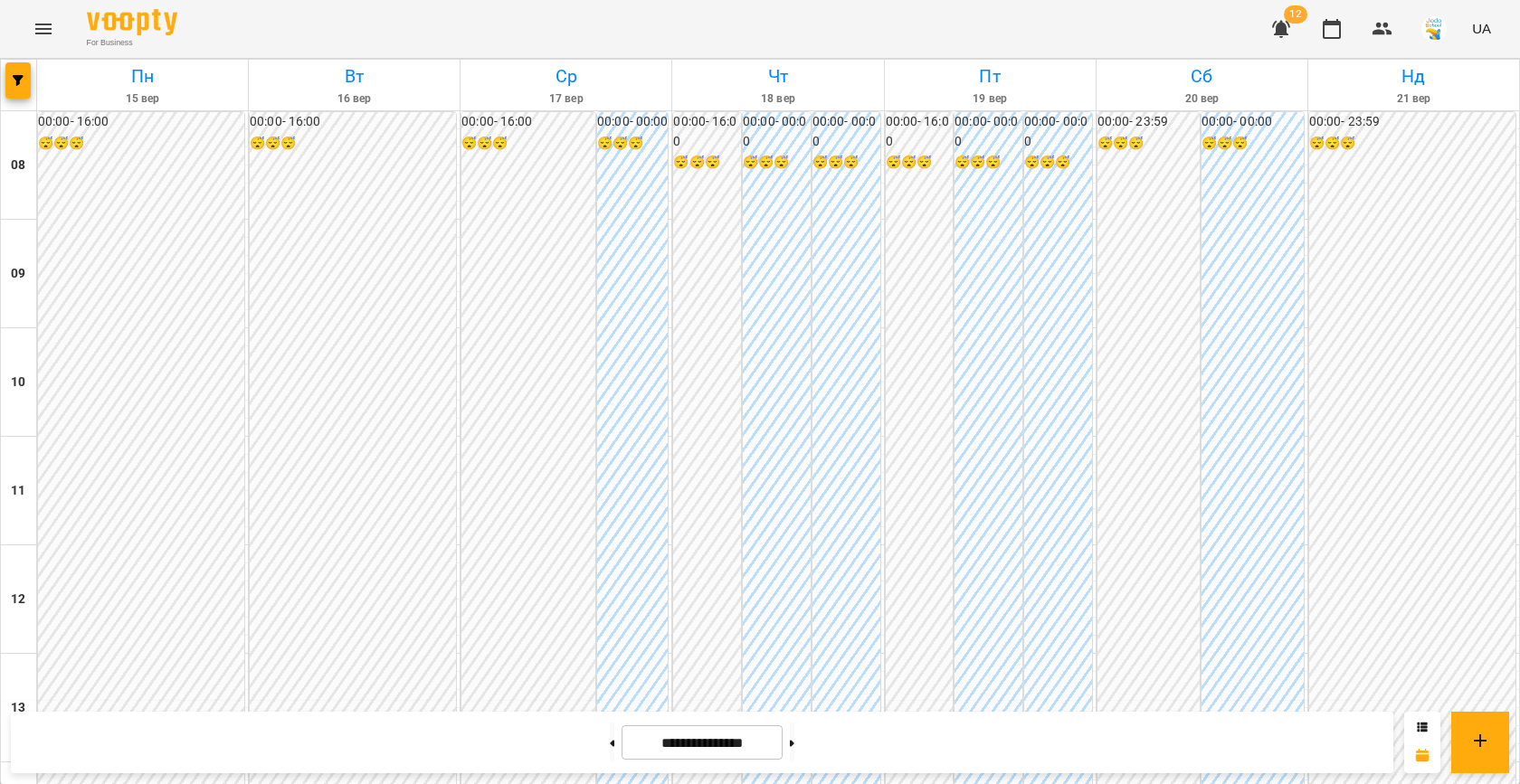
scroll to position [732, 0]
click at [11, 84] on span "button" at bounding box center [17, 80] width 25 height 11
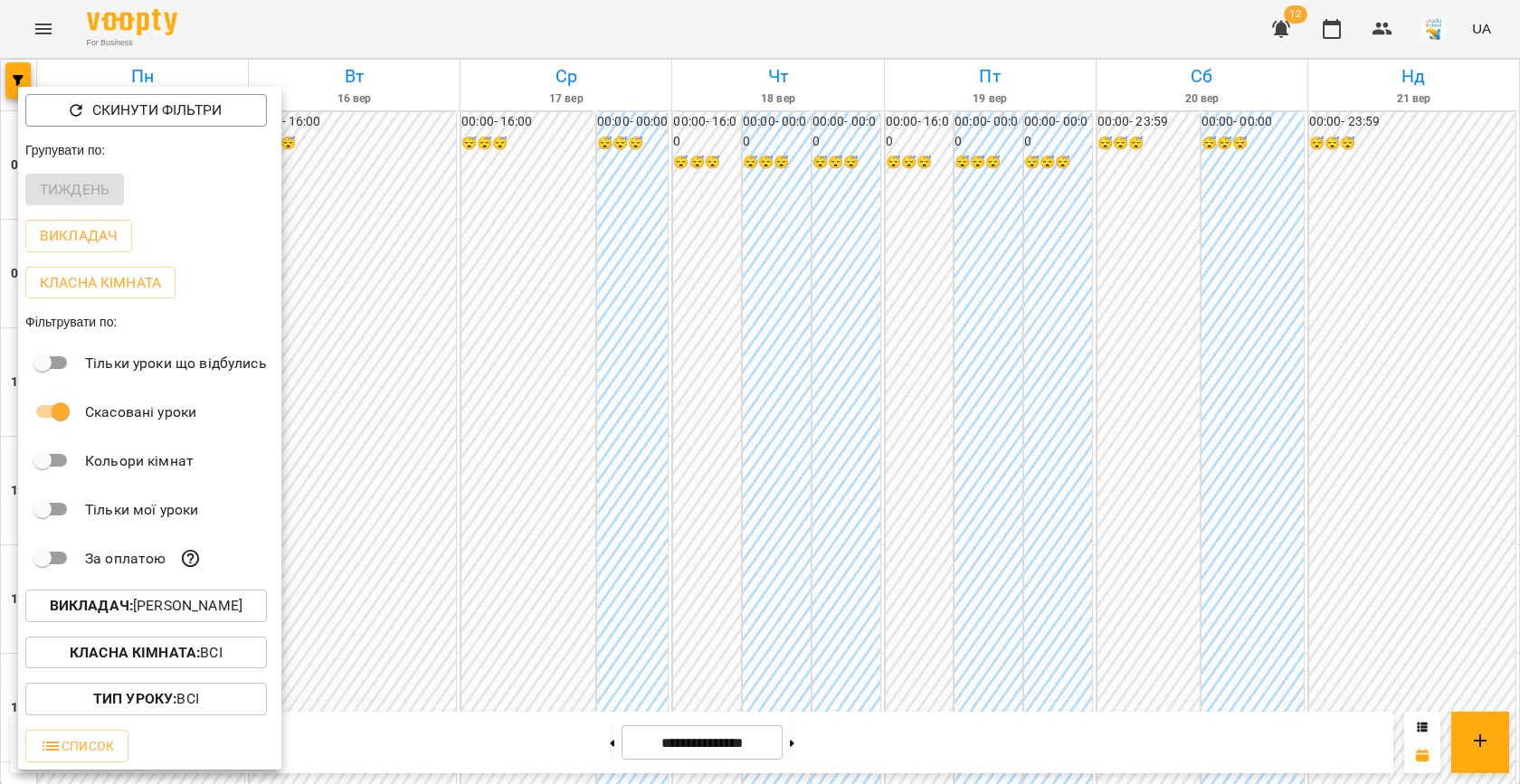
click at [142, 611] on p "Викладач : Іванна Лизун" at bounding box center [146, 606] width 192 height 22
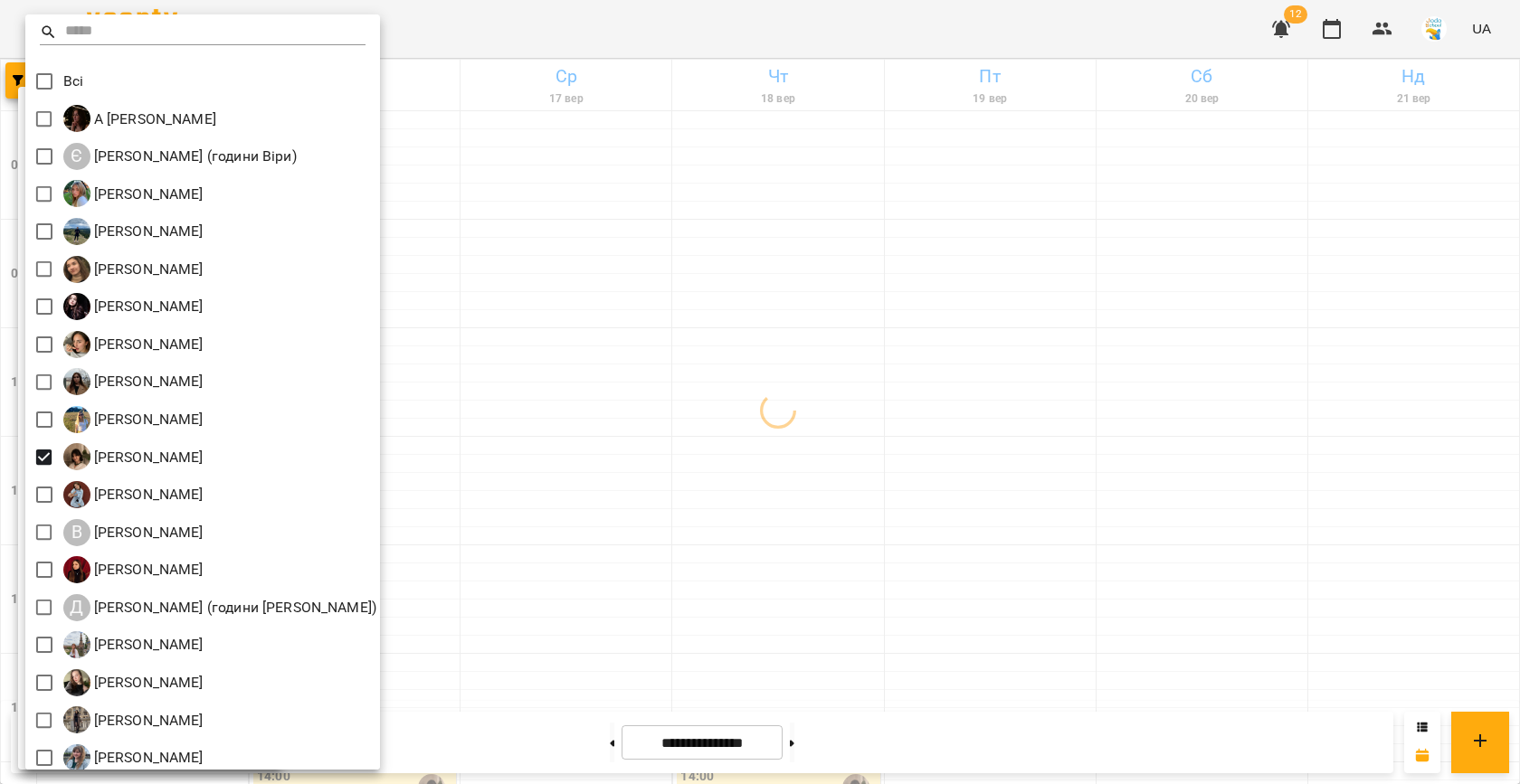
click at [590, 472] on div at bounding box center [760, 392] width 1520 height 784
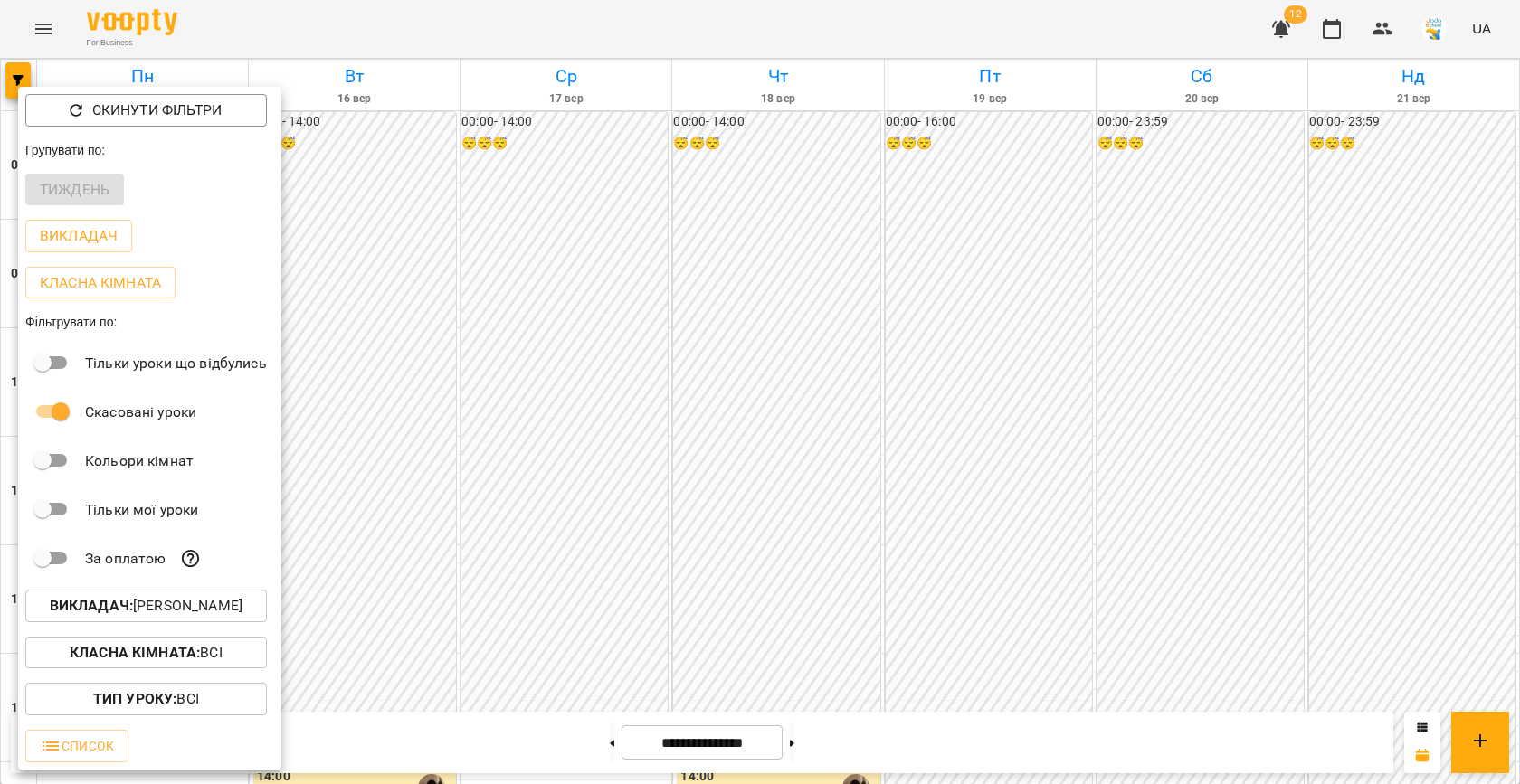
click at [590, 472] on div at bounding box center [760, 392] width 1520 height 784
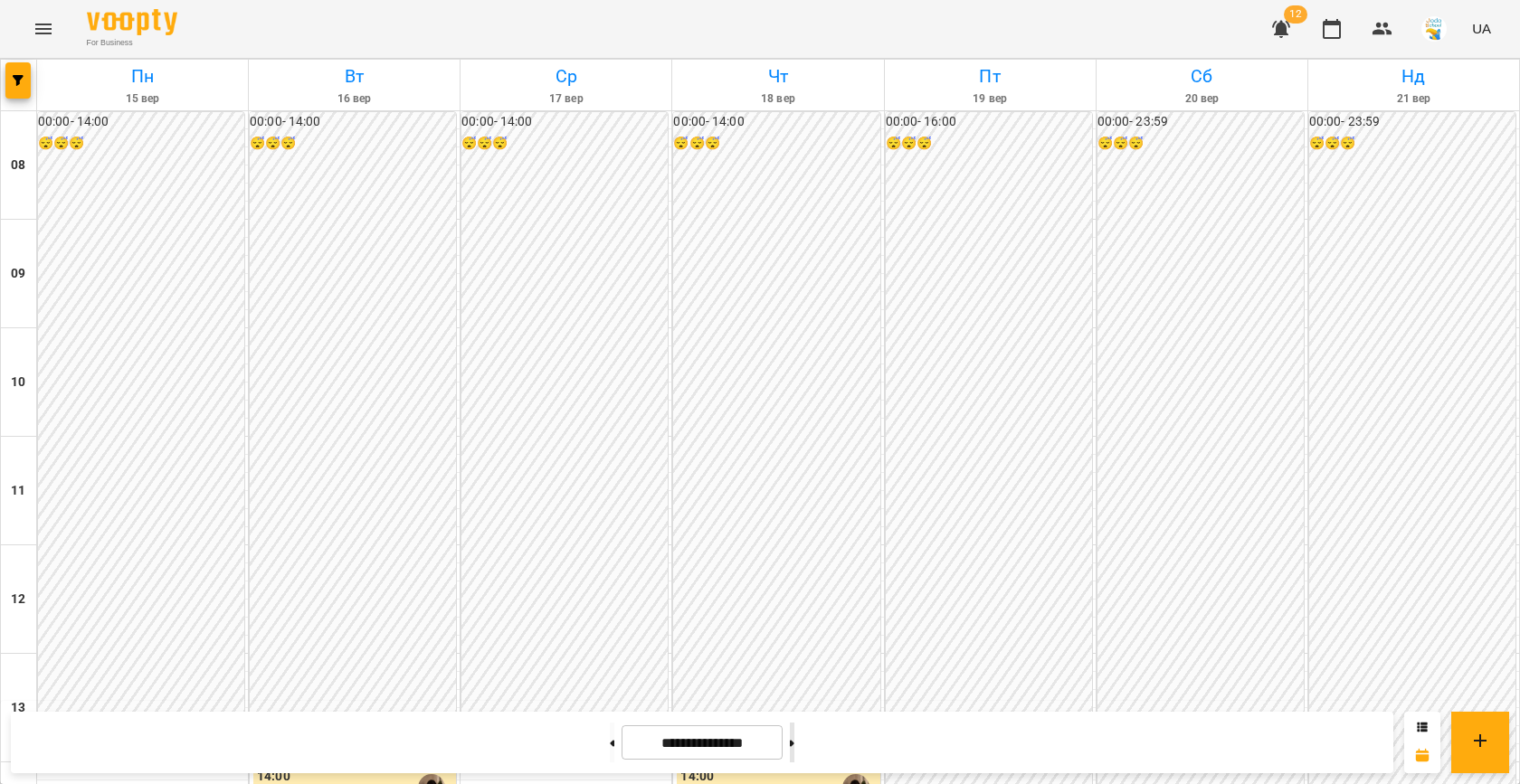
click at [794, 749] on button at bounding box center [791, 742] width 5 height 40
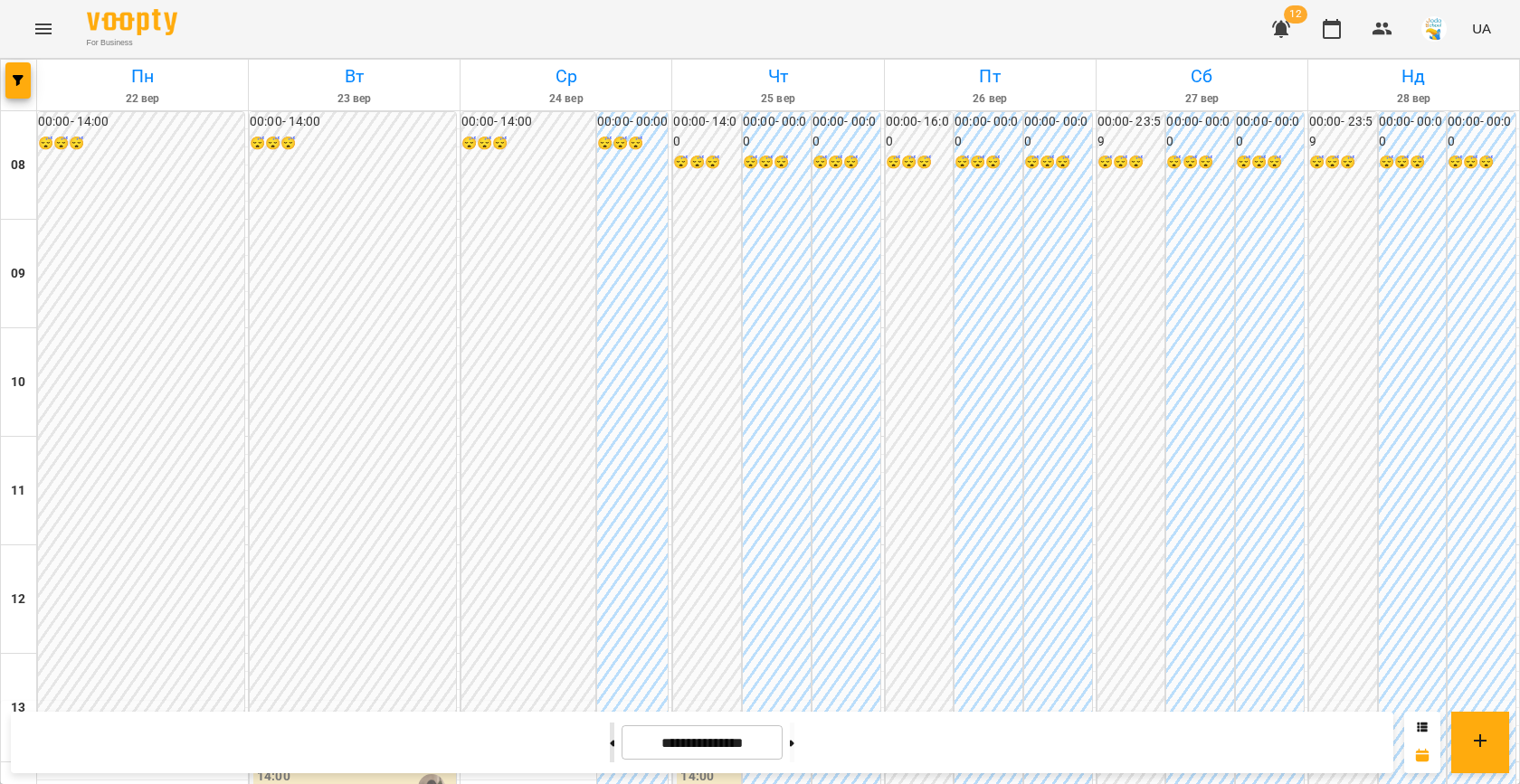
click at [610, 743] on button at bounding box center [612, 742] width 5 height 40
type input "**********"
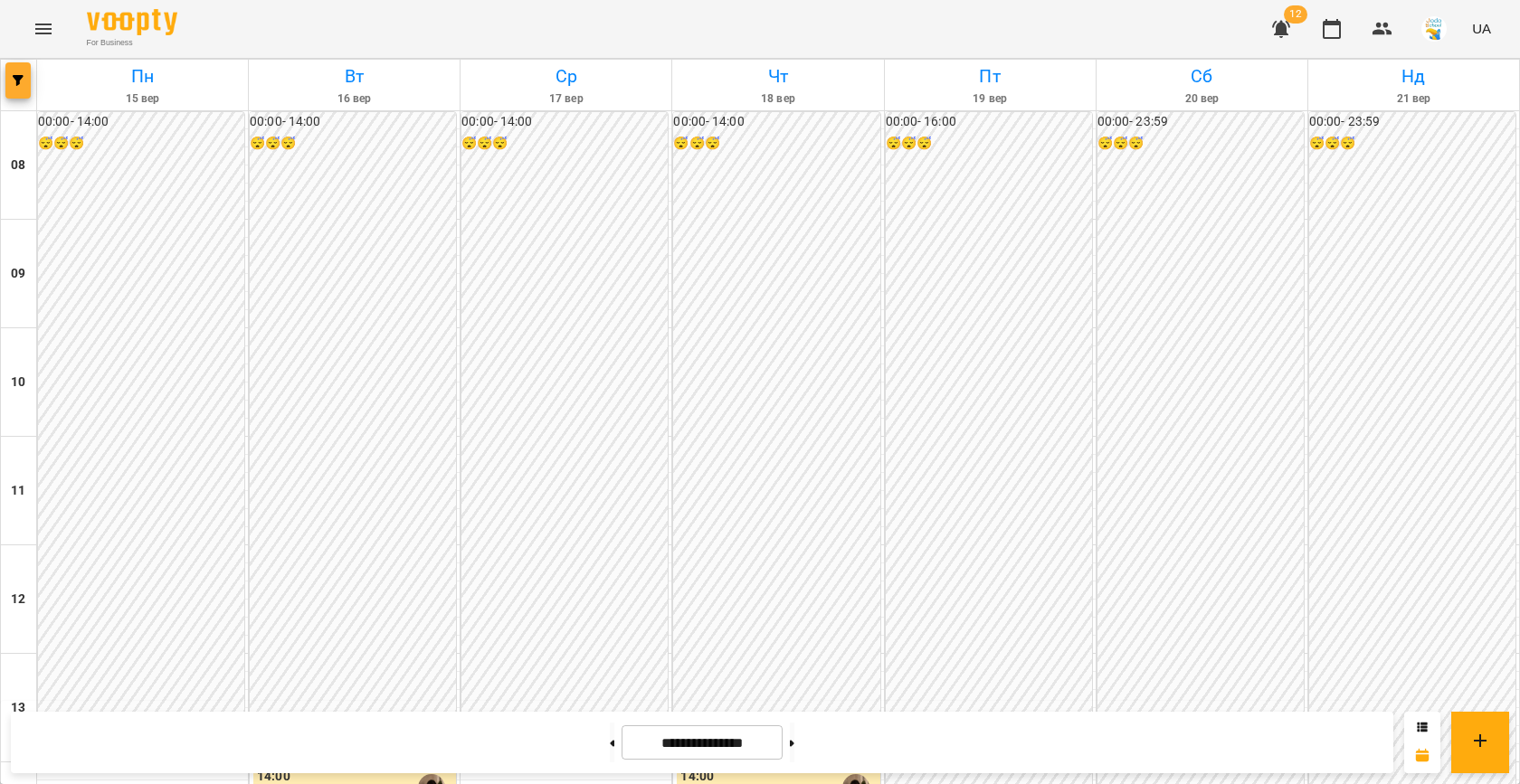
click at [27, 88] on button "button" at bounding box center [17, 81] width 25 height 36
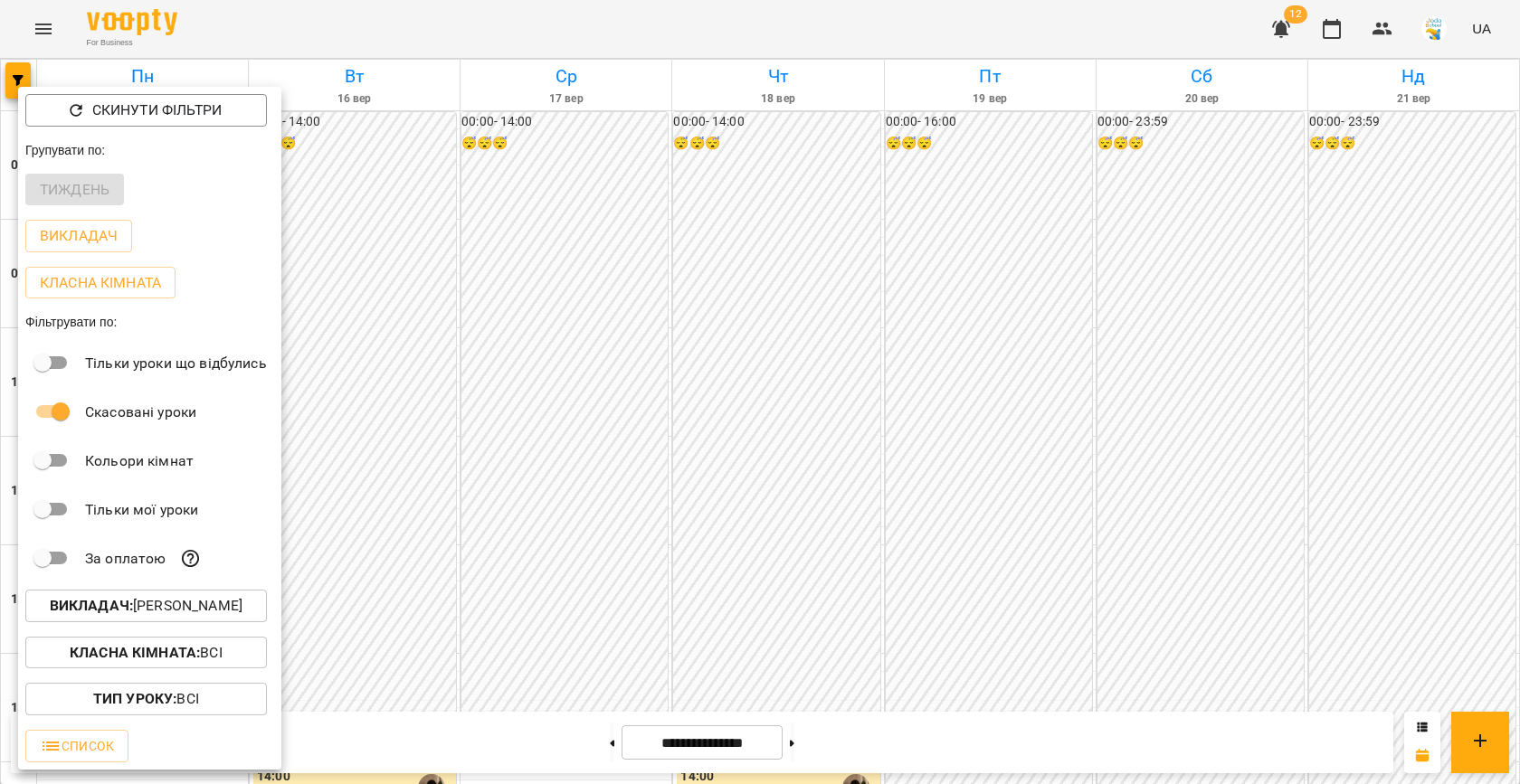
click at [180, 614] on p "Викладач : Вікторія Кубрик" at bounding box center [146, 606] width 192 height 22
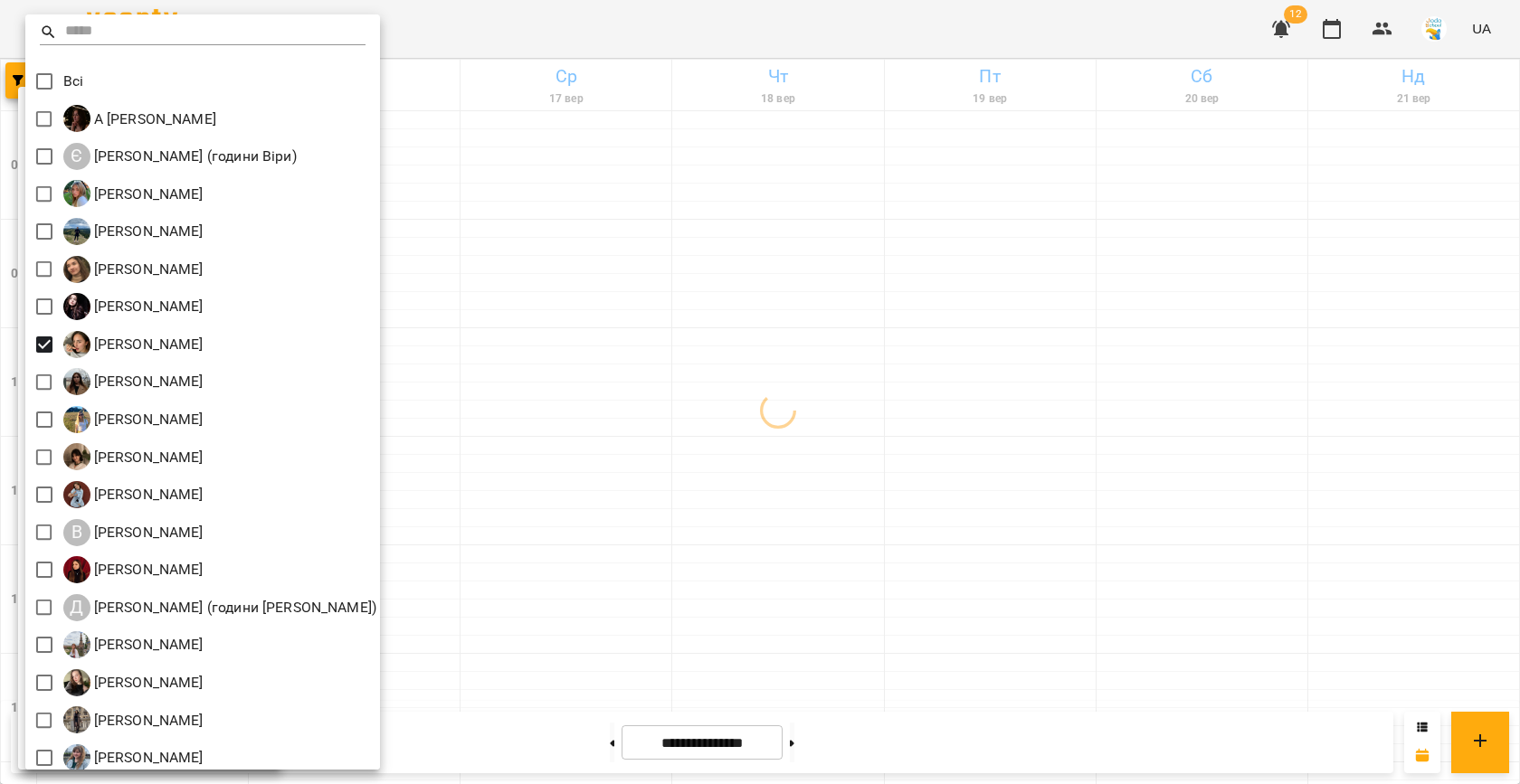
click at [688, 481] on div at bounding box center [760, 392] width 1520 height 784
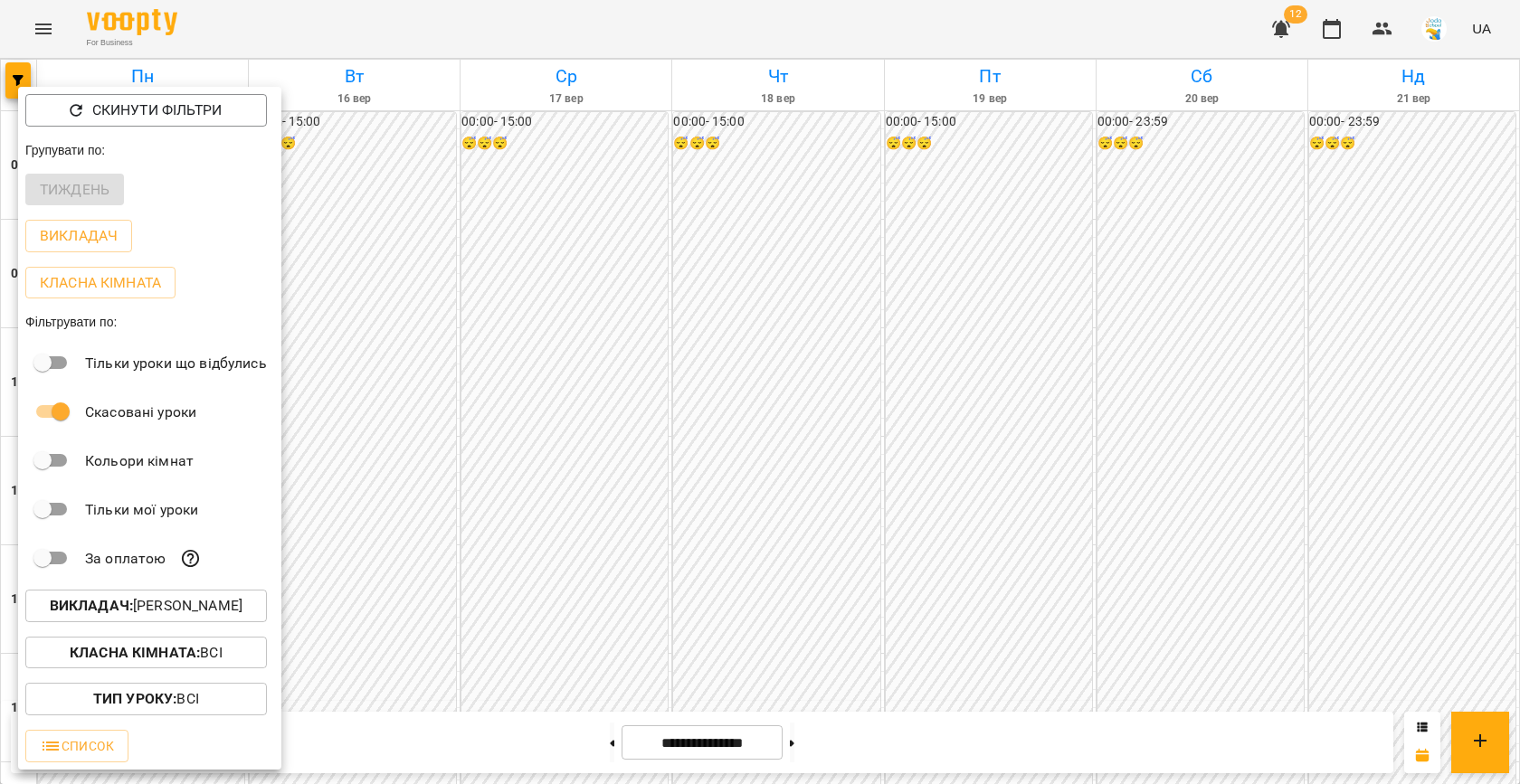
click at [688, 481] on div at bounding box center [760, 392] width 1520 height 784
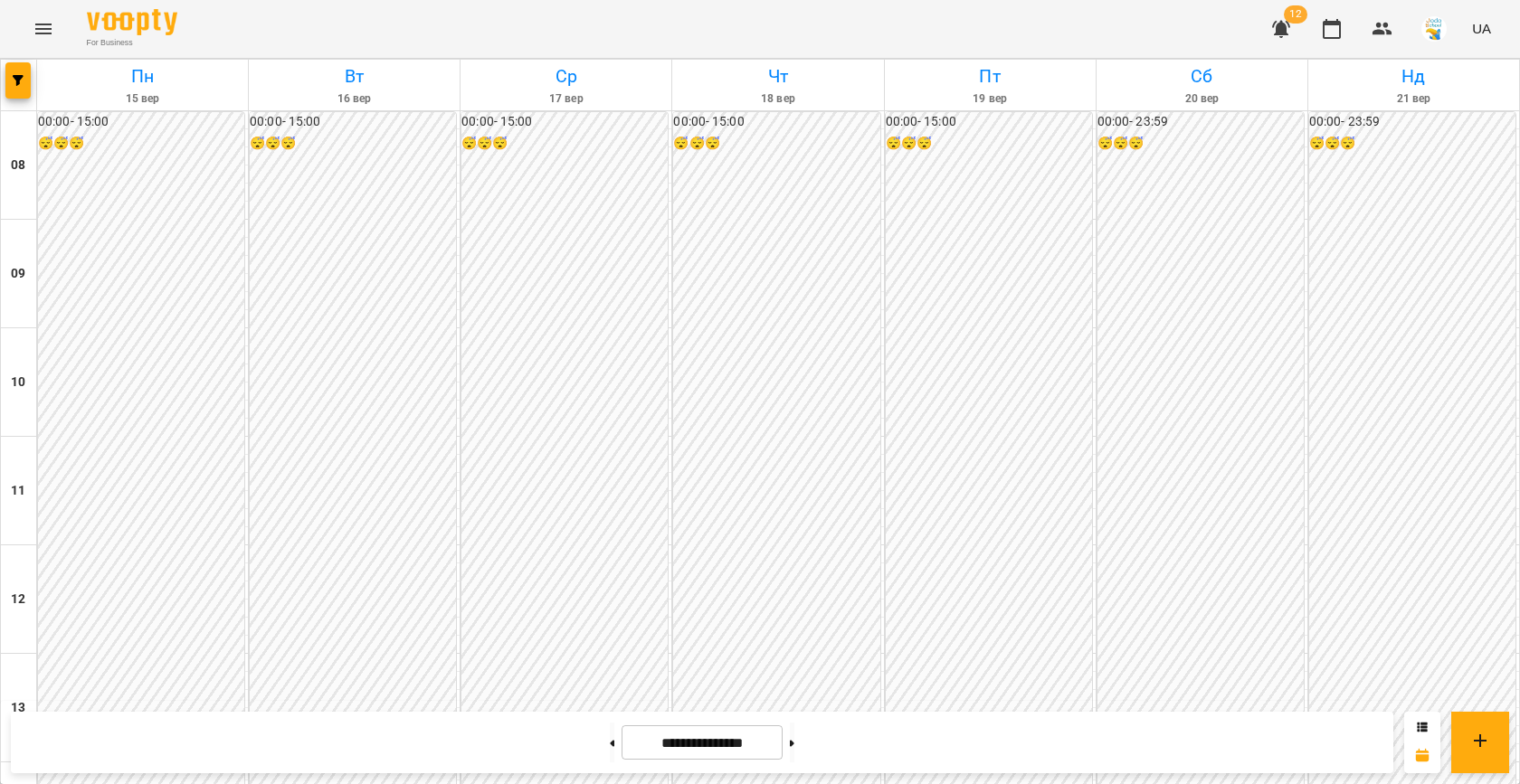
scroll to position [926, 0]
click at [25, 82] on span "button" at bounding box center [17, 80] width 25 height 11
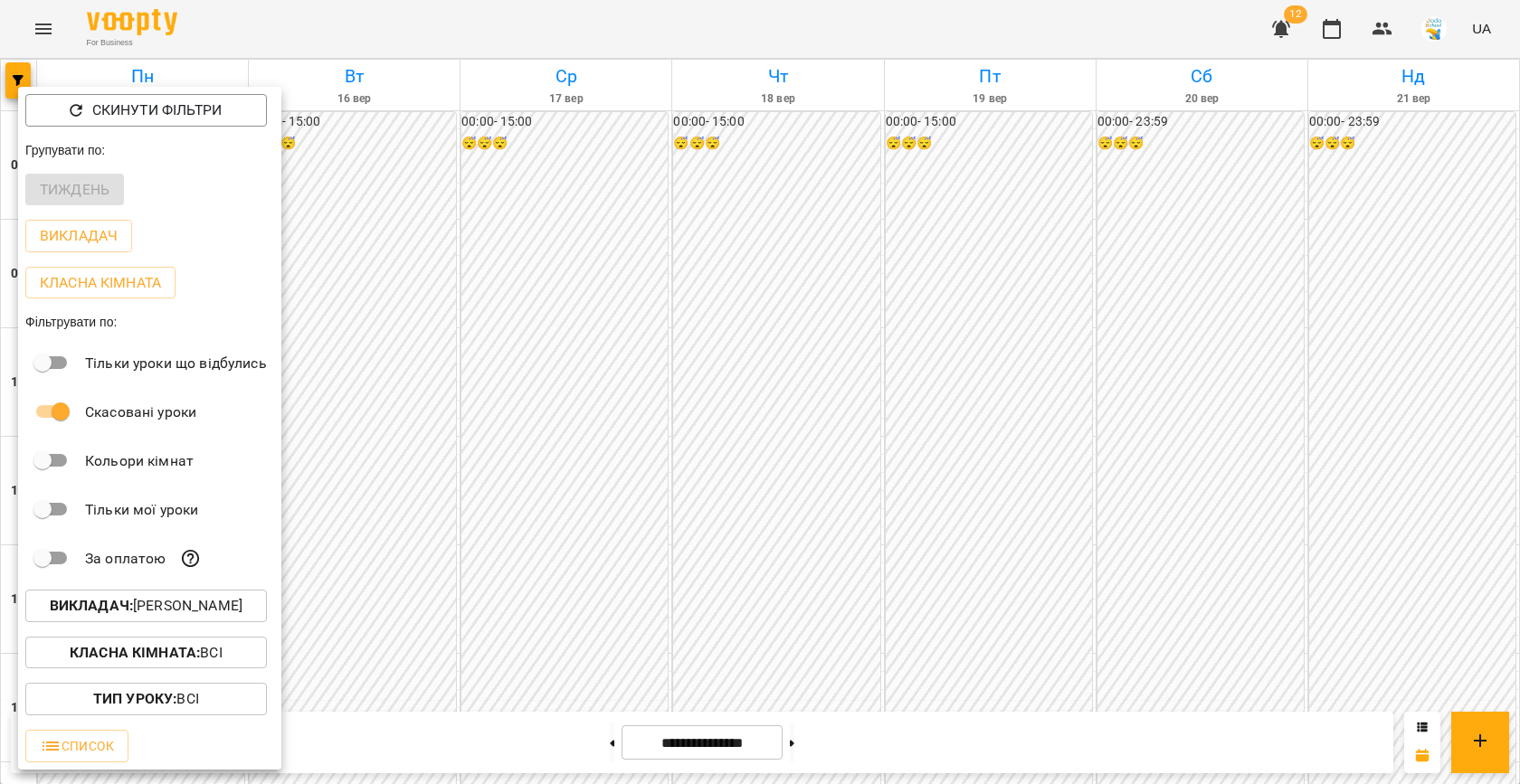
click at [227, 607] on p "Викладач : Анна Карпінець" at bounding box center [146, 606] width 192 height 22
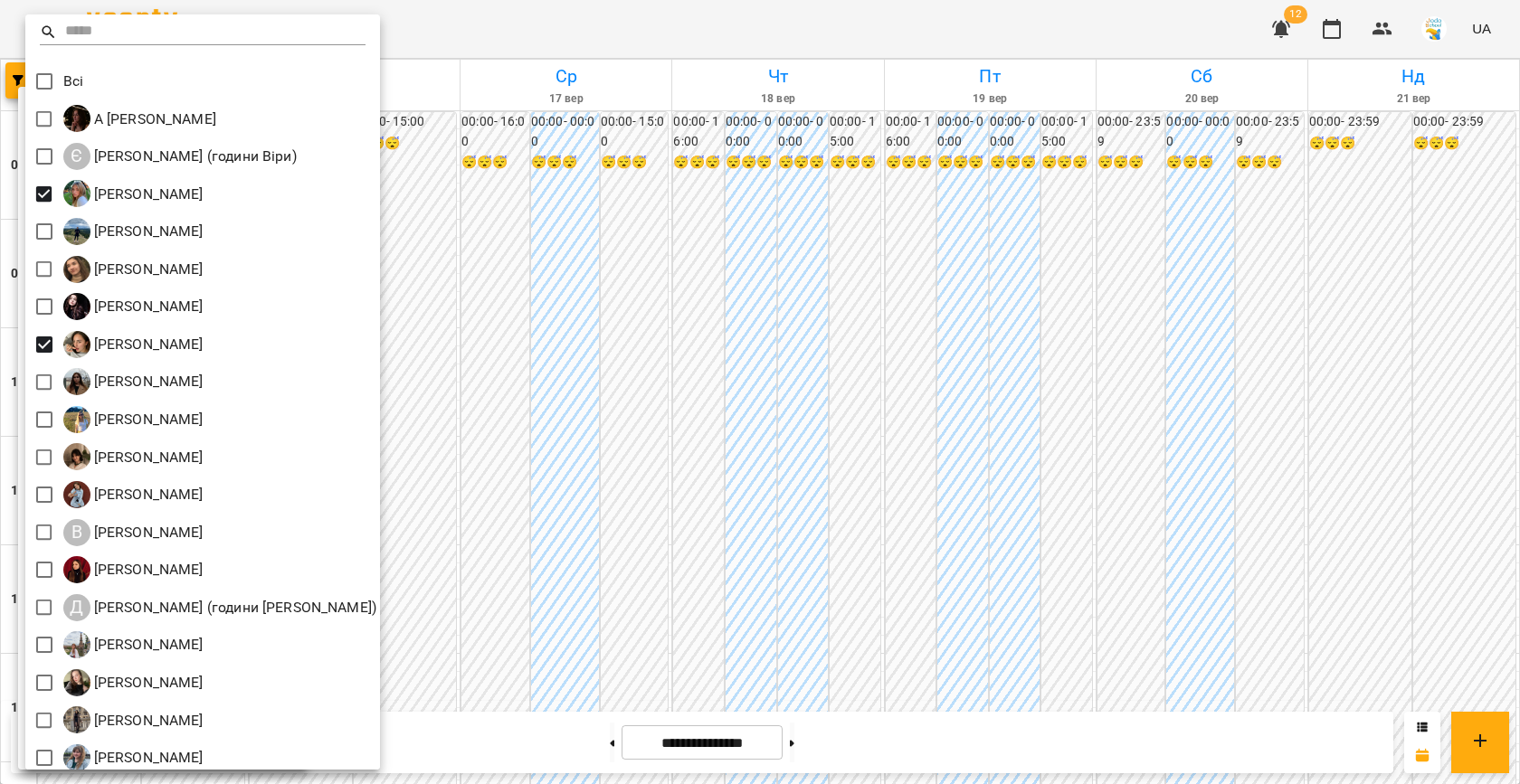
click at [757, 346] on div at bounding box center [760, 392] width 1520 height 784
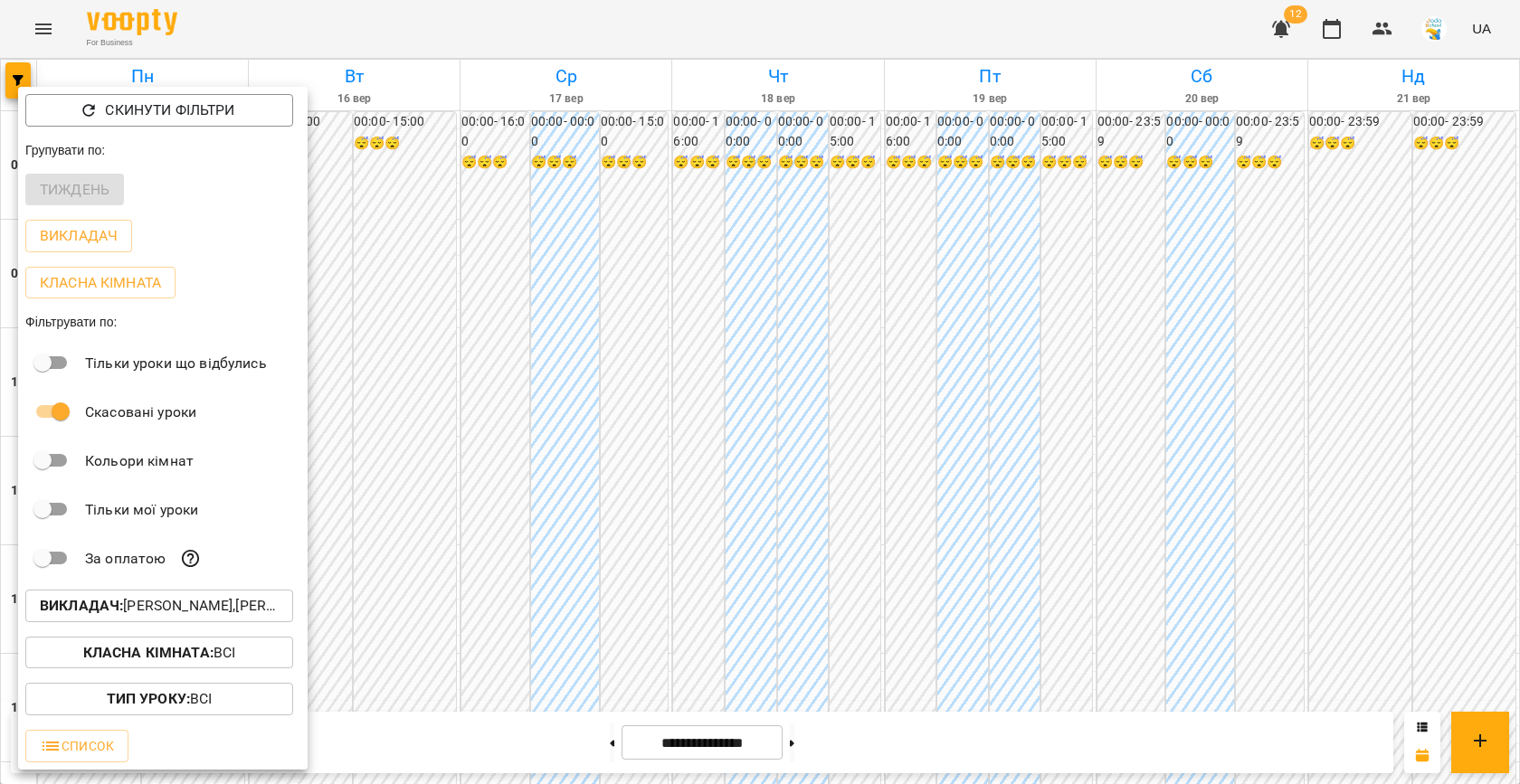
click at [757, 346] on div at bounding box center [760, 392] width 1520 height 784
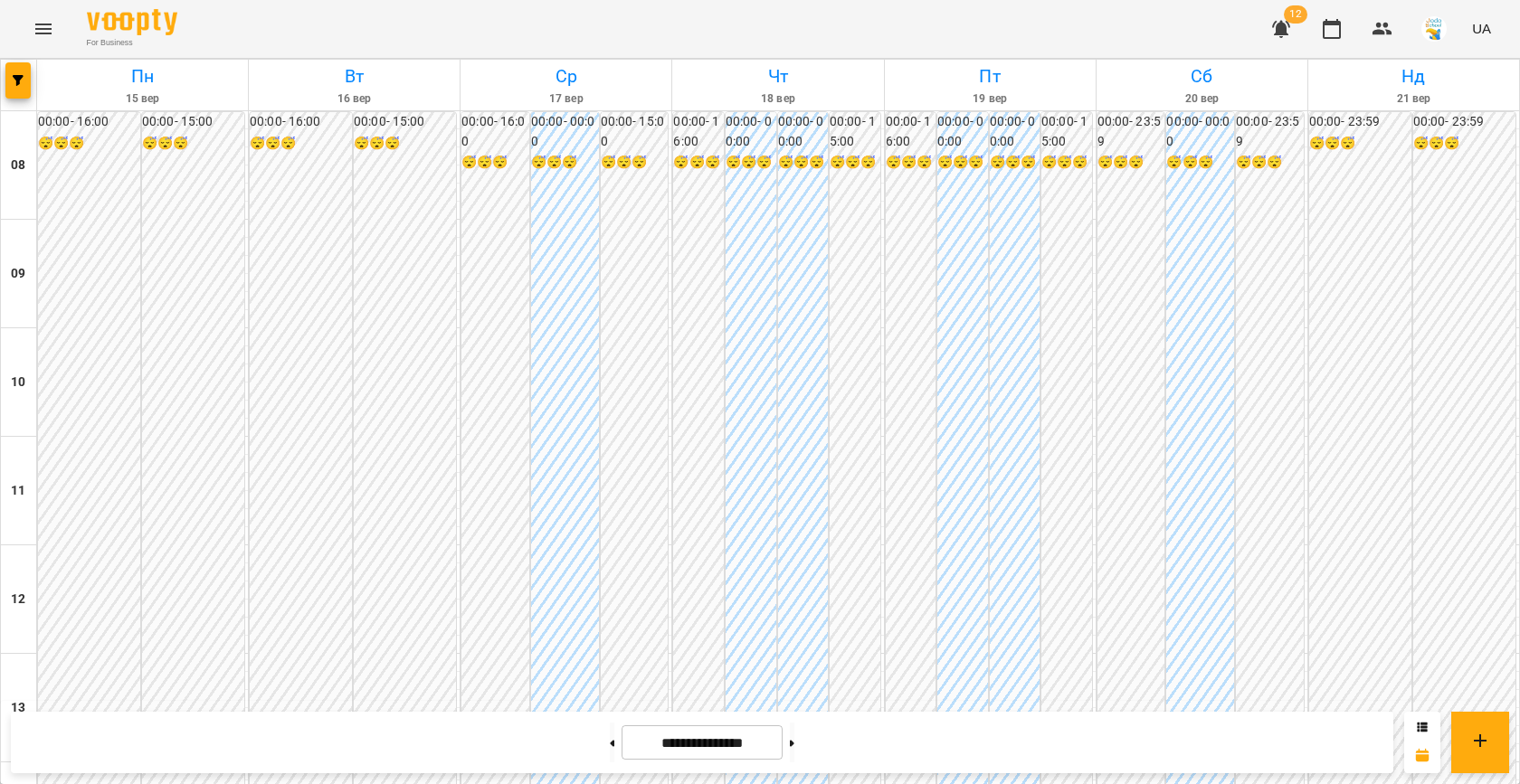
scroll to position [817, 0]
click at [16, 68] on button "button" at bounding box center [17, 81] width 25 height 36
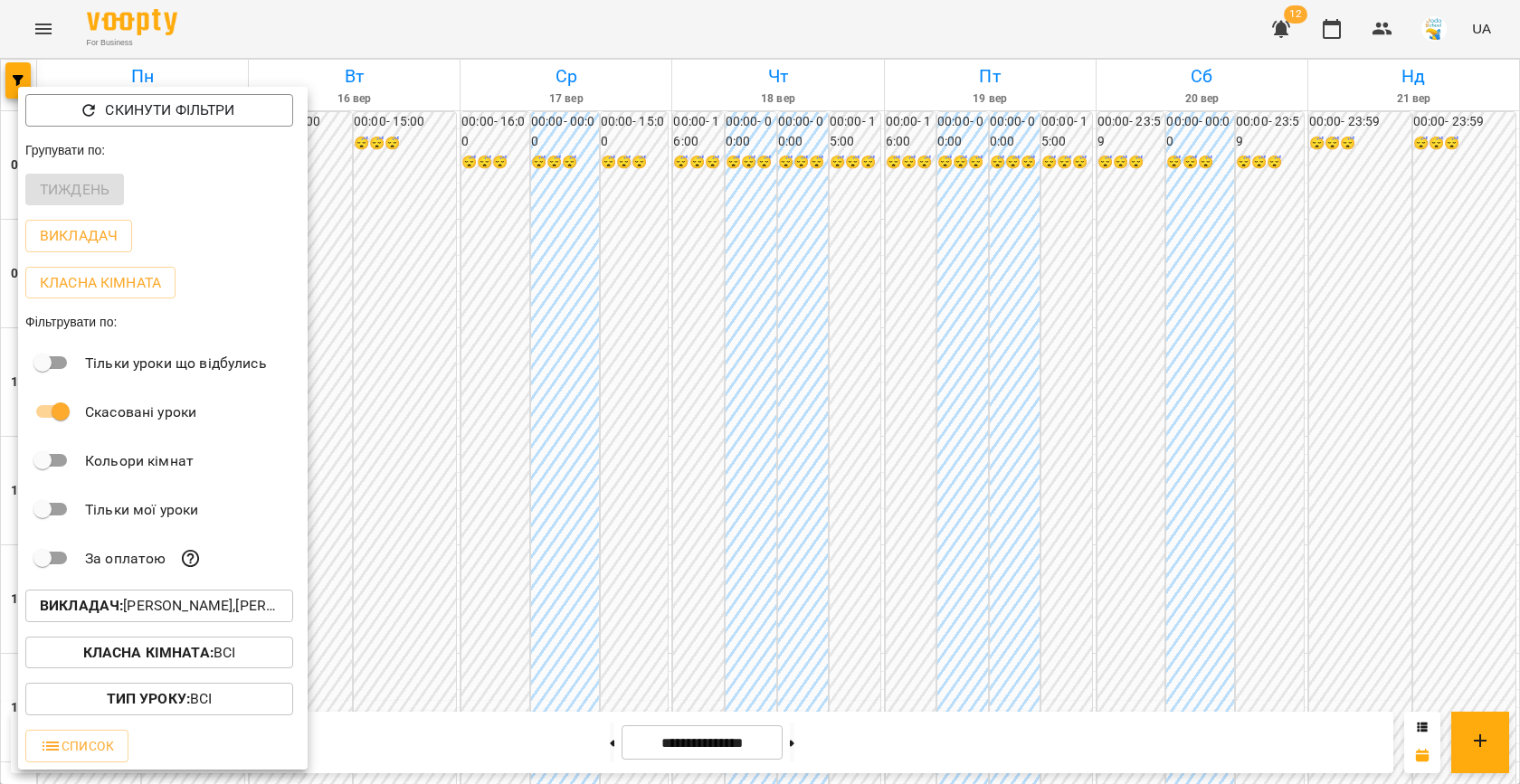
click at [165, 610] on p "Викладач : Іванна Лизун,Анна Карпінець" at bounding box center [159, 606] width 239 height 22
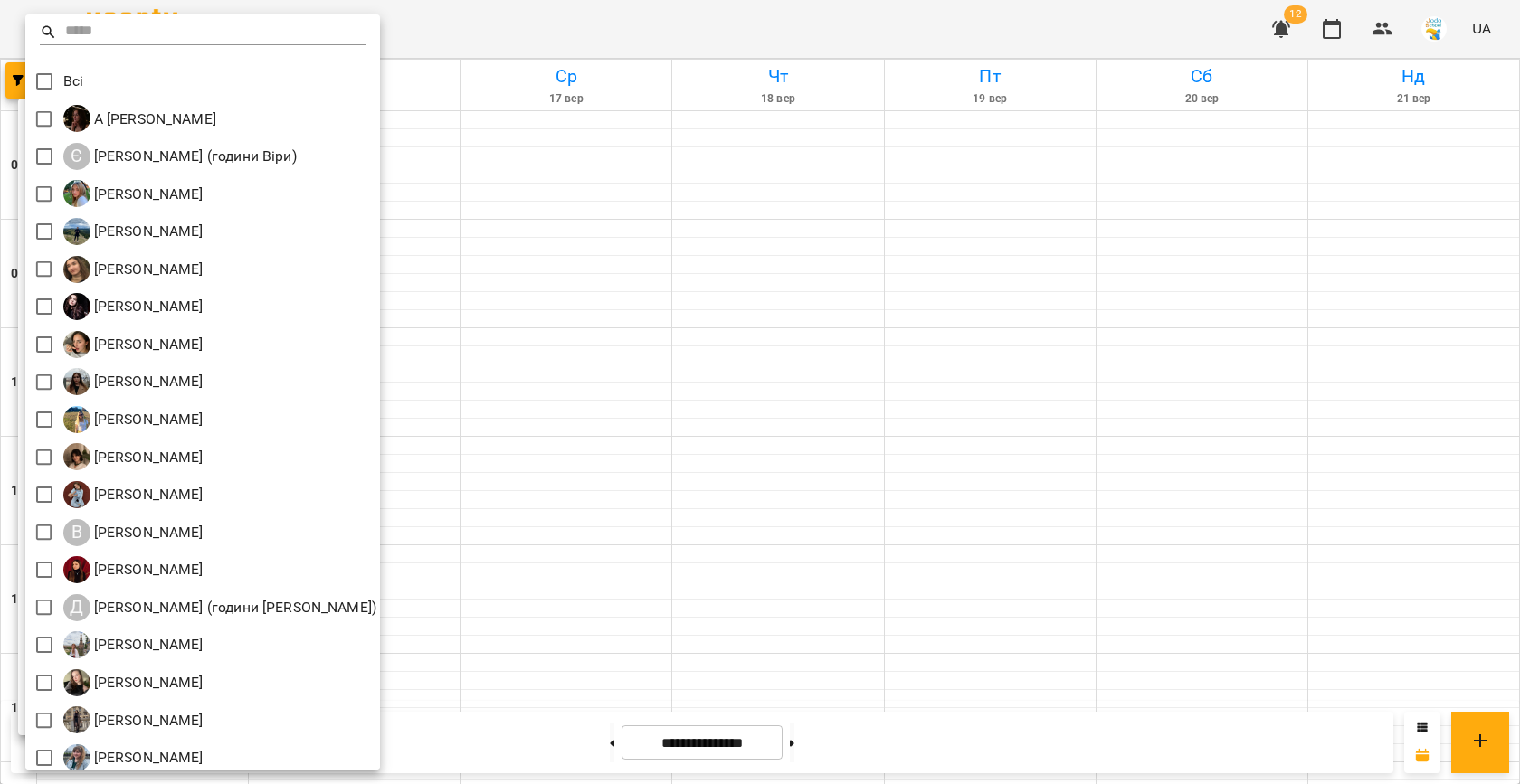
click at [574, 465] on div at bounding box center [760, 392] width 1520 height 784
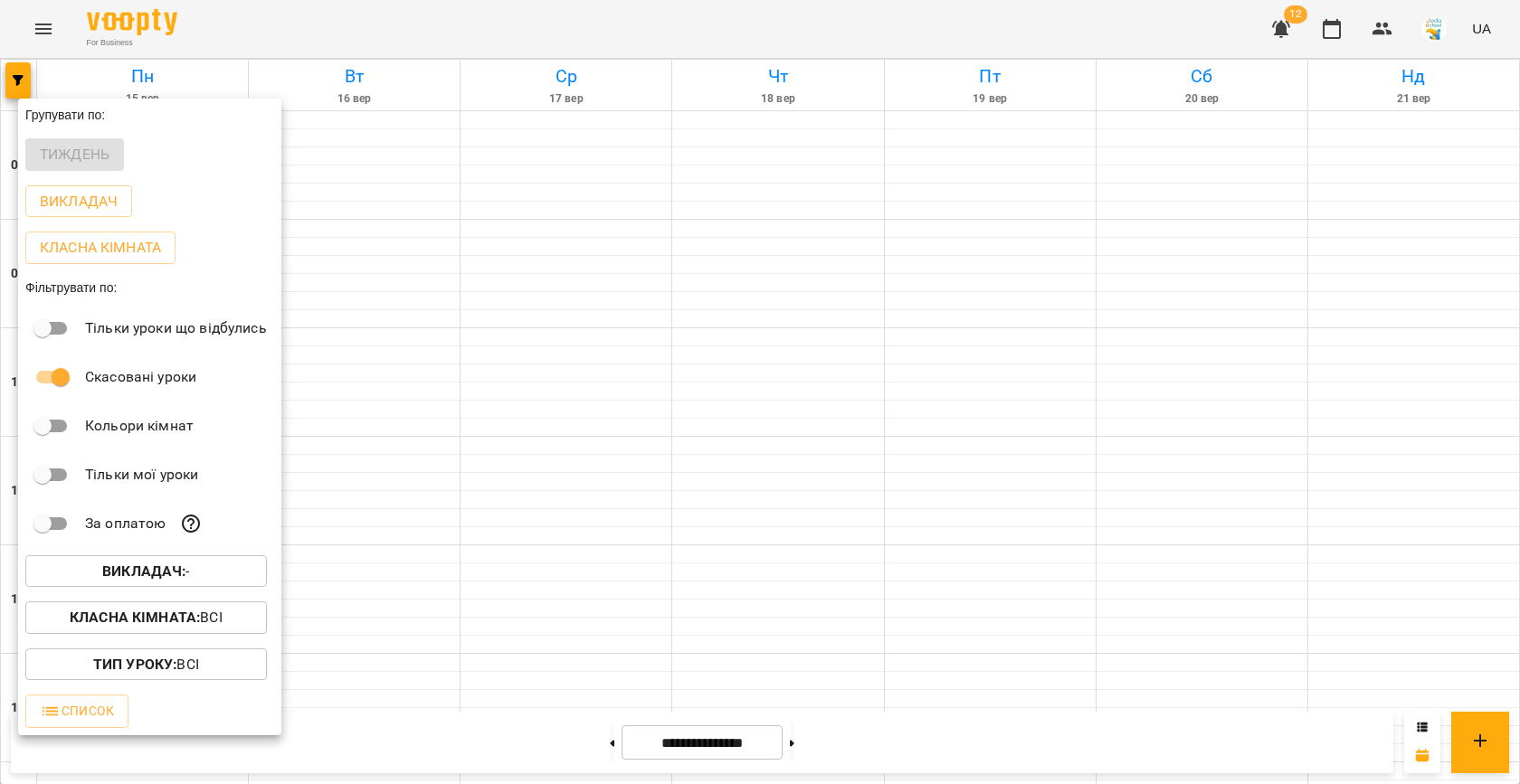
click at [371, 288] on div at bounding box center [760, 392] width 1520 height 784
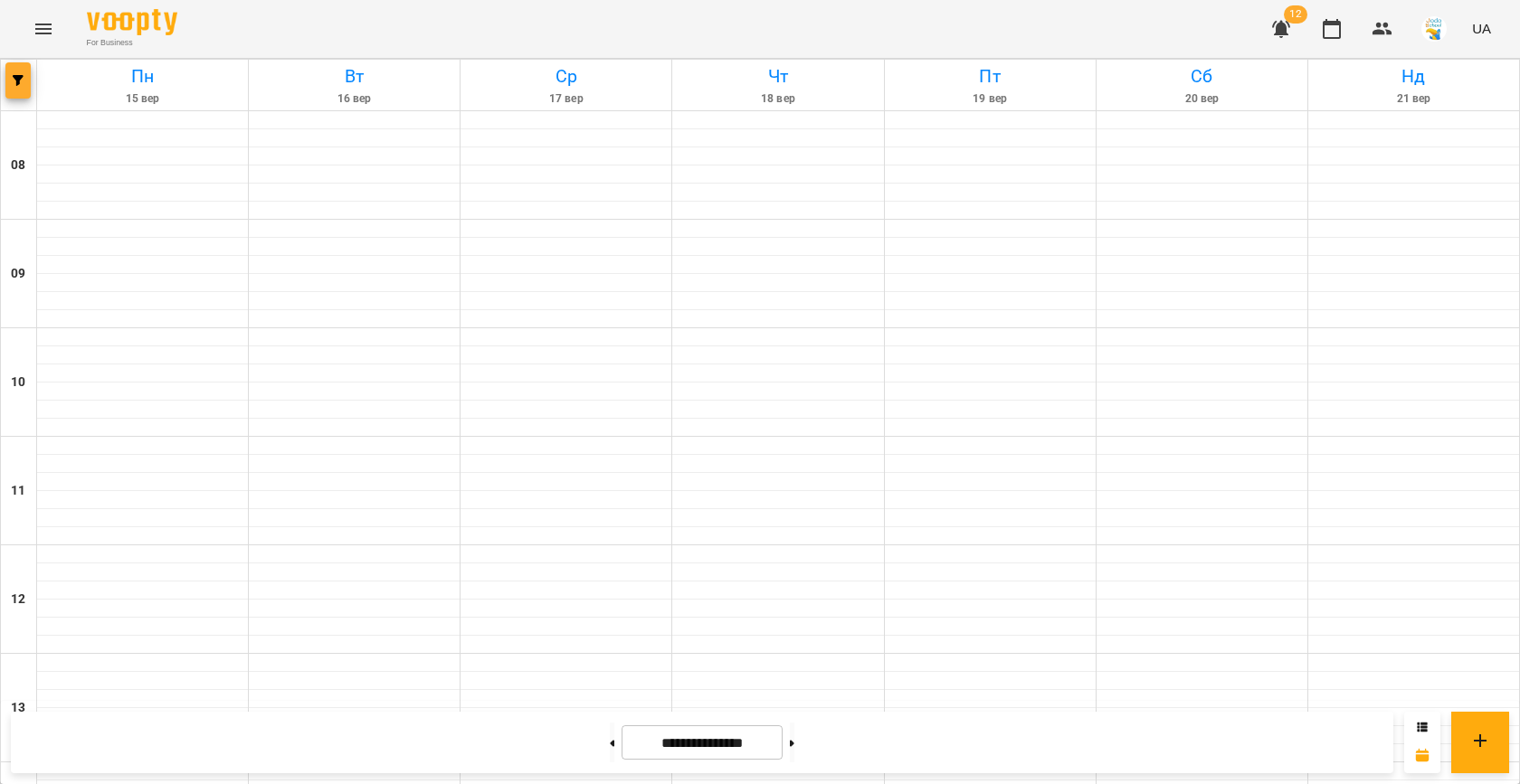
click at [16, 75] on icon "button" at bounding box center [18, 80] width 11 height 11
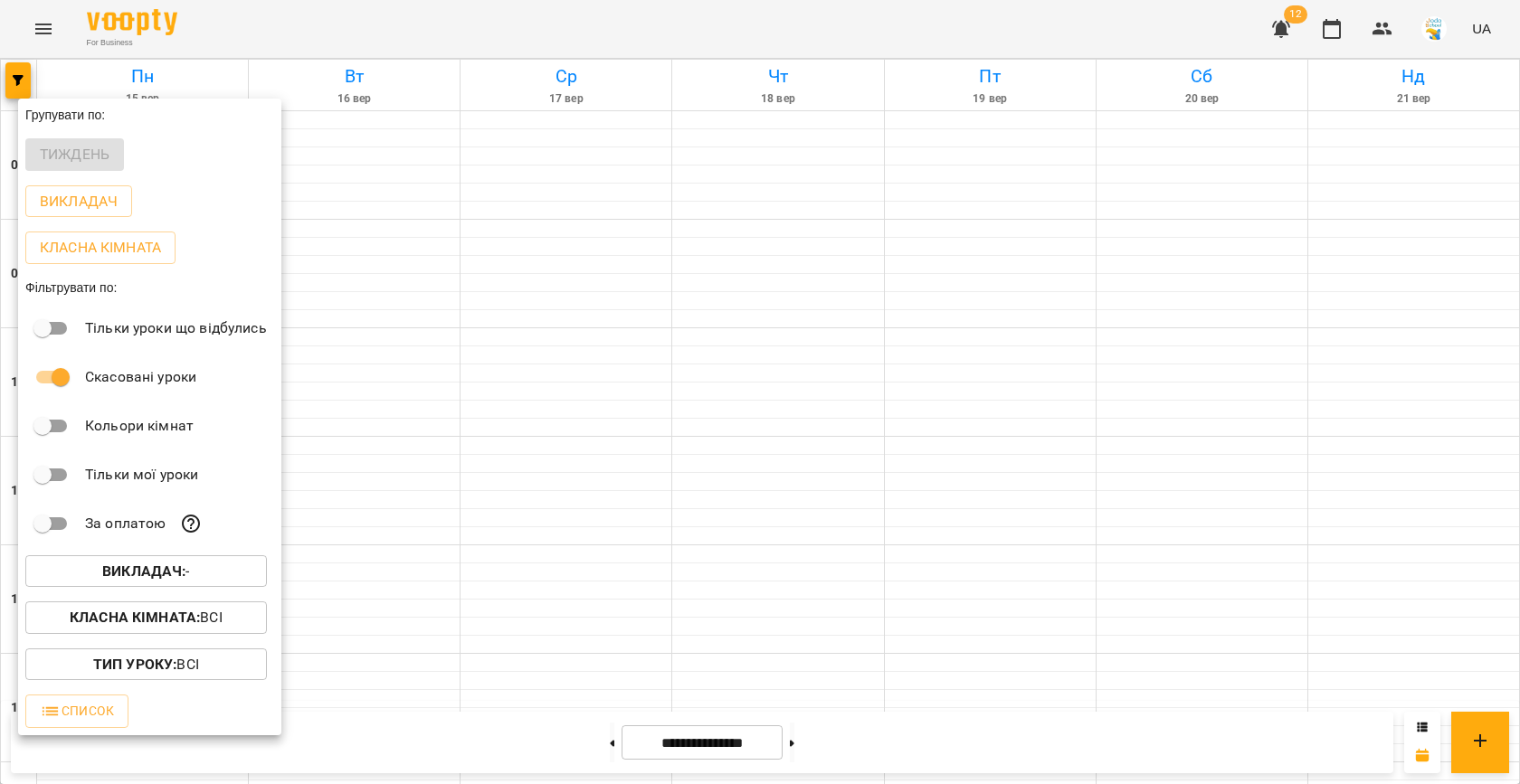
click at [151, 570] on b "Викладач :" at bounding box center [144, 571] width 83 height 17
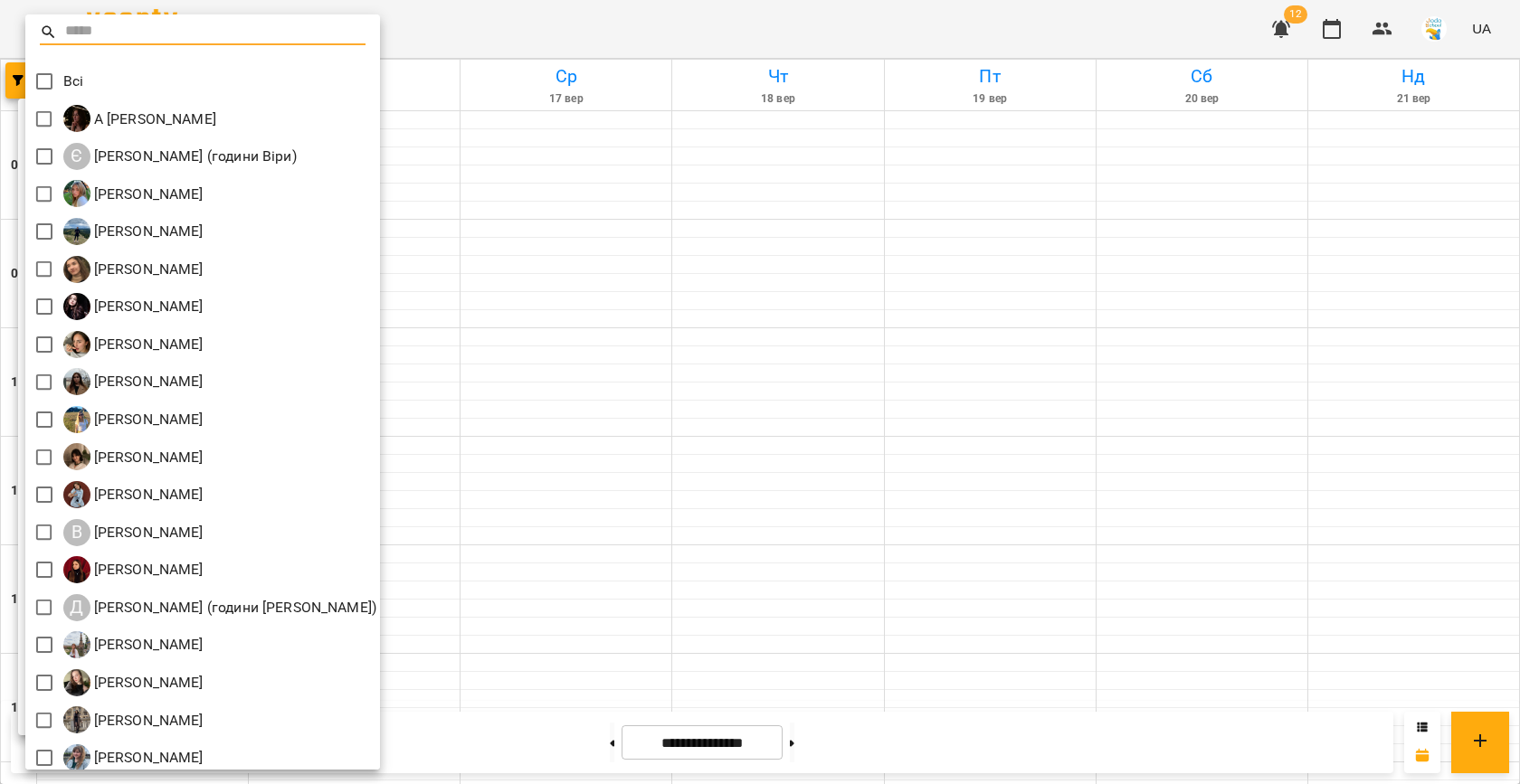
click at [547, 384] on div at bounding box center [760, 392] width 1520 height 784
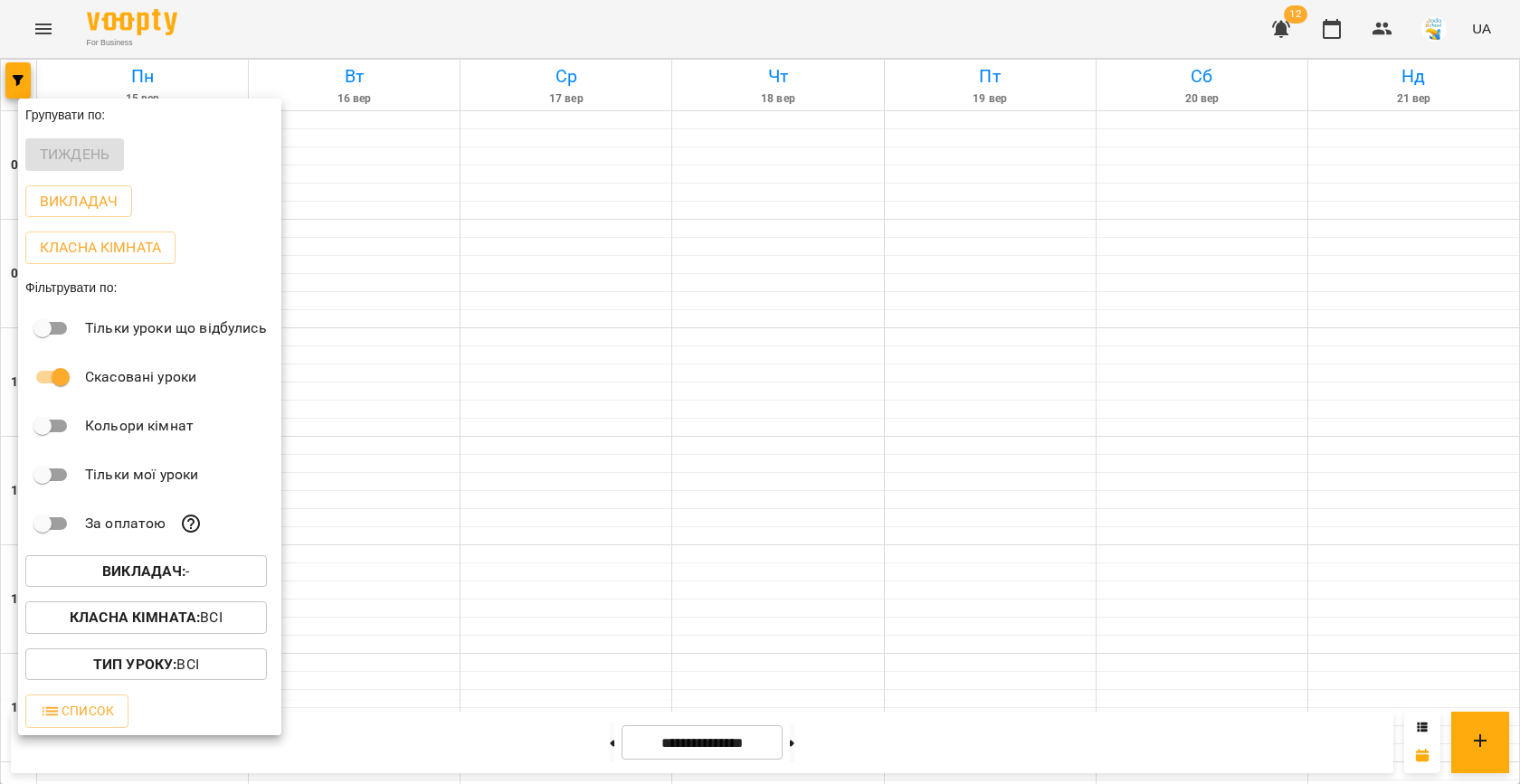
click at [547, 384] on div at bounding box center [760, 392] width 1520 height 784
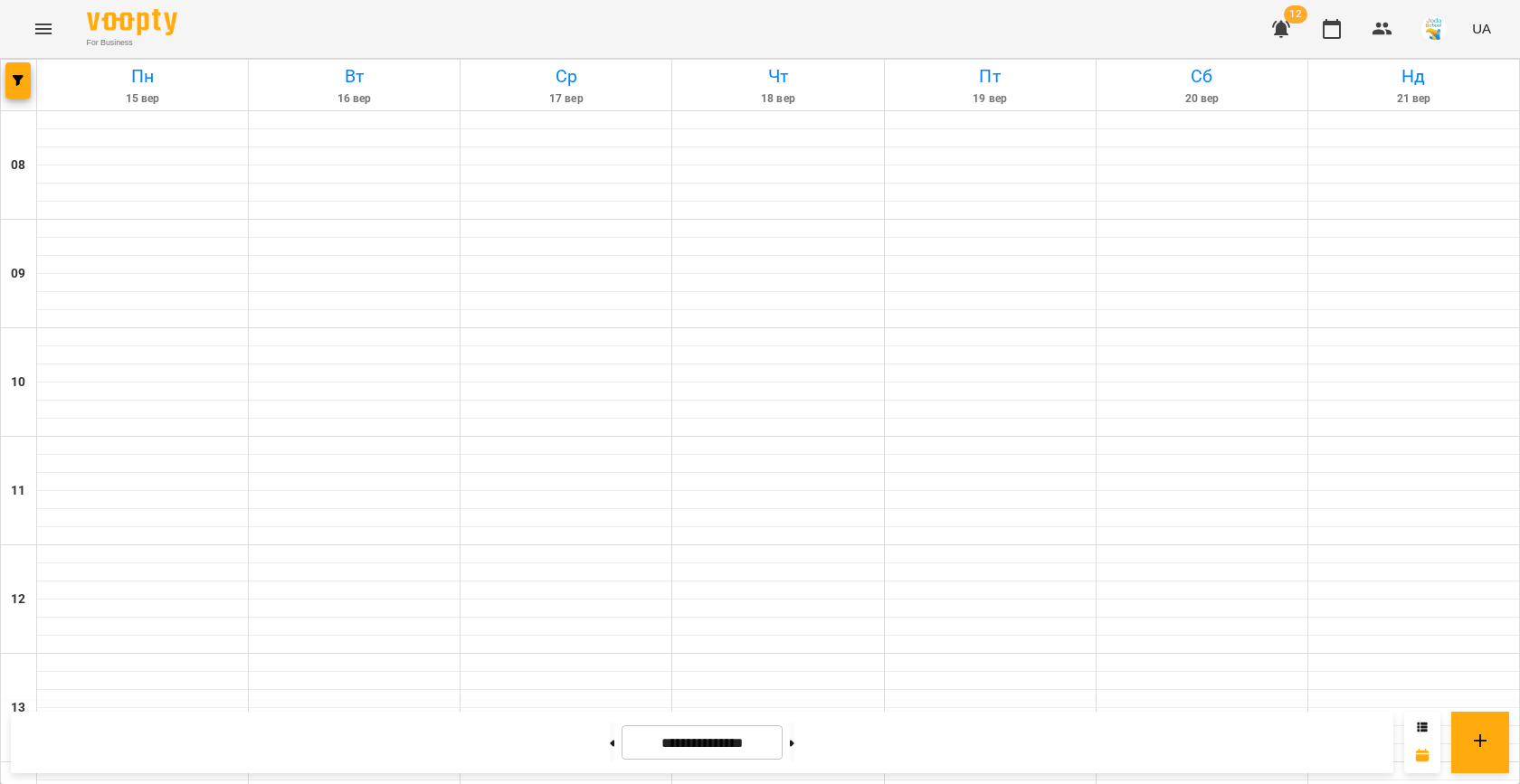
click at [3, 79] on div at bounding box center [19, 85] width 36 height 51
click at [16, 81] on icon "button" at bounding box center [18, 80] width 11 height 11
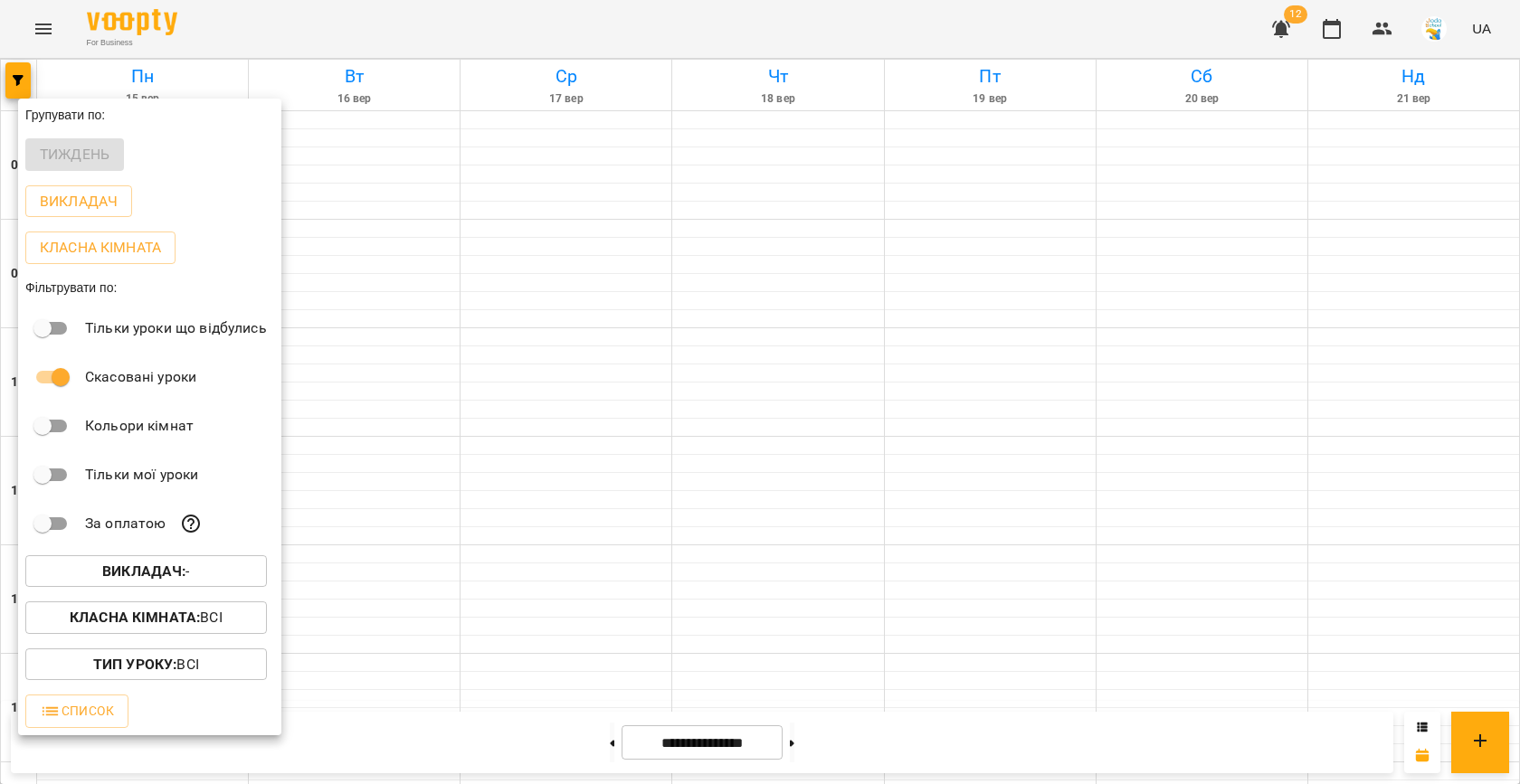
click at [161, 578] on b "Викладач :" at bounding box center [144, 571] width 83 height 17
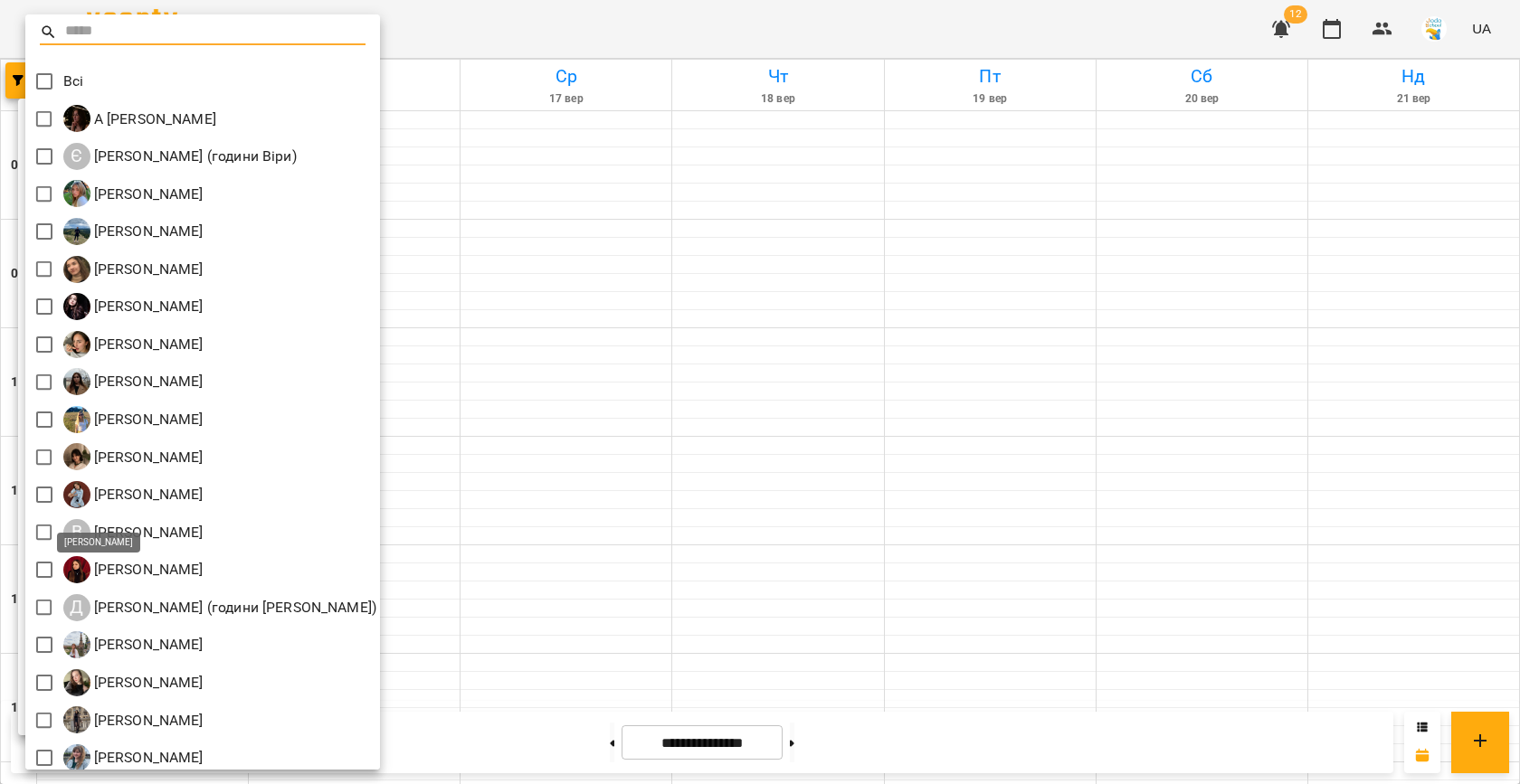
scroll to position [84, 0]
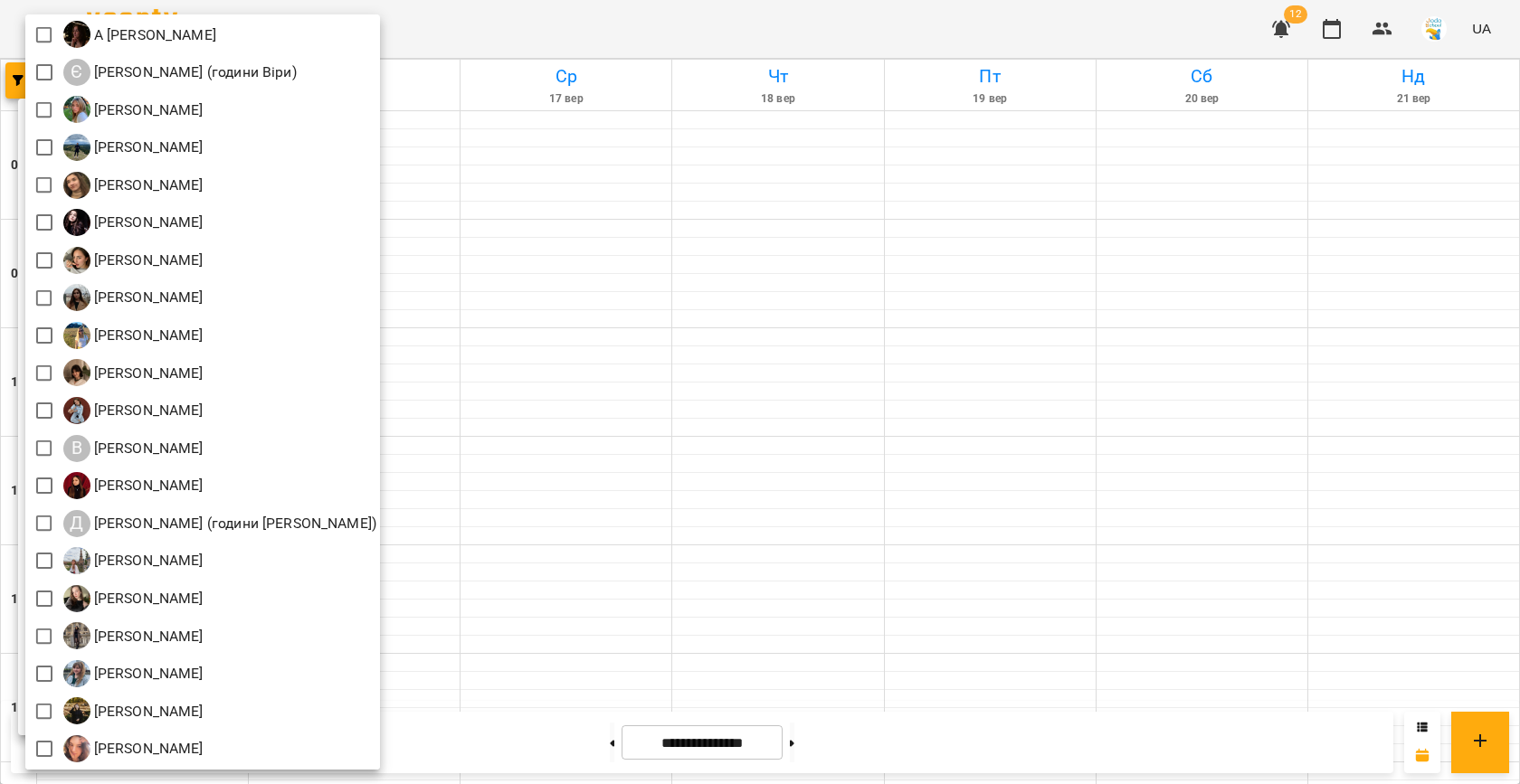
click at [482, 448] on div at bounding box center [760, 392] width 1520 height 784
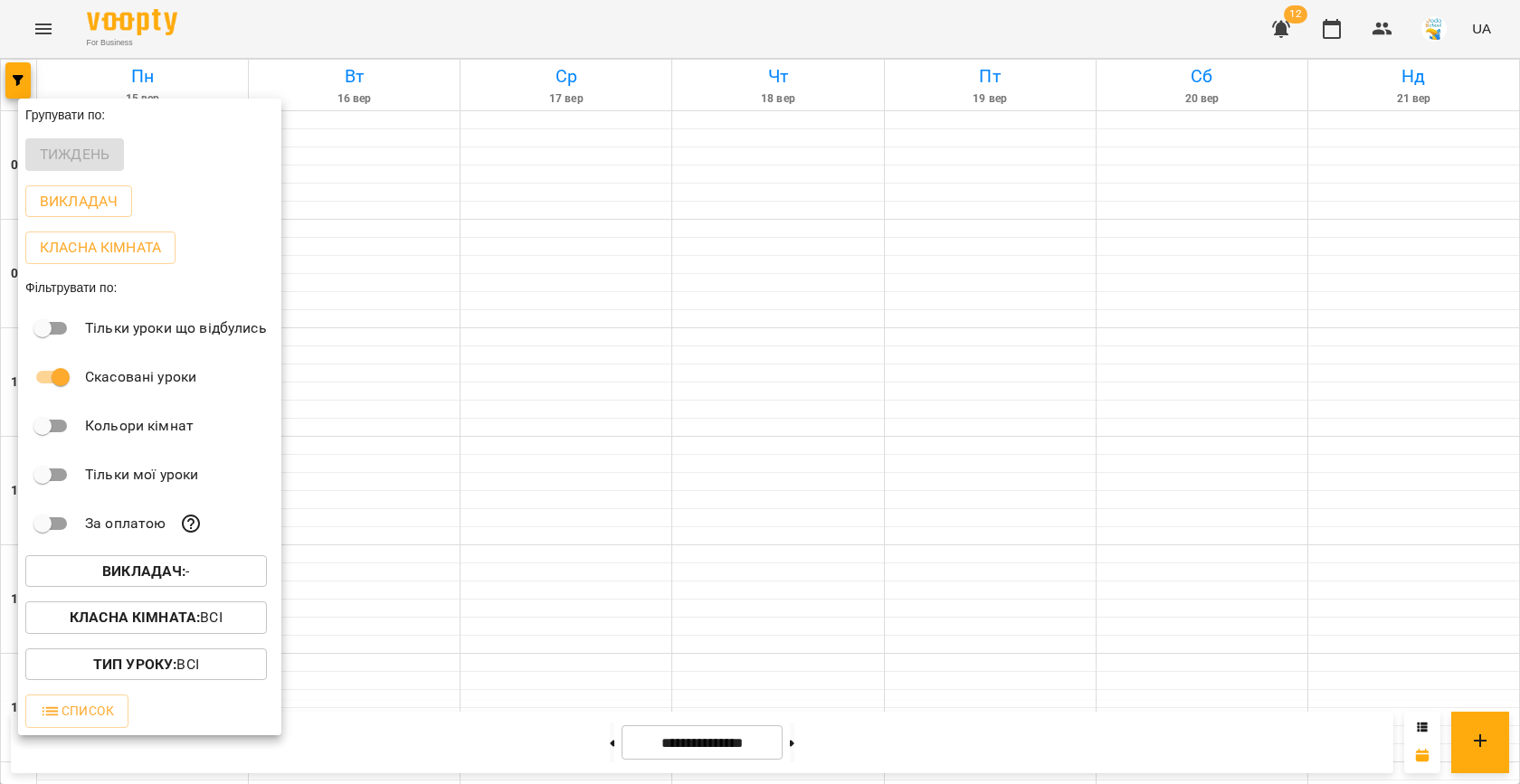
click at [482, 448] on div at bounding box center [760, 392] width 1520 height 784
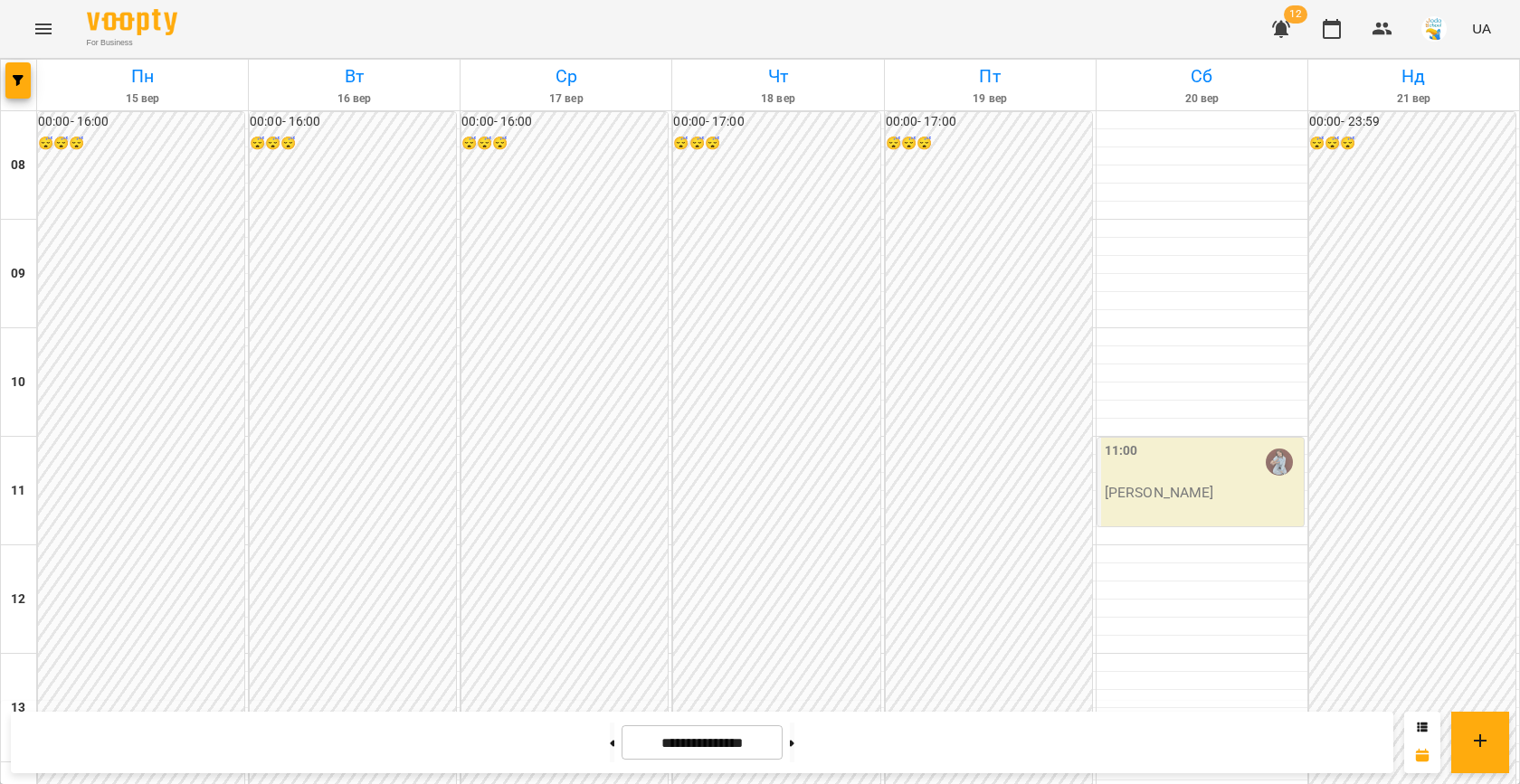
scroll to position [347, 0]
click at [1337, 41] on button "button" at bounding box center [1332, 29] width 44 height 44
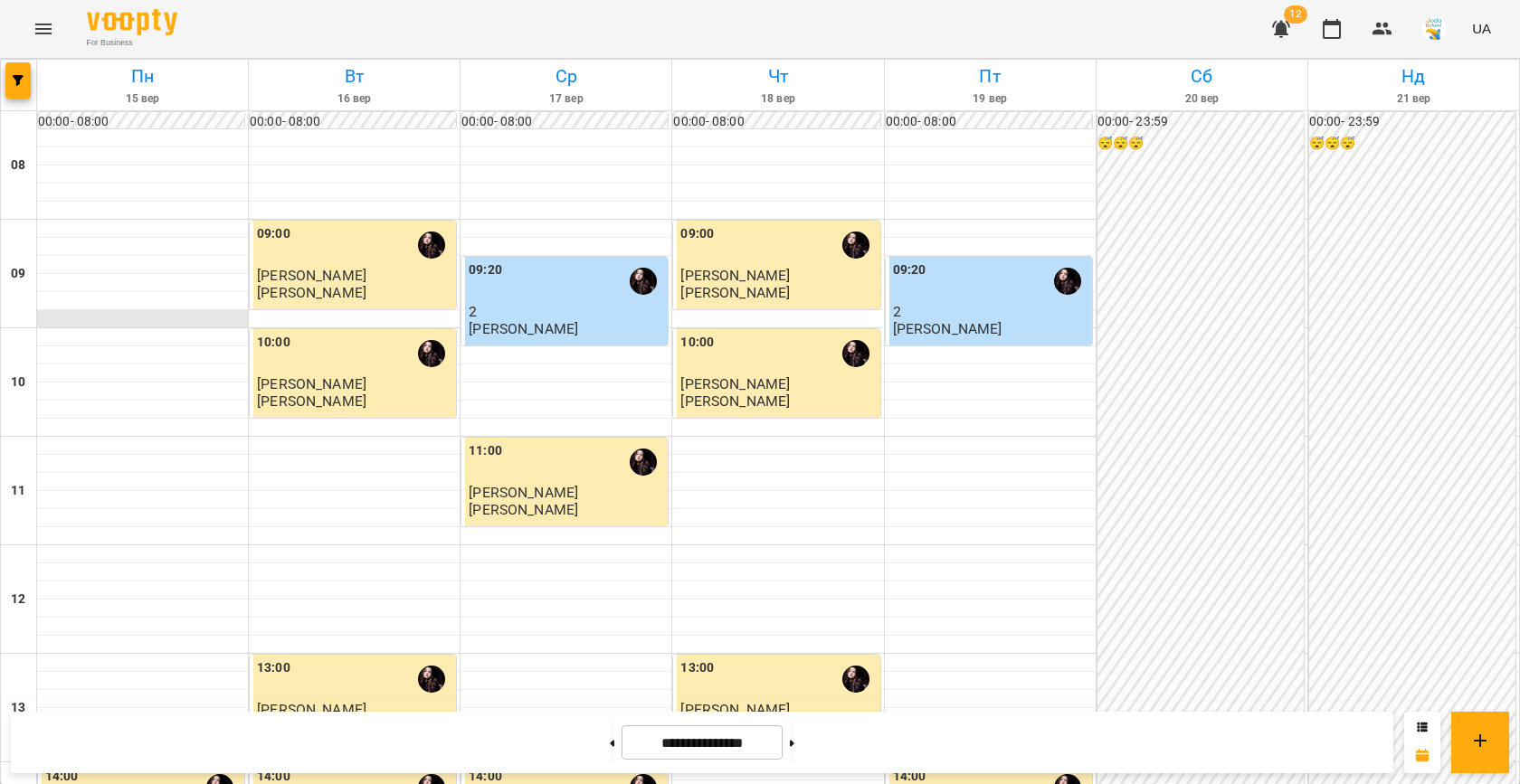
scroll to position [201, 0]
click at [25, 82] on span "button" at bounding box center [17, 80] width 25 height 11
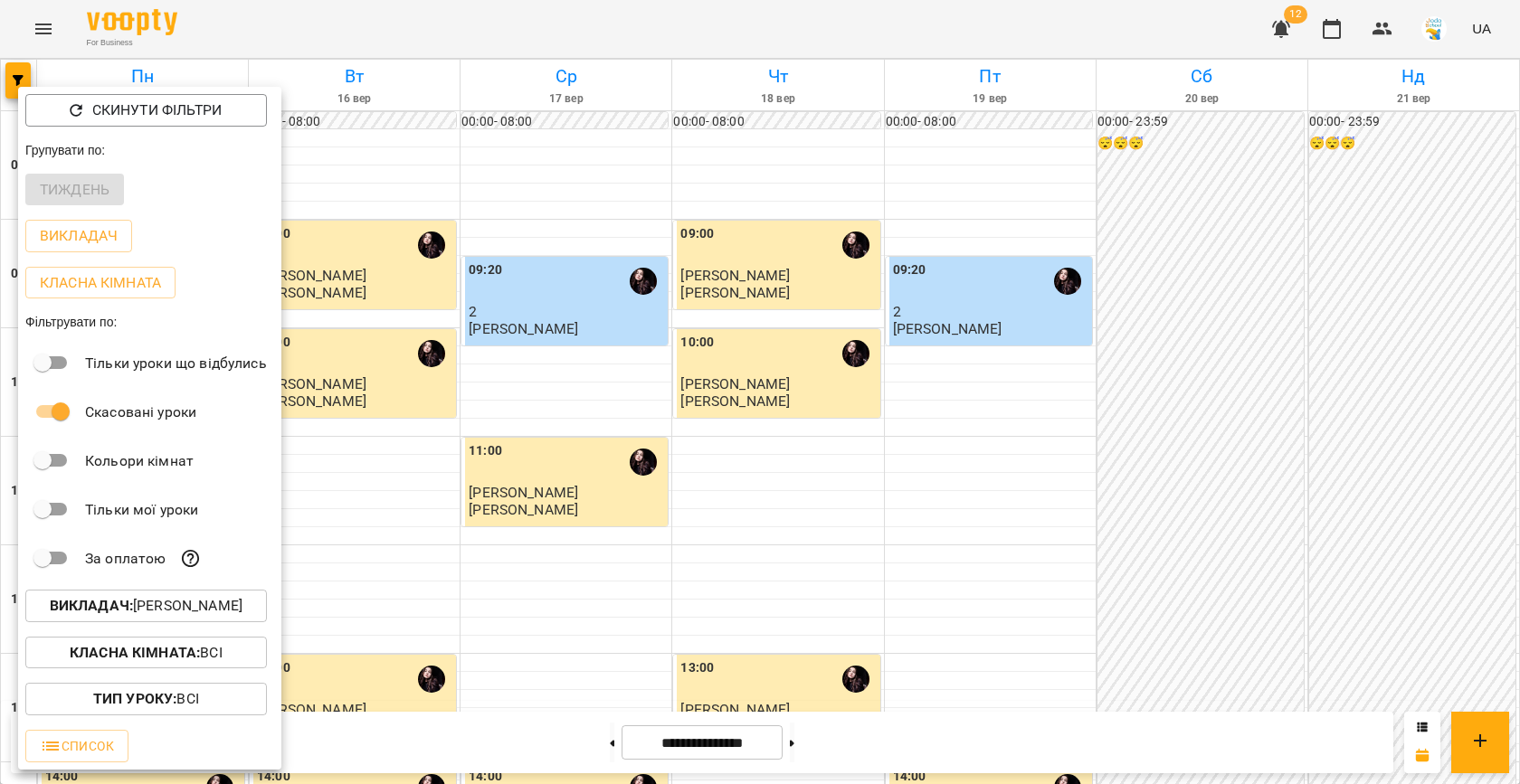
click at [143, 613] on p "Викладач : [PERSON_NAME]" at bounding box center [146, 606] width 192 height 22
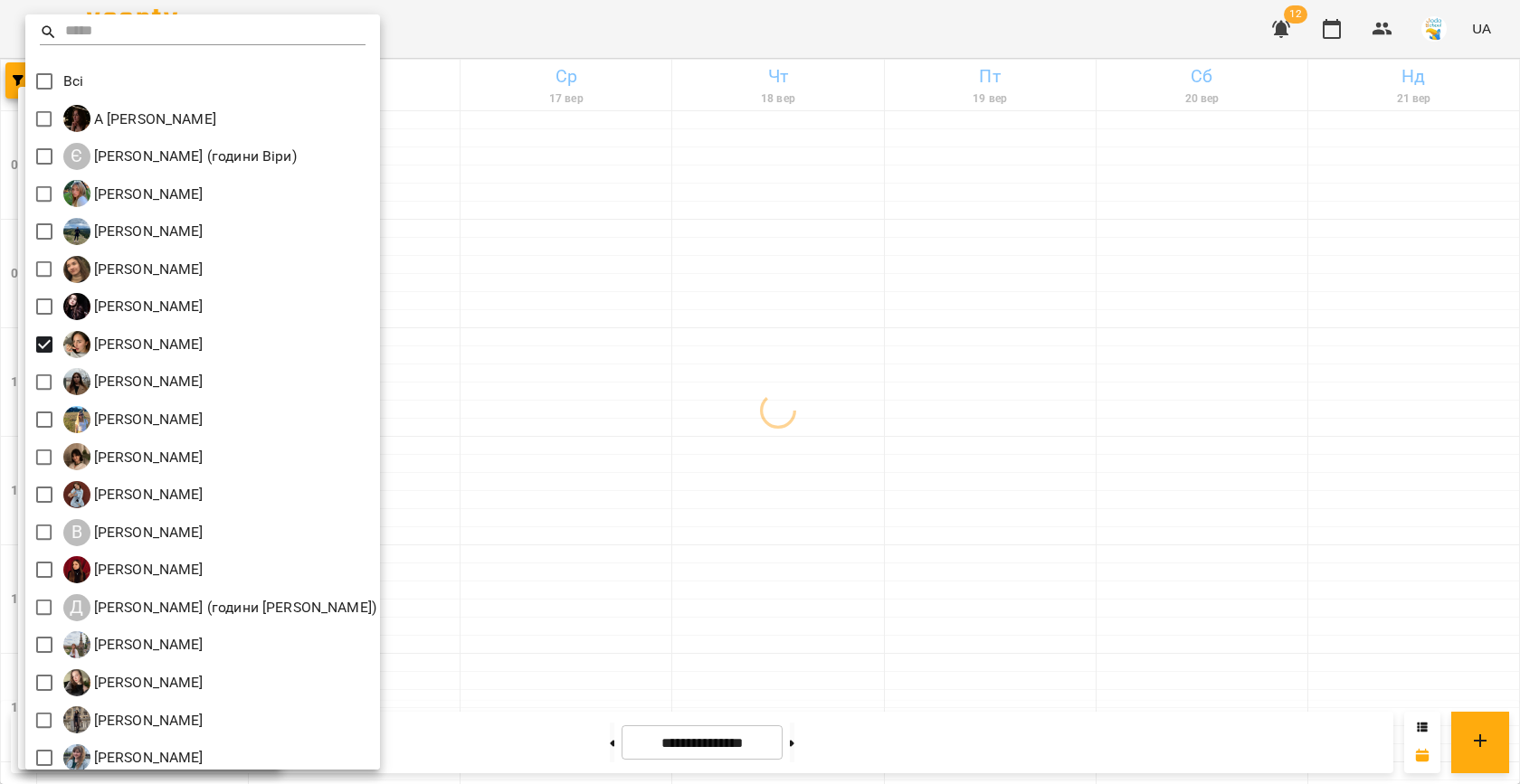
click at [528, 385] on div at bounding box center [760, 392] width 1520 height 784
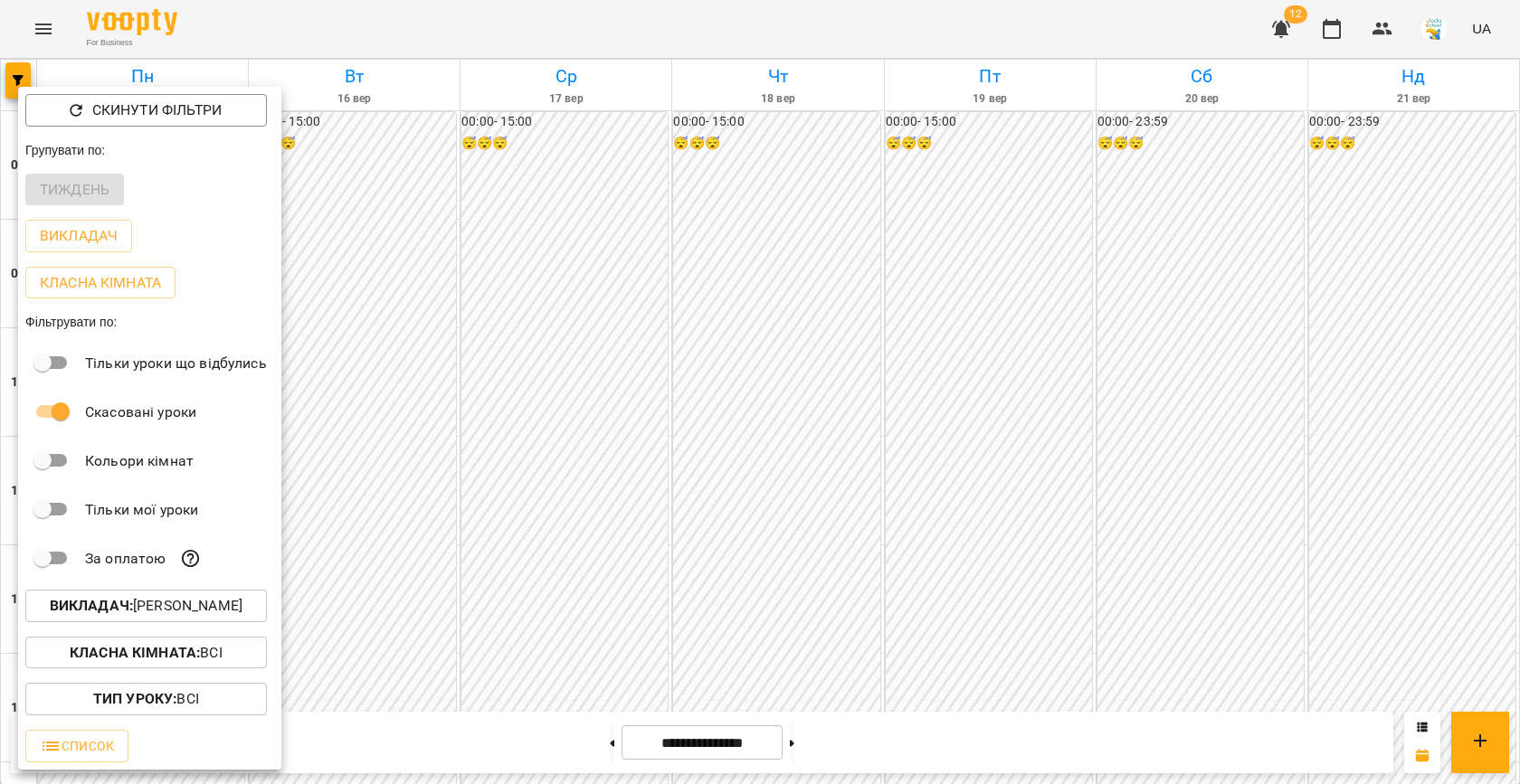
click at [528, 385] on div at bounding box center [760, 392] width 1520 height 784
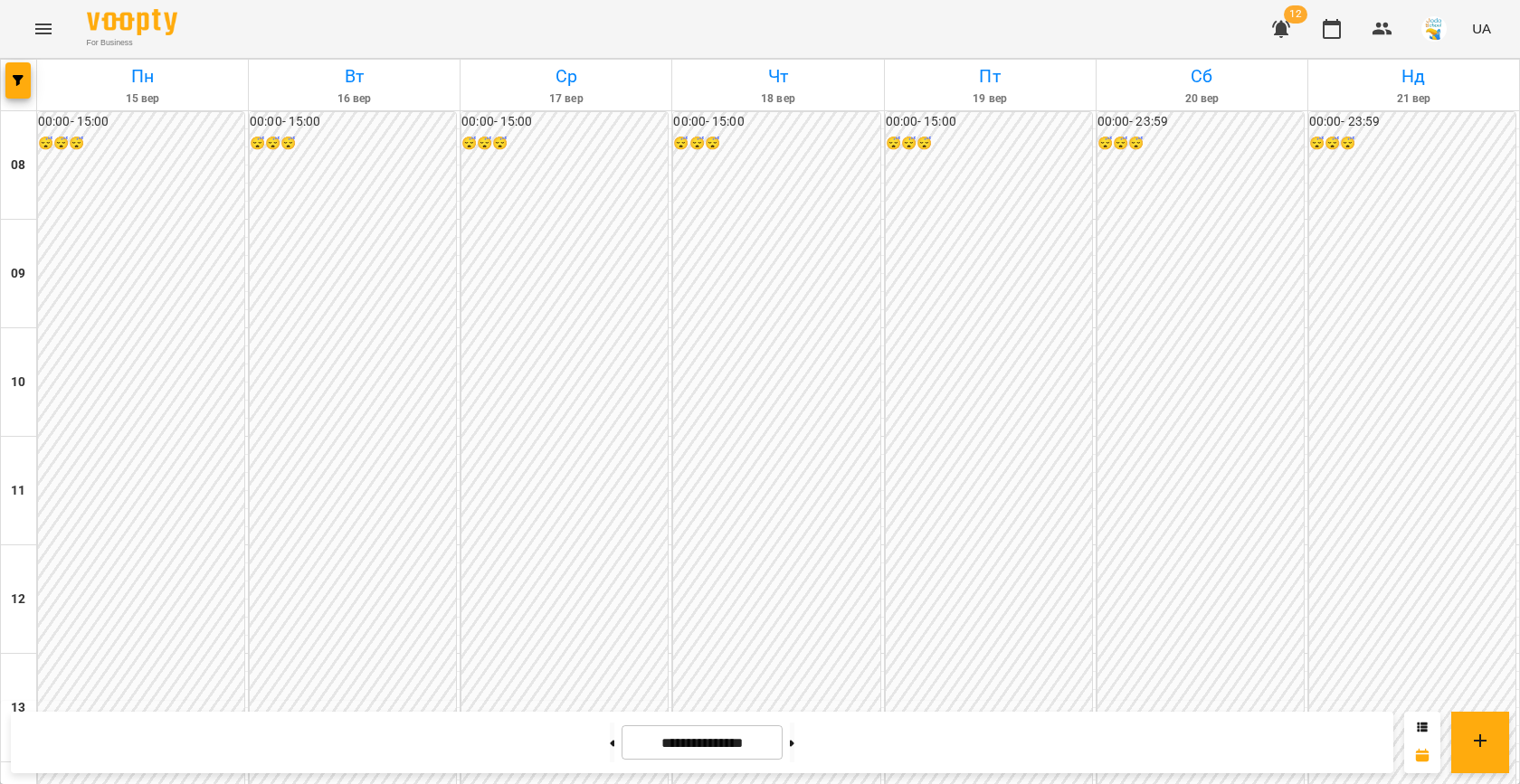
scroll to position [767, 0]
click at [22, 89] on button "button" at bounding box center [17, 81] width 25 height 36
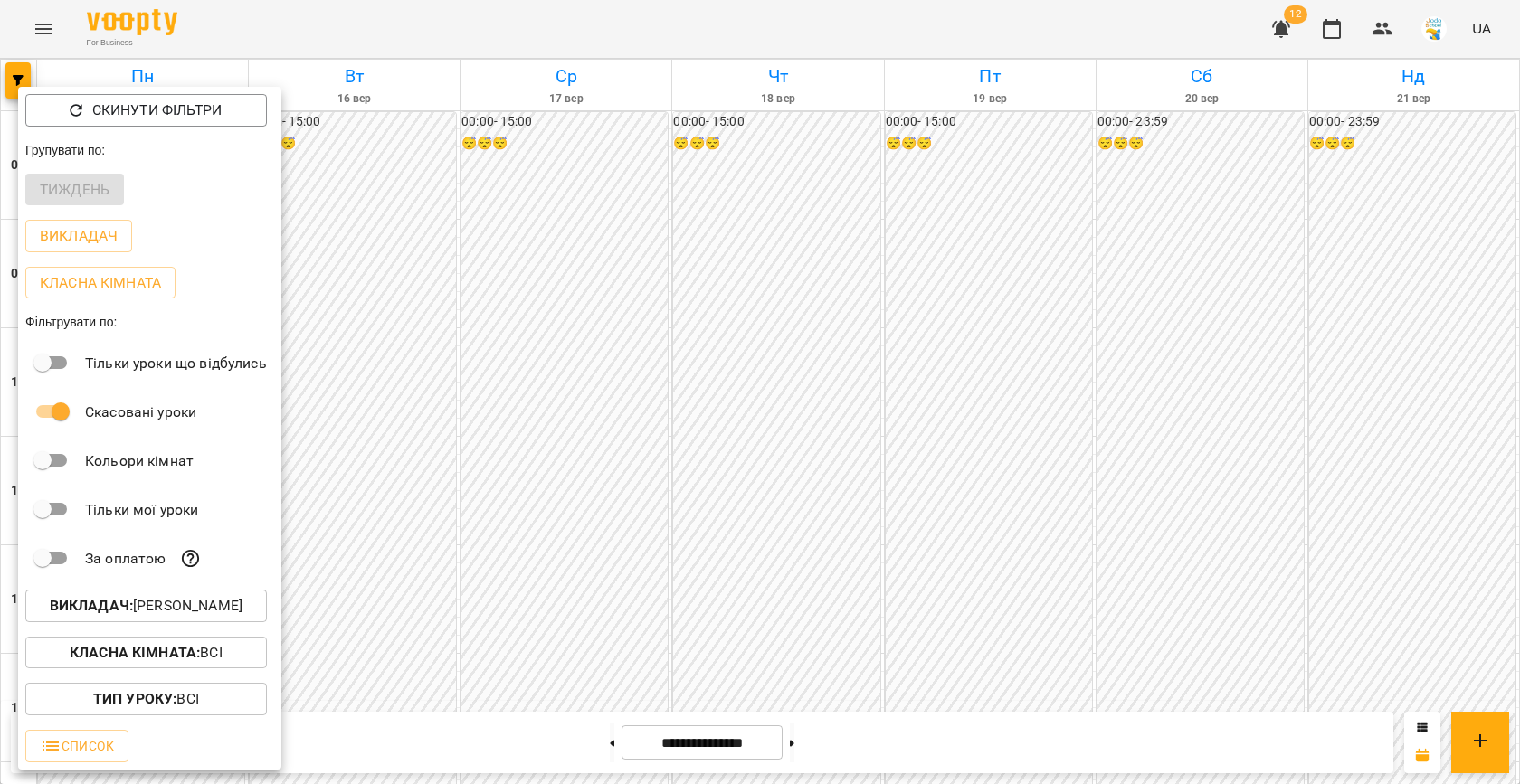
click at [183, 612] on p "Викладач : [PERSON_NAME]" at bounding box center [146, 606] width 192 height 22
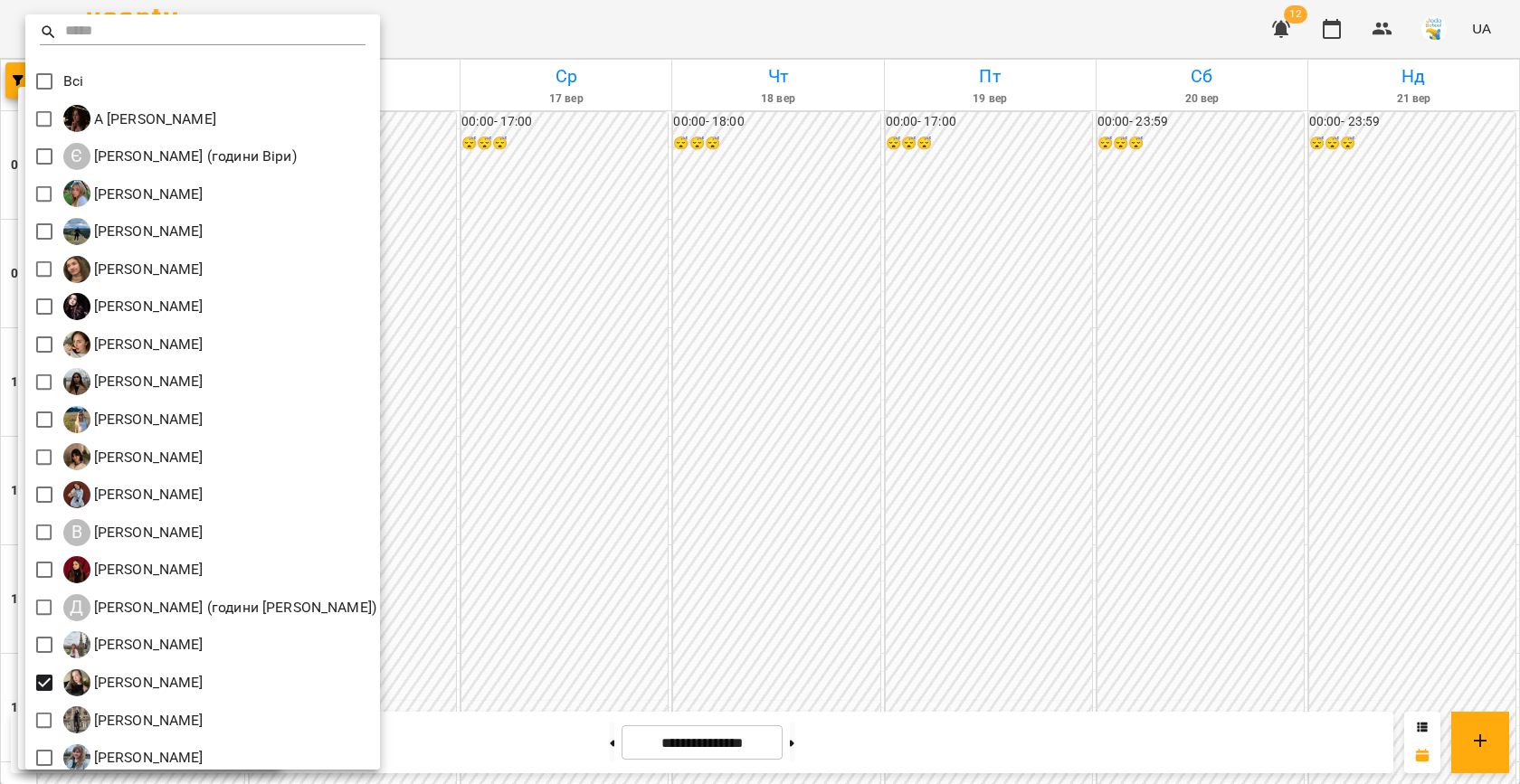
click at [603, 578] on div at bounding box center [760, 392] width 1520 height 784
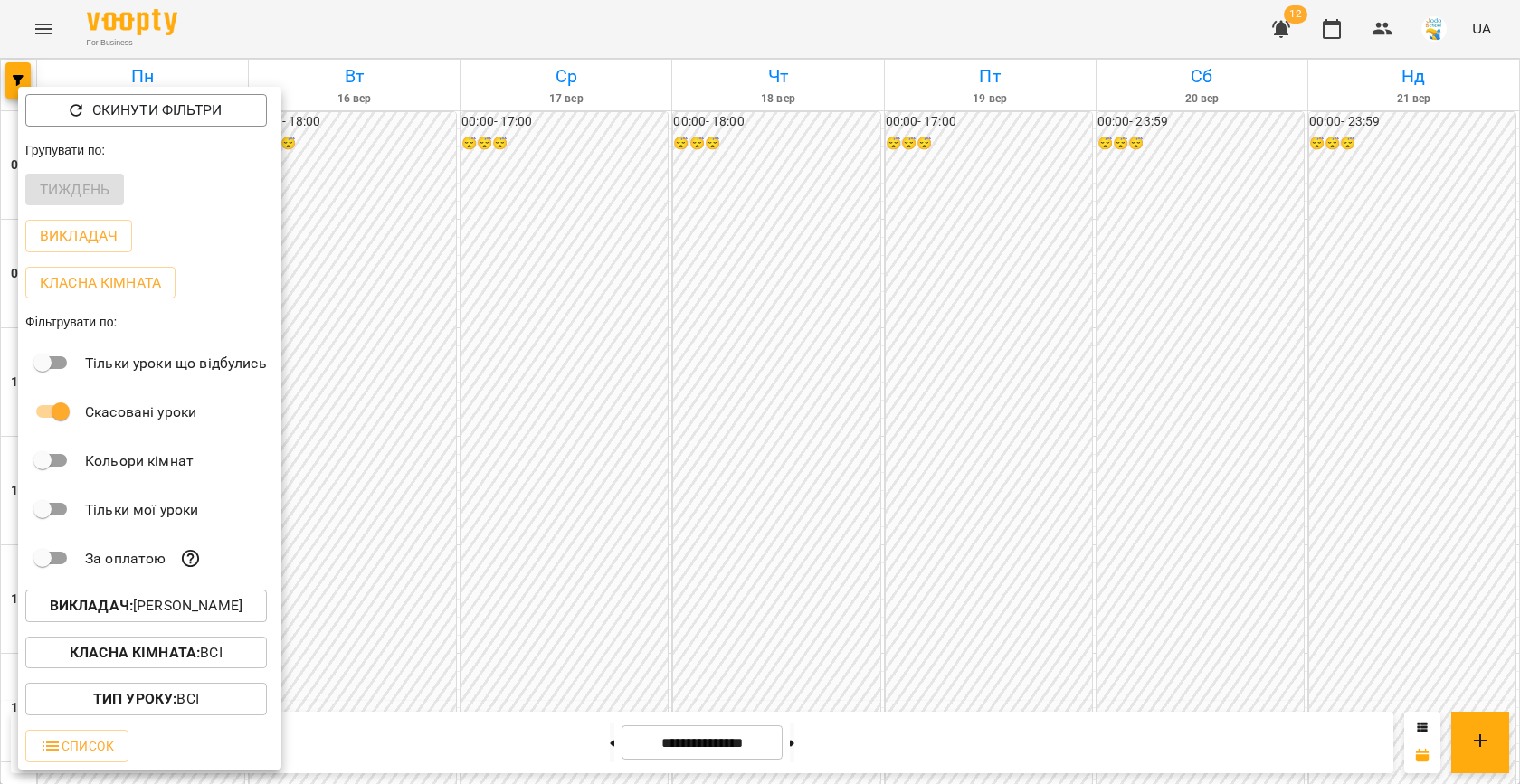
click at [603, 578] on div at bounding box center [760, 392] width 1520 height 784
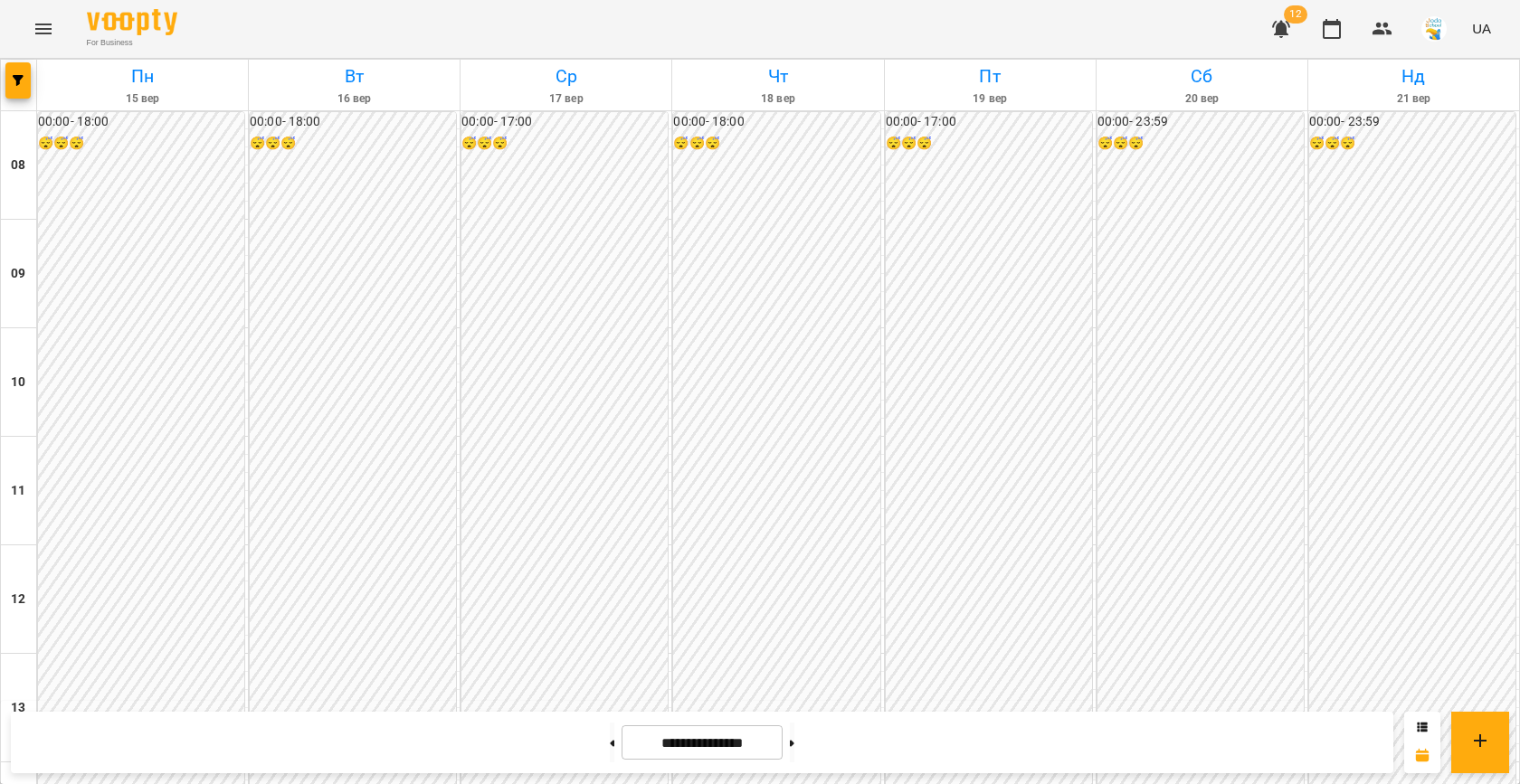
scroll to position [889, 0]
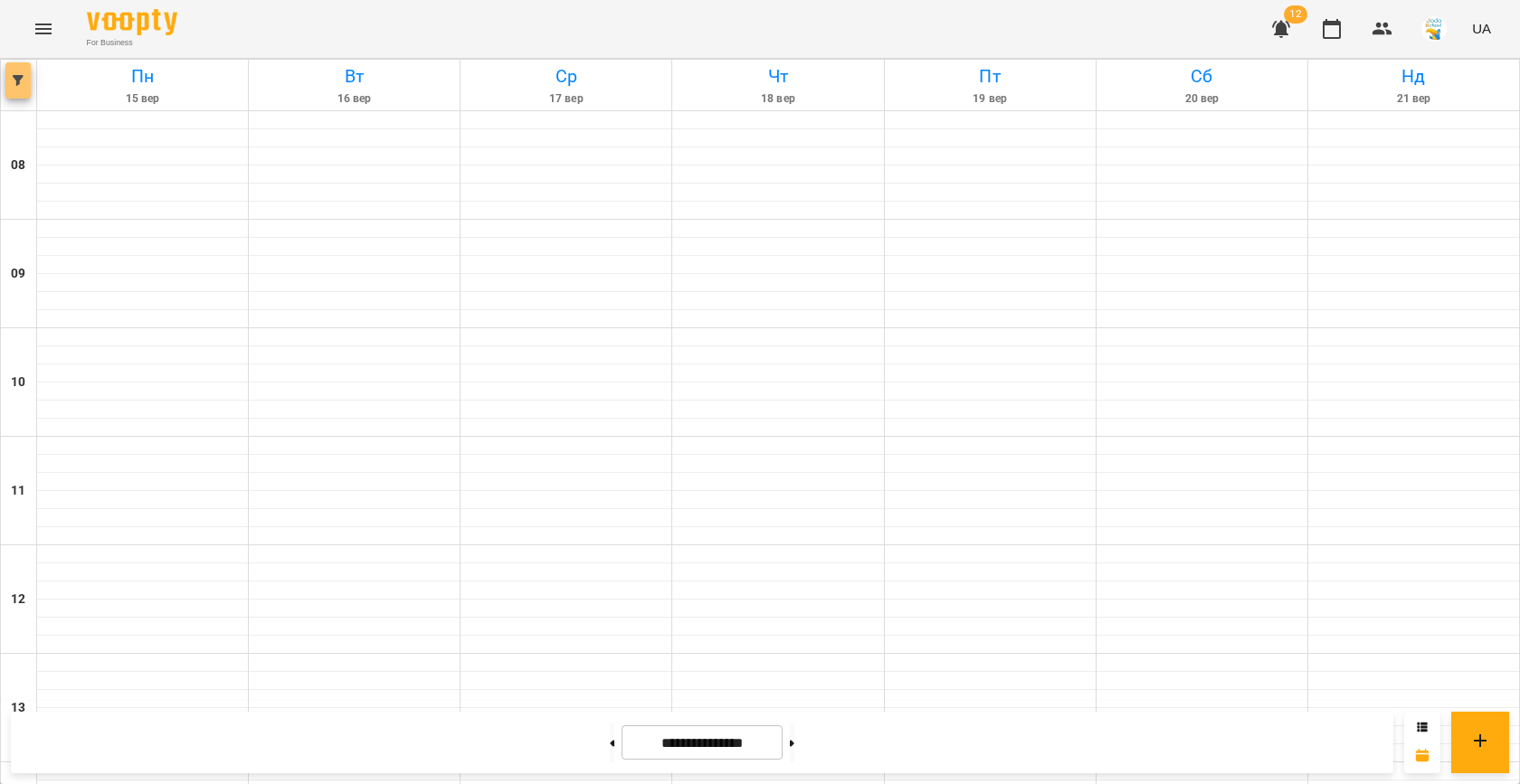
click at [26, 78] on span "button" at bounding box center [17, 80] width 25 height 11
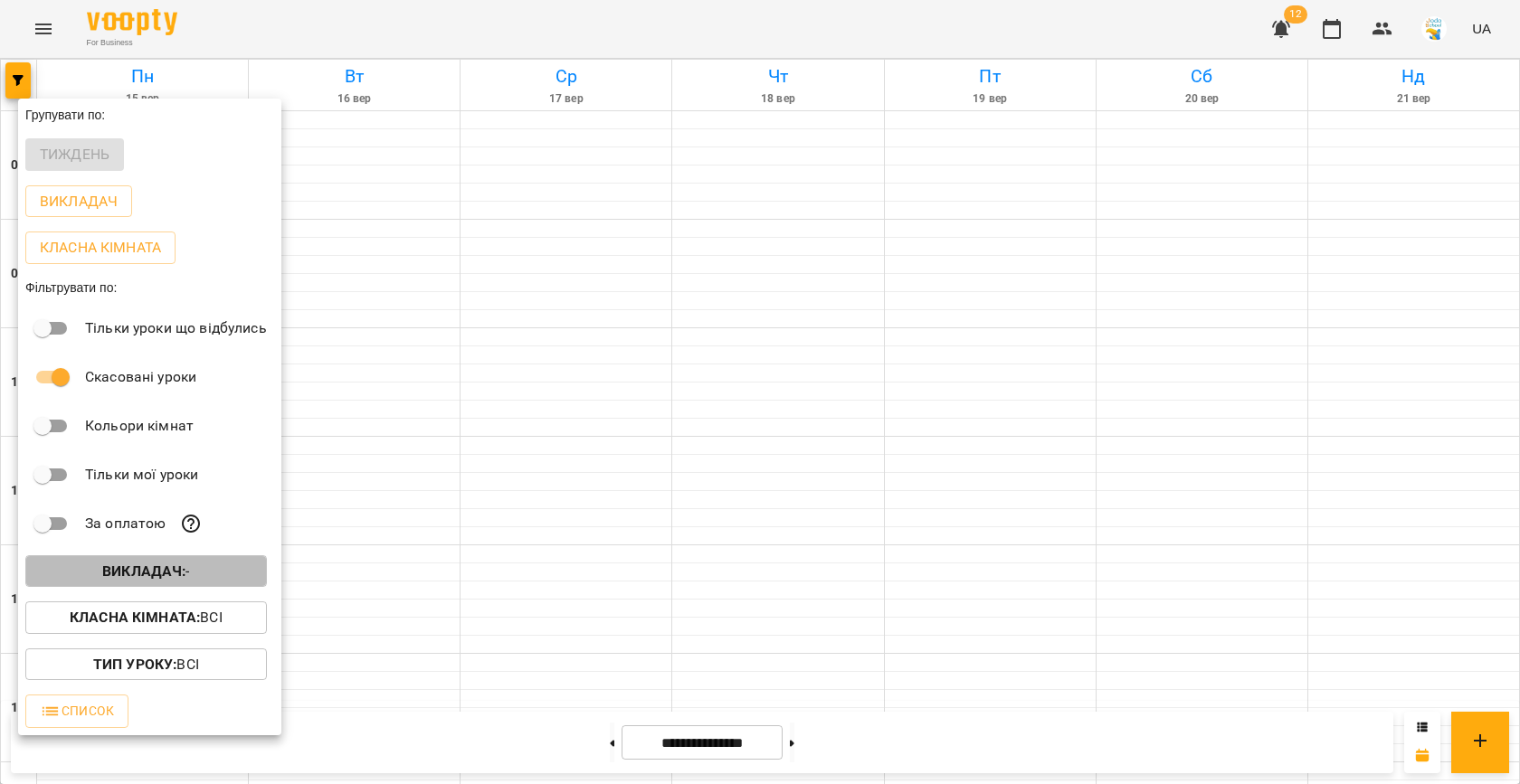
click at [237, 585] on button "Викладач : -" at bounding box center [146, 571] width 241 height 33
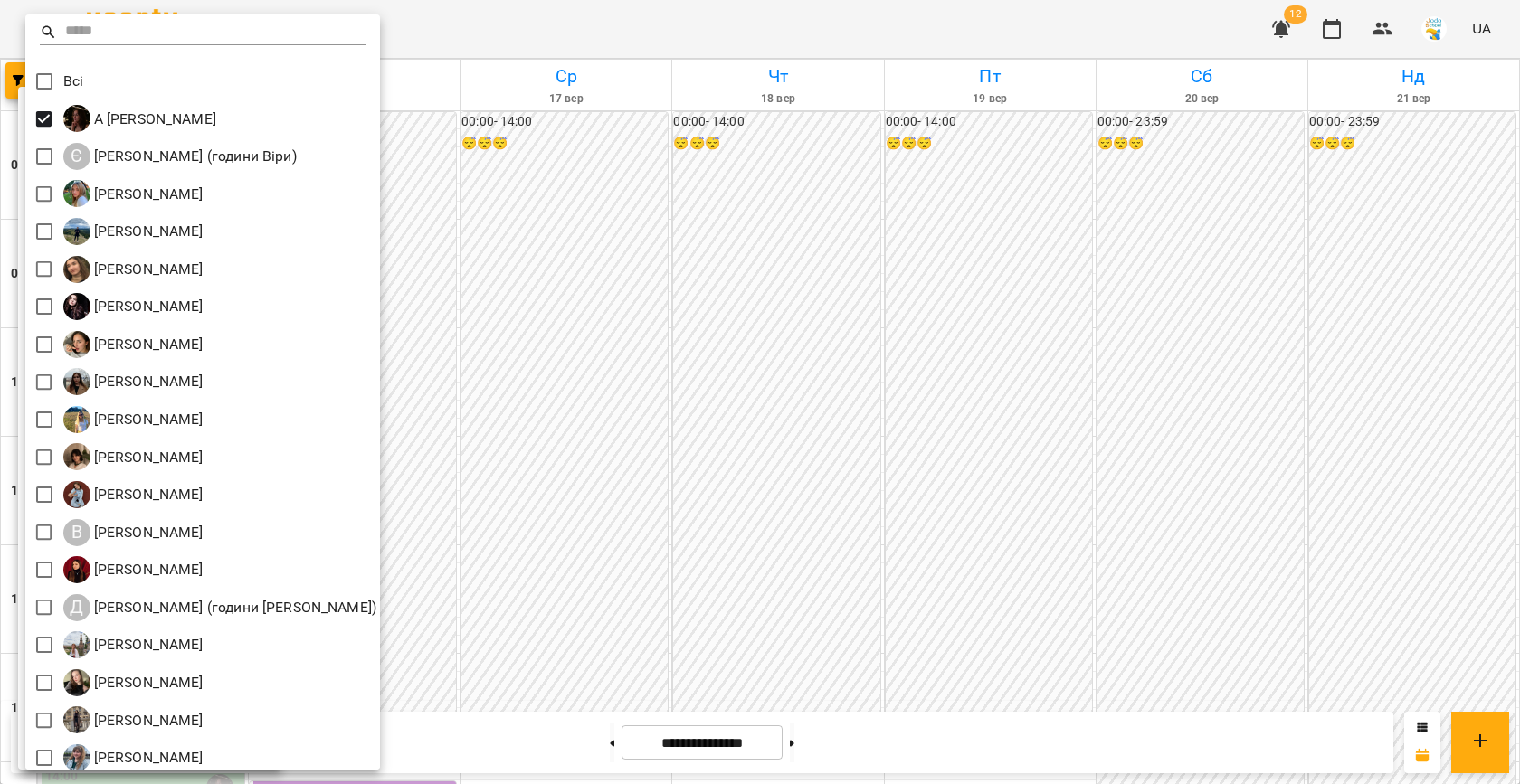
click at [734, 388] on div at bounding box center [760, 392] width 1520 height 784
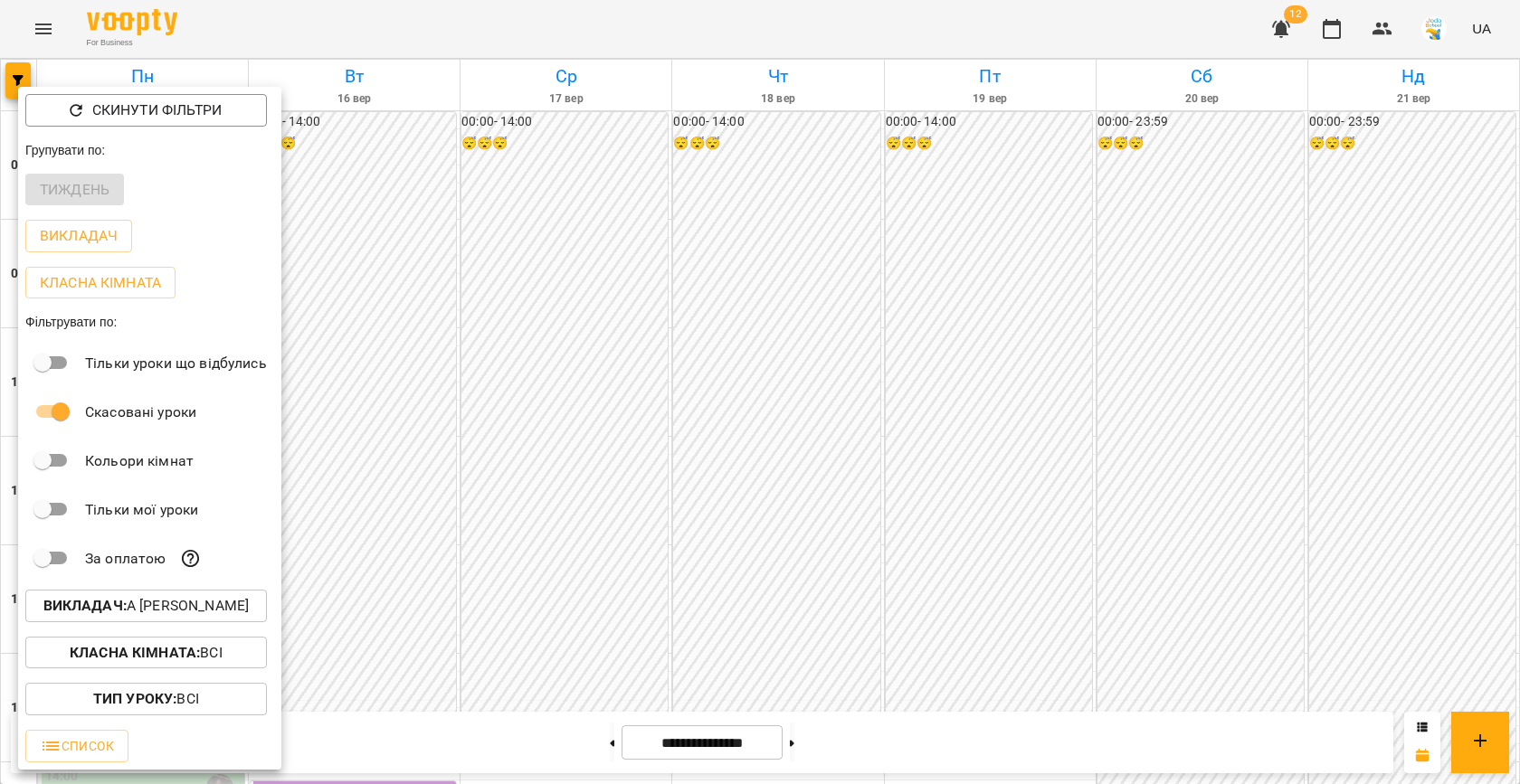
click at [734, 388] on div at bounding box center [760, 392] width 1520 height 784
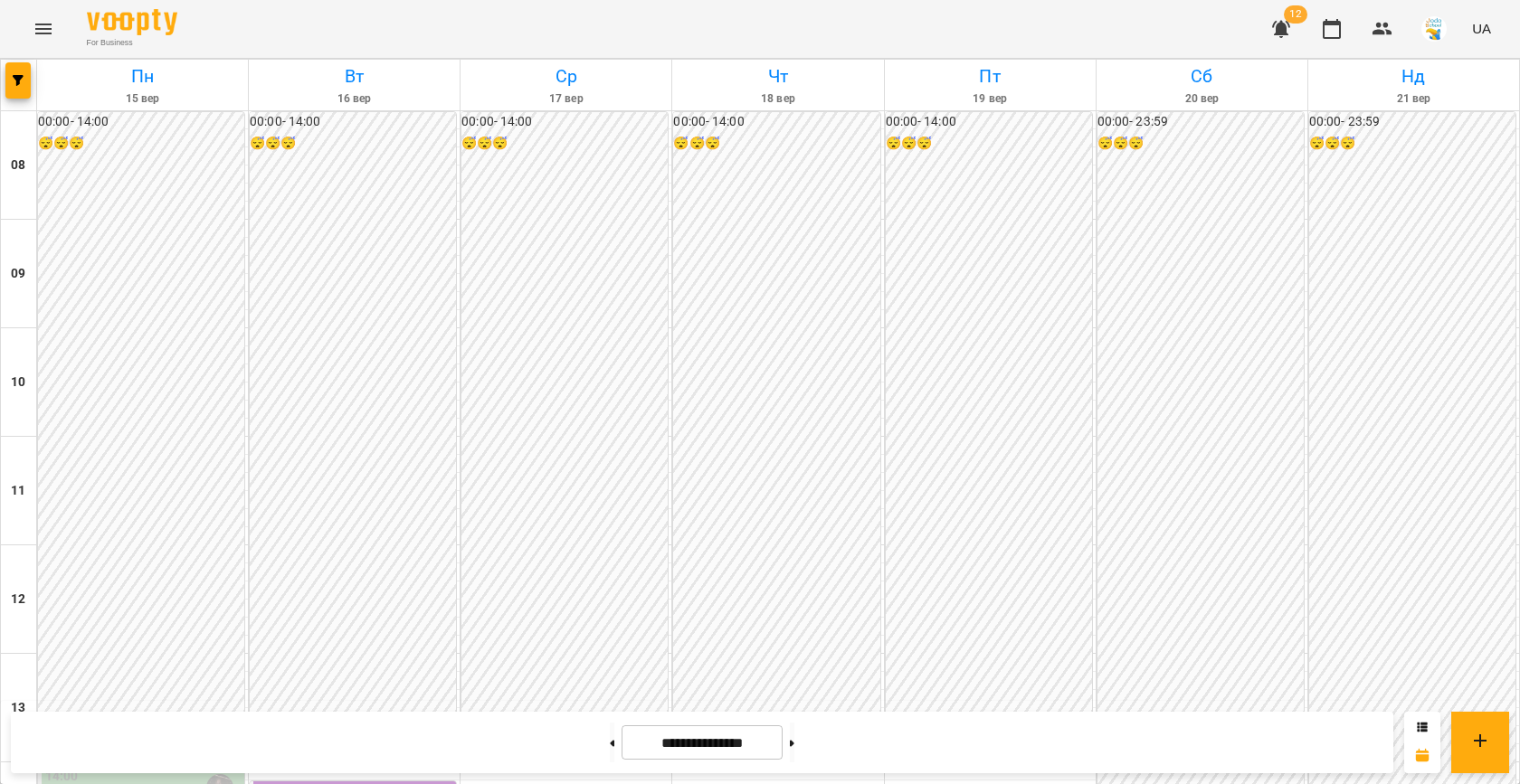
scroll to position [502, 0]
click at [610, 747] on button at bounding box center [612, 742] width 5 height 40
click at [610, 746] on icon at bounding box center [612, 742] width 5 height 7
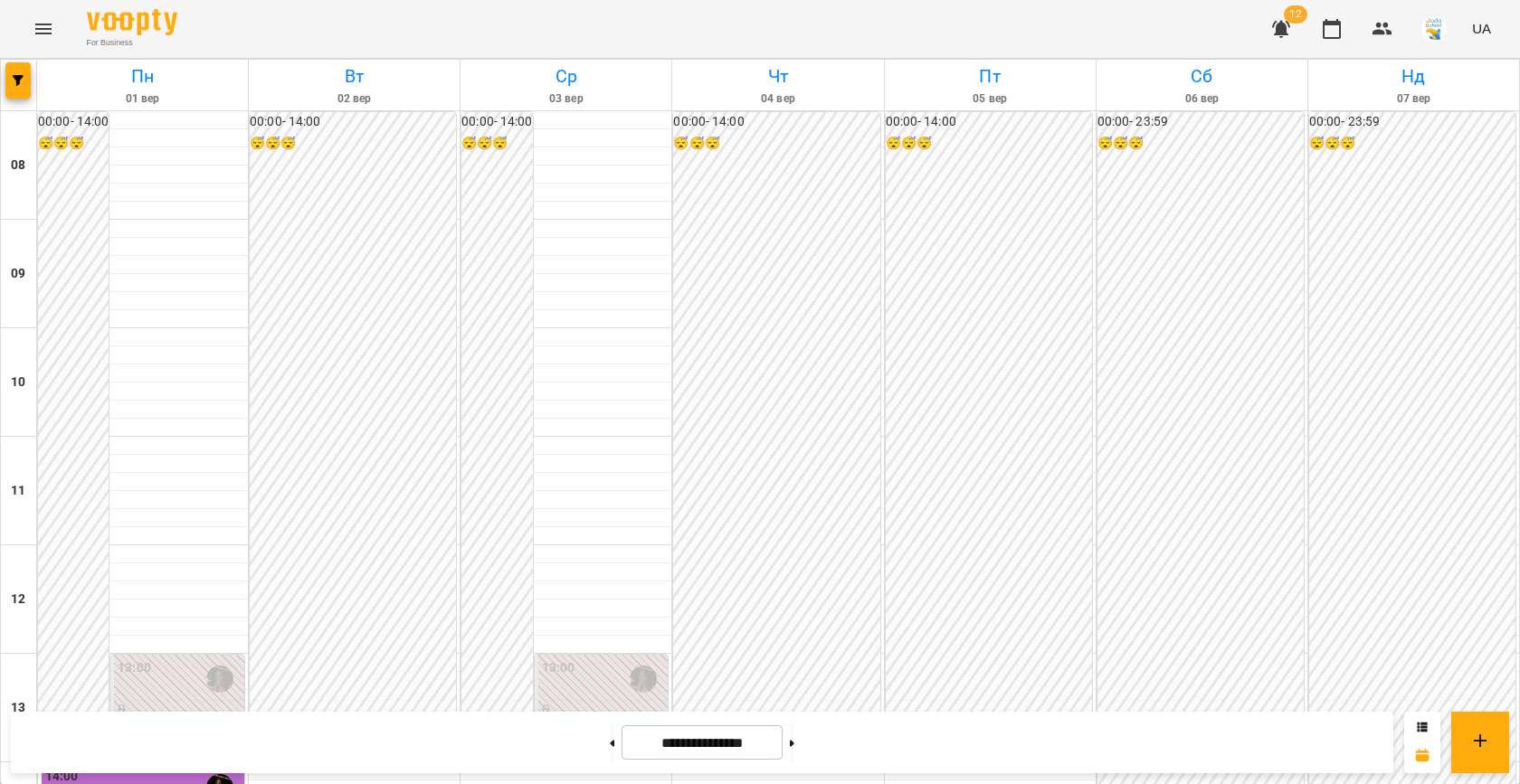
scroll to position [263, 0]
click at [794, 739] on icon at bounding box center [791, 742] width 5 height 7
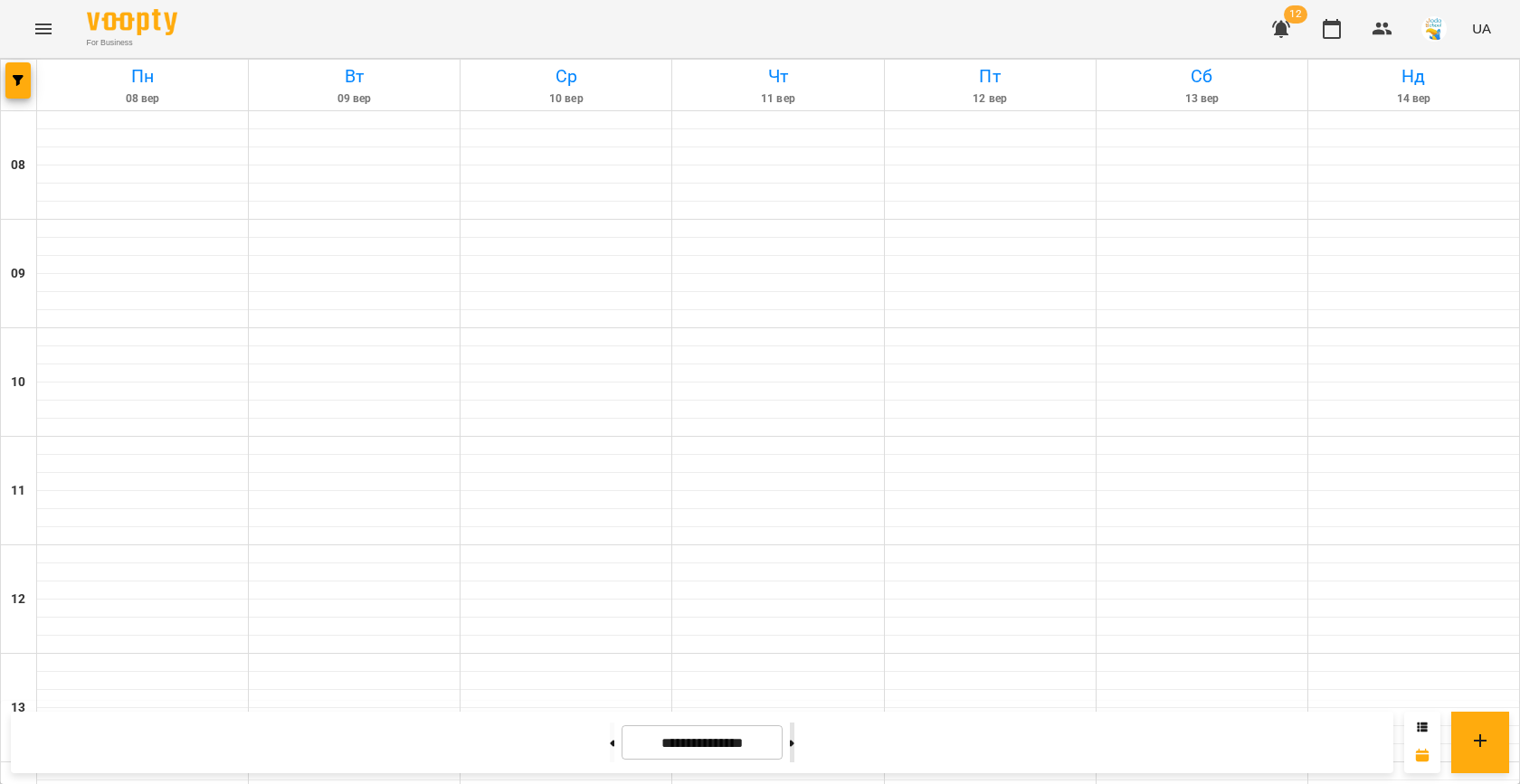
click at [794, 739] on icon at bounding box center [791, 742] width 5 height 7
type input "**********"
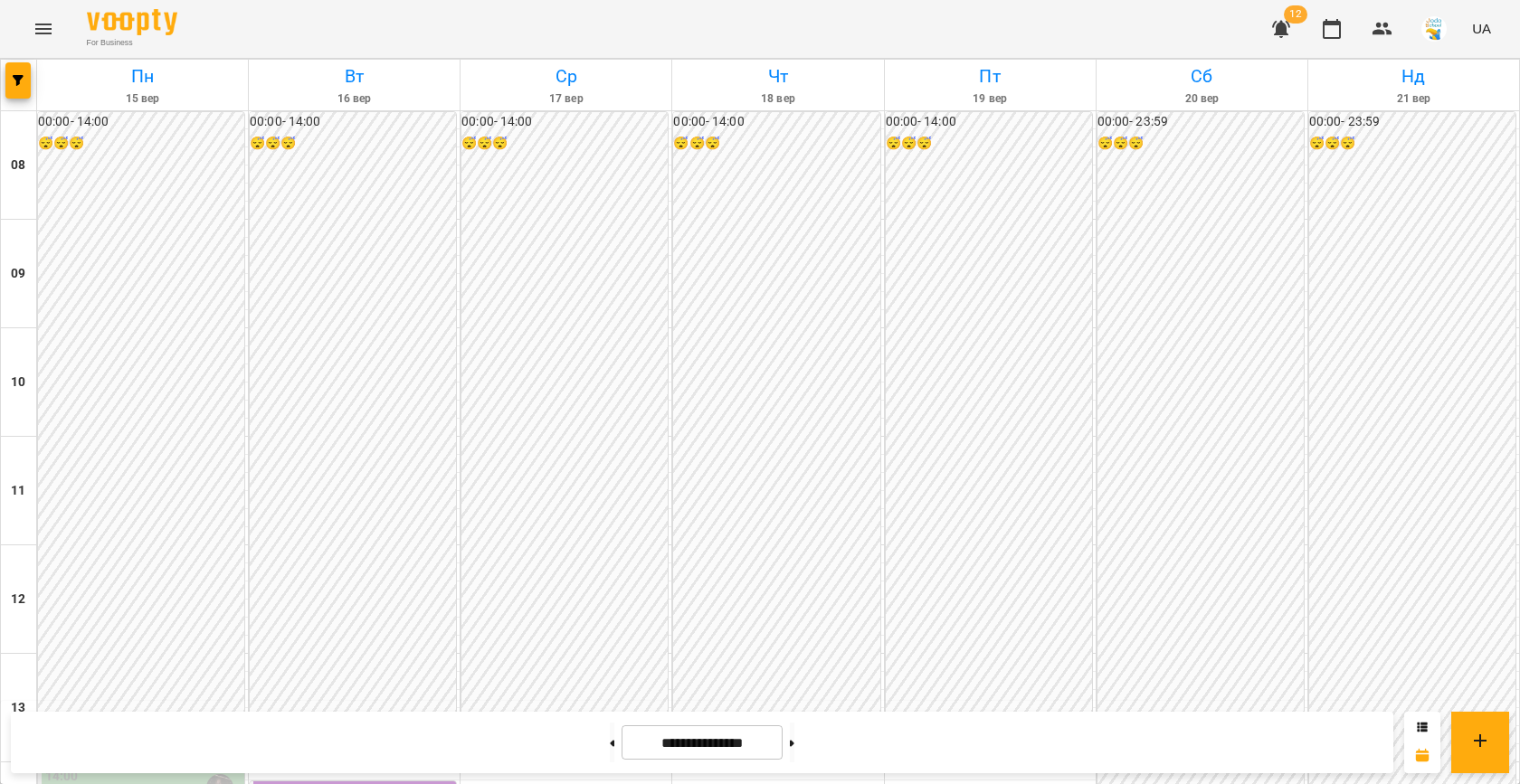
scroll to position [653, 0]
